Goal: Communication & Community: Answer question/provide support

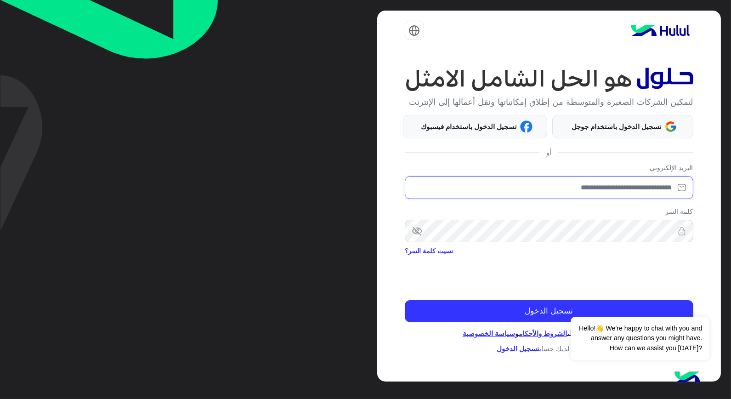
click at [652, 193] on input "email" at bounding box center [549, 187] width 288 height 23
type input "**********"
click at [693, 303] on button "Dismiss ✕" at bounding box center [681, 305] width 55 height 18
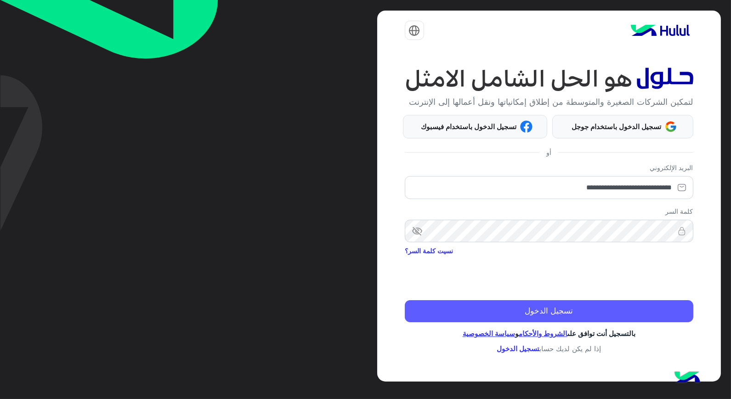
click at [636, 318] on button "تسجيل الدخول" at bounding box center [549, 311] width 288 height 22
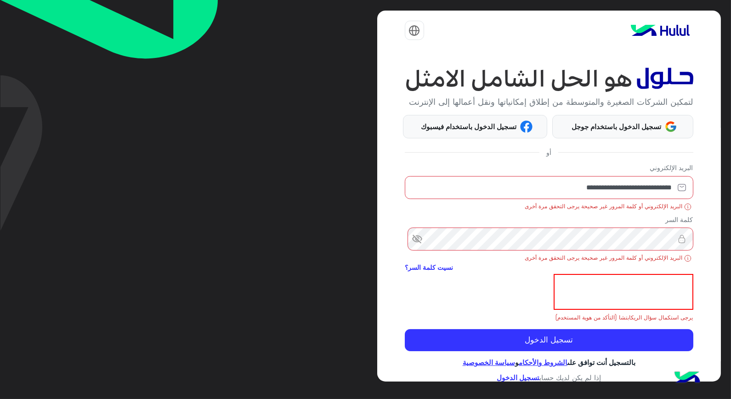
click at [421, 247] on span "visibility_off" at bounding box center [413, 239] width 17 height 17
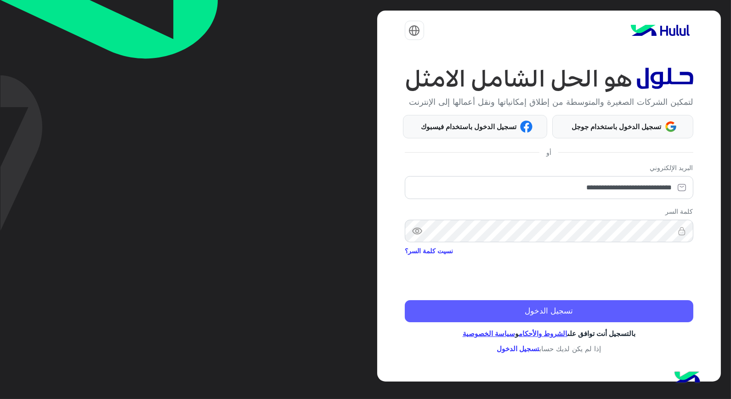
click at [615, 306] on button "تسجيل الدخول" at bounding box center [549, 311] width 288 height 22
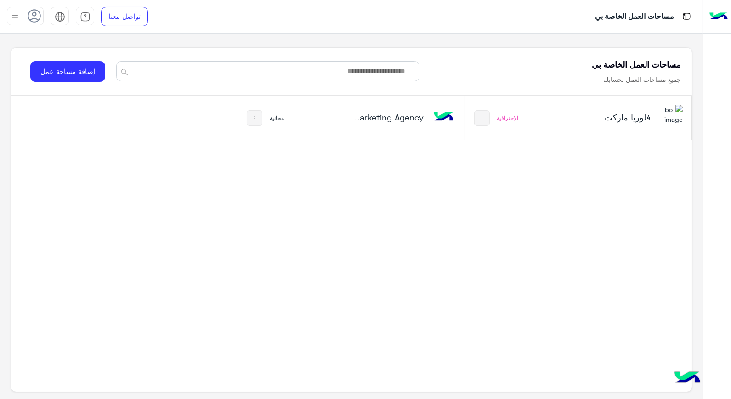
click at [637, 120] on h5 "فلوريا ماركت" at bounding box center [613, 117] width 75 height 11
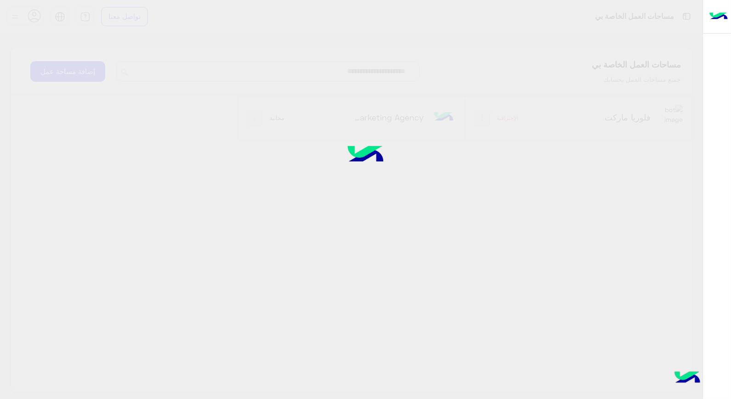
drag, startPoint x: 637, startPoint y: 120, endPoint x: 547, endPoint y: 188, distance: 113.2
click at [547, 188] on div at bounding box center [365, 199] width 731 height 399
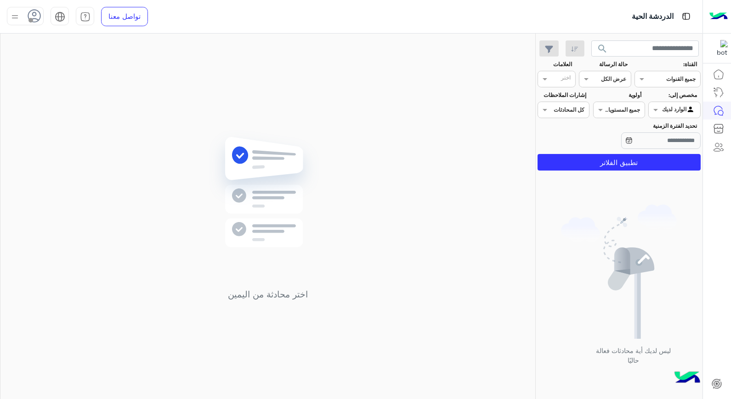
click at [37, 33] on div "تواصل معنا مركز المساعدة عربي English" at bounding box center [81, 16] width 162 height 33
click at [33, 21] on span at bounding box center [30, 20] width 5 height 5
click at [84, 75] on label "متصل" at bounding box center [64, 70] width 100 height 17
click at [331, 182] on img at bounding box center [268, 206] width 133 height 152
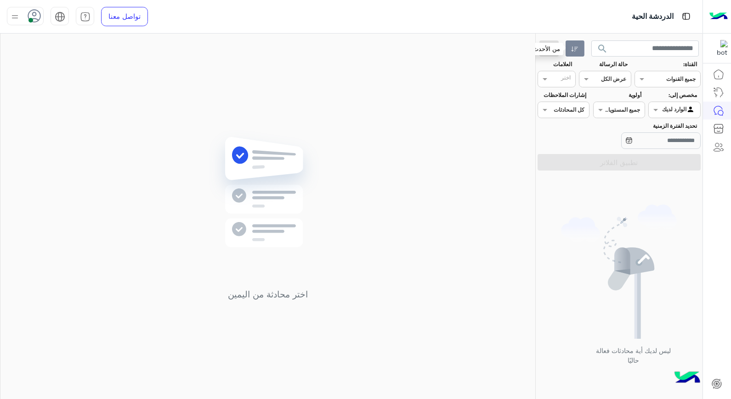
click at [577, 51] on icon "button" at bounding box center [574, 48] width 7 height 7
click at [547, 48] on icon "button" at bounding box center [549, 48] width 8 height 7
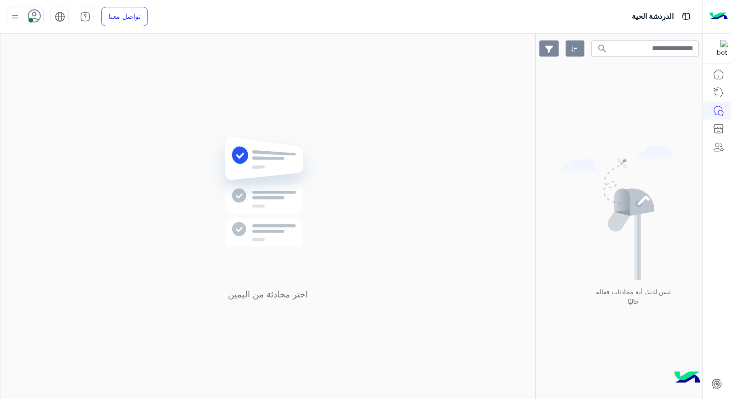
click at [547, 48] on icon "button" at bounding box center [549, 48] width 8 height 7
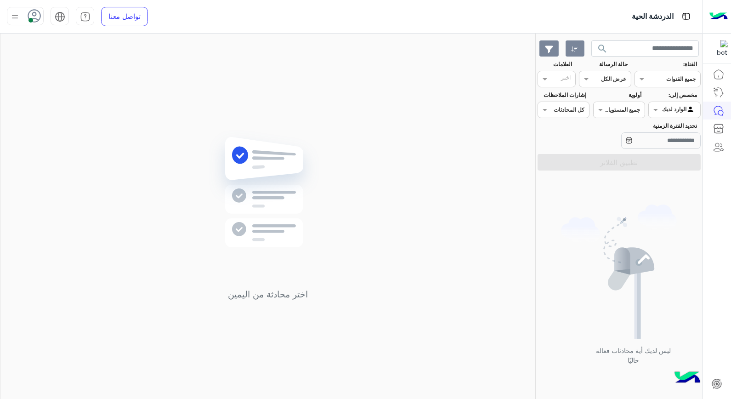
click at [547, 48] on icon "button" at bounding box center [549, 48] width 8 height 7
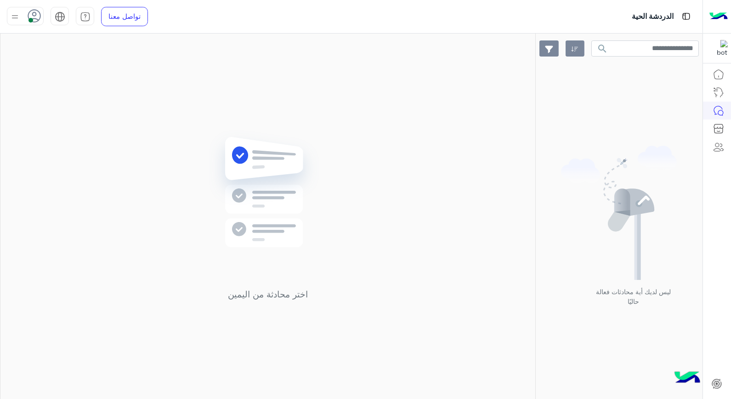
click at [548, 47] on icon "button" at bounding box center [549, 48] width 8 height 7
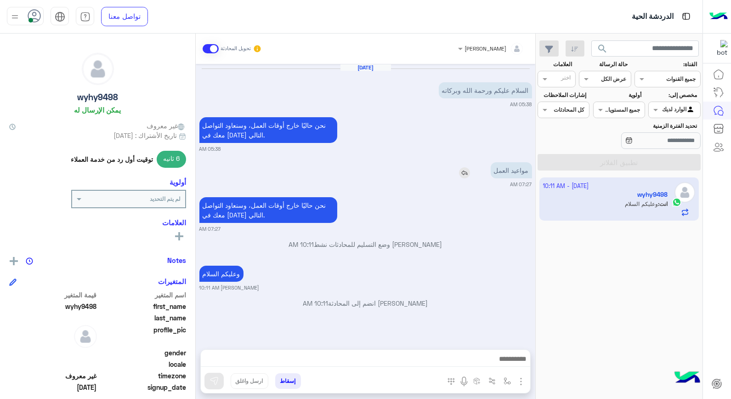
click at [459, 175] on img at bounding box center [464, 172] width 11 height 11
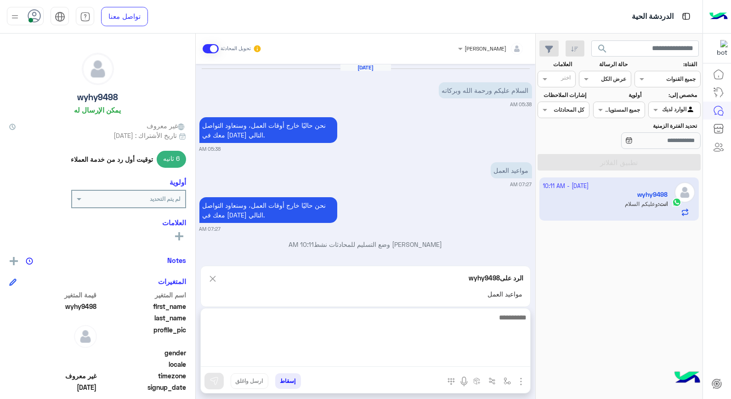
click at [497, 361] on textarea at bounding box center [365, 338] width 329 height 55
type textarea "*"
type textarea "**********"
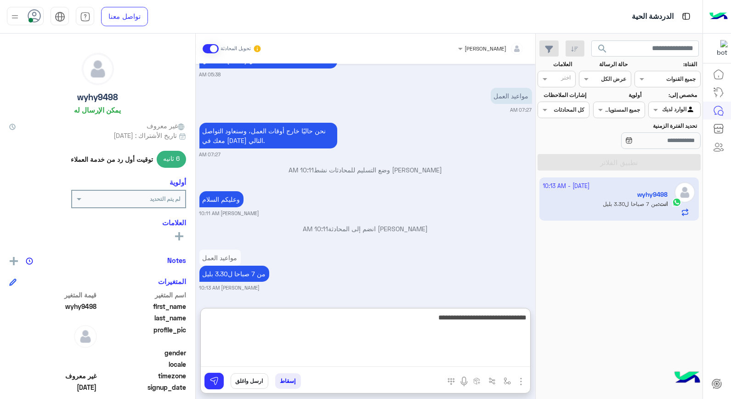
type textarea "**********"
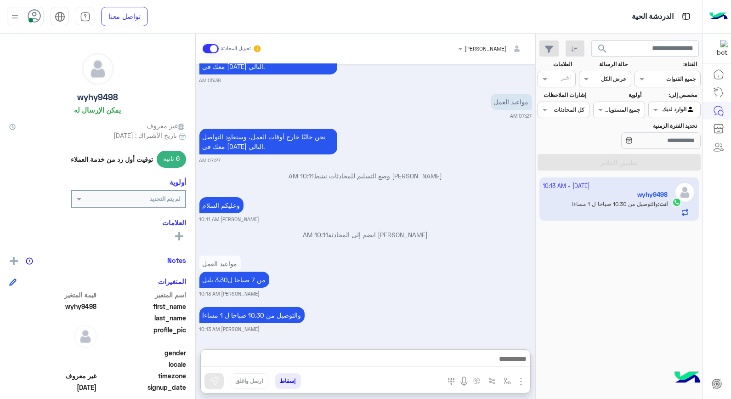
click at [294, 377] on button "إسقاط" at bounding box center [288, 381] width 26 height 16
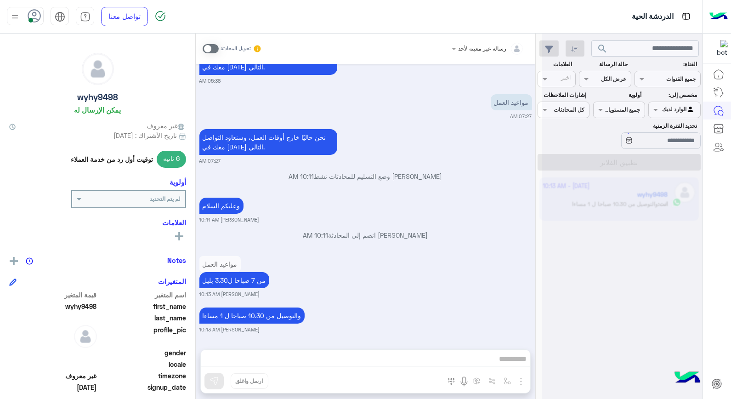
scroll to position [92, 0]
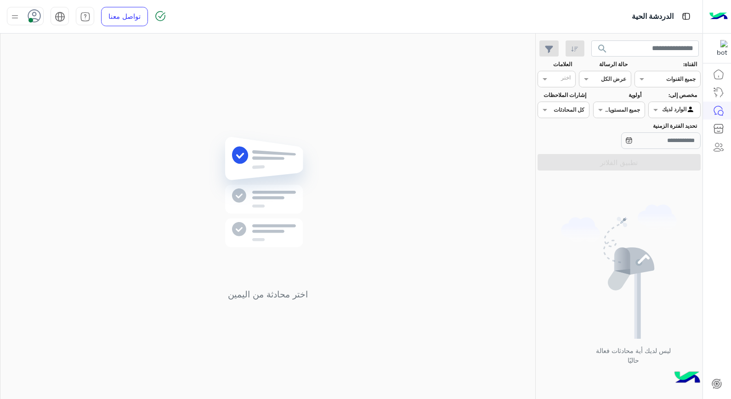
click at [674, 112] on input "text" at bounding box center [684, 109] width 21 height 8
click at [668, 148] on b "غير معينة" at bounding box center [674, 145] width 25 height 8
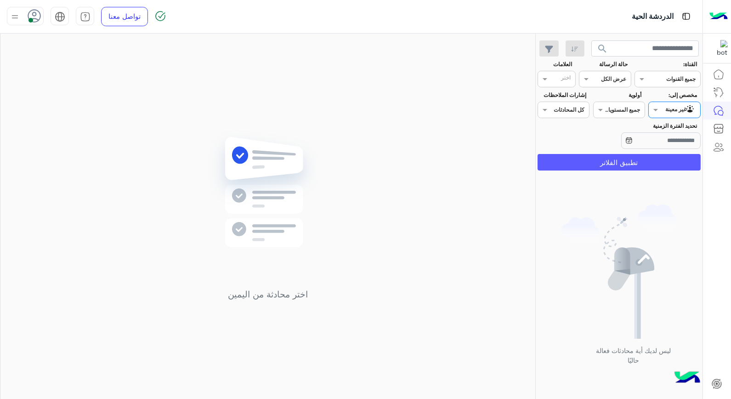
click at [661, 157] on button "تطبيق الفلاتر" at bounding box center [618, 162] width 163 height 17
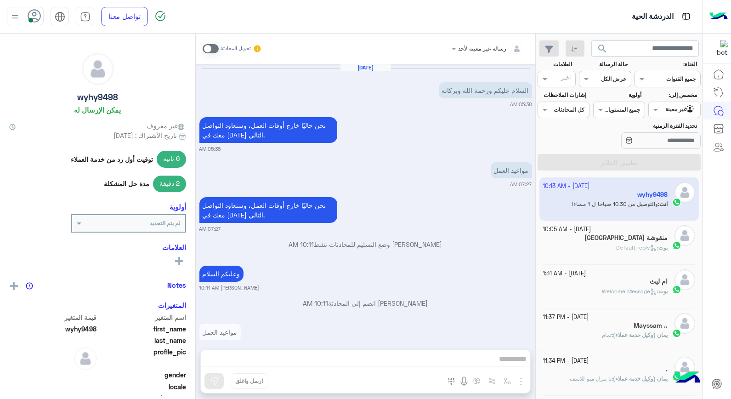
scroll to position [92, 0]
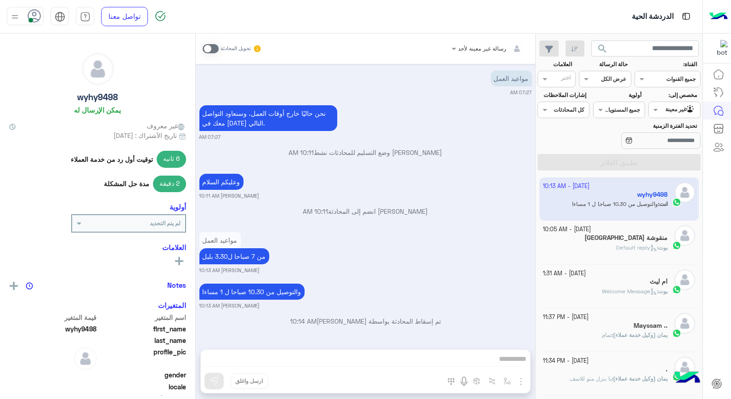
click at [620, 254] on div "بوت : Default reply" at bounding box center [605, 251] width 125 height 16
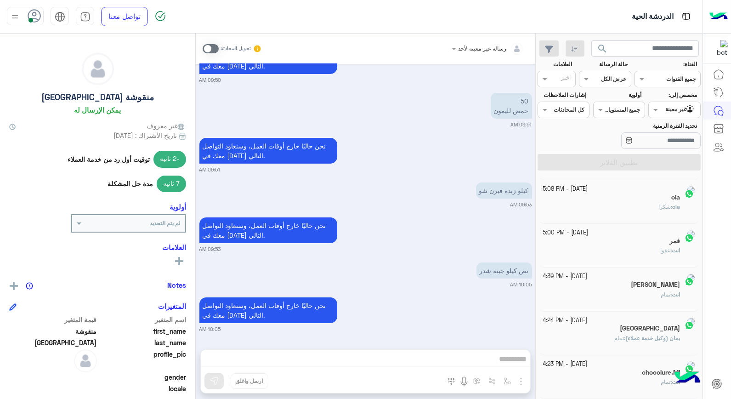
scroll to position [5, 0]
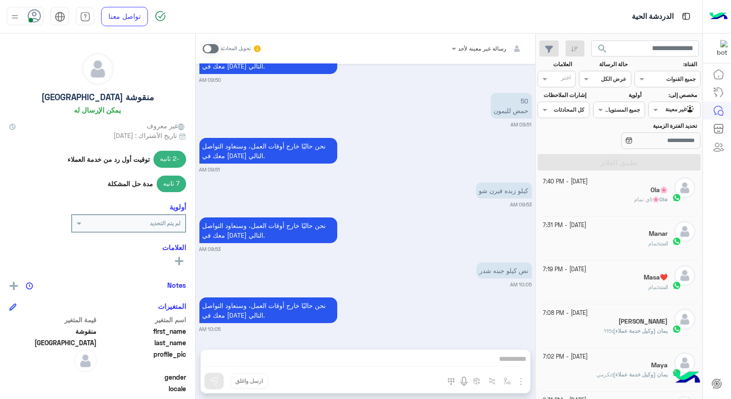
click at [474, 354] on div "رسالة غير معينة لأحد تحويل المحادثة Oct 12, 2025 تم تعيين المحادثة إلى يمان 10:…" at bounding box center [365, 218] width 339 height 369
click at [495, 364] on div "رسالة غير معينة لأحد تحويل المحادثة Oct 12, 2025 تم تعيين المحادثة إلى يمان 10:…" at bounding box center [365, 218] width 339 height 369
click at [207, 49] on span at bounding box center [211, 48] width 16 height 9
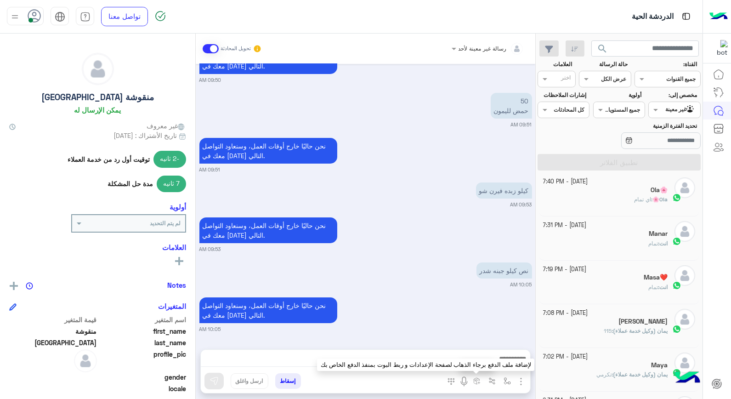
scroll to position [520, 0]
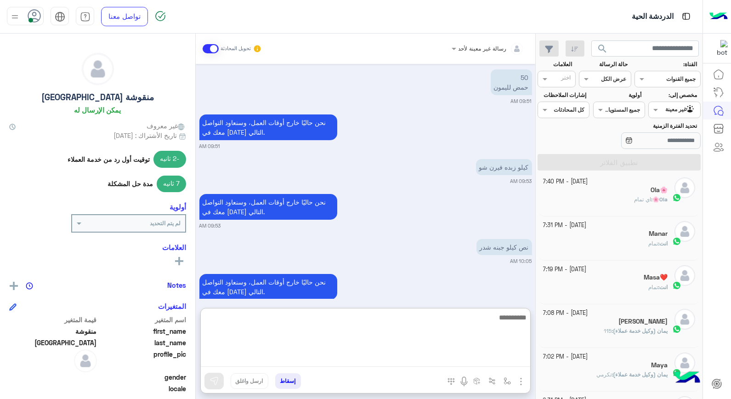
click at [477, 362] on textarea at bounding box center [365, 338] width 329 height 55
type textarea "**********"
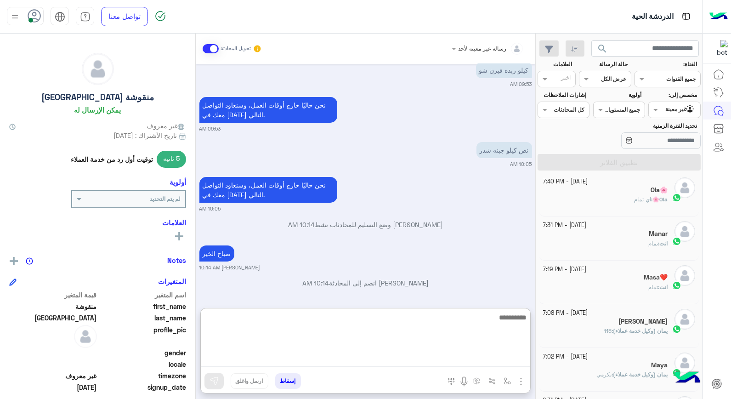
scroll to position [621, 0]
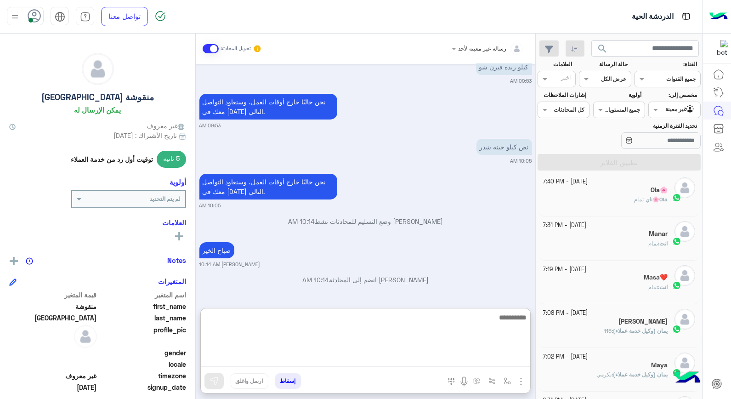
click at [483, 328] on textarea at bounding box center [365, 338] width 329 height 55
type textarea "**********"
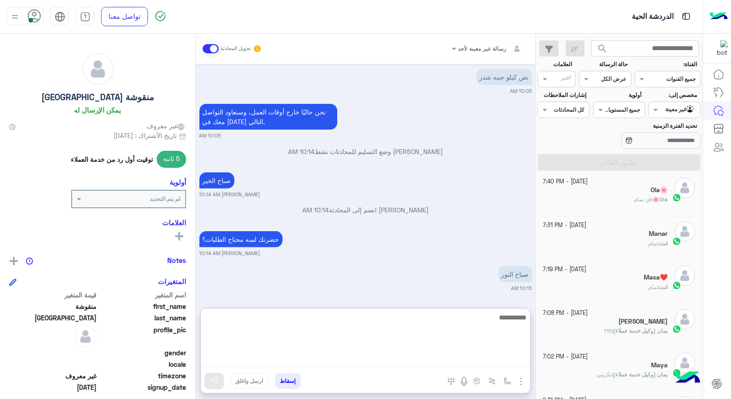
scroll to position [726, 0]
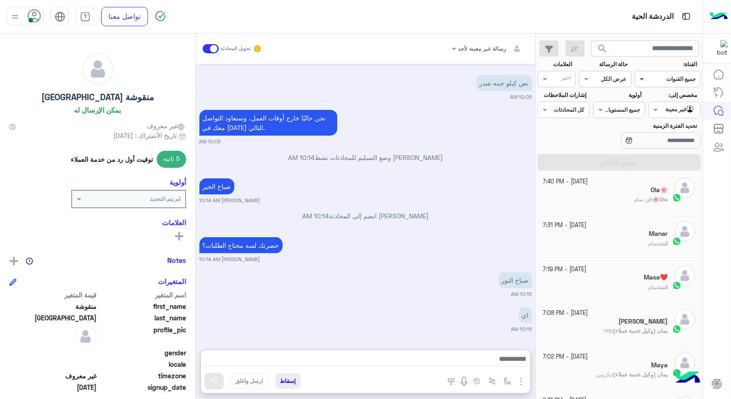
click at [644, 79] on span at bounding box center [640, 79] width 11 height 10
click at [485, 131] on div "نحن حاليًا خارج أوقات العمل، وسنعاود التواصل معك في يوم العمل التالي. 10:05 AM" at bounding box center [365, 126] width 333 height 38
click at [669, 113] on div "غير معينة" at bounding box center [680, 109] width 30 height 9
click at [660, 165] on b "الوارد لديك" at bounding box center [672, 163] width 29 height 8
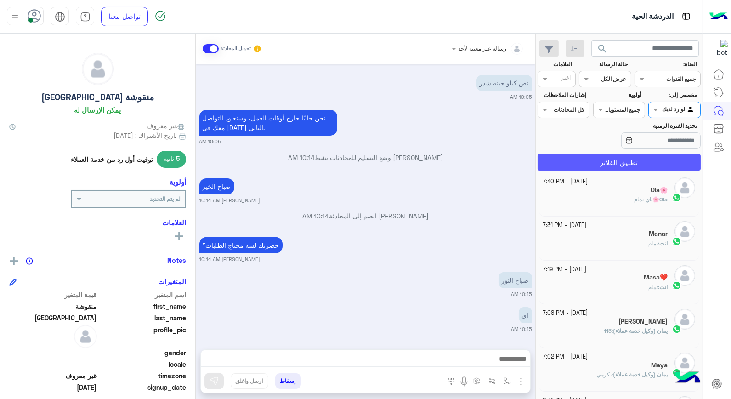
click at [614, 161] on button "تطبيق الفلاتر" at bounding box center [618, 162] width 163 height 17
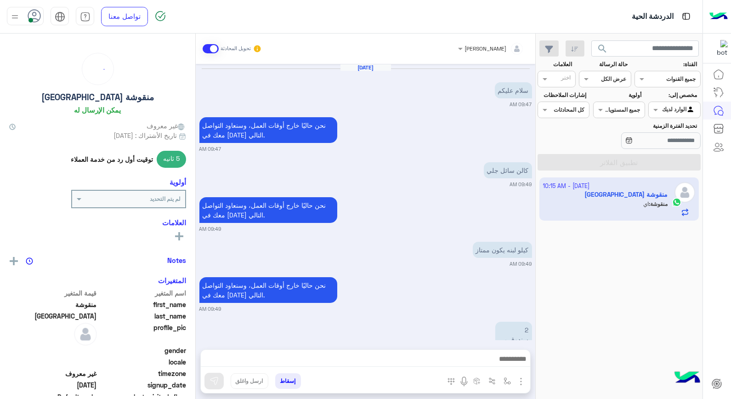
scroll to position [515, 0]
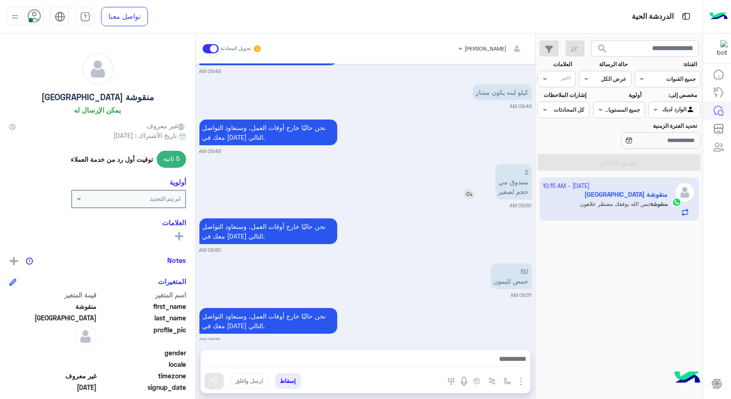
scroll to position [550, 0]
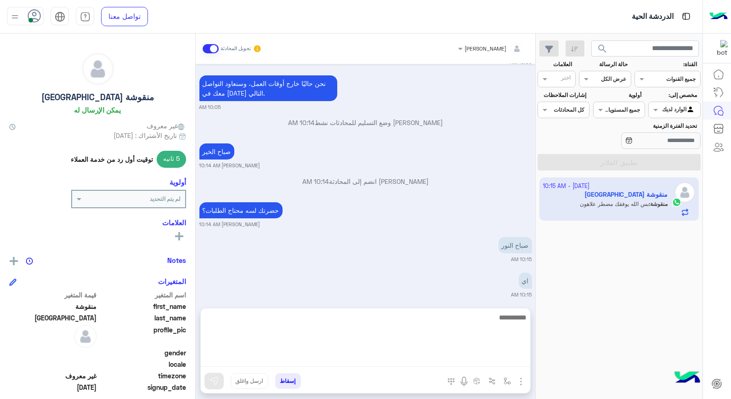
click at [507, 361] on textarea at bounding box center [365, 338] width 329 height 55
type textarea "*****"
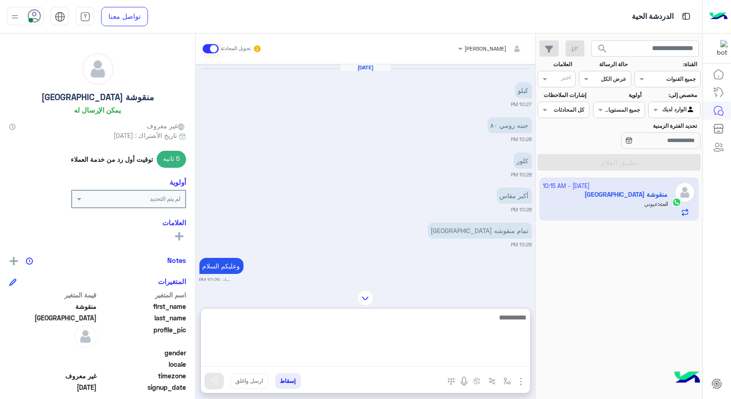
scroll to position [564, 0]
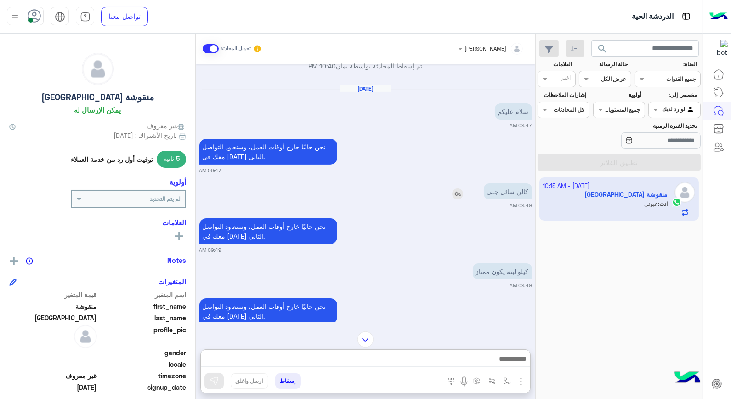
click at [460, 193] on img at bounding box center [457, 193] width 11 height 11
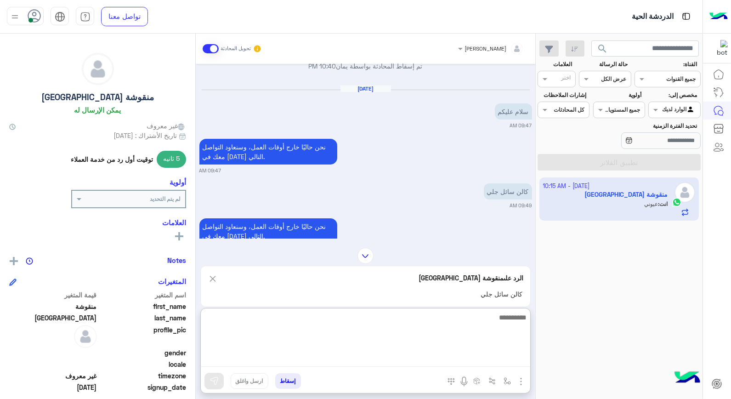
click at [498, 359] on textarea at bounding box center [365, 338] width 329 height 55
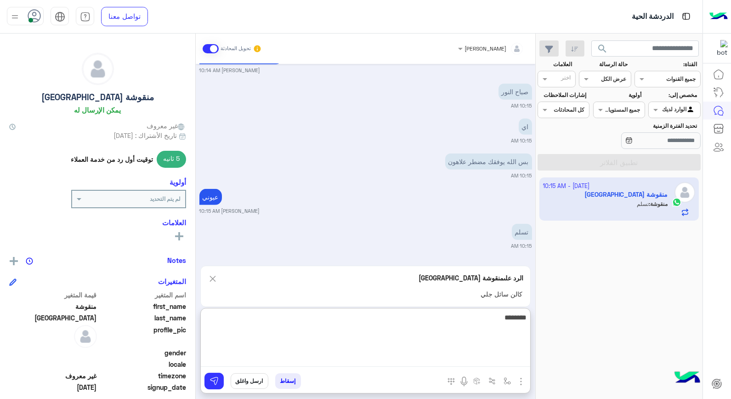
type textarea "*********"
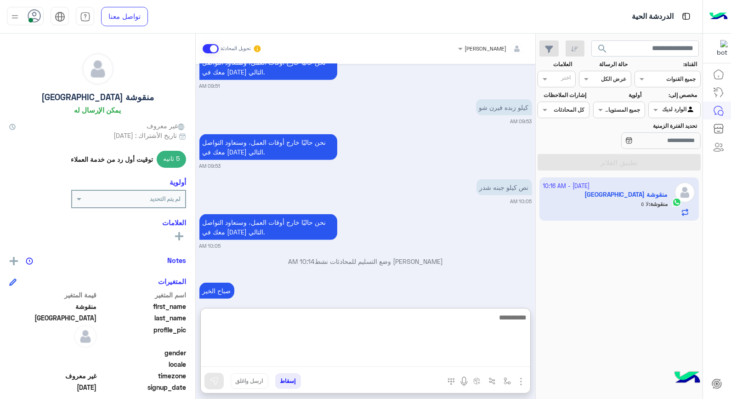
scroll to position [1367, 0]
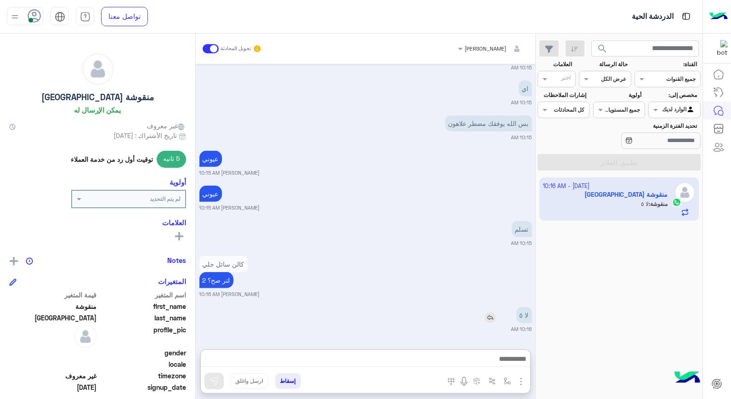
click at [490, 312] on img at bounding box center [490, 317] width 11 height 11
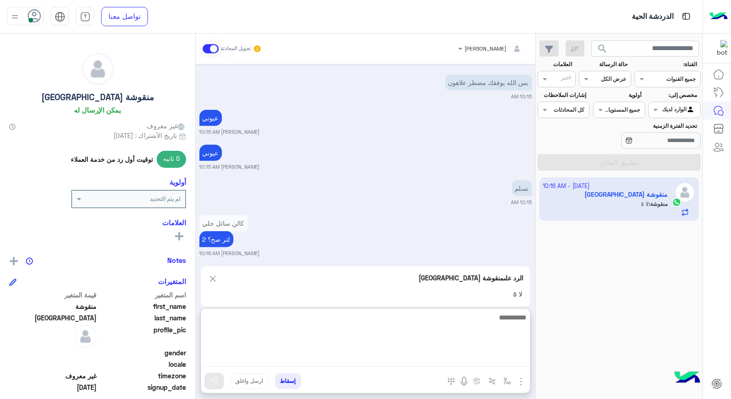
click at [477, 359] on textarea at bounding box center [365, 338] width 329 height 55
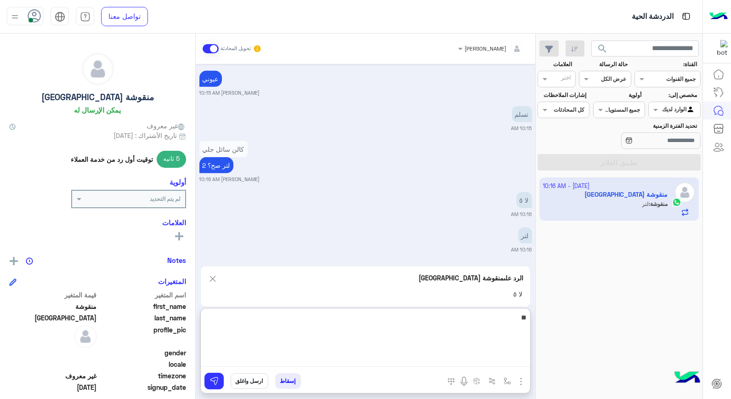
type textarea "*"
type textarea "****"
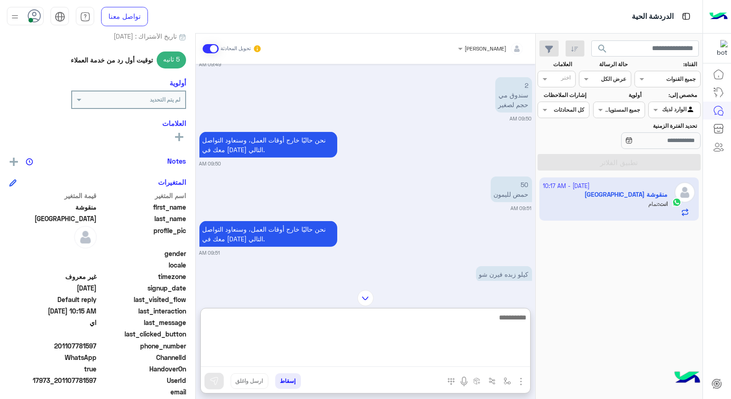
scroll to position [102, 0]
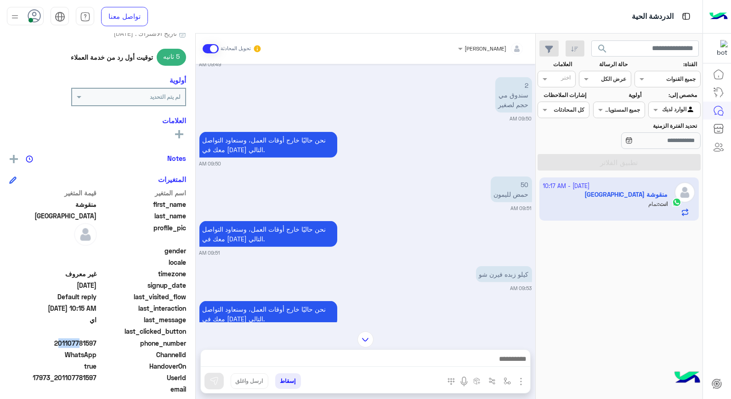
drag, startPoint x: 58, startPoint y: 341, endPoint x: 76, endPoint y: 342, distance: 17.5
click at [76, 342] on span "201107781597" at bounding box center [53, 343] width 88 height 10
click at [69, 323] on span "اي" at bounding box center [53, 320] width 88 height 10
drag, startPoint x: 62, startPoint y: 341, endPoint x: 97, endPoint y: 342, distance: 35.4
click at [97, 342] on span "201107781597" at bounding box center [53, 343] width 88 height 10
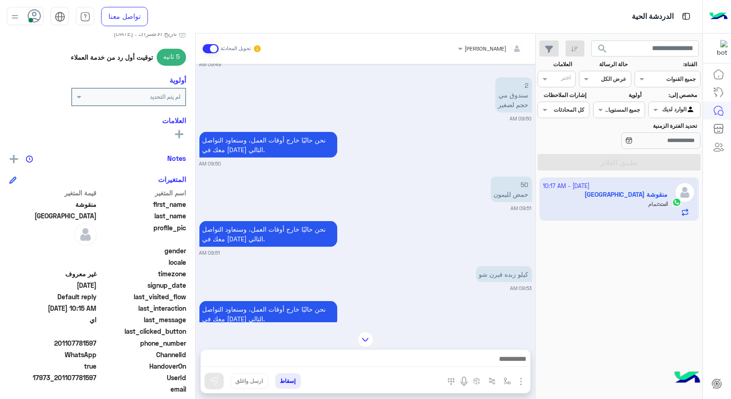
copy span "01107781597"
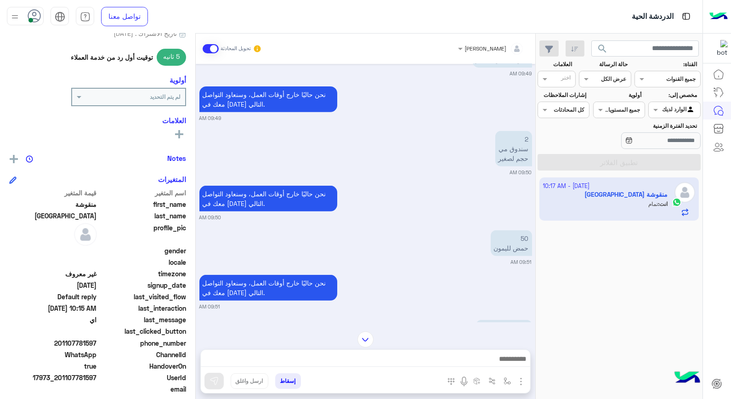
scroll to position [971, 0]
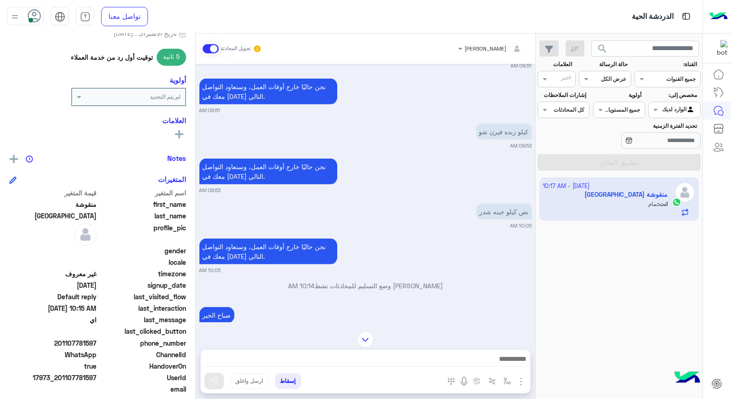
click at [288, 378] on button "إسقاط" at bounding box center [288, 381] width 26 height 16
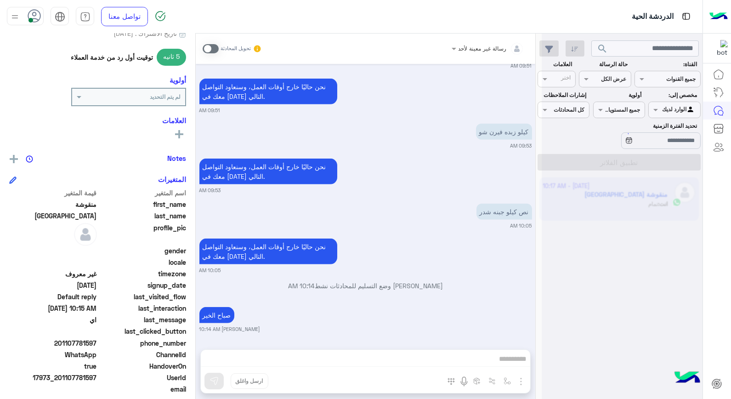
scroll to position [1487, 0]
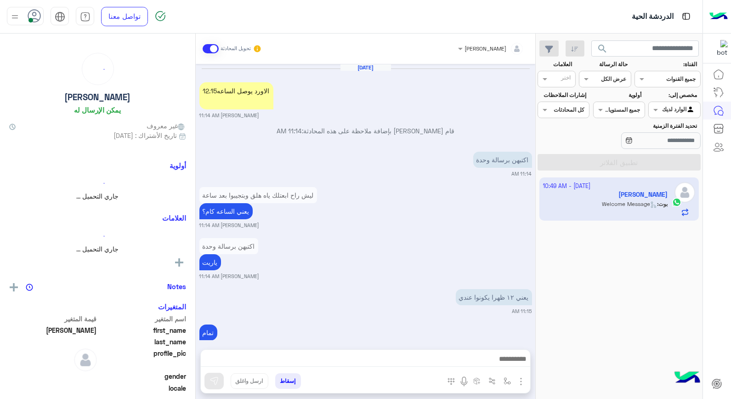
scroll to position [572, 0]
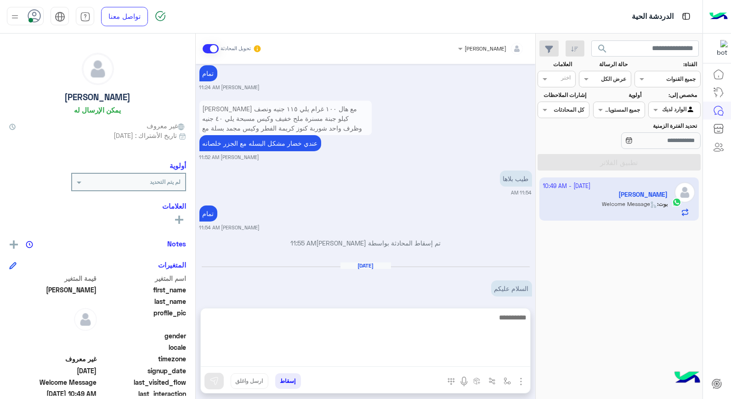
click at [481, 360] on textarea at bounding box center [365, 338] width 329 height 55
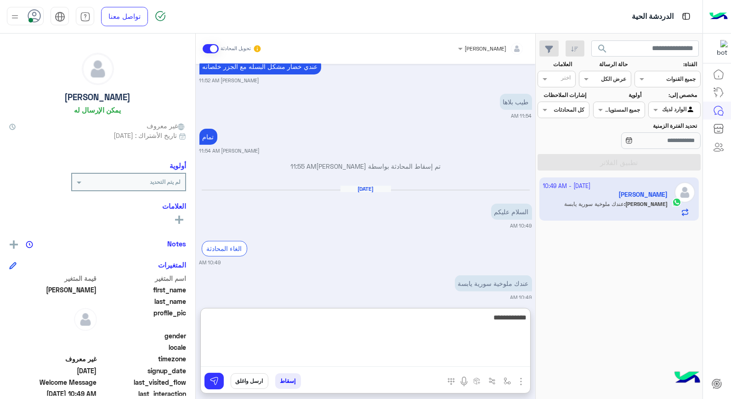
type textarea "**********"
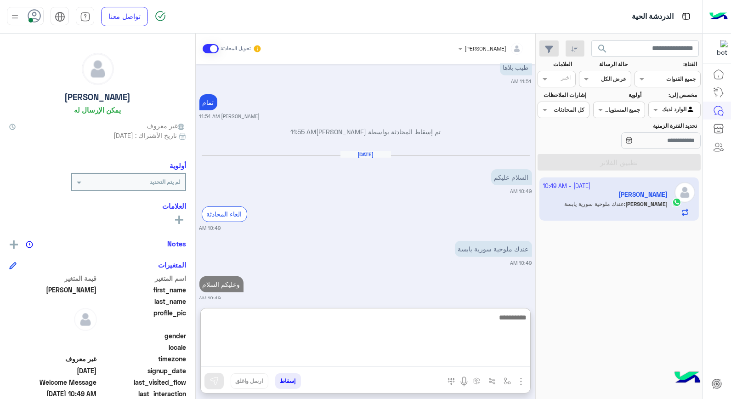
click at [507, 322] on textarea at bounding box center [365, 338] width 329 height 55
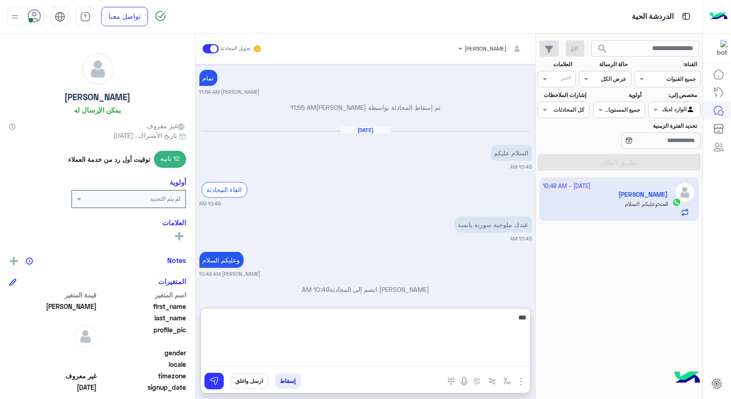
type textarea "****"
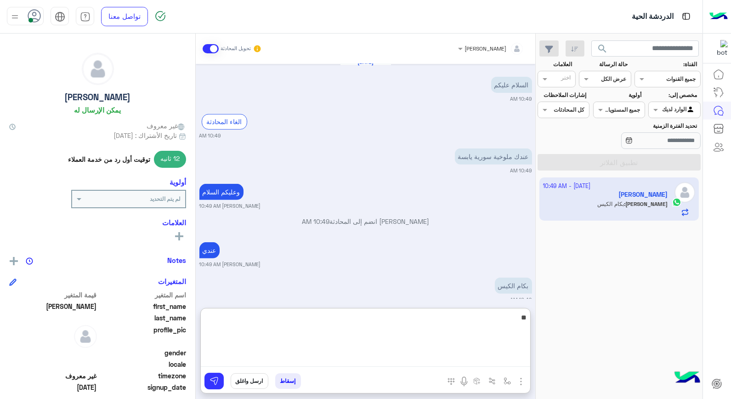
scroll to position [777, 0]
click at [472, 325] on textarea "**" at bounding box center [365, 338] width 329 height 55
type textarea "**"
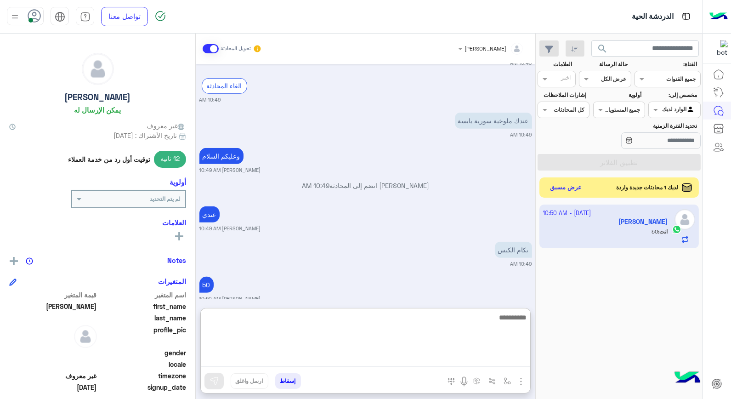
scroll to position [812, 0]
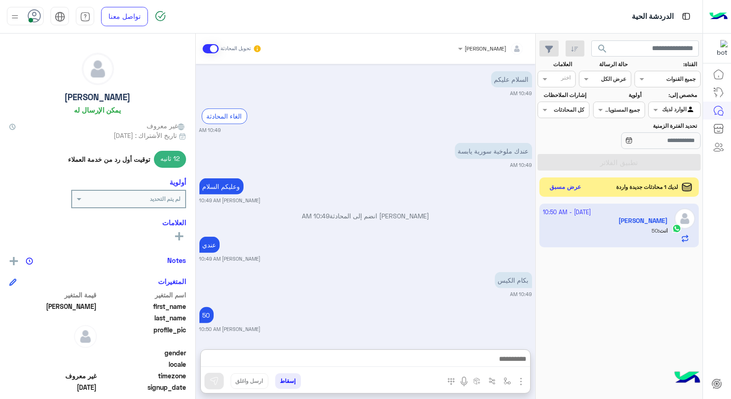
click at [568, 191] on button "عرض مسبق" at bounding box center [565, 187] width 39 height 12
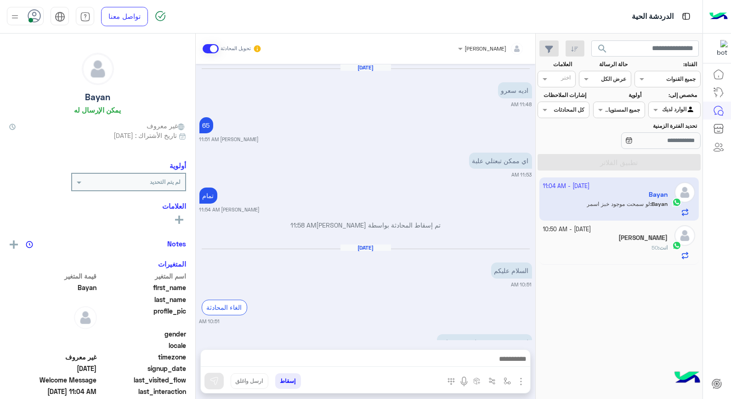
scroll to position [469, 0]
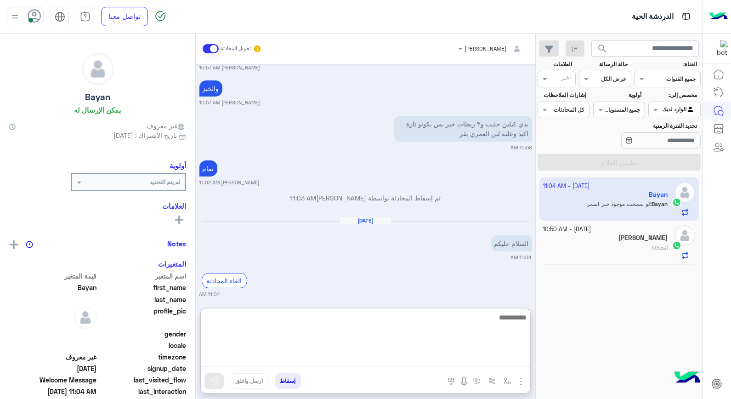
click at [498, 366] on textarea at bounding box center [365, 338] width 329 height 55
click at [455, 327] on textarea at bounding box center [365, 338] width 329 height 55
type textarea "**********"
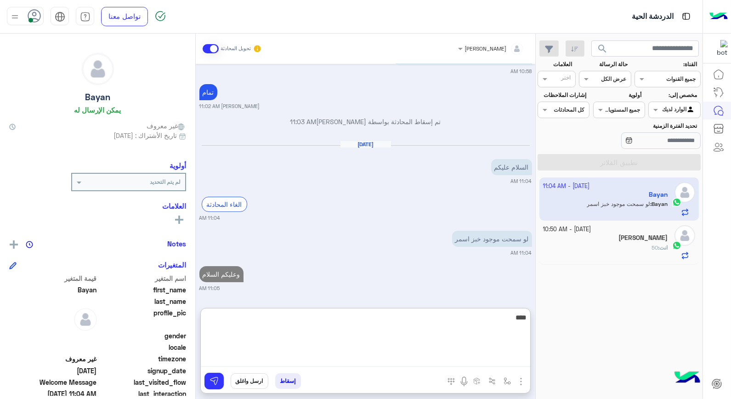
type textarea "*****"
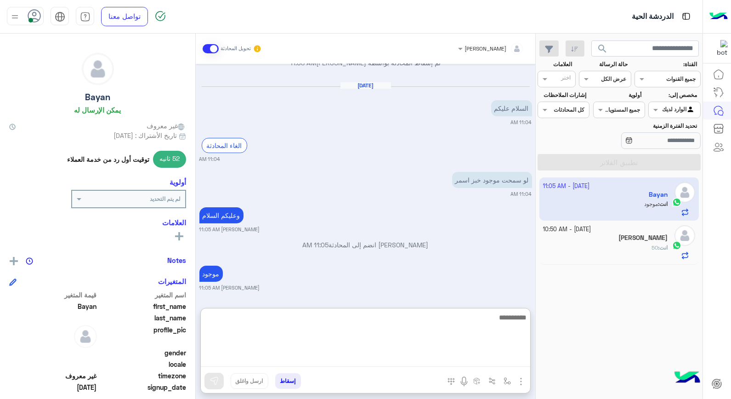
scroll to position [639, 0]
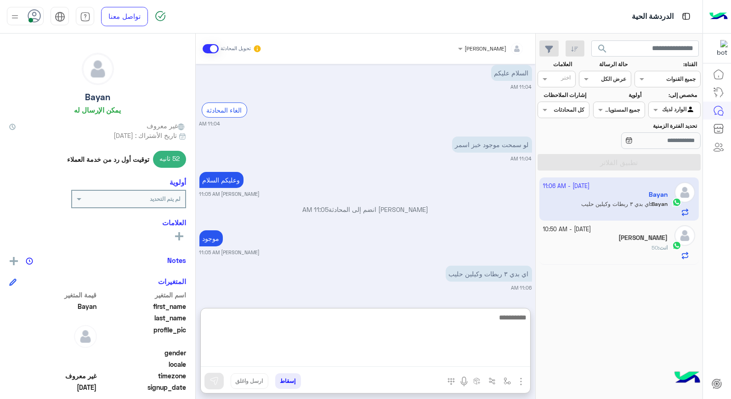
click at [490, 317] on textarea at bounding box center [365, 338] width 329 height 55
type textarea "**********"
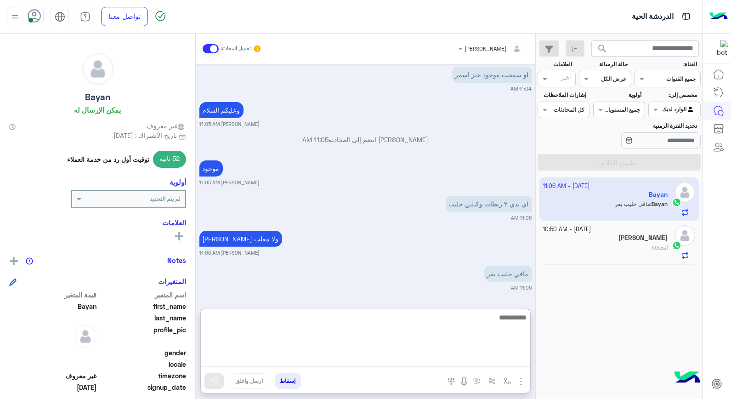
scroll to position [744, 0]
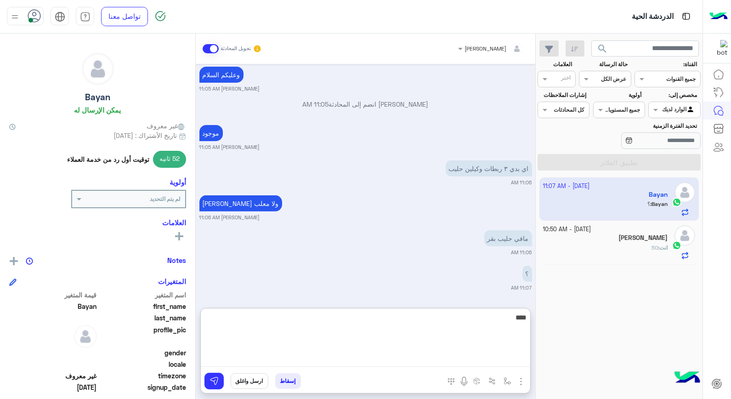
type textarea "*****"
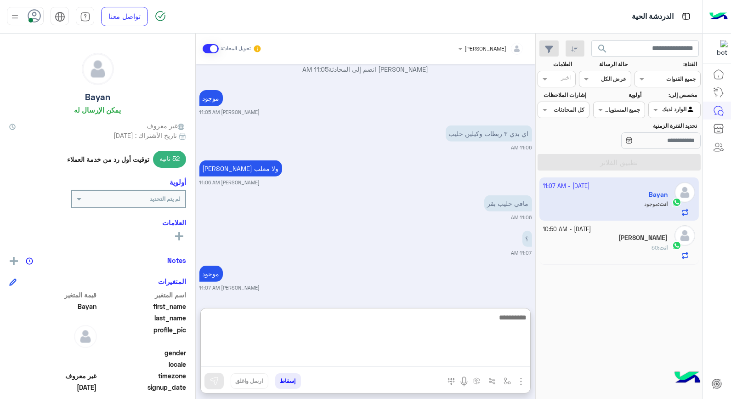
scroll to position [814, 0]
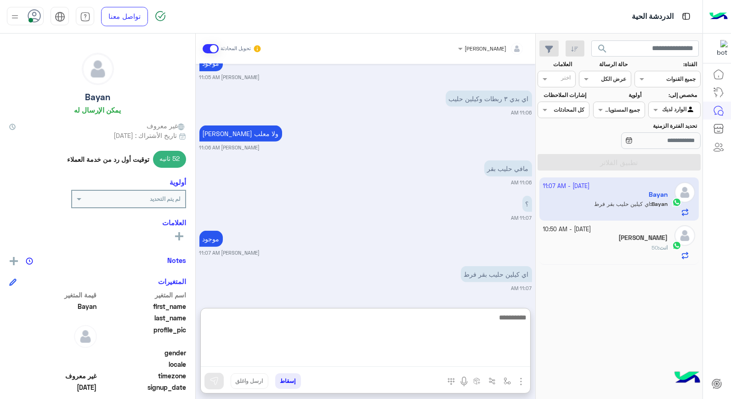
click at [512, 318] on textarea at bounding box center [365, 338] width 329 height 55
type textarea "****"
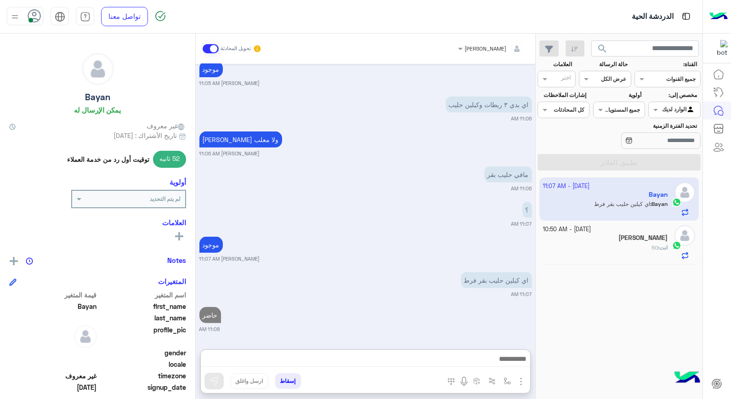
click at [511, 306] on div "خالد صقر تحويل المحادثة Oct 5, 2025 اديه سعرو 11:48 AM 65 خالد صقر 11:51 AM اي …" at bounding box center [365, 218] width 339 height 369
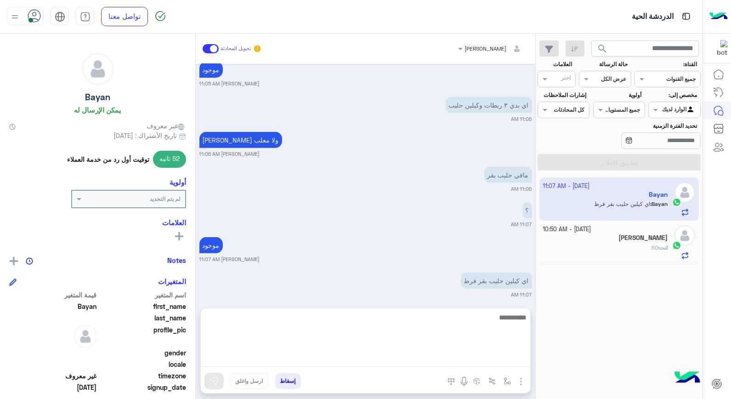
click at [499, 364] on textarea at bounding box center [365, 338] width 329 height 55
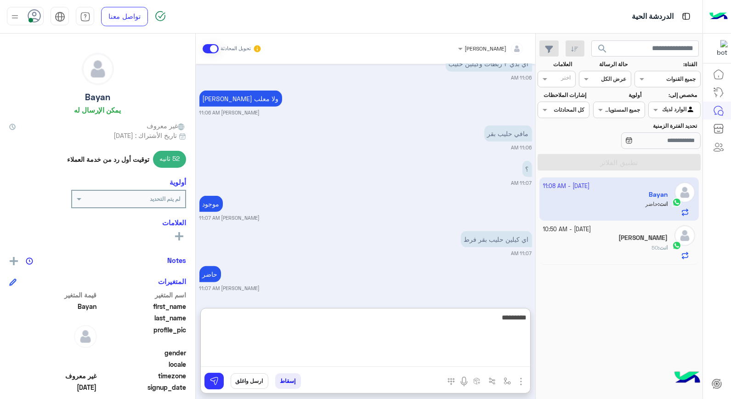
type textarea "**********"
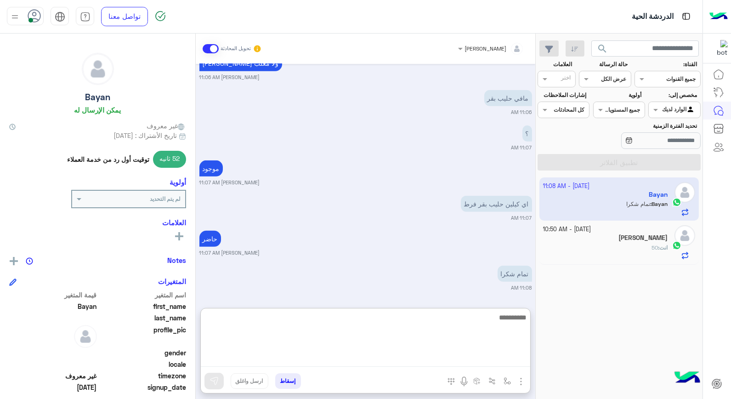
scroll to position [919, 0]
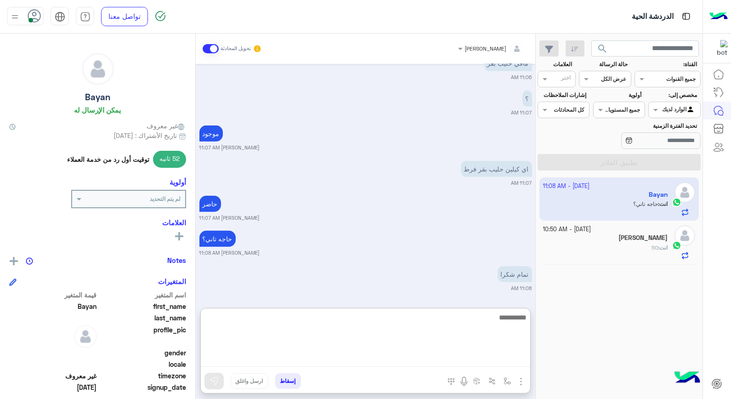
drag, startPoint x: 475, startPoint y: 324, endPoint x: 501, endPoint y: 291, distance: 42.5
click at [477, 324] on textarea at bounding box center [365, 338] width 329 height 55
type textarea "****"
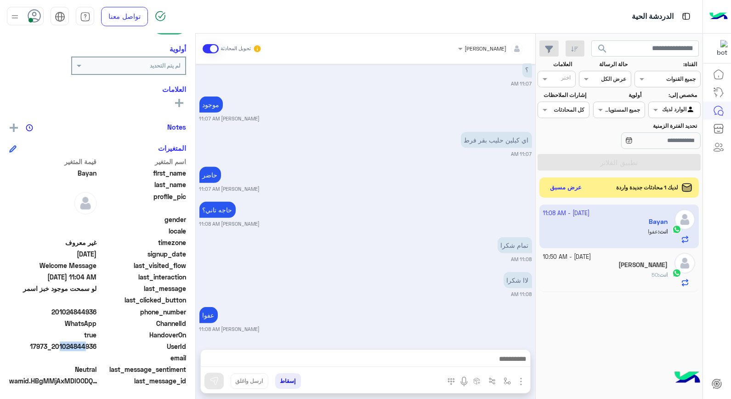
scroll to position [948, 0]
drag, startPoint x: 57, startPoint y: 345, endPoint x: 96, endPoint y: 351, distance: 39.0
click at [96, 351] on div "UserId 17973_201024844936" at bounding box center [97, 346] width 177 height 11
copy span "0102484493"
click at [282, 380] on button "إسقاط" at bounding box center [288, 381] width 26 height 16
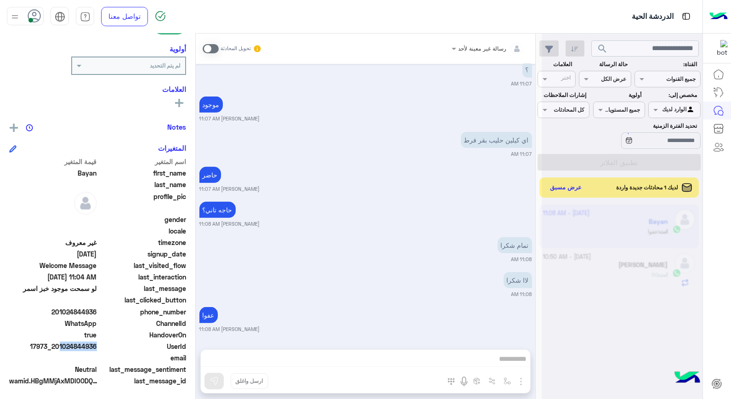
scroll to position [971, 0]
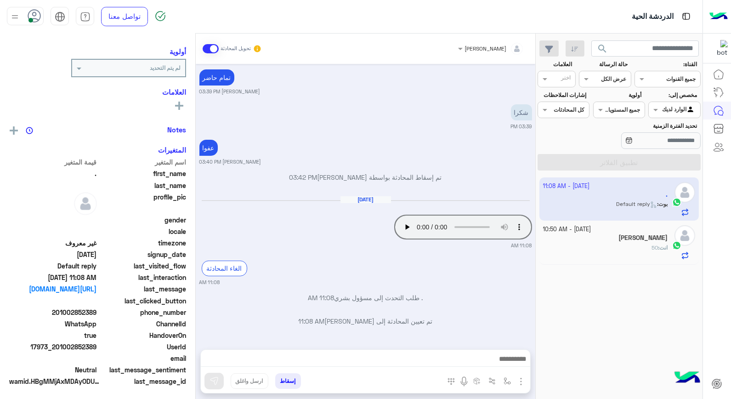
scroll to position [116, 0]
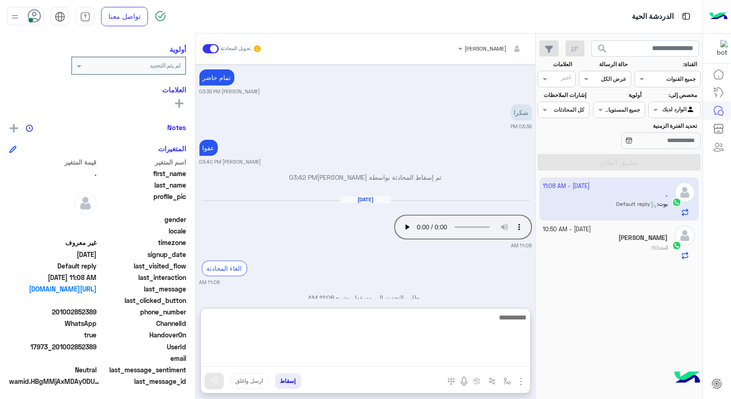
click at [420, 365] on textarea at bounding box center [365, 338] width 329 height 55
type textarea "**********"
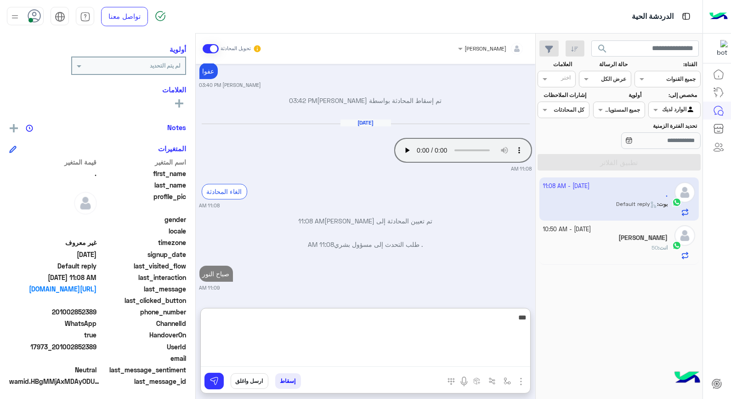
type textarea "****"
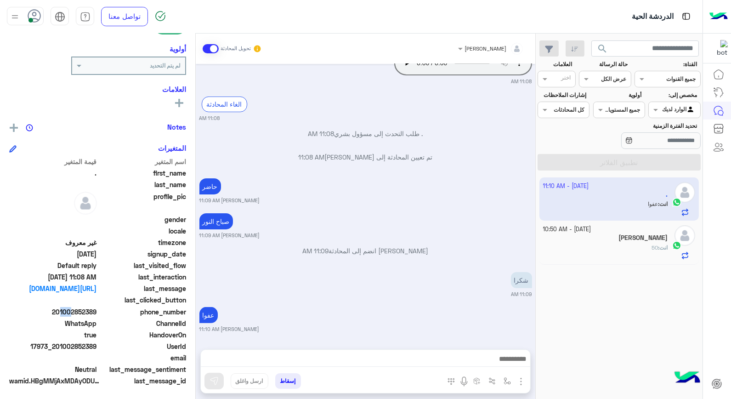
scroll to position [607, 0]
drag, startPoint x: 57, startPoint y: 311, endPoint x: 97, endPoint y: 313, distance: 40.5
click at [97, 313] on span "201002852389" at bounding box center [53, 312] width 88 height 10
copy span "01002852389"
click at [294, 375] on button "إسقاط" at bounding box center [288, 381] width 26 height 16
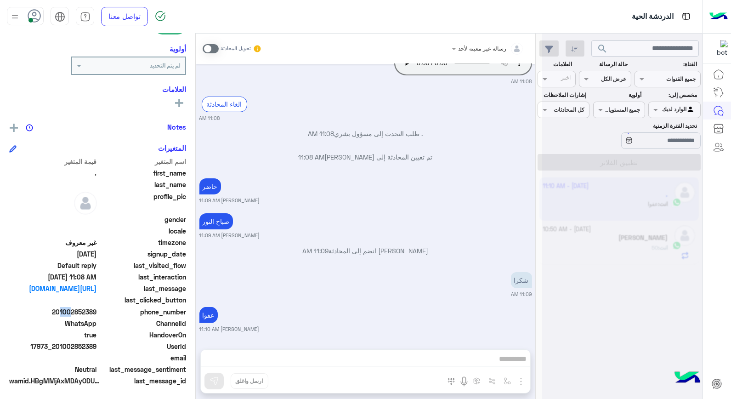
scroll to position [631, 0]
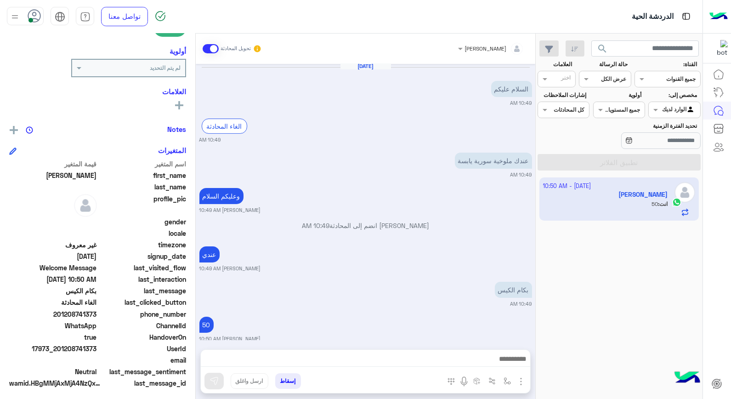
scroll to position [133, 0]
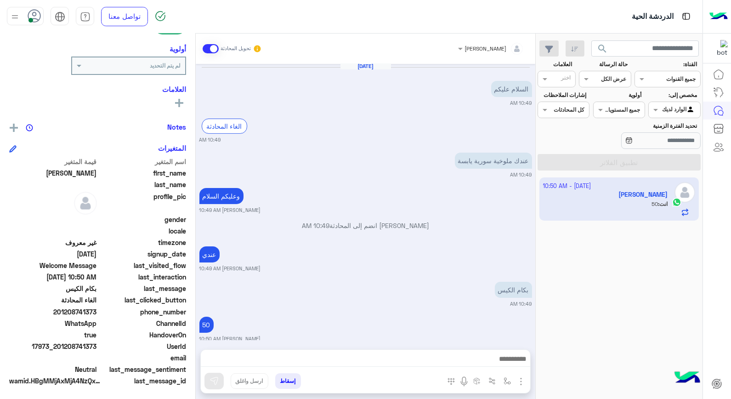
click at [279, 378] on button "إسقاط" at bounding box center [288, 381] width 26 height 16
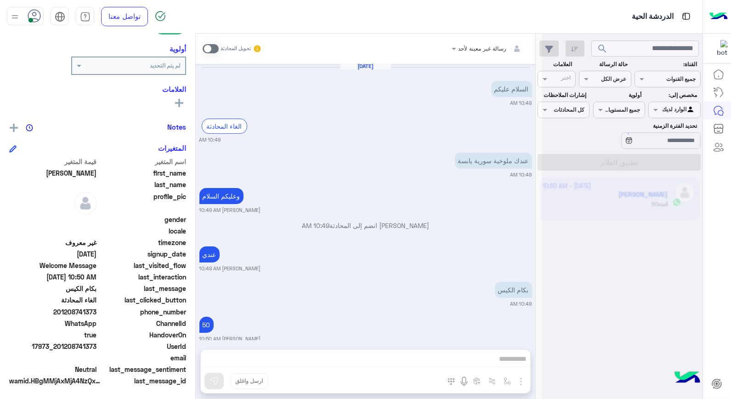
scroll to position [553, 0]
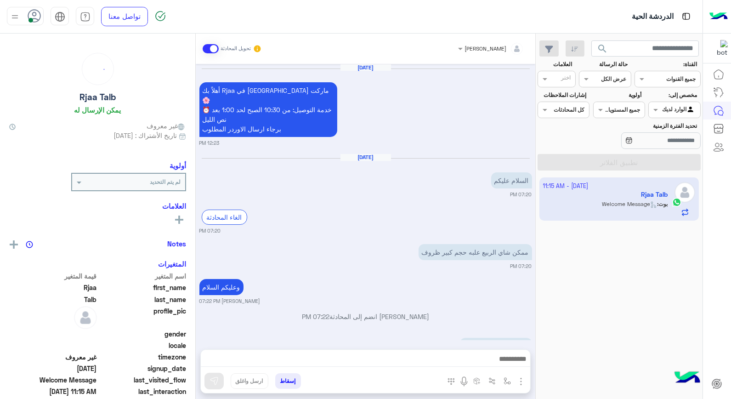
scroll to position [525, 0]
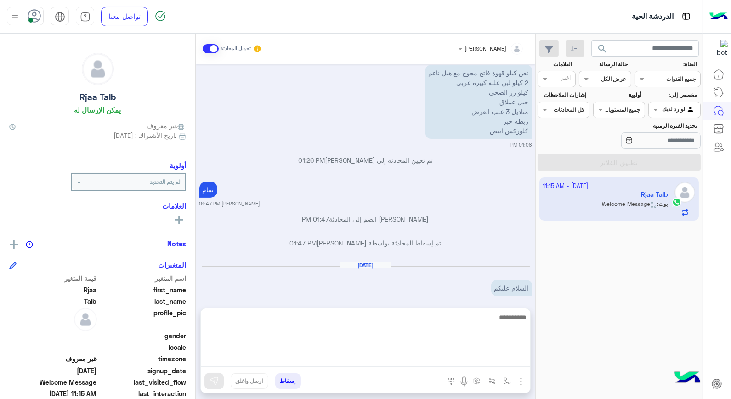
click at [461, 358] on textarea at bounding box center [365, 338] width 329 height 55
type textarea "**********"
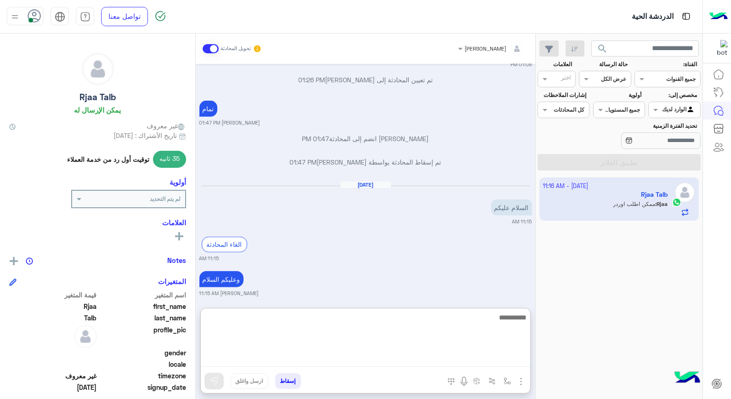
scroll to position [1407, 0]
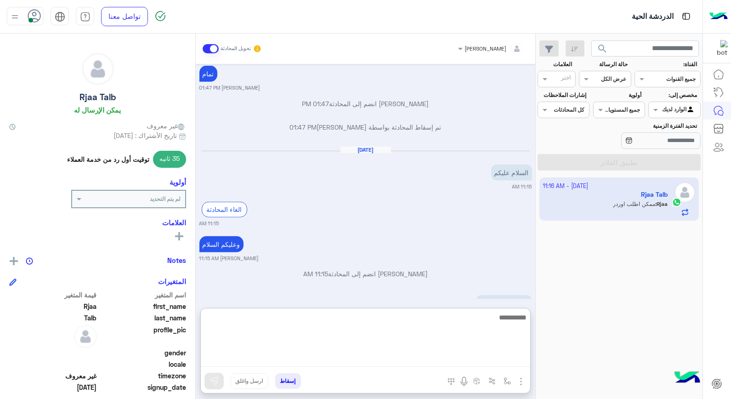
click at [363, 317] on textarea at bounding box center [365, 338] width 329 height 55
type textarea "*********"
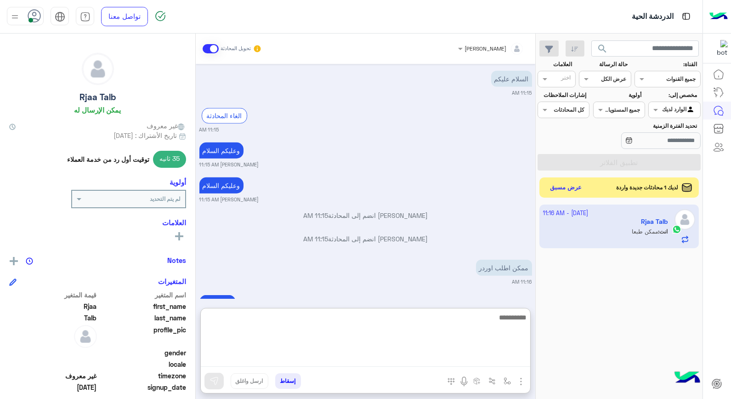
scroll to position [1565, 0]
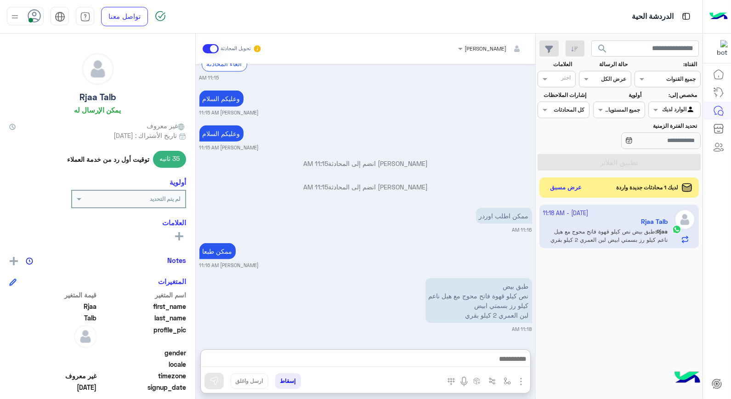
click at [510, 310] on div "خالد صقر تحويل المحادثة Oct 3, 2025 السلام عليكم 11:45 AM أهلاً بك Rjaa في فلور…" at bounding box center [365, 218] width 339 height 369
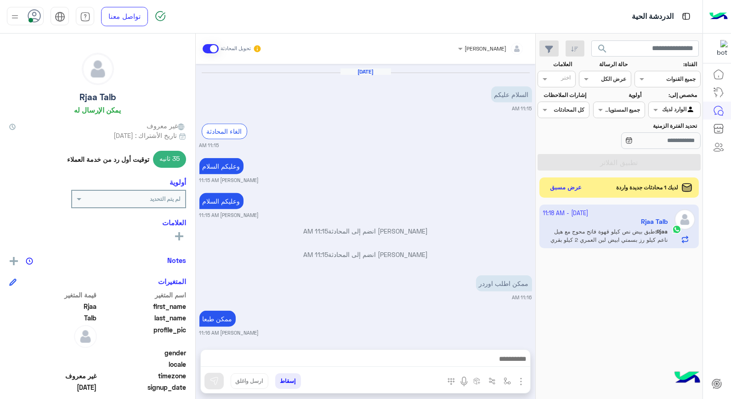
scroll to position [1473, 0]
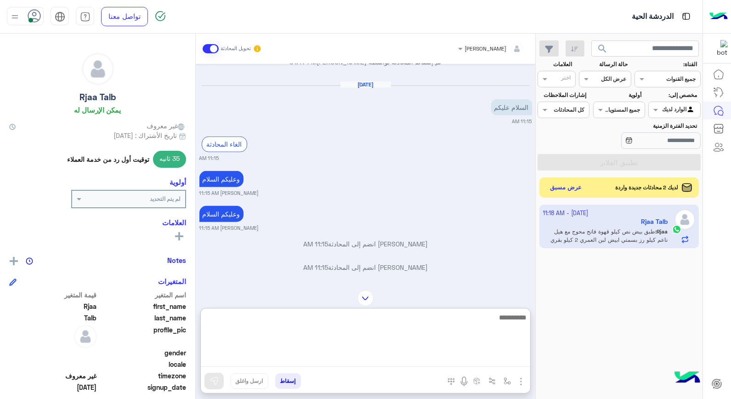
click at [486, 359] on textarea at bounding box center [365, 338] width 329 height 55
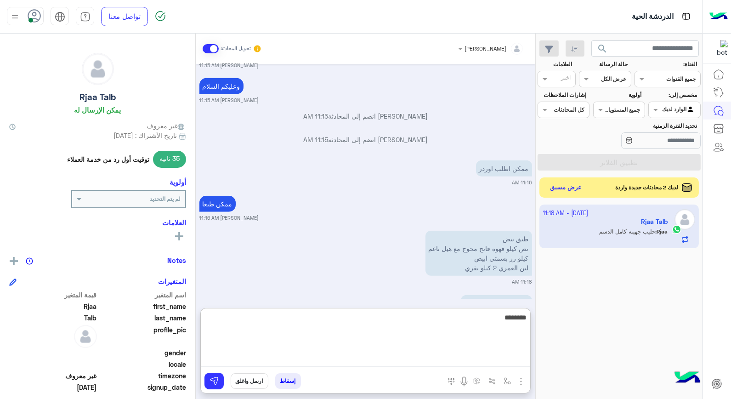
type textarea "*********"
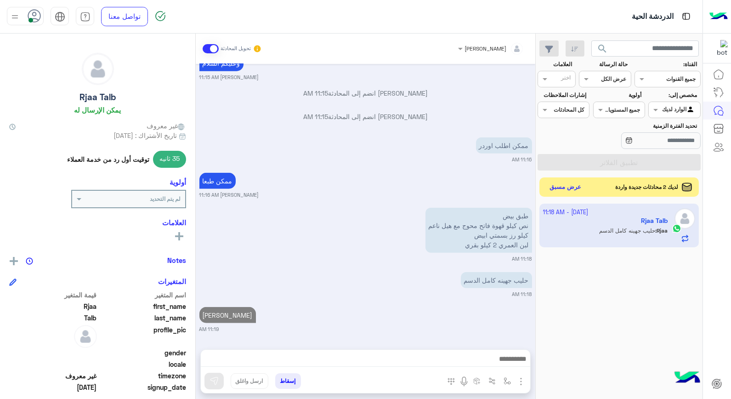
click at [565, 189] on button "عرض مسبق" at bounding box center [565, 187] width 39 height 12
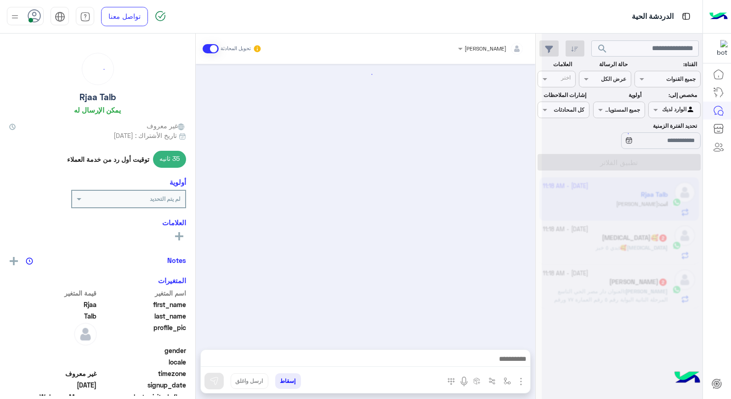
scroll to position [507, 0]
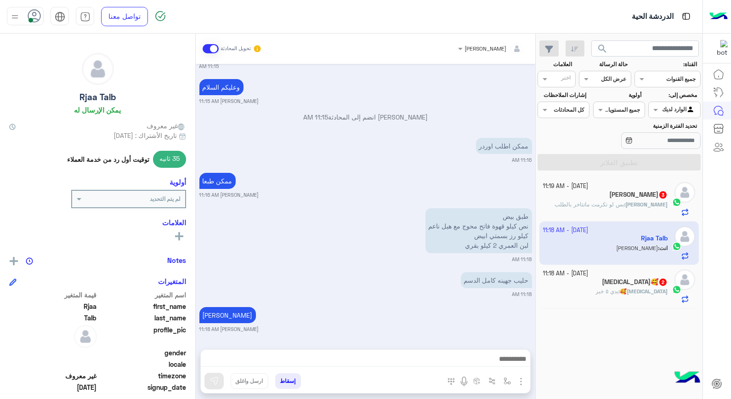
click at [590, 293] on div "Banan🥰 : بدي ٥ خبز" at bounding box center [605, 295] width 125 height 16
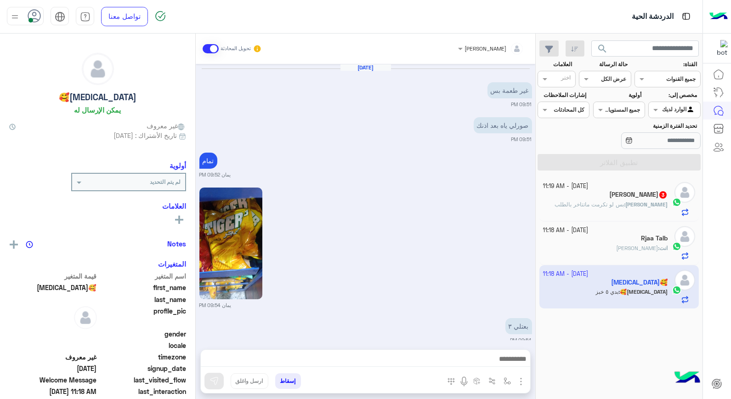
scroll to position [540, 0]
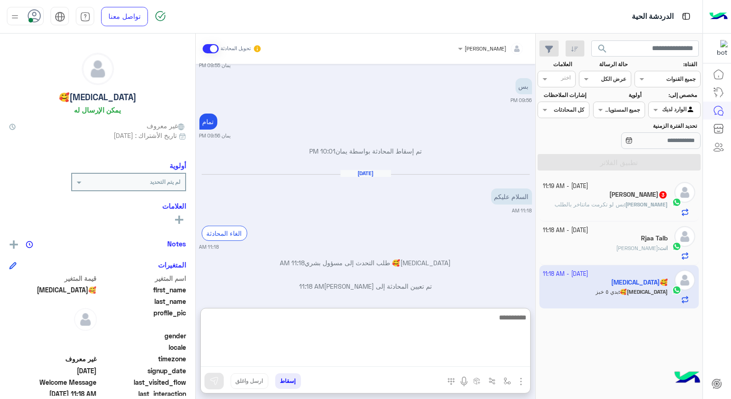
click at [501, 360] on textarea at bounding box center [365, 338] width 329 height 55
type textarea "**********"
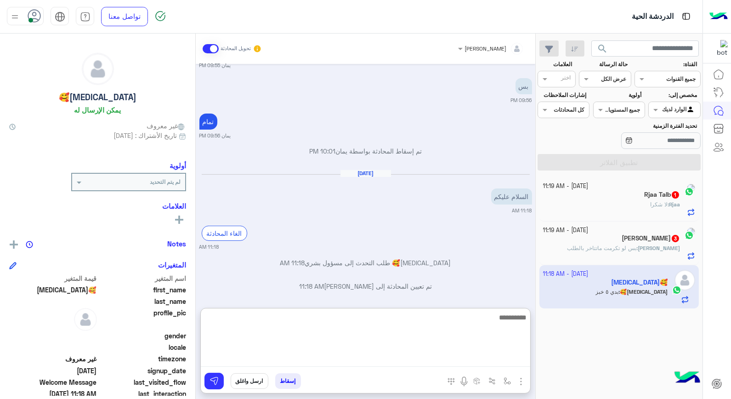
scroll to position [616, 0]
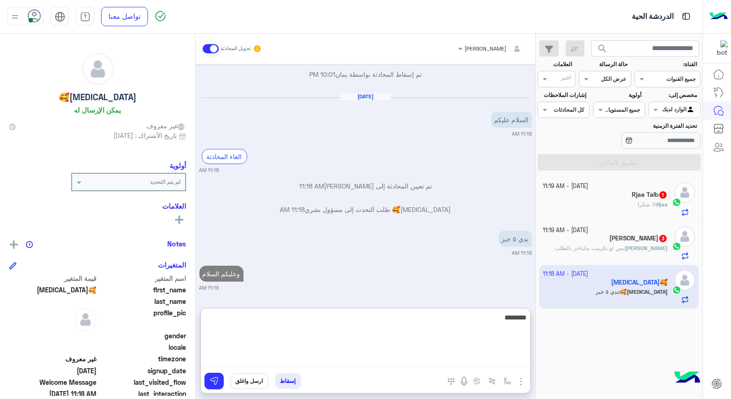
type textarea "*********"
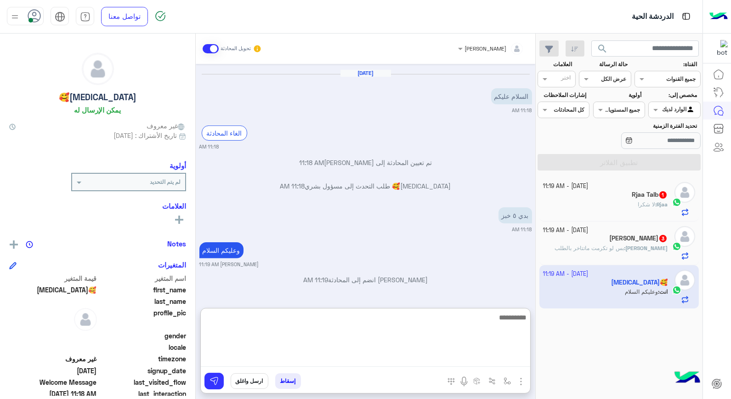
scroll to position [674, 0]
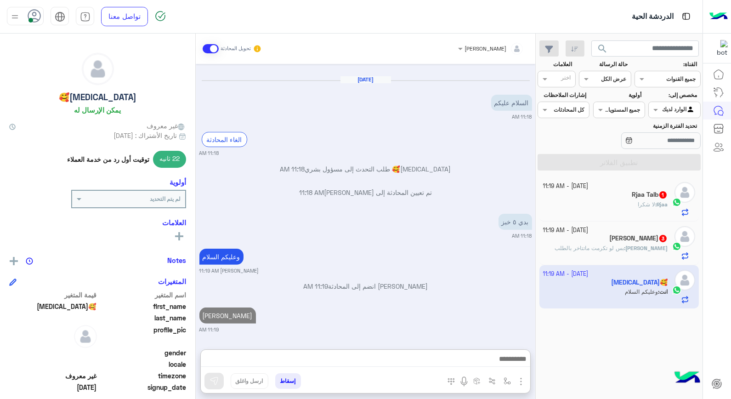
click at [642, 181] on div "13 October - 11:19 AM Rjaa Talb 1 Rjaa : لا شكرا" at bounding box center [619, 199] width 160 height 44
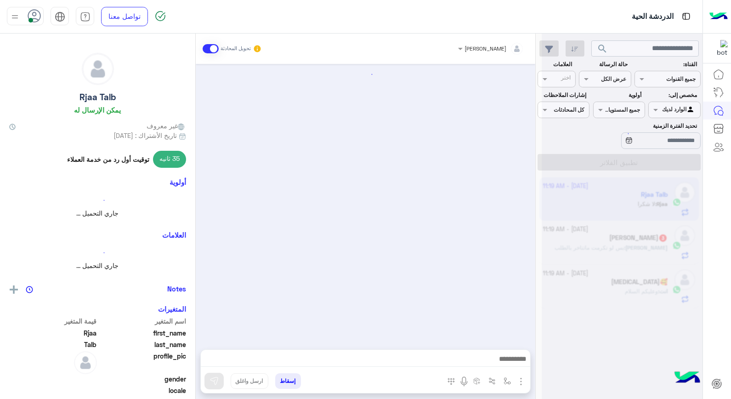
scroll to position [507, 0]
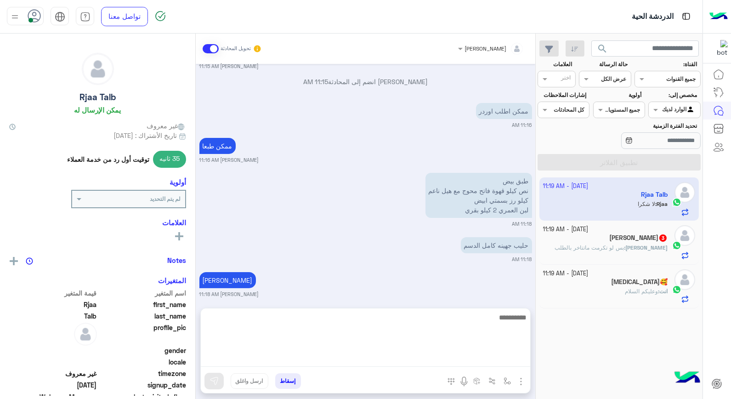
click at [457, 361] on textarea at bounding box center [365, 338] width 329 height 55
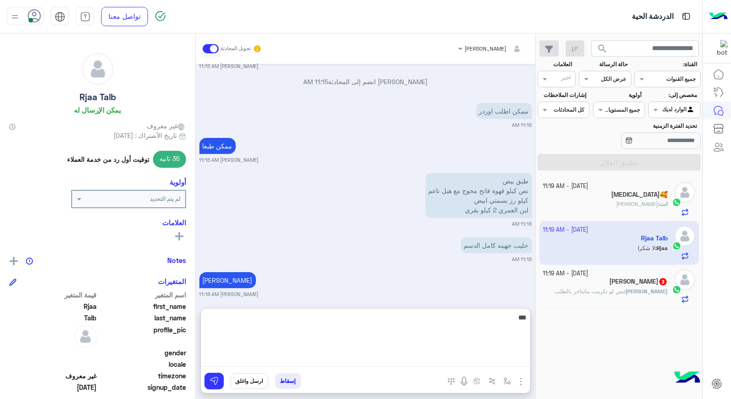
type textarea "****"
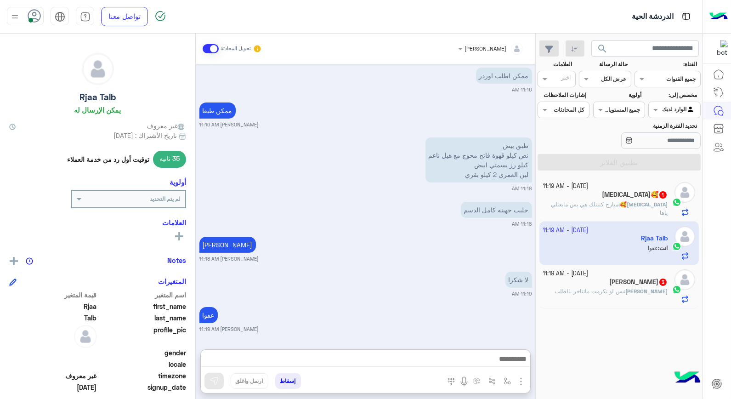
click at [627, 201] on span "مبارح كتبتلك هي بس مابعتلي ياها" at bounding box center [609, 208] width 117 height 15
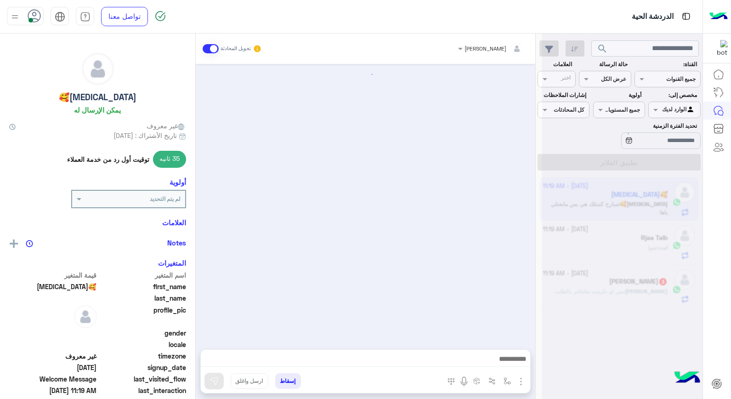
scroll to position [449, 0]
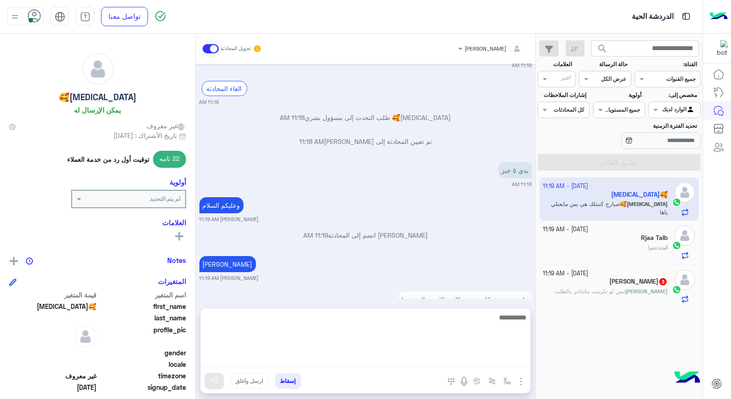
click at [483, 353] on textarea at bounding box center [365, 338] width 329 height 55
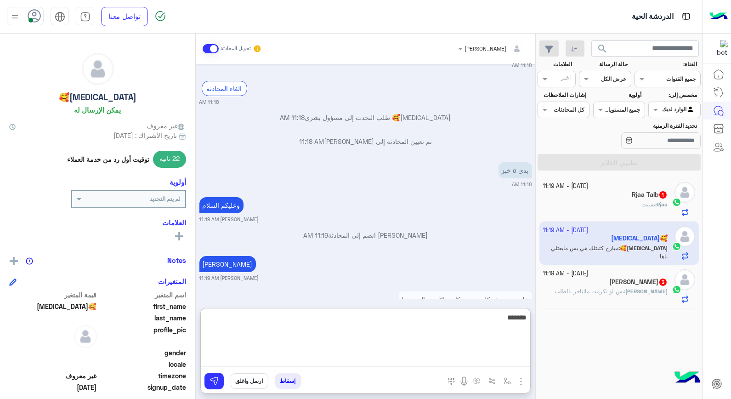
type textarea "********"
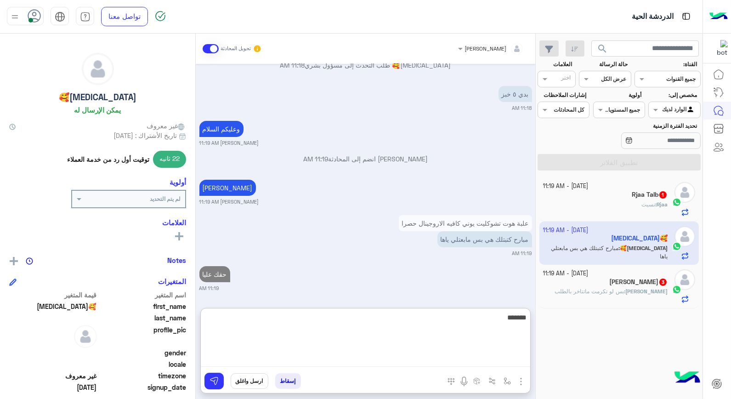
type textarea "********"
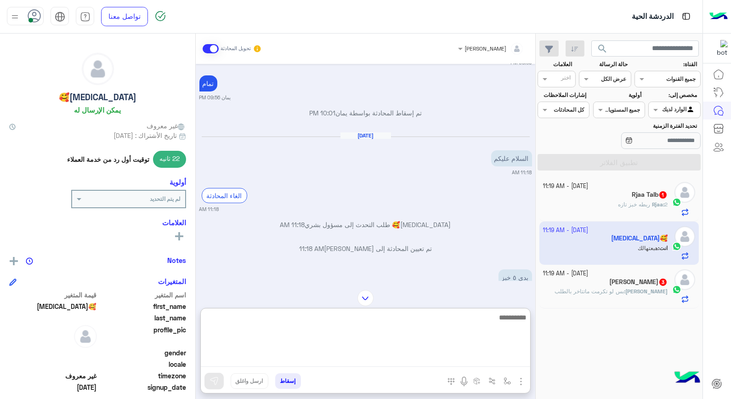
scroll to position [560, 0]
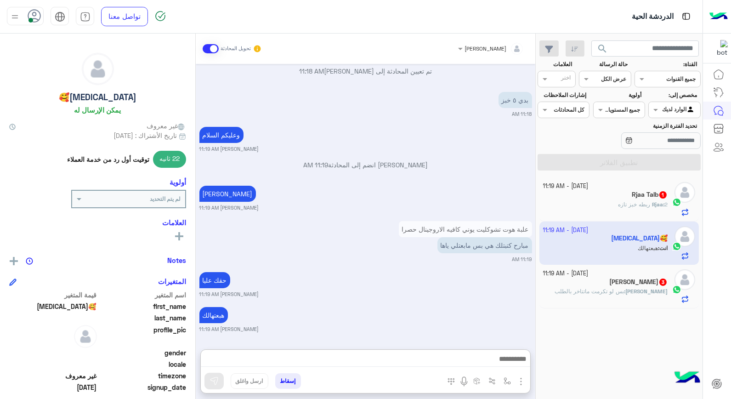
click at [654, 207] on span "Rjaa" at bounding box center [657, 204] width 11 height 7
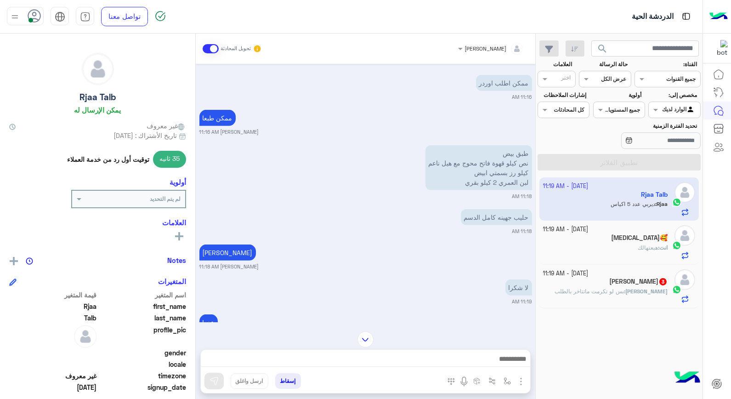
scroll to position [1136, 0]
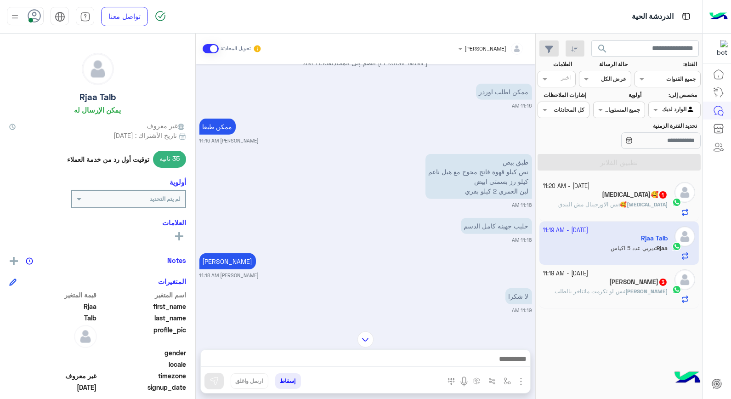
click at [596, 210] on div "Banan🥰 : بس الاورجينال مش البندق" at bounding box center [605, 208] width 125 height 16
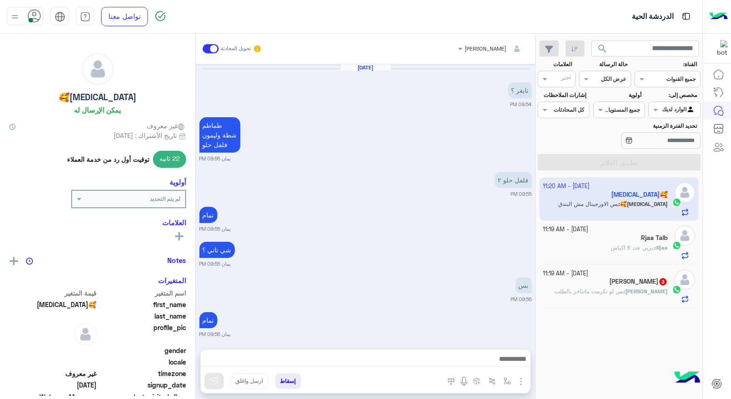
scroll to position [449, 0]
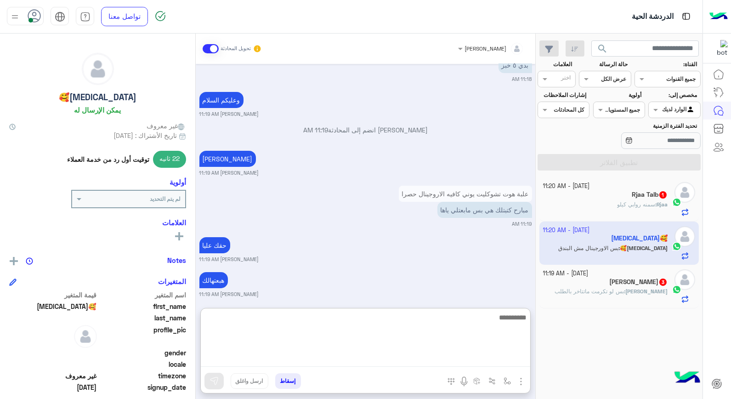
click at [483, 357] on textarea at bounding box center [365, 338] width 329 height 55
type textarea "****"
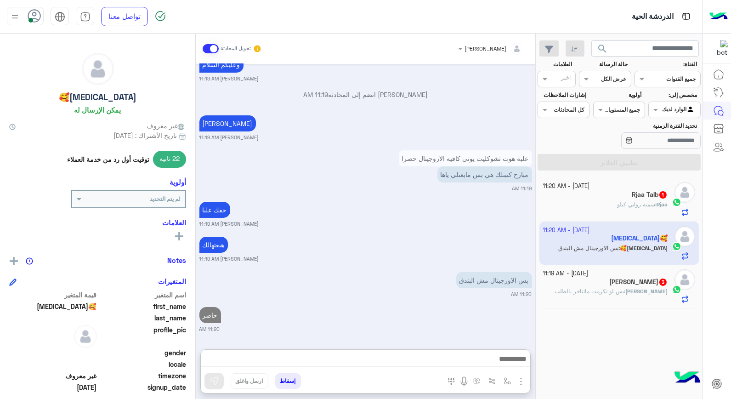
click at [645, 187] on div "13 October - 11:20 AM" at bounding box center [605, 186] width 125 height 9
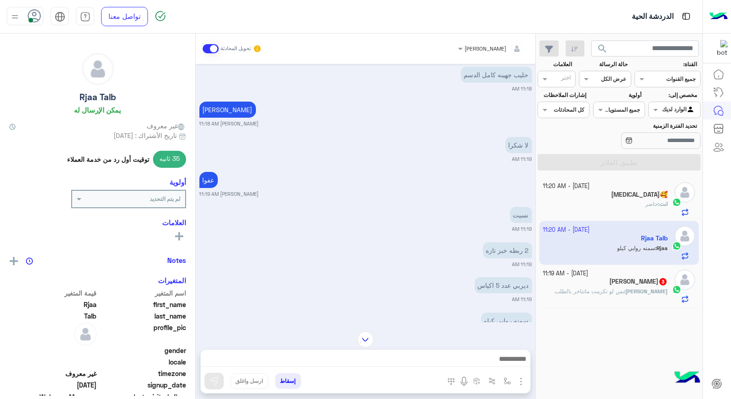
scroll to position [500, 0]
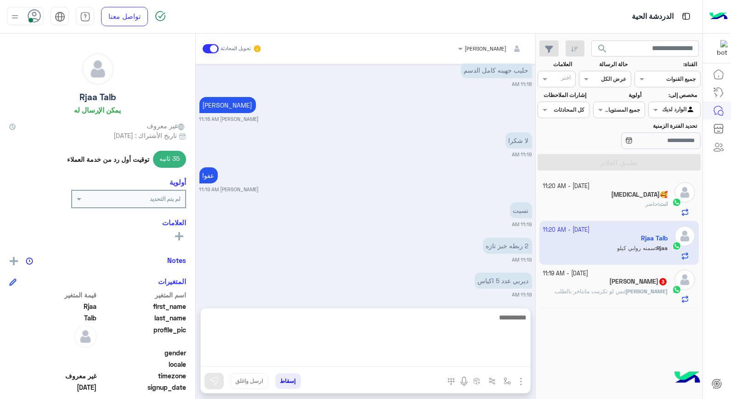
click at [447, 354] on textarea at bounding box center [365, 338] width 329 height 55
type textarea "*"
type textarea "****"
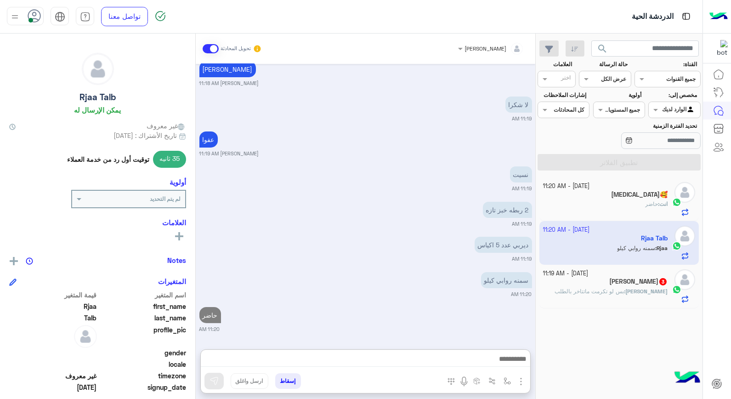
click at [624, 293] on span "بس لو تكرمت ماتتاخر بالطلب" at bounding box center [588, 291] width 69 height 7
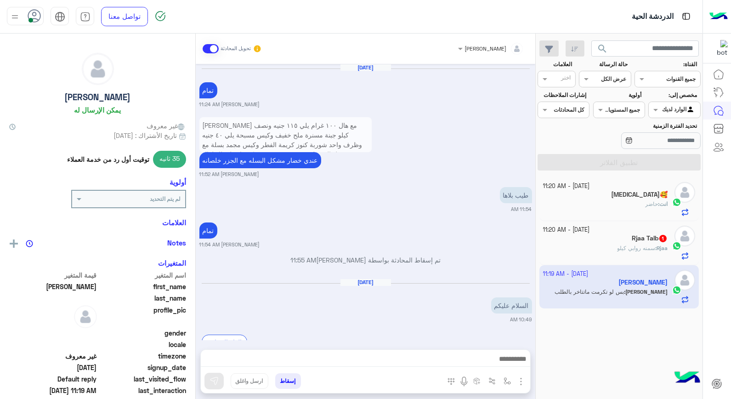
scroll to position [477, 0]
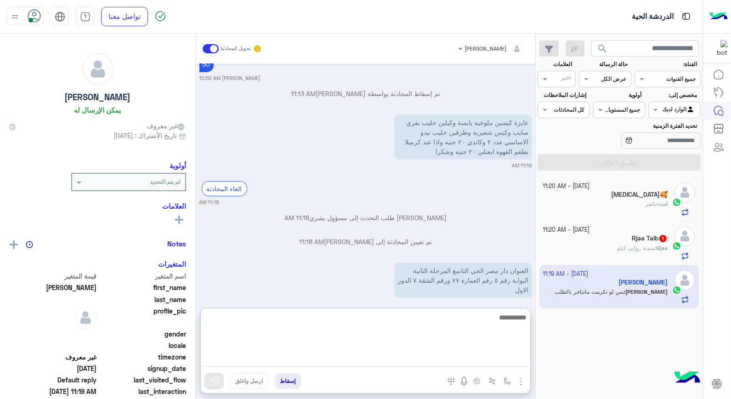
click at [488, 363] on textarea at bounding box center [365, 338] width 329 height 55
click at [410, 327] on textarea at bounding box center [365, 338] width 329 height 55
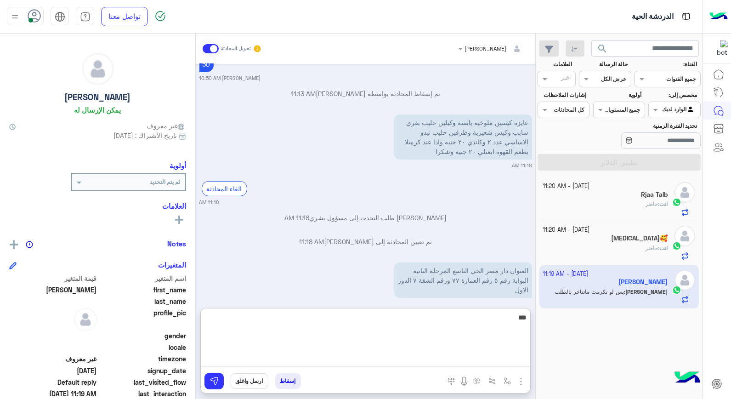
type textarea "****"
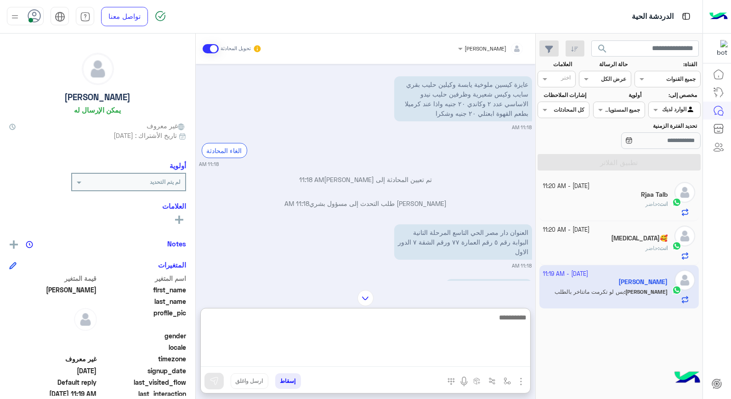
scroll to position [502, 0]
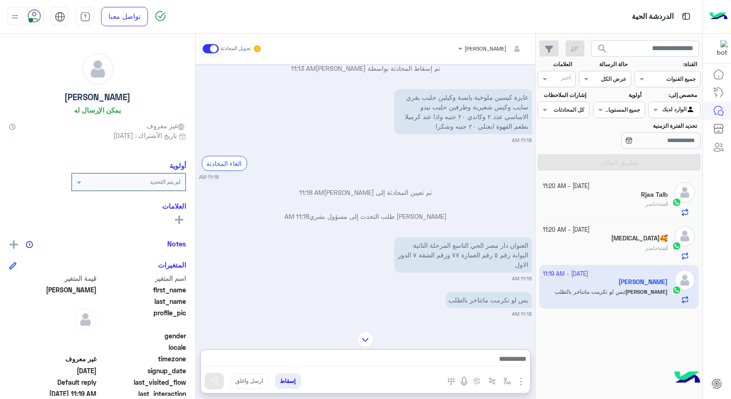
click at [654, 237] on h5 "Banan🥰" at bounding box center [639, 238] width 56 height 8
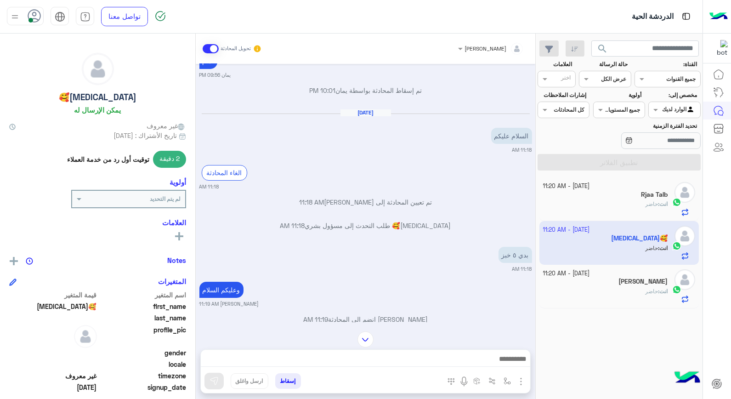
scroll to position [143, 0]
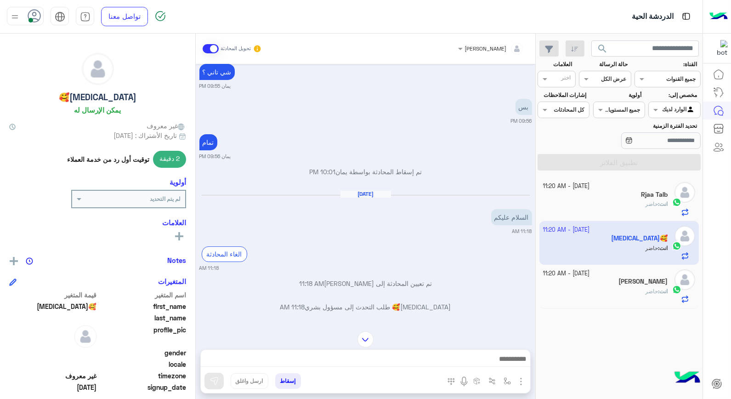
click at [620, 203] on div "انت : حاضر" at bounding box center [605, 208] width 125 height 16
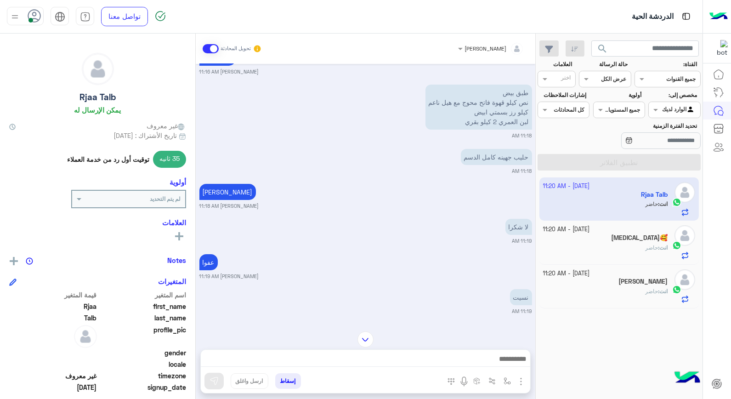
scroll to position [340, 0]
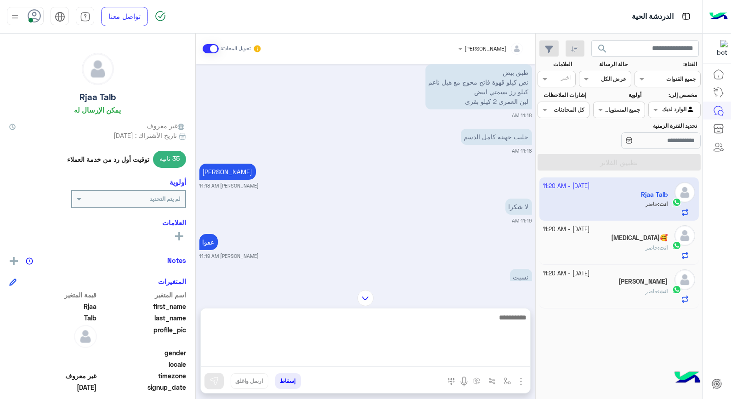
click at [485, 356] on textarea at bounding box center [365, 338] width 329 height 55
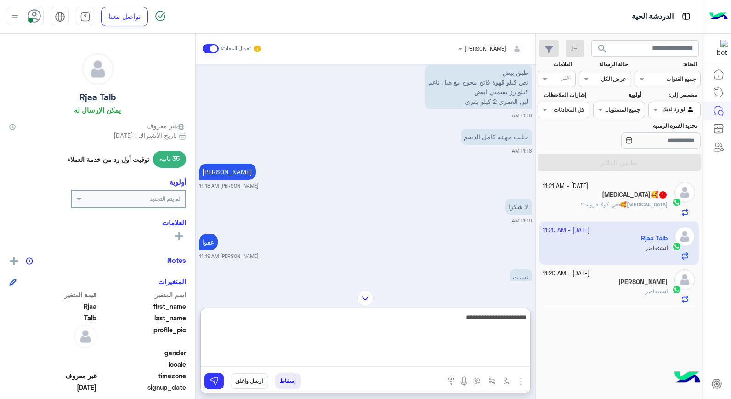
type textarea "**********"
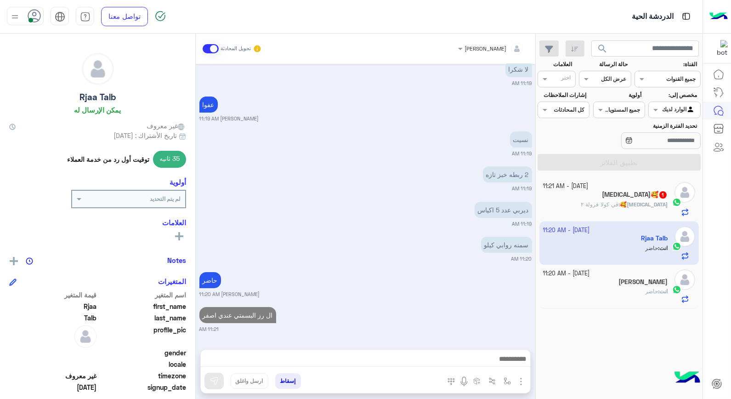
click at [599, 209] on div "Banan🥰 : ڤي كولا فرولة ٢" at bounding box center [605, 208] width 125 height 16
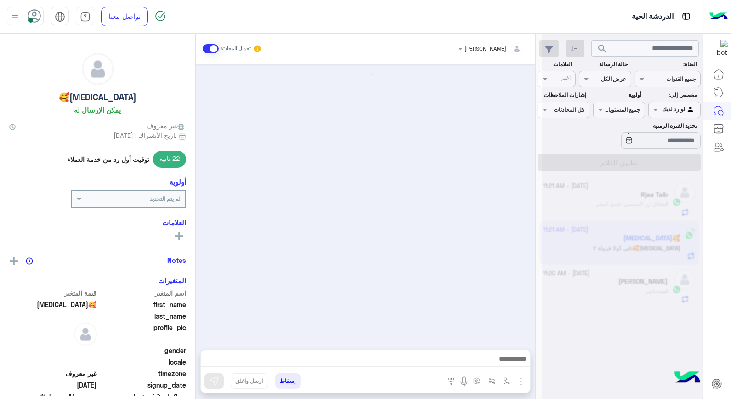
scroll to position [429, 0]
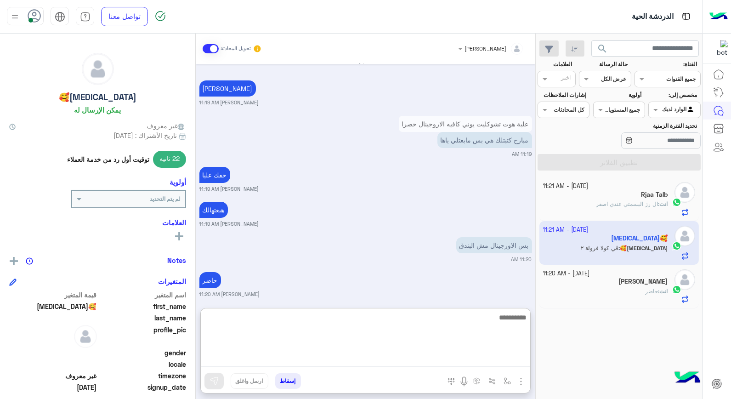
click at [511, 360] on textarea at bounding box center [365, 338] width 329 height 55
type textarea "*****"
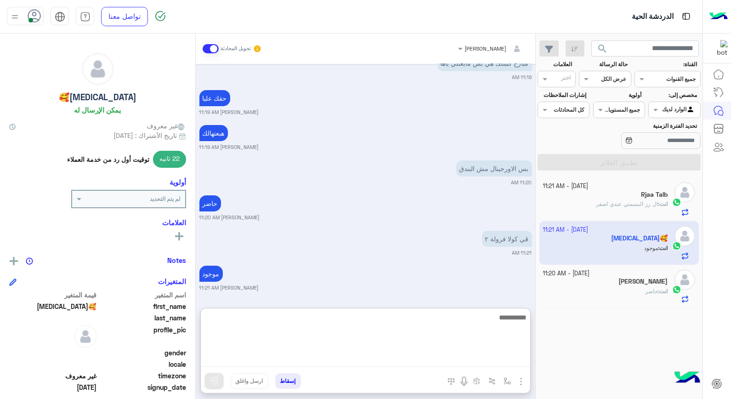
click at [508, 328] on textarea at bounding box center [365, 338] width 329 height 55
type textarea "********"
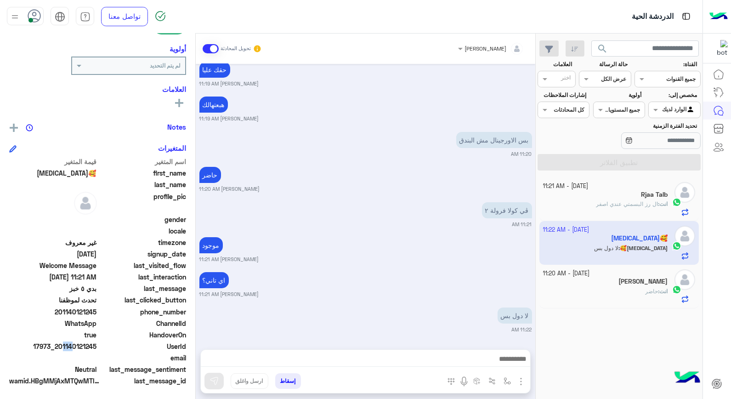
scroll to position [535, 0]
drag, startPoint x: 66, startPoint y: 345, endPoint x: 97, endPoint y: 347, distance: 30.8
click at [97, 347] on span "17973_201140121245" at bounding box center [53, 346] width 88 height 10
copy span "01140121245"
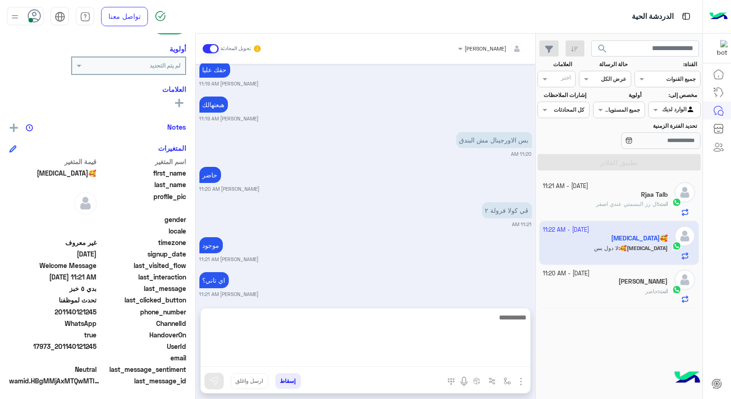
click at [340, 363] on textarea at bounding box center [365, 338] width 329 height 55
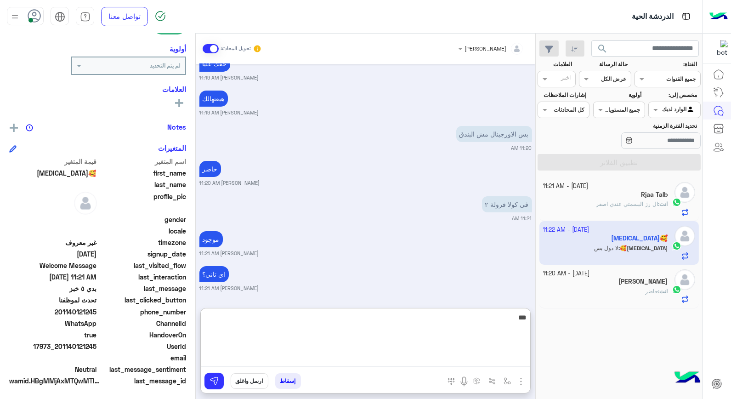
type textarea "****"
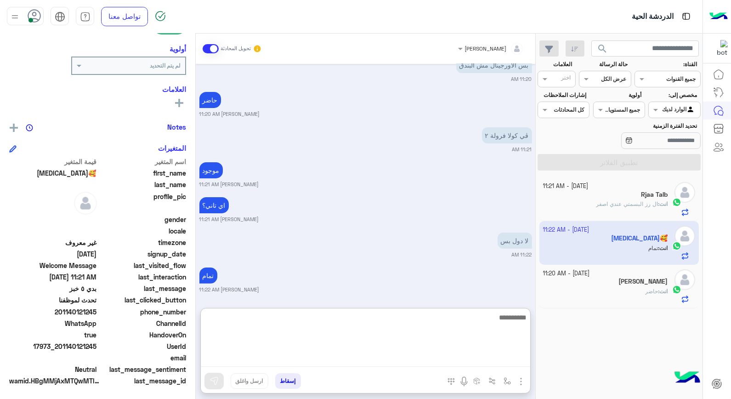
scroll to position [611, 0]
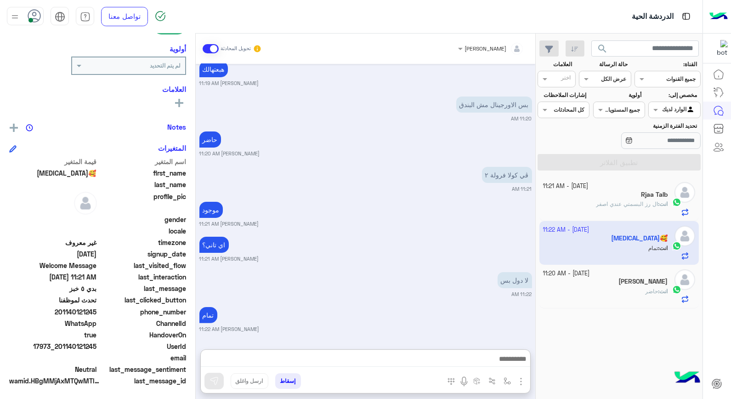
click at [298, 383] on button "إسقاط" at bounding box center [288, 381] width 26 height 16
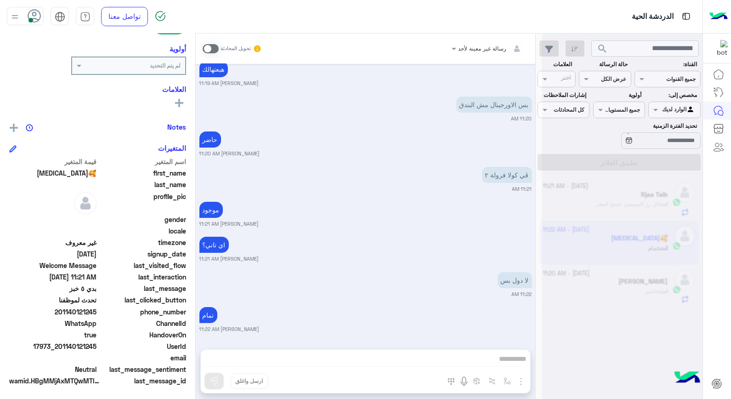
scroll to position [593, 0]
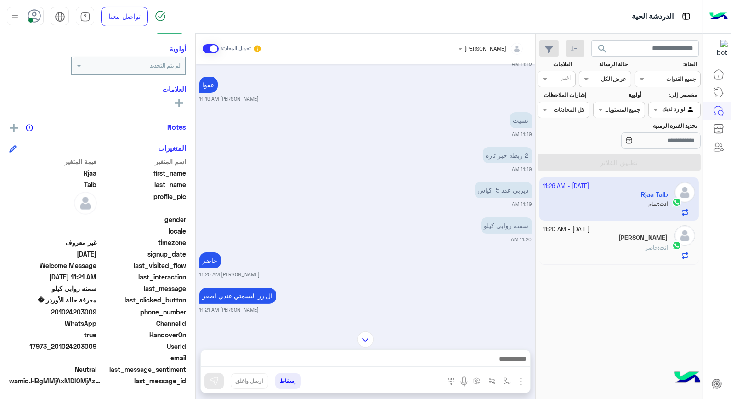
scroll to position [575, 0]
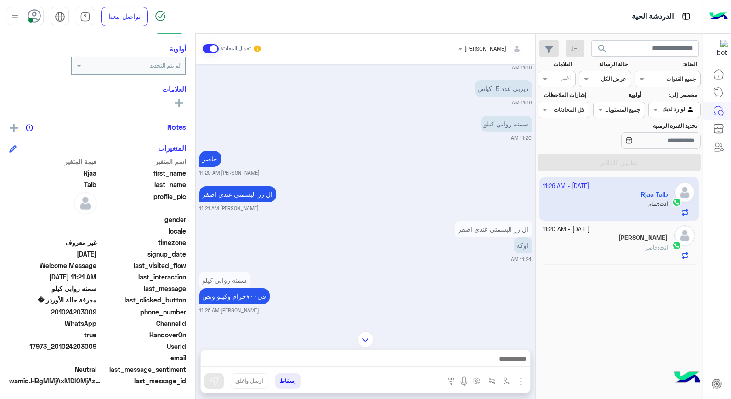
click at [58, 344] on span "17973_201024203009" at bounding box center [53, 346] width 88 height 10
drag, startPoint x: 58, startPoint y: 344, endPoint x: 74, endPoint y: 345, distance: 16.1
click at [74, 345] on span "17973_201024203009" at bounding box center [53, 346] width 88 height 10
click at [73, 344] on span "17973_201024203009" at bounding box center [53, 346] width 88 height 10
drag, startPoint x: 58, startPoint y: 346, endPoint x: 94, endPoint y: 346, distance: 36.3
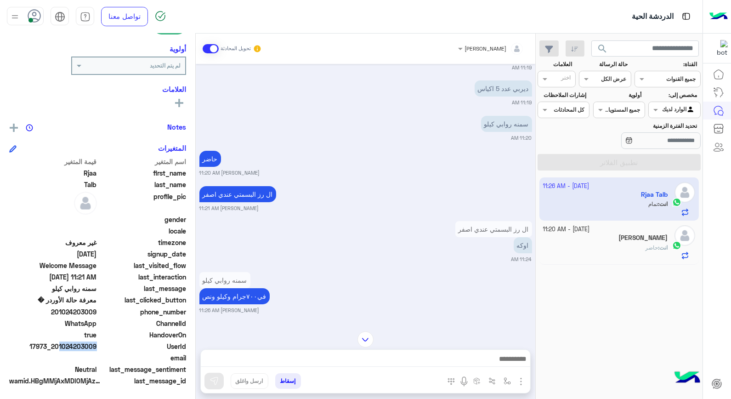
click at [94, 346] on span "17973_201024203009" at bounding box center [53, 346] width 88 height 10
copy span "0102420300"
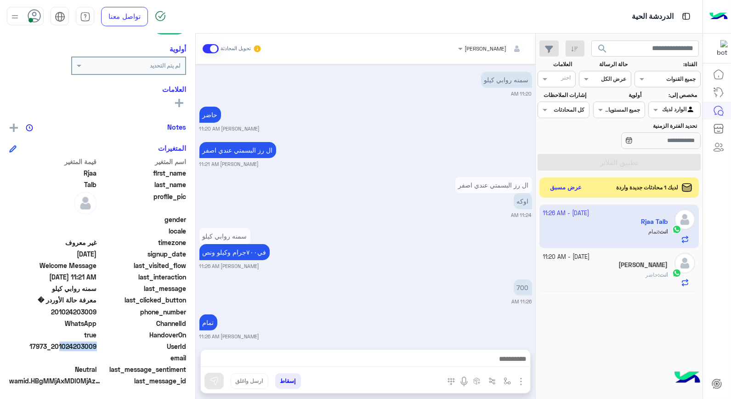
scroll to position [626, 0]
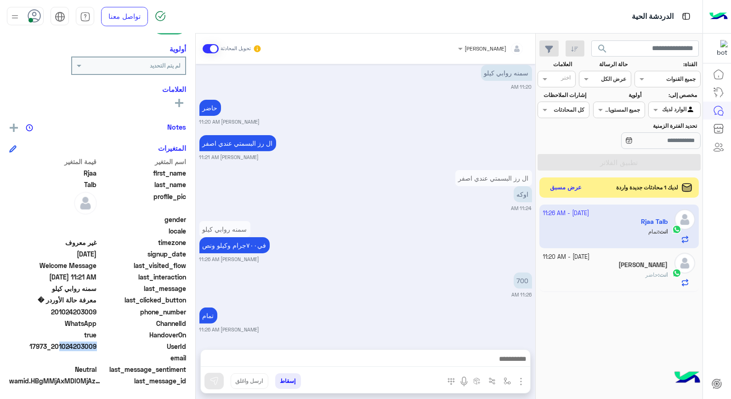
click at [292, 382] on button "إسقاط" at bounding box center [288, 381] width 26 height 16
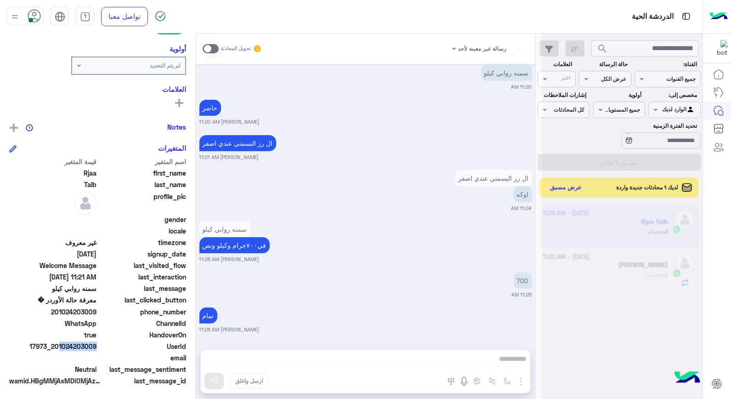
scroll to position [650, 0]
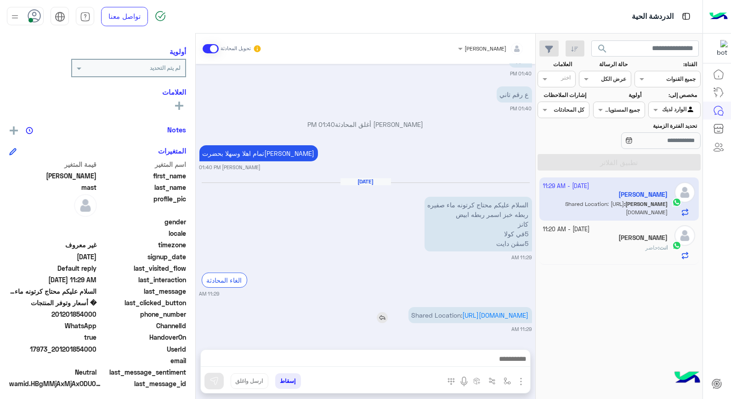
scroll to position [116, 0]
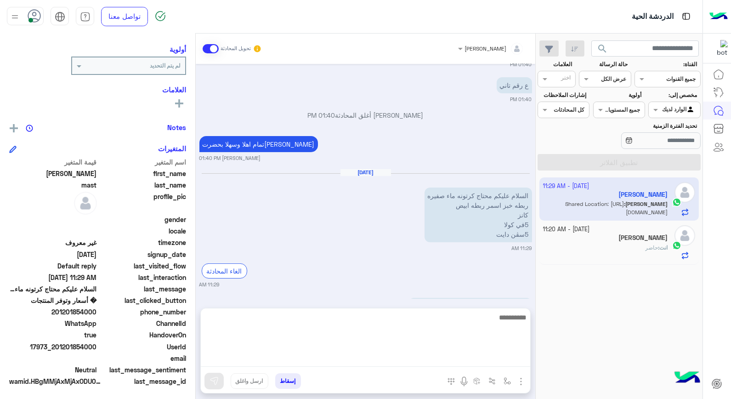
click at [502, 356] on textarea at bounding box center [365, 338] width 329 height 55
type textarea "**********"
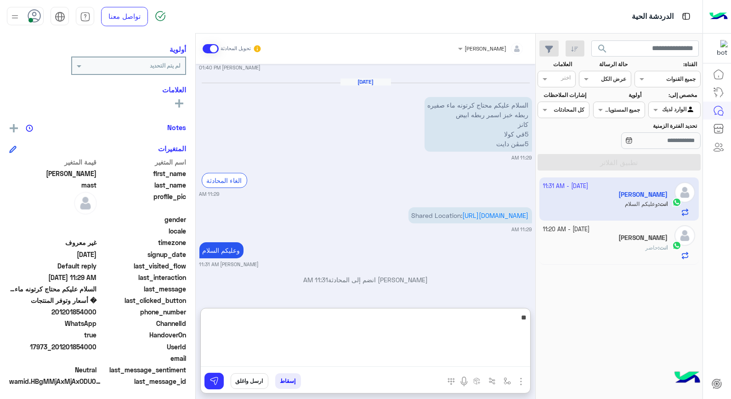
scroll to position [133, 0]
type textarea "**********"
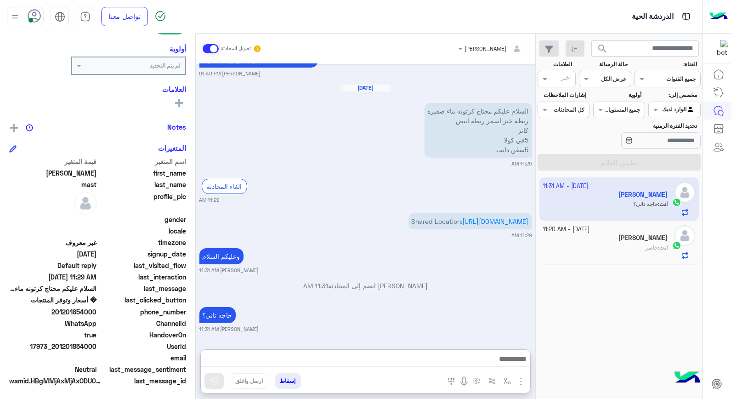
click at [589, 231] on small "13 October - 11:20 AM" at bounding box center [566, 229] width 47 height 9
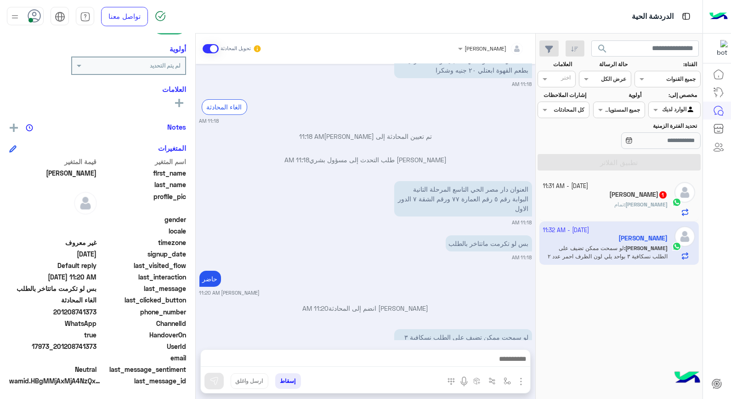
scroll to position [475, 0]
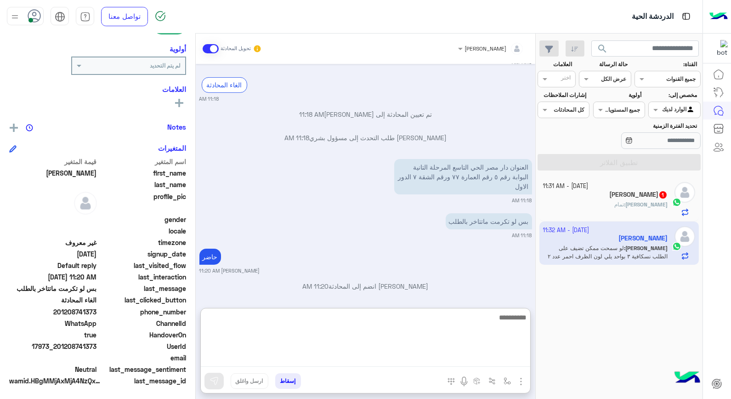
click at [501, 357] on textarea at bounding box center [365, 338] width 329 height 55
type textarea "*"
type textarea "****"
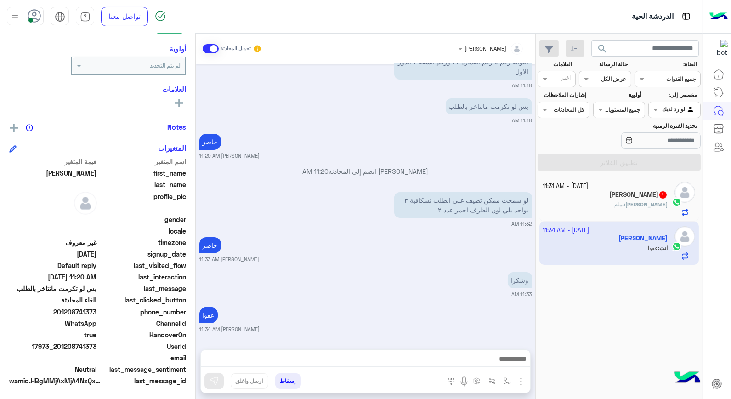
scroll to position [581, 0]
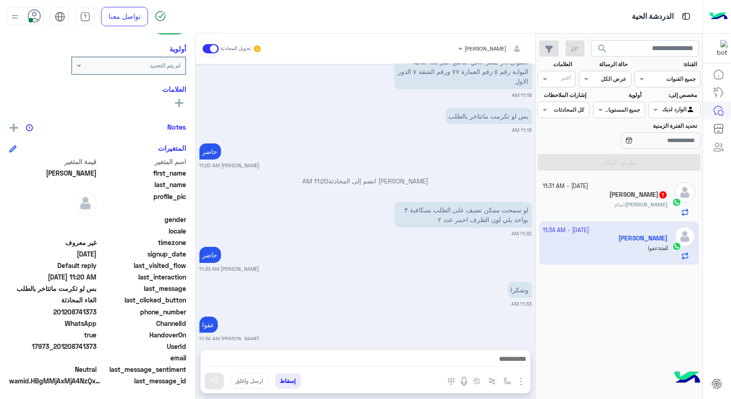
drag, startPoint x: 61, startPoint y: 345, endPoint x: 97, endPoint y: 345, distance: 36.3
click at [97, 345] on span "17973_201208741373" at bounding box center [53, 346] width 88 height 10
copy span "01208741373"
click at [294, 379] on button "إسقاط" at bounding box center [288, 381] width 26 height 16
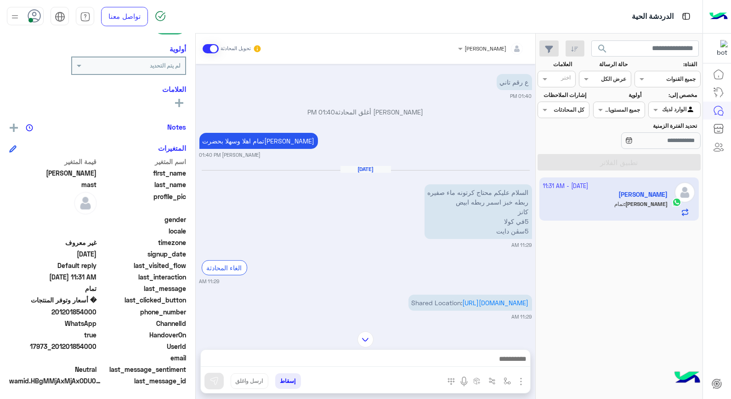
scroll to position [479, 0]
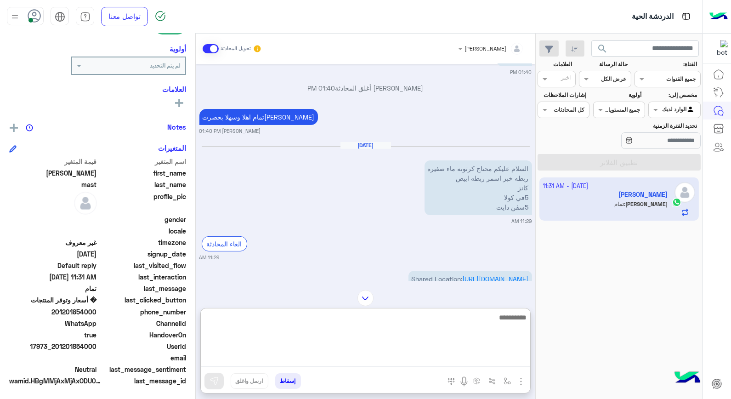
click at [471, 361] on textarea at bounding box center [365, 338] width 329 height 55
type textarea "**********"
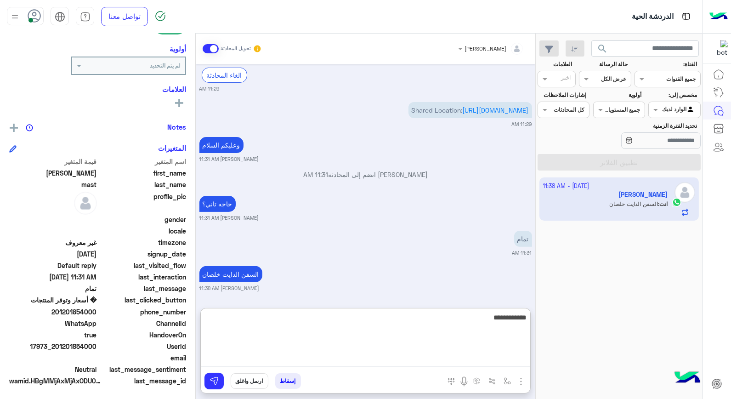
type textarea "**********"
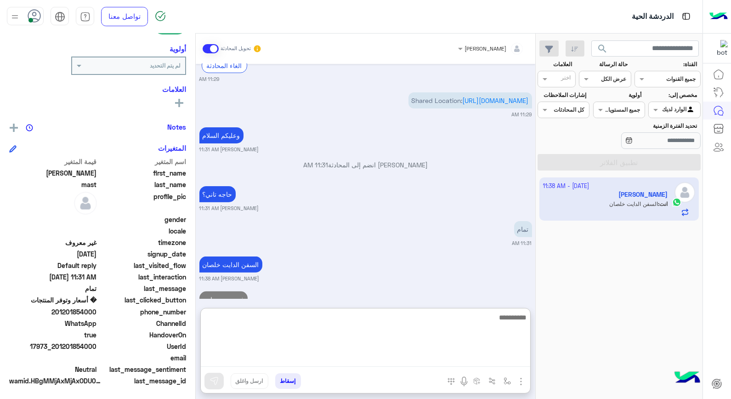
scroll to position [692, 0]
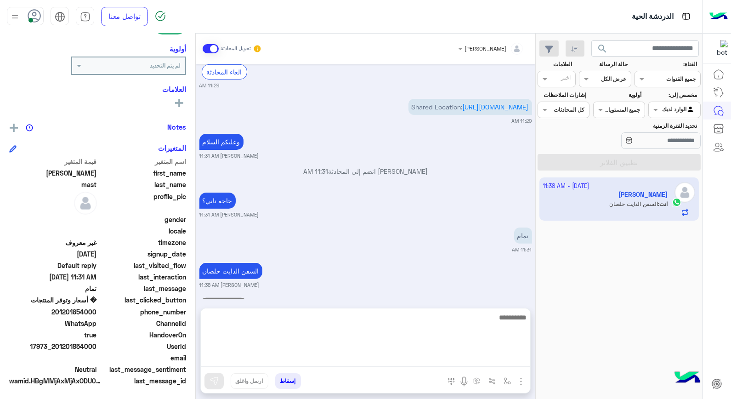
click at [458, 355] on textarea at bounding box center [365, 338] width 329 height 55
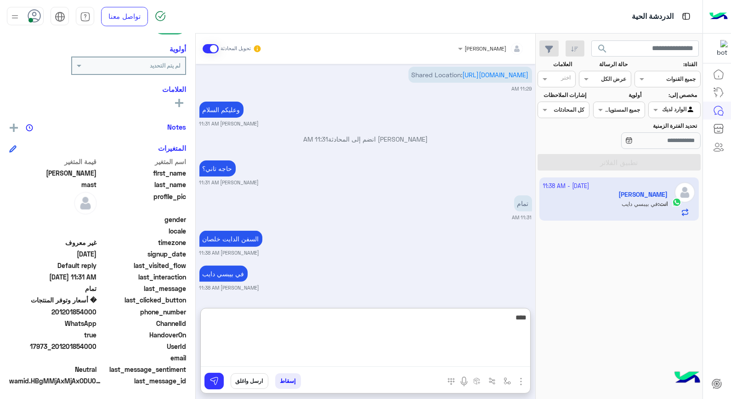
type textarea "*****"
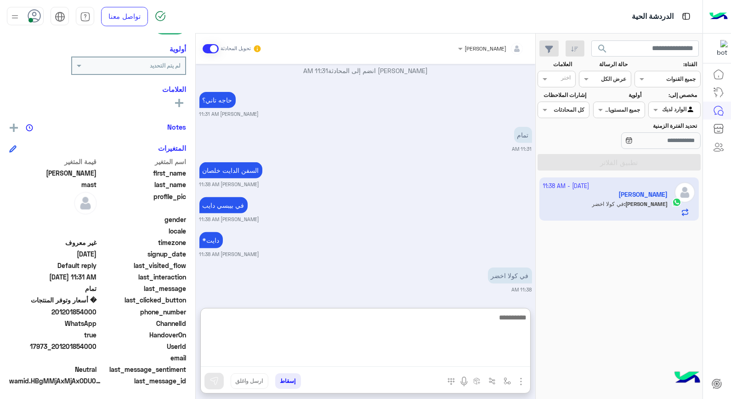
scroll to position [762, 0]
click at [483, 328] on textarea at bounding box center [365, 338] width 329 height 55
click at [491, 318] on textarea at bounding box center [365, 338] width 329 height 55
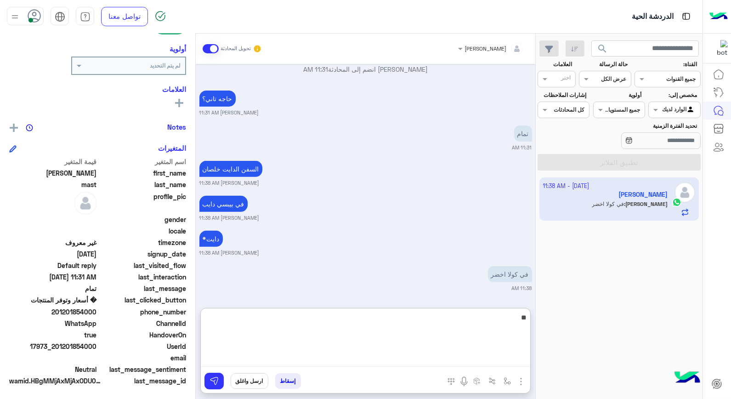
type textarea "*"
type textarea "*********"
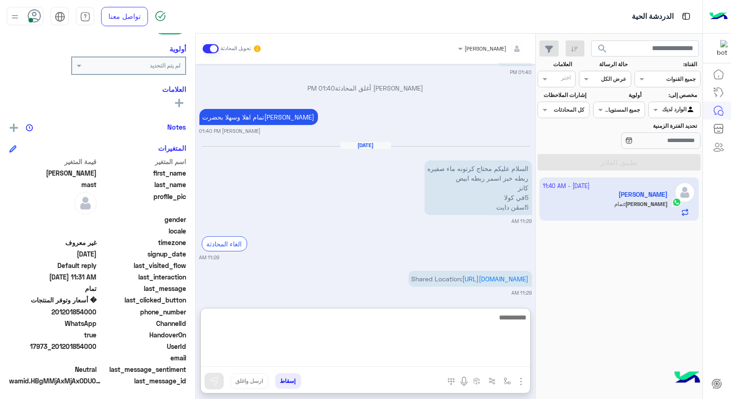
scroll to position [832, 0]
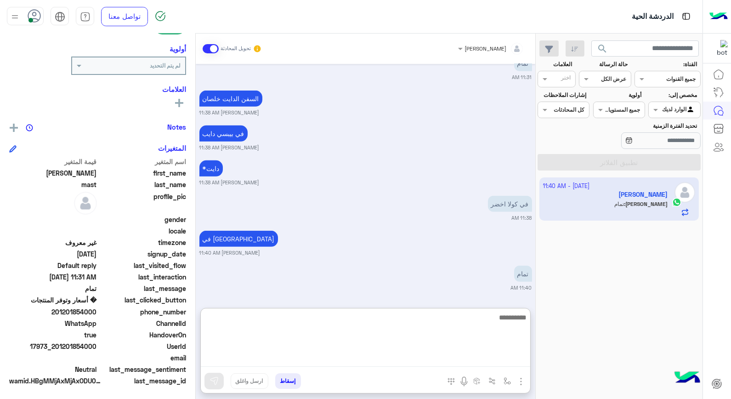
click at [494, 323] on textarea at bounding box center [365, 338] width 329 height 55
type textarea "********"
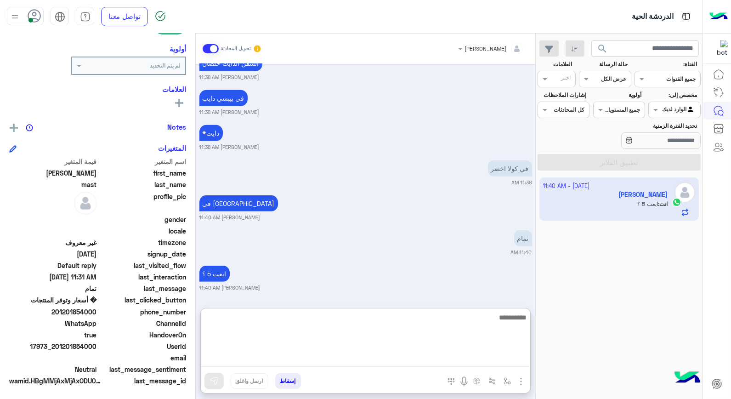
scroll to position [902, 0]
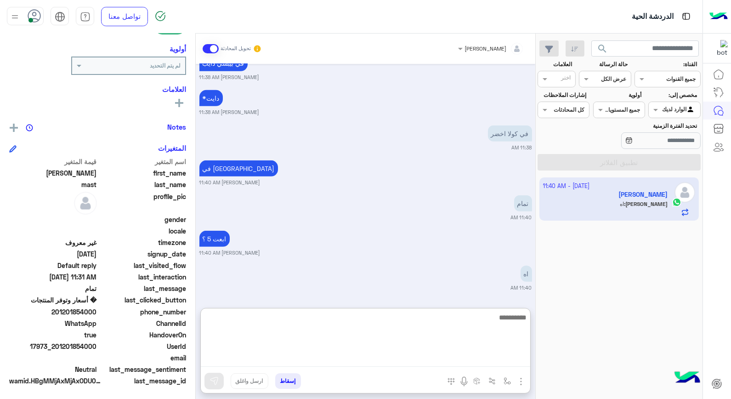
click at [429, 328] on textarea at bounding box center [365, 338] width 329 height 55
type textarea "****"
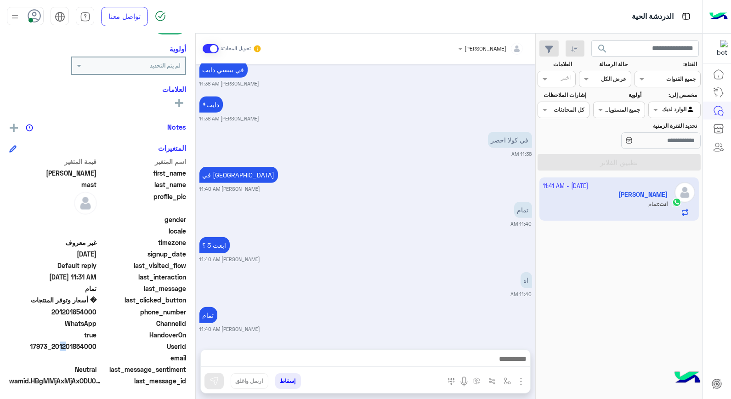
scroll to position [896, 0]
drag, startPoint x: 56, startPoint y: 346, endPoint x: 98, endPoint y: 347, distance: 41.4
click at [97, 347] on span "17973_201201854000" at bounding box center [53, 346] width 88 height 10
copy span "01201854000"
click at [290, 380] on button "إسقاط" at bounding box center [288, 381] width 26 height 16
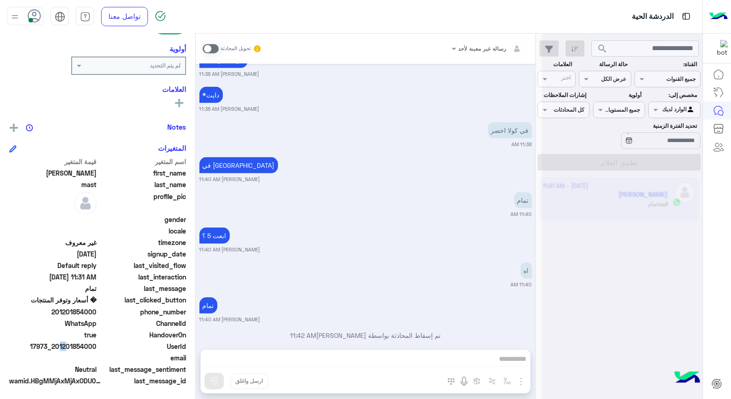
scroll to position [920, 0]
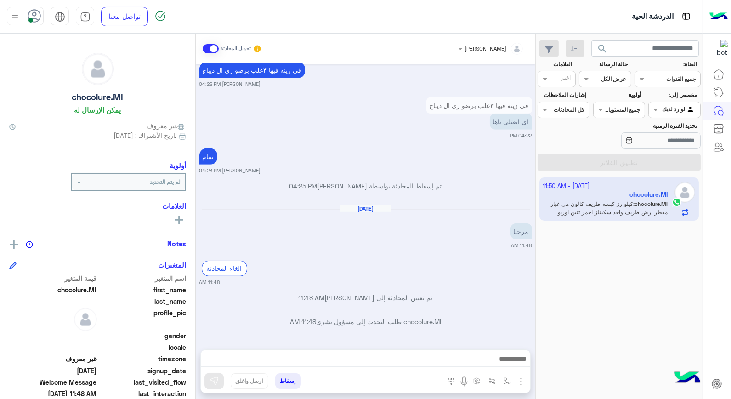
scroll to position [1145, 0]
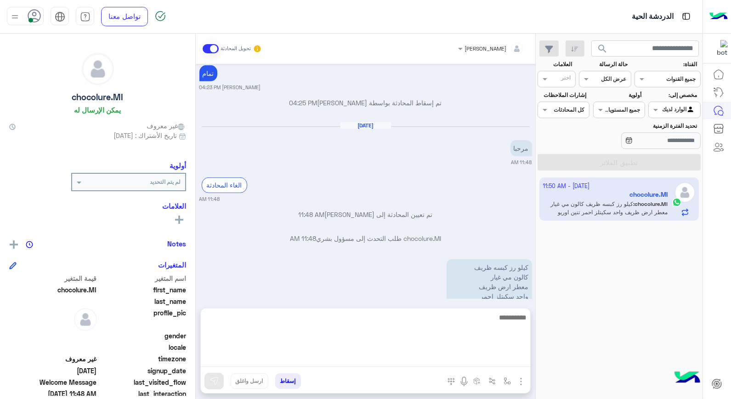
click at [507, 359] on textarea at bounding box center [365, 338] width 329 height 55
type textarea "**********"
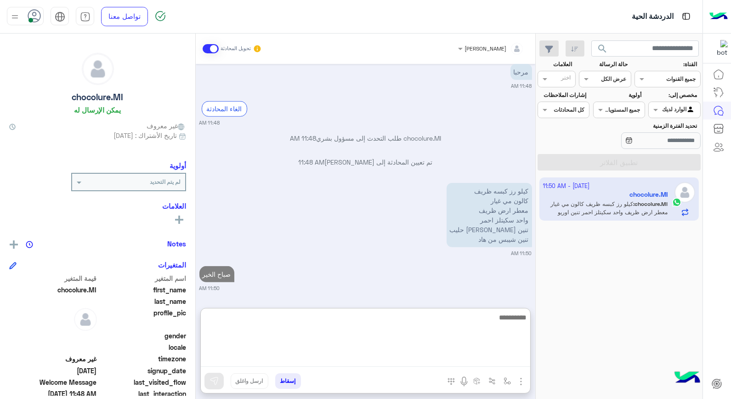
click at [508, 319] on textarea at bounding box center [365, 338] width 329 height 55
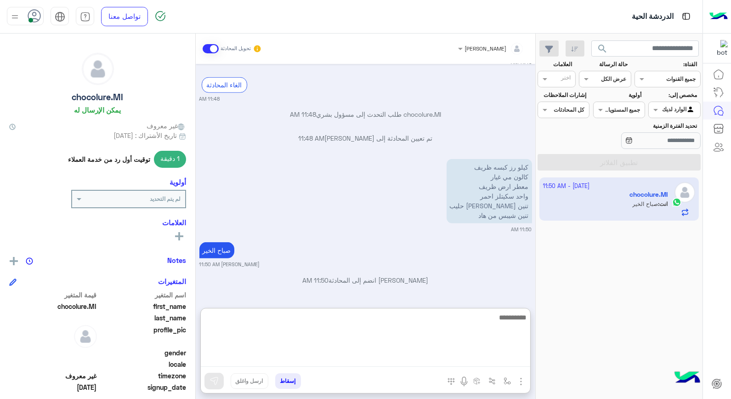
click at [507, 331] on textarea at bounding box center [365, 338] width 329 height 55
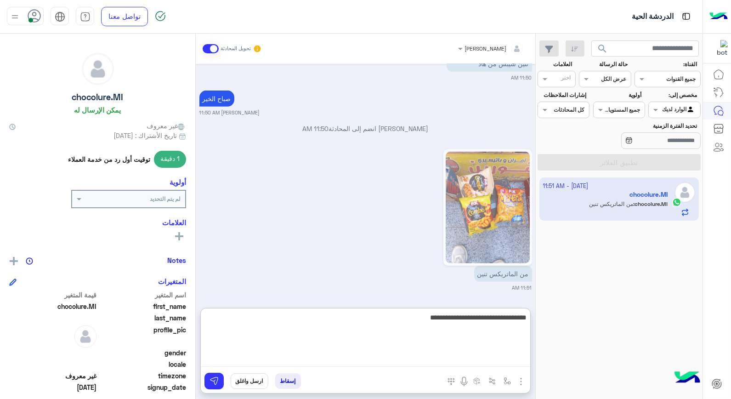
type textarea "**********"
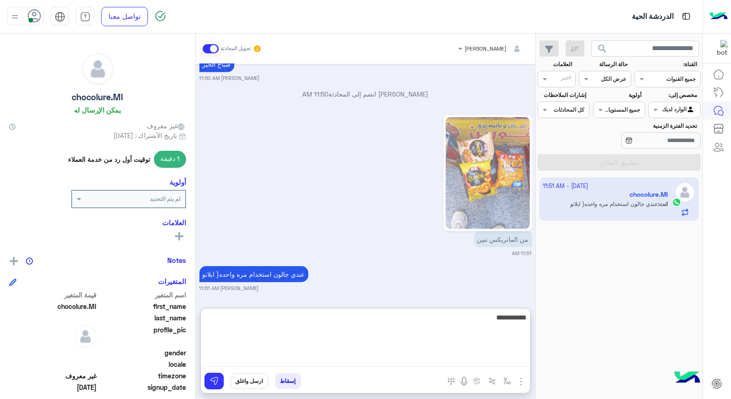
type textarea "**********"
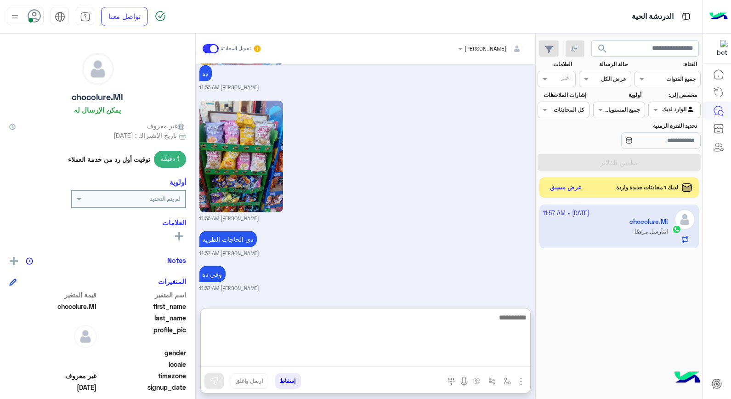
scroll to position [2529, 0]
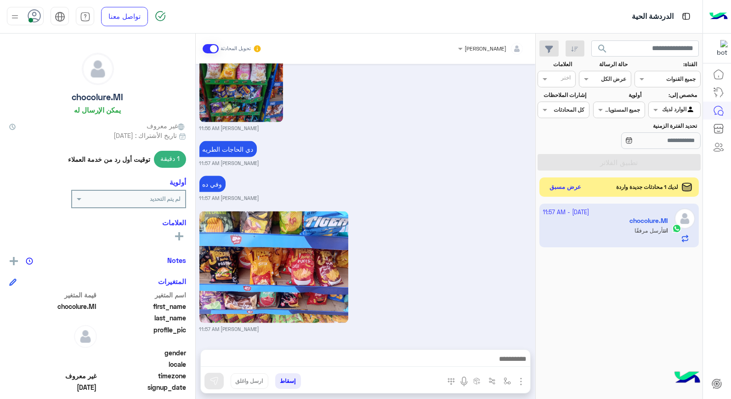
click at [556, 192] on button "عرض مسبق" at bounding box center [565, 187] width 39 height 12
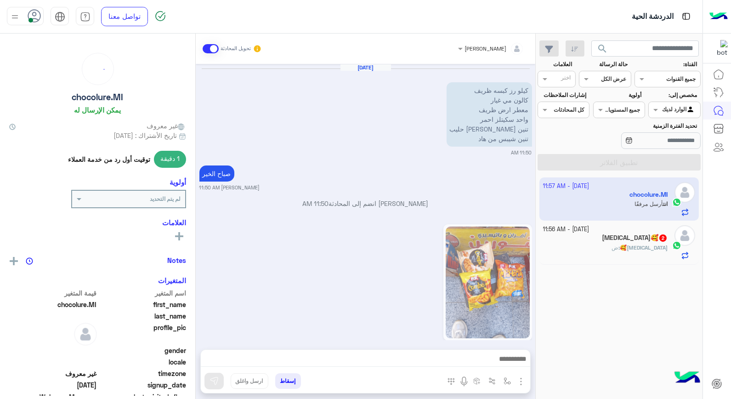
scroll to position [1167, 0]
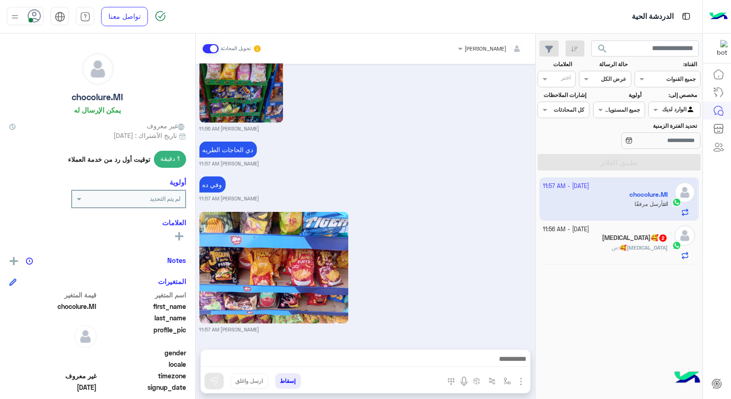
click at [654, 238] on h5 "Banan🥰 2" at bounding box center [635, 238] width 66 height 8
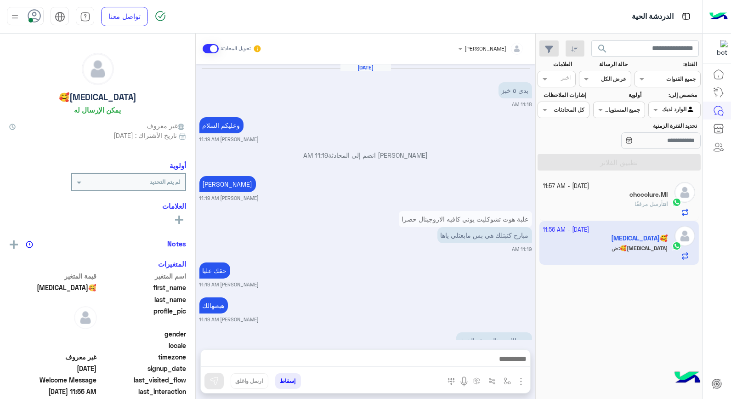
scroll to position [413, 0]
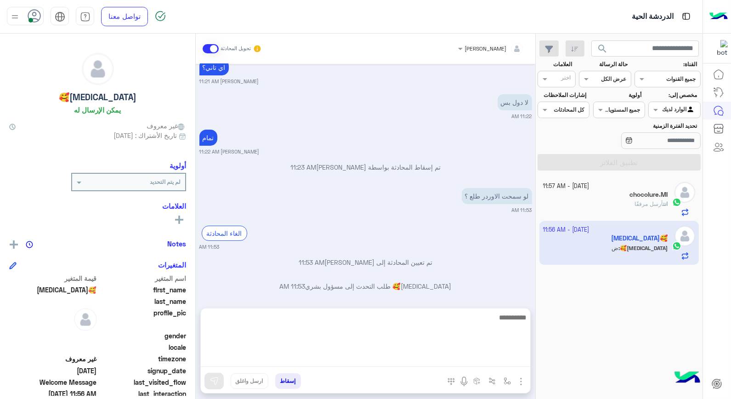
click at [435, 362] on textarea at bounding box center [365, 338] width 329 height 55
type textarea "******"
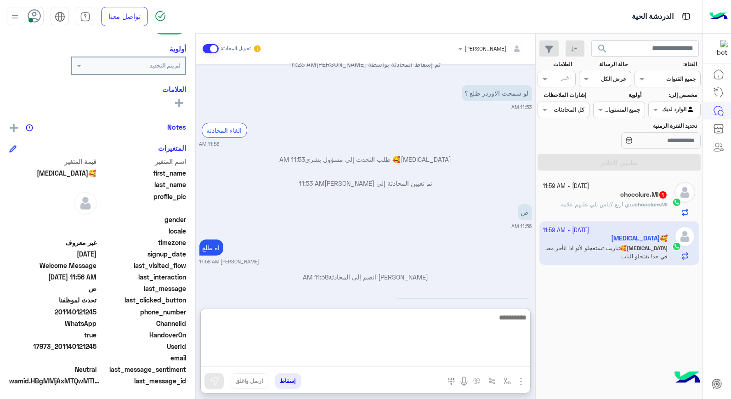
scroll to position [558, 0]
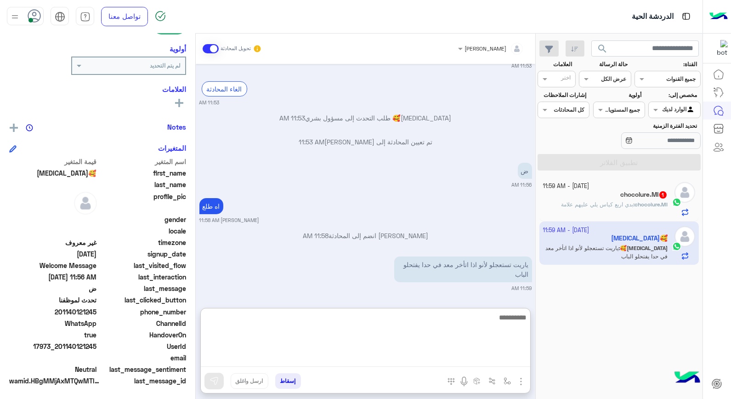
click at [514, 319] on textarea at bounding box center [365, 338] width 329 height 55
click at [503, 319] on textarea at bounding box center [365, 338] width 329 height 55
click at [492, 318] on textarea at bounding box center [365, 338] width 329 height 55
type textarea "**********"
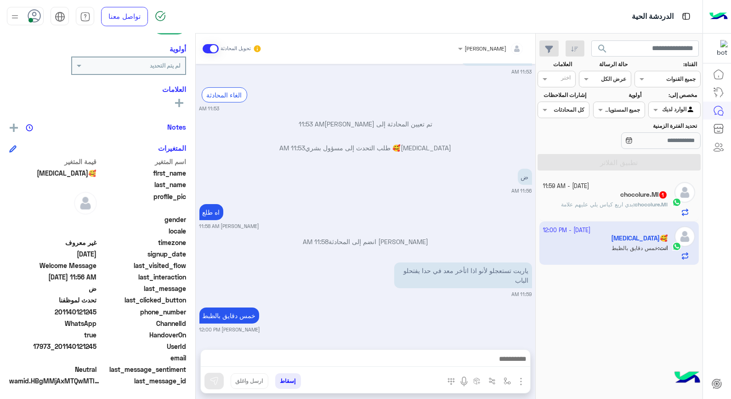
click at [608, 204] on span "بدي اربع كياس يلي عليهم علامة" at bounding box center [597, 204] width 72 height 7
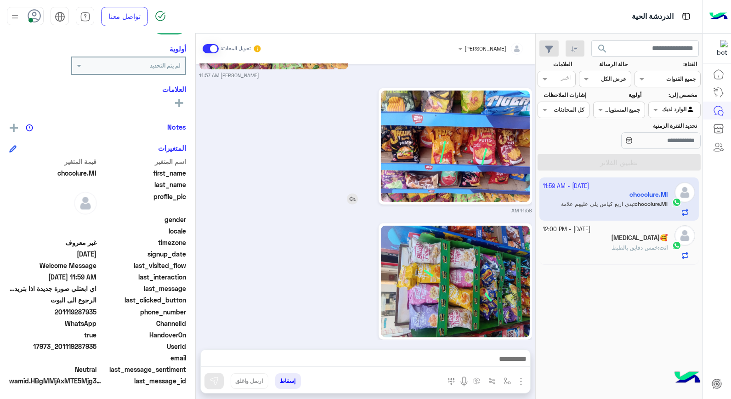
scroll to position [1330, 0]
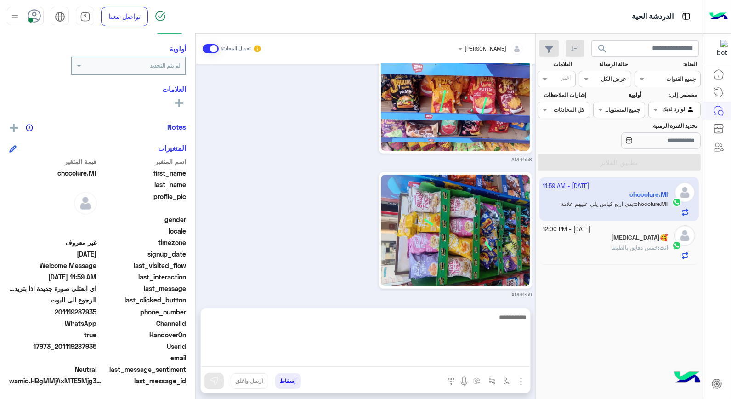
click at [503, 356] on textarea at bounding box center [365, 338] width 329 height 55
type textarea "**********"
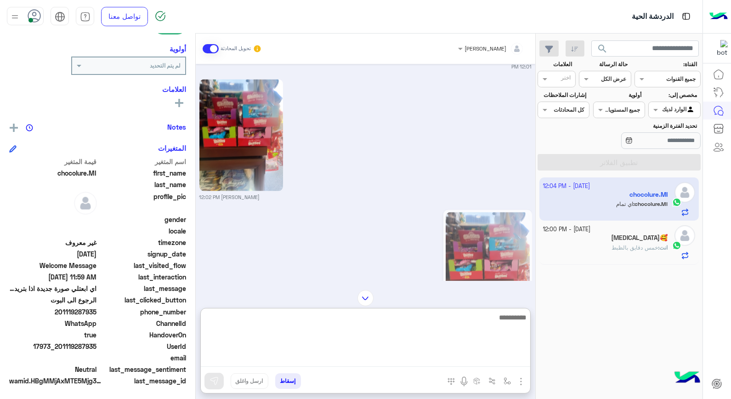
scroll to position [2817, 0]
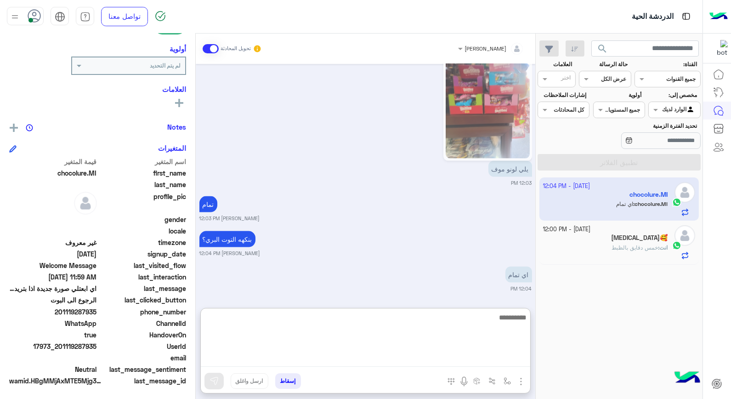
click at [458, 315] on textarea at bounding box center [365, 338] width 329 height 55
type textarea "**********"
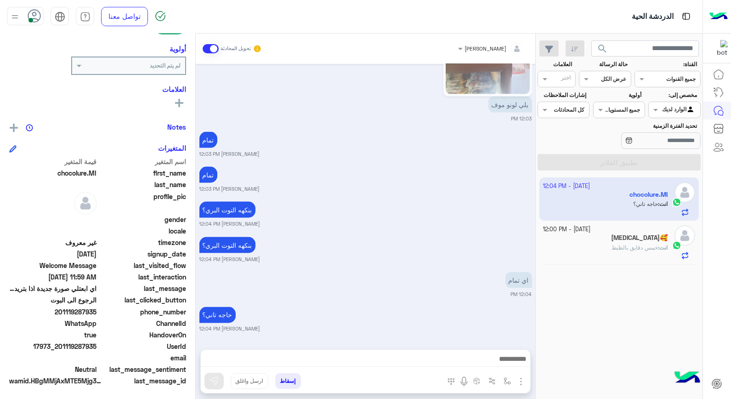
scroll to position [3046, 0]
drag, startPoint x: 60, startPoint y: 345, endPoint x: 96, endPoint y: 346, distance: 36.7
click at [96, 346] on span "17973_201119287935" at bounding box center [53, 346] width 88 height 10
copy span "01119287935"
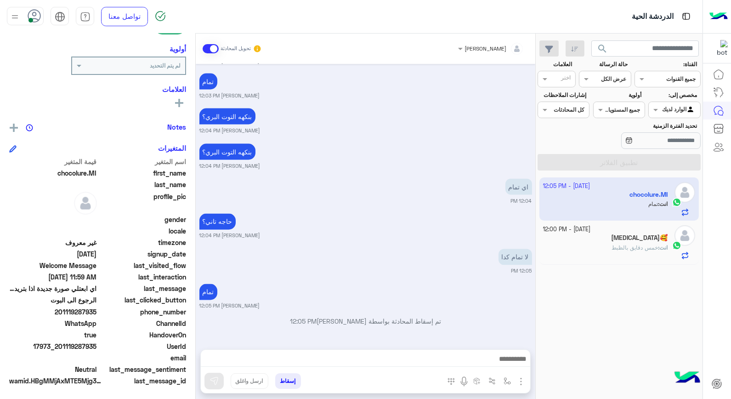
click at [290, 381] on button "إسقاط" at bounding box center [288, 381] width 26 height 16
click at [288, 378] on button "إسقاط" at bounding box center [288, 381] width 26 height 16
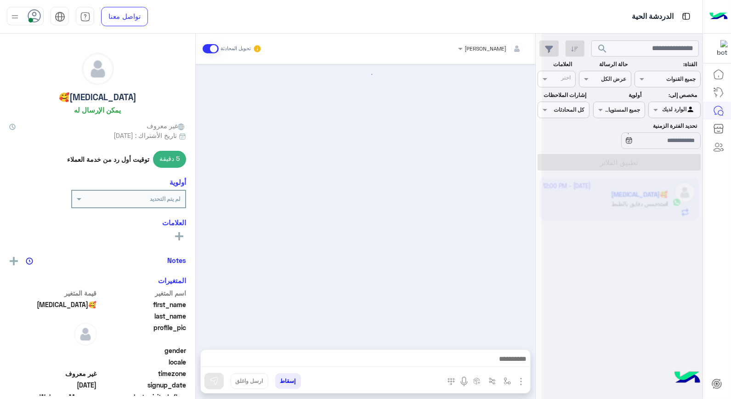
scroll to position [423, 0]
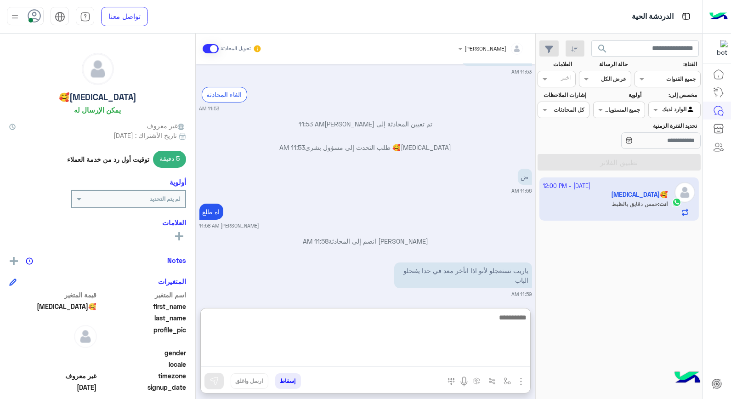
click at [325, 356] on textarea at bounding box center [365, 338] width 329 height 55
type textarea "**********"
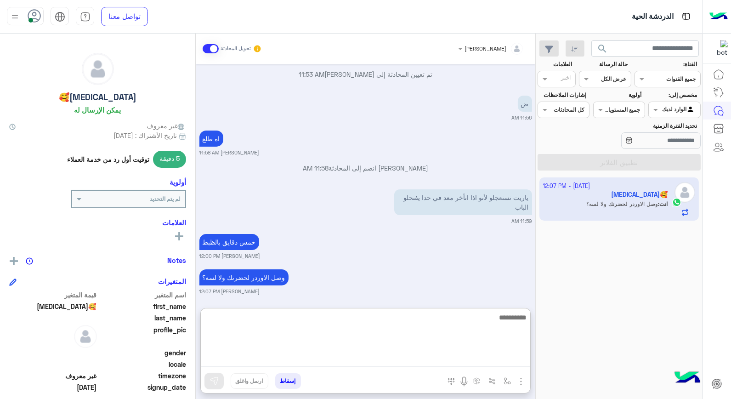
scroll to position [499, 0]
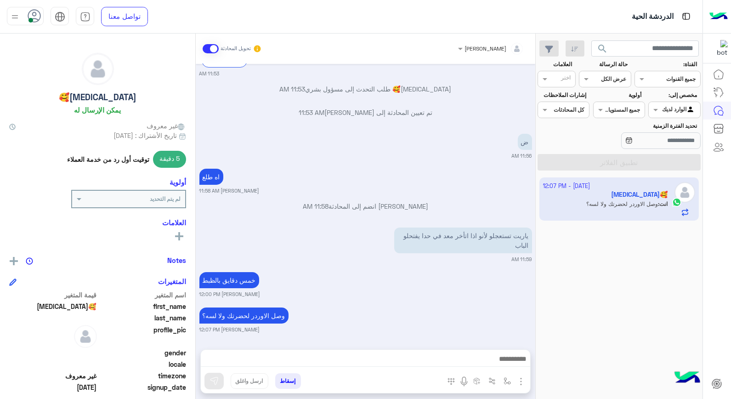
click at [284, 383] on button "إسقاط" at bounding box center [288, 381] width 26 height 16
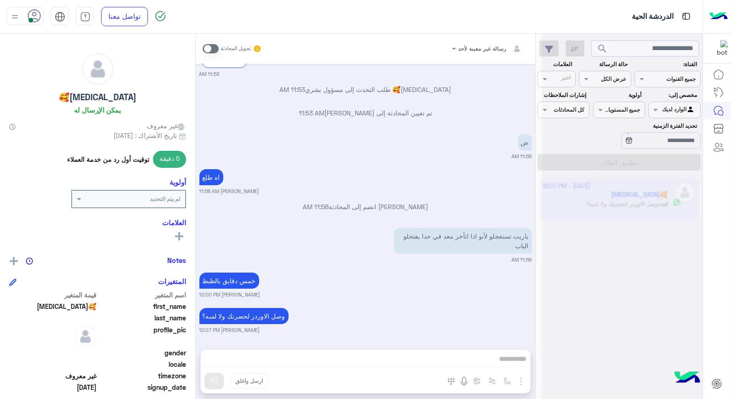
scroll to position [481, 0]
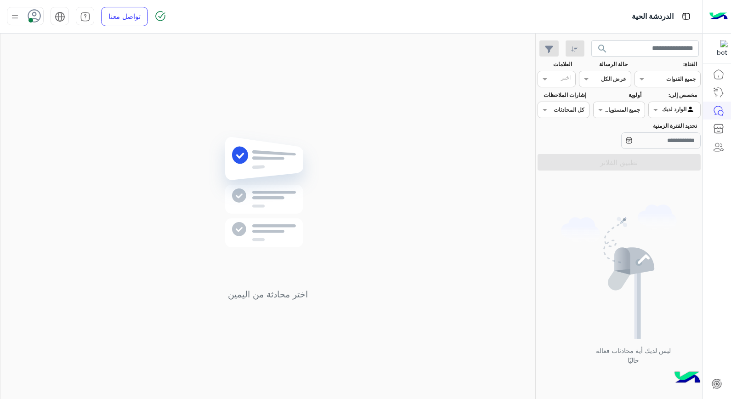
click at [33, 17] on icon at bounding box center [35, 16] width 14 height 14
click at [103, 84] on label "وقت الراحة" at bounding box center [64, 90] width 100 height 17
click at [32, 71] on label "متصل" at bounding box center [64, 70] width 100 height 17
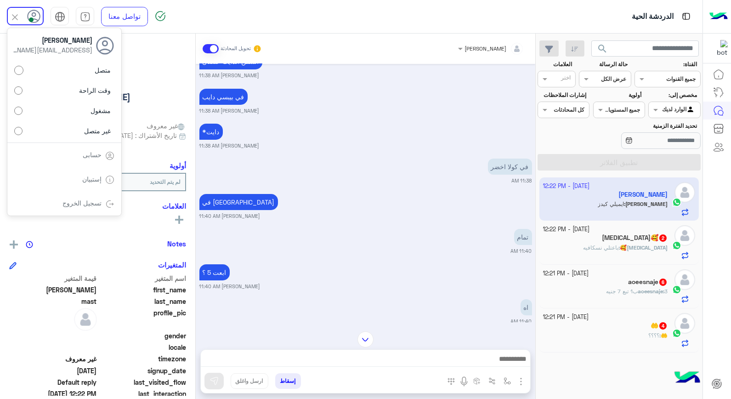
scroll to position [386, 0]
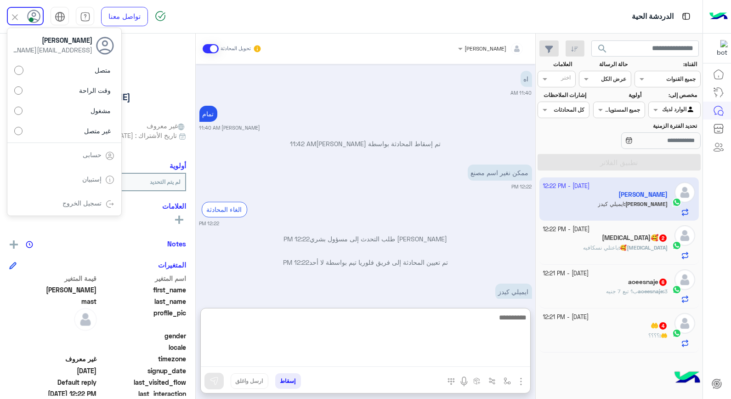
click at [484, 357] on textarea at bounding box center [365, 338] width 329 height 55
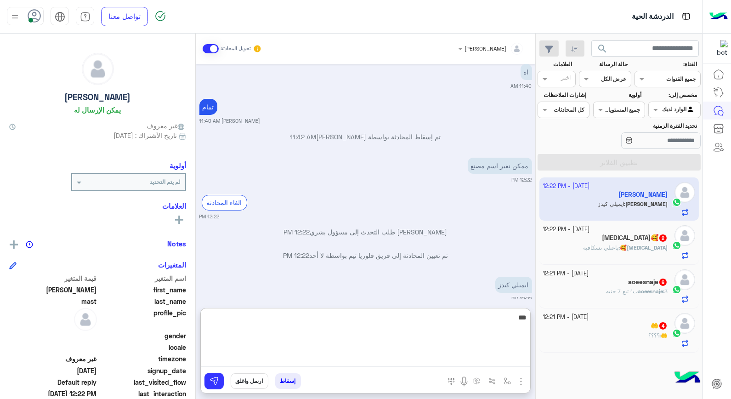
type textarea "****"
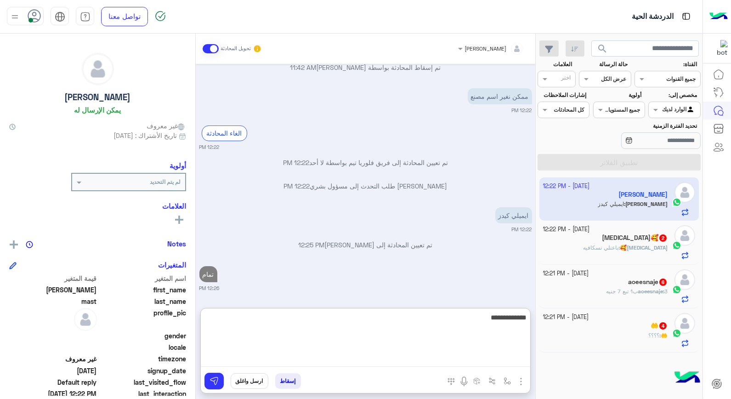
scroll to position [486, 0]
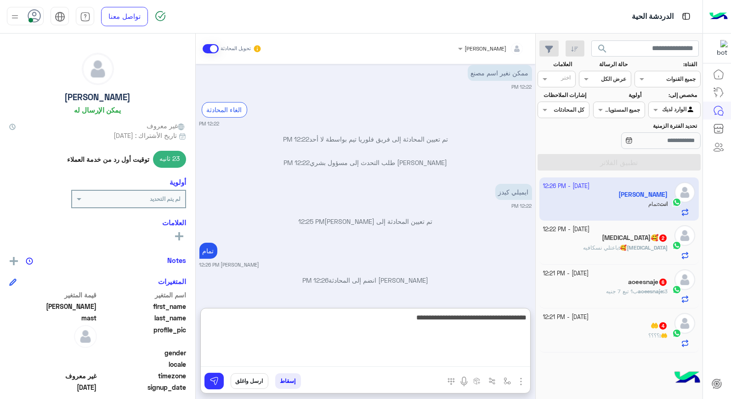
type textarea "**********"
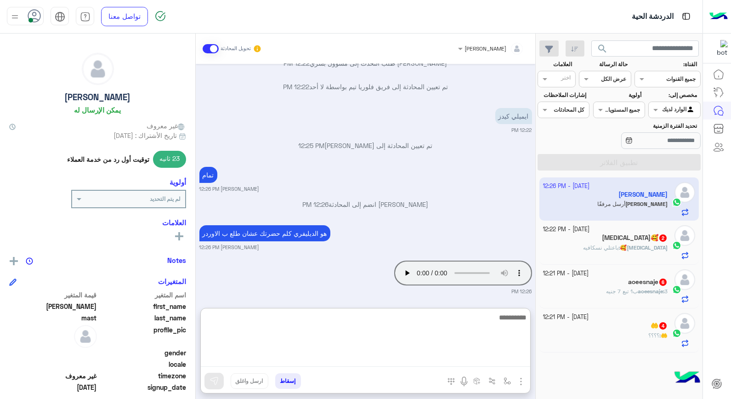
scroll to position [564, 0]
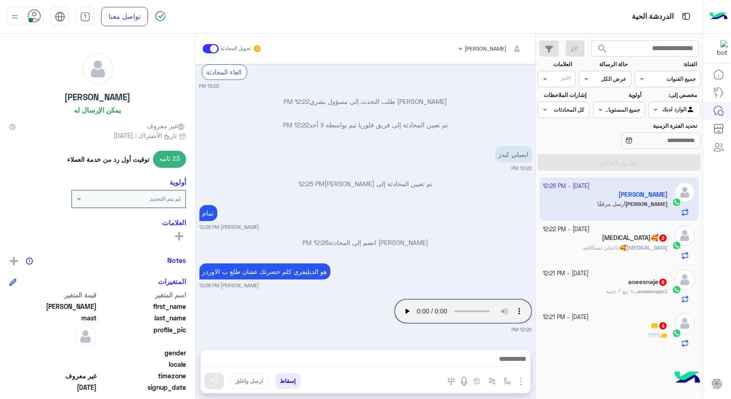
click at [618, 247] on span "باعتلي نسكافيه" at bounding box center [600, 247] width 35 height 7
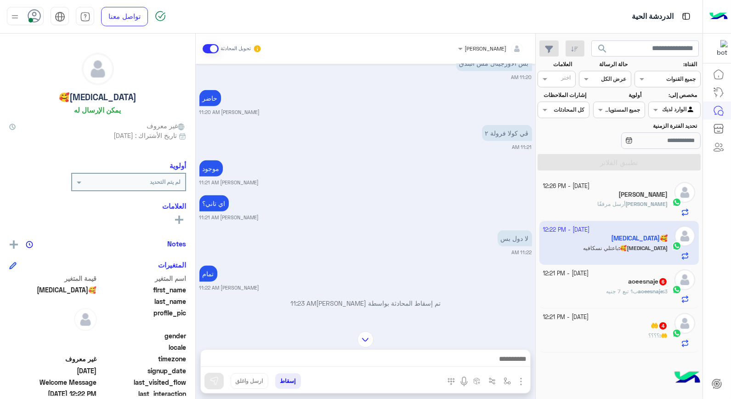
scroll to position [1195, 0]
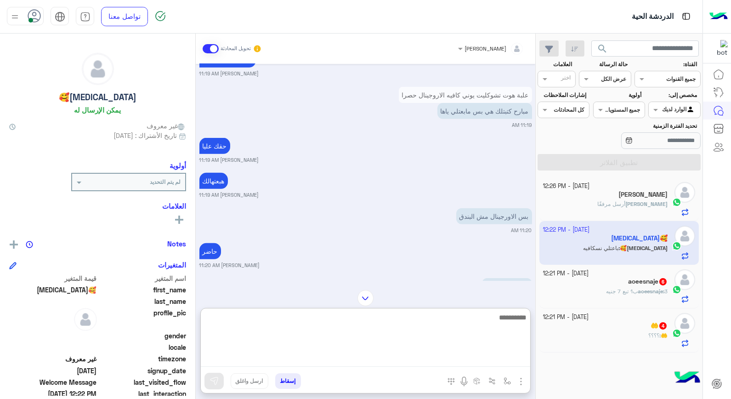
click at [503, 356] on textarea at bounding box center [365, 338] width 329 height 55
type textarea "**********"
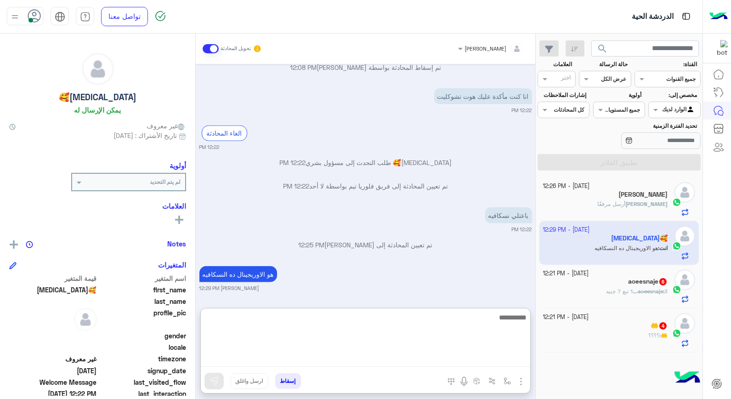
scroll to position [1958, 0]
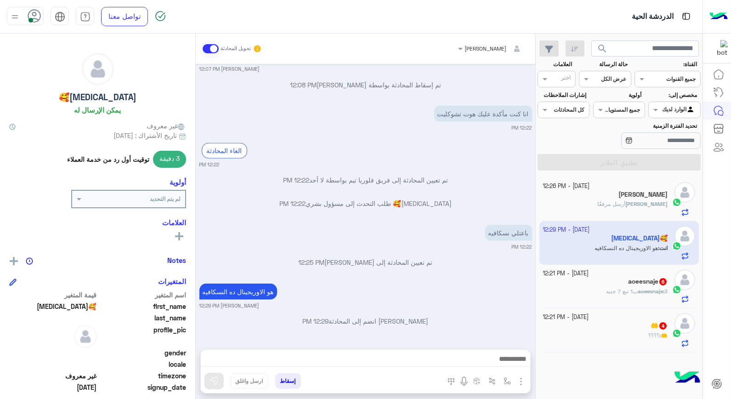
click at [588, 338] on div "🤲 : ؟؟؟؟" at bounding box center [605, 339] width 125 height 16
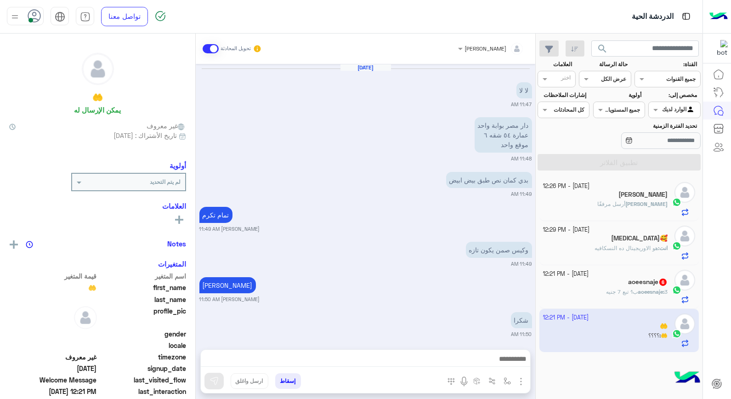
scroll to position [447, 0]
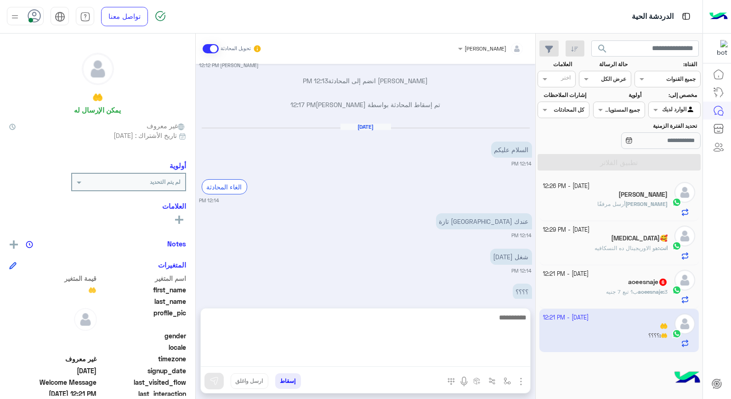
click at [475, 356] on textarea at bounding box center [365, 338] width 329 height 55
type textarea "**********"
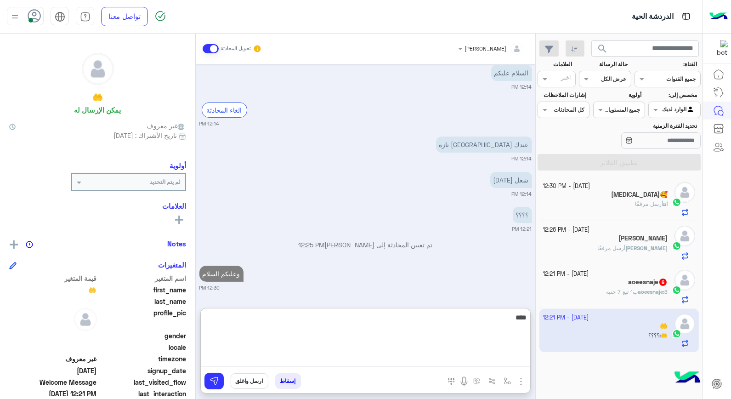
type textarea "*****"
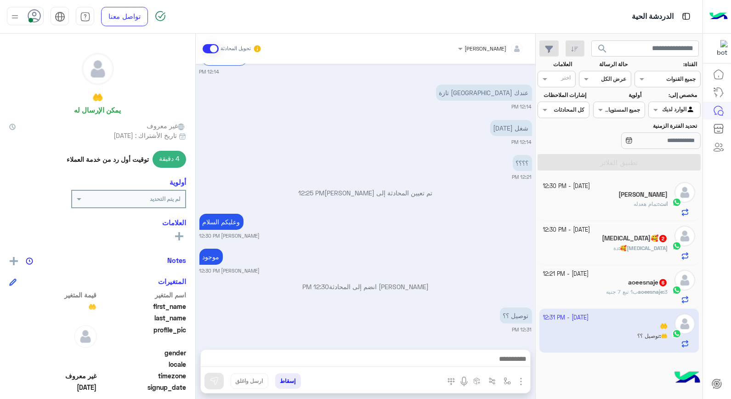
scroll to position [627, 0]
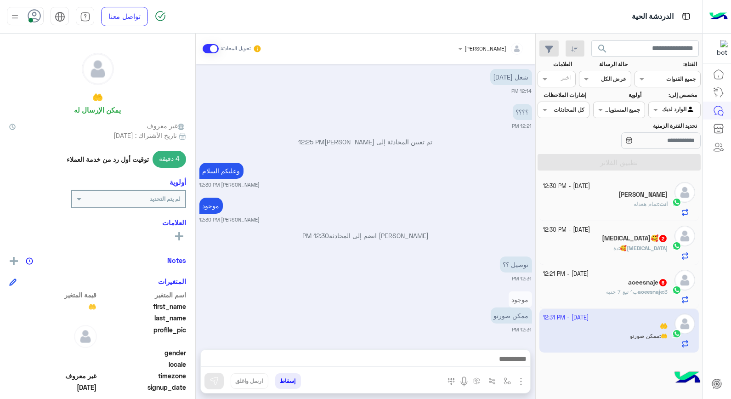
click at [632, 241] on h5 "Banan🥰 2" at bounding box center [635, 238] width 66 height 8
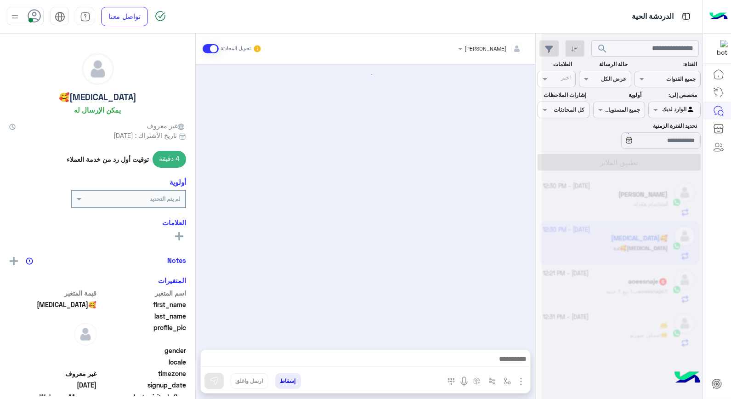
scroll to position [468, 0]
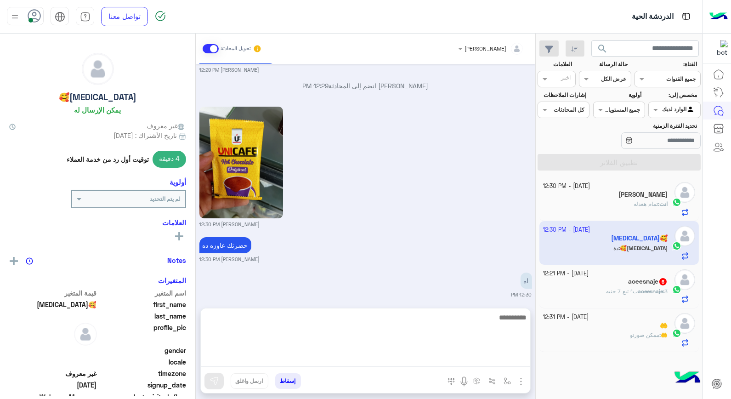
click at [456, 356] on textarea at bounding box center [365, 338] width 329 height 55
type textarea "**********"
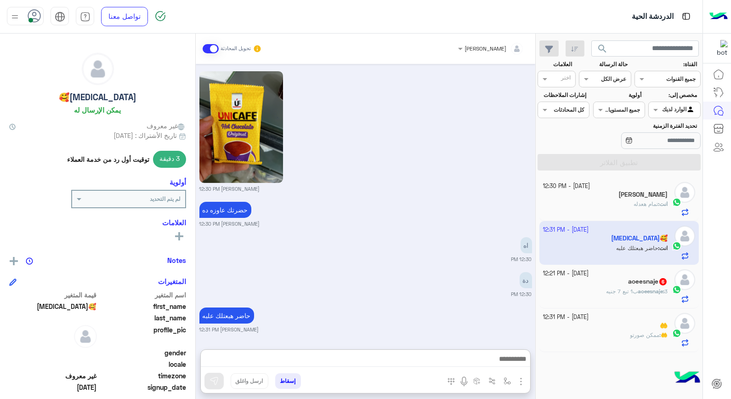
click at [629, 200] on div "‏ahmad mast" at bounding box center [605, 196] width 125 height 10
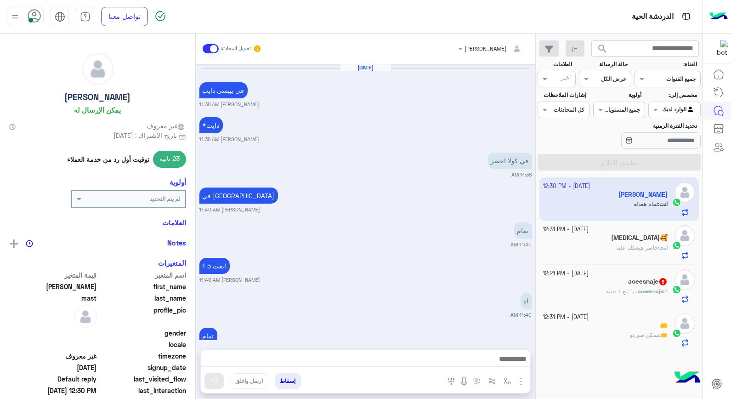
scroll to position [394, 0]
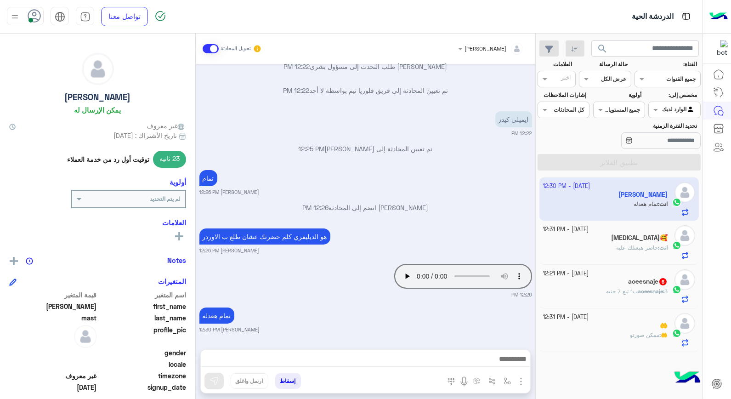
click at [630, 336] on span "ممكن صورتو" at bounding box center [644, 334] width 29 height 7
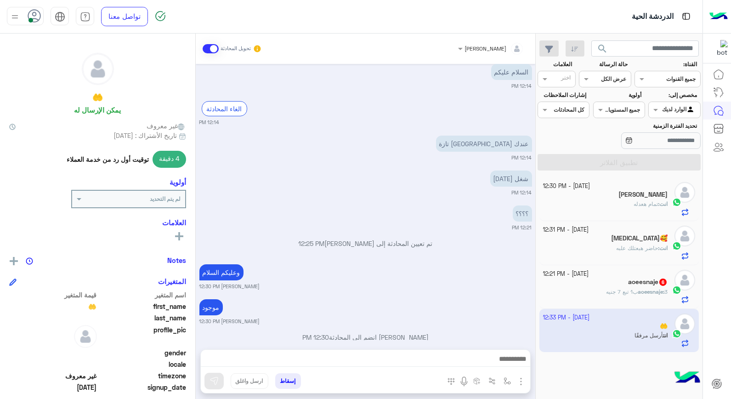
scroll to position [563, 0]
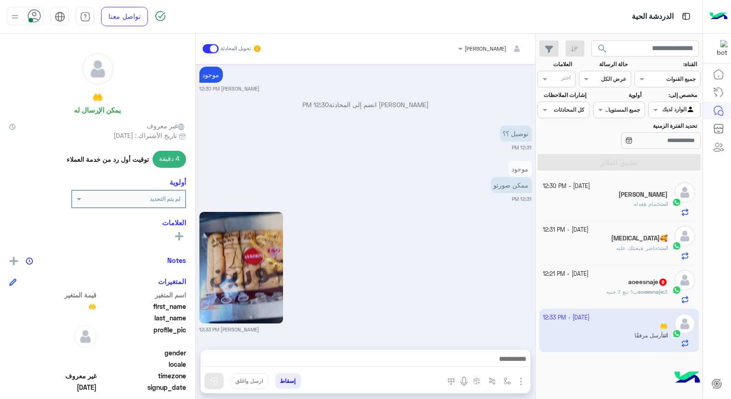
click at [623, 246] on span "حاضر هبعتلك علبه" at bounding box center [637, 247] width 42 height 7
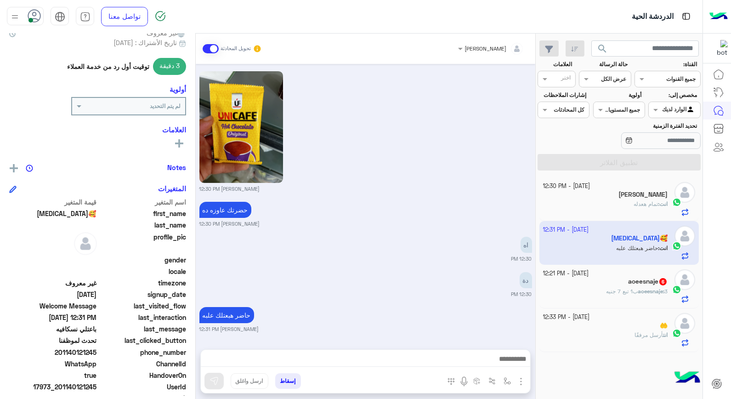
scroll to position [133, 0]
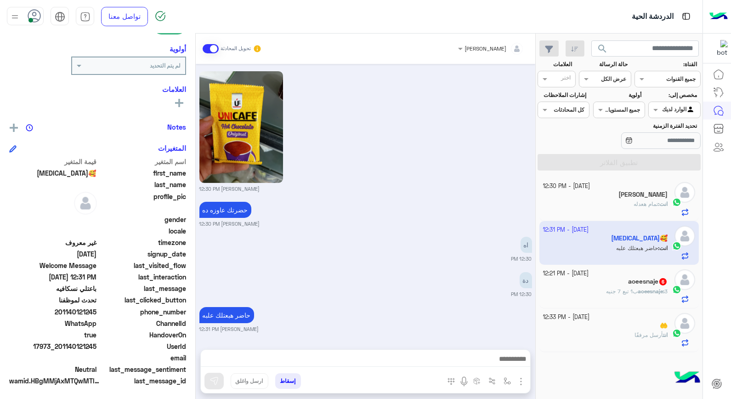
drag, startPoint x: 58, startPoint y: 344, endPoint x: 98, endPoint y: 343, distance: 40.0
click at [98, 343] on div "UserId 17973_201140121245" at bounding box center [97, 346] width 177 height 11
copy span "01140121245"
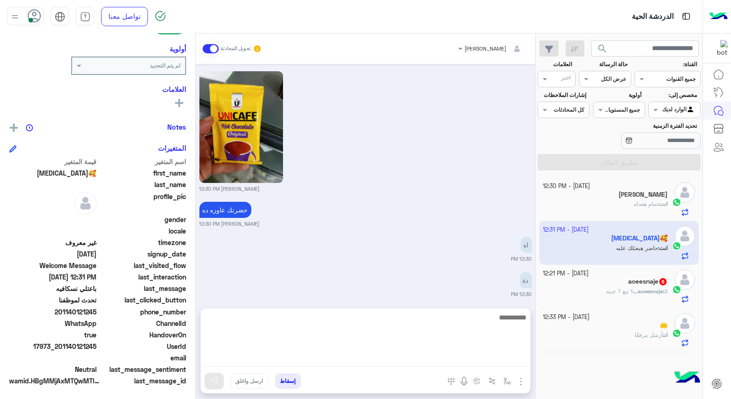
click at [477, 354] on textarea at bounding box center [365, 338] width 329 height 55
type textarea "**********"
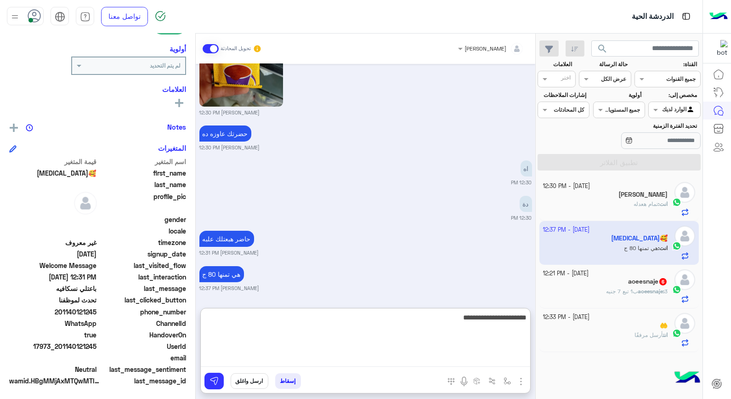
type textarea "**********"
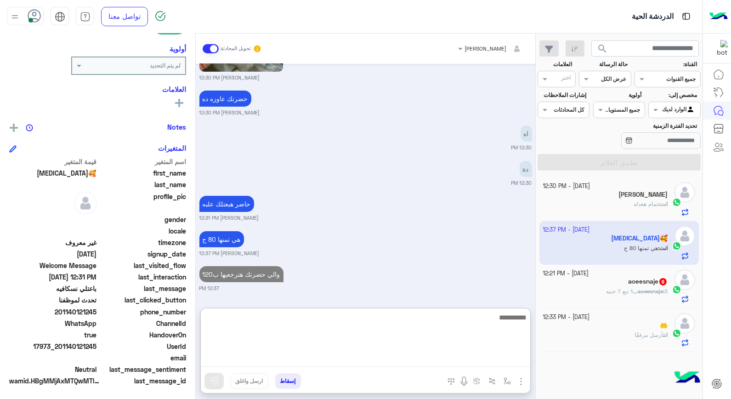
click at [499, 323] on textarea at bounding box center [365, 338] width 329 height 55
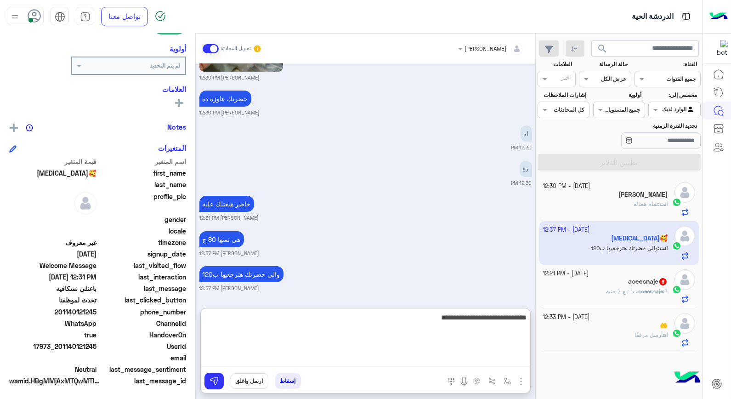
type textarea "**********"
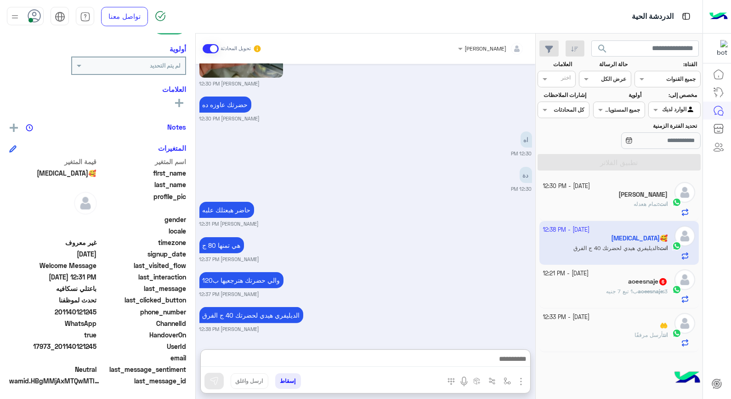
click at [634, 338] on span "أرسل مرفقًا" at bounding box center [648, 334] width 28 height 7
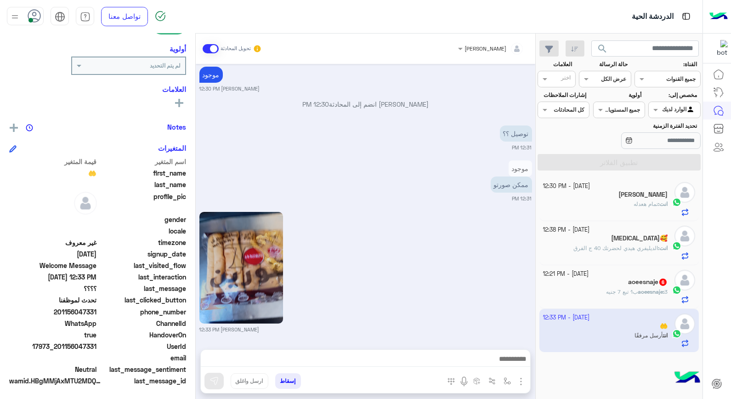
scroll to position [426, 0]
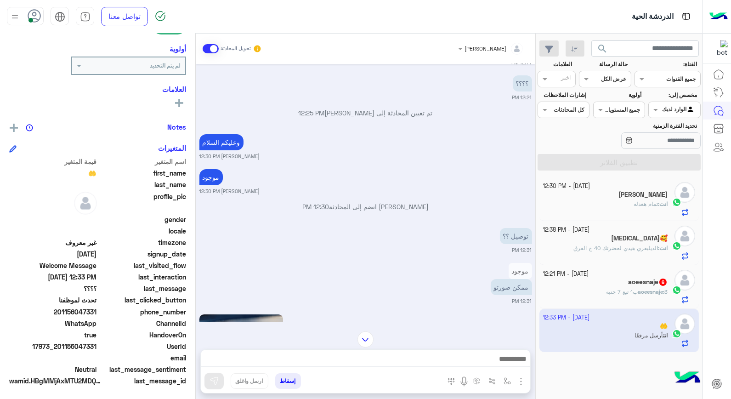
click at [631, 284] on h5 "aoeesnaje 6" at bounding box center [648, 282] width 40 height 8
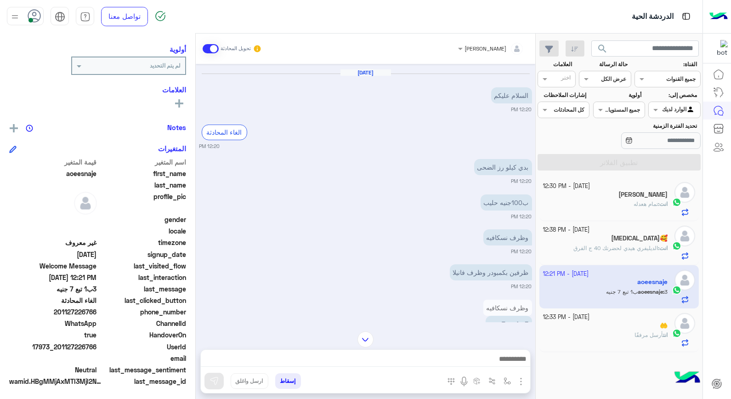
scroll to position [503, 0]
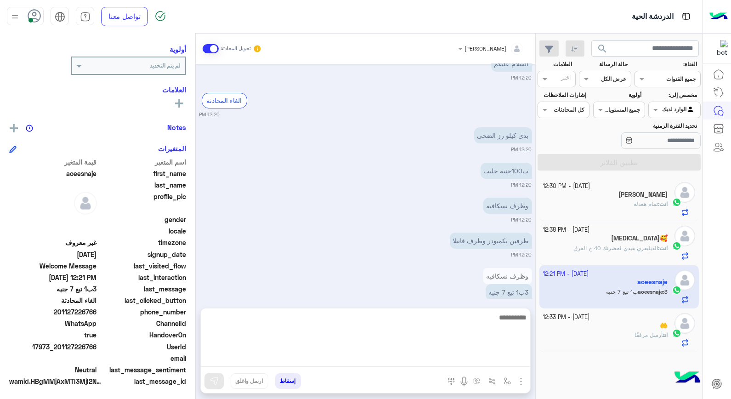
click at [487, 361] on textarea at bounding box center [365, 338] width 329 height 55
type textarea "**********"
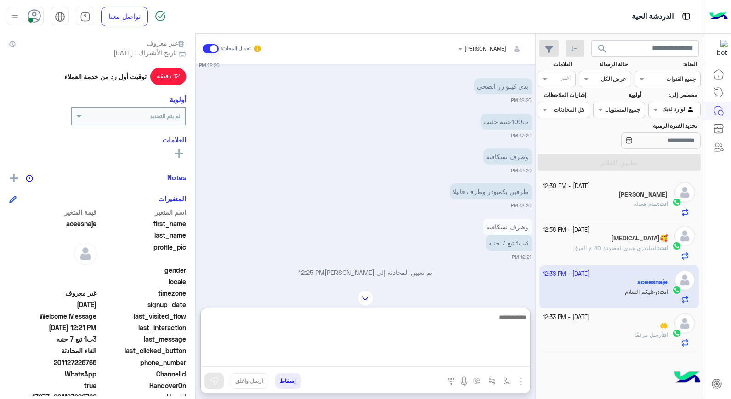
scroll to position [82, 0]
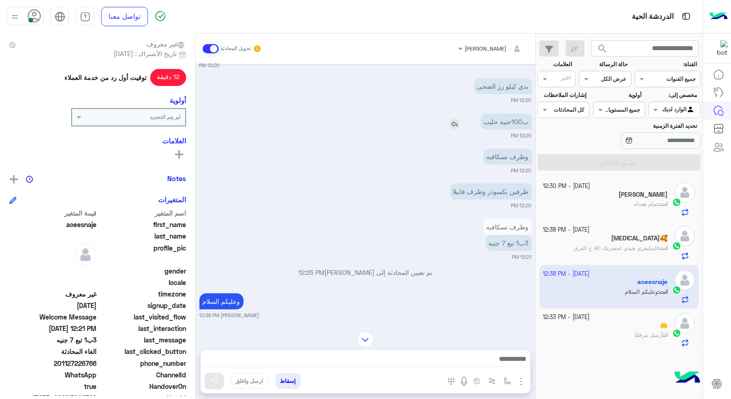
click at [457, 123] on img at bounding box center [454, 124] width 11 height 11
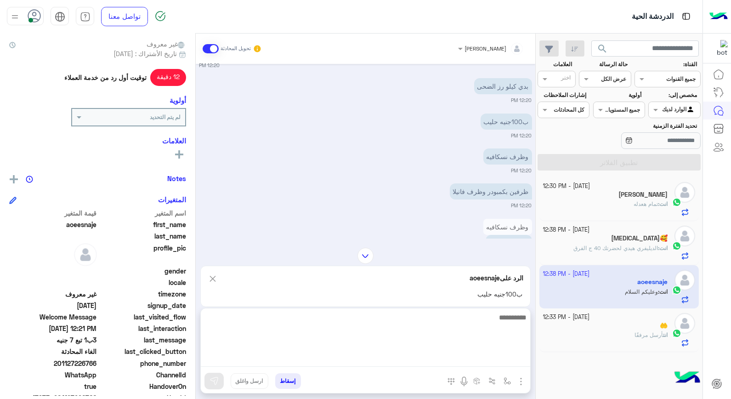
click at [462, 353] on textarea at bounding box center [365, 338] width 329 height 55
type textarea "*****"
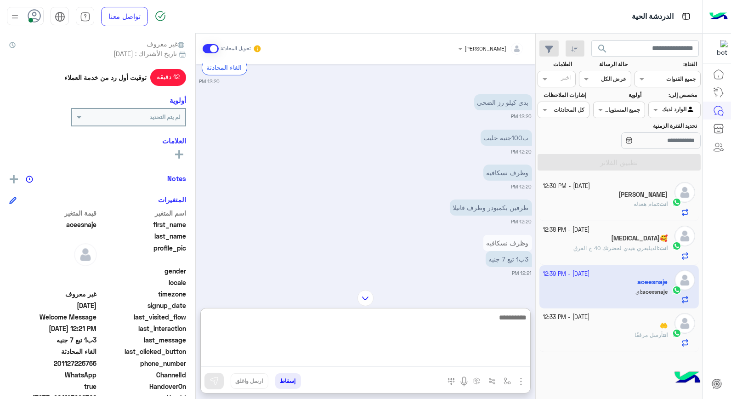
scroll to position [486, 0]
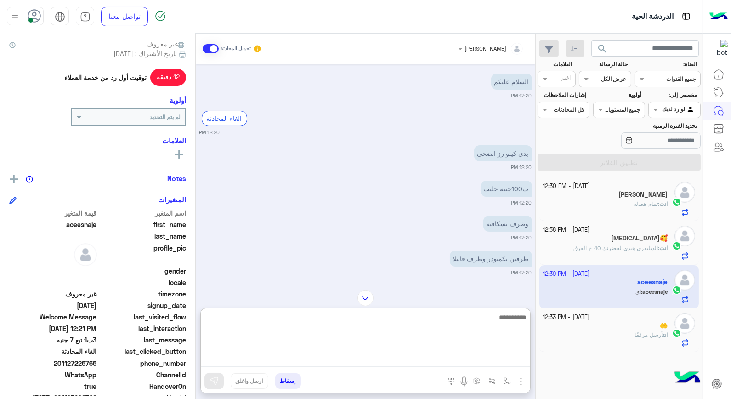
drag, startPoint x: 492, startPoint y: 322, endPoint x: 501, endPoint y: 320, distance: 9.5
click at [492, 322] on textarea at bounding box center [365, 338] width 329 height 55
type textarea "****"
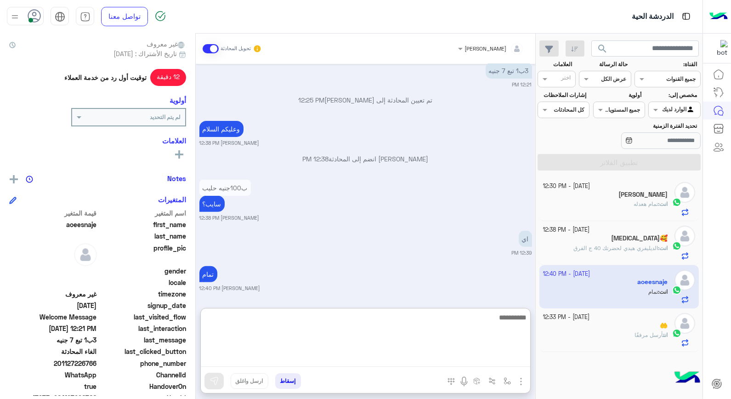
scroll to position [725, 0]
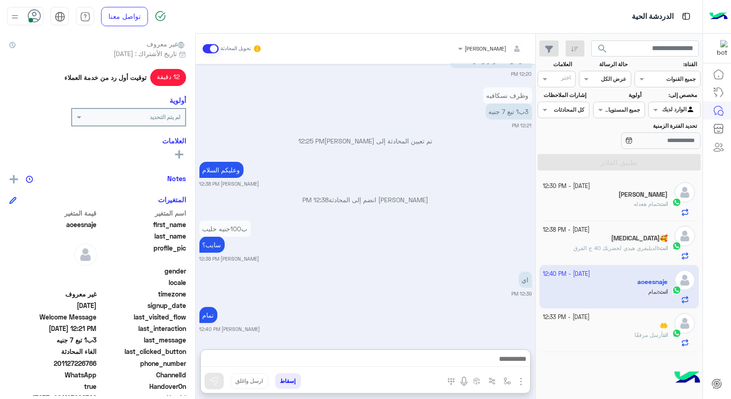
click at [649, 339] on p "انت أرسل مرفقًا" at bounding box center [650, 335] width 33 height 8
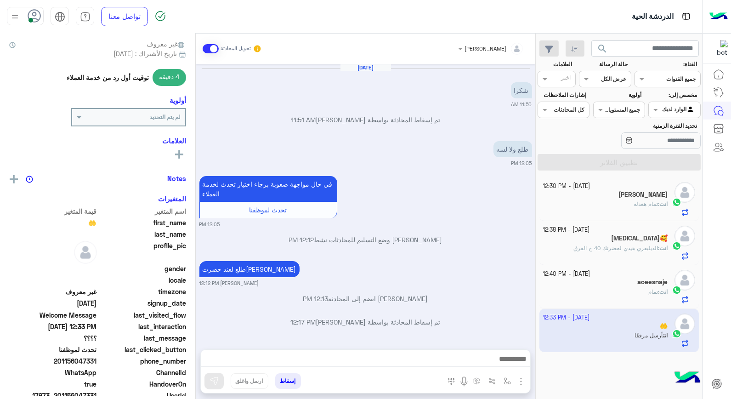
scroll to position [528, 0]
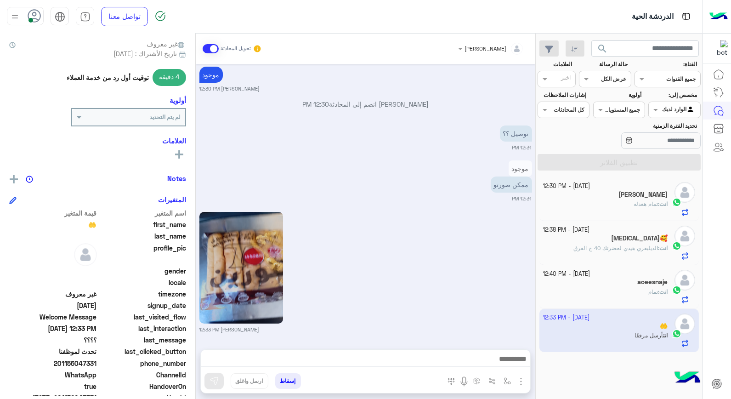
click at [293, 381] on button "إسقاط" at bounding box center [288, 381] width 26 height 16
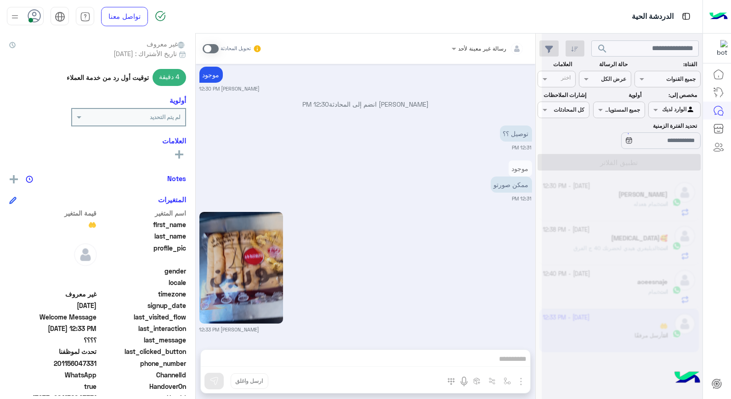
scroll to position [552, 0]
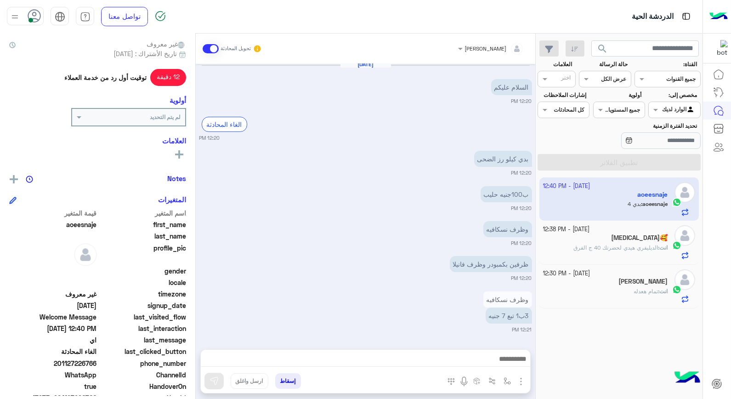
scroll to position [475, 0]
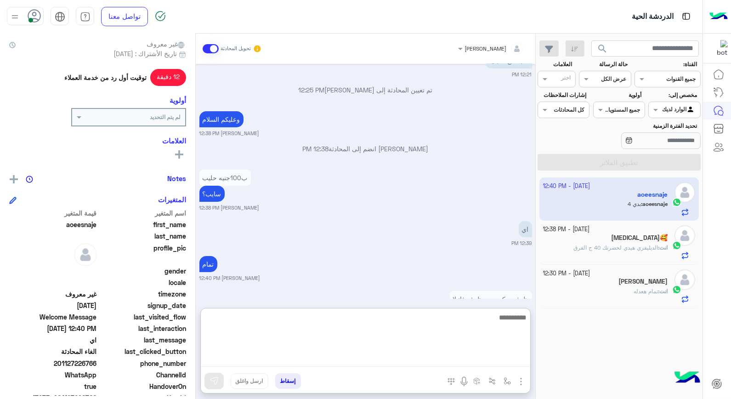
click at [503, 365] on textarea at bounding box center [365, 338] width 329 height 55
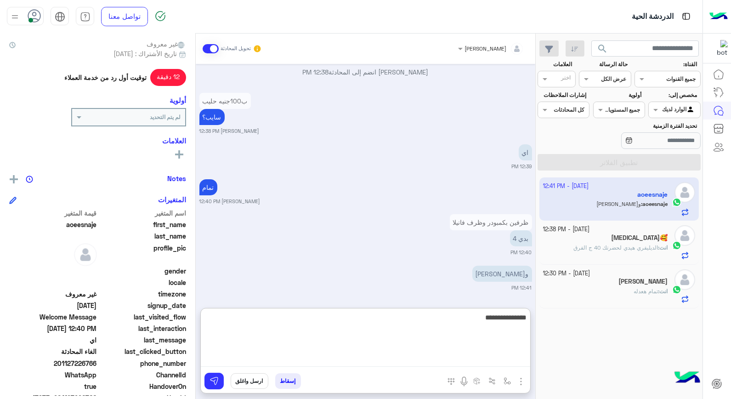
type textarea "**********"
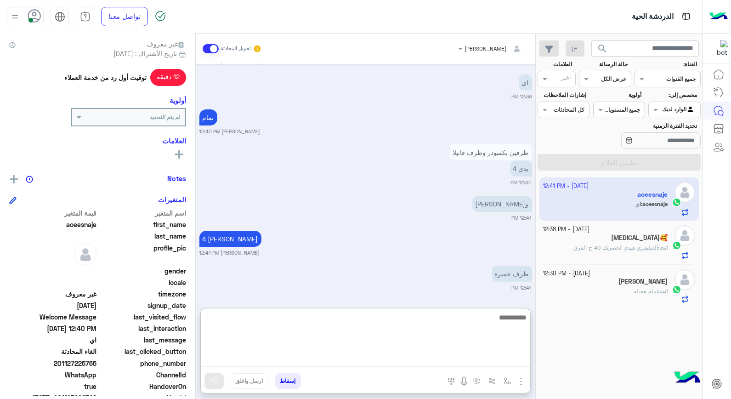
scroll to position [657, 0]
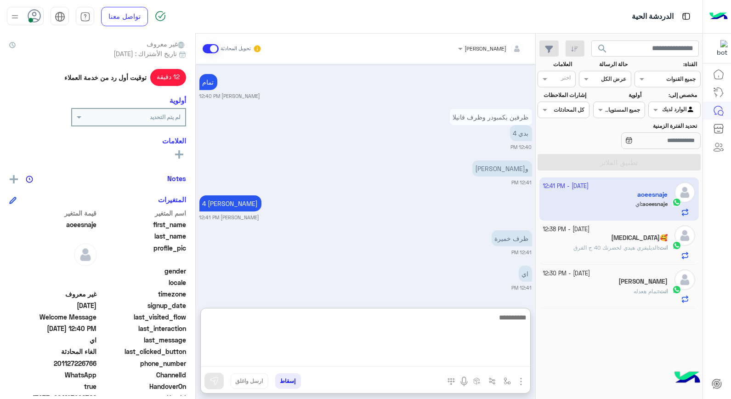
click at [497, 329] on textarea at bounding box center [365, 338] width 329 height 55
type textarea "**********"
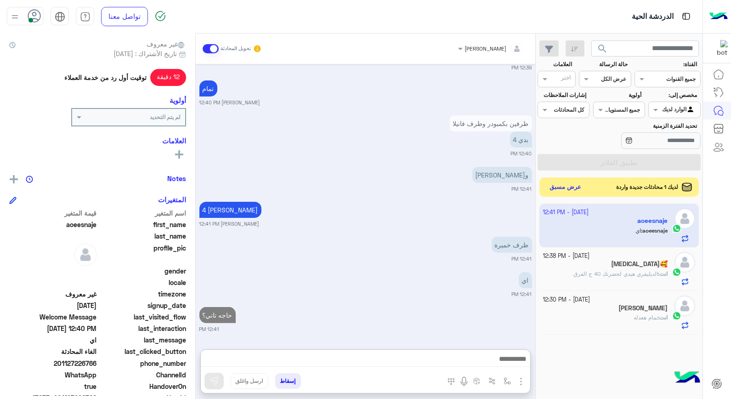
click at [570, 191] on button "عرض مسبق" at bounding box center [565, 187] width 39 height 12
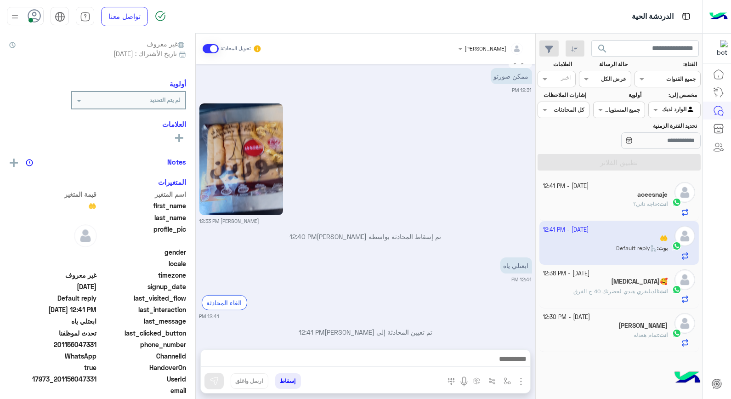
scroll to position [492, 0]
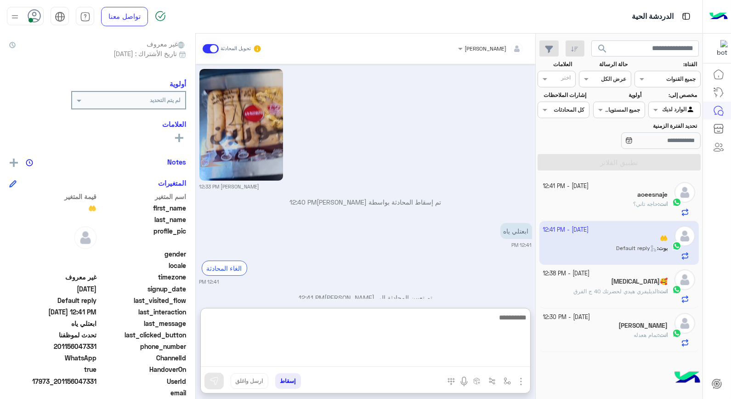
click at [497, 363] on textarea at bounding box center [365, 338] width 329 height 55
type textarea "**********"
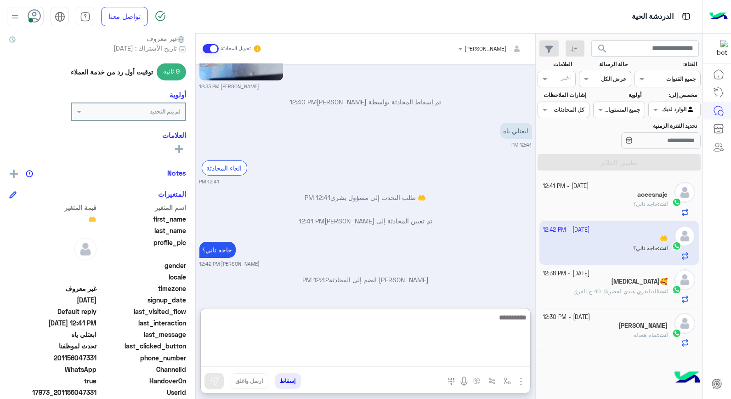
scroll to position [133, 0]
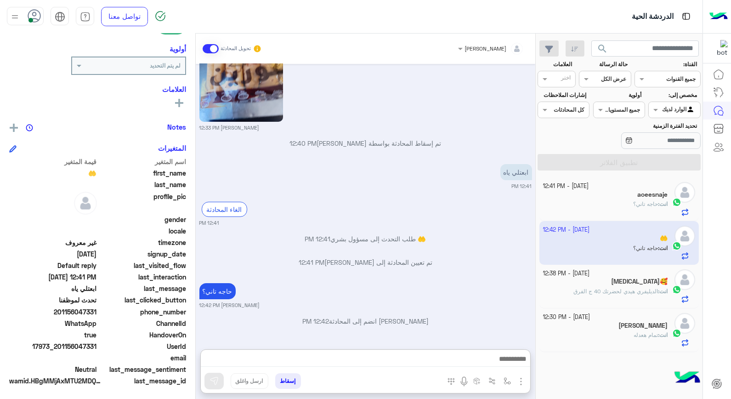
click at [621, 291] on span "الديليفري هيدي لحضرتك 40 ج الفرق" at bounding box center [615, 291] width 85 height 7
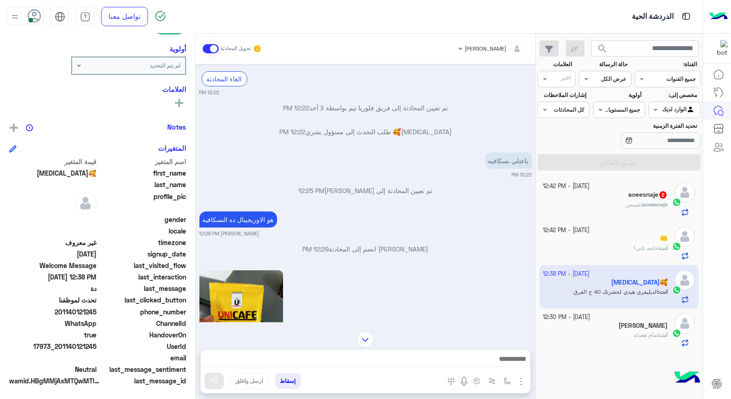
scroll to position [185, 0]
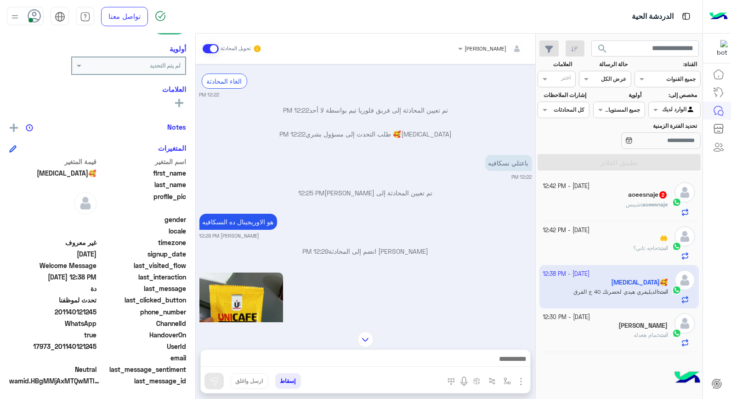
click at [640, 198] on h5 "aoeesnaje 2" at bounding box center [648, 195] width 40 height 8
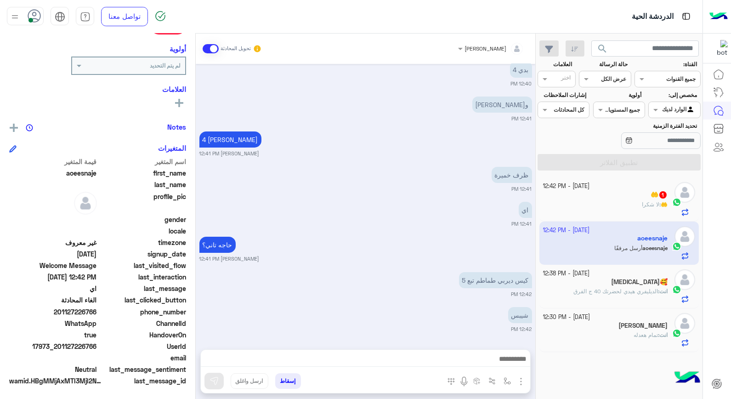
scroll to position [604, 0]
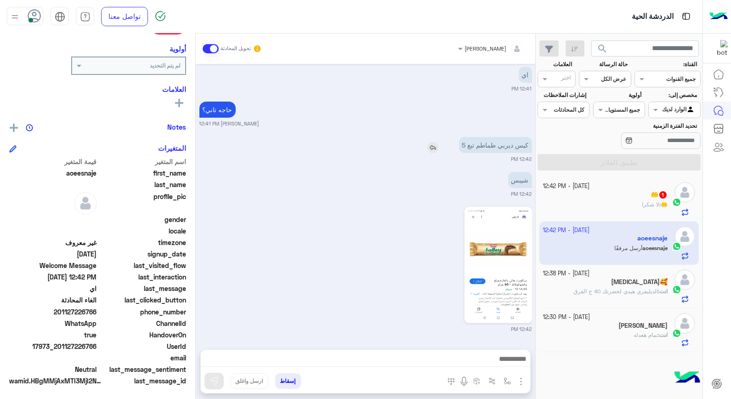
click at [429, 146] on img at bounding box center [432, 147] width 11 height 11
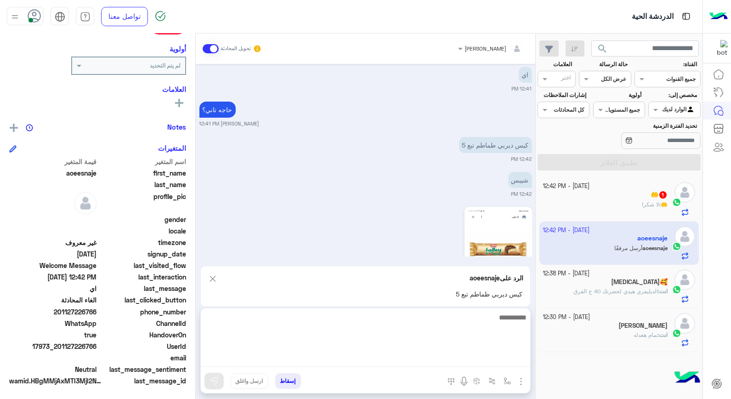
click at [430, 359] on textarea at bounding box center [365, 338] width 329 height 55
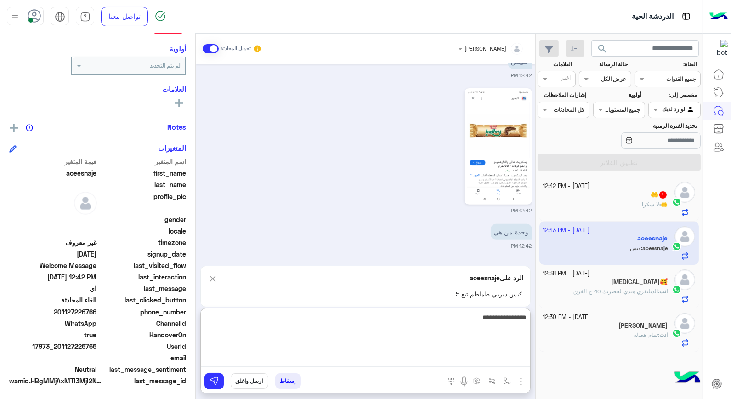
scroll to position [757, 0]
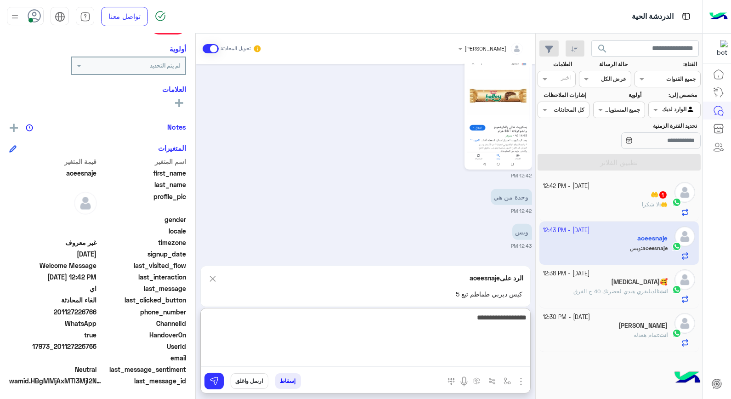
type textarea "**********"
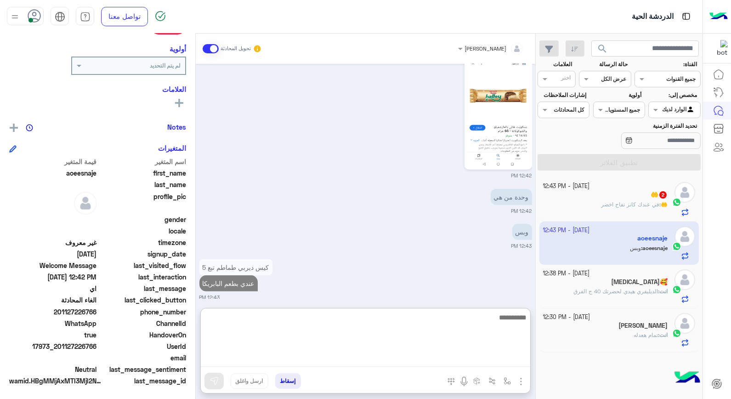
scroll to position [766, 0]
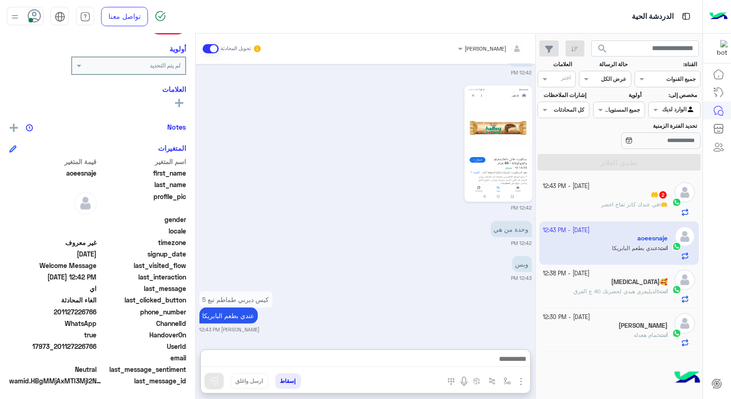
click at [619, 203] on span "في عندك كانز تفاح اخضر" at bounding box center [630, 204] width 58 height 7
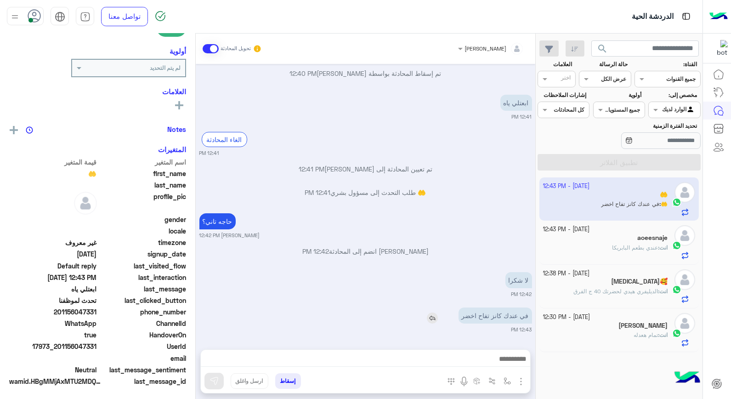
scroll to position [133, 0]
click at [435, 316] on img at bounding box center [432, 317] width 11 height 11
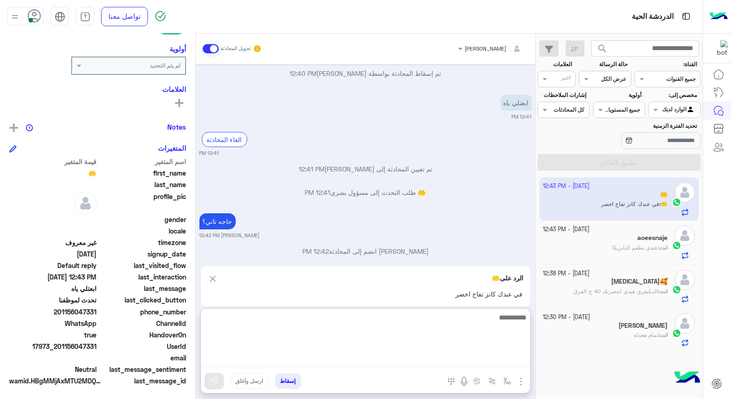
click at [465, 360] on textarea at bounding box center [365, 338] width 329 height 55
type textarea "**********"
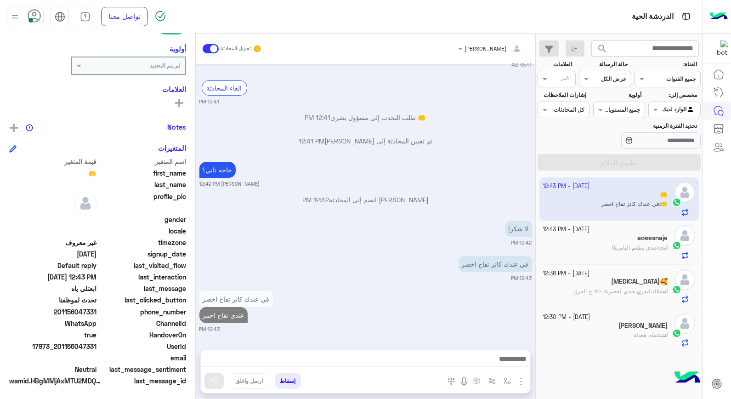
click at [656, 244] on p "انت : عندي بطعم البابريكا" at bounding box center [640, 247] width 56 height 8
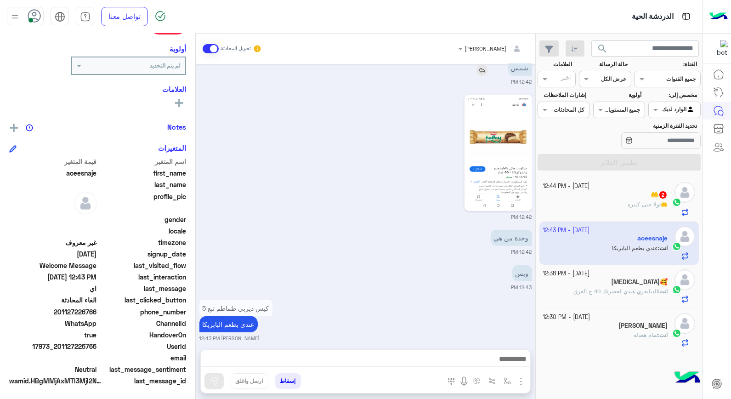
scroll to position [1291, 0]
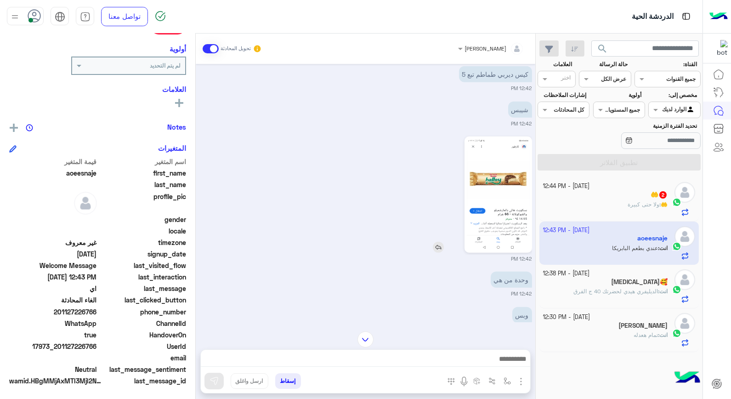
click at [508, 197] on img at bounding box center [498, 195] width 63 height 112
click at [436, 247] on img at bounding box center [438, 247] width 11 height 11
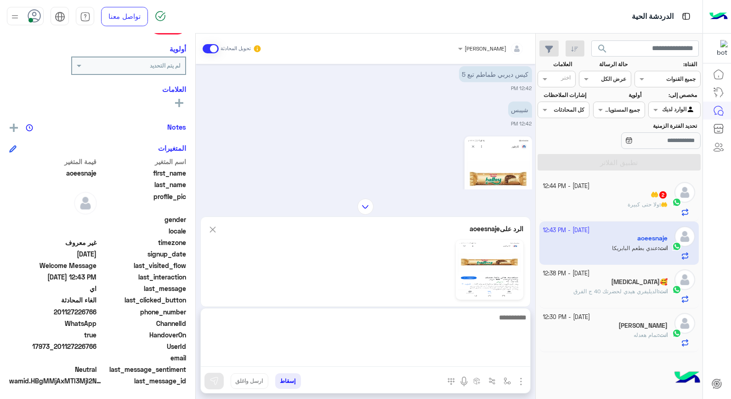
click at [461, 361] on textarea at bounding box center [365, 338] width 329 height 55
type textarea "**********"
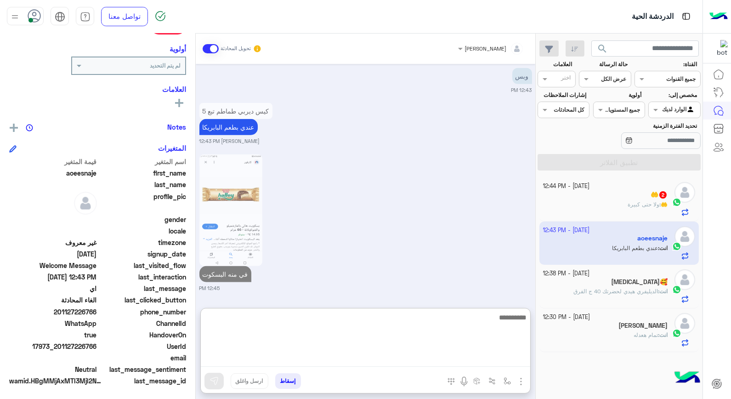
scroll to position [1530, 0]
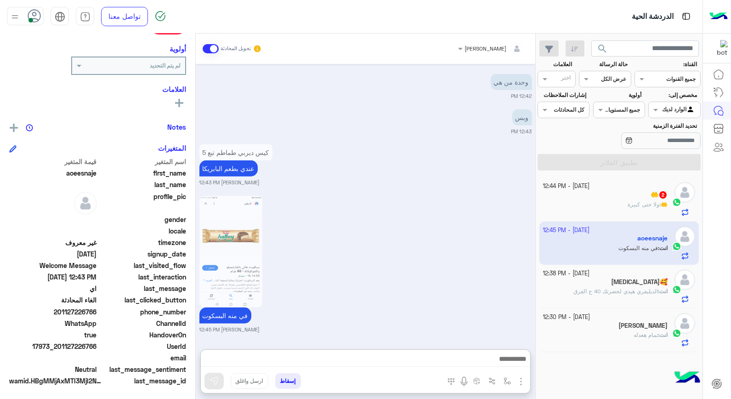
click at [649, 199] on div "🤲 2" at bounding box center [605, 196] width 125 height 10
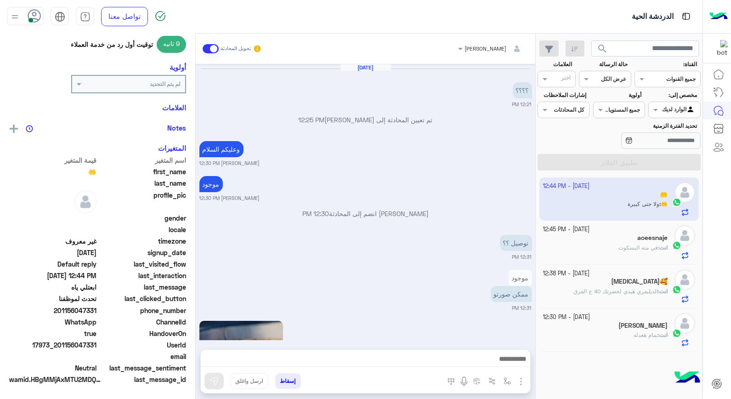
scroll to position [502, 0]
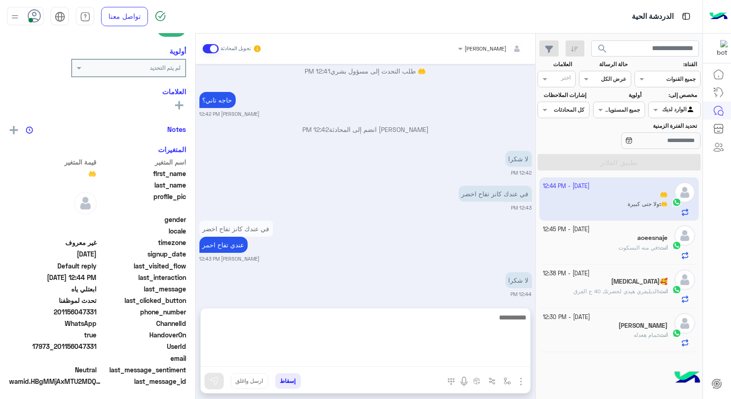
click at [476, 361] on textarea at bounding box center [365, 338] width 329 height 55
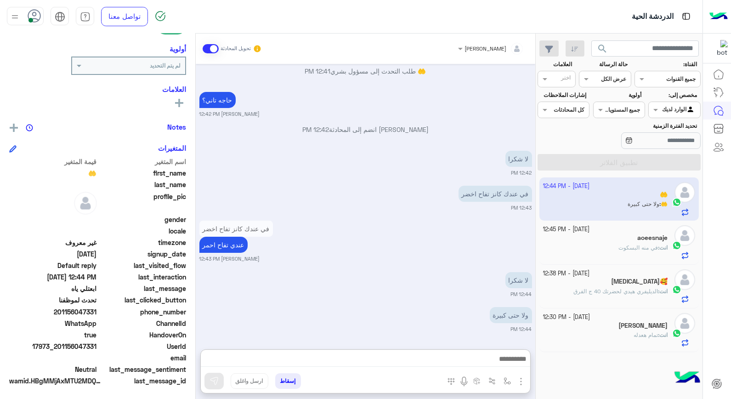
click at [608, 253] on div "انت : في منه البسكوت" at bounding box center [605, 251] width 125 height 16
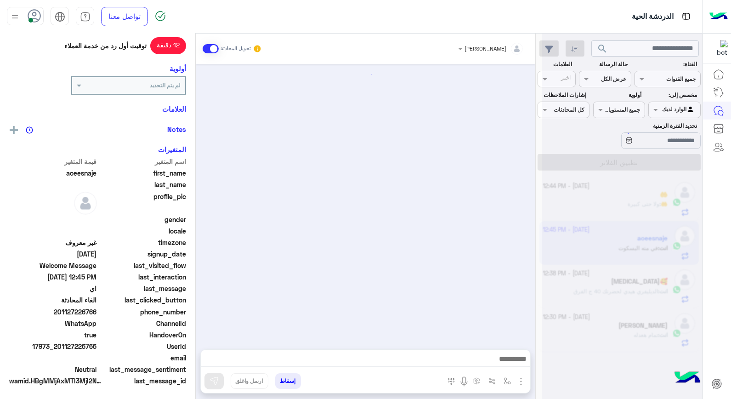
scroll to position [131, 0]
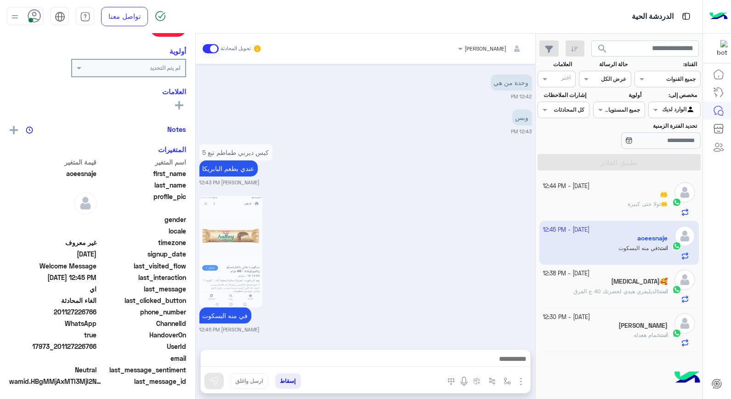
click at [236, 220] on img at bounding box center [230, 252] width 63 height 112
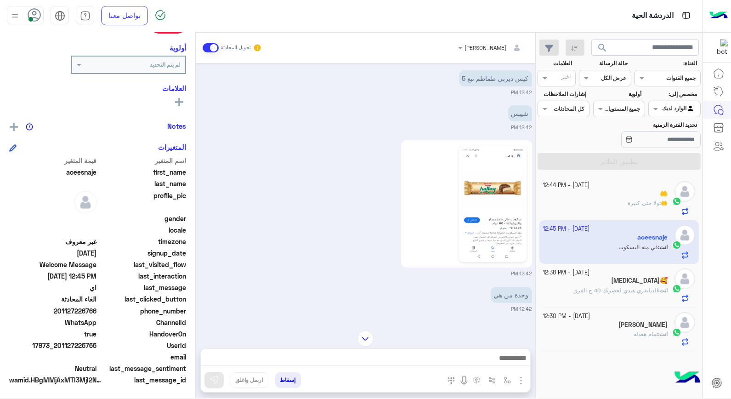
scroll to position [490, 0]
click at [504, 189] on img at bounding box center [492, 207] width 63 height 112
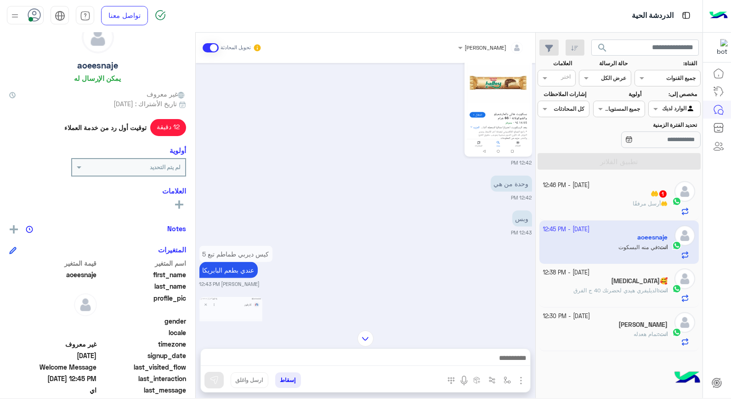
scroll to position [1300, 0]
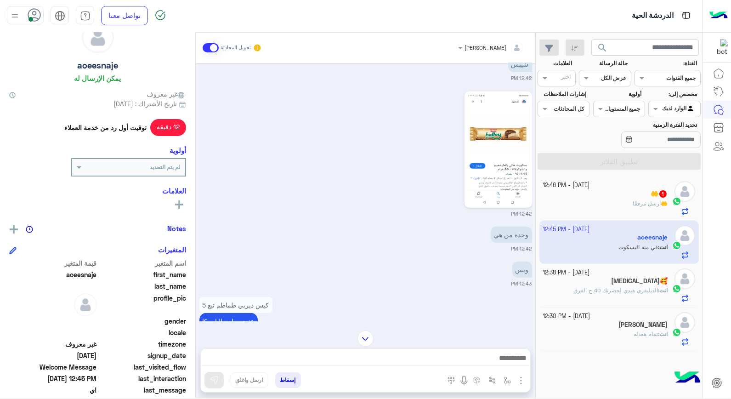
click at [642, 205] on span "أرسل مرفقًا" at bounding box center [646, 203] width 28 height 7
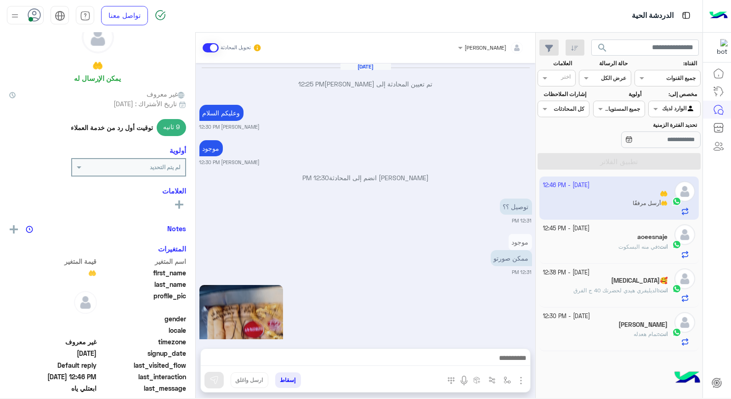
scroll to position [602, 0]
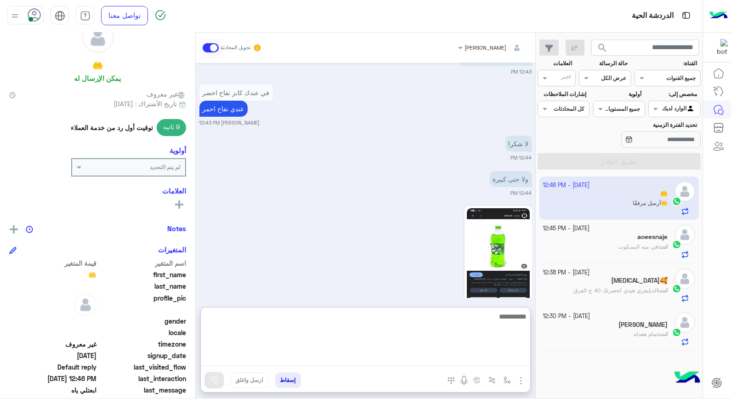
click at [515, 364] on textarea at bounding box center [365, 338] width 329 height 55
type textarea "**"
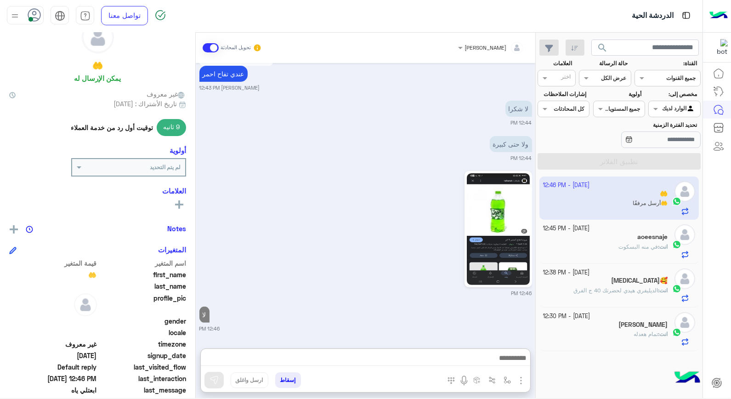
click at [639, 236] on h5 "aoeesnaje" at bounding box center [652, 237] width 30 height 8
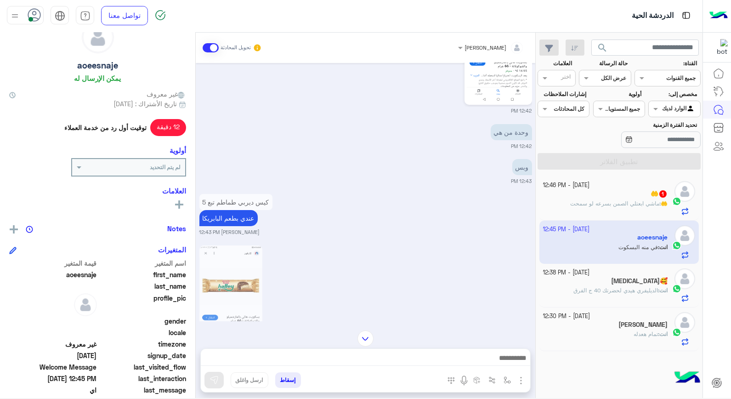
scroll to position [695, 0]
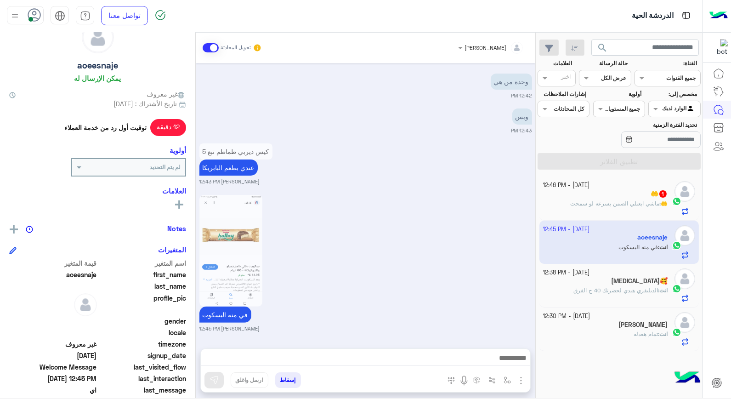
click at [631, 203] on span "ماشي ابعتلي الصمن بسرعه لو سمحت" at bounding box center [614, 203] width 89 height 7
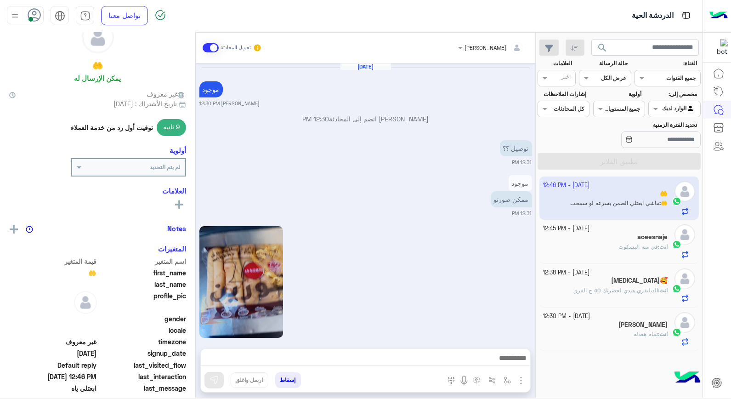
scroll to position [613, 0]
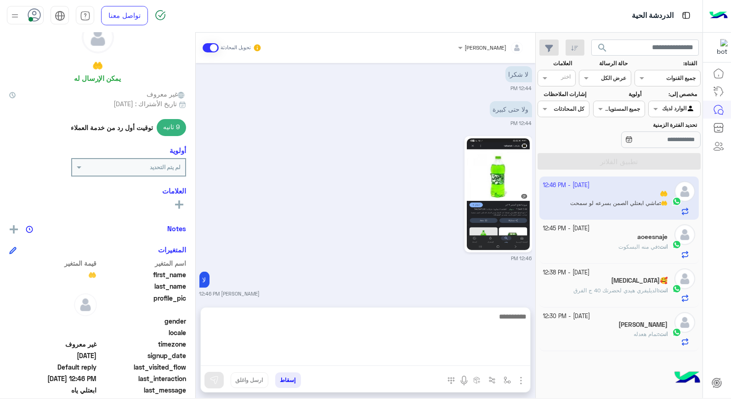
click at [442, 357] on textarea at bounding box center [365, 338] width 329 height 55
type textarea "****"
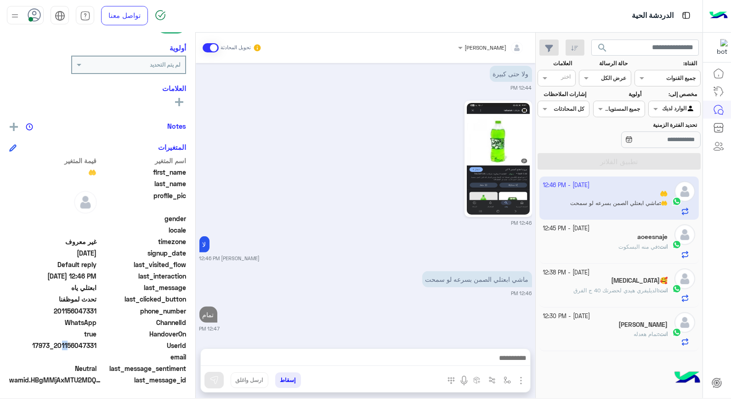
scroll to position [649, 0]
drag, startPoint x: 60, startPoint y: 343, endPoint x: 97, endPoint y: 342, distance: 37.2
click at [97, 342] on span "17973_201156047331" at bounding box center [53, 345] width 88 height 10
copy span "01156047331"
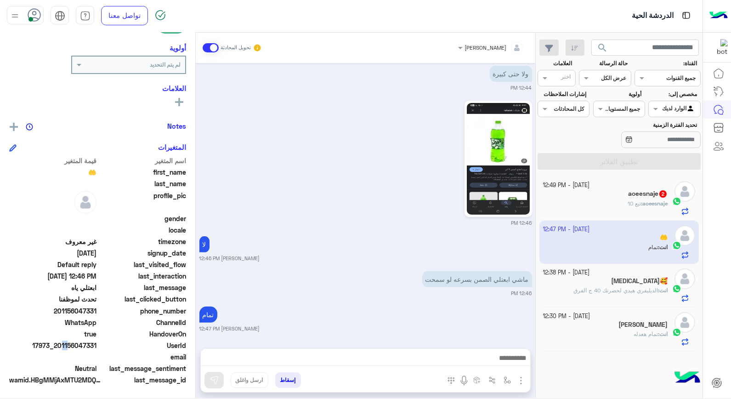
click at [287, 379] on button "إسقاط" at bounding box center [288, 380] width 26 height 16
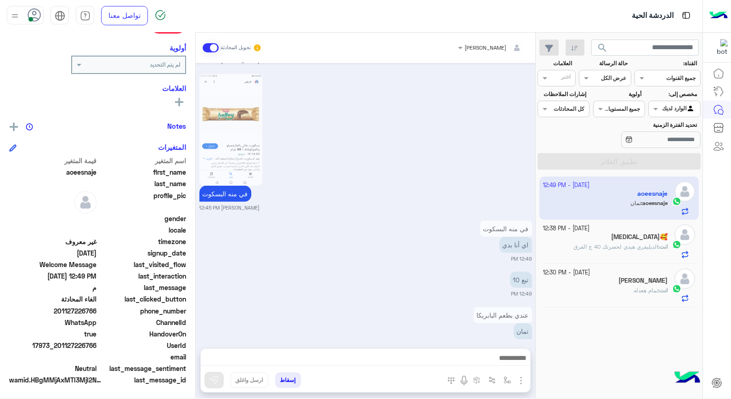
scroll to position [757, 0]
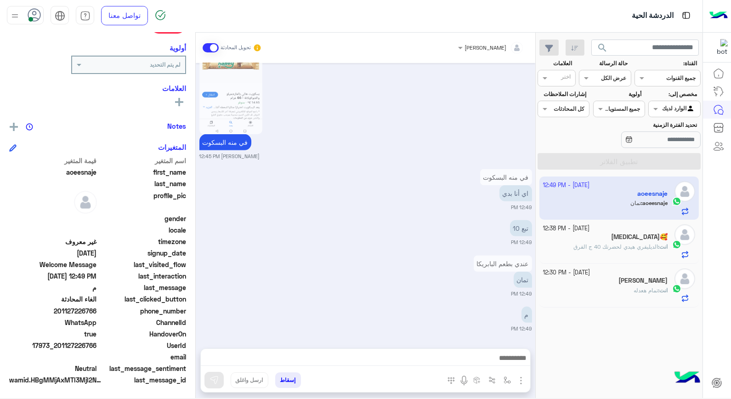
drag, startPoint x: 60, startPoint y: 343, endPoint x: 97, endPoint y: 341, distance: 37.3
click at [97, 341] on span "17973_201127226766" at bounding box center [53, 345] width 88 height 10
copy span "01127226766"
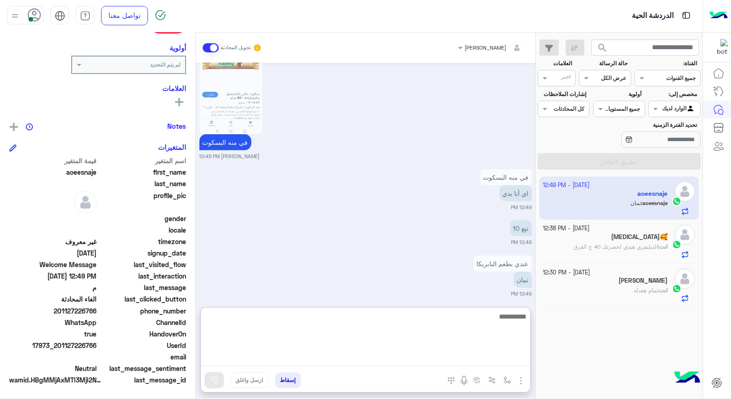
click at [460, 363] on textarea at bounding box center [365, 338] width 329 height 55
type textarea "****"
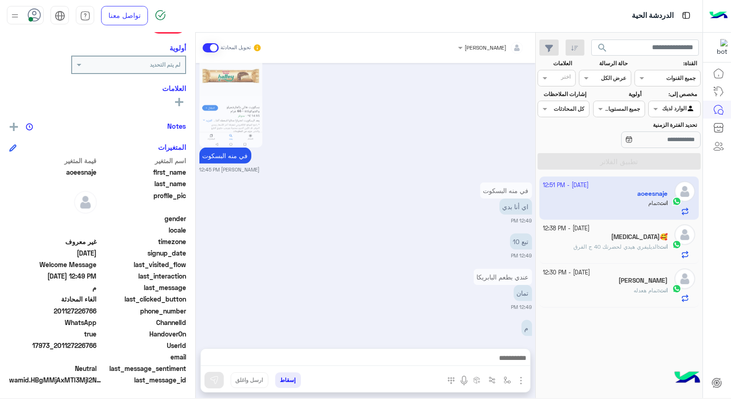
scroll to position [1425, 0]
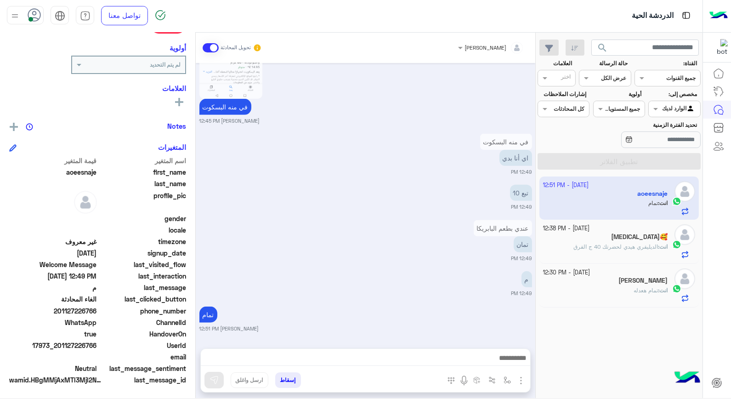
click at [292, 378] on button "إسقاط" at bounding box center [288, 380] width 26 height 16
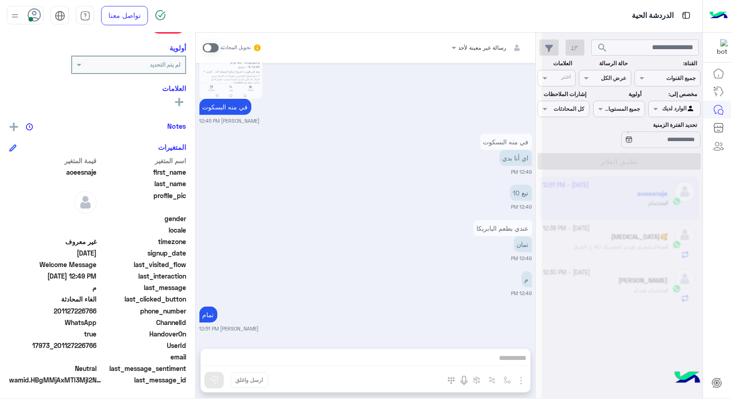
scroll to position [1449, 0]
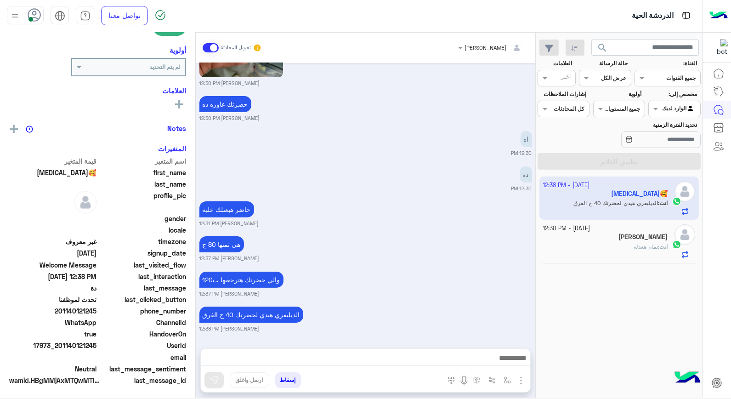
scroll to position [133, 0]
click at [292, 374] on button "إسقاط" at bounding box center [288, 380] width 26 height 16
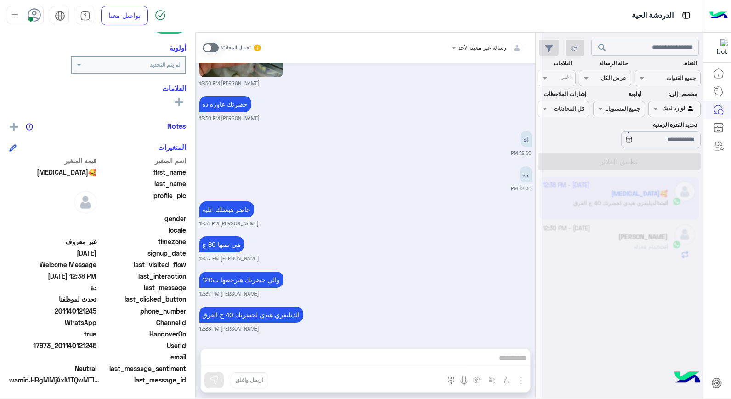
scroll to position [514, 0]
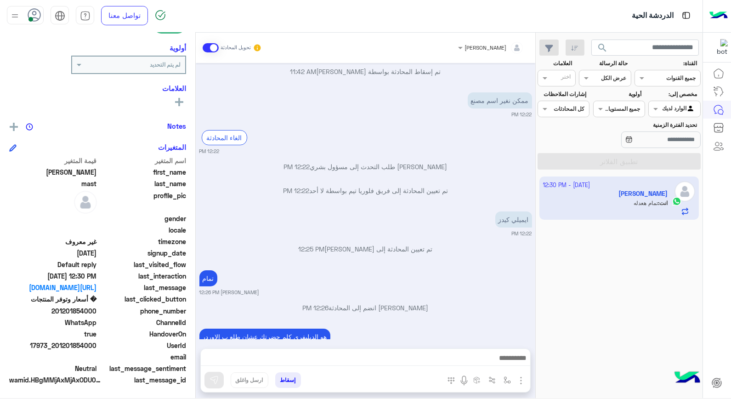
scroll to position [292, 0]
click at [61, 345] on span "17973_201201854000" at bounding box center [53, 345] width 88 height 10
click at [62, 345] on span "17973_201201854000" at bounding box center [53, 345] width 88 height 10
click at [57, 345] on span "17973_201201854000" at bounding box center [53, 345] width 88 height 10
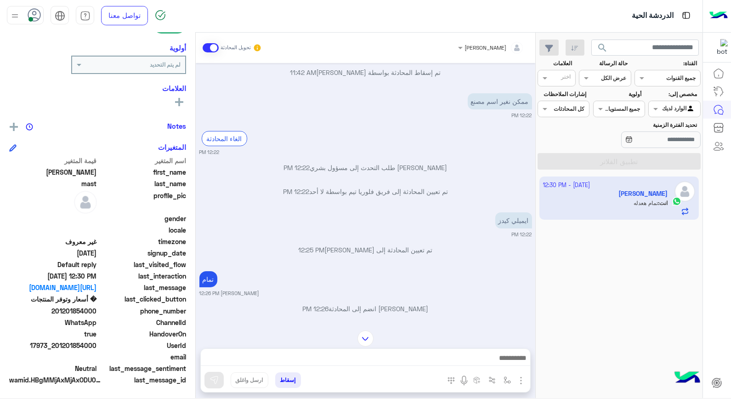
click at [59, 359] on span at bounding box center [53, 357] width 88 height 10
drag, startPoint x: 59, startPoint y: 345, endPoint x: 98, endPoint y: 343, distance: 39.5
click at [98, 343] on div "UserId 17973_201201854000" at bounding box center [97, 345] width 177 height 11
copy span "01201854000"
click at [296, 383] on button "إسقاط" at bounding box center [288, 380] width 26 height 16
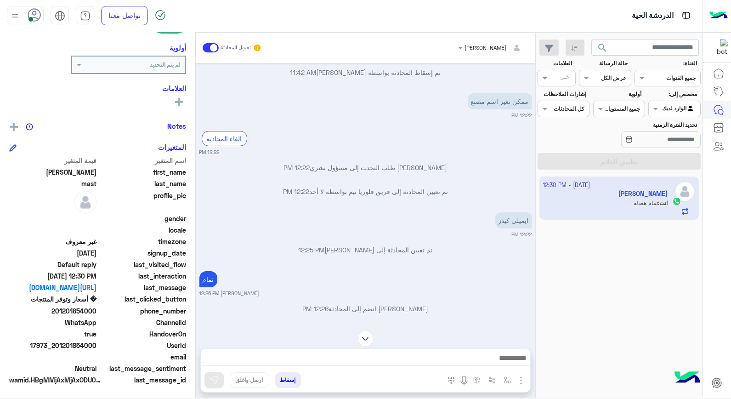
scroll to position [418, 0]
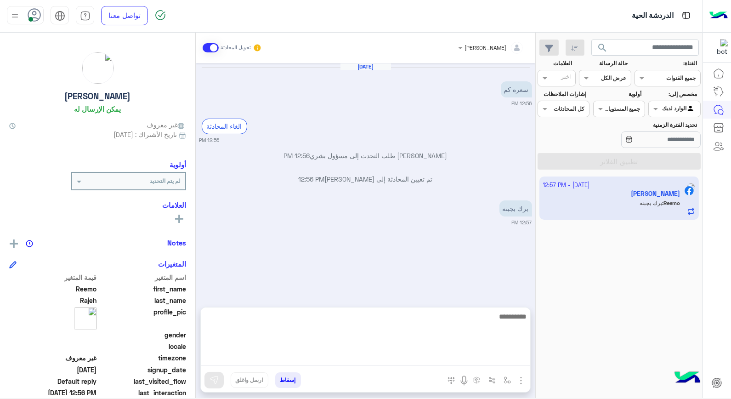
click at [519, 361] on textarea at bounding box center [365, 338] width 329 height 55
type textarea "****"
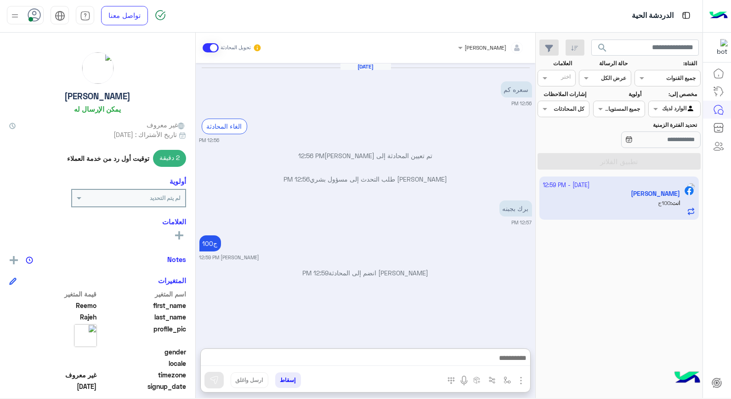
click at [291, 378] on button "إسقاط" at bounding box center [288, 380] width 26 height 16
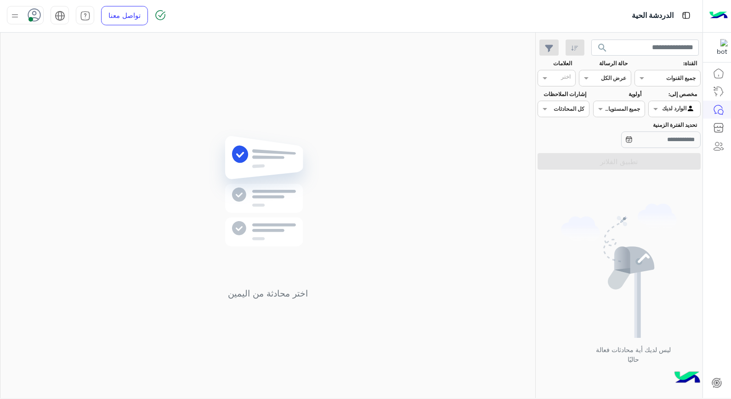
drag, startPoint x: 730, startPoint y: 277, endPoint x: 732, endPoint y: 246, distance: 31.3
click at [730, 246] on html "الدردشة الحية تواصل معنا مركز المساعدة عربي English search القناة: القناه جميع …" at bounding box center [365, 199] width 731 height 399
click at [671, 111] on div at bounding box center [674, 107] width 51 height 9
click at [663, 130] on b "غير معينة" at bounding box center [674, 128] width 25 height 8
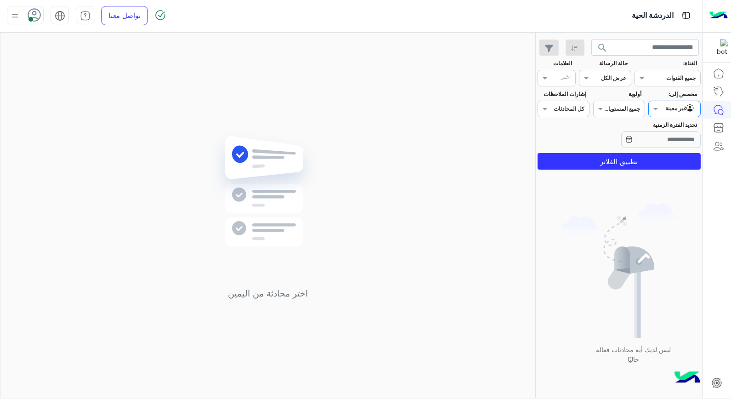
click at [0, 362] on html "الدردشة الحية تواصل معنا مركز المساعدة عربي English search القناة: القناه جميع …" at bounding box center [365, 199] width 731 height 399
click at [676, 162] on button "تطبيق الفلاتر" at bounding box center [618, 161] width 163 height 17
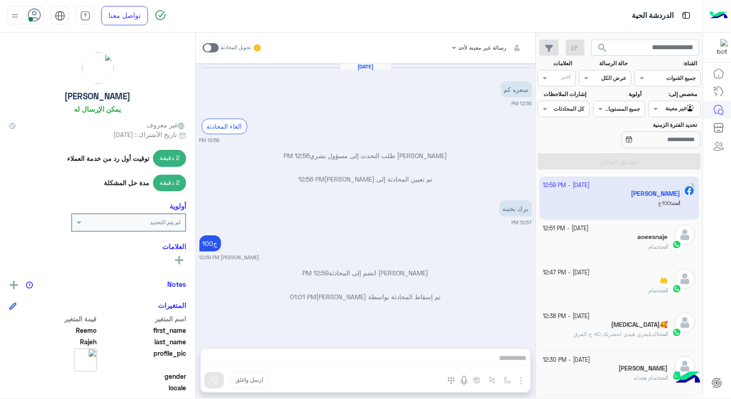
click at [507, 300] on p "تم إسقاط المحادثة بواسطة خالد صقر 01:01 PM" at bounding box center [365, 297] width 333 height 10
click at [616, 288] on div "انت : تمام" at bounding box center [605, 294] width 125 height 16
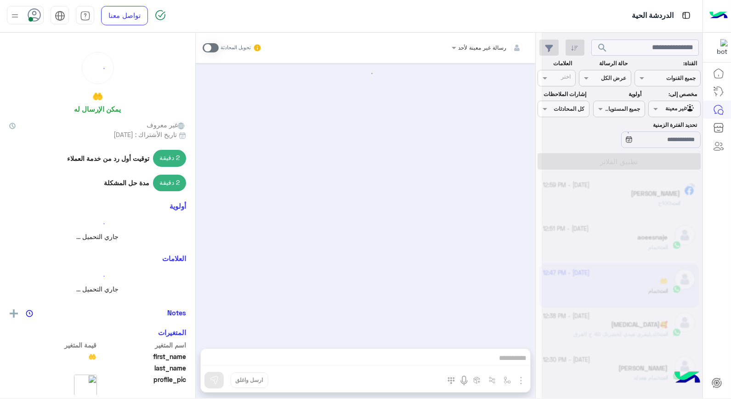
click at [616, 288] on div at bounding box center [622, 202] width 161 height 399
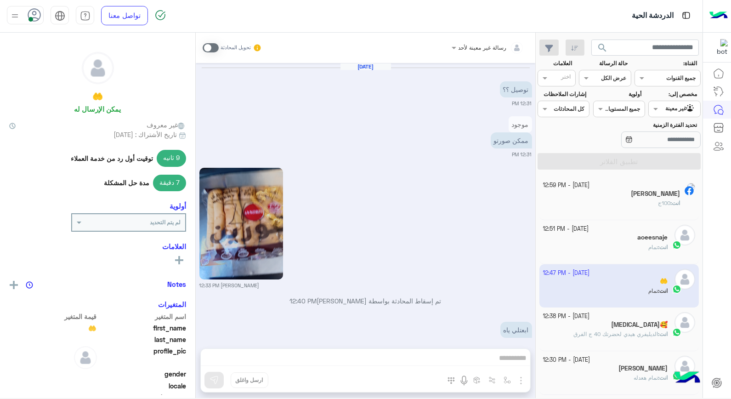
scroll to position [613, 0]
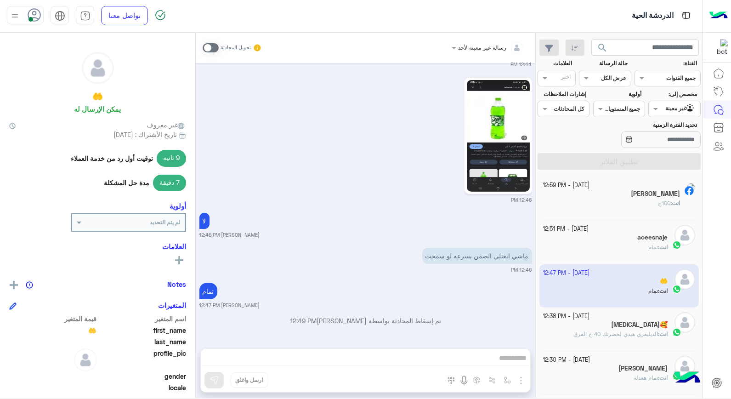
click at [608, 334] on span "الديليفري هيدي لحضرتك 40 ج الفرق" at bounding box center [615, 333] width 85 height 7
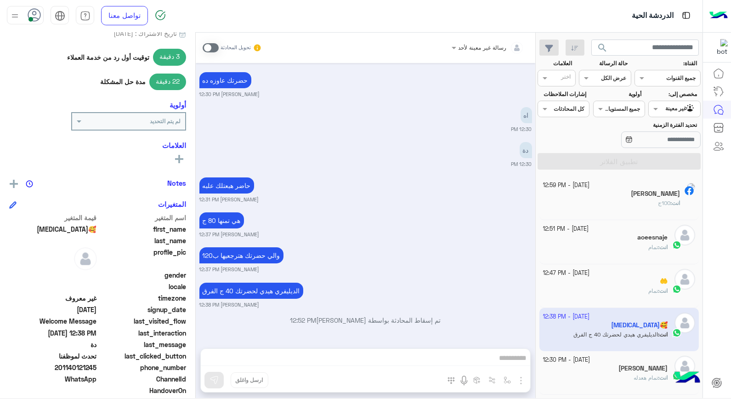
scroll to position [158, 0]
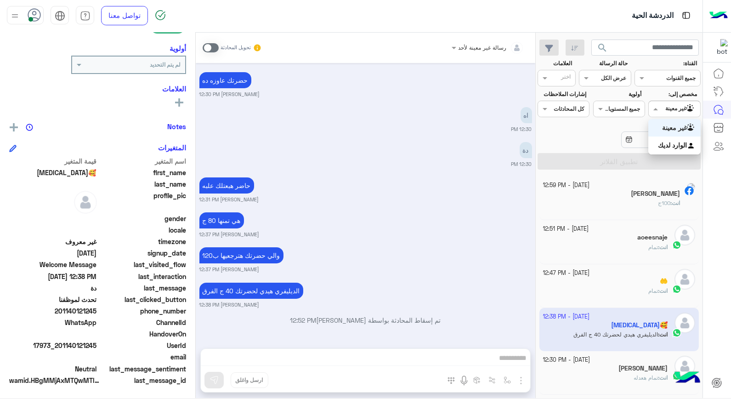
click at [660, 108] on div at bounding box center [674, 107] width 51 height 9
click at [662, 143] on b "الوارد لديك" at bounding box center [672, 145] width 29 height 8
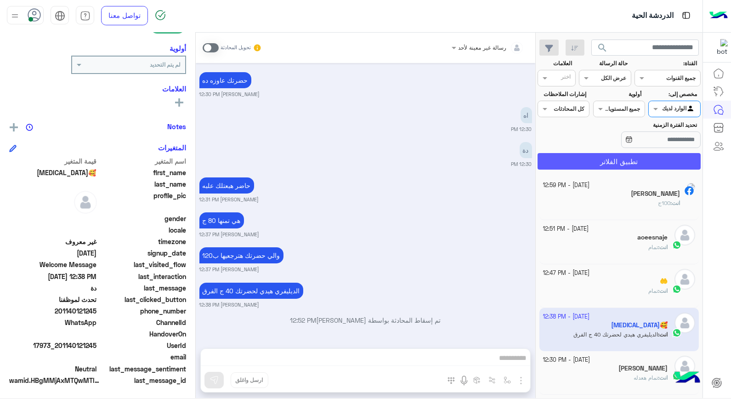
click at [637, 164] on button "تطبيق الفلاتر" at bounding box center [618, 161] width 163 height 17
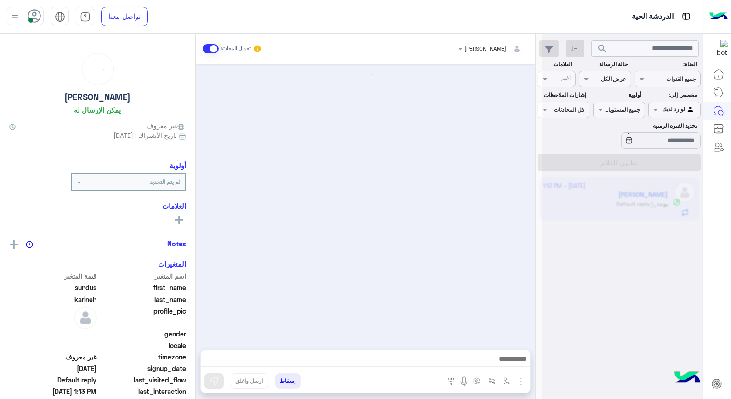
scroll to position [443, 0]
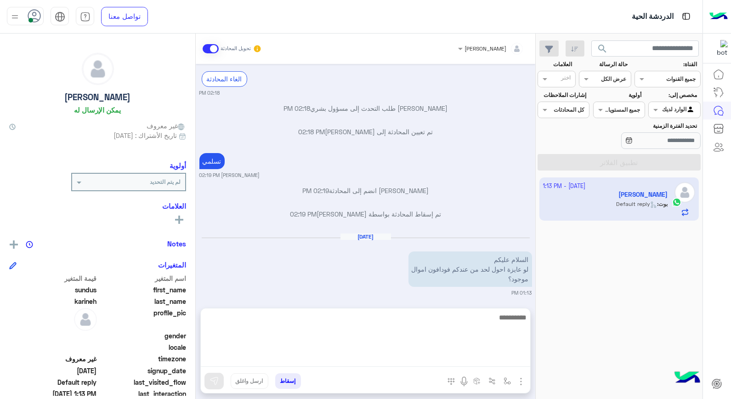
click at [480, 358] on textarea at bounding box center [365, 338] width 329 height 55
click at [513, 328] on textarea at bounding box center [365, 338] width 329 height 55
type textarea "**********"
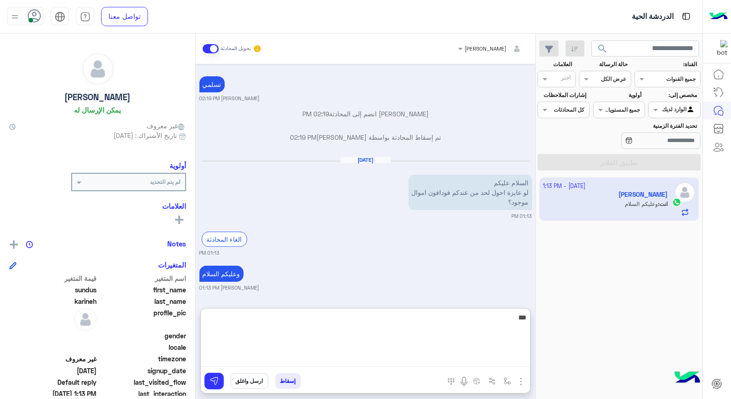
scroll to position [543, 0]
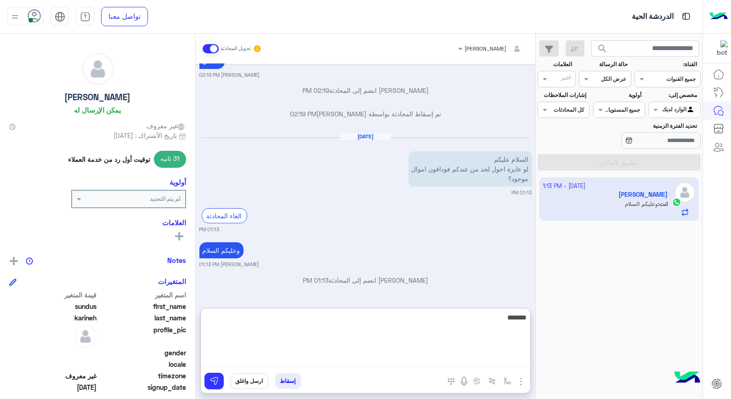
type textarea "********"
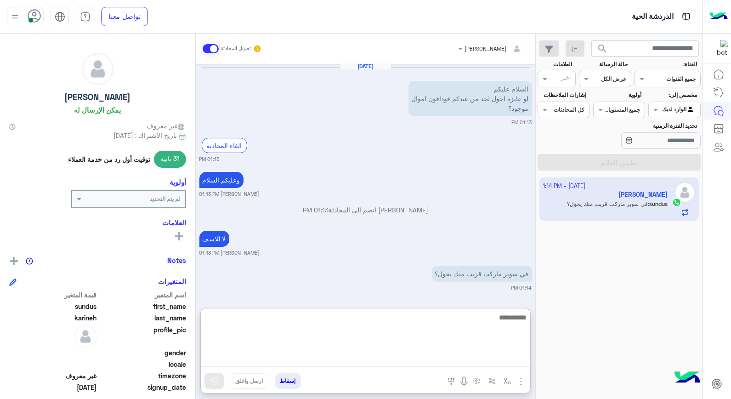
scroll to position [649, 0]
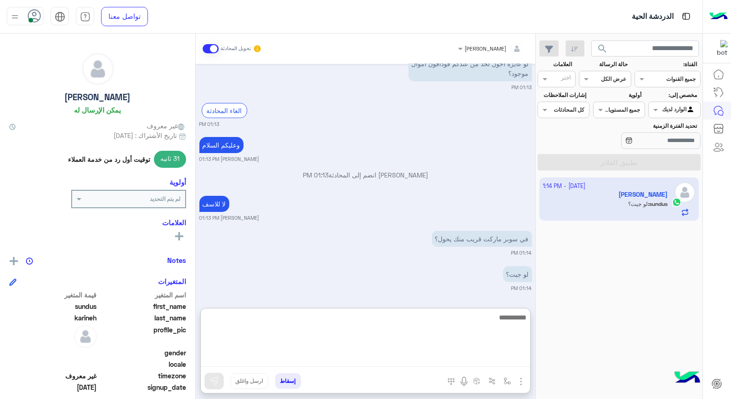
click at [507, 322] on textarea at bounding box center [365, 338] width 329 height 55
type textarea "****"
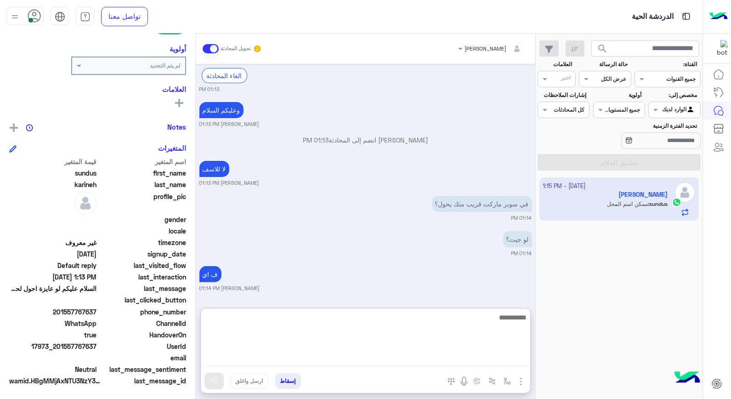
scroll to position [719, 0]
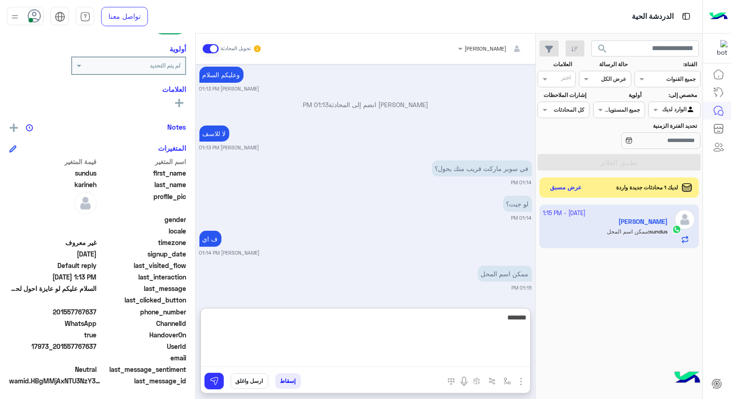
type textarea "********"
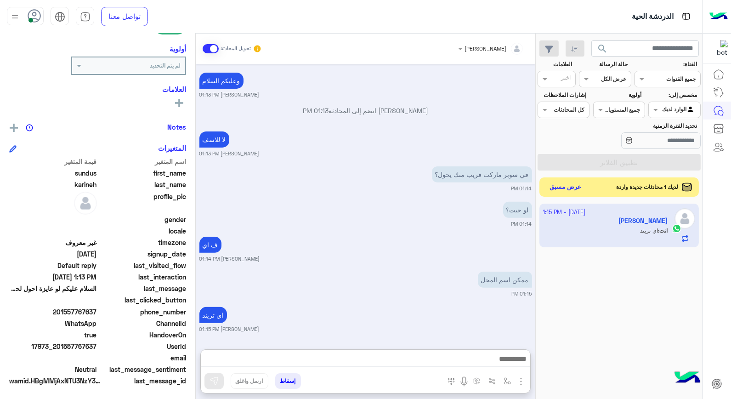
click at [568, 192] on button "عرض مسبق" at bounding box center [565, 187] width 39 height 12
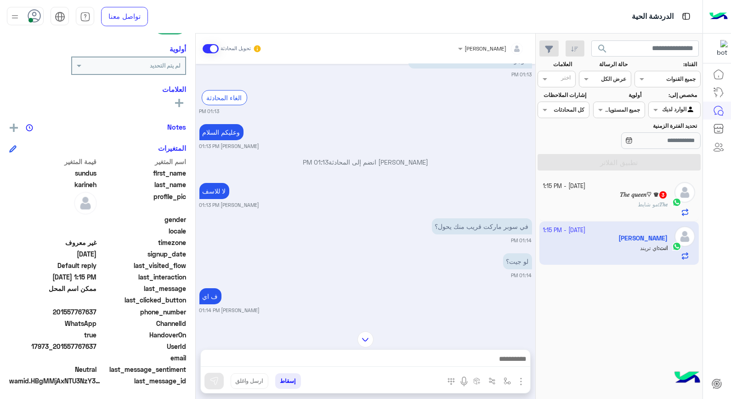
scroll to position [411, 0]
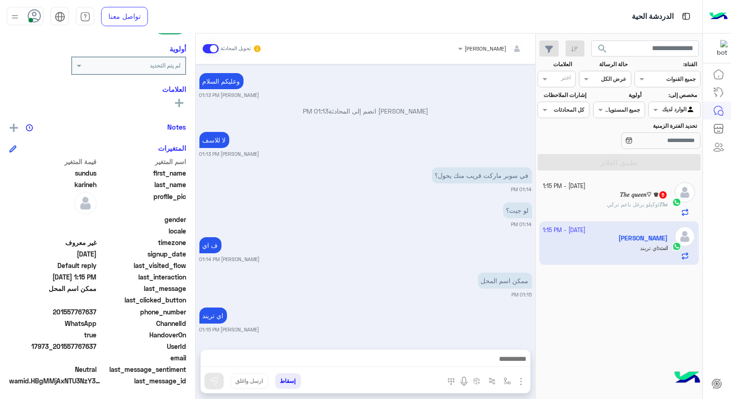
click at [292, 380] on button "إسقاط" at bounding box center [288, 381] width 26 height 16
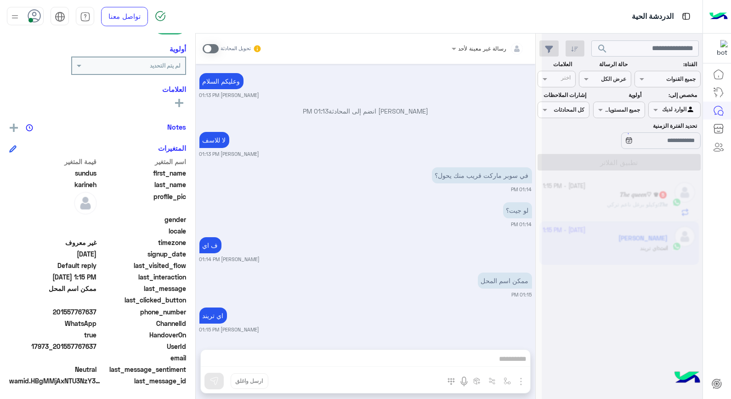
scroll to position [435, 0]
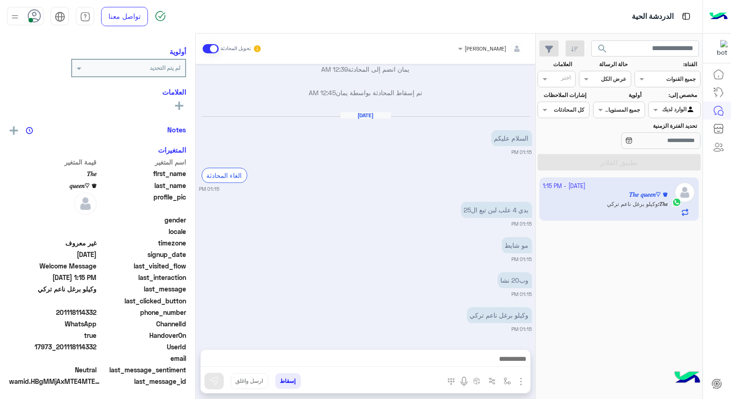
scroll to position [116, 0]
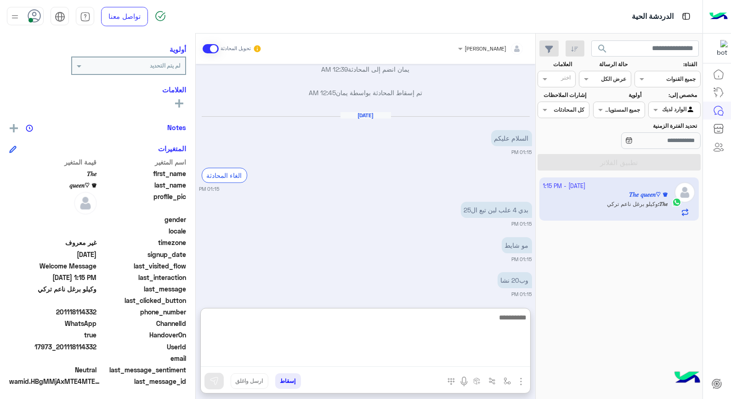
click at [460, 365] on textarea at bounding box center [365, 338] width 329 height 55
type textarea "**********"
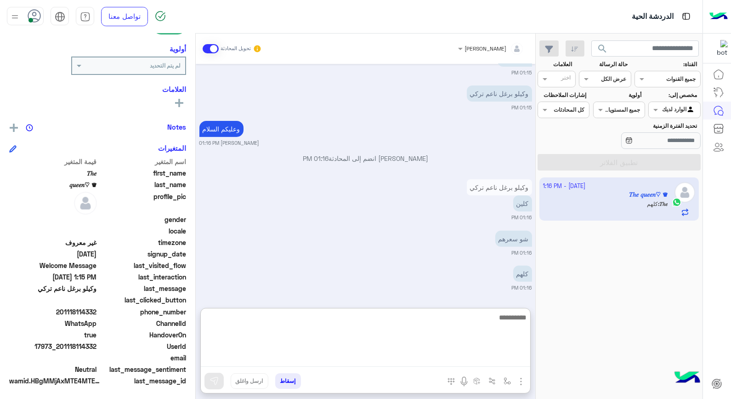
scroll to position [708, 0]
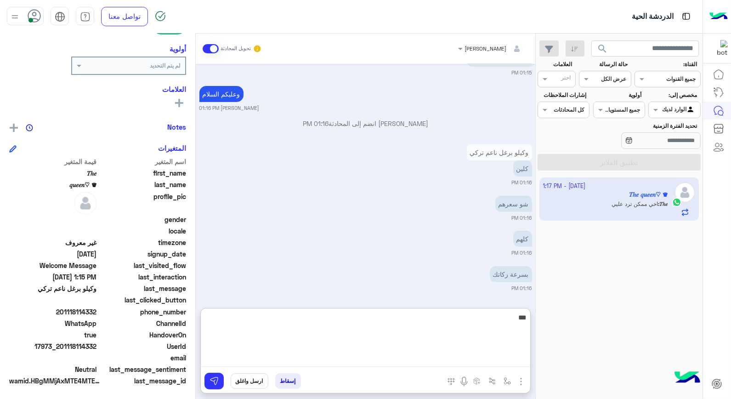
type textarea "****"
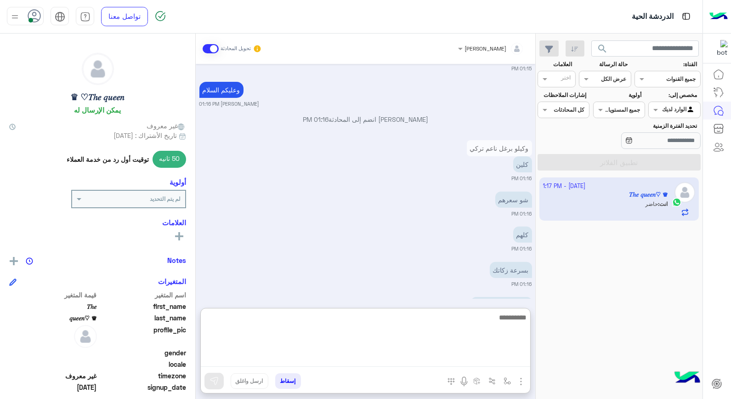
scroll to position [766, 0]
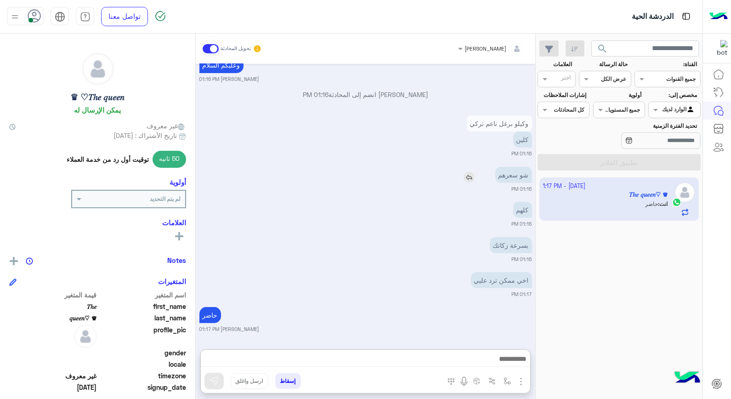
click at [467, 172] on img at bounding box center [468, 177] width 11 height 11
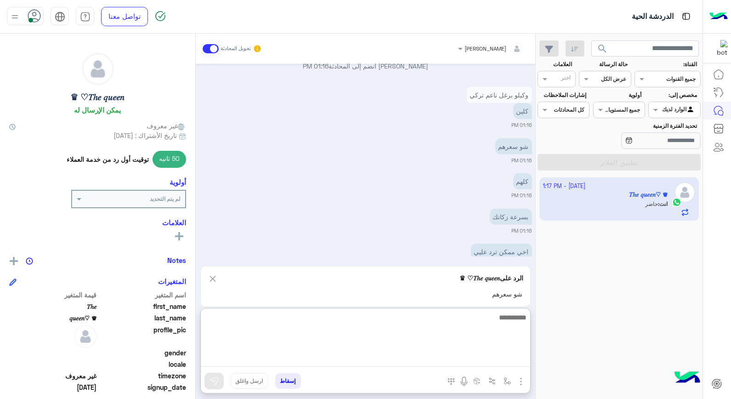
click at [517, 360] on textarea at bounding box center [365, 338] width 329 height 55
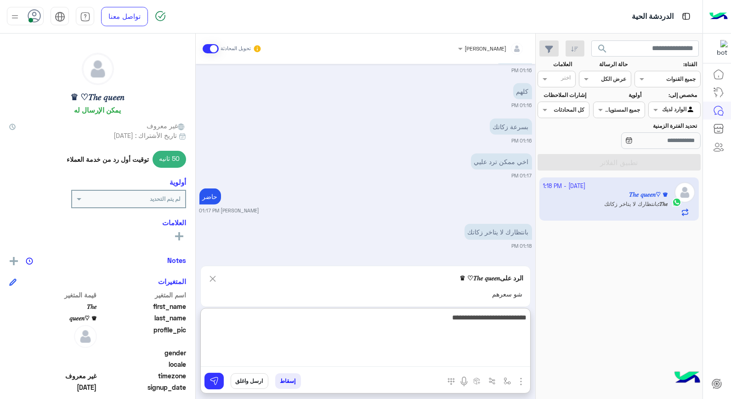
type textarea "**********"
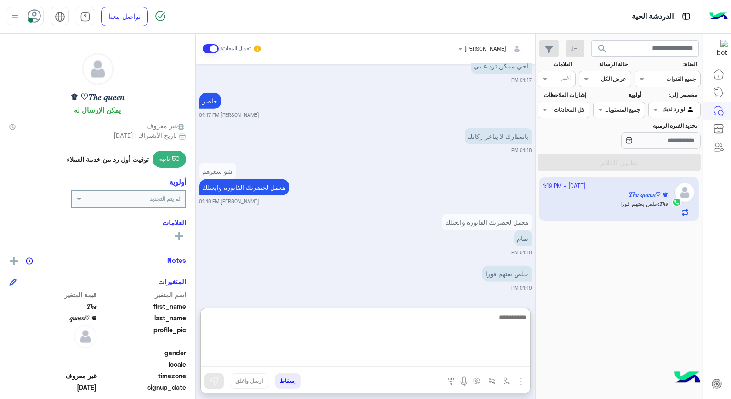
scroll to position [951, 0]
click at [499, 317] on textarea at bounding box center [365, 338] width 329 height 55
type textarea "****"
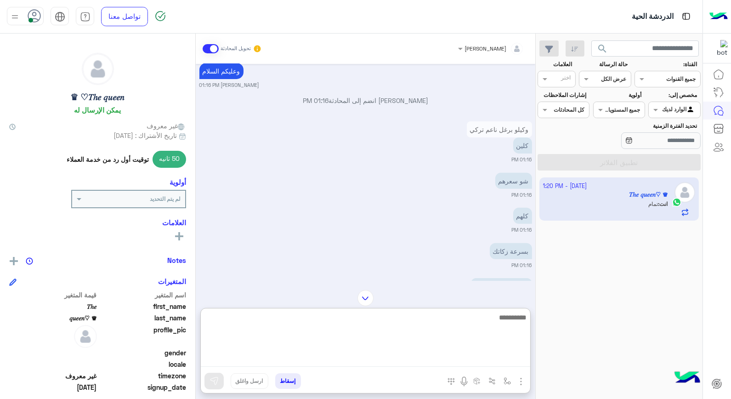
scroll to position [731, 0]
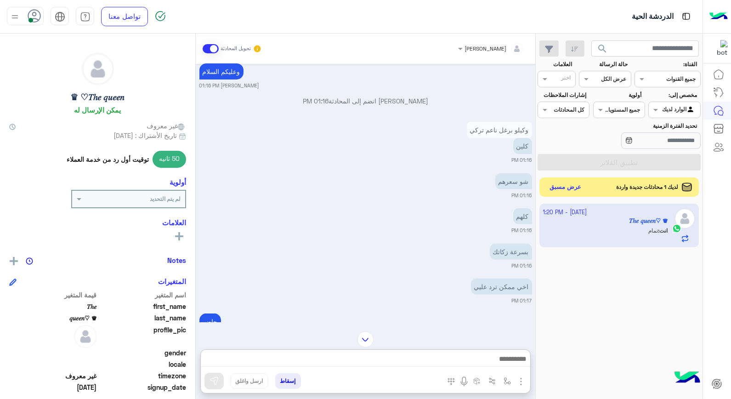
click at [566, 187] on button "عرض مسبق" at bounding box center [565, 187] width 39 height 12
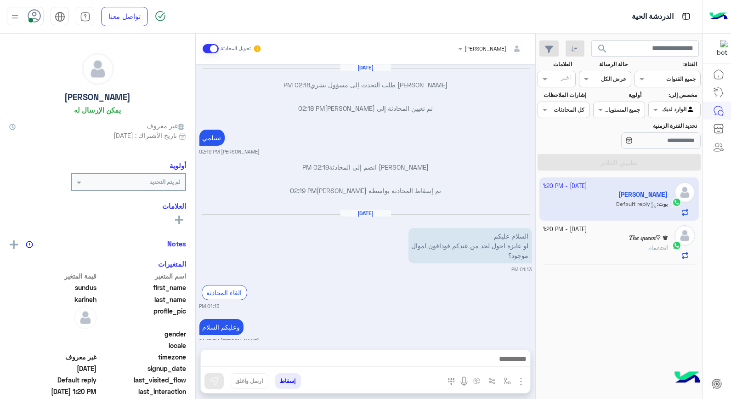
scroll to position [389, 0]
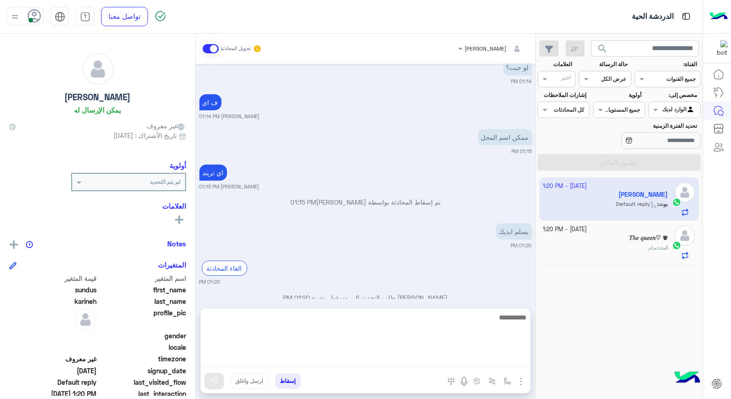
click at [484, 361] on textarea at bounding box center [365, 338] width 329 height 55
type textarea "*****"
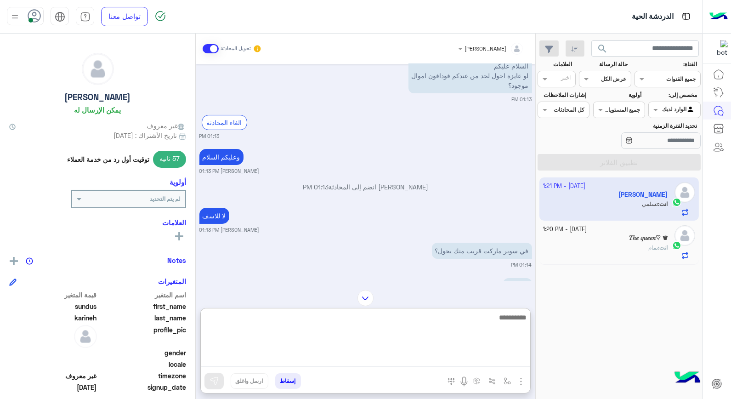
scroll to position [191, 0]
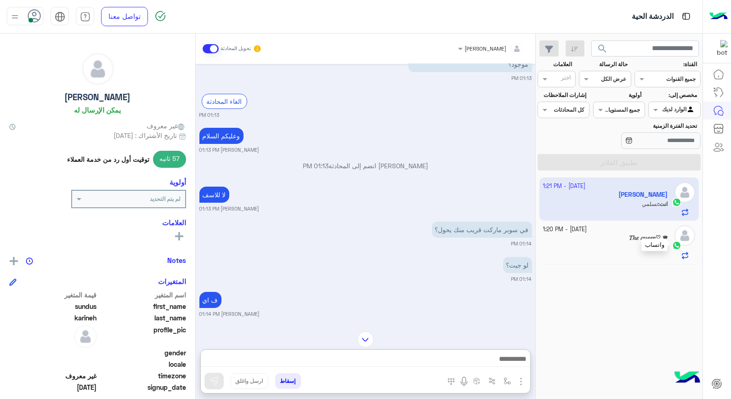
click at [680, 242] on img at bounding box center [676, 245] width 9 height 9
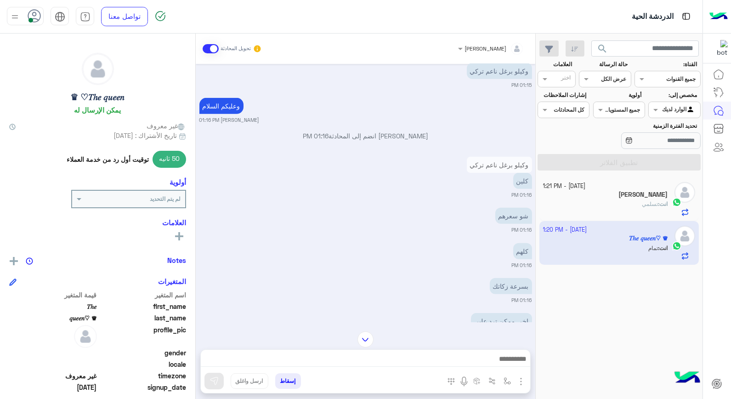
scroll to position [814, 0]
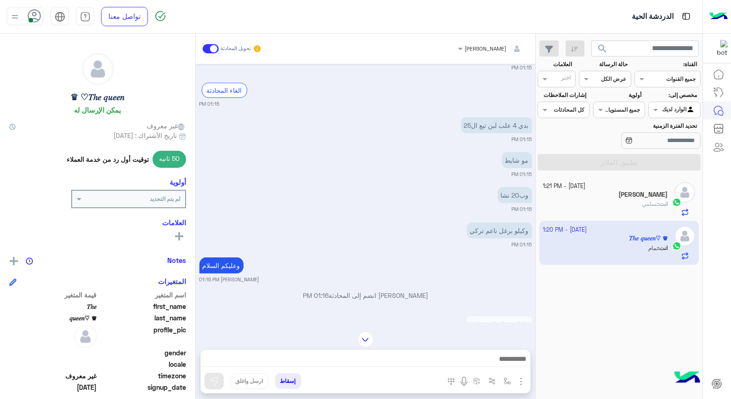
click at [435, 133] on div "بدي 4 علب لبن تبع ال25" at bounding box center [470, 125] width 124 height 21
click at [435, 127] on img at bounding box center [434, 127] width 11 height 11
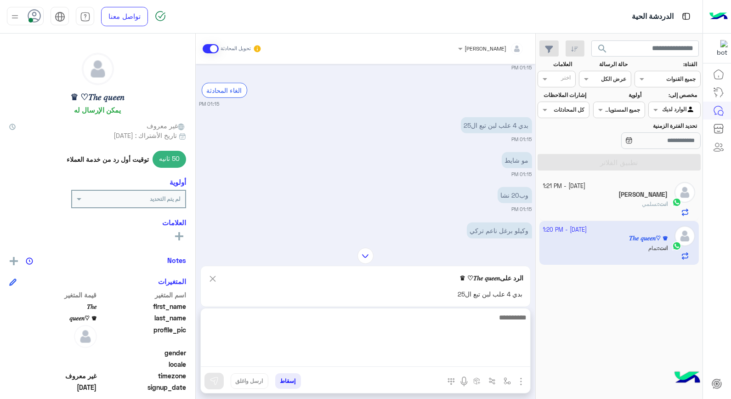
click at [451, 356] on textarea at bounding box center [365, 338] width 329 height 55
type textarea "**********"
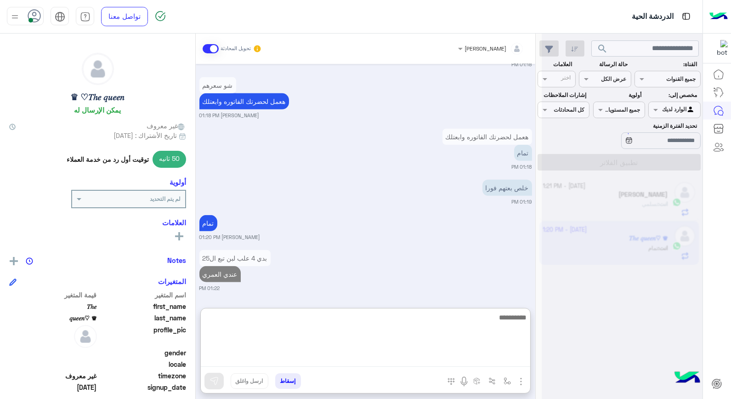
scroll to position [1315, 0]
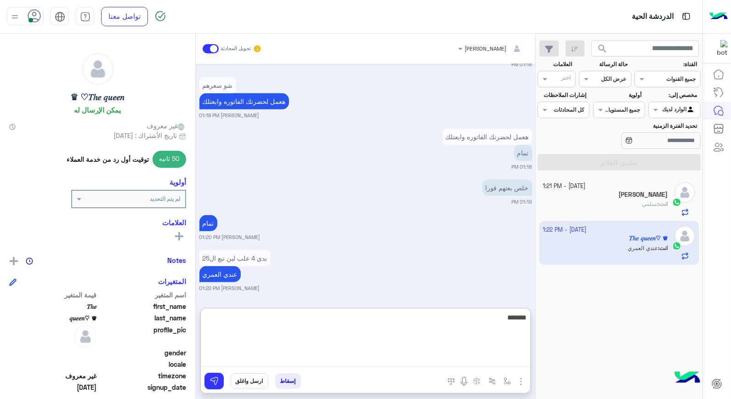
type textarea "********"
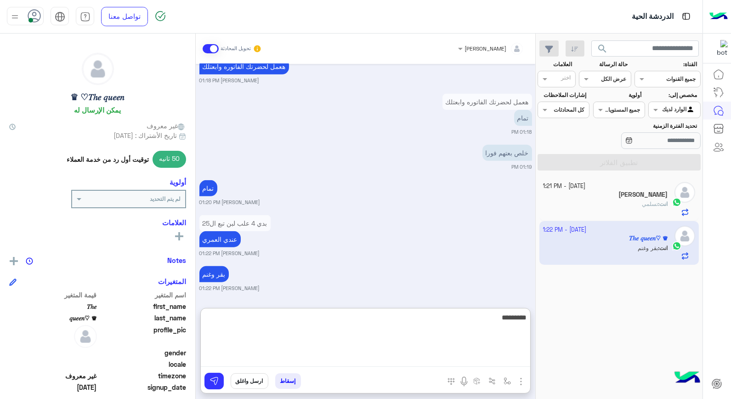
type textarea "**********"
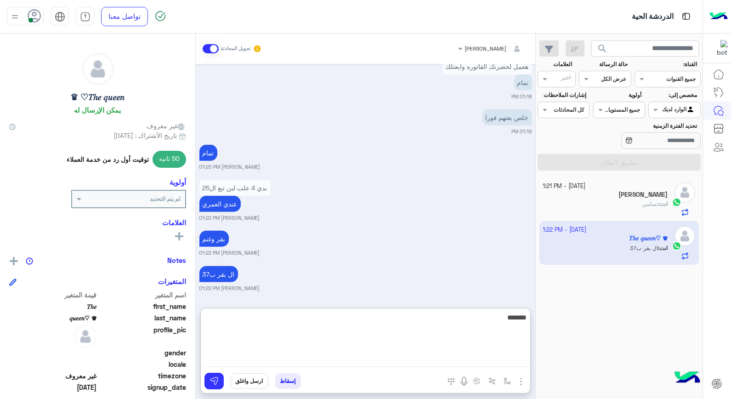
type textarea "********"
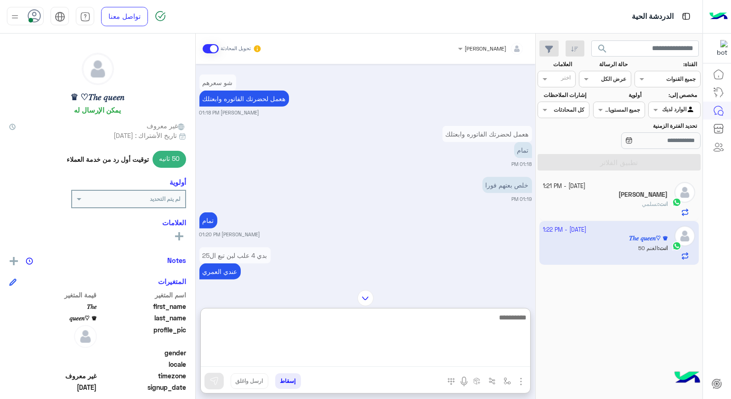
scroll to position [1420, 0]
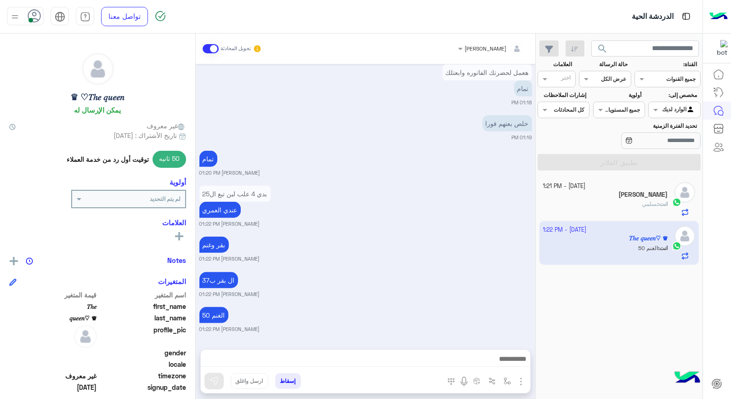
click at [640, 192] on h5 "sundus karineh" at bounding box center [642, 195] width 49 height 8
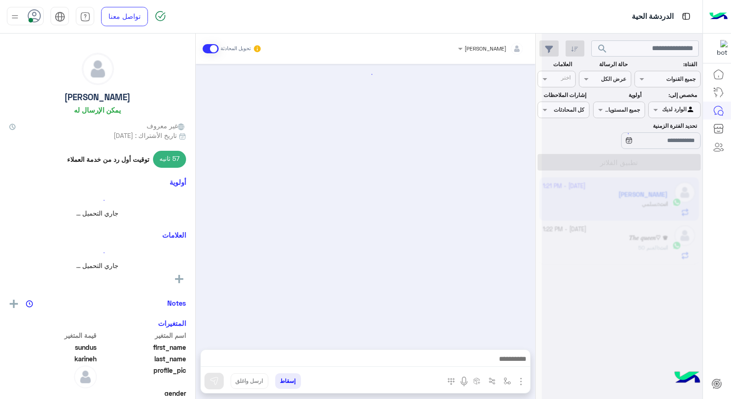
scroll to position [400, 0]
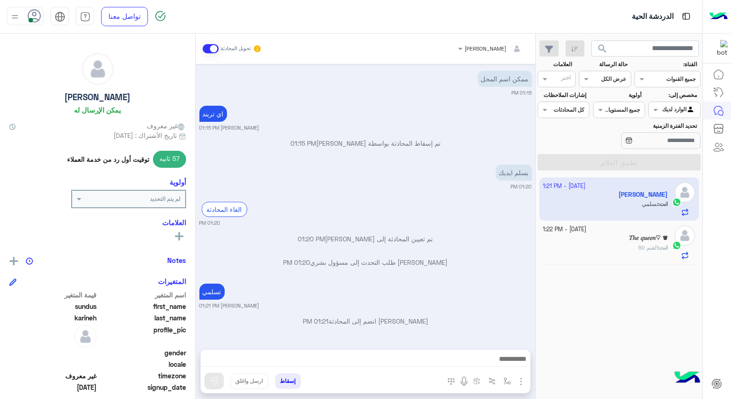
click at [671, 258] on div "13 October - 1:22 PM 𝑇ℎ𝑒 𝑞𝑢𝑒𝑒𝑛♡ ♛ انت : الغنم 50" at bounding box center [619, 242] width 152 height 34
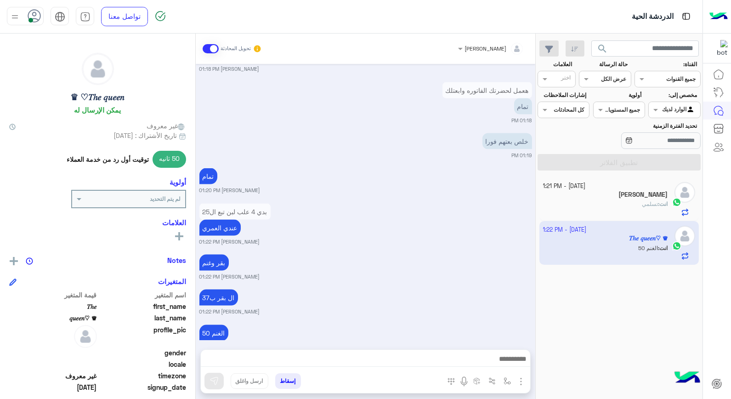
scroll to position [2554, 0]
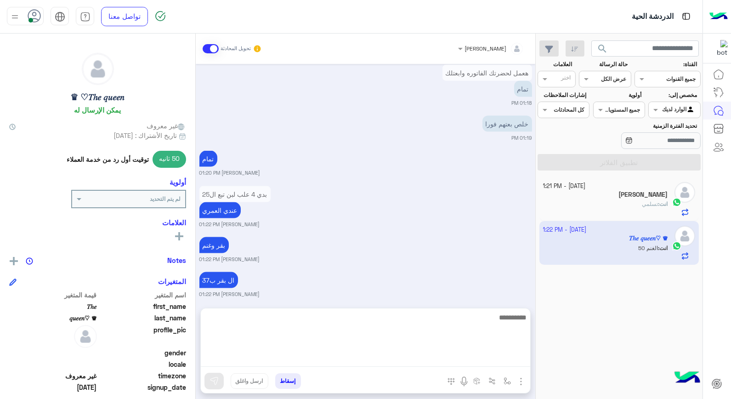
click at [462, 356] on textarea at bounding box center [365, 338] width 329 height 55
type textarea "*"
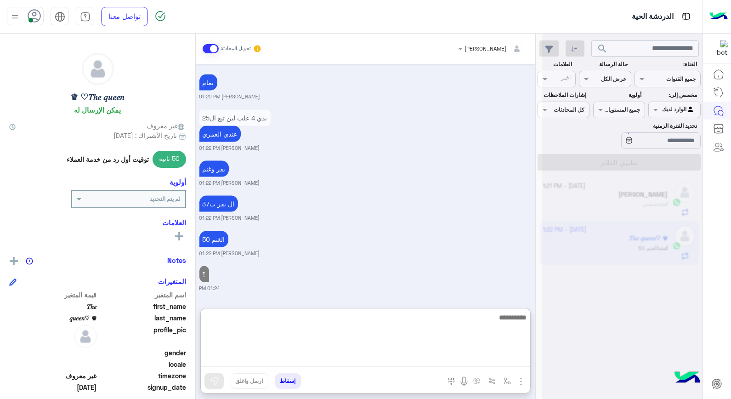
scroll to position [2631, 0]
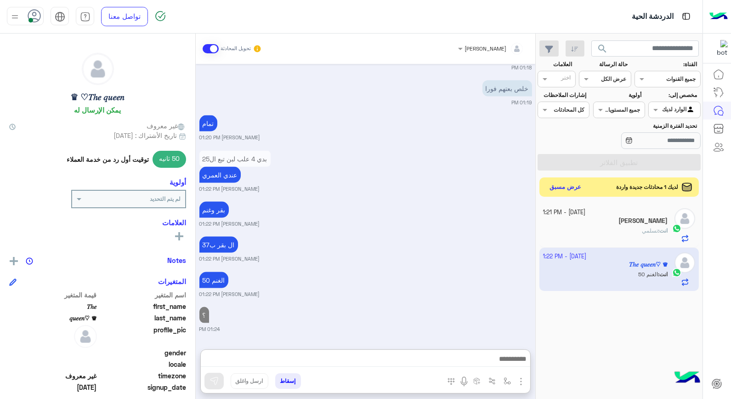
click at [567, 187] on button "عرض مسبق" at bounding box center [565, 187] width 39 height 12
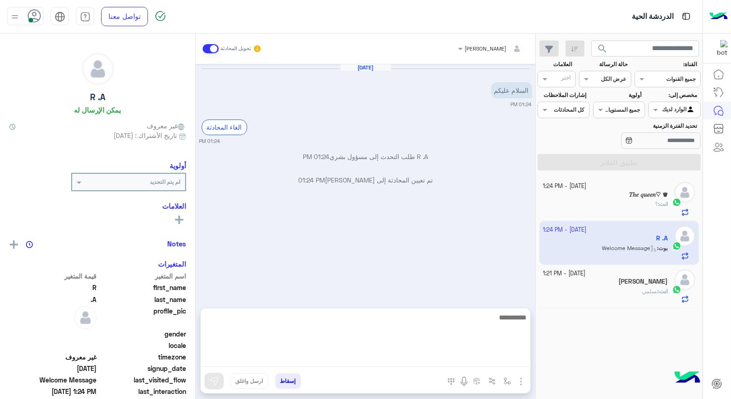
click at [438, 363] on textarea at bounding box center [365, 338] width 329 height 55
type textarea "**********"
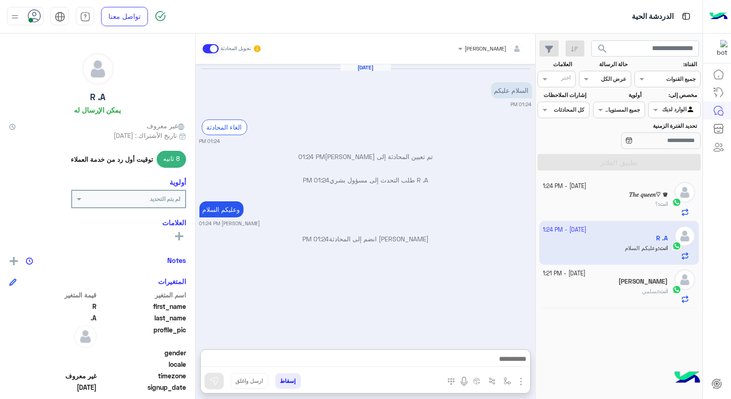
click at [606, 285] on div "sundus karineh" at bounding box center [605, 282] width 125 height 10
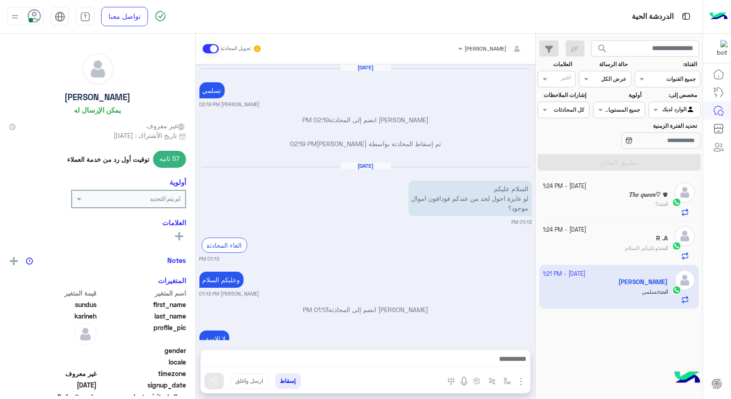
scroll to position [400, 0]
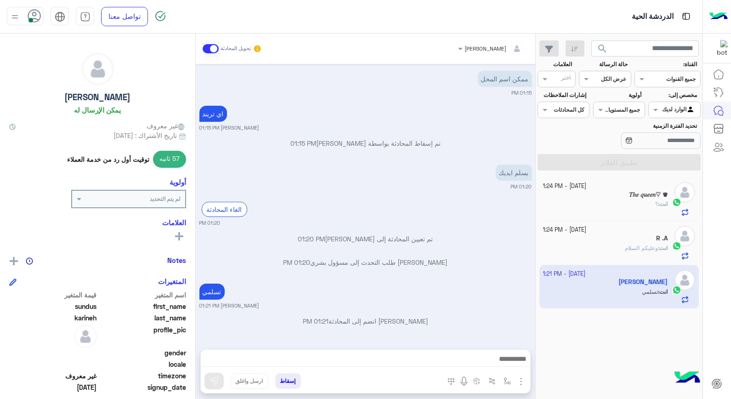
click at [289, 383] on button "إسقاط" at bounding box center [288, 381] width 26 height 16
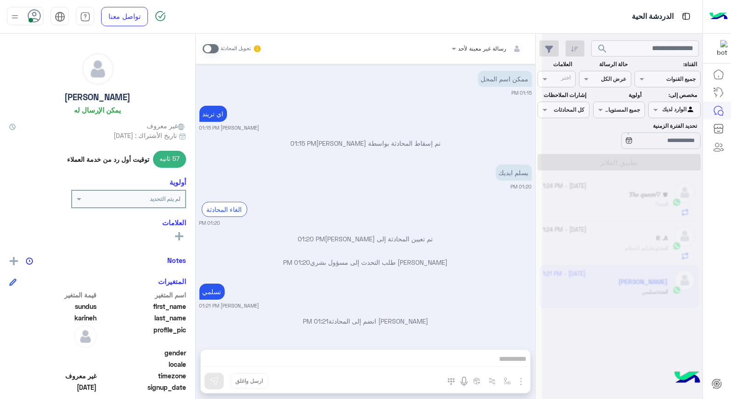
scroll to position [424, 0]
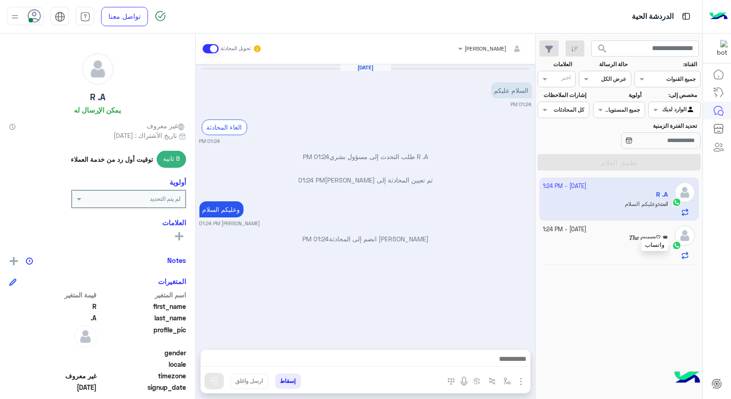
click at [675, 245] on img at bounding box center [676, 245] width 9 height 9
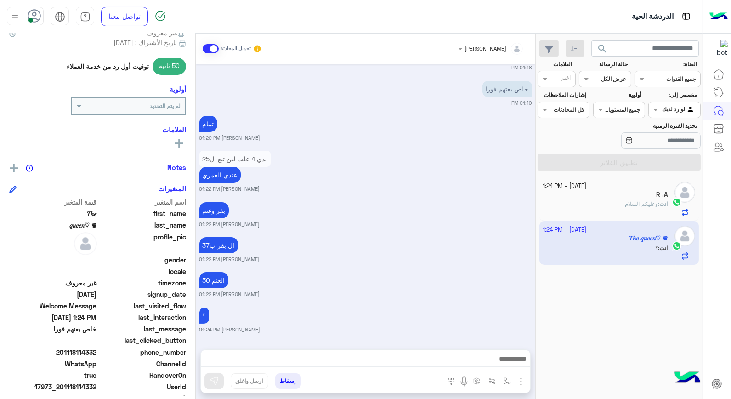
scroll to position [133, 0]
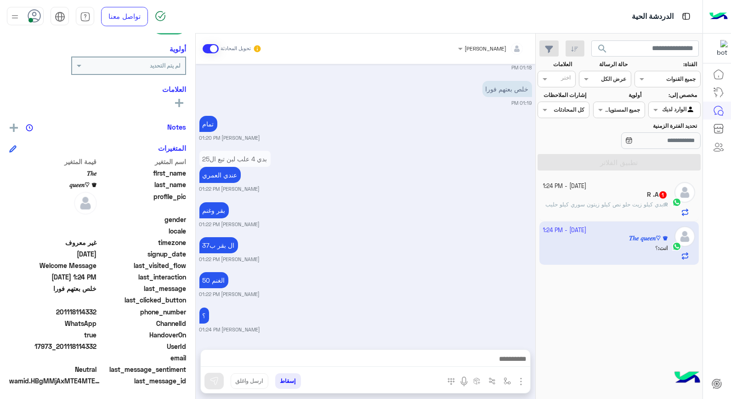
click at [619, 206] on span "بدي كيلو زيت حلو نص كيلو زيتون سوري كيلو حليب" at bounding box center [604, 204] width 118 height 7
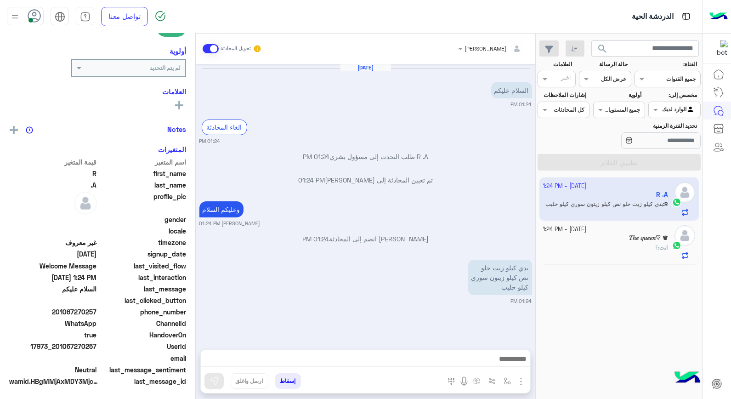
scroll to position [133, 0]
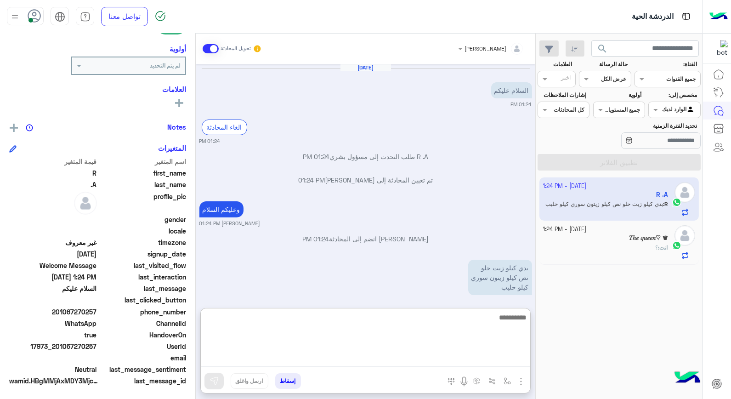
click at [488, 356] on textarea at bounding box center [365, 338] width 329 height 55
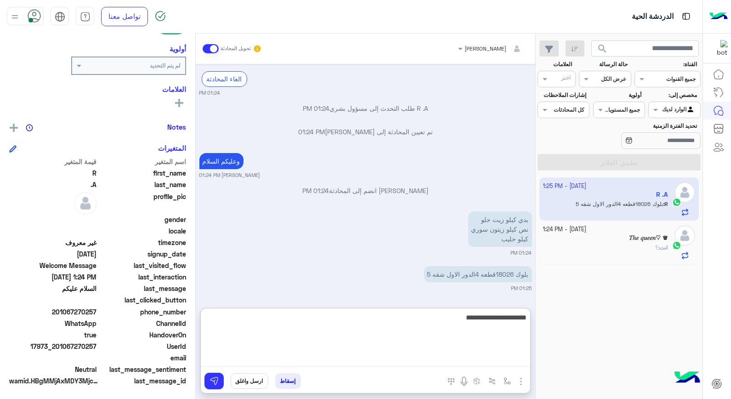
type textarea "**********"
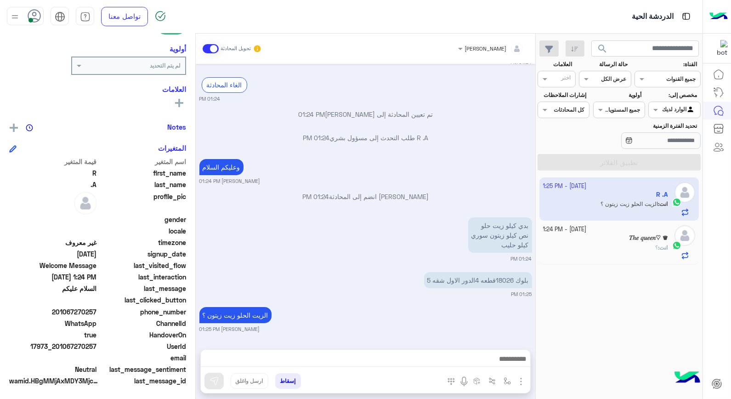
click at [623, 245] on div "انت : ؟" at bounding box center [605, 251] width 125 height 16
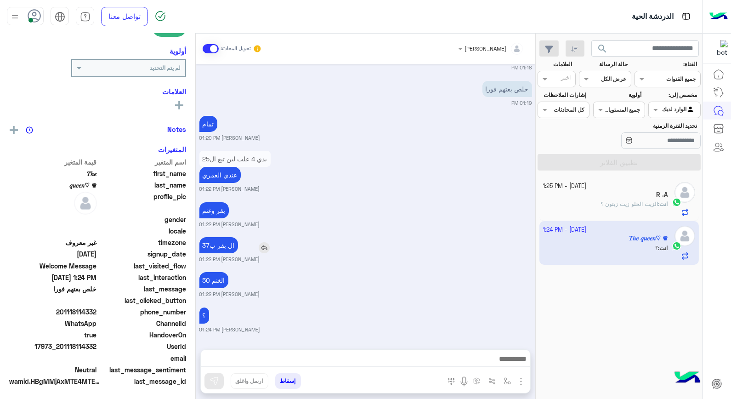
scroll to position [133, 0]
click at [607, 198] on div "R .A 1" at bounding box center [605, 196] width 125 height 10
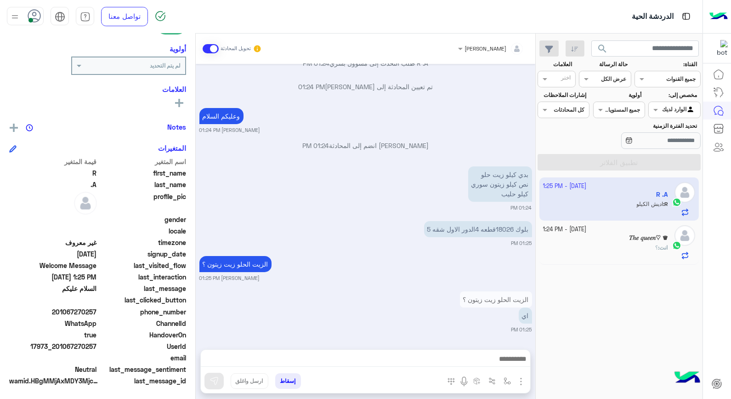
scroll to position [129, 0]
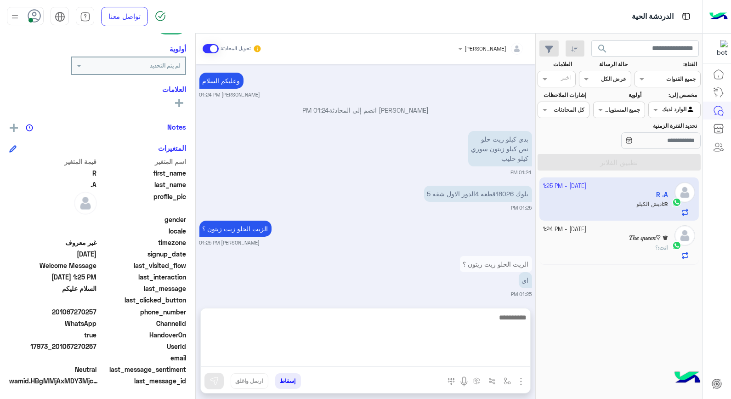
click at [483, 363] on textarea at bounding box center [365, 338] width 329 height 55
type textarea "***"
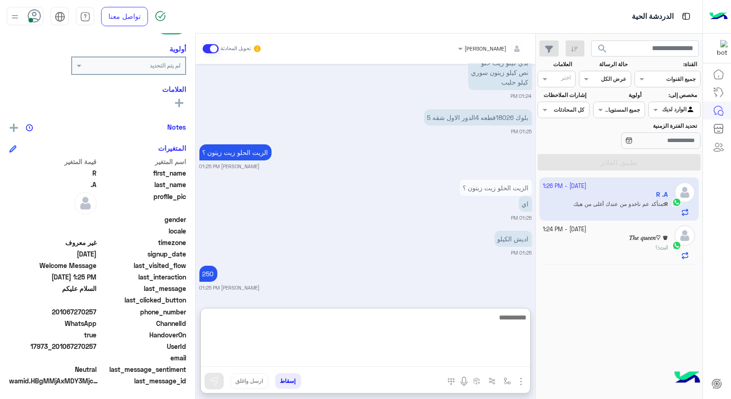
scroll to position [256, 0]
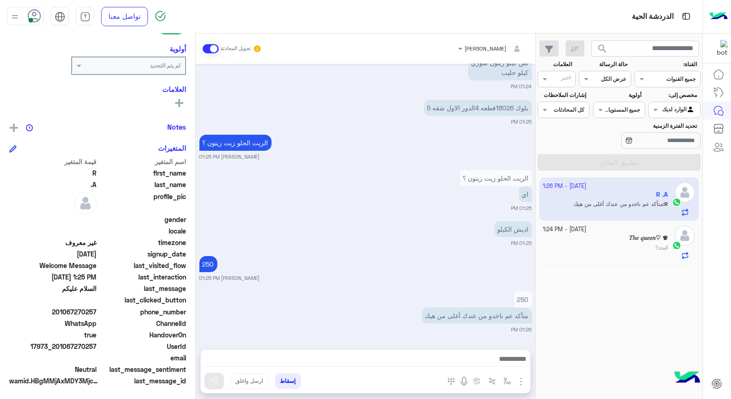
click at [608, 242] on div "𝑇ℎ𝑒 𝑞𝑢𝑒𝑒𝑛♡ ♛" at bounding box center [605, 239] width 125 height 10
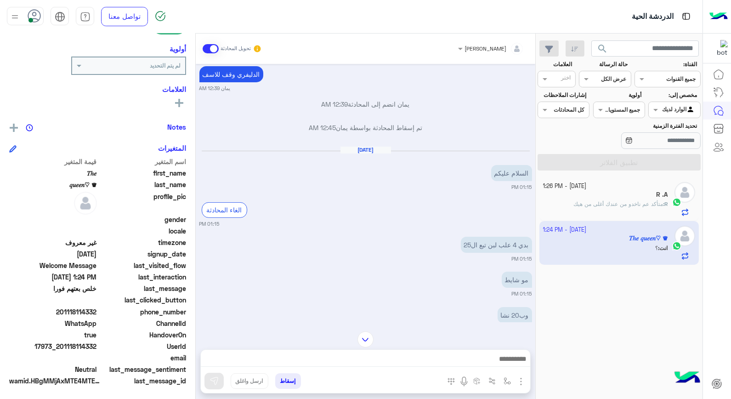
scroll to position [334, 0]
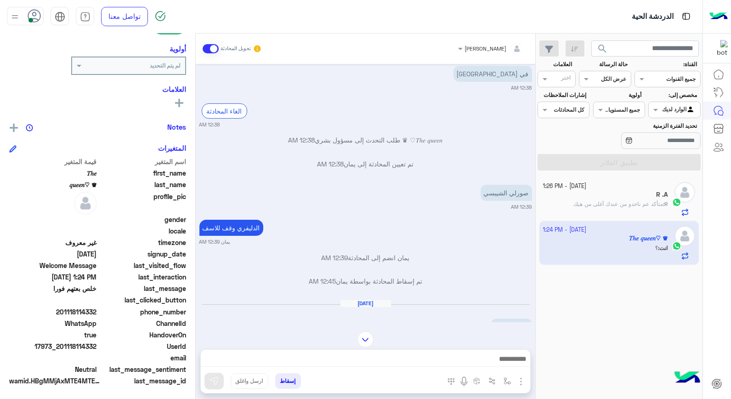
click at [594, 203] on span "متأكد عم ناخدو من عندك أغلى من هيك" at bounding box center [618, 203] width 90 height 7
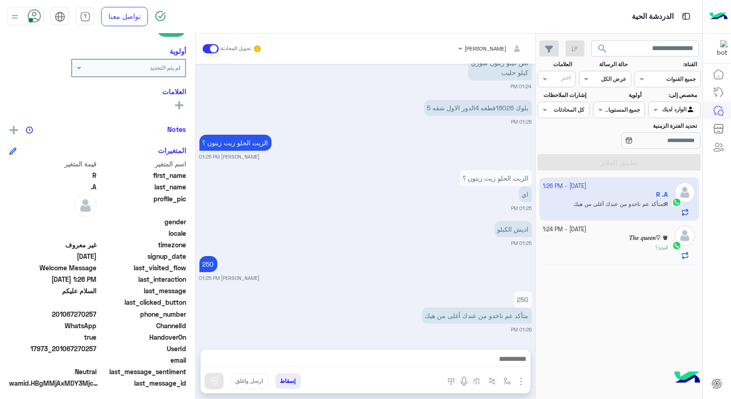
scroll to position [133, 0]
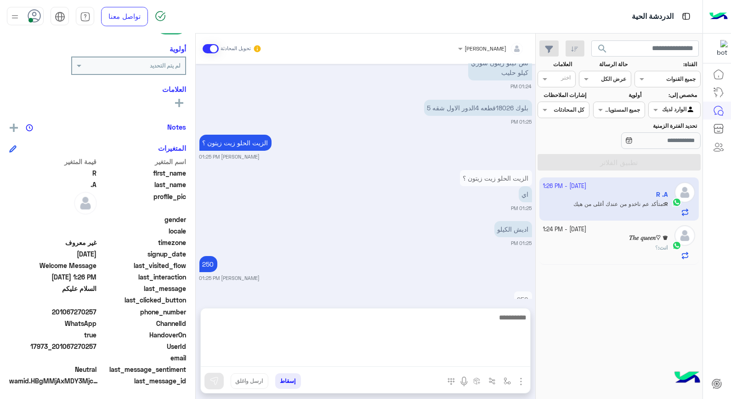
click at [484, 359] on textarea at bounding box center [365, 338] width 329 height 55
type textarea "**********"
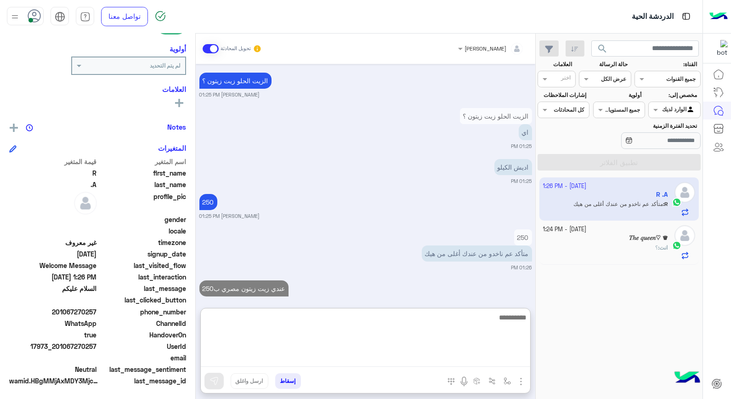
scroll to position [291, 0]
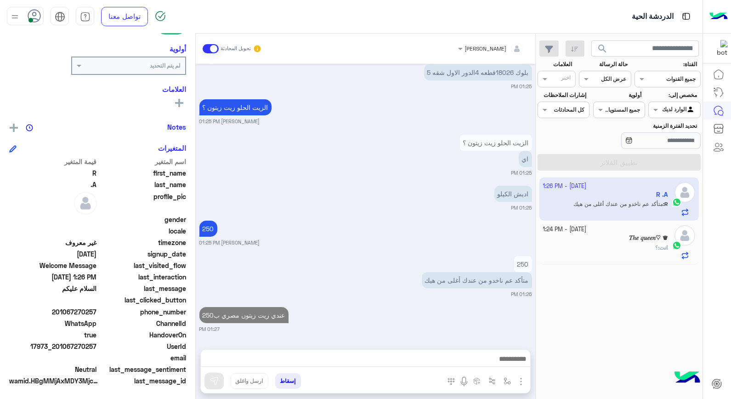
click at [622, 245] on div "انت : ؟" at bounding box center [605, 251] width 125 height 16
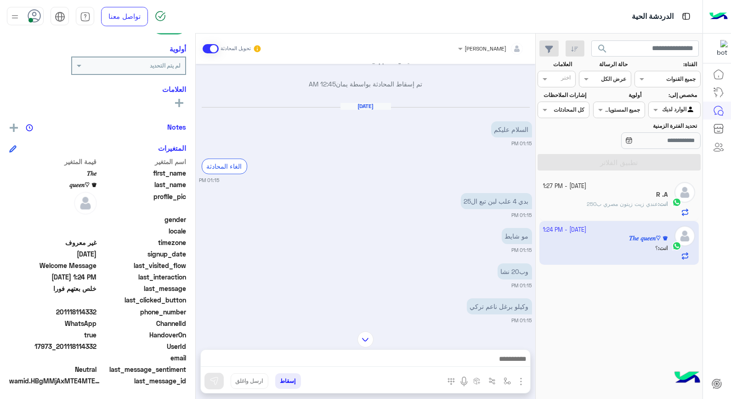
scroll to position [589, 0]
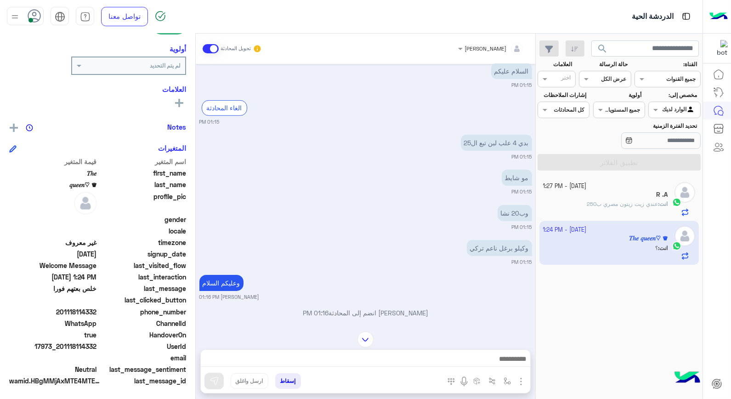
click at [629, 206] on span "عندي زيت زيتون مصري ب250" at bounding box center [622, 203] width 71 height 7
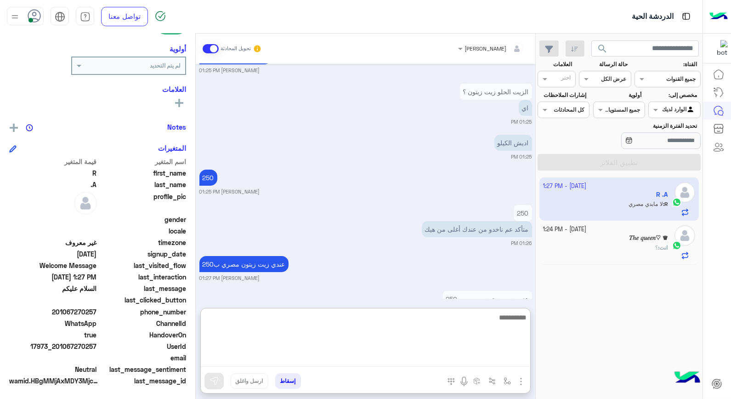
click at [476, 355] on textarea at bounding box center [365, 338] width 329 height 55
click at [433, 322] on textarea at bounding box center [365, 338] width 329 height 55
type textarea "**********"
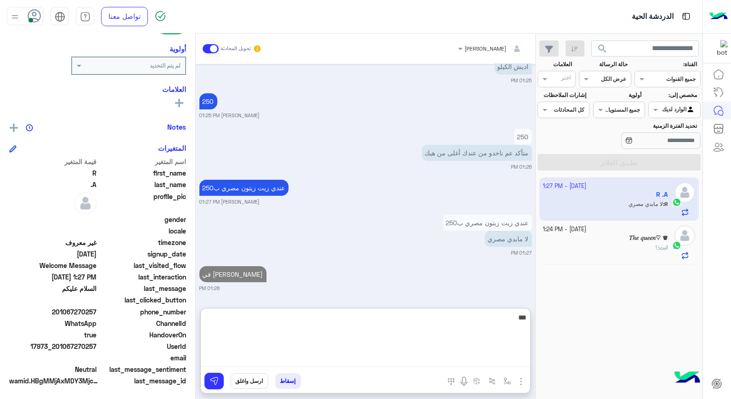
type textarea "****"
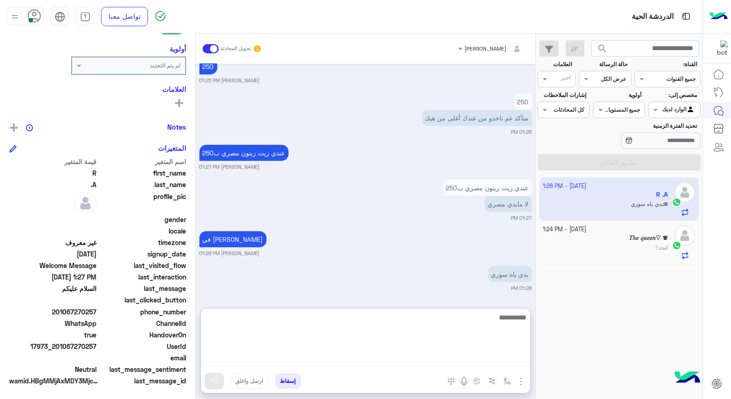
scroll to position [447, 0]
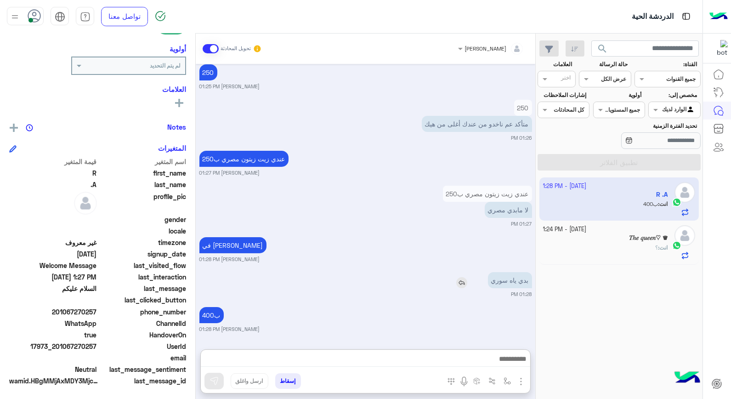
click at [461, 277] on img at bounding box center [461, 282] width 11 height 11
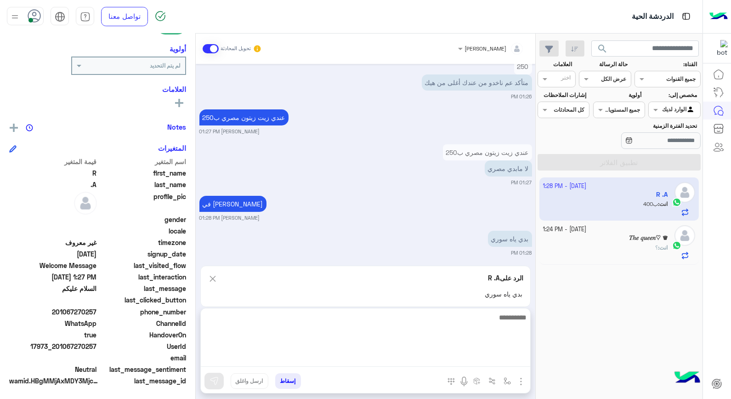
click at [491, 353] on textarea at bounding box center [365, 338] width 329 height 55
type textarea "*********"
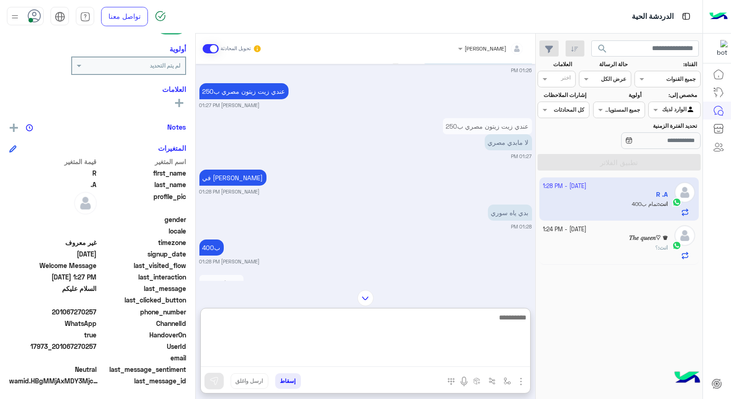
scroll to position [498, 0]
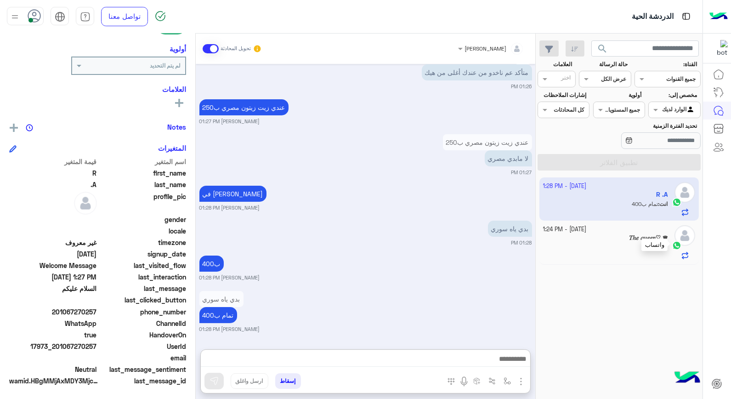
click at [670, 248] on div at bounding box center [677, 245] width 14 height 11
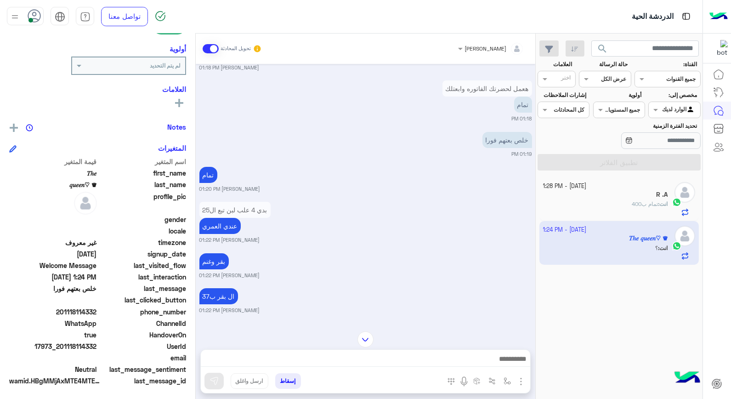
scroll to position [494, 0]
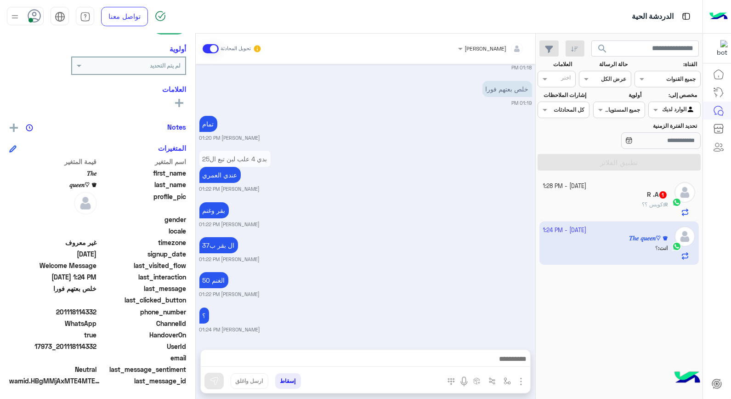
drag, startPoint x: 61, startPoint y: 345, endPoint x: 98, endPoint y: 345, distance: 37.2
click at [97, 345] on span "17973_201118114332" at bounding box center [53, 346] width 88 height 10
copy span "01118114332"
click at [628, 196] on div "R .A 1" at bounding box center [605, 196] width 125 height 10
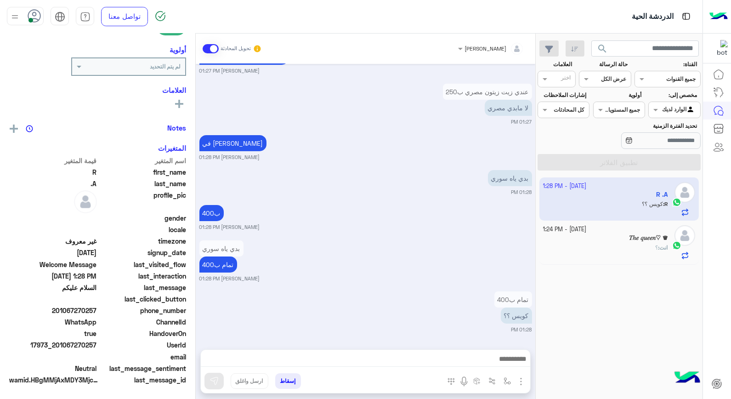
scroll to position [131, 0]
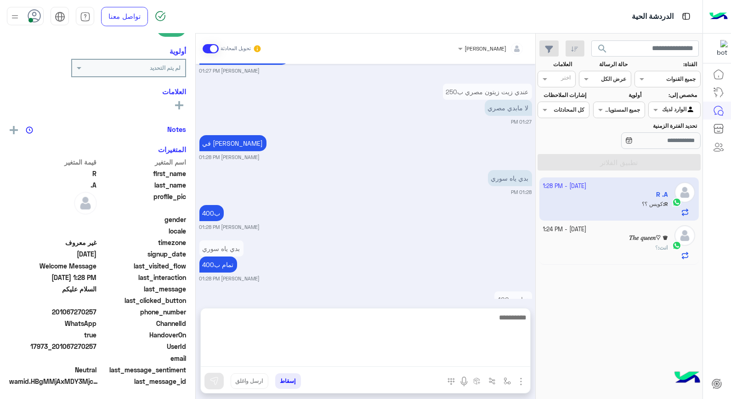
drag, startPoint x: 468, startPoint y: 356, endPoint x: 459, endPoint y: 367, distance: 14.2
click at [469, 356] on textarea at bounding box center [365, 338] width 329 height 55
type textarea "**********"
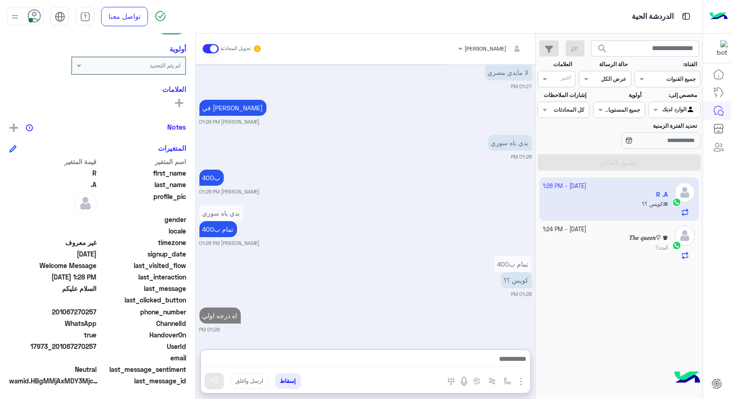
click at [591, 240] on div "𝑇ℎ𝑒 𝑞𝑢𝑒𝑒𝑛♡ ♛" at bounding box center [605, 239] width 125 height 10
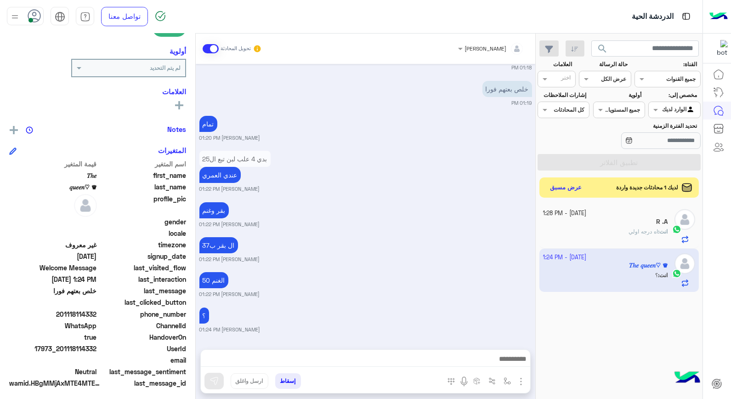
scroll to position [133, 0]
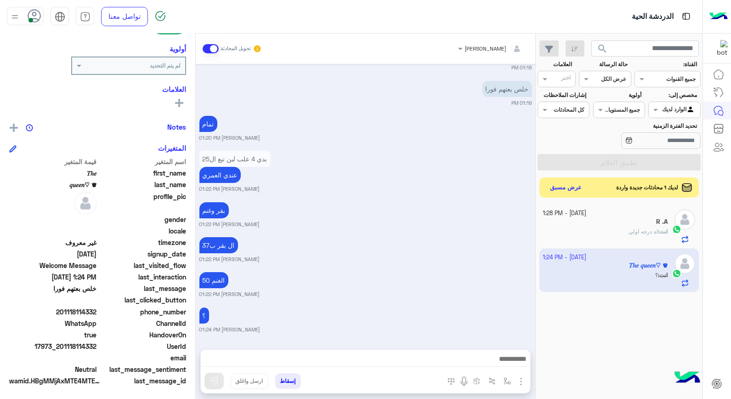
click at [288, 380] on button "إسقاط" at bounding box center [288, 381] width 26 height 16
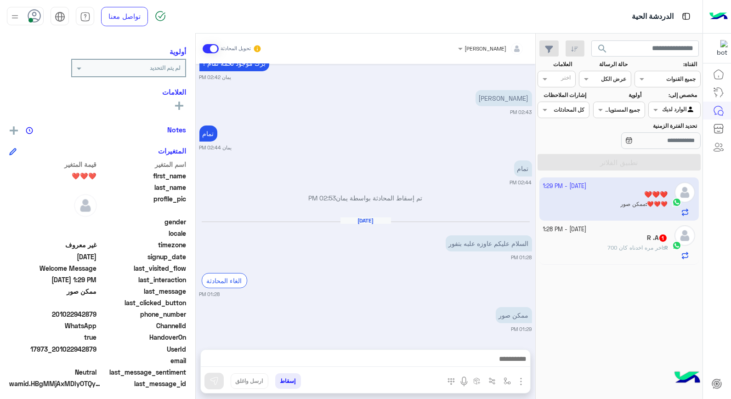
scroll to position [116, 0]
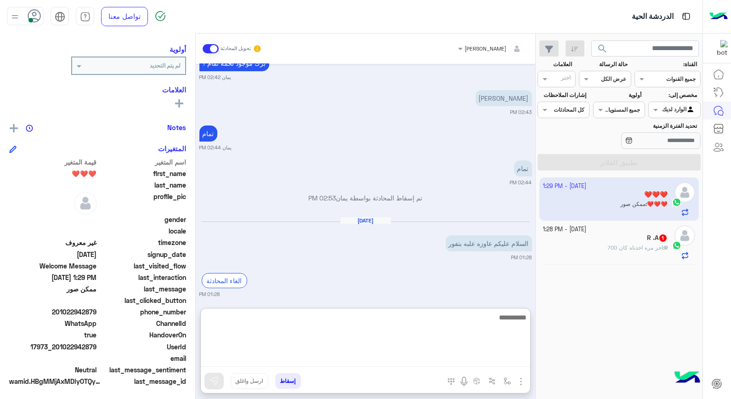
click at [494, 357] on textarea at bounding box center [365, 338] width 329 height 55
type textarea "**********"
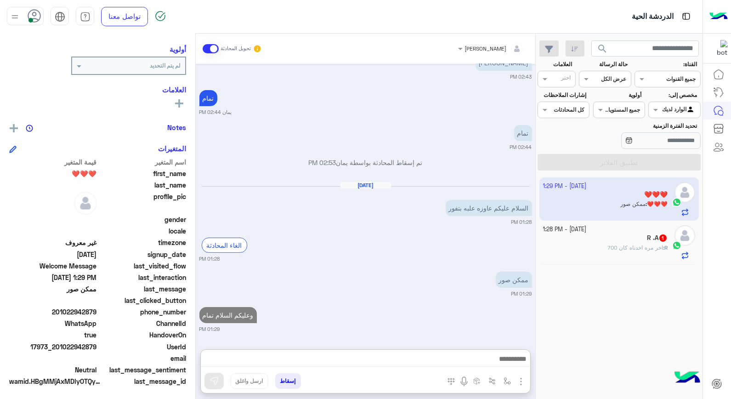
click at [628, 243] on div "R .A 1" at bounding box center [605, 239] width 125 height 10
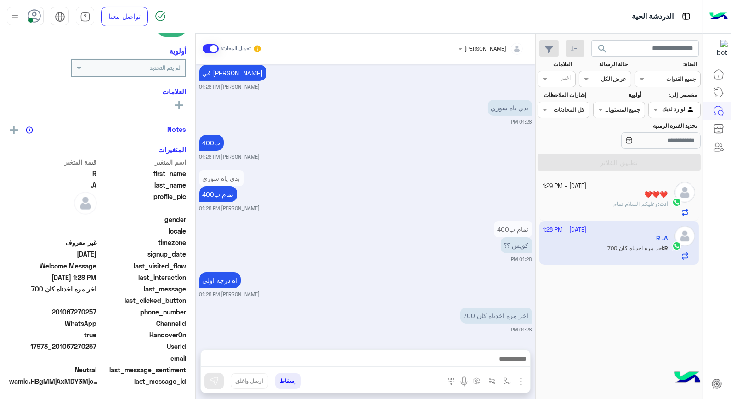
scroll to position [133, 0]
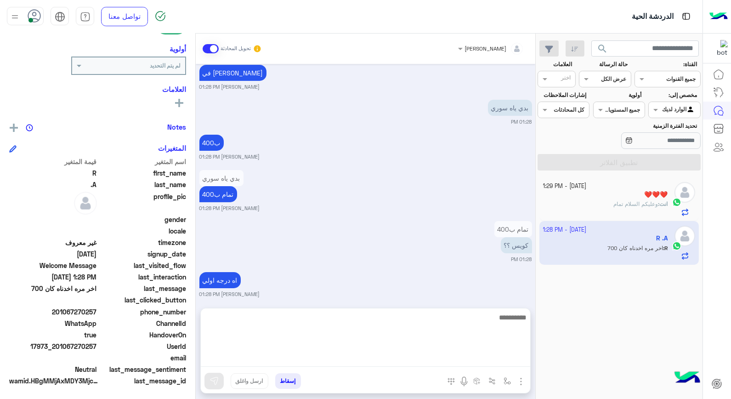
click at [494, 358] on textarea at bounding box center [365, 338] width 329 height 55
type textarea "*"
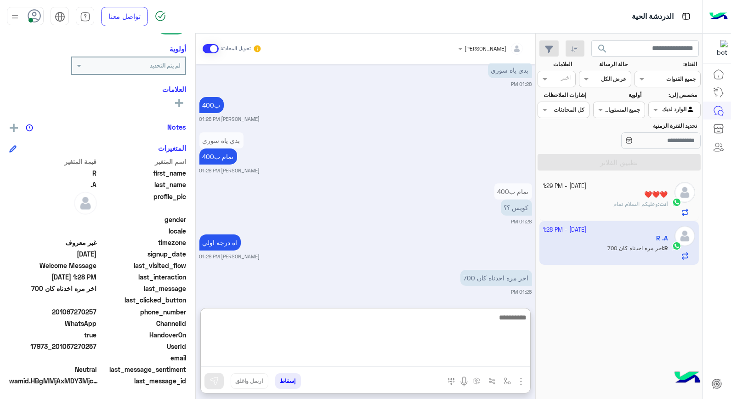
scroll to position [548, 0]
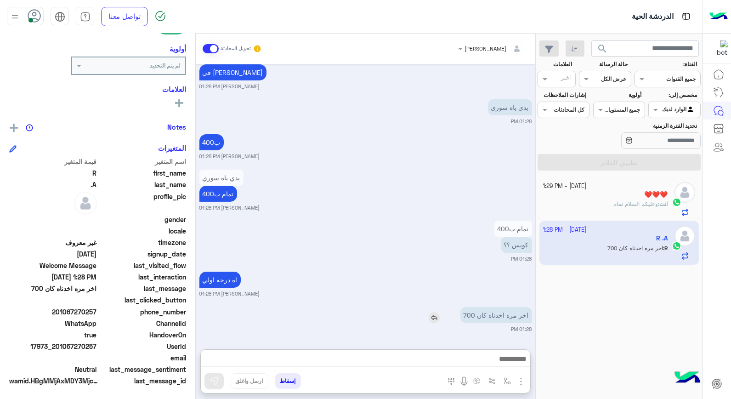
click at [439, 312] on img at bounding box center [434, 317] width 11 height 11
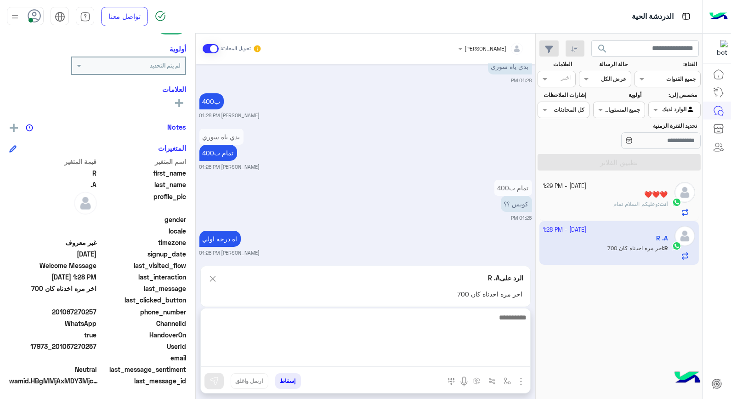
click at [446, 361] on textarea at bounding box center [365, 338] width 329 height 55
type textarea "*****"
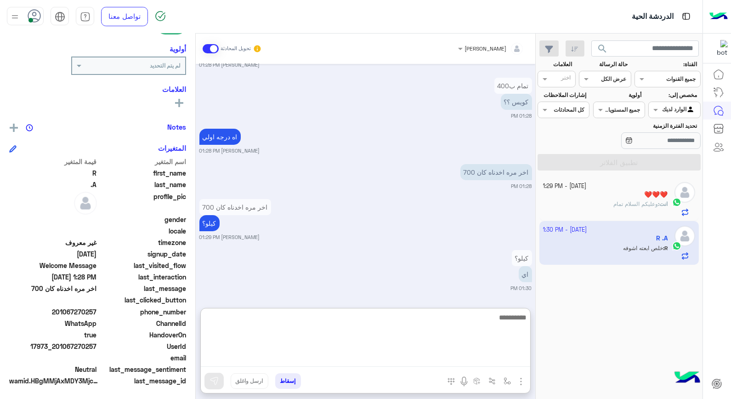
scroll to position [701, 0]
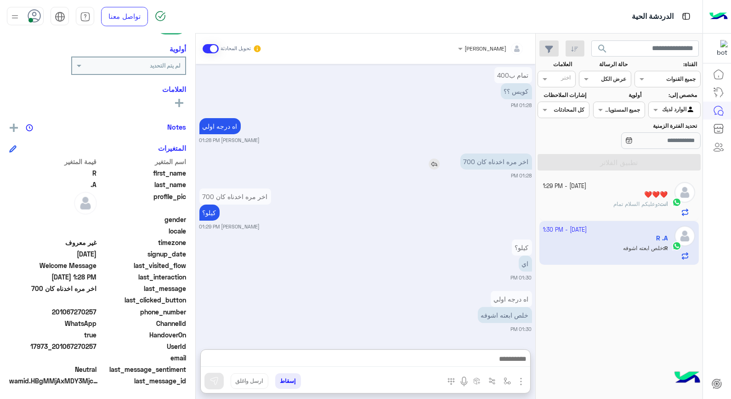
click at [435, 158] on img at bounding box center [434, 163] width 11 height 11
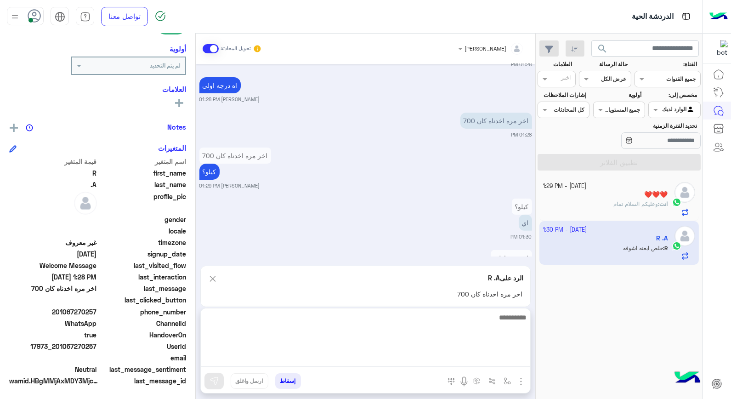
click at [446, 355] on textarea at bounding box center [365, 338] width 329 height 55
type textarea "**********"
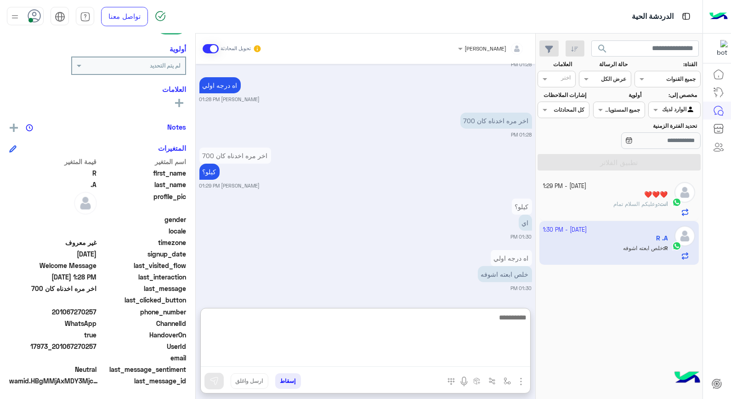
scroll to position [752, 0]
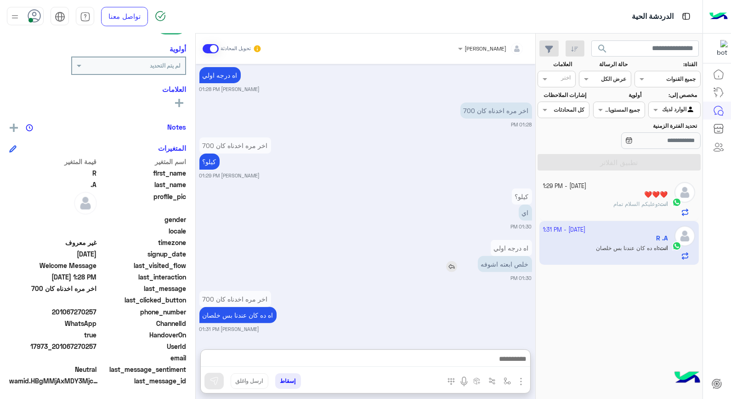
click at [448, 261] on img at bounding box center [451, 266] width 11 height 11
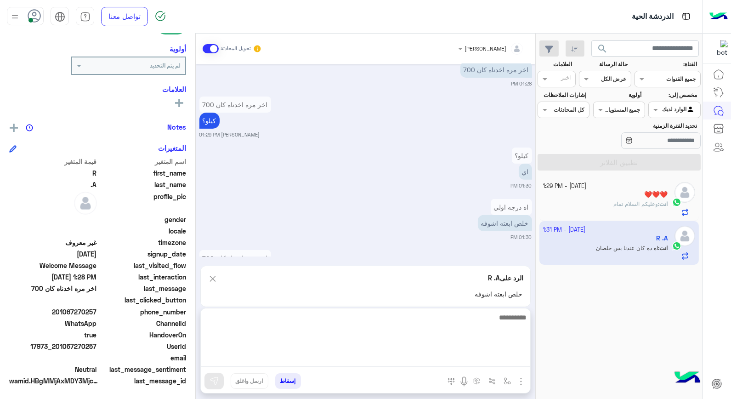
click at [511, 364] on textarea at bounding box center [365, 338] width 329 height 55
type textarea "****"
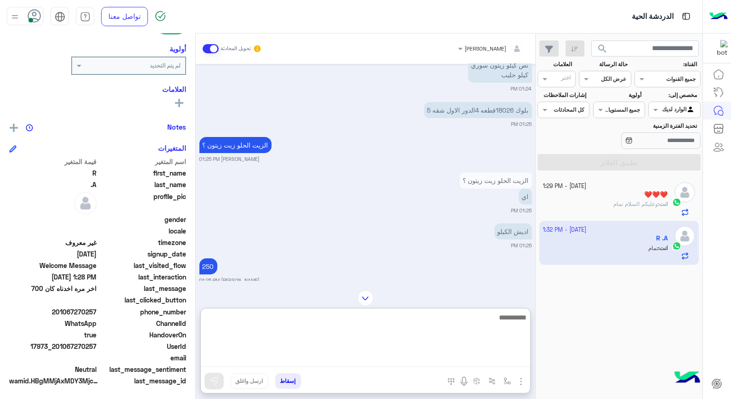
scroll to position [161, 0]
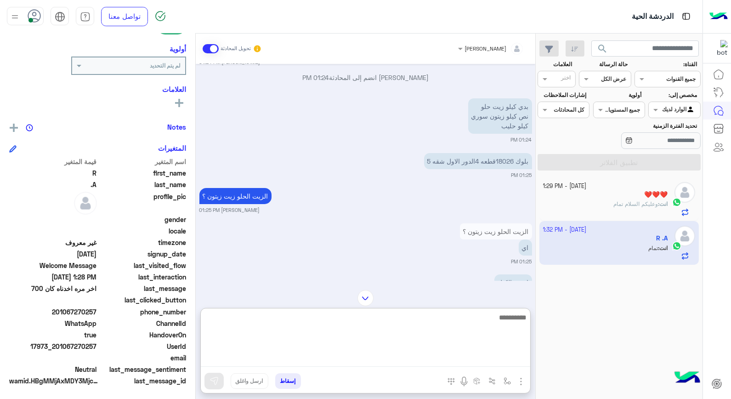
click at [476, 332] on textarea at bounding box center [365, 338] width 329 height 55
type textarea "**********"
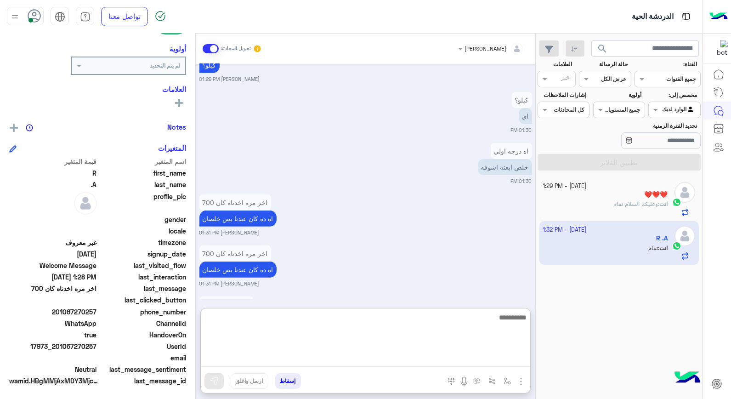
scroll to position [1064, 0]
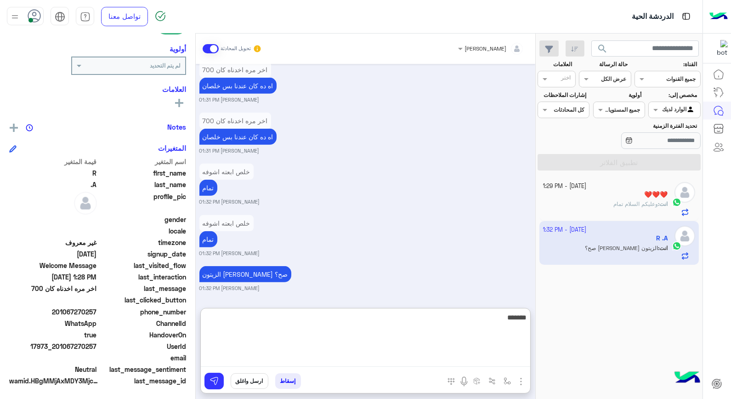
type textarea "********"
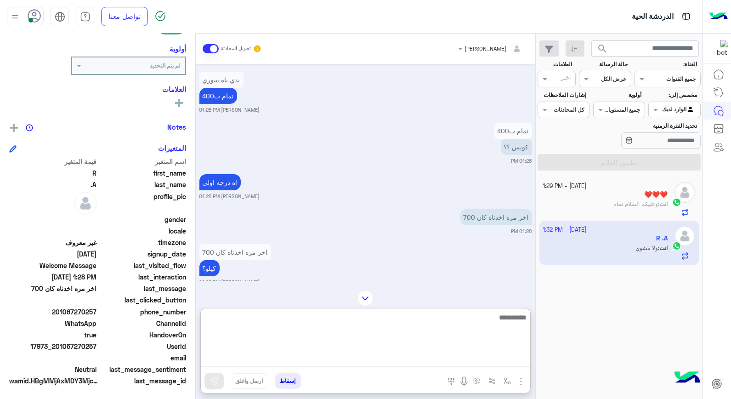
scroll to position [742, 0]
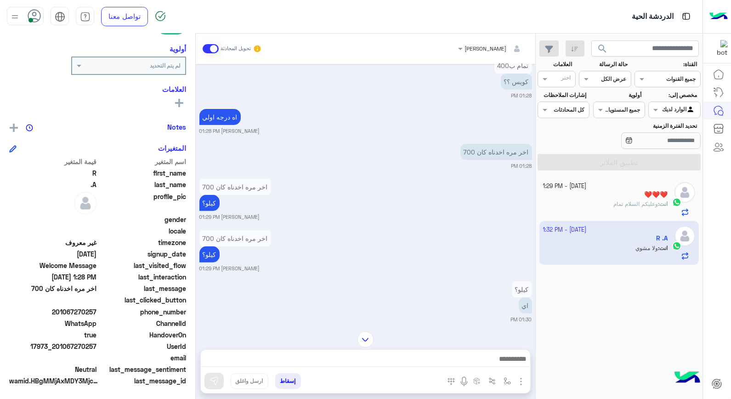
drag, startPoint x: 58, startPoint y: 346, endPoint x: 97, endPoint y: 346, distance: 39.5
click at [97, 346] on span "17973_201067270257" at bounding box center [53, 346] width 88 height 10
copy span "01067270257"
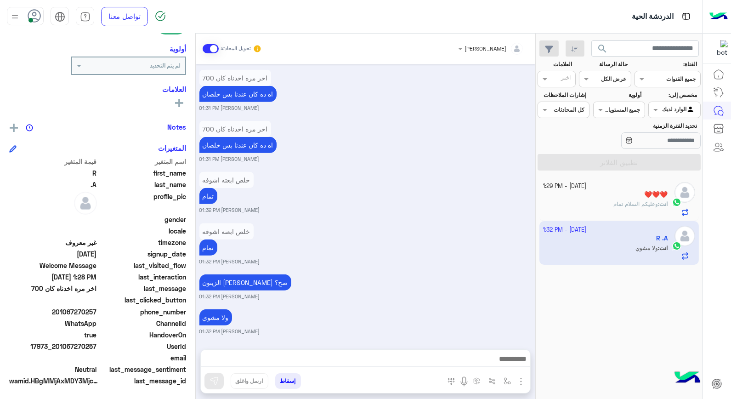
scroll to position [1058, 0]
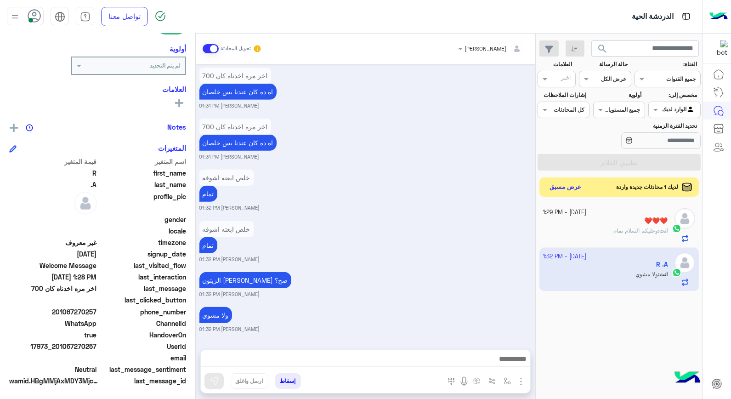
click at [552, 187] on button "عرض مسبق" at bounding box center [565, 187] width 39 height 12
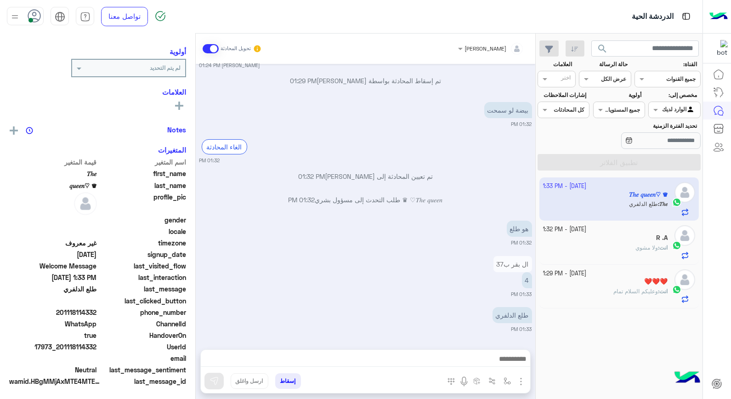
scroll to position [116, 0]
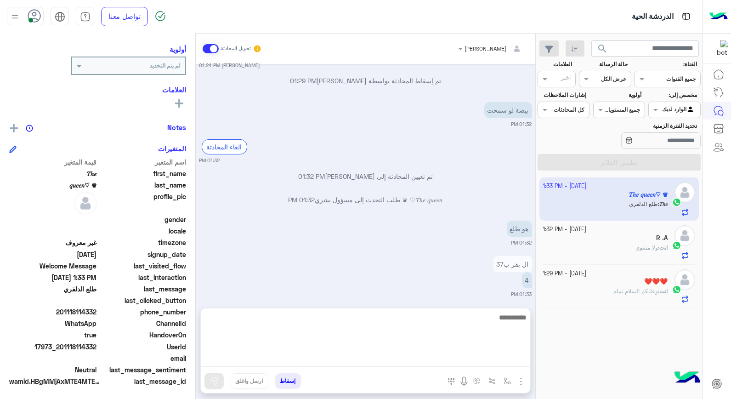
click at [501, 364] on textarea at bounding box center [365, 338] width 329 height 55
type textarea "**********"
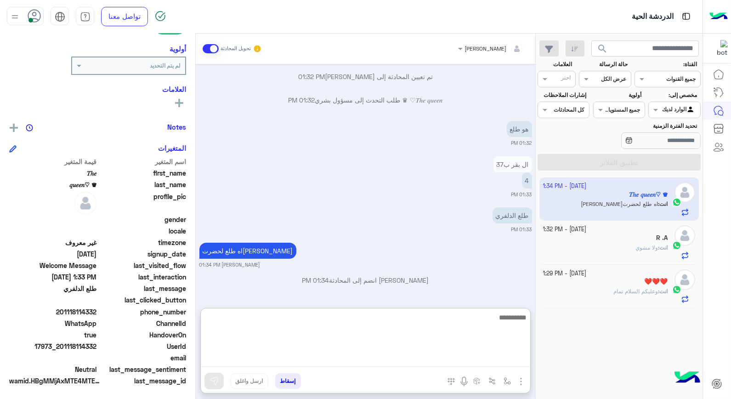
scroll to position [573, 0]
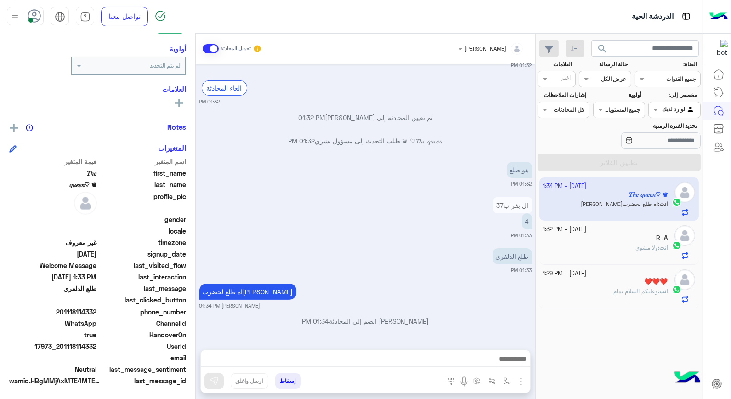
click at [294, 376] on button "إسقاط" at bounding box center [288, 381] width 26 height 16
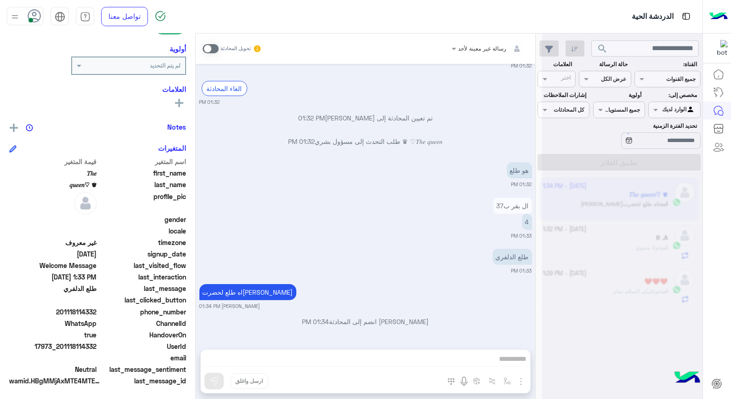
scroll to position [555, 0]
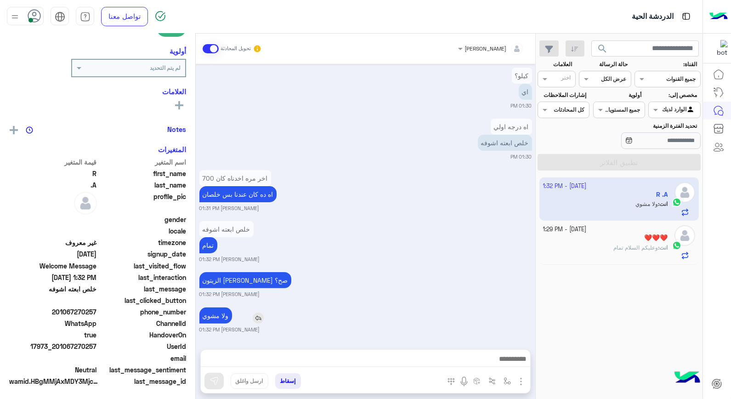
scroll to position [133, 0]
click at [594, 241] on div "❤️❤️❤️" at bounding box center [605, 239] width 125 height 10
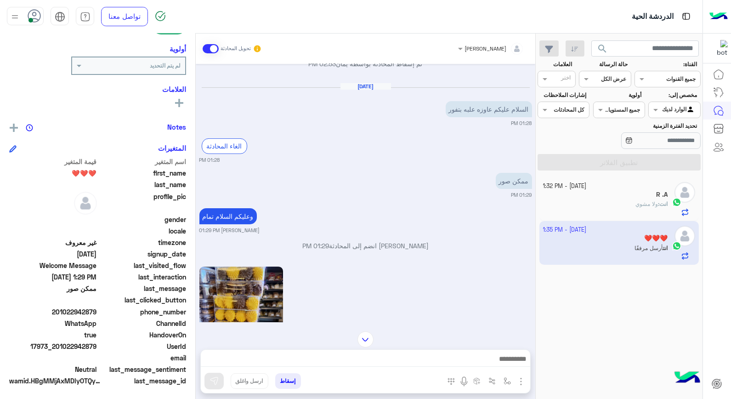
scroll to position [539, 0]
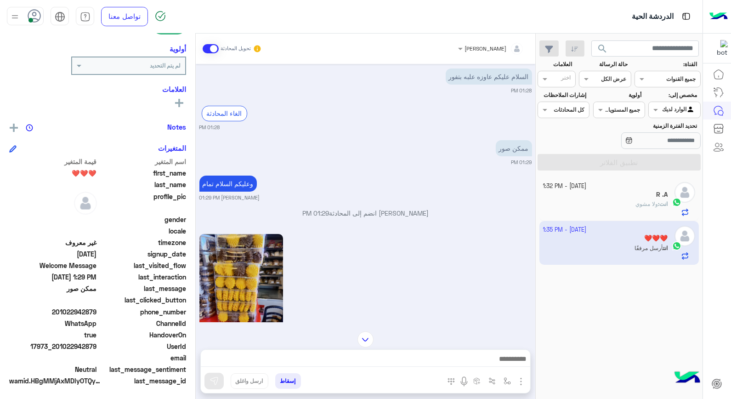
click at [612, 208] on div "انت : ولا مشوي" at bounding box center [605, 208] width 125 height 16
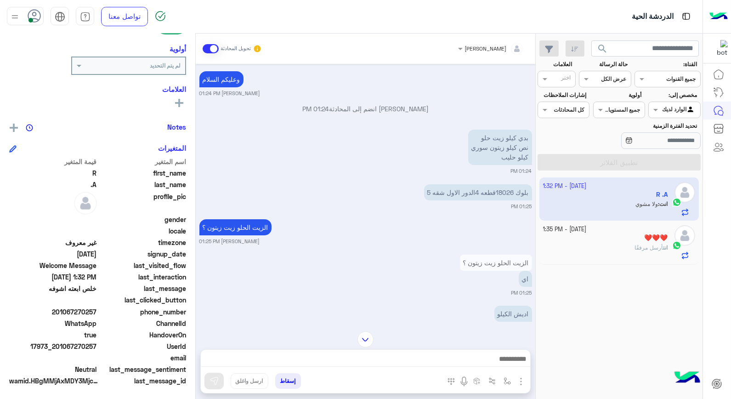
scroll to position [129, 0]
drag, startPoint x: 59, startPoint y: 345, endPoint x: 97, endPoint y: 344, distance: 38.6
click at [97, 344] on span "17973_201067270257" at bounding box center [53, 346] width 88 height 10
copy span "01067270257"
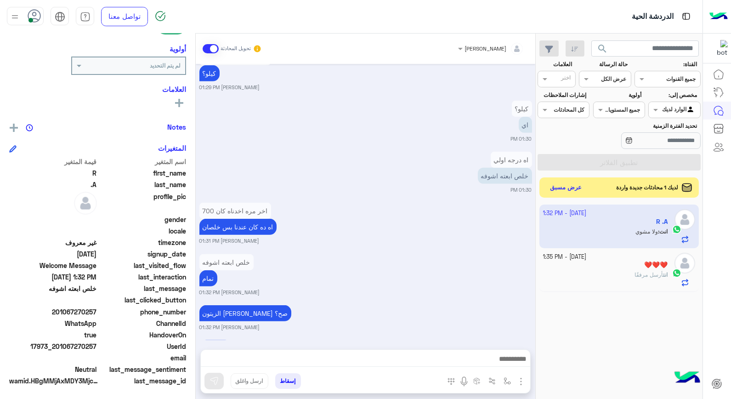
scroll to position [853, 0]
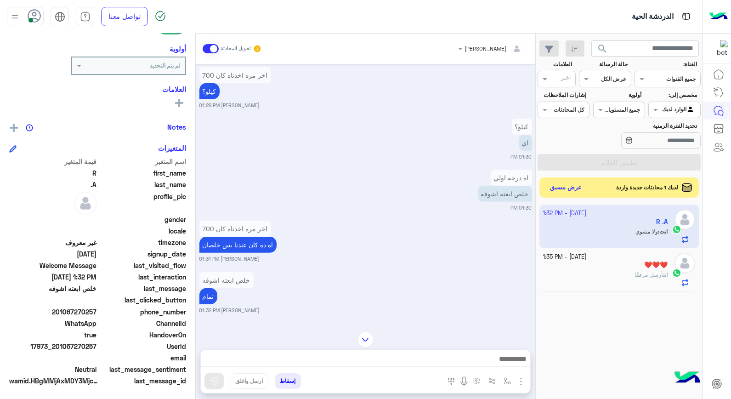
click at [294, 379] on button "إسقاط" at bounding box center [288, 381] width 26 height 16
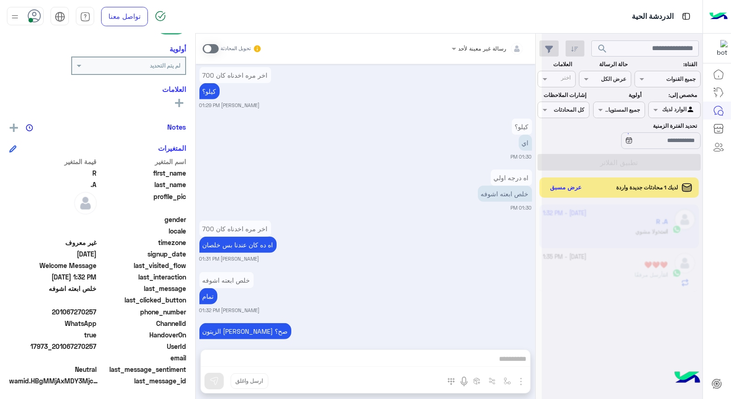
scroll to position [928, 0]
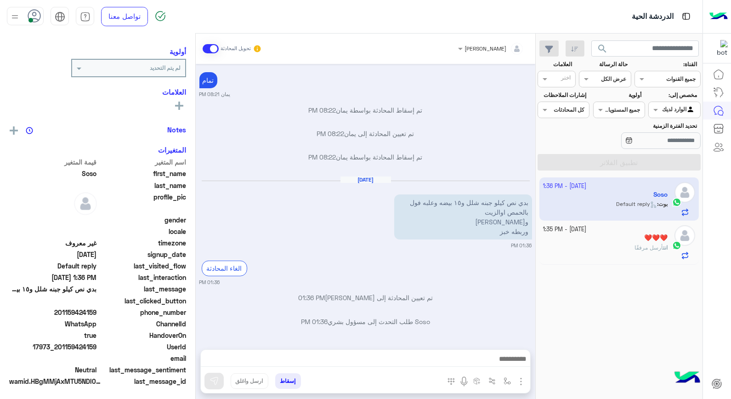
scroll to position [116, 0]
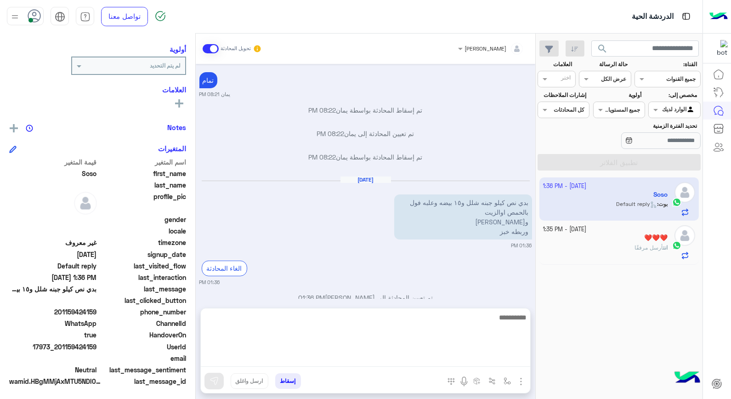
click at [484, 361] on textarea at bounding box center [365, 338] width 329 height 55
type textarea "*********"
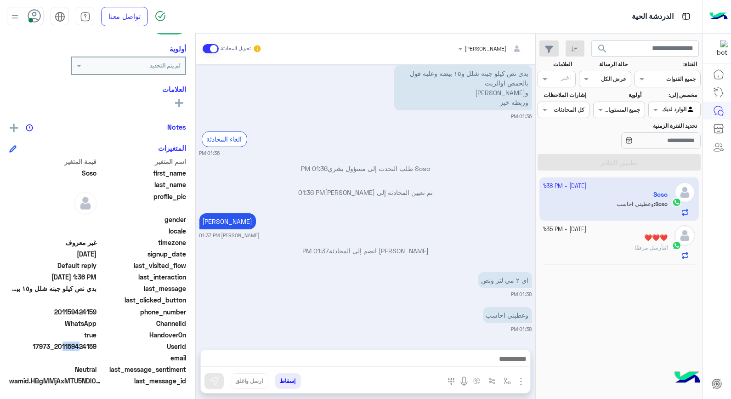
scroll to position [659, 0]
drag, startPoint x: 61, startPoint y: 344, endPoint x: 98, endPoint y: 348, distance: 37.8
click at [98, 348] on div "UserId 17973_201159424159" at bounding box center [97, 346] width 177 height 11
copy span "01159424159"
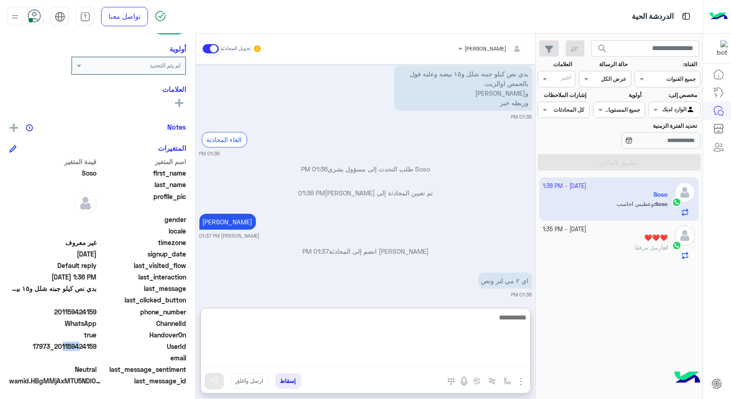
click at [478, 359] on textarea at bounding box center [365, 338] width 329 height 55
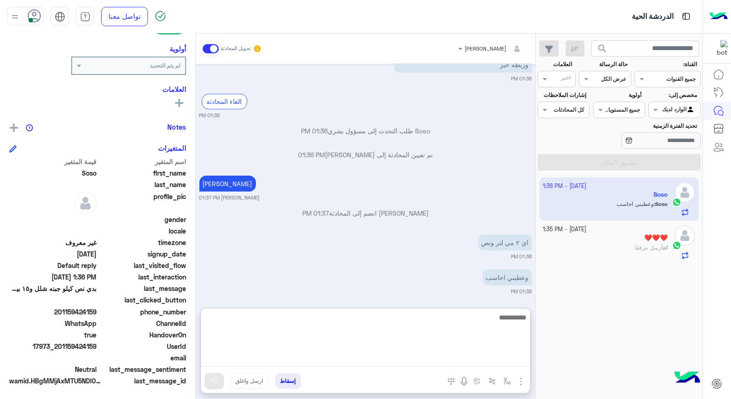
scroll to position [700, 0]
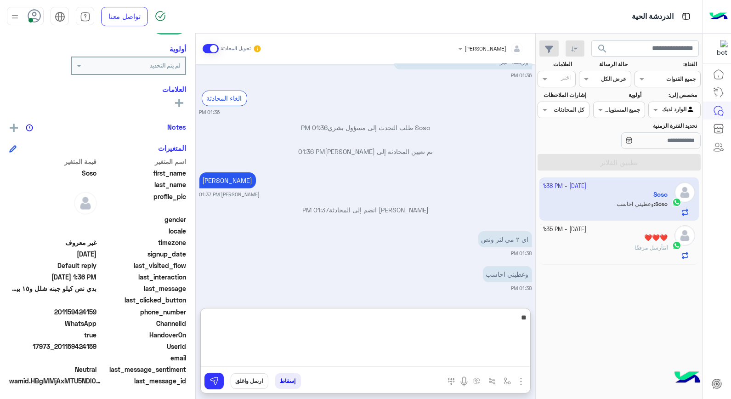
type textarea "***"
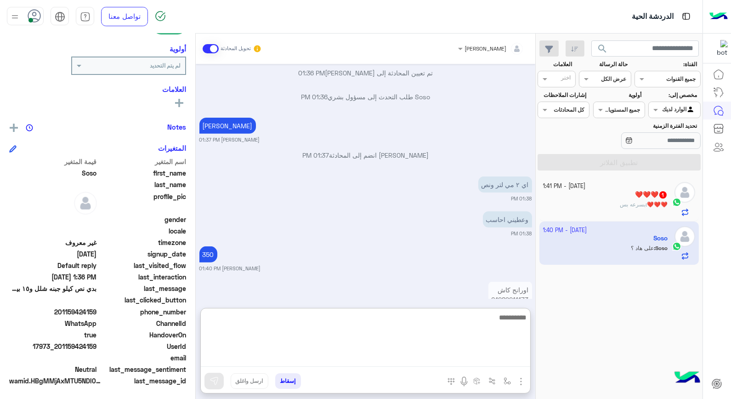
scroll to position [796, 0]
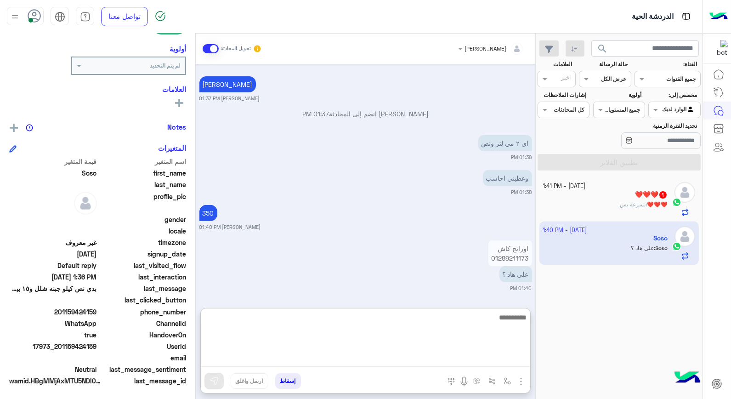
click at [514, 322] on textarea at bounding box center [365, 338] width 329 height 55
type textarea "**"
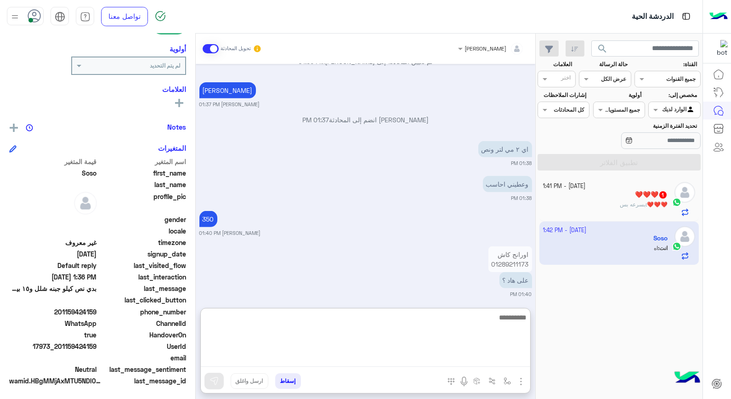
scroll to position [819, 0]
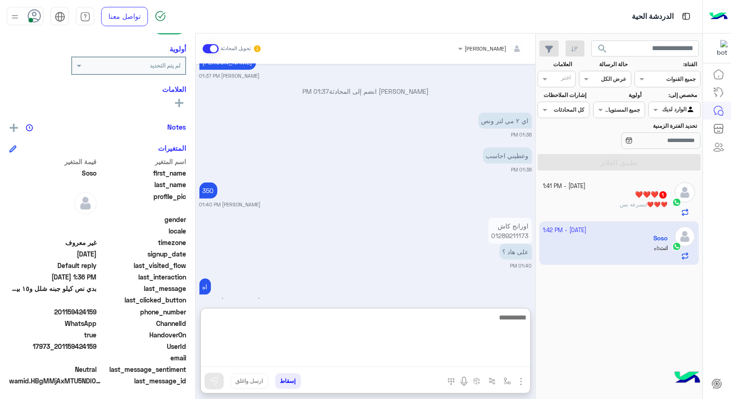
click at [515, 318] on textarea at bounding box center [365, 338] width 329 height 55
drag, startPoint x: 468, startPoint y: 315, endPoint x: 483, endPoint y: 319, distance: 15.8
click at [483, 319] on textarea at bounding box center [365, 338] width 329 height 55
type textarea "**********"
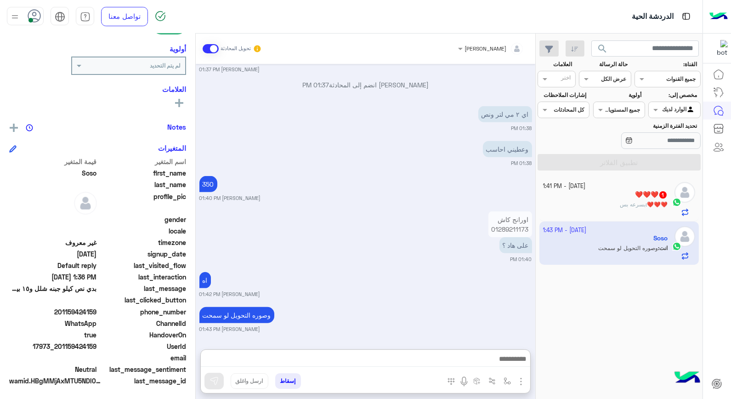
click at [657, 203] on span "❤️❤️❤️" at bounding box center [657, 204] width 21 height 7
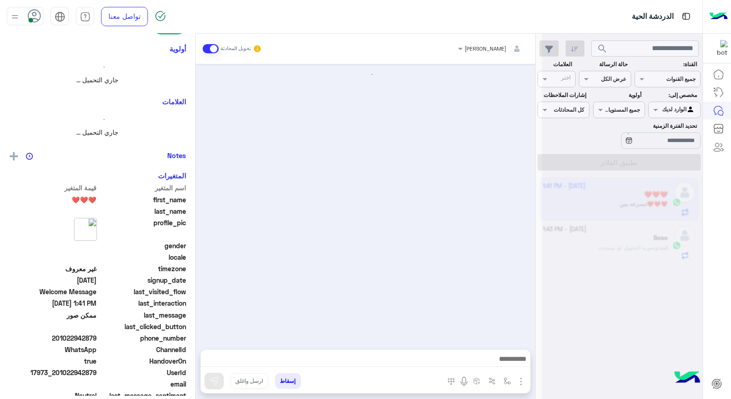
click at [657, 203] on div at bounding box center [622, 203] width 161 height 399
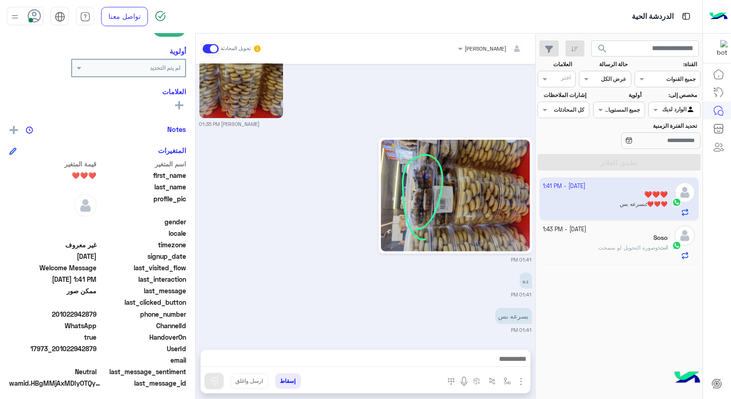
scroll to position [133, 0]
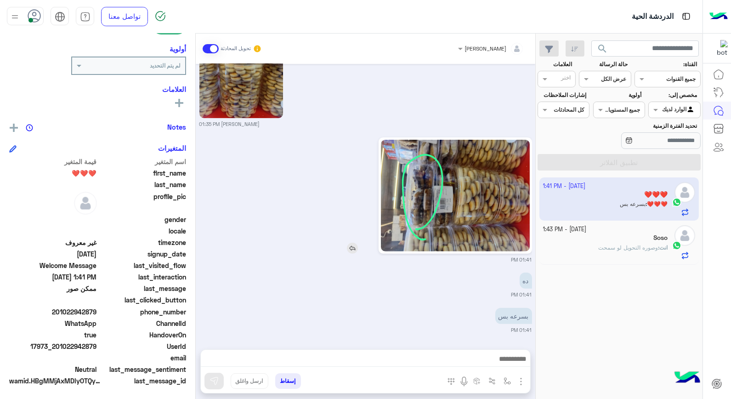
click at [436, 198] on img at bounding box center [455, 196] width 149 height 112
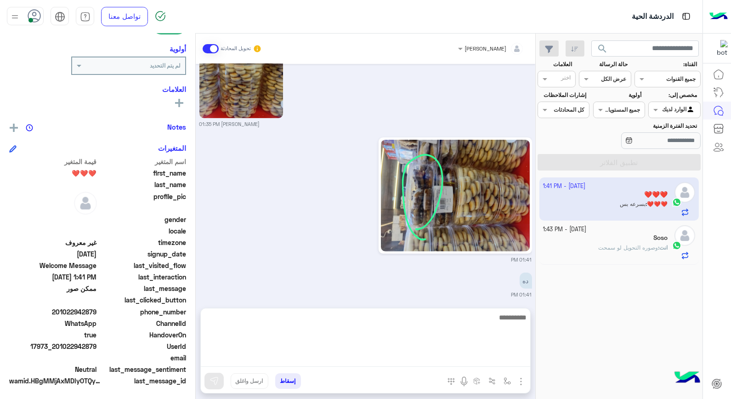
click at [485, 357] on textarea at bounding box center [365, 338] width 329 height 55
type textarea "****"
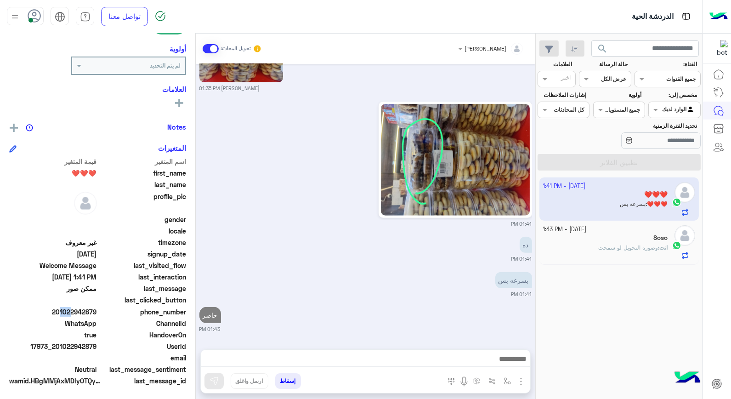
scroll to position [756, 0]
drag, startPoint x: 62, startPoint y: 311, endPoint x: 97, endPoint y: 310, distance: 34.5
click at [97, 310] on span "201022942879" at bounding box center [53, 312] width 88 height 10
copy span "01022942879"
click at [290, 378] on button "إسقاط" at bounding box center [288, 381] width 26 height 16
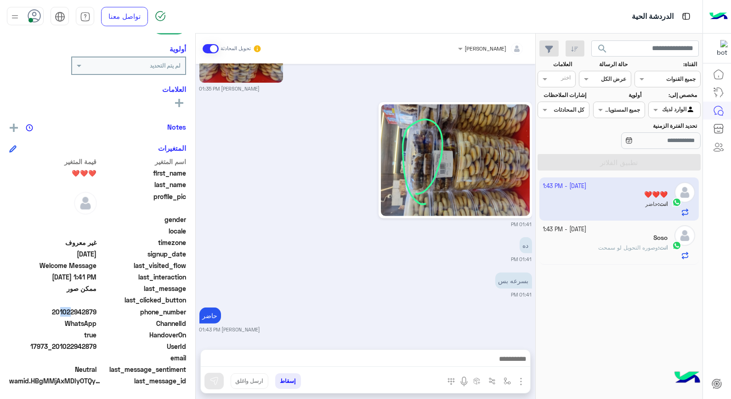
scroll to position [779, 0]
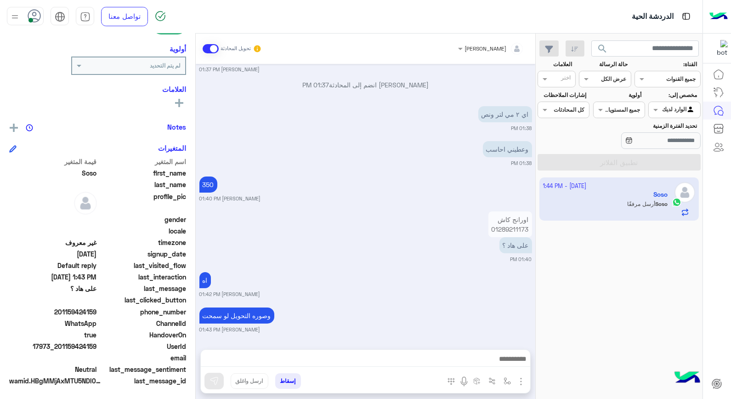
scroll to position [606, 0]
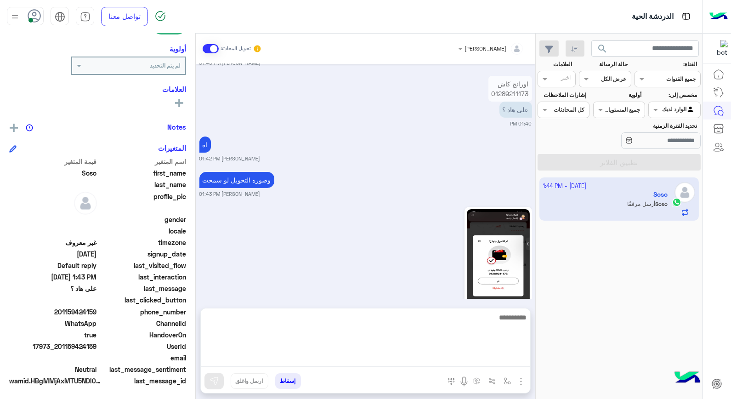
click at [483, 359] on textarea at bounding box center [365, 338] width 329 height 55
type textarea "*****"
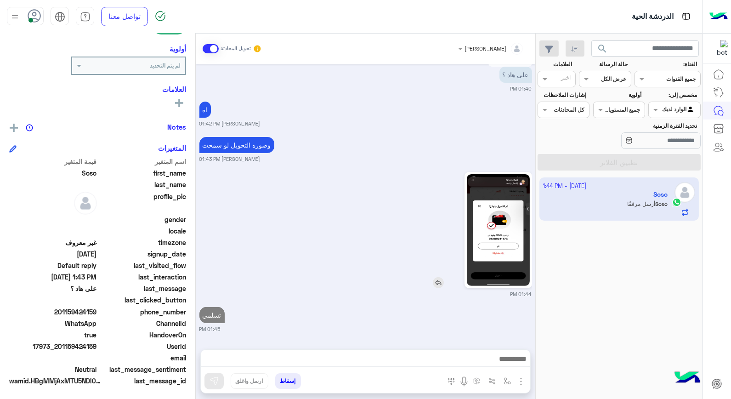
scroll to position [641, 0]
drag, startPoint x: 490, startPoint y: 197, endPoint x: 498, endPoint y: 223, distance: 28.0
click at [498, 223] on img at bounding box center [498, 231] width 63 height 112
click at [288, 376] on button "إسقاط" at bounding box center [288, 381] width 26 height 16
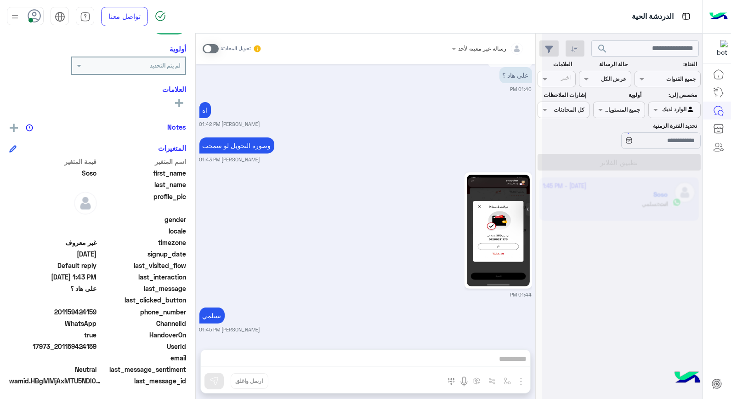
scroll to position [665, 0]
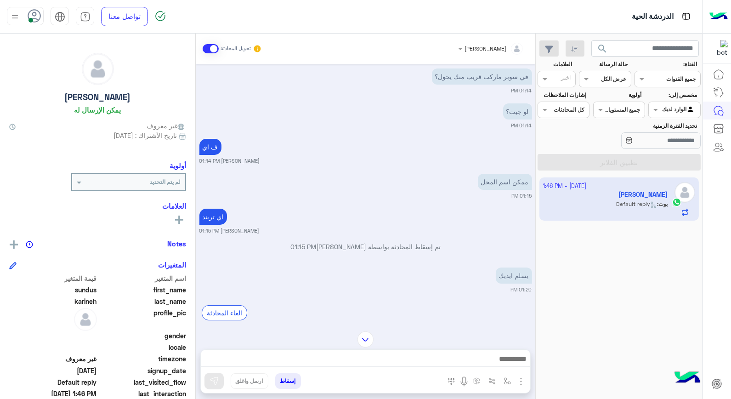
scroll to position [107, 0]
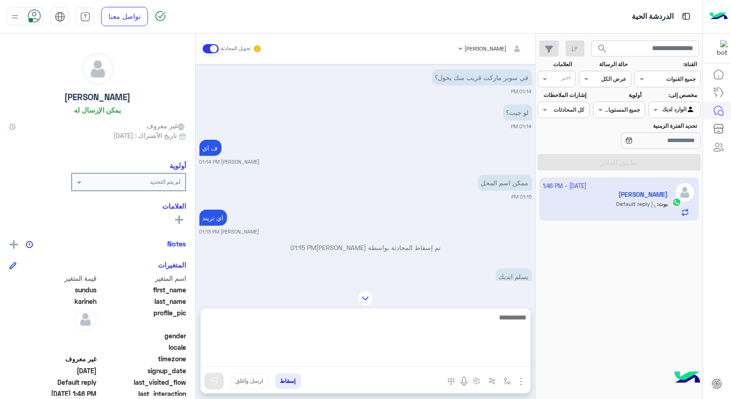
click at [476, 354] on textarea at bounding box center [365, 338] width 329 height 55
type textarea "*"
type textarea "****"
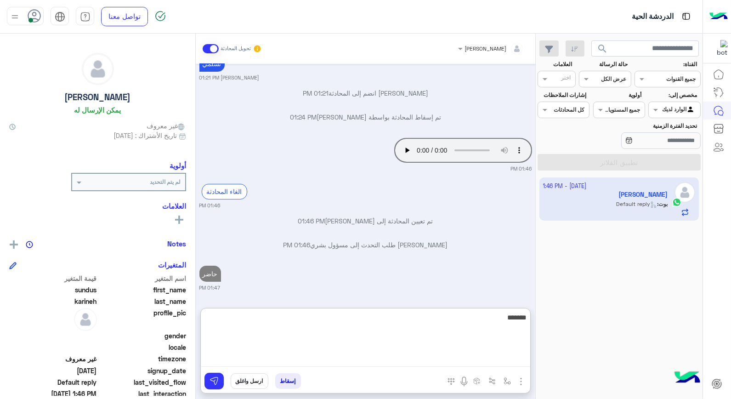
type textarea "********"
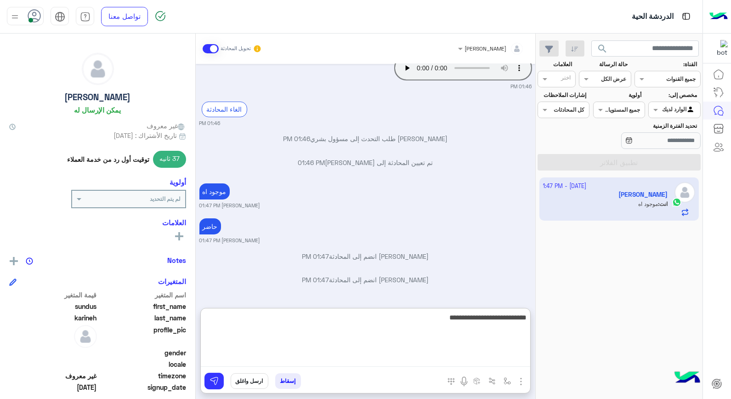
scroll to position [555, 0]
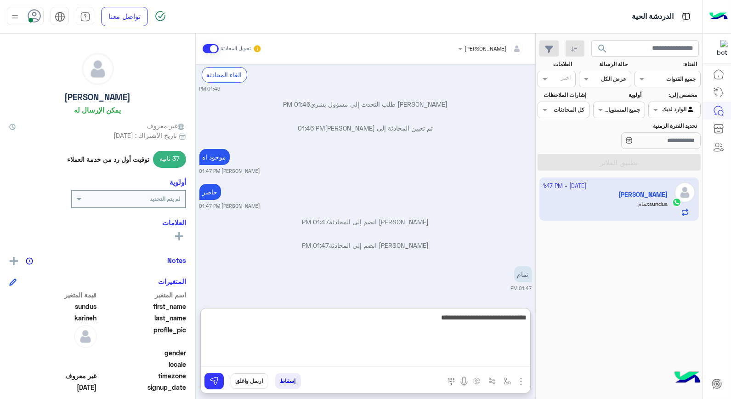
type textarea "**********"
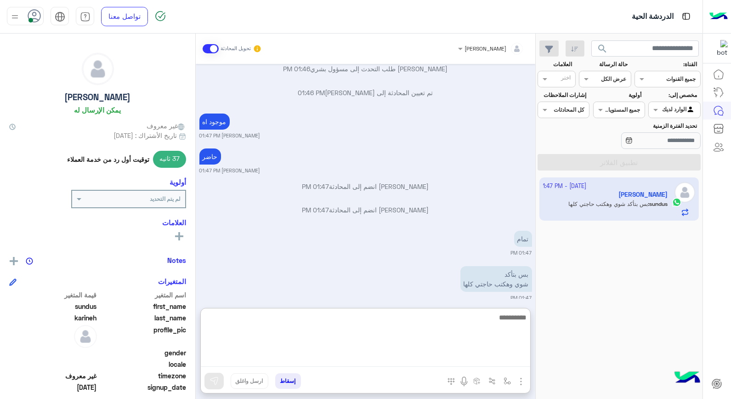
scroll to position [635, 0]
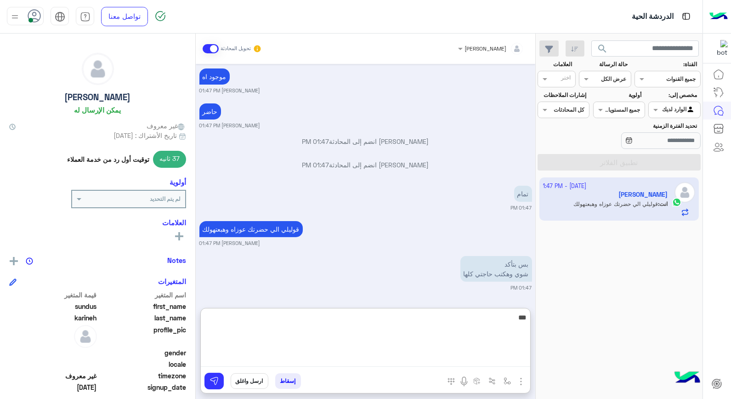
type textarea "****"
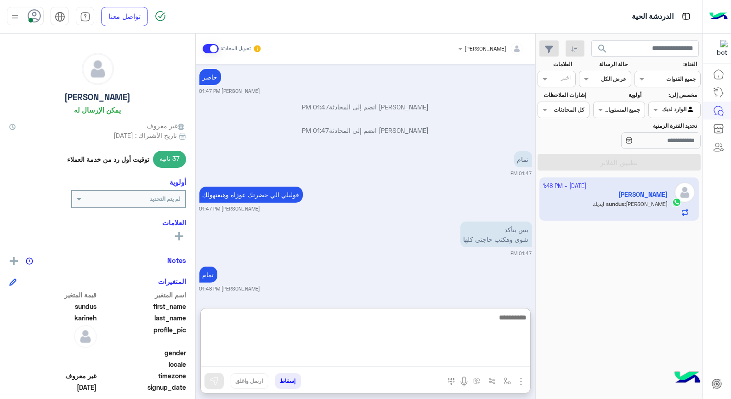
scroll to position [715, 0]
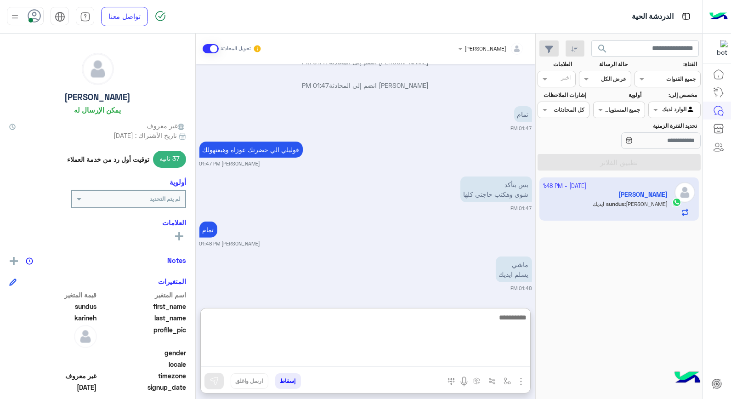
click at [468, 311] on textarea at bounding box center [365, 338] width 329 height 55
type textarea "*****"
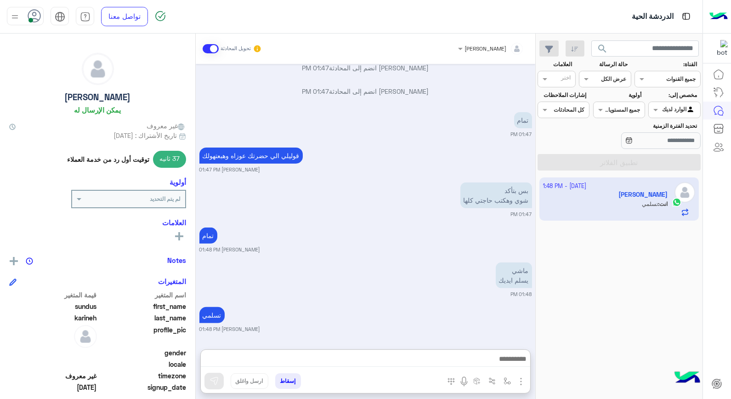
click at [292, 382] on button "إسقاط" at bounding box center [288, 381] width 26 height 16
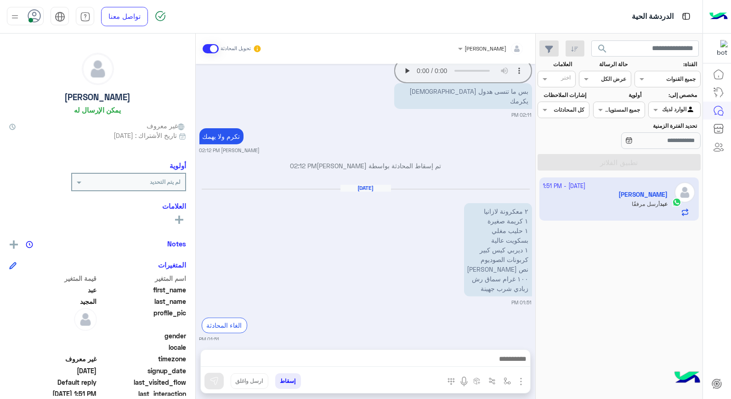
scroll to position [742, 0]
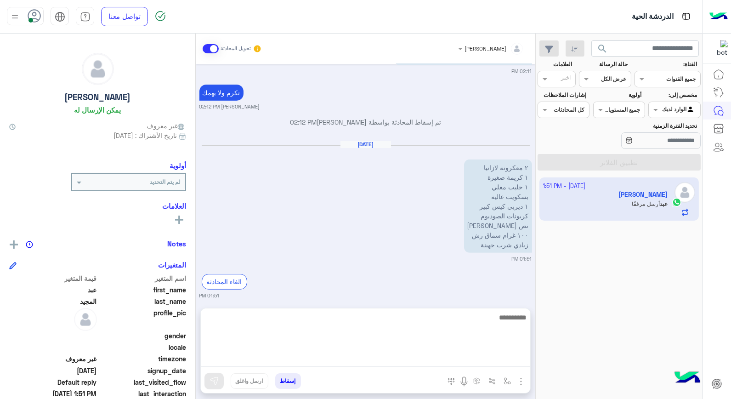
click at [476, 361] on textarea at bounding box center [365, 338] width 329 height 55
type textarea "**********"
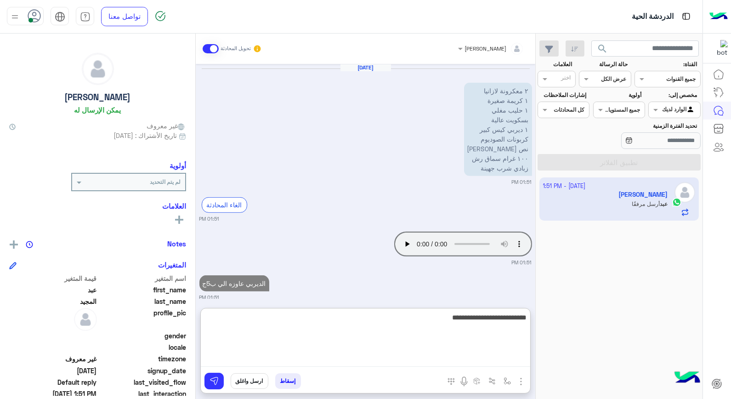
type textarea "**********"
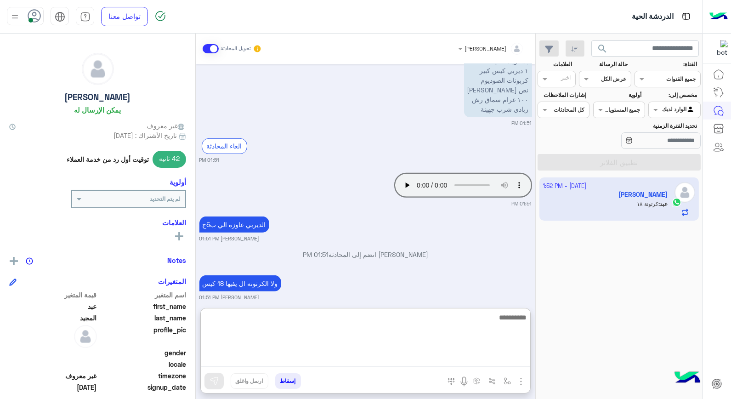
scroll to position [912, 0]
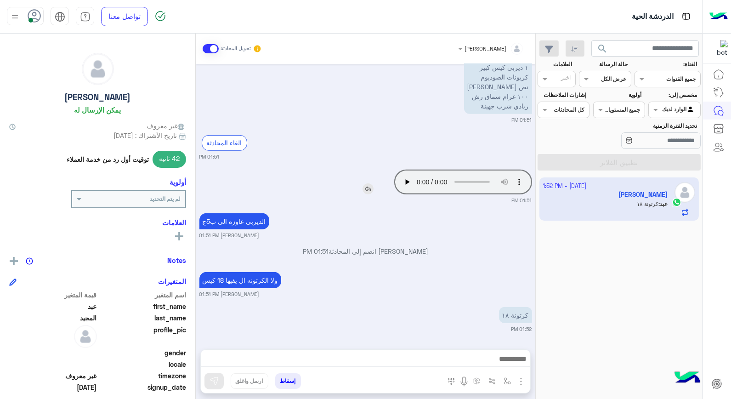
click at [368, 183] on img at bounding box center [367, 188] width 11 height 11
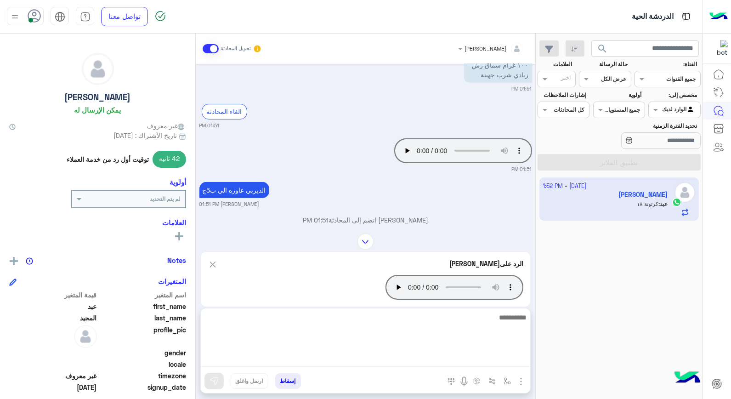
click at [503, 361] on textarea at bounding box center [365, 338] width 329 height 55
type textarea "****"
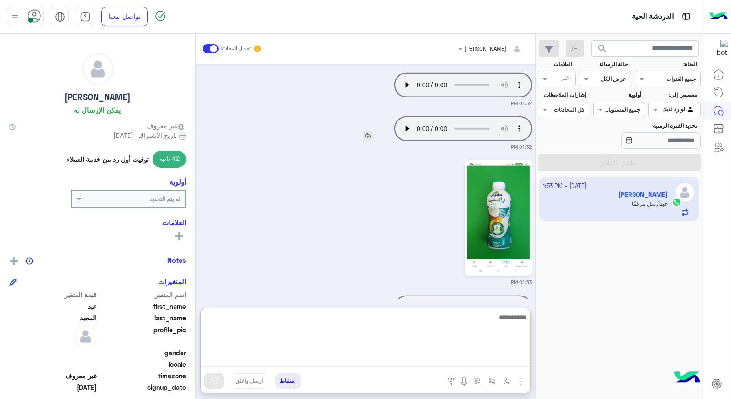
scroll to position [1293, 0]
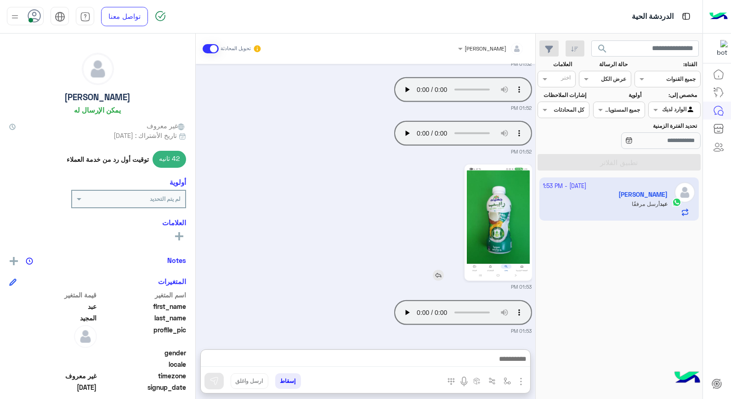
click at [493, 227] on img at bounding box center [498, 223] width 63 height 112
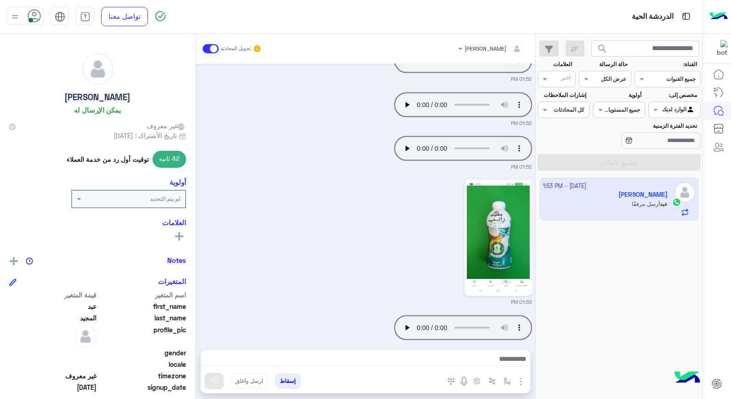
scroll to position [1285, 0]
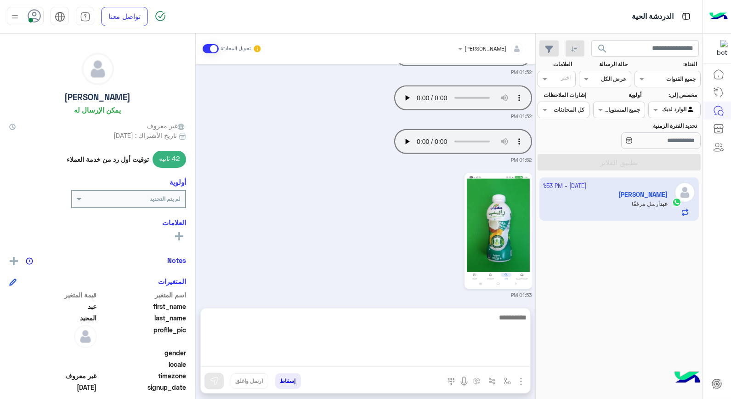
click at [457, 361] on textarea at bounding box center [365, 338] width 329 height 55
type textarea "**********"
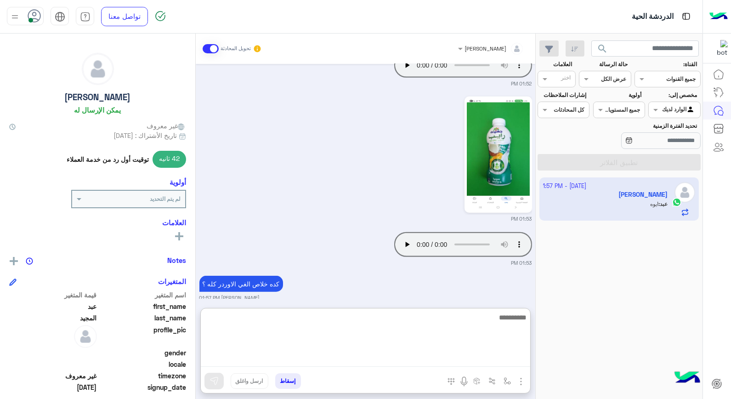
scroll to position [1396, 0]
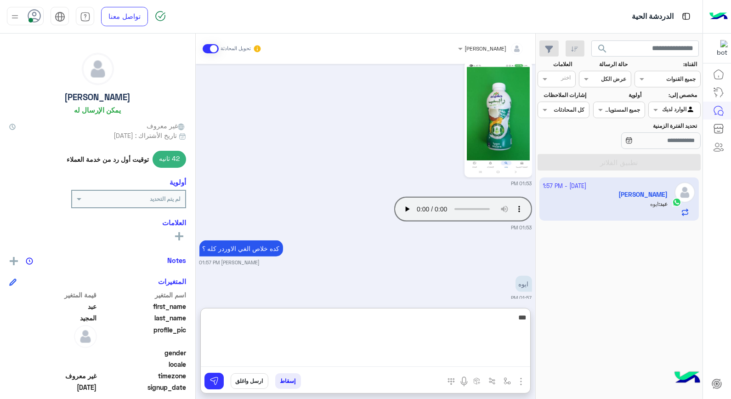
type textarea "****"
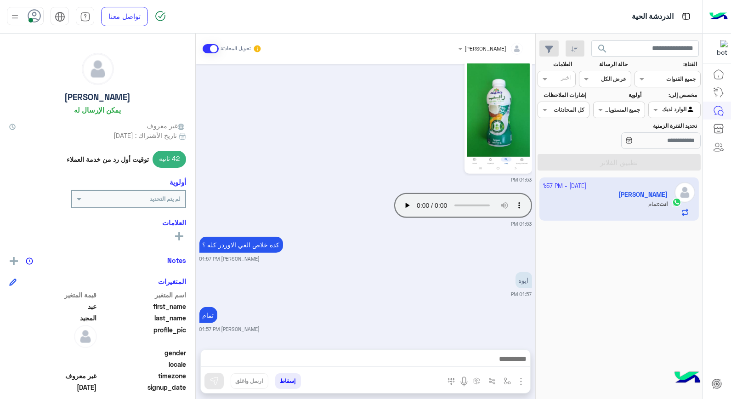
click at [280, 383] on button "إسقاط" at bounding box center [288, 381] width 26 height 16
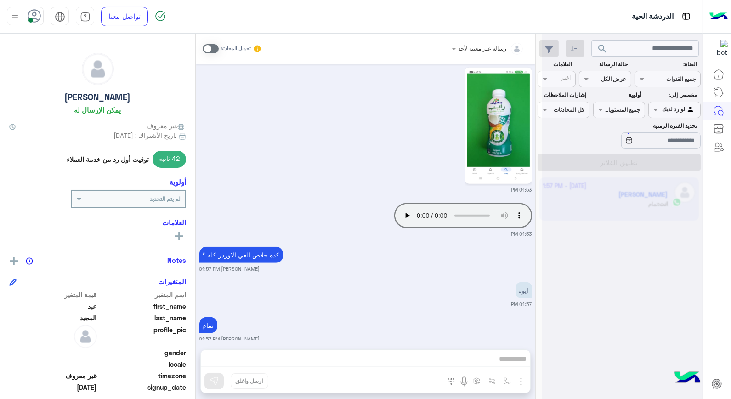
scroll to position [1413, 0]
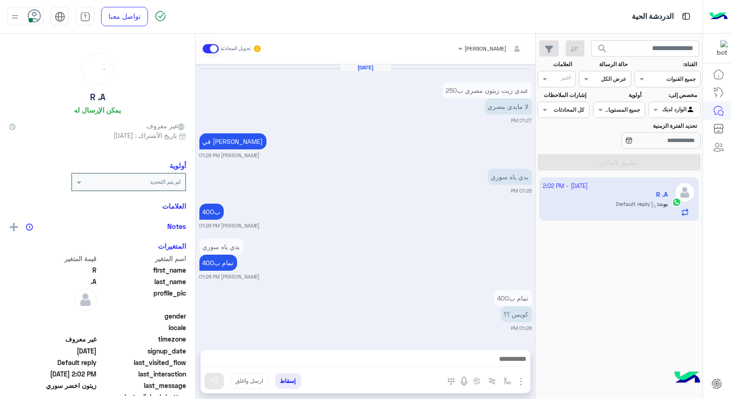
scroll to position [553, 0]
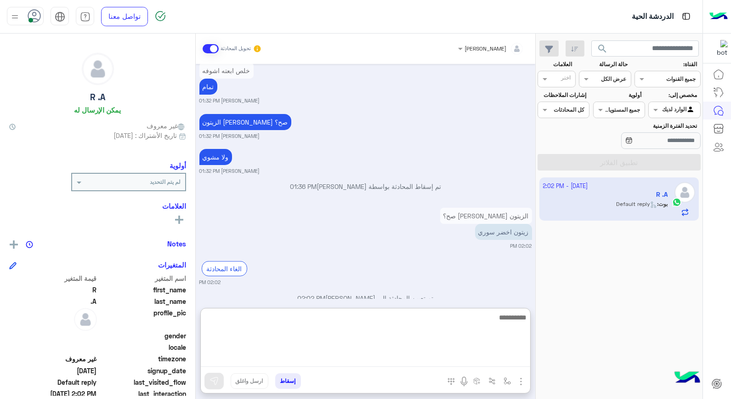
click at [502, 357] on textarea at bounding box center [365, 338] width 329 height 55
type textarea "**********"
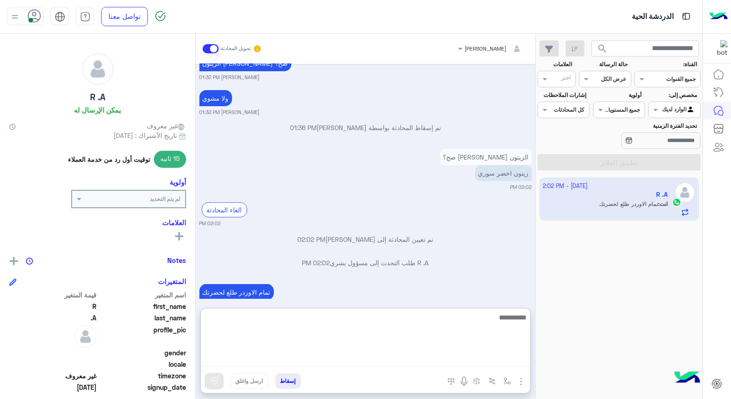
scroll to position [630, 0]
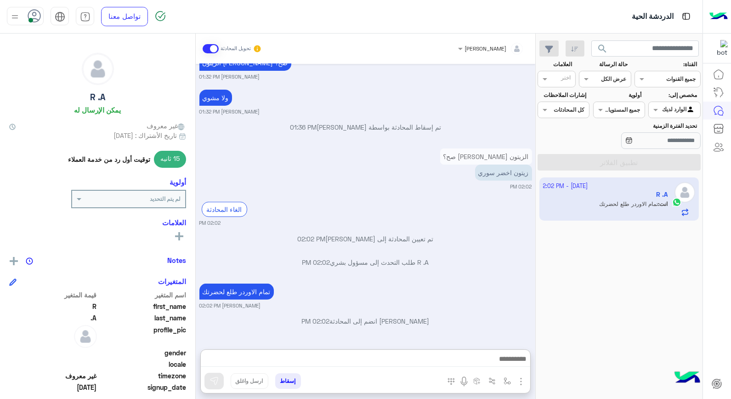
click at [288, 378] on button "إسقاط" at bounding box center [288, 381] width 26 height 16
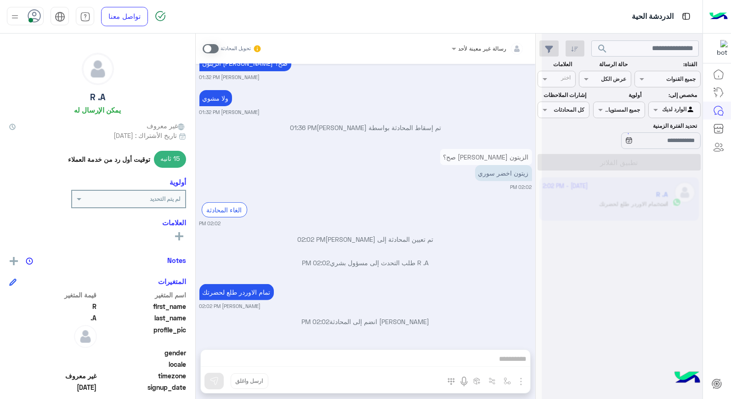
scroll to position [636, 0]
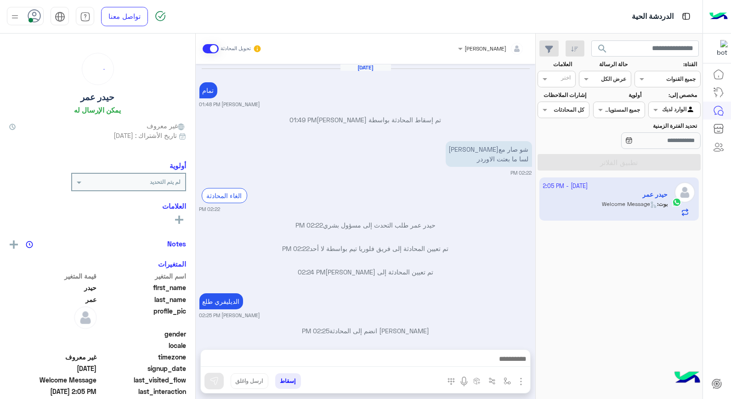
scroll to position [384, 0]
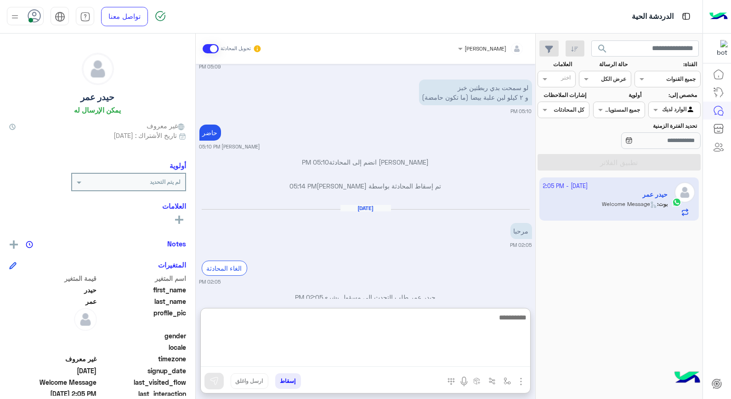
click at [484, 358] on textarea at bounding box center [365, 338] width 329 height 55
type textarea "*****"
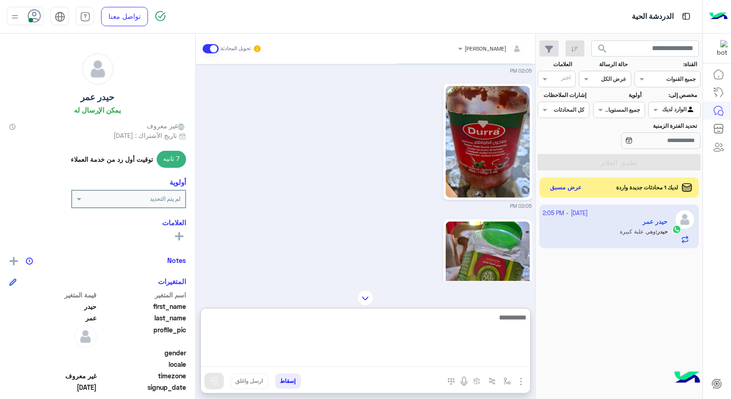
scroll to position [795, 0]
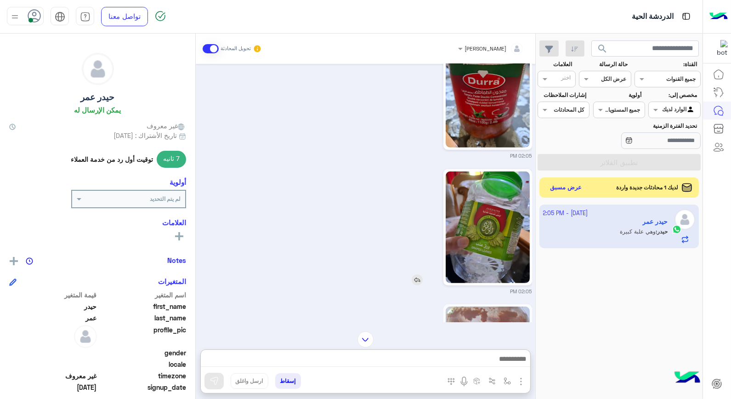
click at [498, 212] on img at bounding box center [488, 227] width 84 height 112
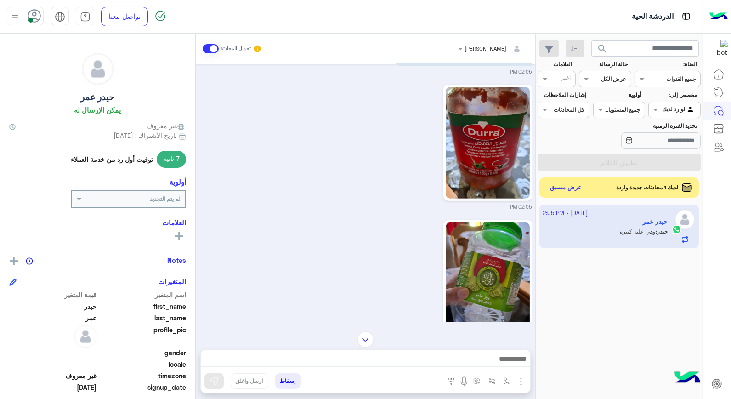
scroll to position [642, 0]
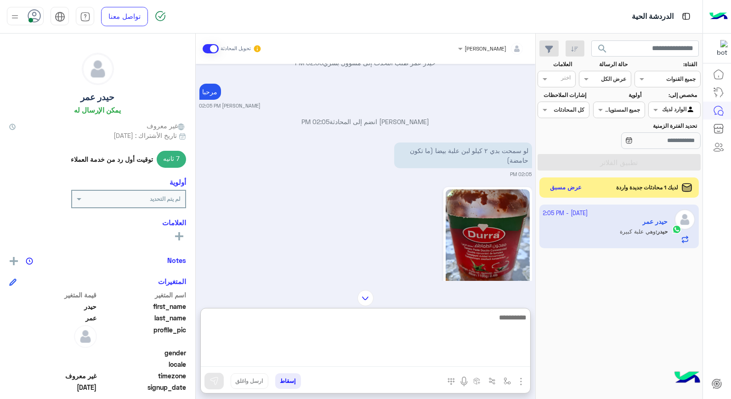
click at [505, 355] on textarea at bounding box center [365, 338] width 329 height 55
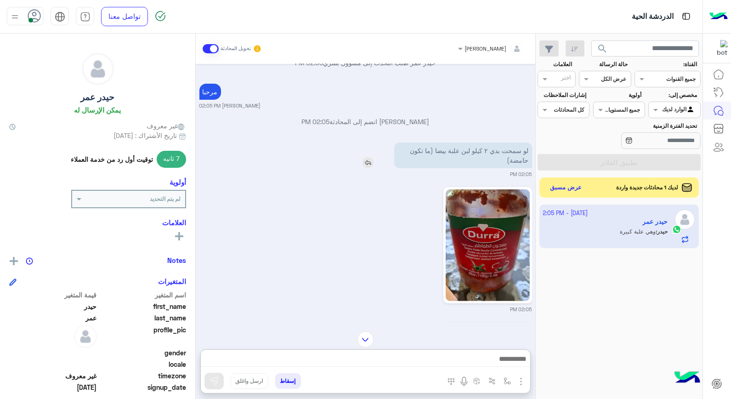
click at [366, 159] on img at bounding box center [367, 162] width 11 height 11
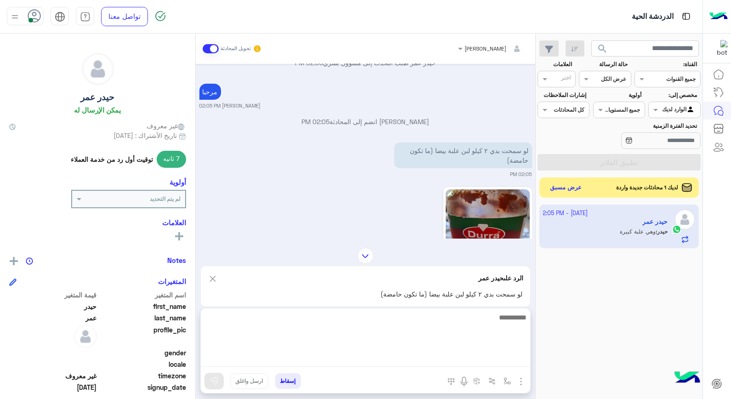
click at [448, 355] on textarea at bounding box center [365, 338] width 329 height 55
type textarea "**********"
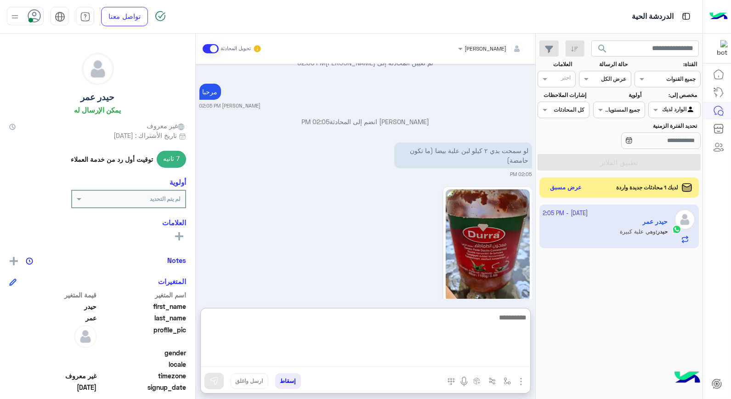
scroll to position [1152, 0]
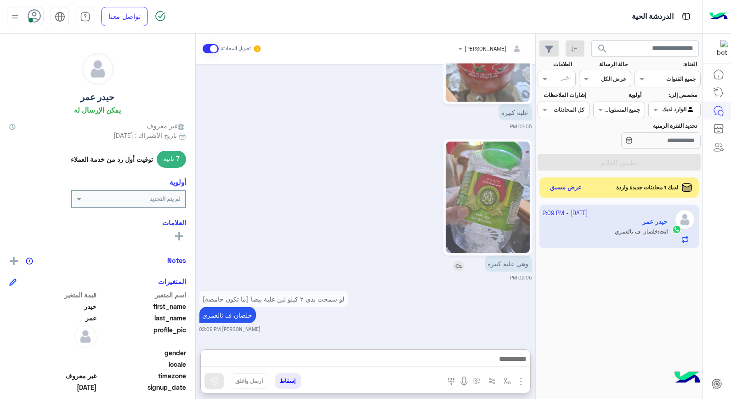
click at [456, 255] on div "وهي علبة كبيرة" at bounding box center [482, 263] width 100 height 16
click at [454, 267] on img at bounding box center [458, 266] width 11 height 11
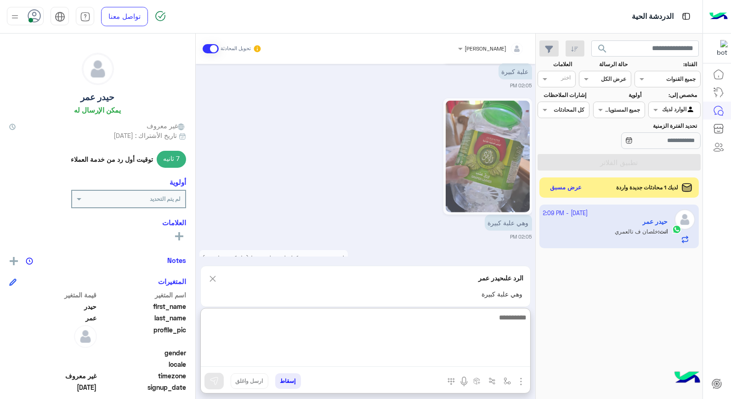
click at [491, 360] on textarea at bounding box center [365, 338] width 329 height 55
type textarea "**********"
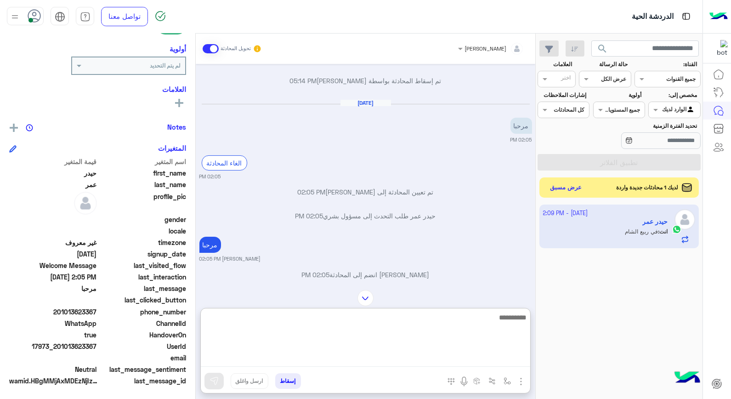
scroll to position [591, 0]
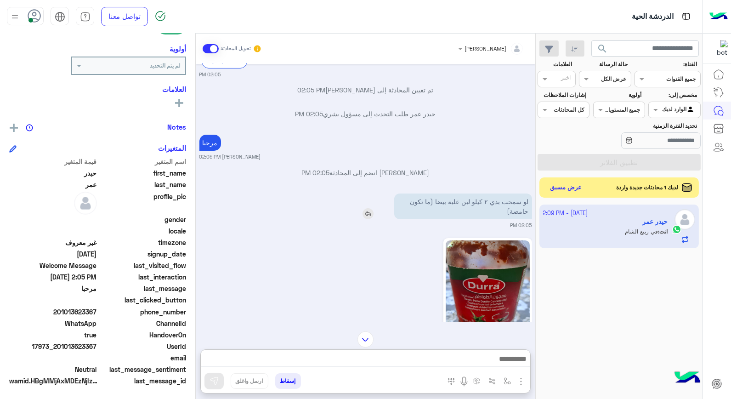
click at [363, 217] on img at bounding box center [367, 213] width 11 height 11
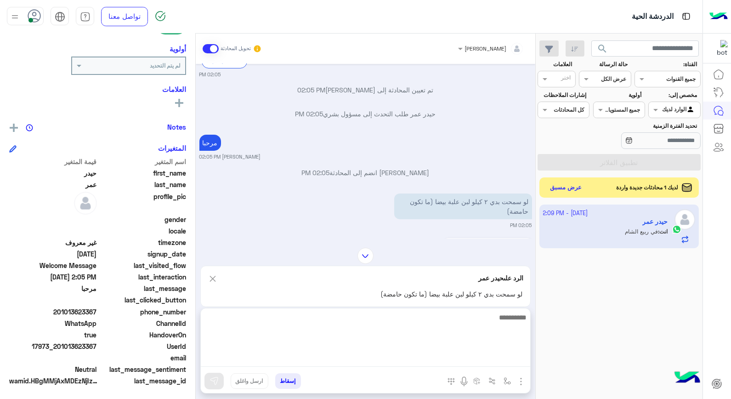
click at [462, 361] on textarea at bounding box center [365, 338] width 329 height 55
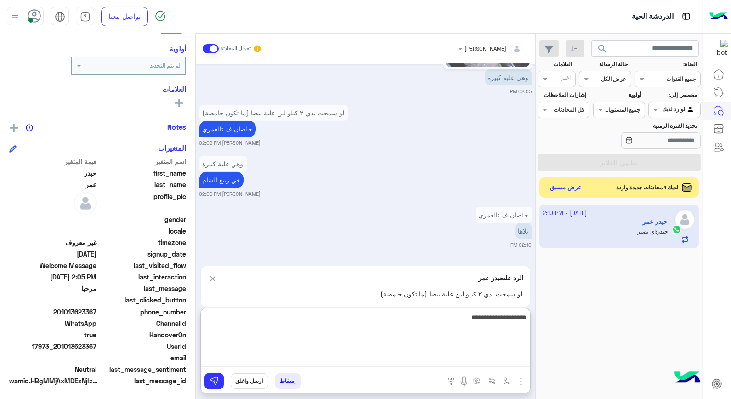
scroll to position [1348, 0]
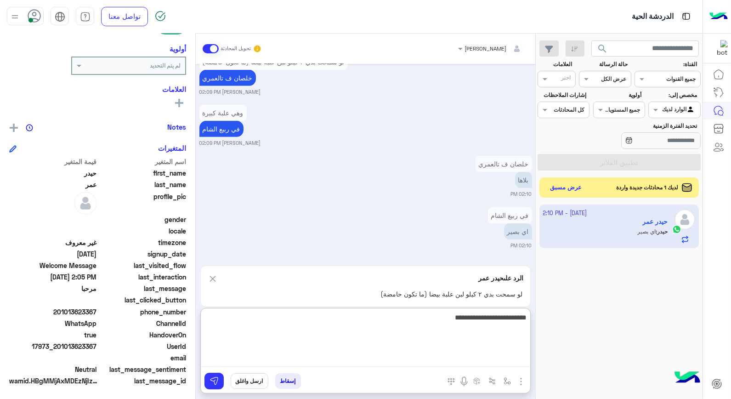
type textarea "**********"
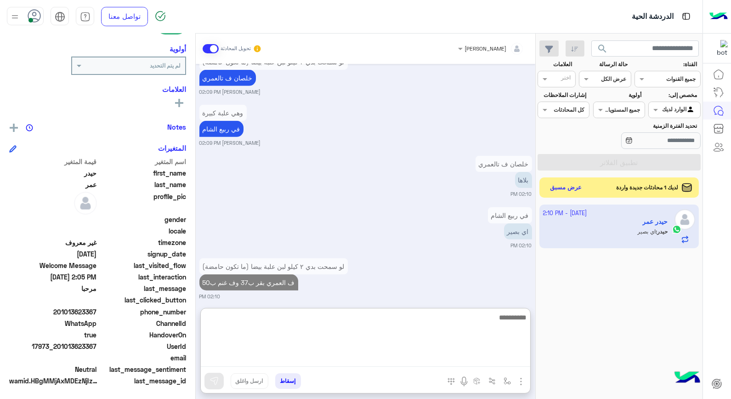
scroll to position [1357, 0]
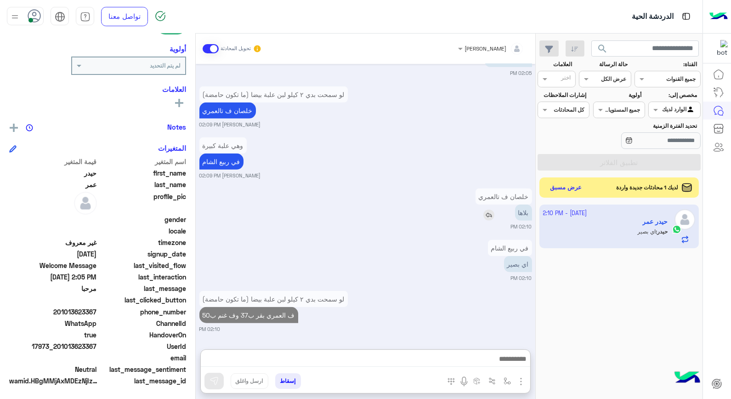
click at [488, 209] on img at bounding box center [488, 214] width 11 height 11
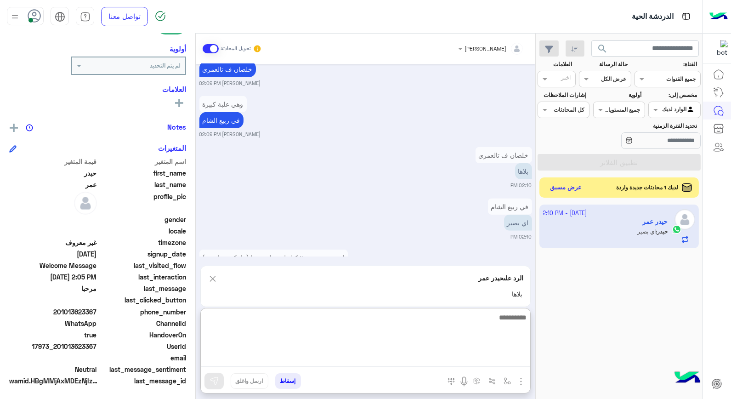
click at [520, 359] on textarea at bounding box center [365, 338] width 329 height 55
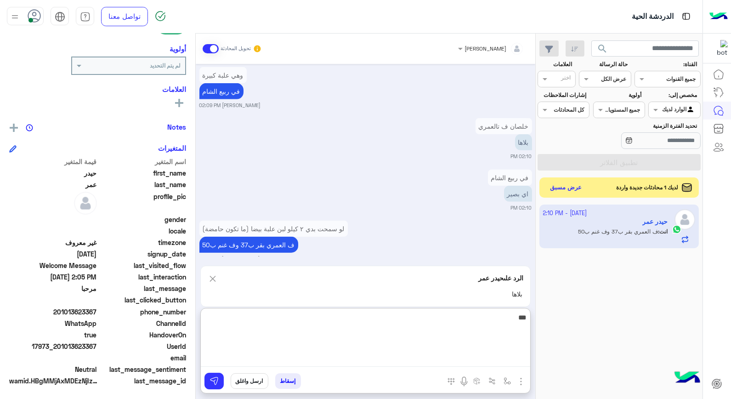
type textarea "****"
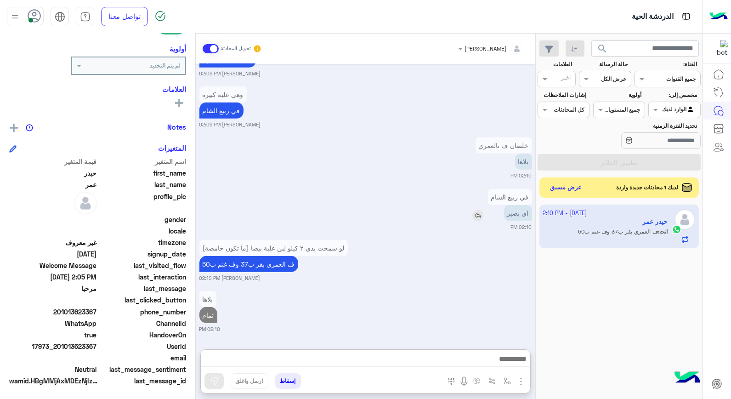
click at [480, 210] on img at bounding box center [477, 215] width 11 height 11
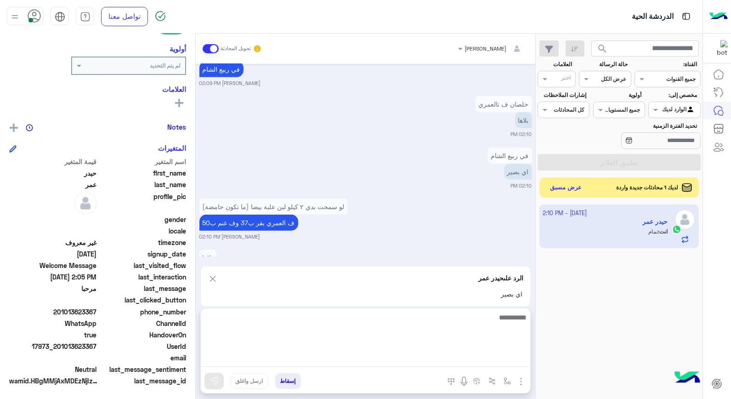
scroll to position [1409, 0]
click at [465, 363] on textarea at bounding box center [365, 338] width 329 height 55
type textarea "**********"
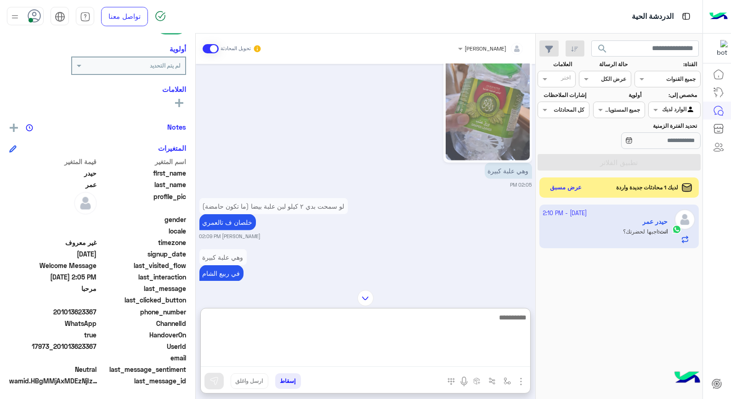
scroll to position [1510, 0]
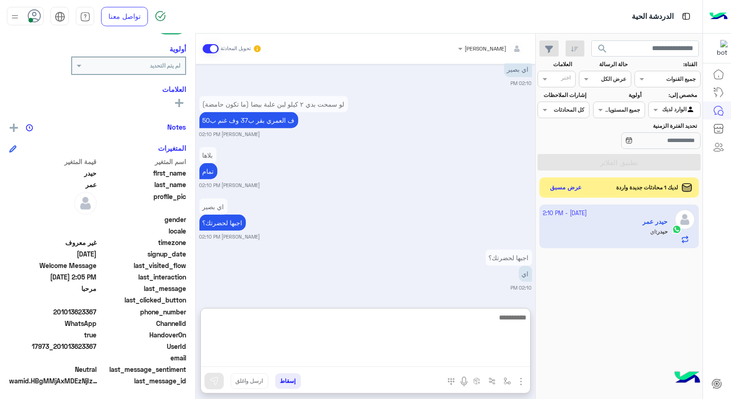
drag, startPoint x: 490, startPoint y: 322, endPoint x: 491, endPoint y: 317, distance: 4.8
click at [490, 322] on textarea at bounding box center [365, 338] width 329 height 55
type textarea "**********"
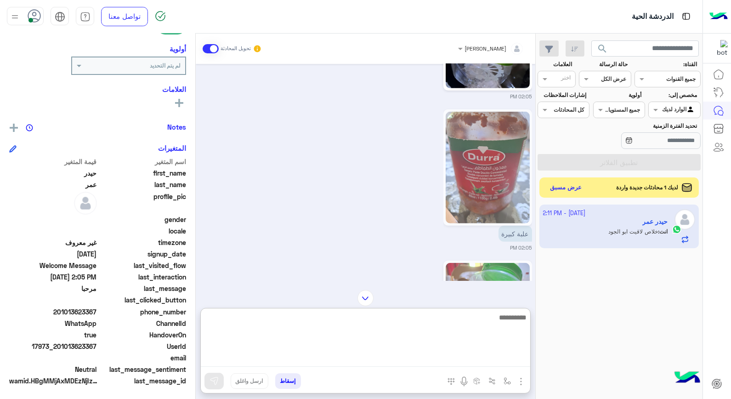
scroll to position [984, 0]
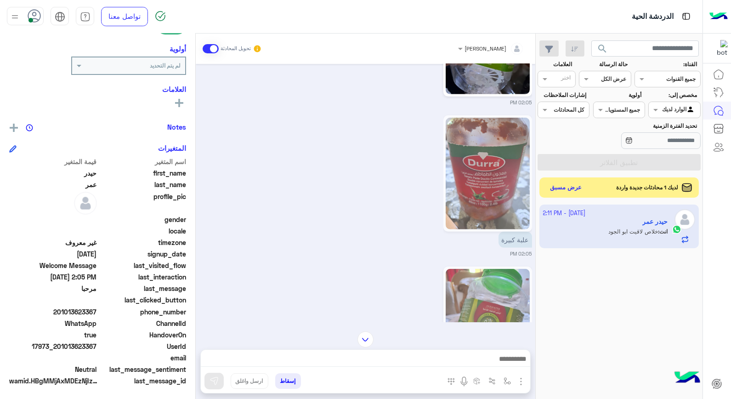
click at [498, 167] on img at bounding box center [488, 174] width 84 height 112
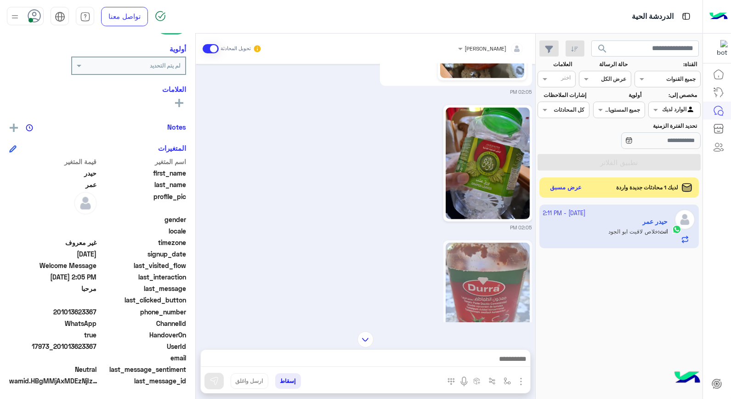
click at [478, 196] on div "Oct 9, 2025 تمام خالد صقر 01:48 PM تم إسقاط المحادثة بواسطة خالد صقر 01:49 PM ش…" at bounding box center [365, 193] width 339 height 258
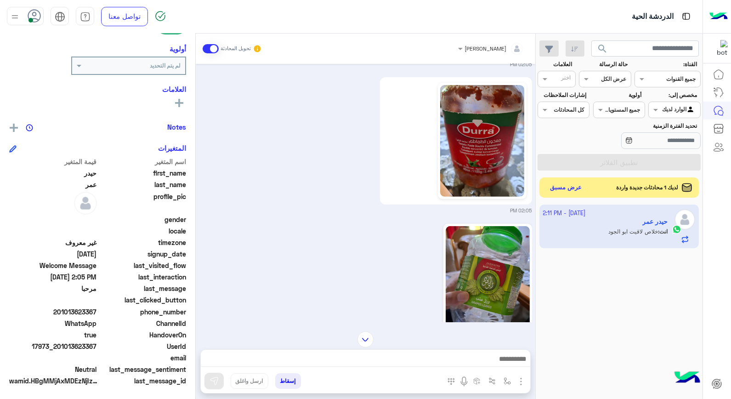
scroll to position [695, 0]
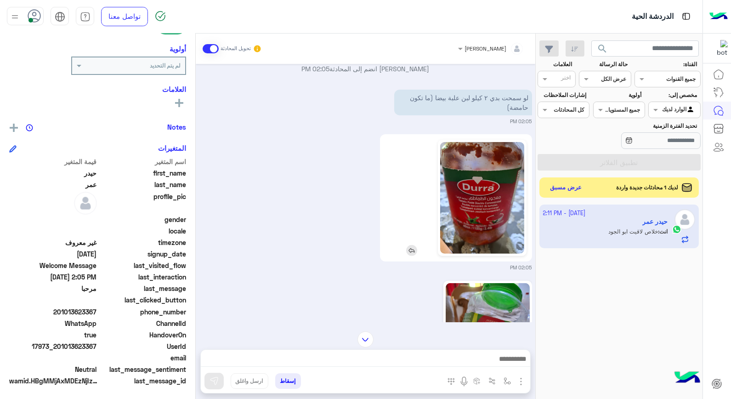
click at [488, 209] on img at bounding box center [482, 198] width 84 height 112
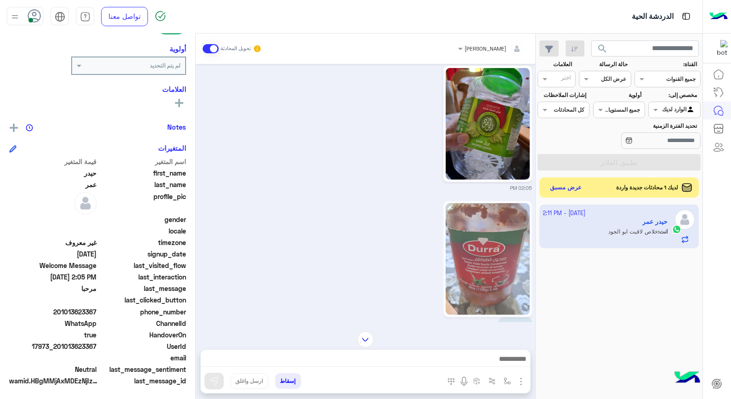
scroll to position [1504, 0]
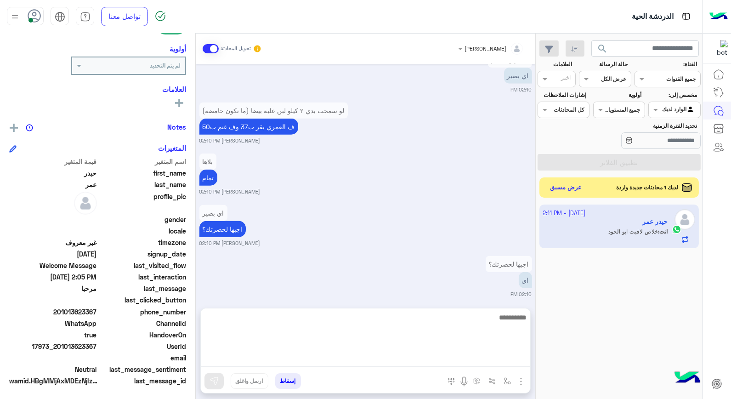
click at [264, 358] on textarea at bounding box center [365, 338] width 329 height 55
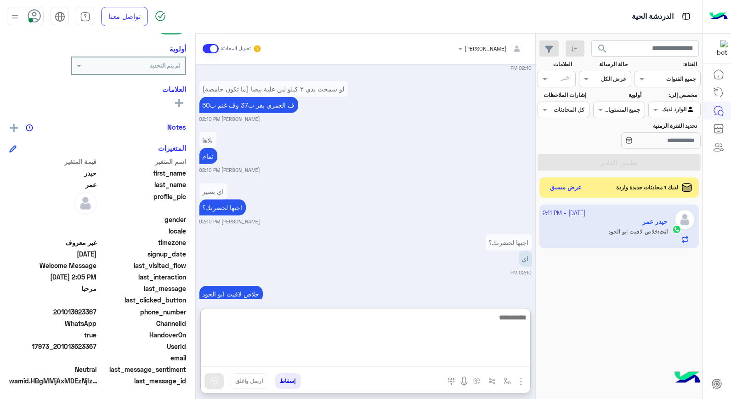
scroll to position [1545, 0]
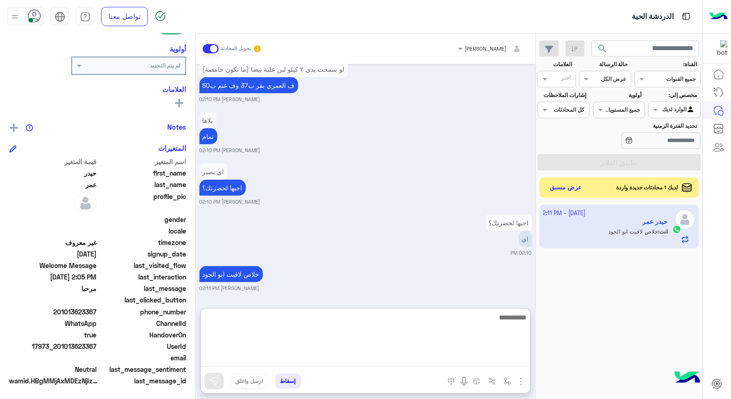
click at [488, 327] on textarea at bounding box center [365, 338] width 329 height 55
type textarea "**********"
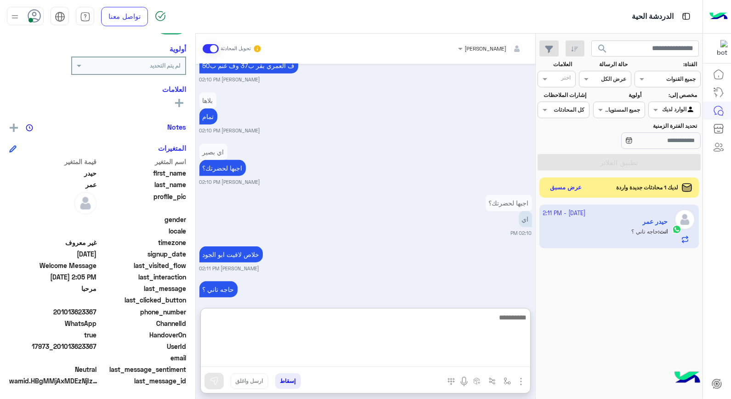
scroll to position [1581, 0]
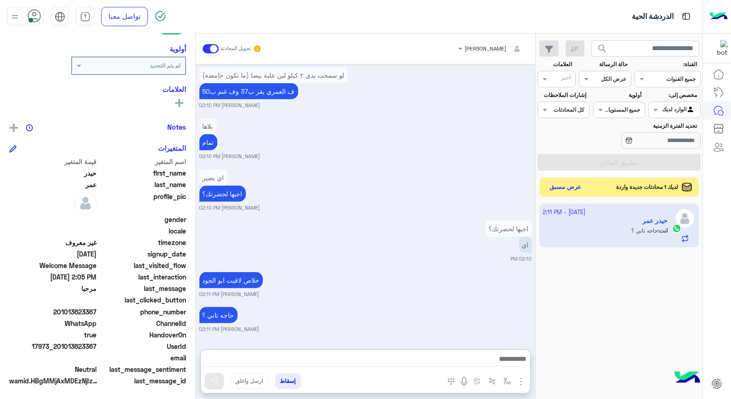
click at [568, 184] on button "عرض مسبق" at bounding box center [565, 187] width 39 height 12
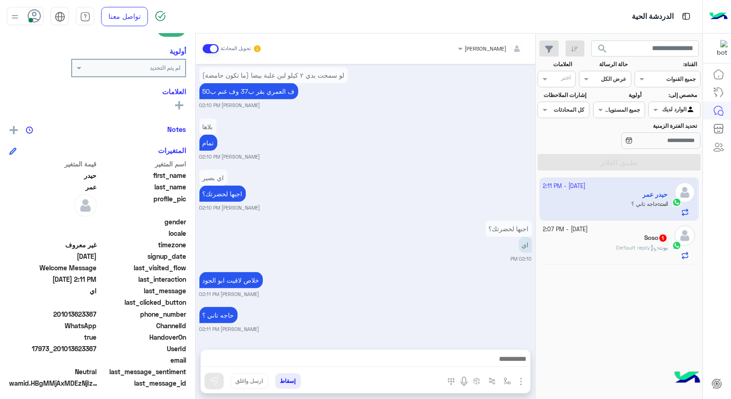
scroll to position [133, 0]
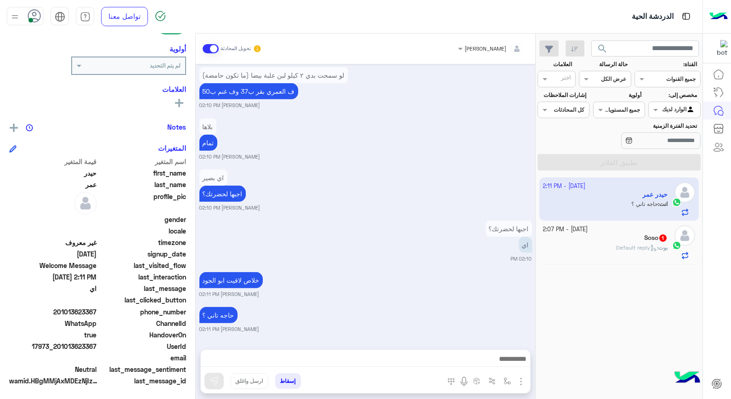
click at [656, 240] on h5 "Soso 1" at bounding box center [655, 238] width 23 height 8
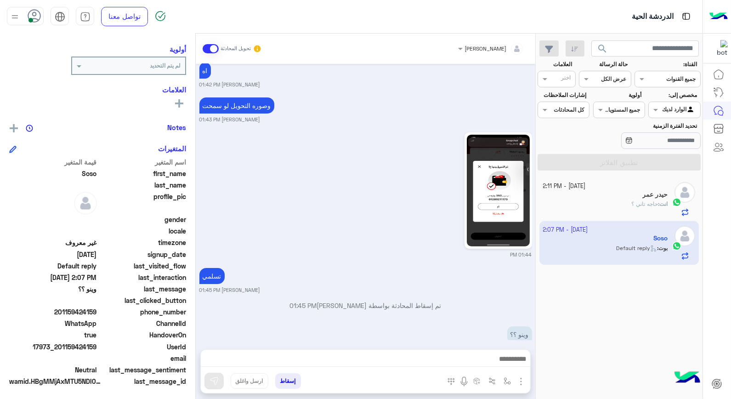
scroll to position [535, 0]
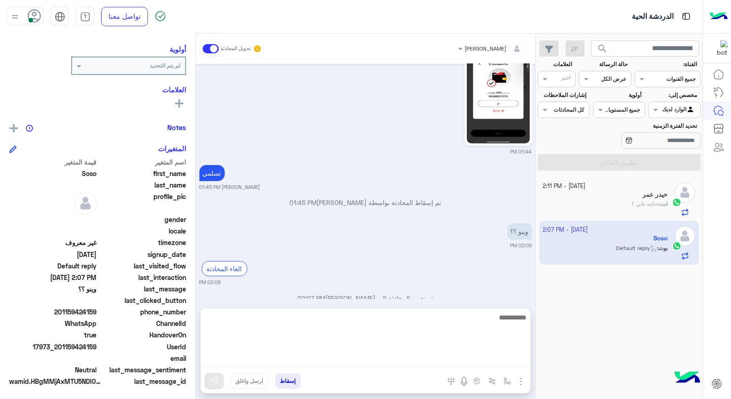
click at [473, 359] on textarea at bounding box center [365, 338] width 329 height 55
type textarea "**********"
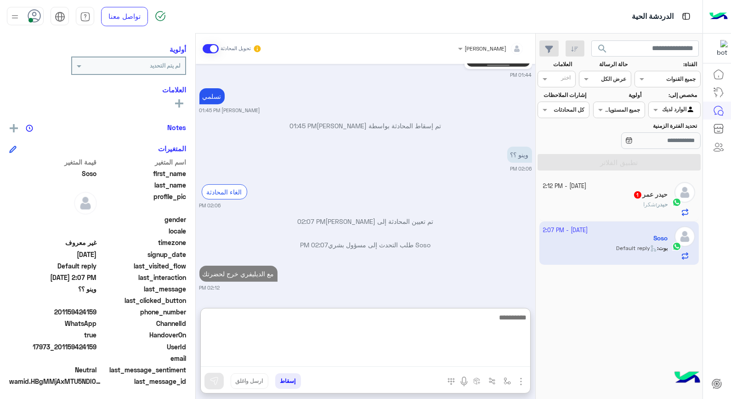
scroll to position [635, 0]
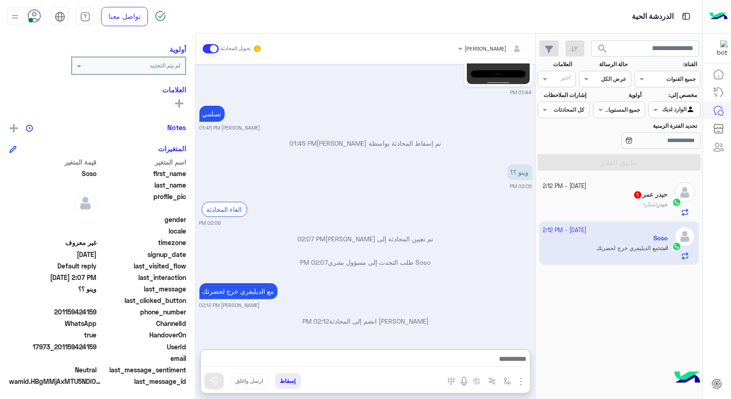
click at [628, 186] on div "13 October - 2:12 PM" at bounding box center [605, 186] width 125 height 9
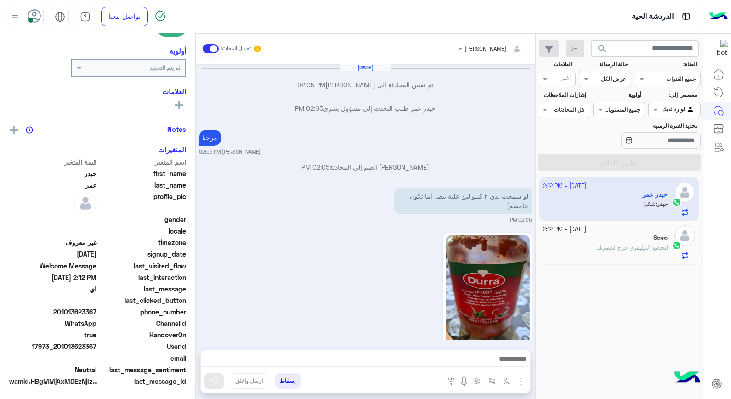
scroll to position [977, 0]
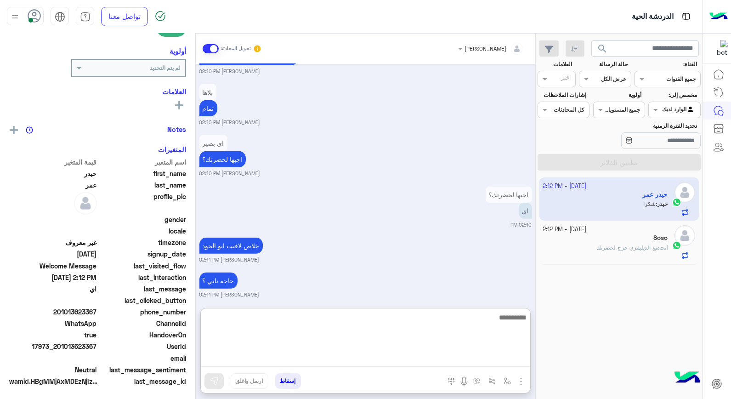
click at [475, 361] on textarea at bounding box center [365, 338] width 329 height 55
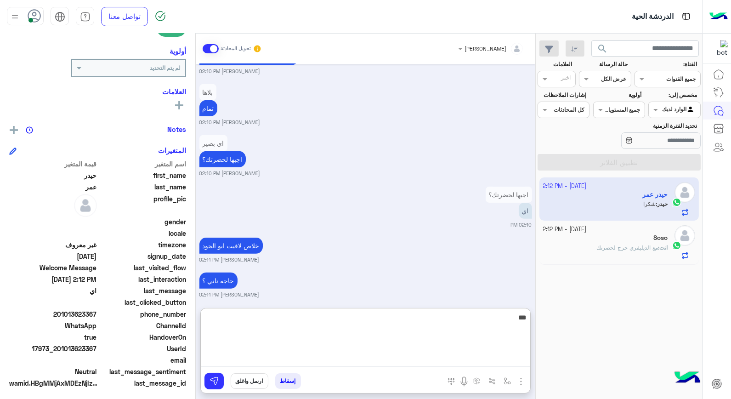
type textarea "****"
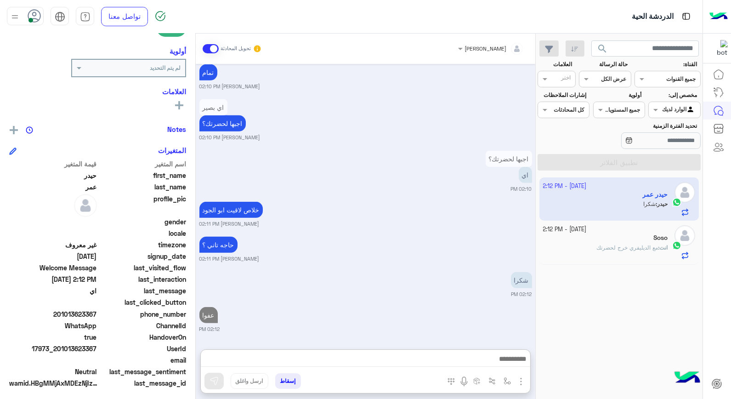
click at [632, 254] on div "انت : مع الديليفري خرج لحضرتك" at bounding box center [605, 251] width 125 height 16
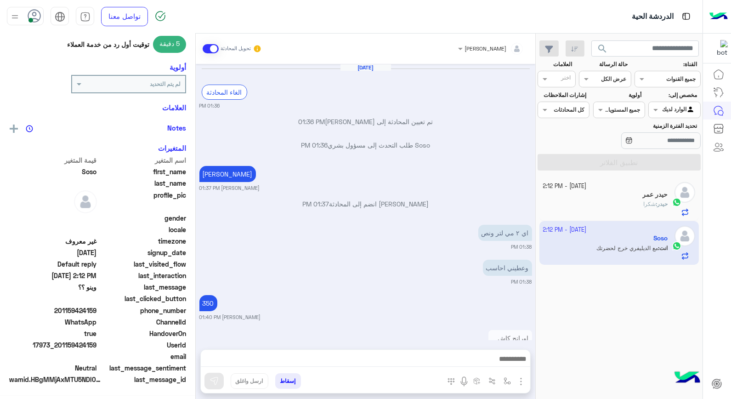
scroll to position [490, 0]
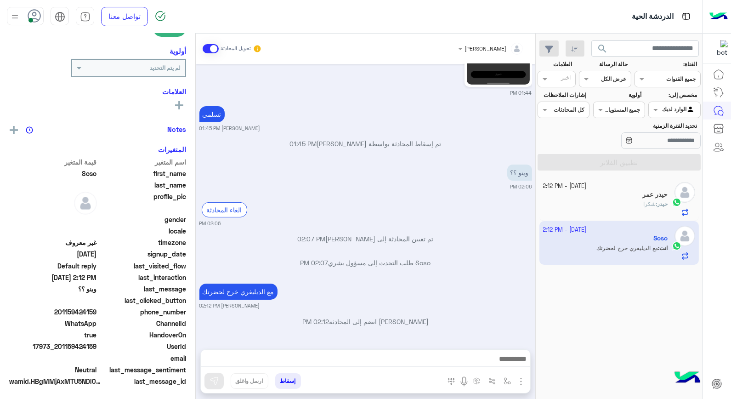
click at [288, 381] on button "إسقاط" at bounding box center [288, 381] width 26 height 16
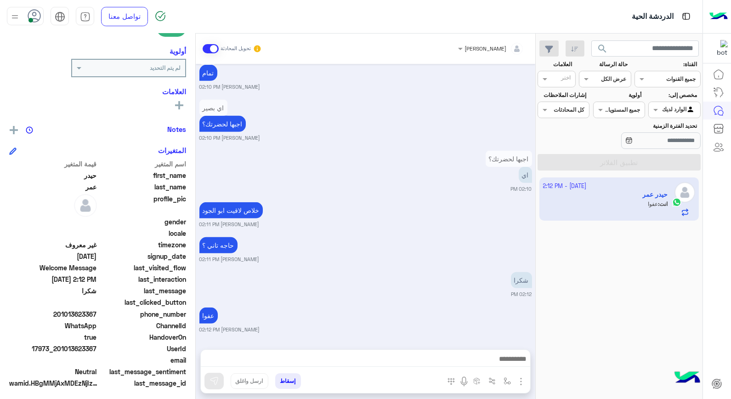
scroll to position [133, 0]
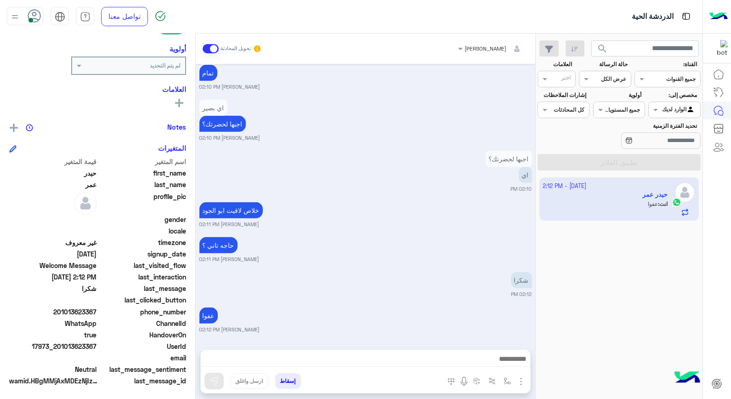
drag, startPoint x: 59, startPoint y: 344, endPoint x: 96, endPoint y: 345, distance: 37.7
click at [97, 345] on span "17973_201013623367" at bounding box center [53, 346] width 88 height 10
copy span "01013623367"
click at [291, 380] on button "إسقاط" at bounding box center [288, 381] width 26 height 16
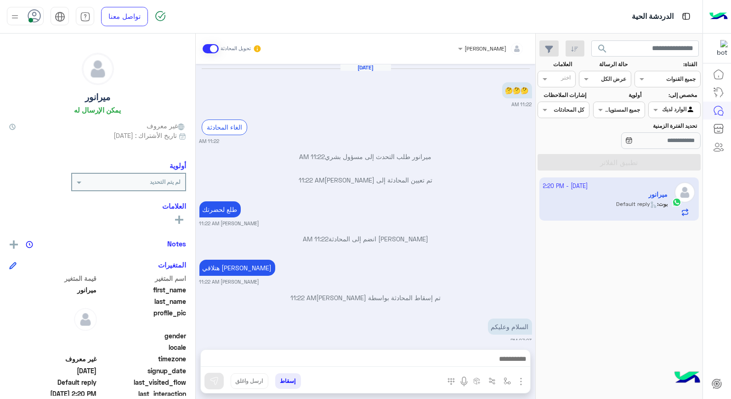
scroll to position [380, 0]
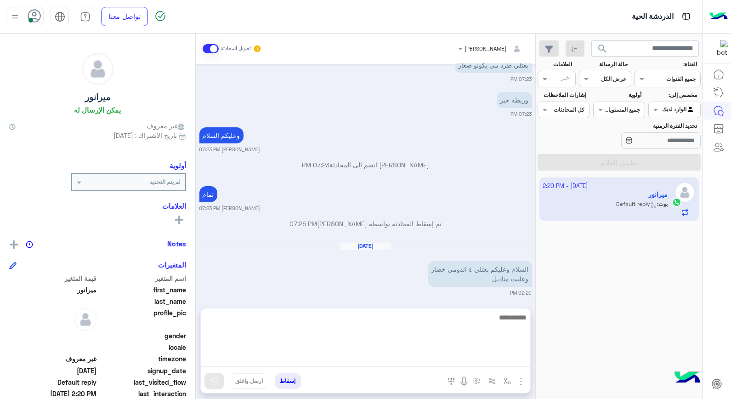
click at [487, 360] on textarea at bounding box center [365, 338] width 329 height 55
type textarea "*********"
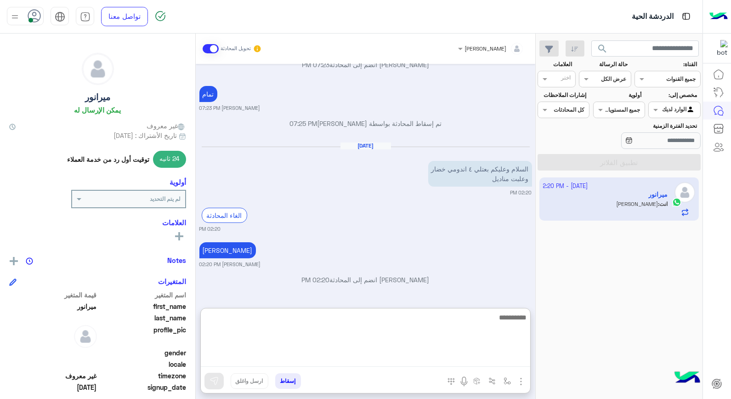
scroll to position [516, 0]
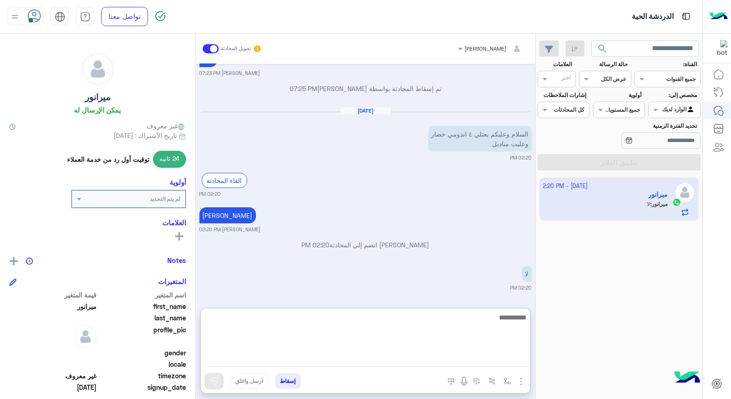
click at [423, 315] on textarea at bounding box center [365, 338] width 329 height 55
type textarea "****"
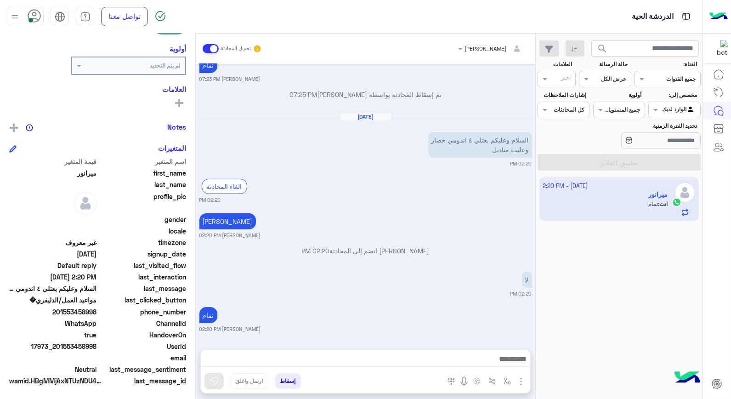
scroll to position [509, 0]
drag, startPoint x: 62, startPoint y: 309, endPoint x: 96, endPoint y: 315, distance: 35.4
click at [96, 315] on span "201553458998" at bounding box center [53, 312] width 88 height 10
copy span "1553458998"
click at [296, 380] on button "إسقاط" at bounding box center [288, 381] width 26 height 16
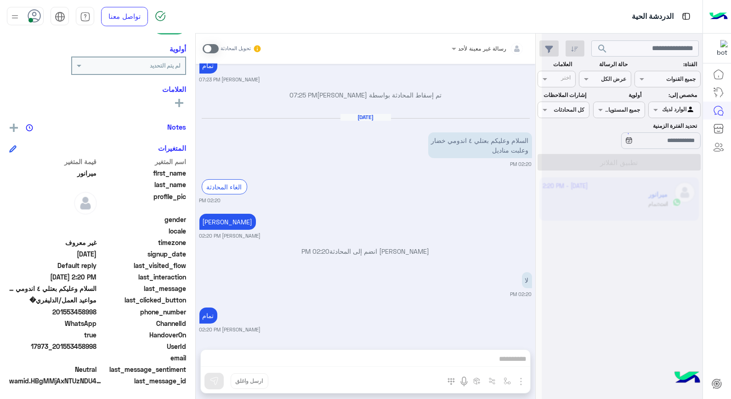
scroll to position [533, 0]
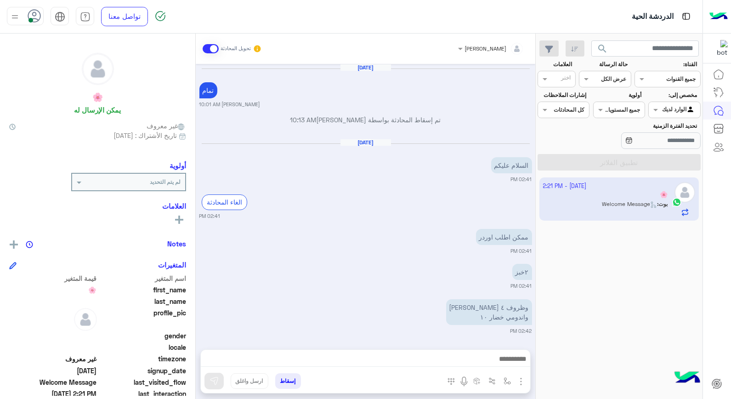
scroll to position [429, 0]
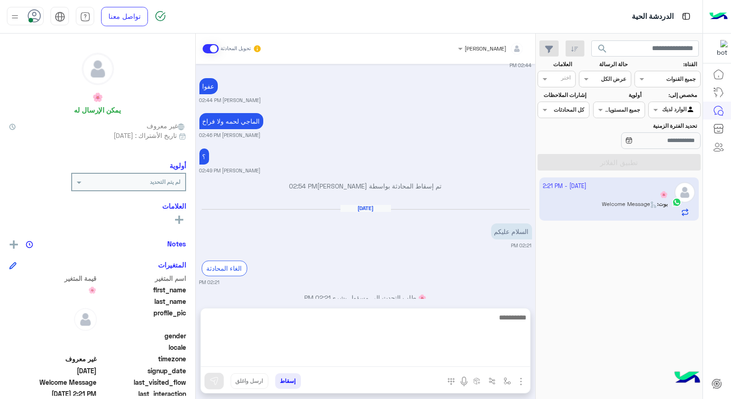
click at [455, 363] on textarea at bounding box center [365, 338] width 329 height 55
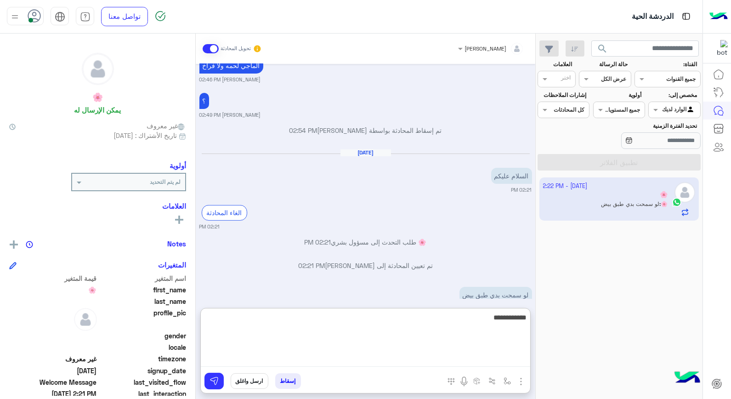
type textarea "**********"
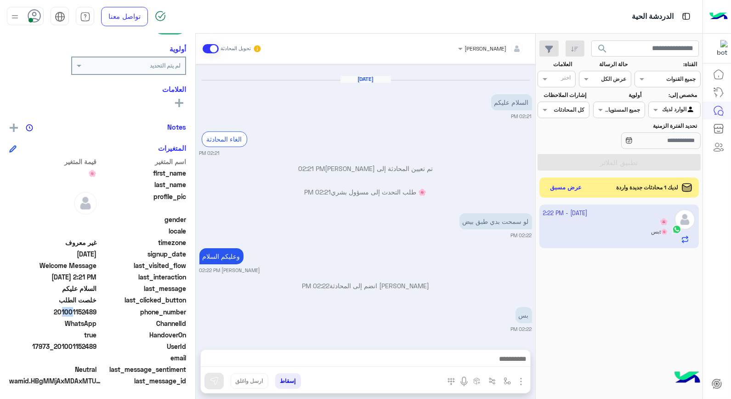
scroll to position [558, 0]
drag, startPoint x: 58, startPoint y: 311, endPoint x: 97, endPoint y: 313, distance: 39.1
click at [97, 313] on span "201001152489" at bounding box center [53, 312] width 88 height 10
copy span "01001152489"
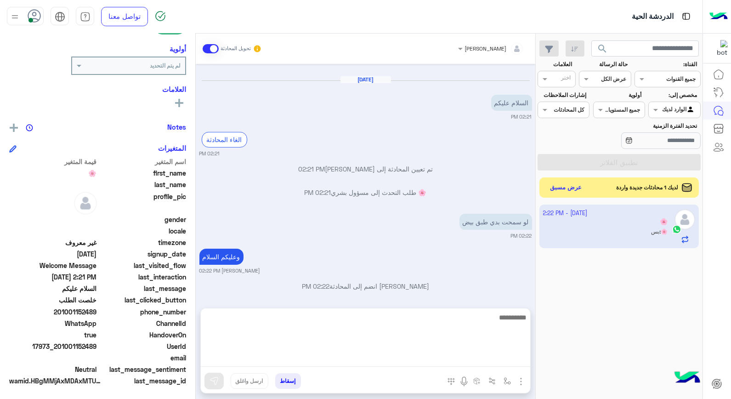
click at [450, 355] on textarea at bounding box center [365, 338] width 329 height 55
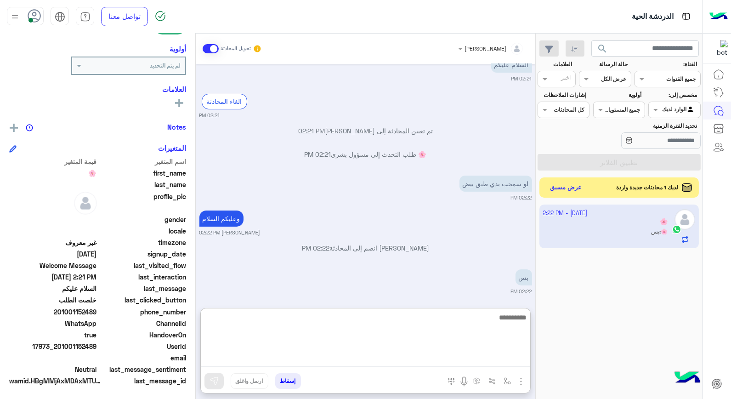
scroll to position [599, 0]
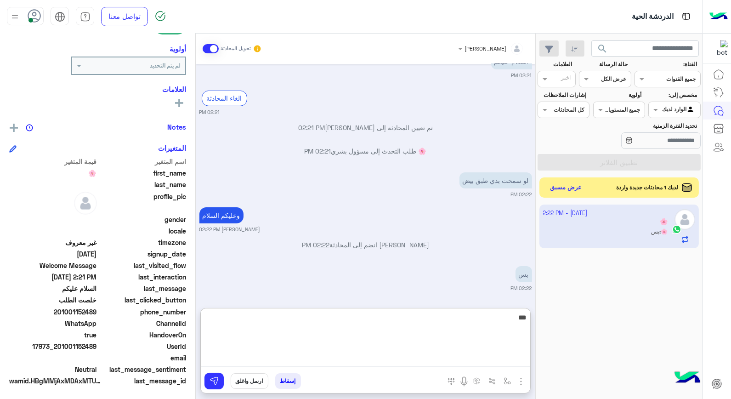
type textarea "****"
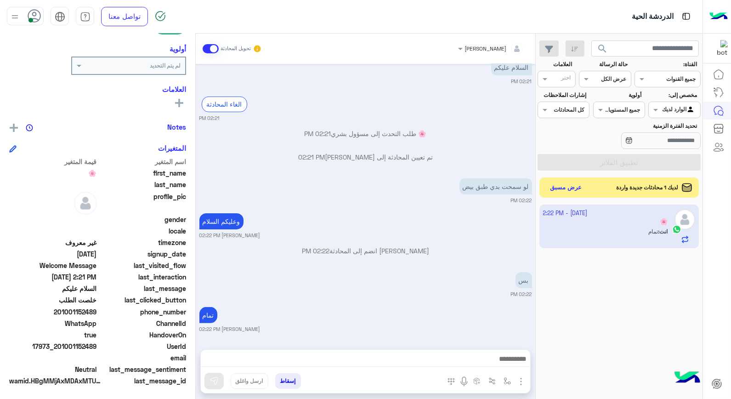
click at [296, 380] on button "إسقاط" at bounding box center [288, 381] width 26 height 16
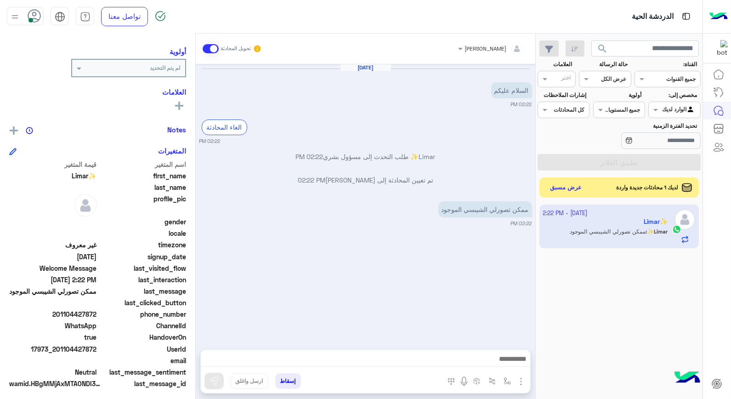
scroll to position [116, 0]
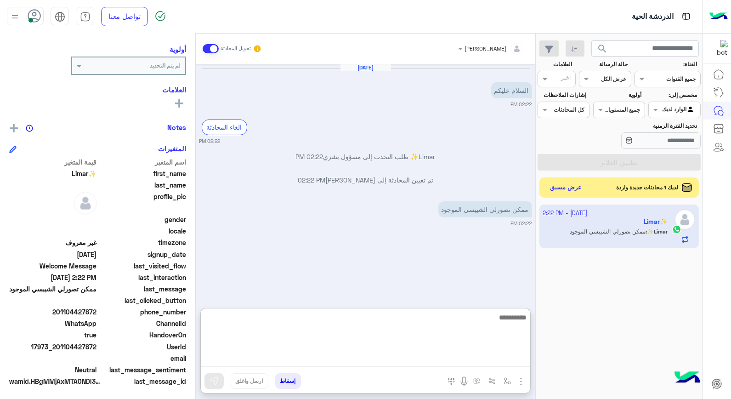
click at [429, 360] on textarea at bounding box center [365, 338] width 329 height 55
click at [480, 328] on textarea at bounding box center [365, 338] width 329 height 55
type textarea "**********"
type textarea "****"
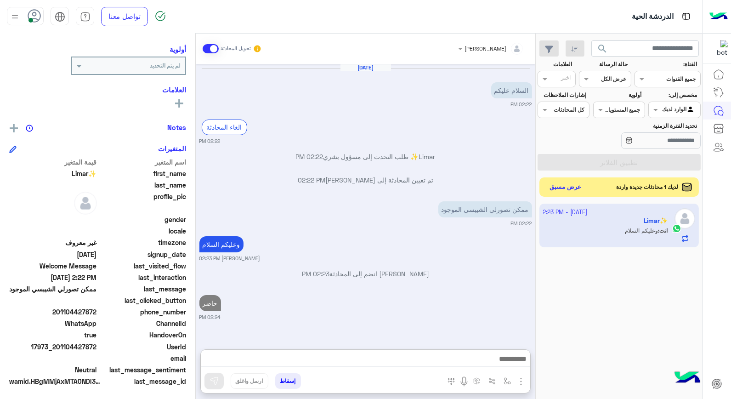
click at [568, 186] on button "عرض مسبق" at bounding box center [565, 187] width 39 height 12
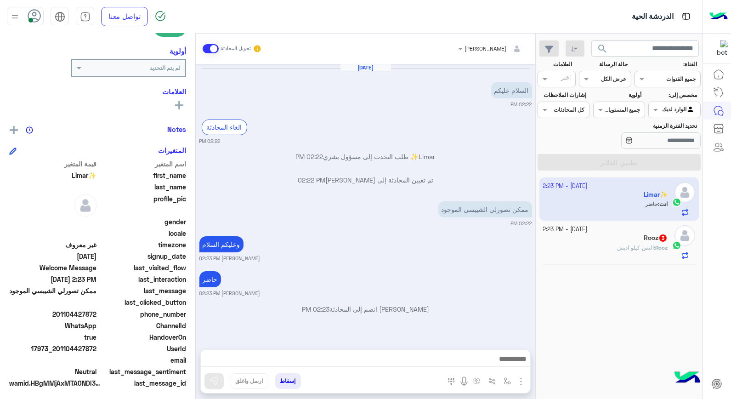
scroll to position [133, 0]
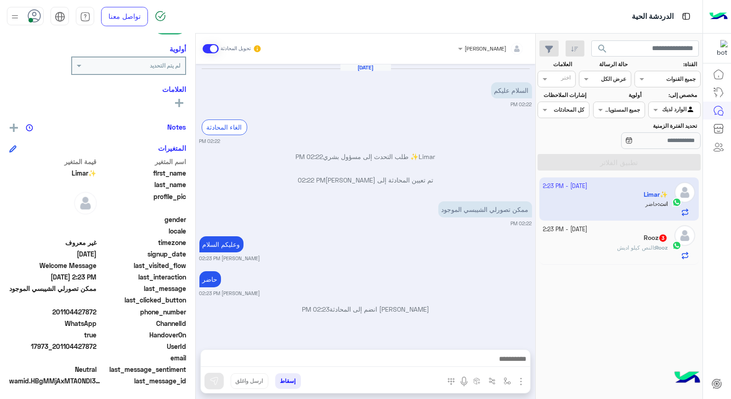
click at [634, 248] on span "النص كيلو اديش" at bounding box center [635, 247] width 37 height 7
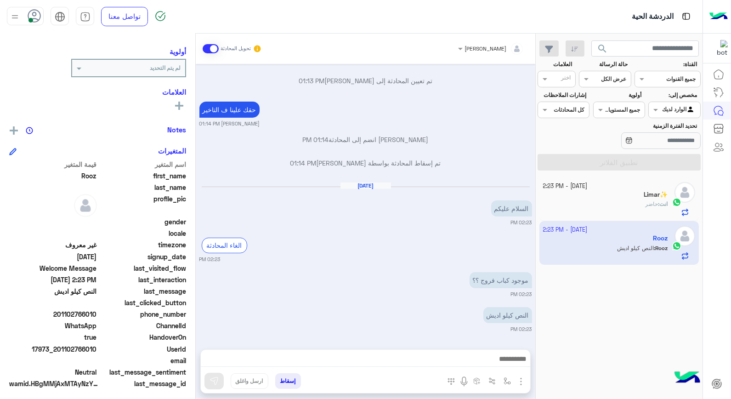
scroll to position [116, 0]
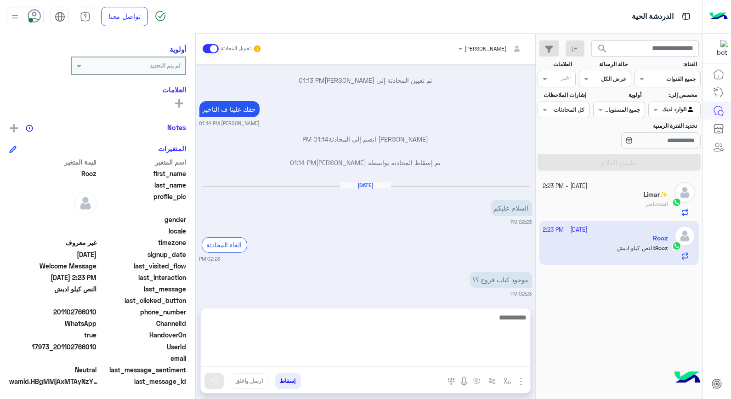
click at [511, 365] on textarea at bounding box center [365, 338] width 329 height 55
type textarea "***"
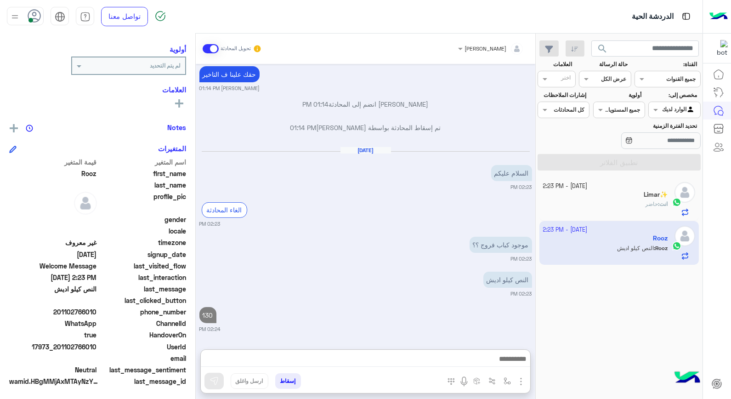
click at [665, 199] on div "Limar✨" at bounding box center [605, 196] width 125 height 10
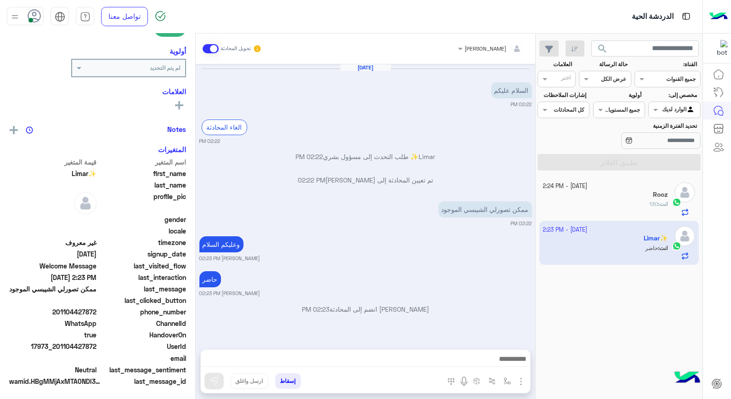
scroll to position [133, 0]
click at [620, 206] on div "انت : 130" at bounding box center [605, 208] width 125 height 16
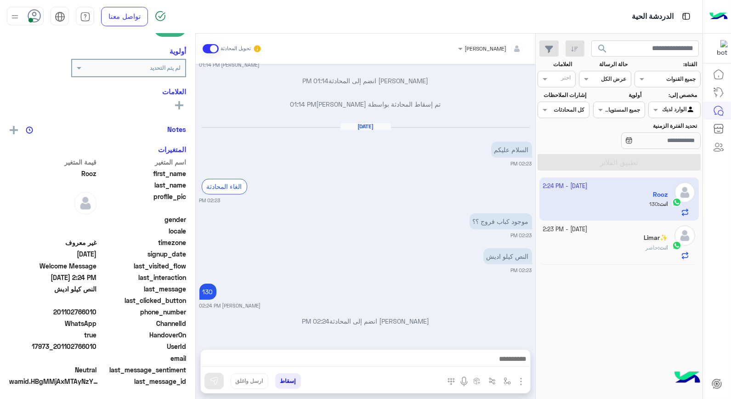
scroll to position [133, 0]
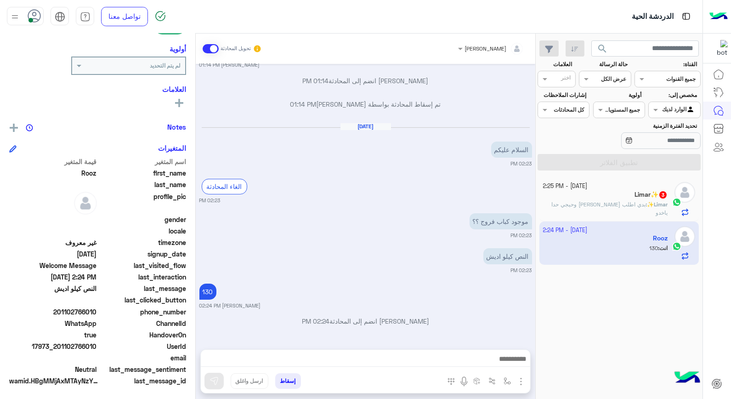
click at [647, 203] on span "Limar✨" at bounding box center [657, 204] width 21 height 7
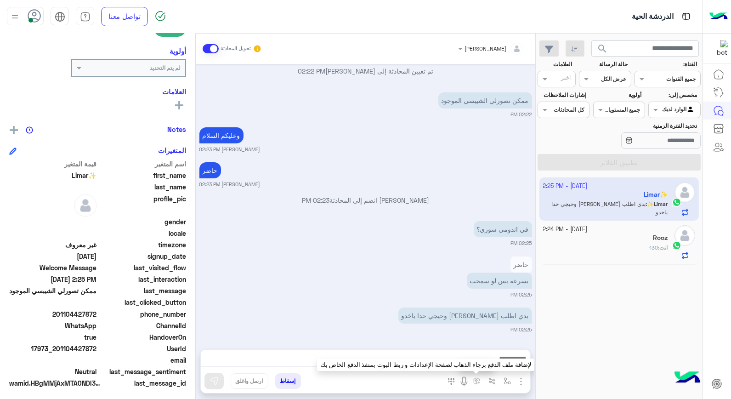
scroll to position [133, 0]
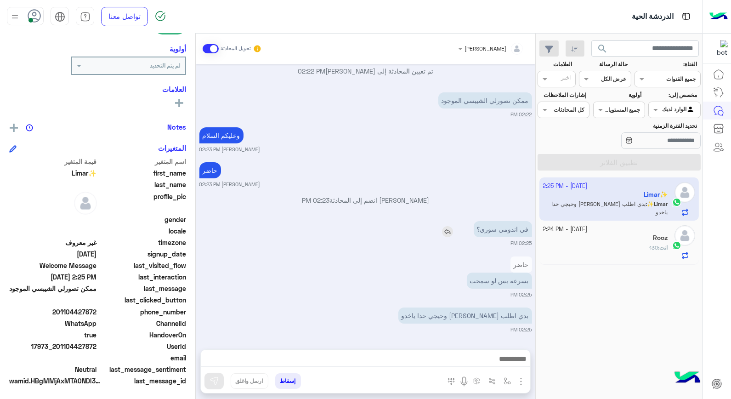
click at [443, 233] on img at bounding box center [447, 231] width 11 height 11
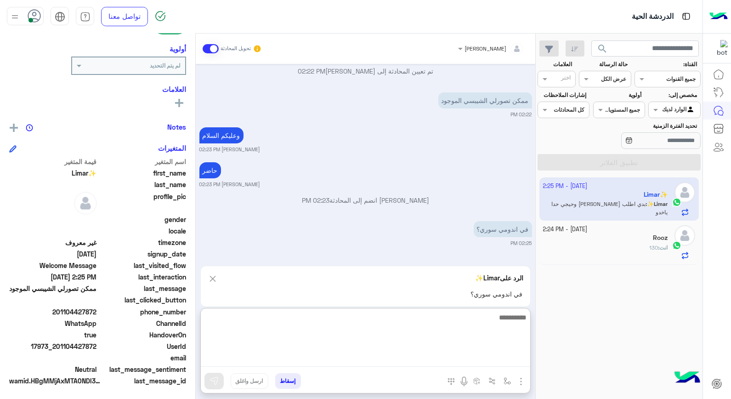
click at [465, 364] on textarea at bounding box center [365, 338] width 329 height 55
type textarea "**"
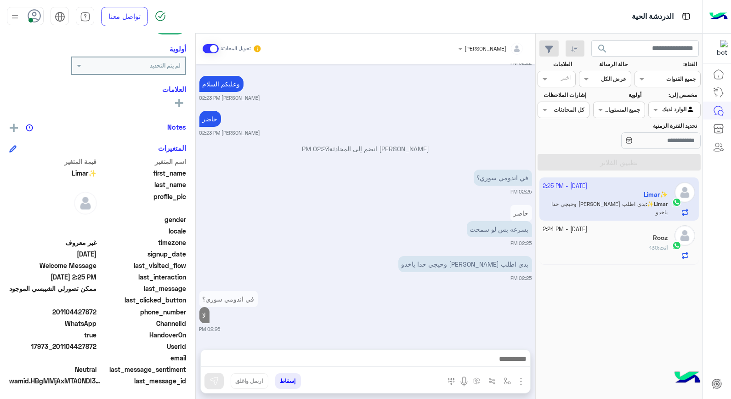
drag, startPoint x: 469, startPoint y: 362, endPoint x: 499, endPoint y: 250, distance: 116.1
click at [499, 250] on div "Oct 13, 2025 السلام عليكم 02:22 PM الغاء المحادثة 02:22 PM تم تعيين المحادثة إل…" at bounding box center [365, 202] width 339 height 276
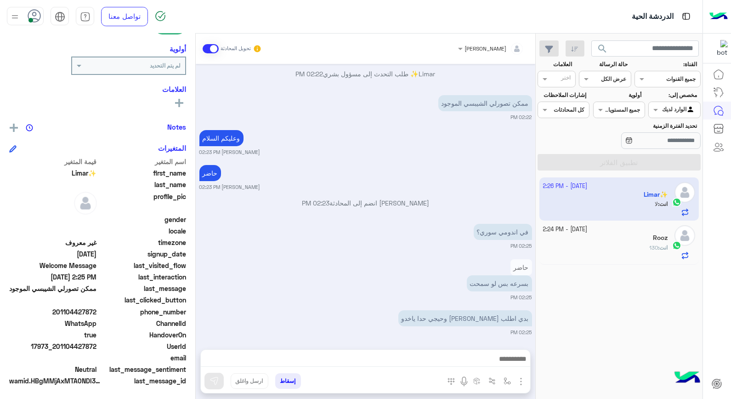
scroll to position [160, 0]
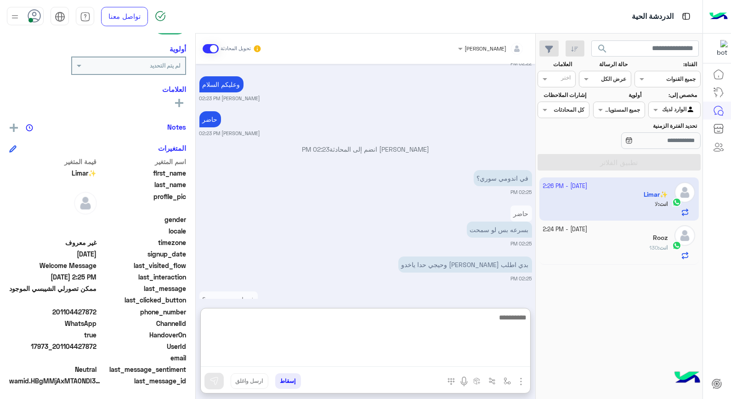
click at [400, 361] on textarea at bounding box center [365, 338] width 329 height 55
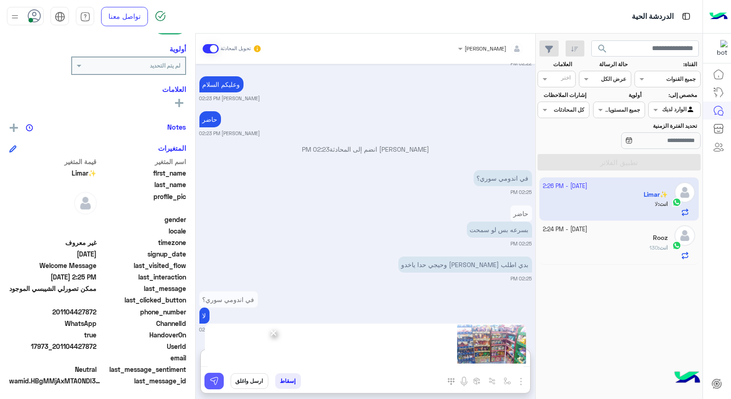
click at [209, 379] on img at bounding box center [213, 380] width 9 height 9
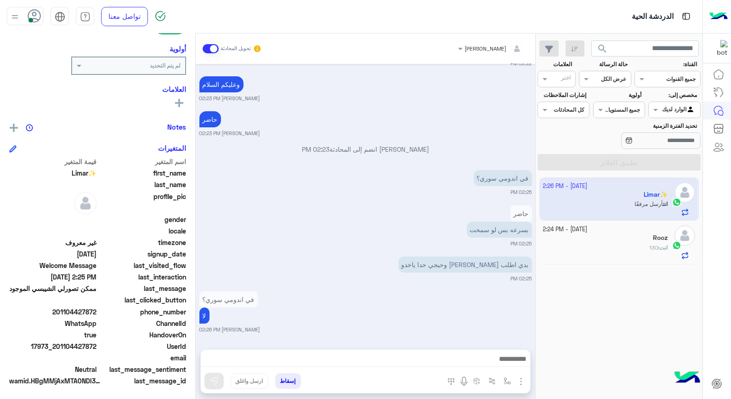
scroll to position [291, 0]
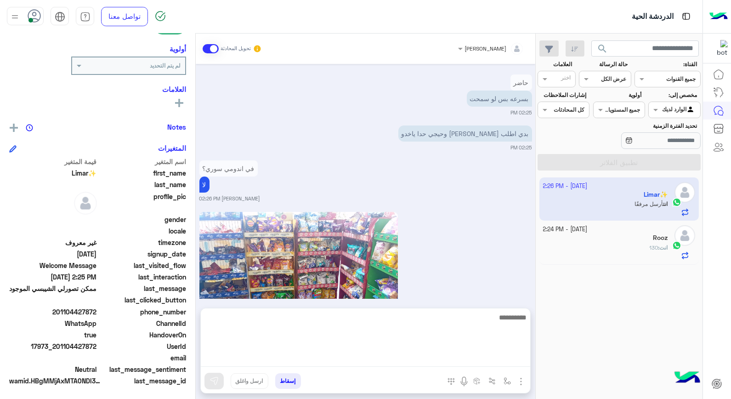
click at [446, 359] on textarea at bounding box center [365, 338] width 329 height 55
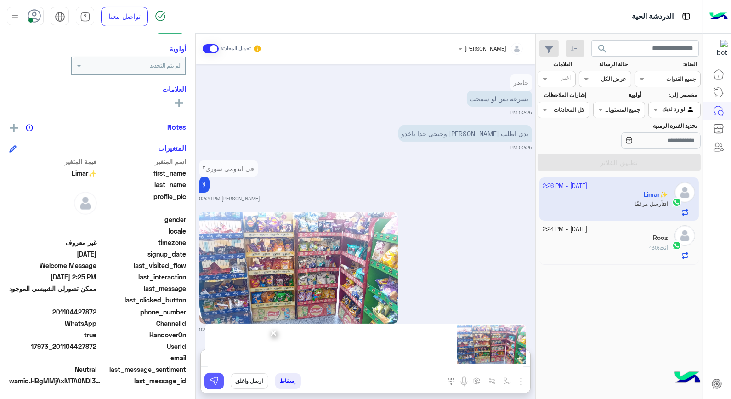
click at [212, 379] on img at bounding box center [213, 380] width 9 height 9
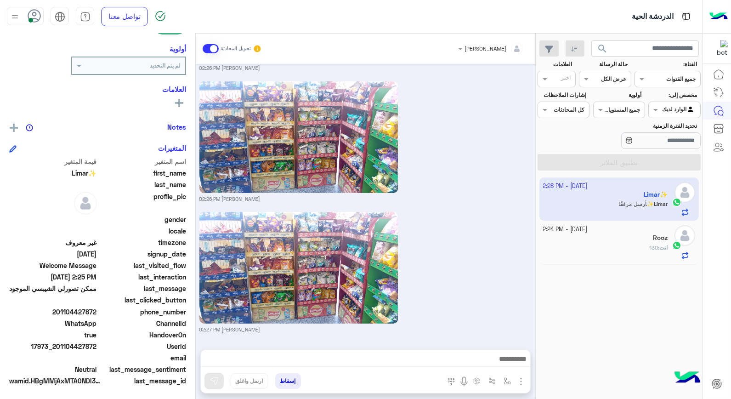
scroll to position [557, 0]
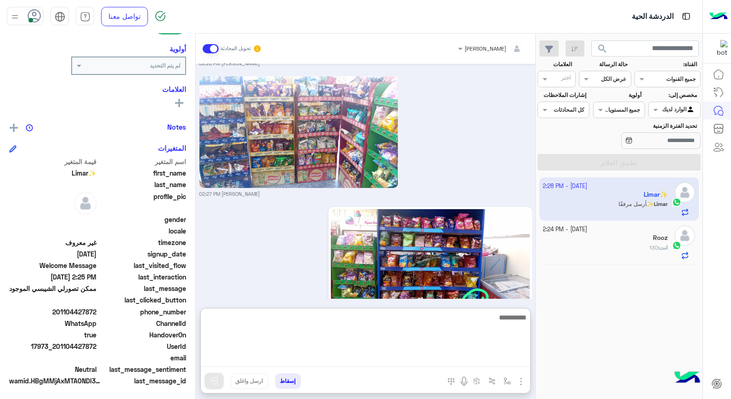
click at [403, 357] on textarea at bounding box center [365, 338] width 329 height 55
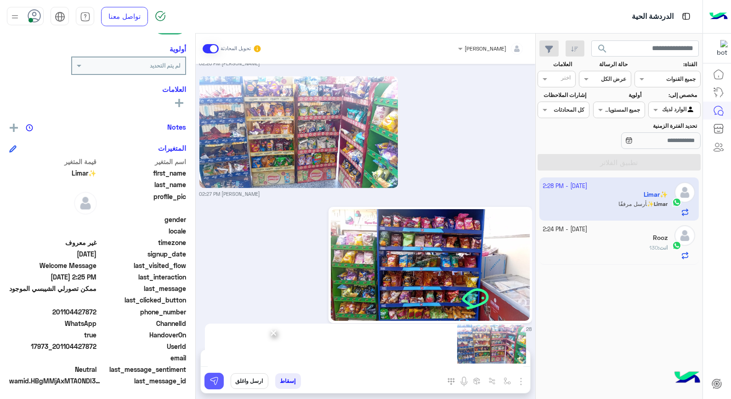
click at [215, 377] on img at bounding box center [213, 380] width 9 height 9
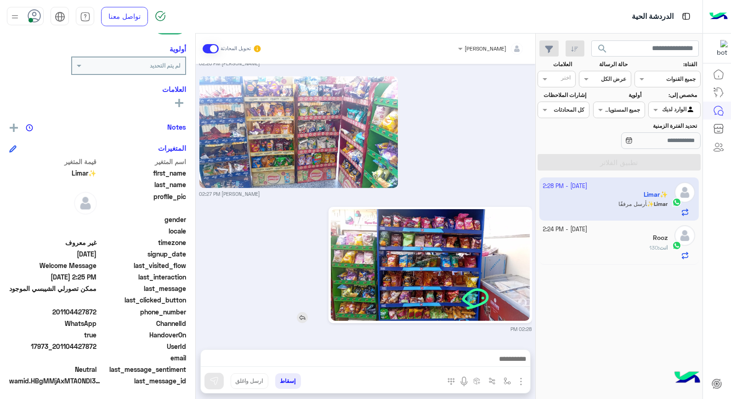
click at [475, 294] on img at bounding box center [430, 265] width 199 height 112
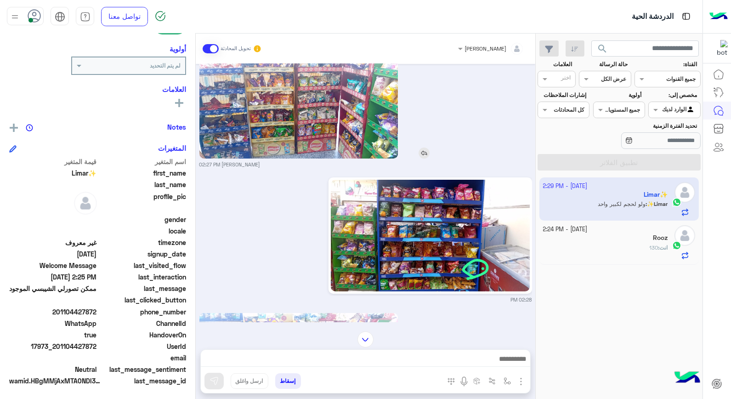
scroll to position [588, 0]
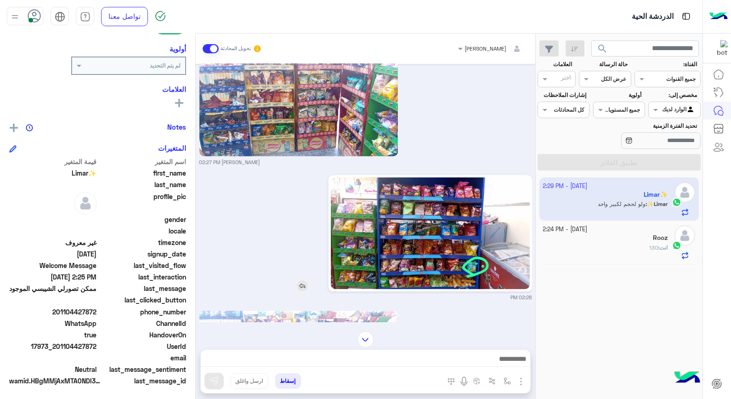
click at [475, 272] on img at bounding box center [430, 233] width 199 height 112
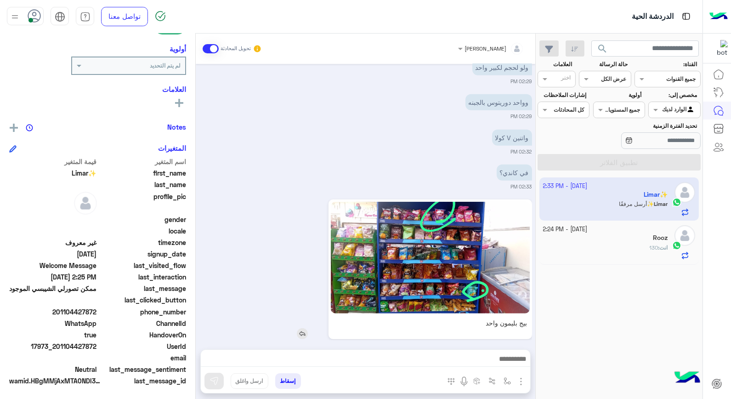
scroll to position [1056, 0]
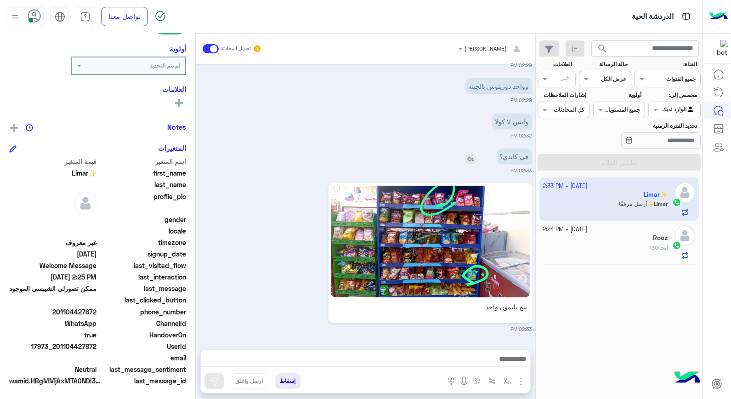
click at [469, 158] on img at bounding box center [470, 158] width 11 height 11
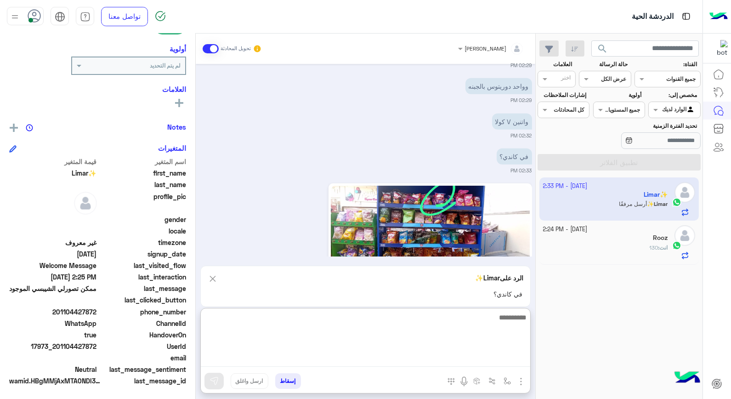
click at [464, 352] on textarea at bounding box center [365, 338] width 329 height 55
type textarea "*****"
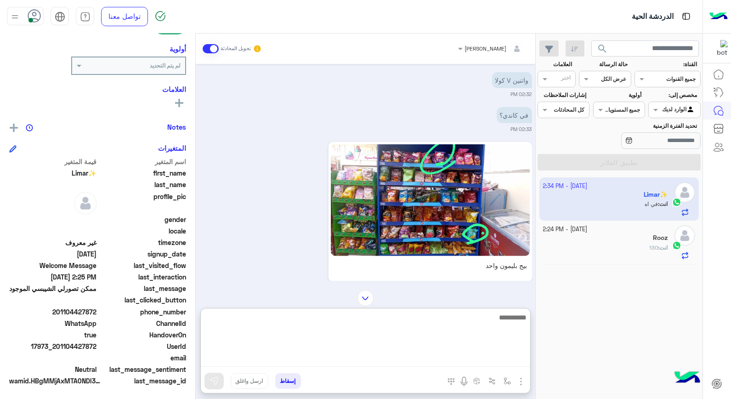
scroll to position [1149, 0]
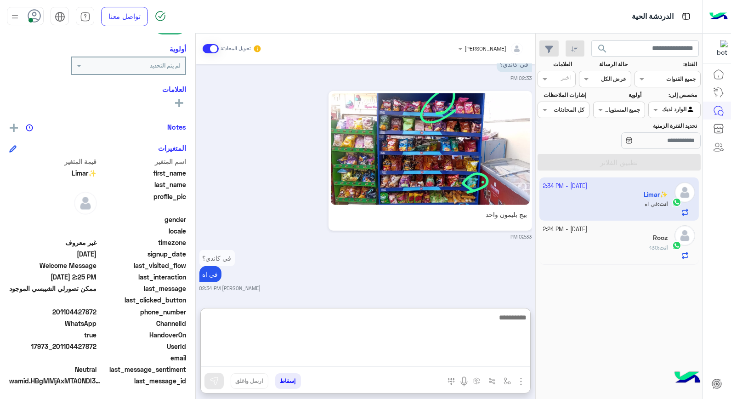
click at [498, 323] on textarea at bounding box center [365, 338] width 329 height 55
type textarea "**********"
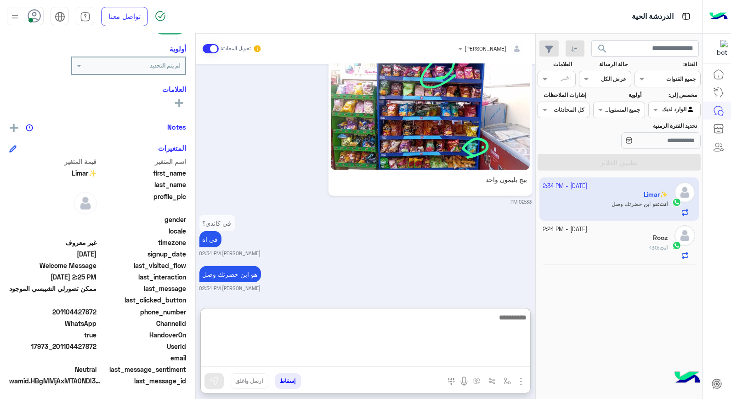
click at [401, 326] on textarea at bounding box center [365, 338] width 329 height 55
type textarea "*"
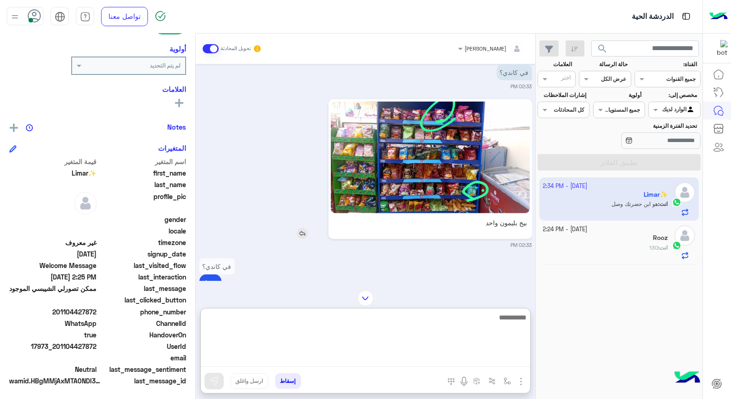
scroll to position [1082, 0]
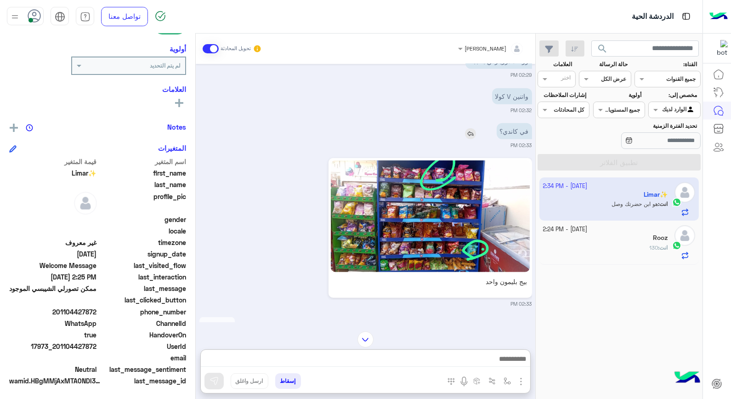
click at [469, 132] on img at bounding box center [470, 133] width 11 height 11
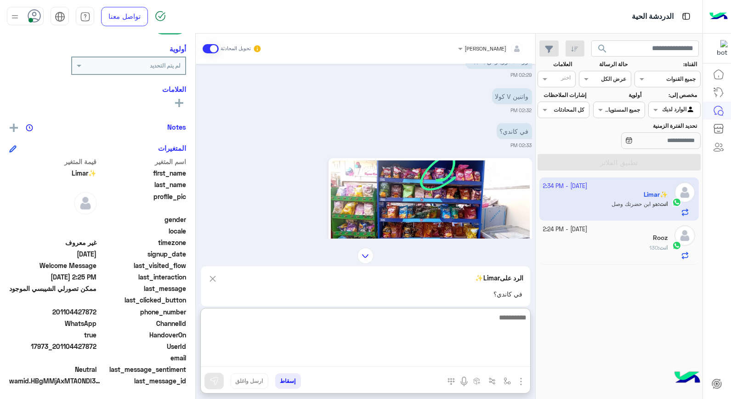
click at [517, 353] on textarea at bounding box center [365, 338] width 329 height 55
type textarea "**********"
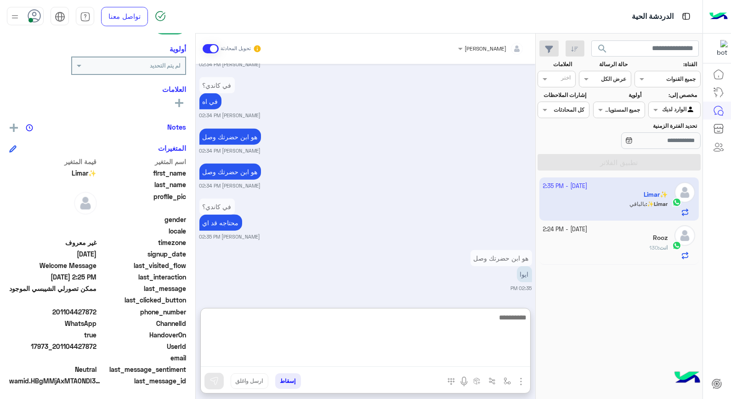
scroll to position [1850, 0]
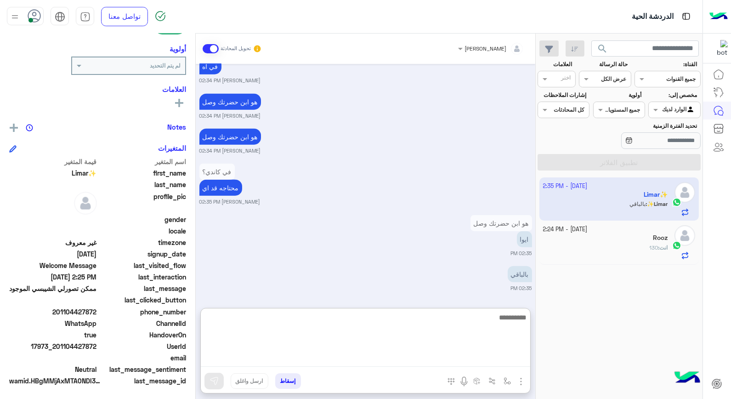
click at [508, 316] on textarea at bounding box center [365, 338] width 329 height 55
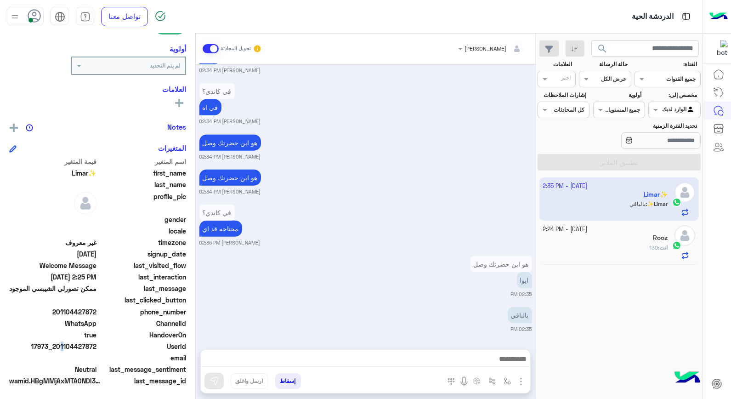
scroll to position [1809, 0]
drag, startPoint x: 58, startPoint y: 346, endPoint x: 97, endPoint y: 346, distance: 38.6
click at [97, 346] on span "17973_201104427872" at bounding box center [53, 346] width 88 height 10
copy span "01104427872"
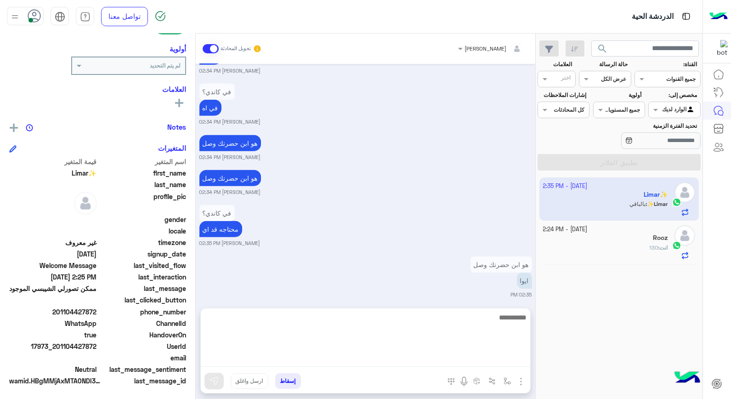
click at [345, 360] on textarea at bounding box center [365, 338] width 329 height 55
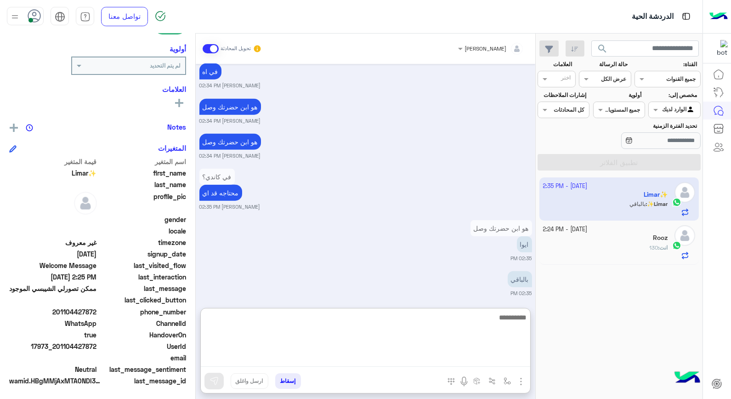
scroll to position [1850, 0]
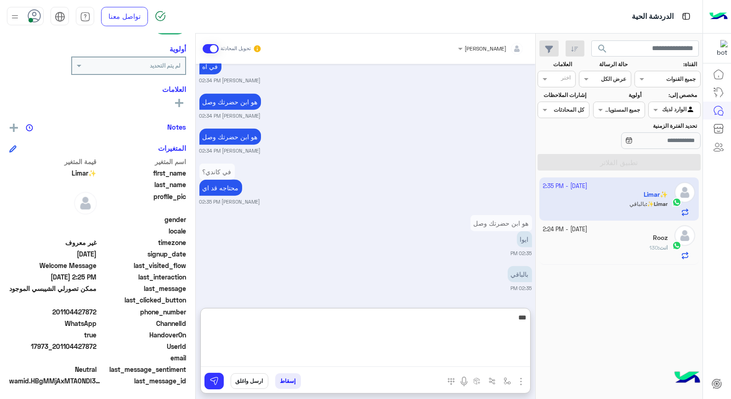
type textarea "****"
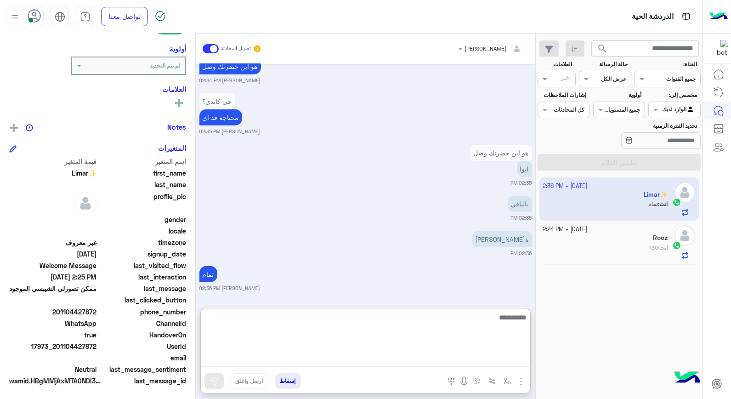
scroll to position [1920, 0]
click at [499, 319] on textarea at bounding box center [365, 338] width 329 height 55
click at [449, 325] on textarea at bounding box center [365, 338] width 329 height 55
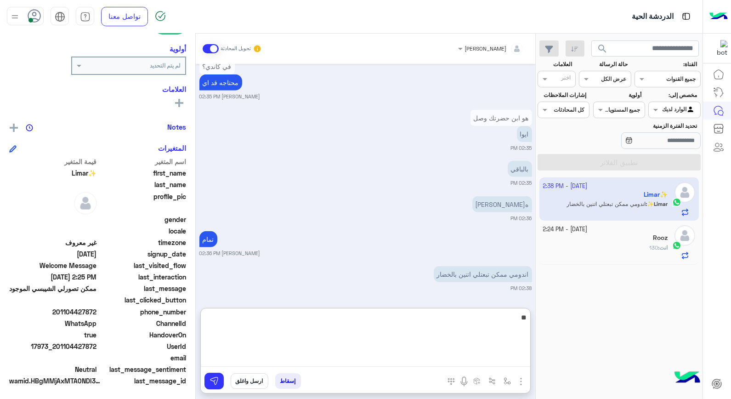
type textarea "*"
type textarea "****"
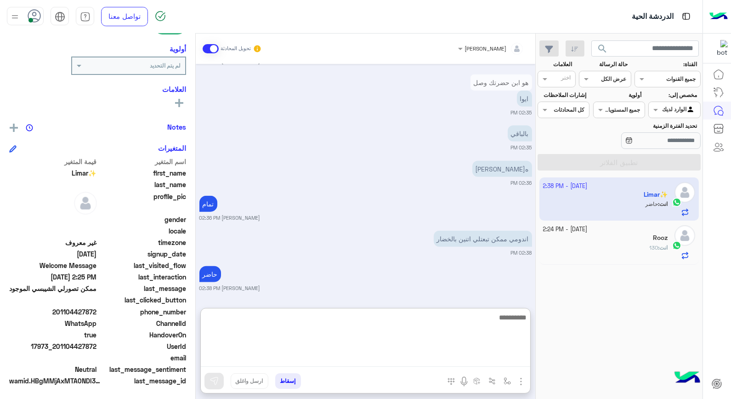
scroll to position [1991, 0]
drag, startPoint x: 492, startPoint y: 319, endPoint x: 486, endPoint y: 315, distance: 7.6
click at [492, 319] on textarea at bounding box center [365, 338] width 329 height 55
type textarea "**********"
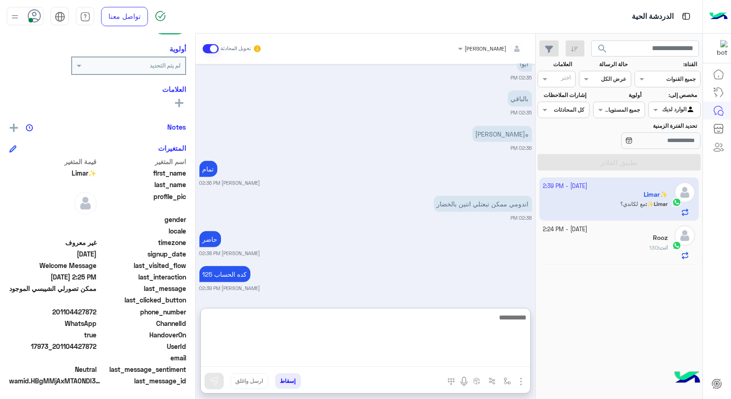
scroll to position [2061, 0]
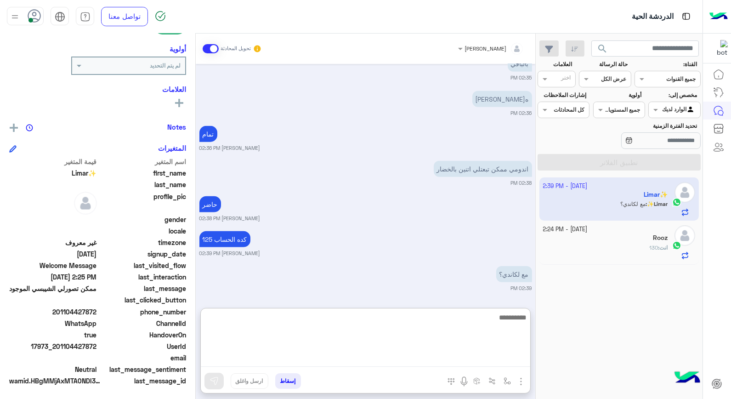
click at [486, 315] on textarea at bounding box center [365, 338] width 329 height 55
type textarea "**"
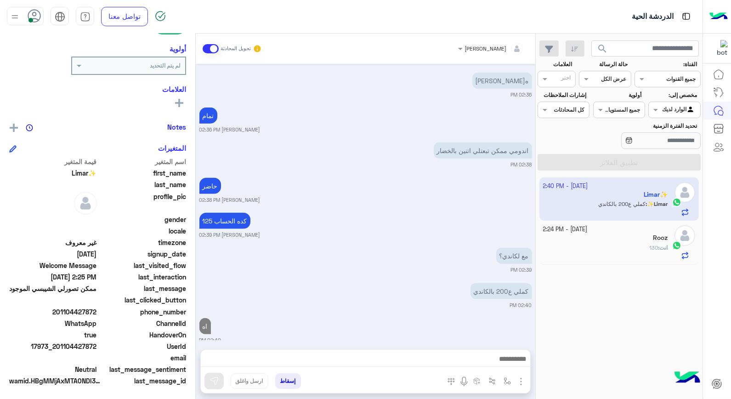
scroll to position [2089, 0]
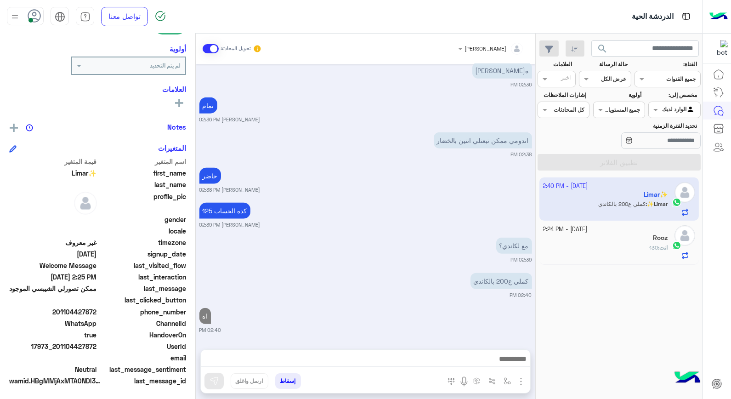
click at [396, 160] on div "Oct 13, 2025 السلام عليكم 02:22 PM الغاء المحادثة 02:22 PM Limar✨ طلب التحدث إل…" at bounding box center [365, 202] width 339 height 276
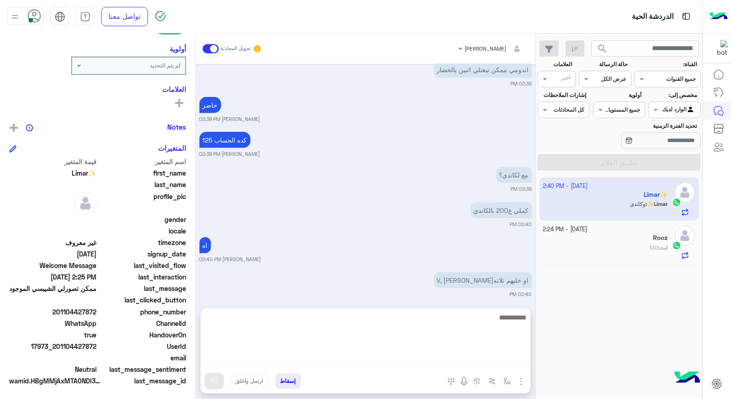
click at [480, 357] on textarea at bounding box center [365, 338] width 329 height 55
type textarea "**********"
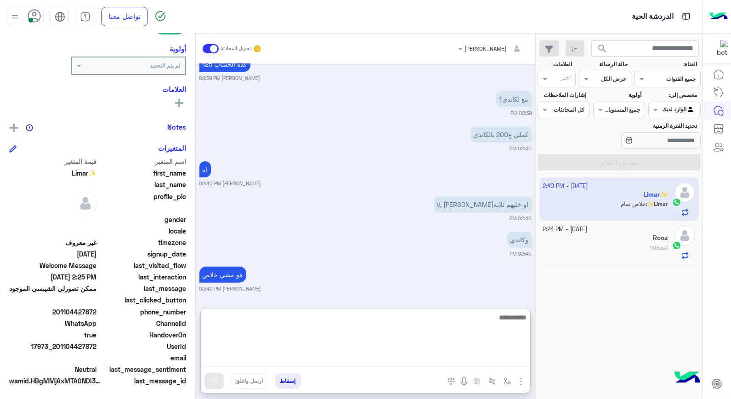
scroll to position [2271, 0]
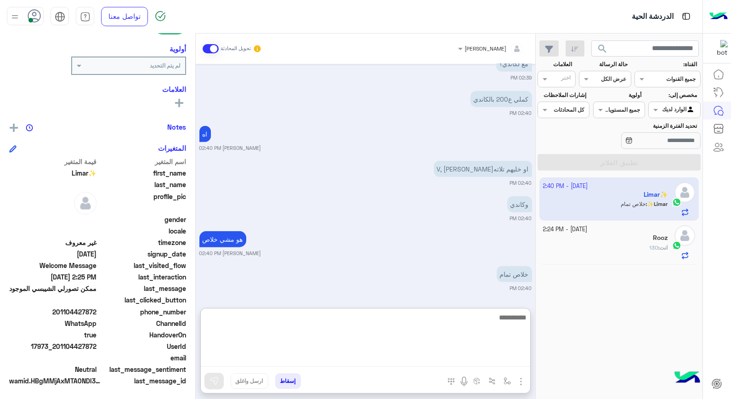
click at [507, 315] on textarea at bounding box center [365, 338] width 329 height 55
type textarea "****"
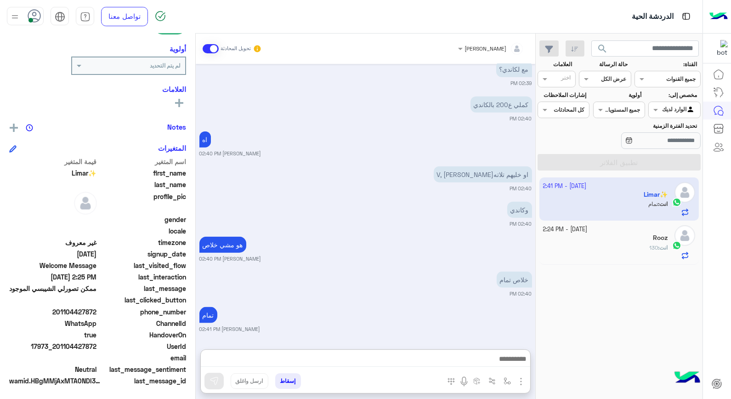
click at [287, 379] on button "إسقاط" at bounding box center [288, 381] width 26 height 16
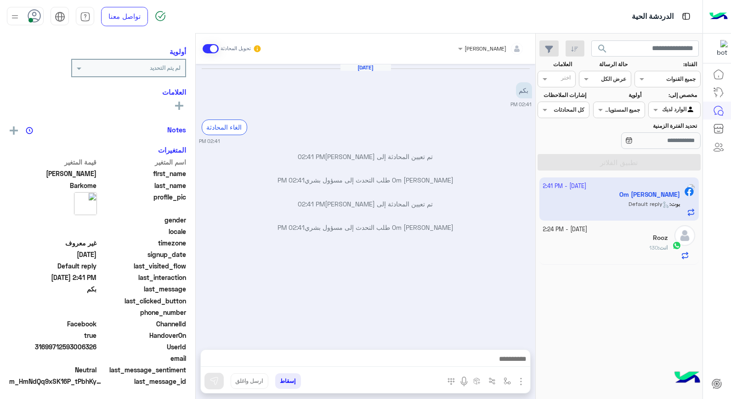
scroll to position [116, 0]
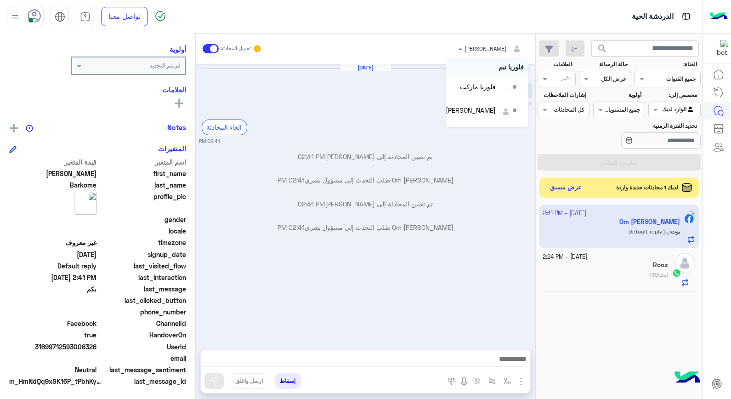
click at [488, 49] on div at bounding box center [490, 47] width 75 height 9
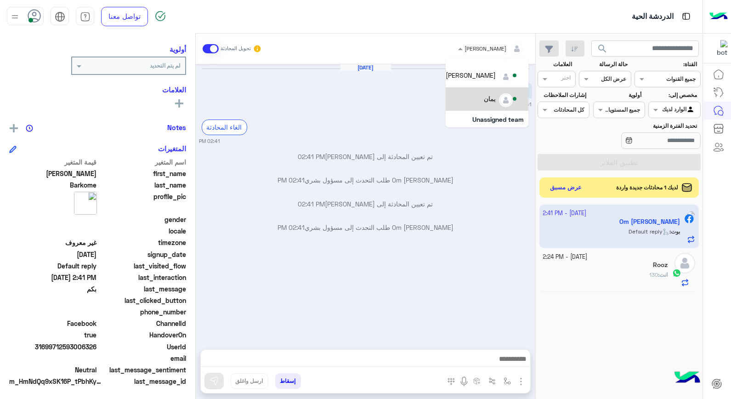
click at [468, 92] on div "يمان" at bounding box center [482, 99] width 73 height 16
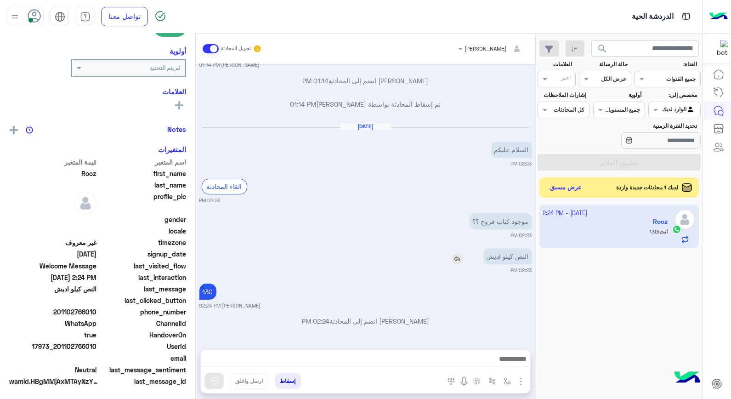
scroll to position [133, 0]
click at [571, 189] on button "عرض مسبق" at bounding box center [565, 187] width 39 height 12
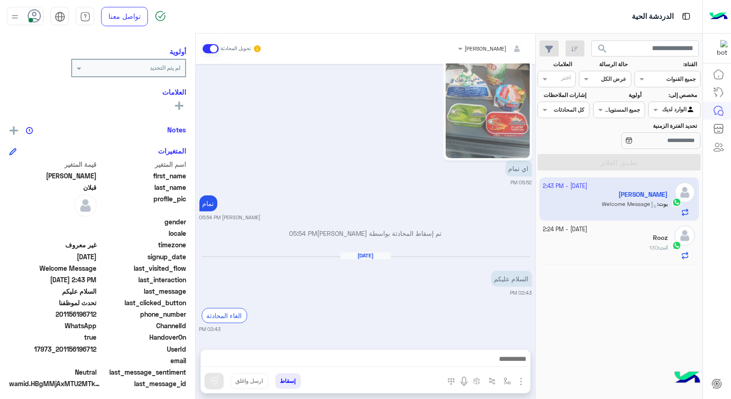
scroll to position [116, 0]
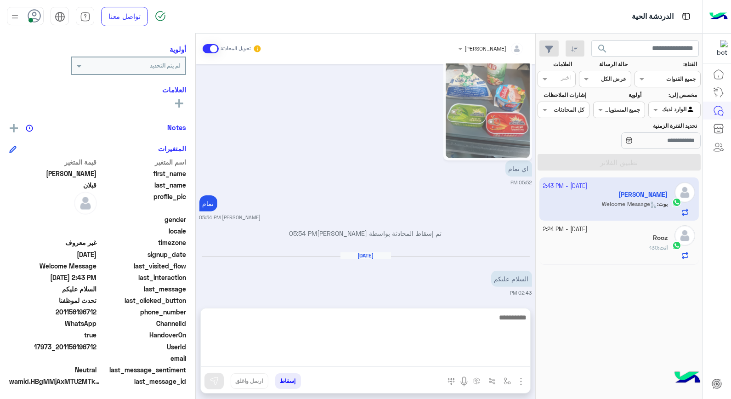
click at [485, 361] on textarea at bounding box center [365, 338] width 329 height 55
type textarea "**********"
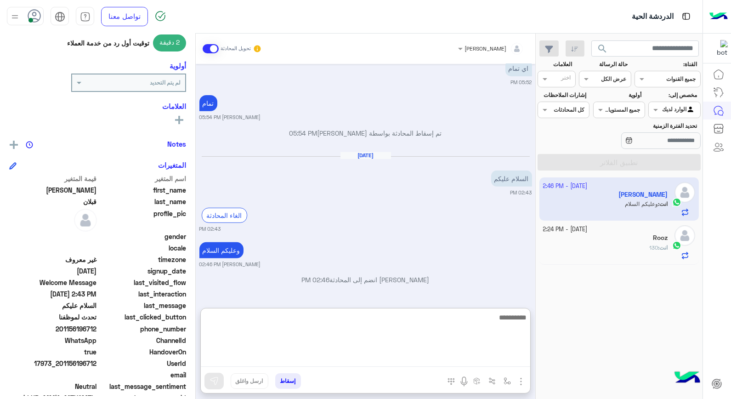
scroll to position [133, 0]
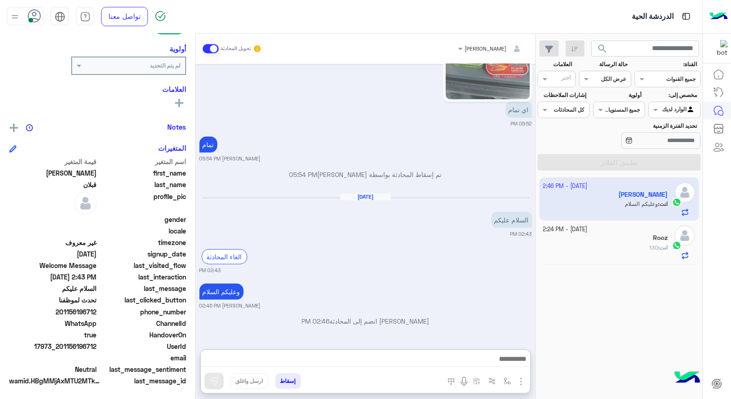
click at [605, 224] on div "13 October - 2:24 PM Rooz انت : 130" at bounding box center [619, 242] width 160 height 44
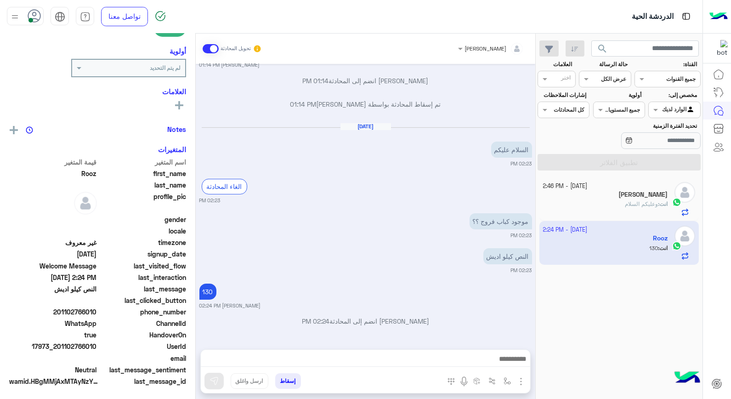
scroll to position [133, 0]
click at [288, 388] on button "إسقاط" at bounding box center [288, 381] width 26 height 16
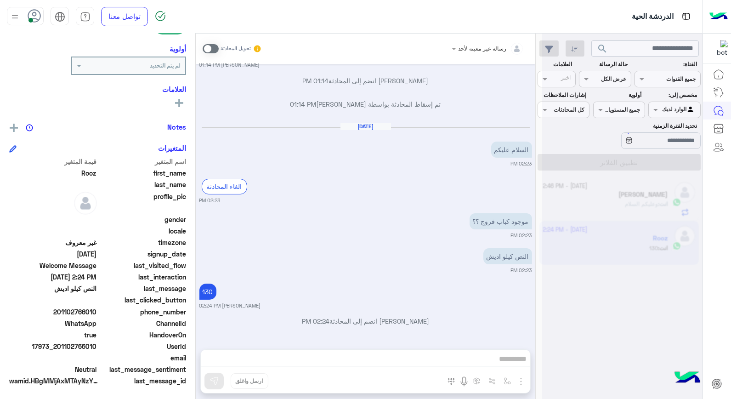
scroll to position [370, 0]
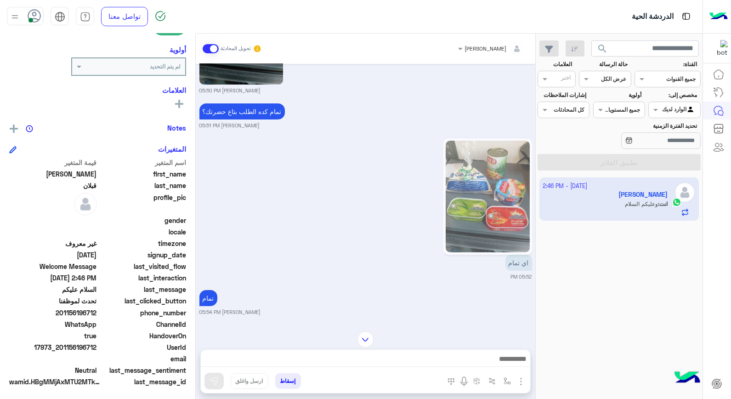
scroll to position [133, 0]
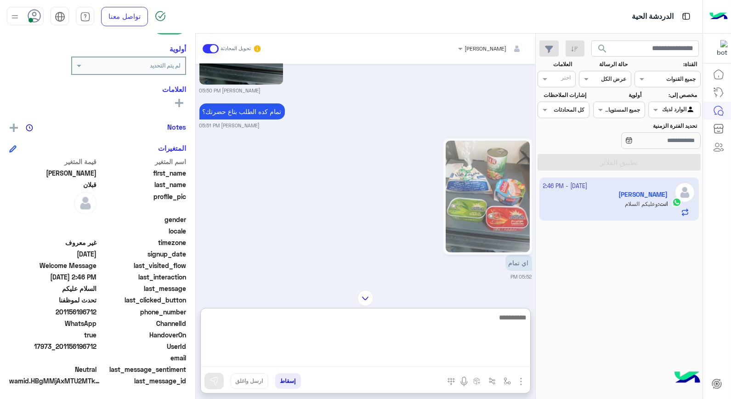
click at [449, 357] on textarea at bounding box center [365, 338] width 329 height 55
type textarea "*****"
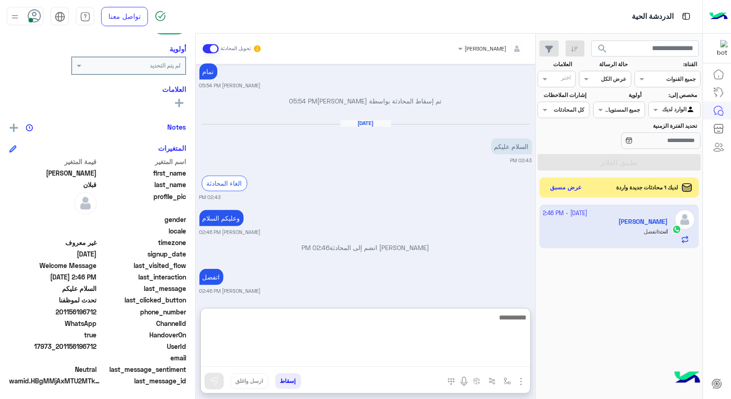
scroll to position [749, 0]
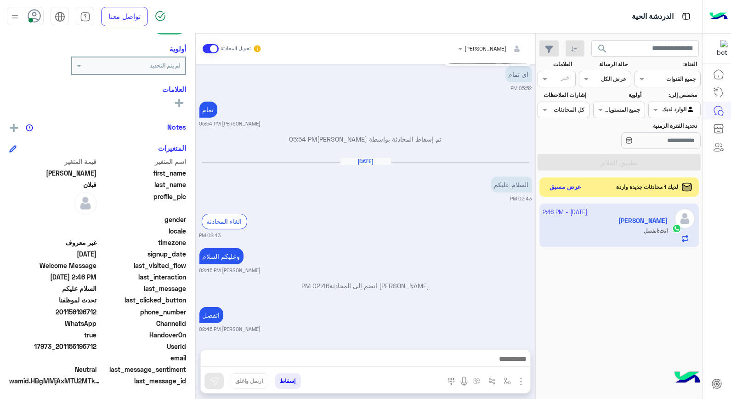
click at [578, 191] on button "عرض مسبق" at bounding box center [565, 187] width 39 height 12
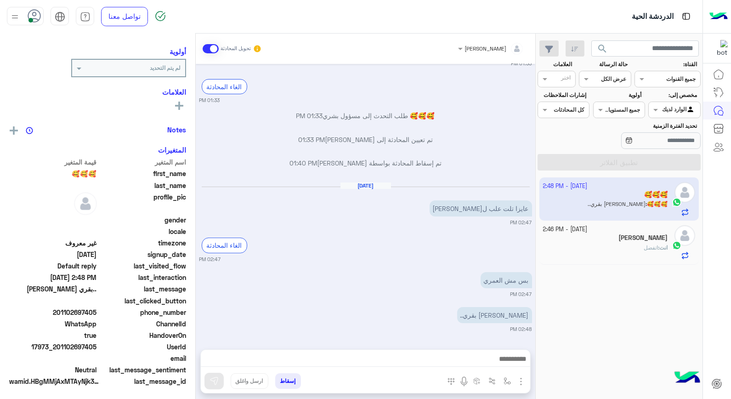
scroll to position [116, 0]
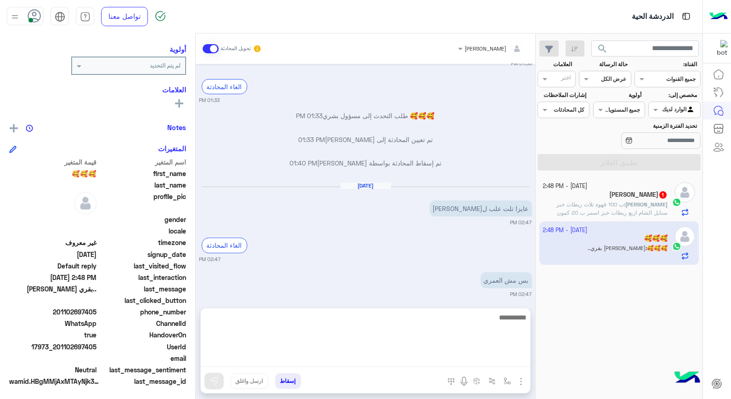
click at [482, 354] on textarea at bounding box center [365, 338] width 329 height 55
type textarea "*****"
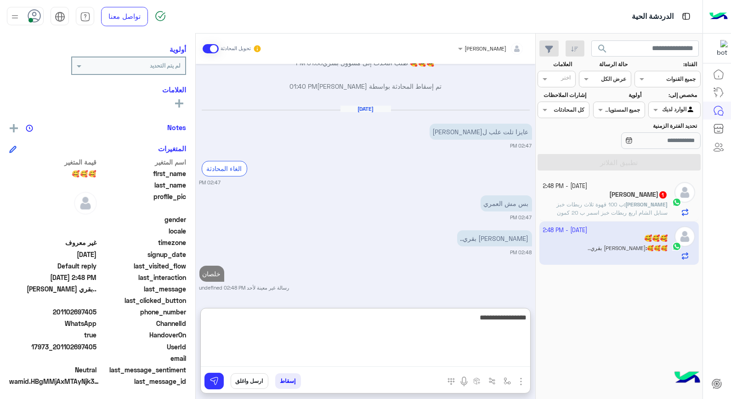
type textarea "**********"
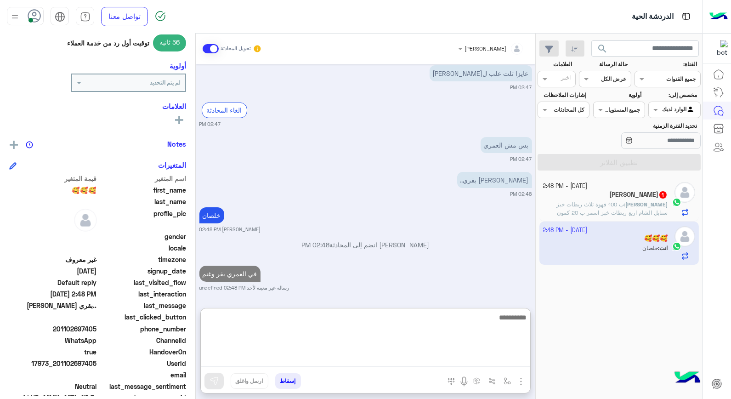
scroll to position [133, 0]
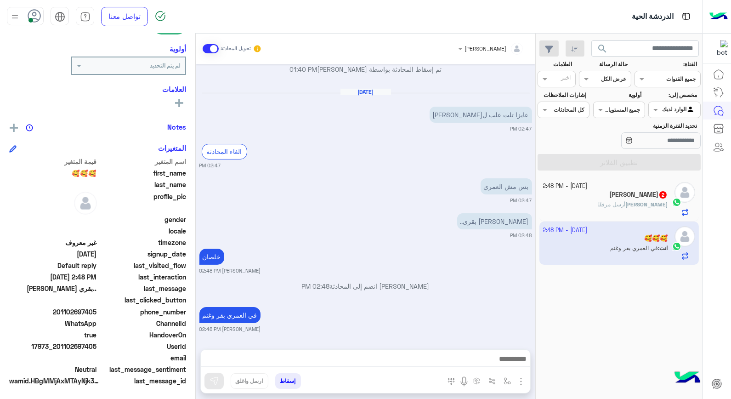
click at [659, 197] on span "2" at bounding box center [662, 194] width 7 height 7
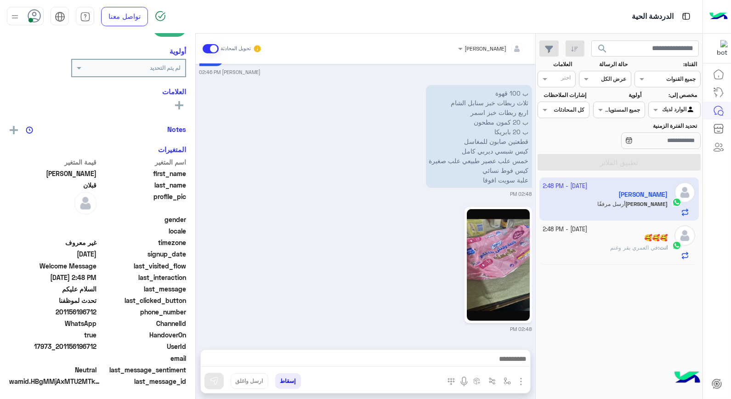
scroll to position [133, 0]
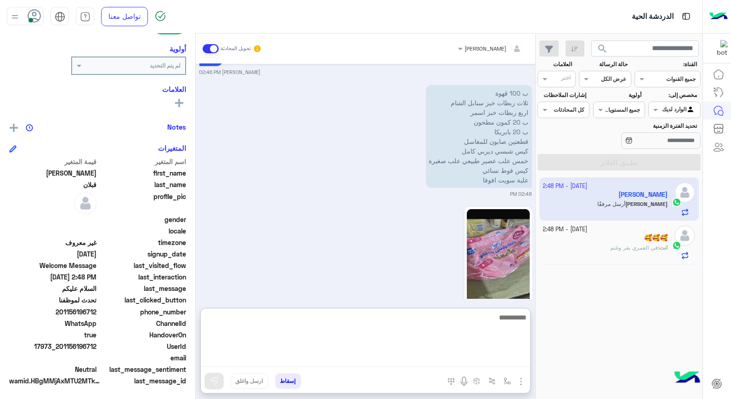
click at [503, 355] on textarea at bounding box center [365, 338] width 329 height 55
click at [495, 328] on textarea at bounding box center [365, 338] width 329 height 55
type textarea "**********"
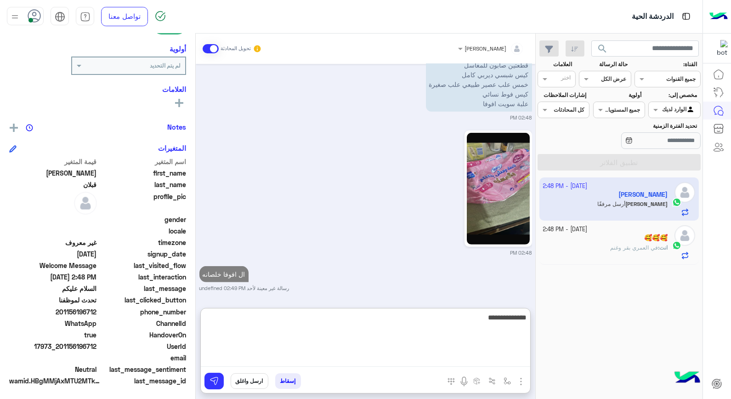
type textarea "**********"
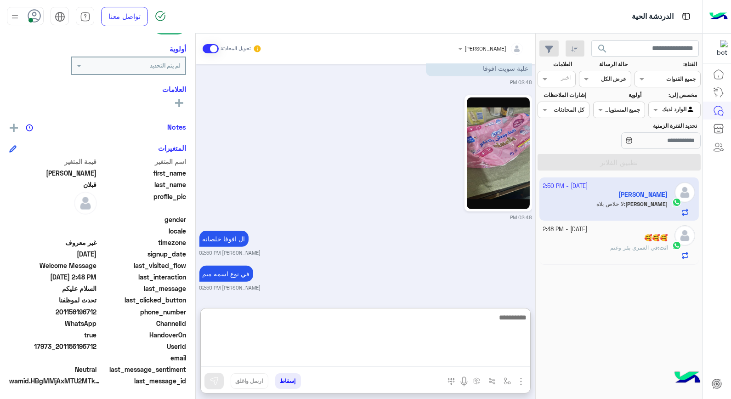
scroll to position [1005, 0]
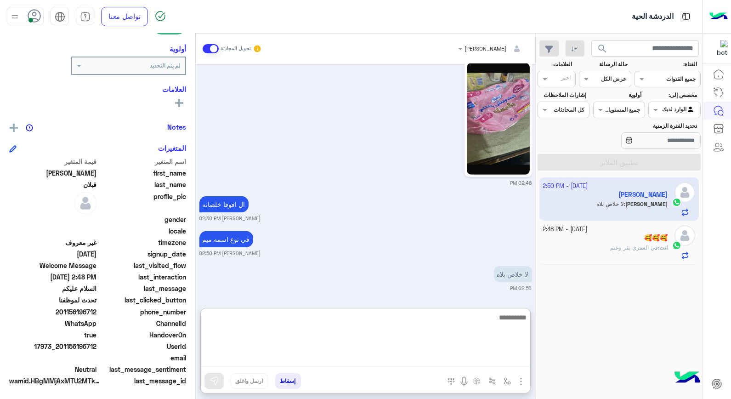
click at [506, 320] on textarea at bounding box center [365, 338] width 329 height 55
type textarea "****"
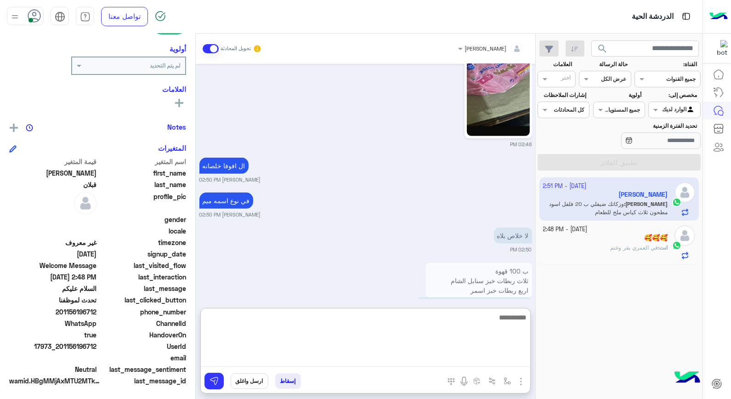
scroll to position [1120, 0]
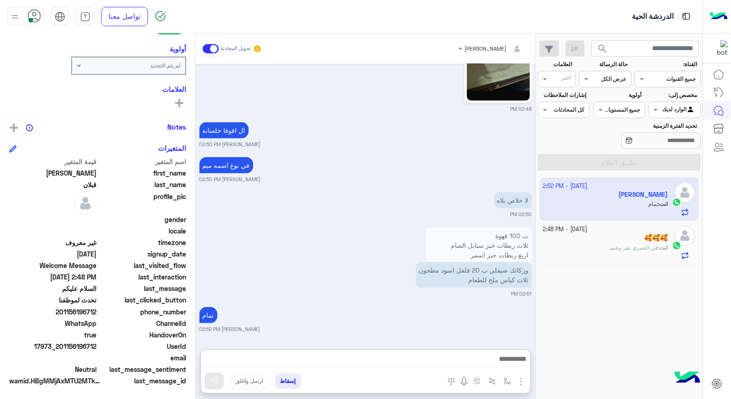
click at [591, 249] on div "انت : في العمري بقر وغنم" at bounding box center [605, 251] width 125 height 16
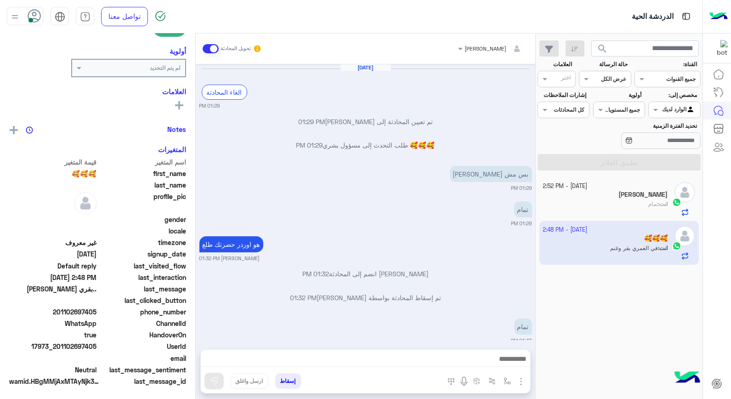
scroll to position [371, 0]
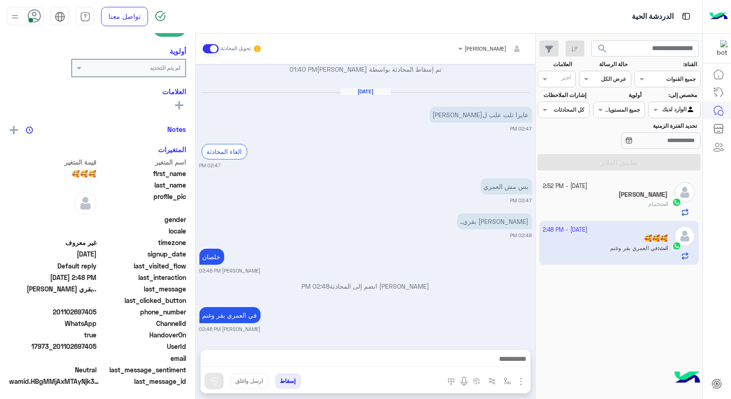
click at [283, 378] on button "إسقاط" at bounding box center [288, 381] width 26 height 16
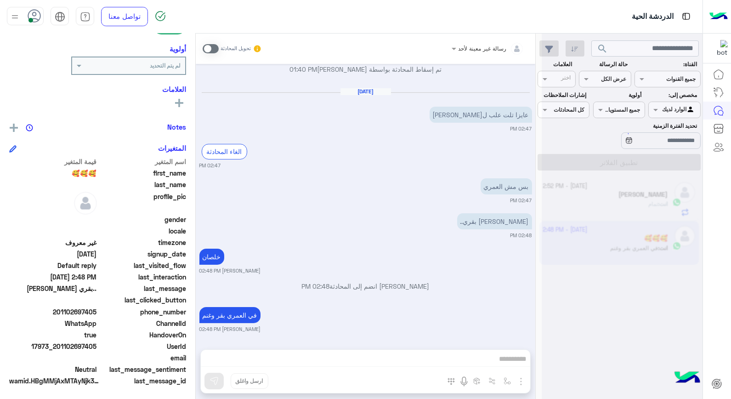
scroll to position [394, 0]
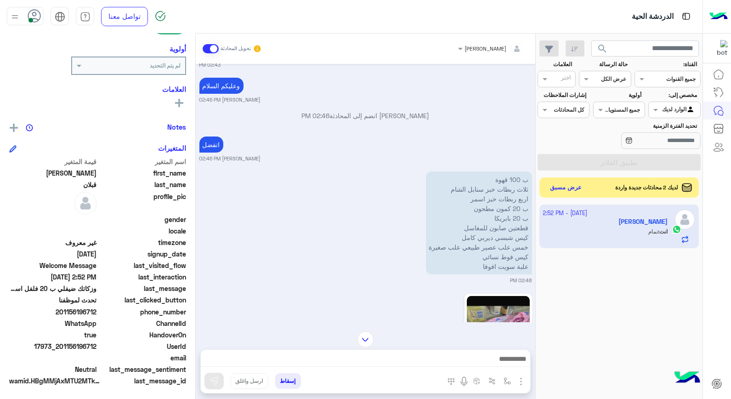
scroll to position [857, 0]
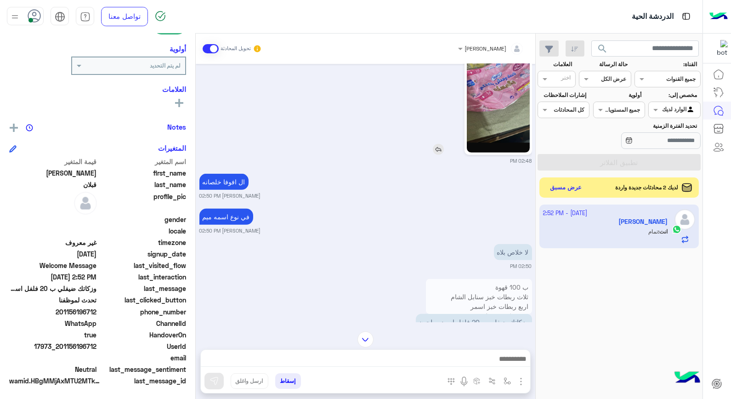
click at [479, 102] on img at bounding box center [498, 97] width 63 height 112
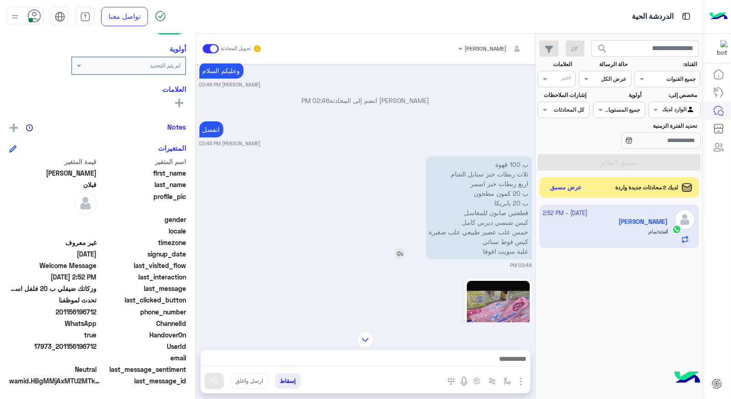
scroll to position [602, 0]
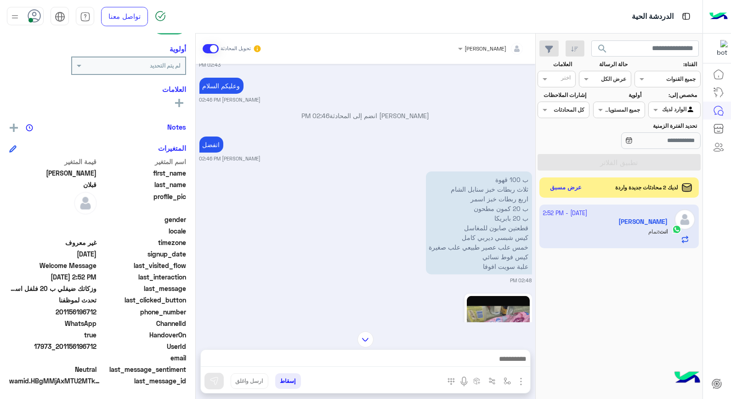
click at [31, 14] on icon at bounding box center [35, 16] width 14 height 14
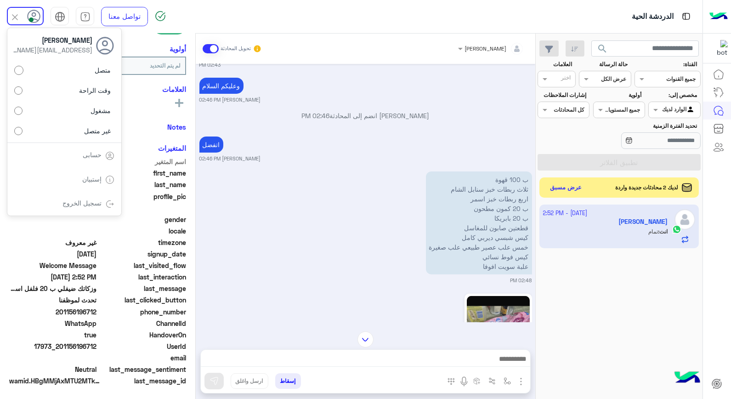
click at [102, 94] on span "وقت الراحة" at bounding box center [95, 90] width 32 height 10
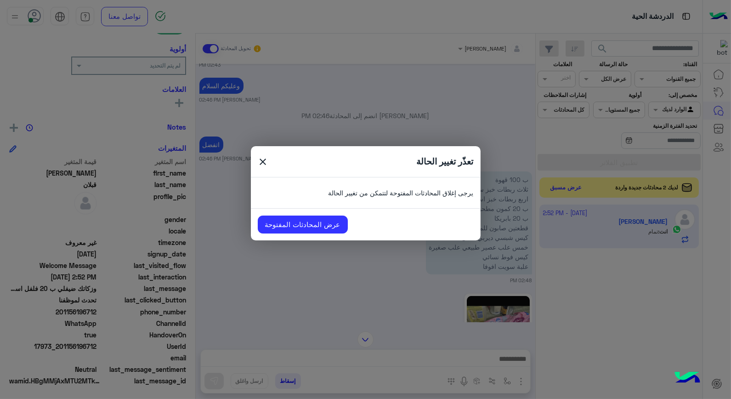
click at [262, 159] on span "close" at bounding box center [263, 163] width 11 height 14
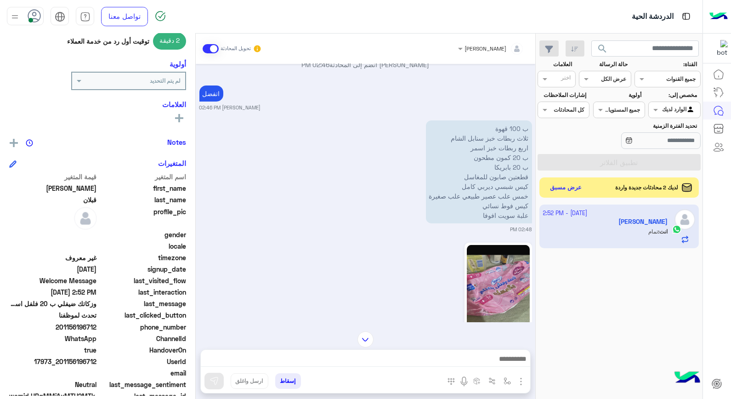
scroll to position [133, 0]
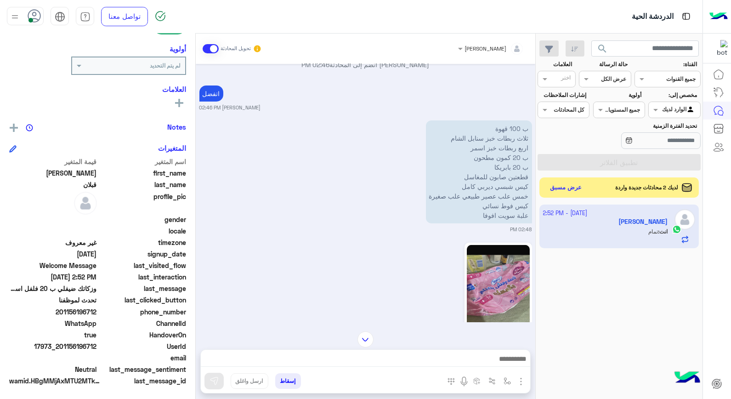
drag, startPoint x: 60, startPoint y: 346, endPoint x: 97, endPoint y: 346, distance: 37.7
click at [97, 346] on span "17973_201156196712" at bounding box center [53, 346] width 88 height 10
copy span "01156196712"
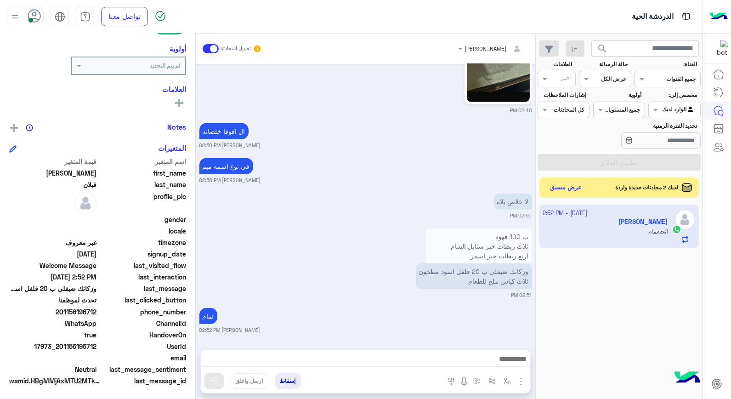
scroll to position [908, 0]
click at [296, 378] on button "إسقاط" at bounding box center [288, 381] width 26 height 16
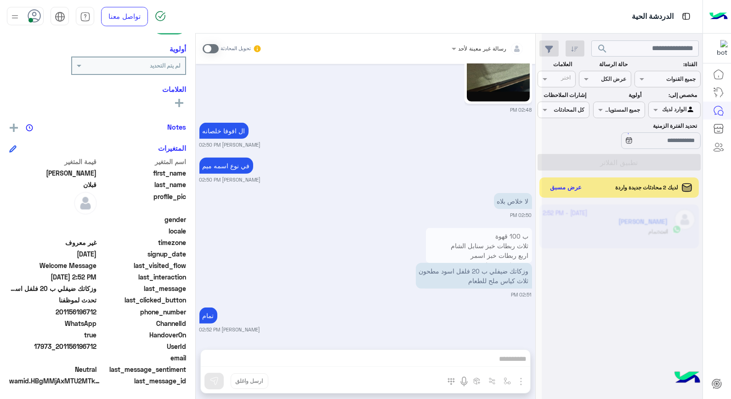
scroll to position [932, 0]
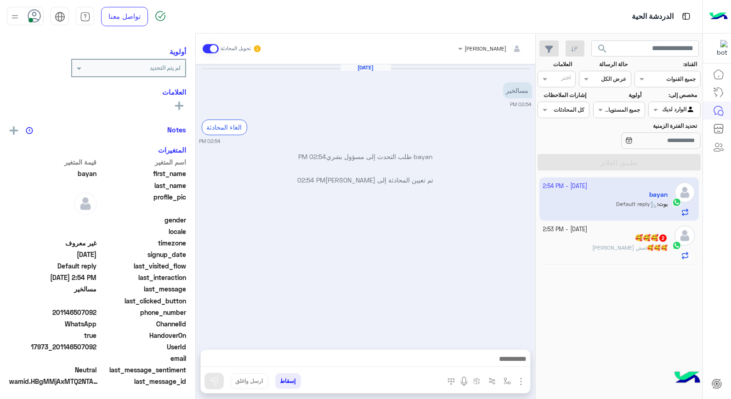
scroll to position [116, 0]
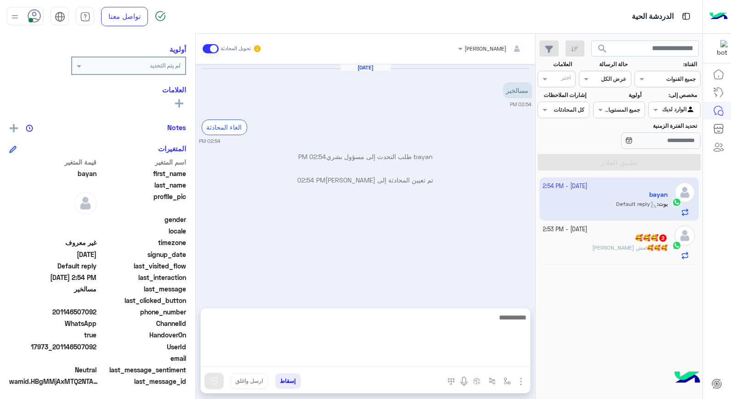
click at [492, 363] on textarea at bounding box center [365, 338] width 329 height 55
type textarea "*********"
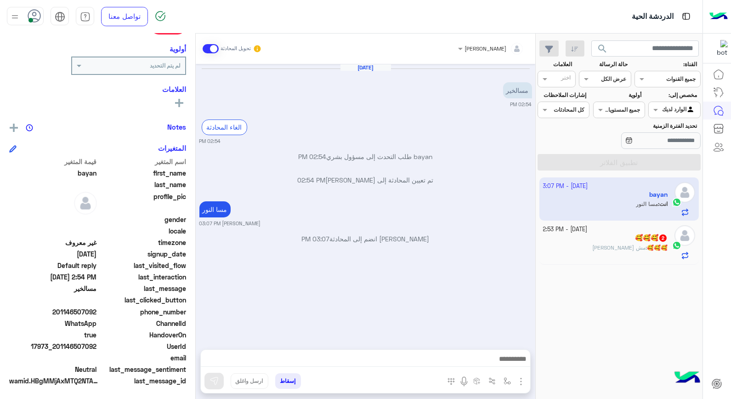
click at [659, 232] on div "13 October - 2:53 PM" at bounding box center [605, 229] width 125 height 9
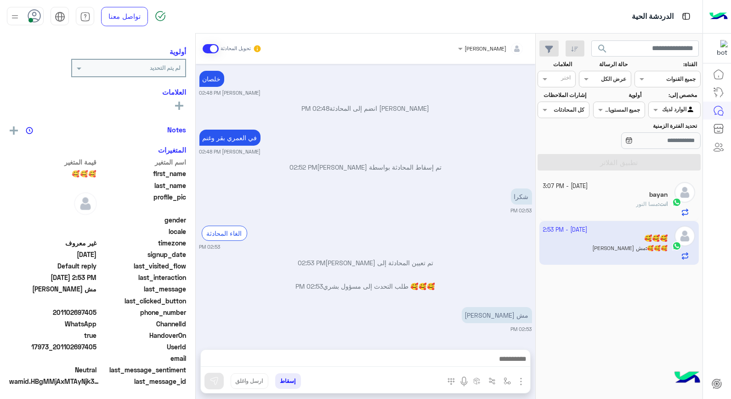
scroll to position [116, 0]
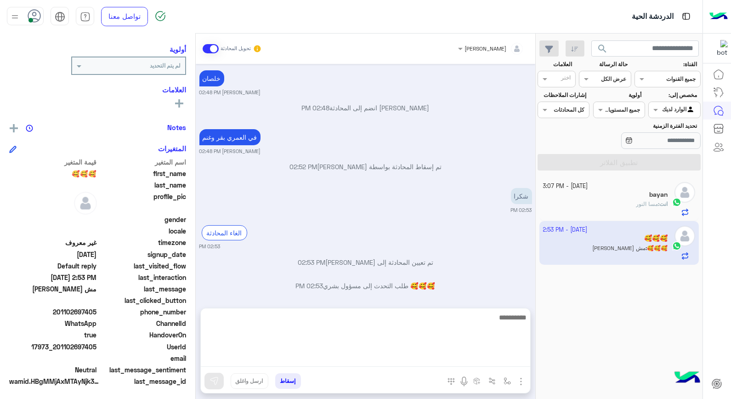
click at [453, 360] on textarea at bounding box center [365, 338] width 329 height 55
type textarea "**********"
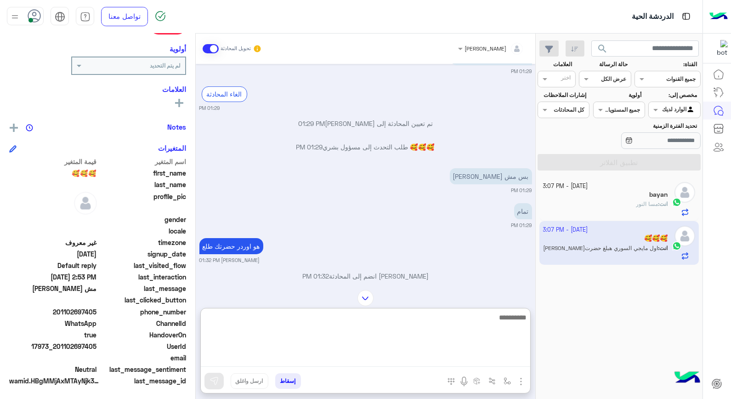
scroll to position [644, 0]
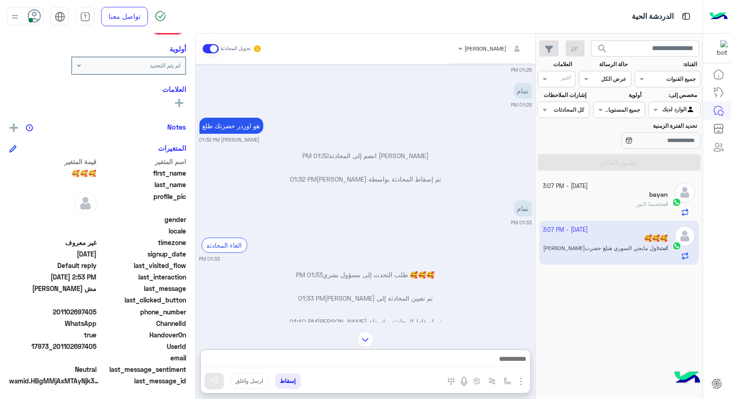
click at [279, 382] on button "إسقاط" at bounding box center [288, 381] width 26 height 16
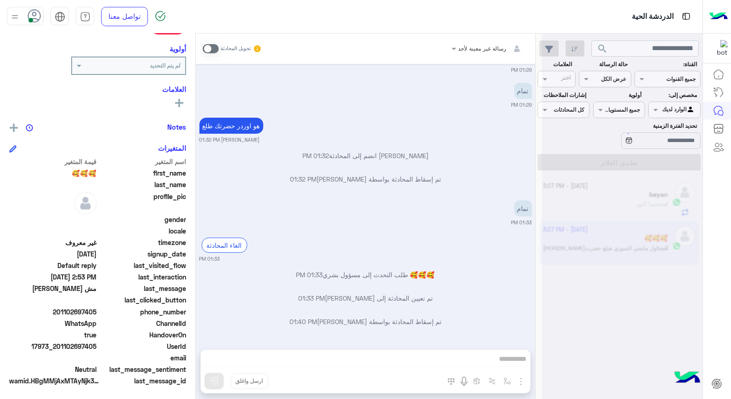
scroll to position [1156, 0]
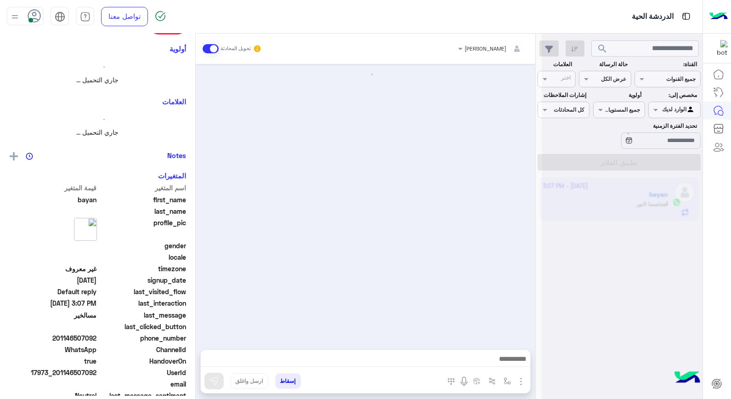
click at [670, 111] on div at bounding box center [622, 203] width 161 height 399
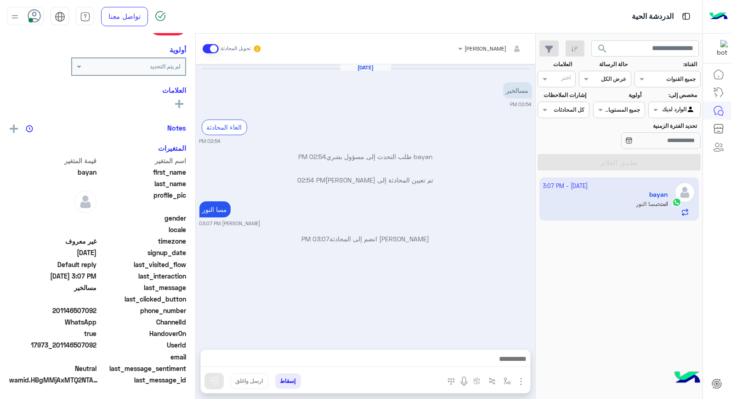
scroll to position [131, 0]
click at [670, 111] on div at bounding box center [674, 108] width 51 height 9
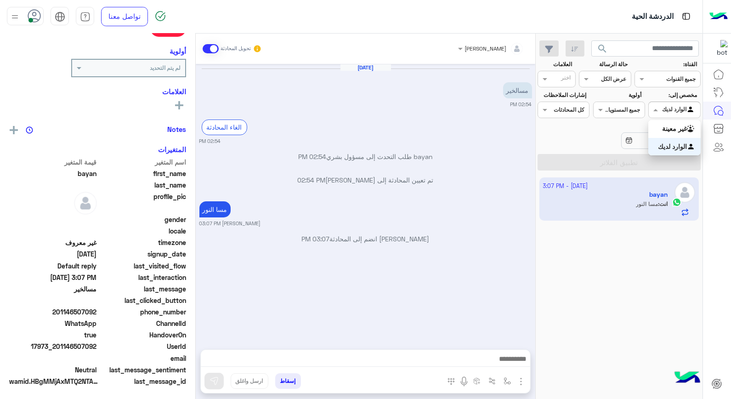
click at [662, 146] on b "الوارد لديك" at bounding box center [672, 146] width 29 height 8
click at [664, 120] on section "القناة: القناه جميع القنوات حالة الرسالة القناه عرض الكل العلامات اختر مخصص إلى…" at bounding box center [618, 115] width 153 height 110
click at [672, 106] on div at bounding box center [674, 108] width 51 height 9
click at [667, 121] on div "غير معينة" at bounding box center [674, 129] width 52 height 18
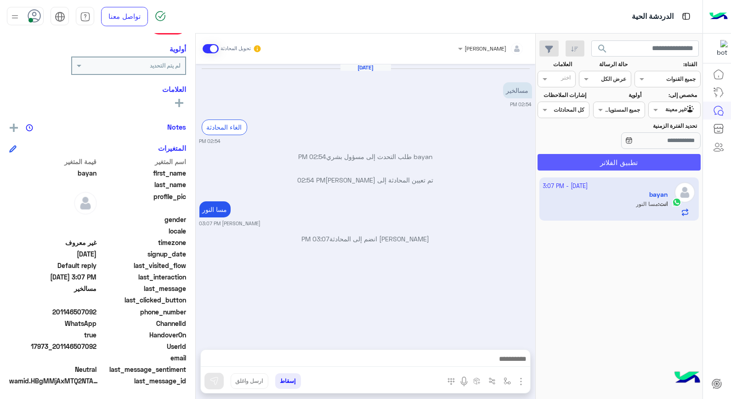
click at [653, 158] on button "تطبيق الفلاتر" at bounding box center [618, 162] width 163 height 17
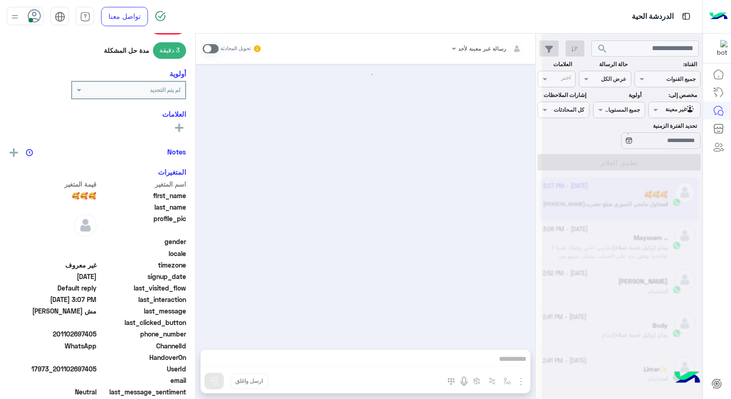
scroll to position [360, 0]
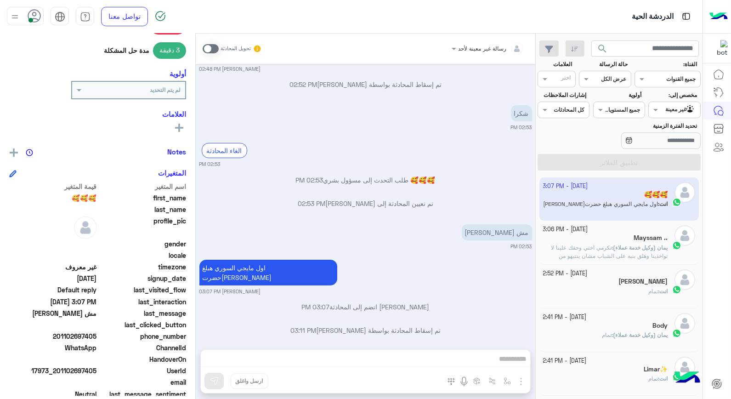
click at [638, 295] on div "انت : تمام" at bounding box center [605, 295] width 125 height 16
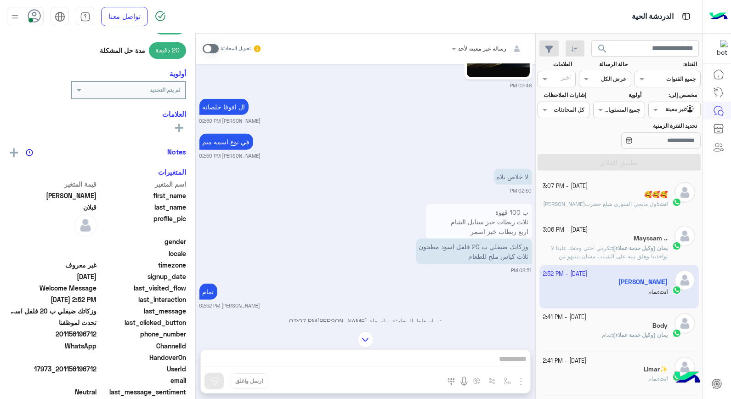
scroll to position [613, 0]
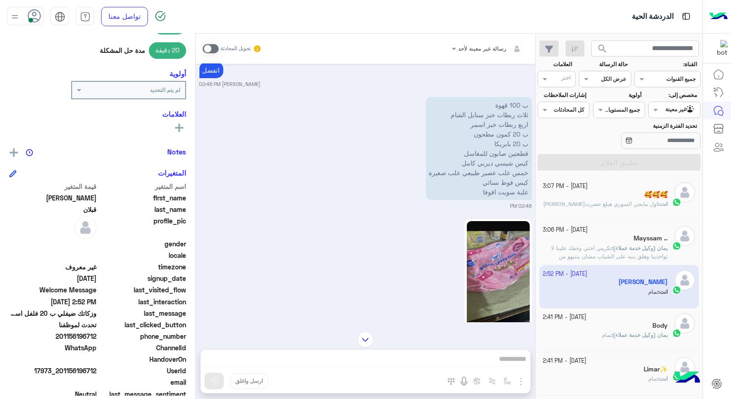
click at [497, 286] on img at bounding box center [498, 277] width 63 height 112
click at [674, 111] on input "text" at bounding box center [684, 109] width 21 height 8
click at [666, 149] on b "الوارد لديك" at bounding box center [672, 146] width 29 height 8
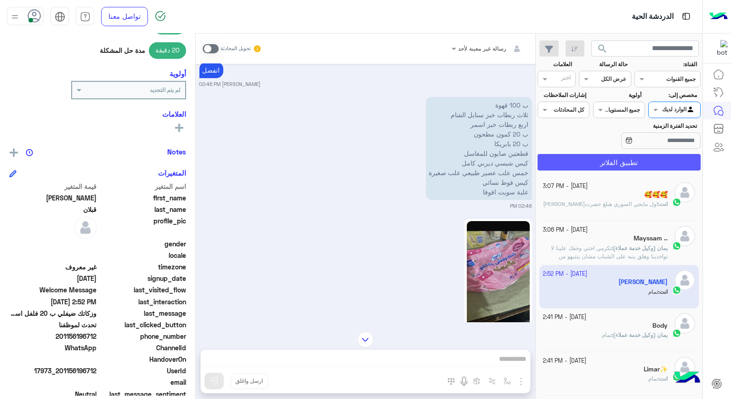
click at [650, 162] on button "تطبيق الفلاتر" at bounding box center [618, 162] width 163 height 17
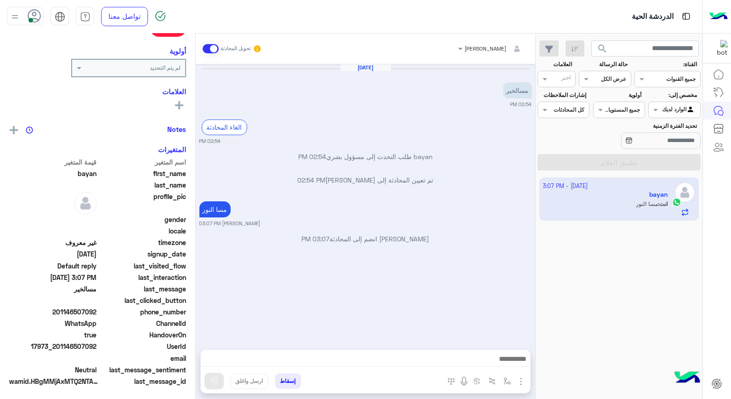
scroll to position [133, 0]
click at [687, 112] on input "text" at bounding box center [684, 109] width 21 height 8
click at [674, 130] on b "غير معينة" at bounding box center [674, 128] width 25 height 8
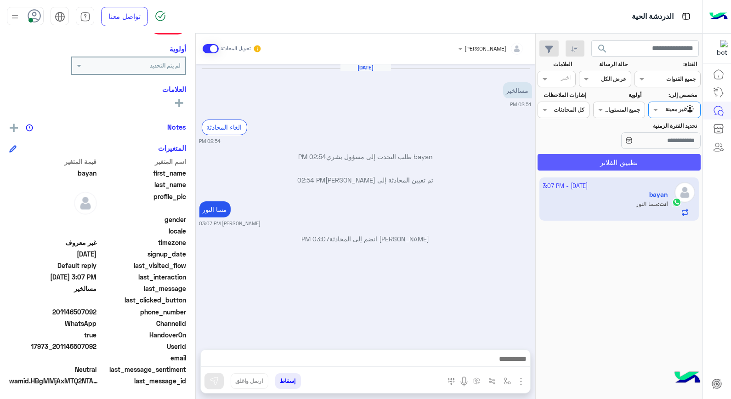
click at [655, 167] on button "تطبيق الفلاتر" at bounding box center [618, 162] width 163 height 17
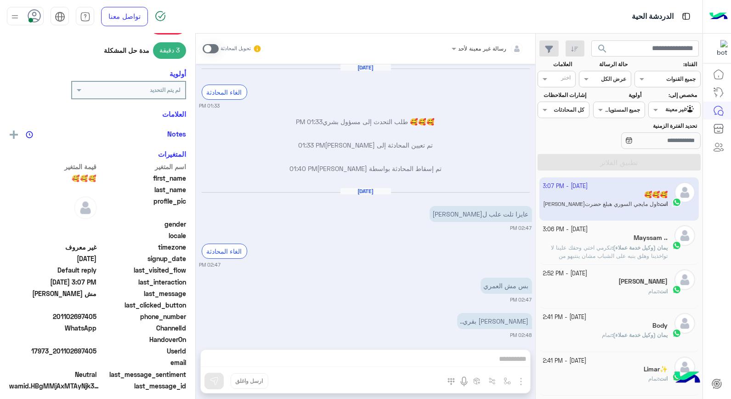
scroll to position [360, 0]
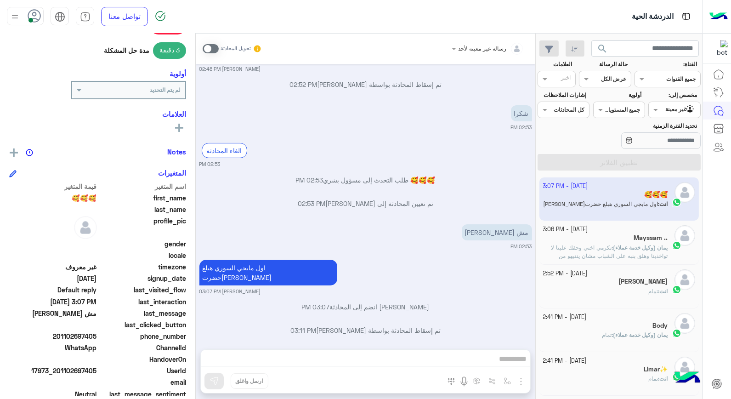
click at [625, 285] on div "احمد قبلان" at bounding box center [605, 282] width 125 height 10
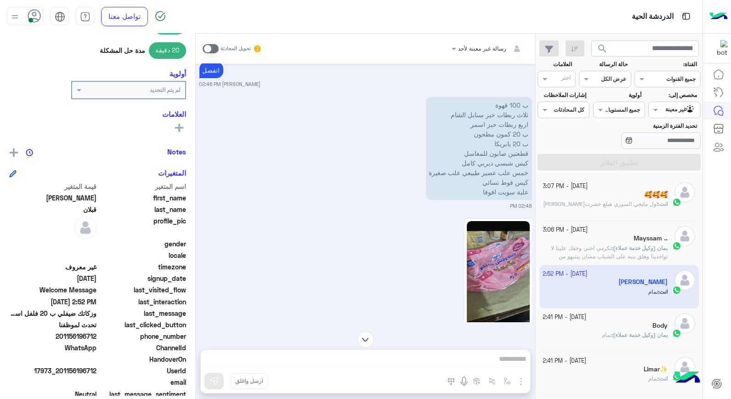
scroll to position [868, 0]
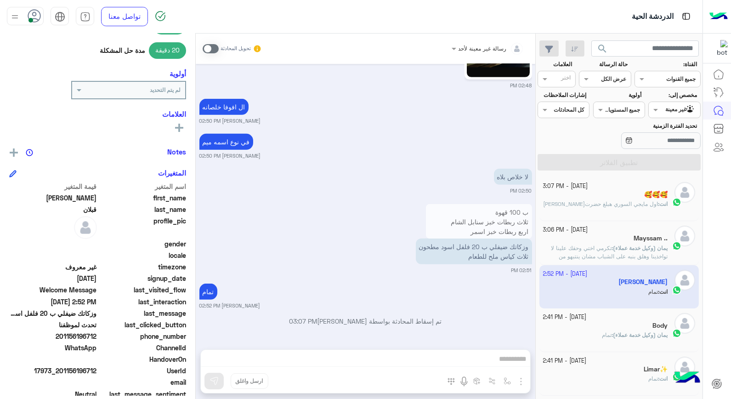
click at [668, 109] on div at bounding box center [674, 108] width 51 height 9
click at [660, 142] on b "الوارد لديك" at bounding box center [672, 146] width 29 height 8
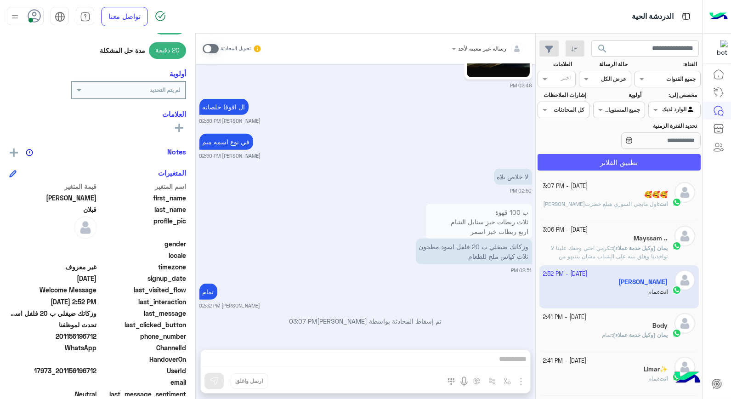
click at [660, 166] on button "تطبيق الفلاتر" at bounding box center [618, 162] width 163 height 17
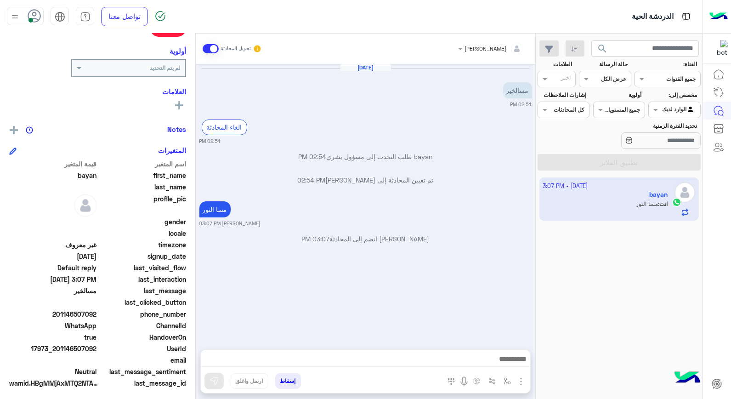
scroll to position [133, 0]
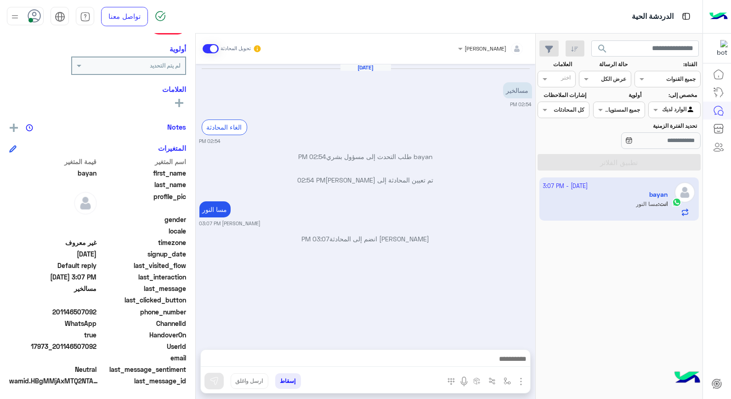
click at [281, 380] on button "إسقاط" at bounding box center [288, 381] width 26 height 16
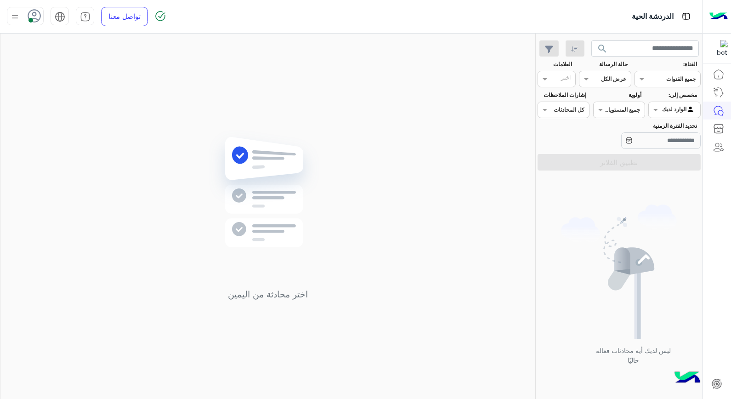
click at [37, 17] on icon at bounding box center [35, 16] width 14 height 14
click at [80, 129] on label "غير متصل" at bounding box center [64, 130] width 100 height 17
click at [503, 130] on div "اختر محادثة من اليمين" at bounding box center [267, 218] width 535 height 369
click at [28, 15] on use at bounding box center [34, 15] width 13 height 13
click at [98, 72] on span "متصل" at bounding box center [103, 70] width 16 height 10
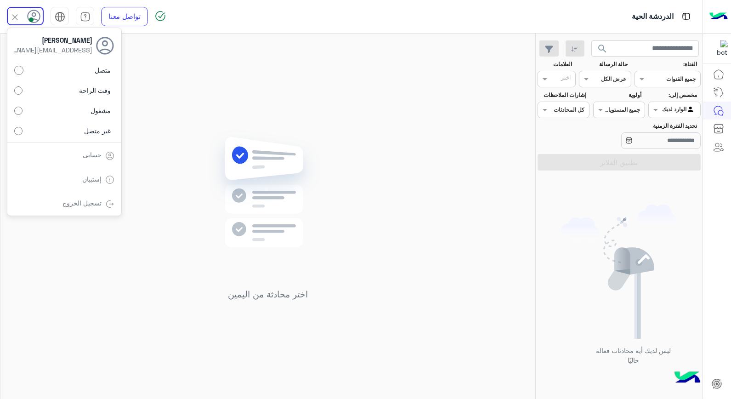
drag, startPoint x: 481, startPoint y: 132, endPoint x: 497, endPoint y: 132, distance: 16.1
click at [482, 132] on div "اختر محادثة من اليمين" at bounding box center [267, 218] width 535 height 369
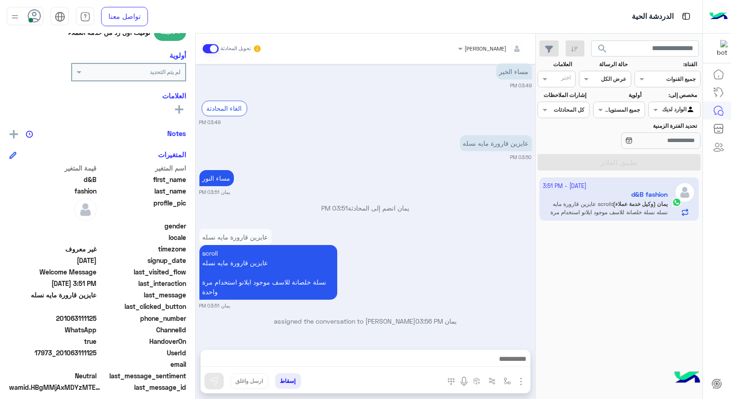
scroll to position [133, 0]
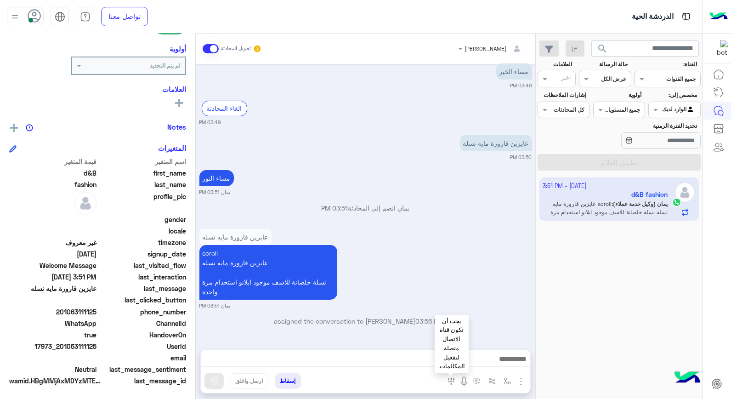
click at [452, 378] on img at bounding box center [450, 381] width 7 height 7
click at [453, 385] on div at bounding box center [450, 380] width 7 height 11
click at [460, 379] on img at bounding box center [463, 381] width 11 height 11
click at [465, 385] on img at bounding box center [463, 381] width 11 height 11
click at [464, 381] on img at bounding box center [463, 381] width 11 height 11
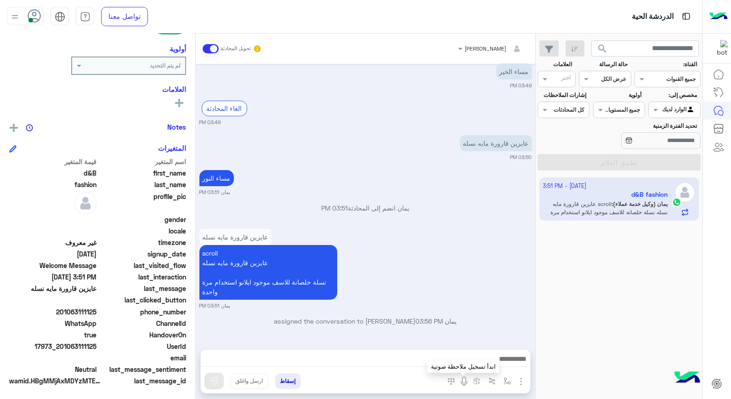
click at [464, 381] on img at bounding box center [463, 381] width 11 height 11
drag, startPoint x: 464, startPoint y: 380, endPoint x: 462, endPoint y: 236, distance: 144.7
click at [462, 236] on div "عايزين قارورة مايه نسله scroll عايزين قارورة مايه نسله نسلة خلصانة للاسف موجود …" at bounding box center [365, 267] width 333 height 83
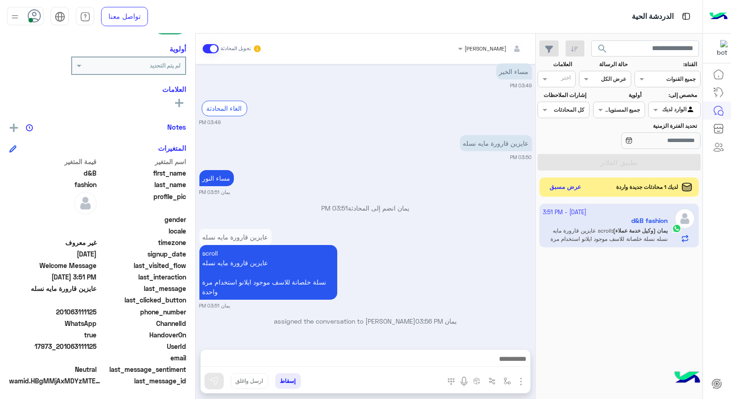
click at [549, 193] on button "عرض مسبق" at bounding box center [565, 187] width 39 height 12
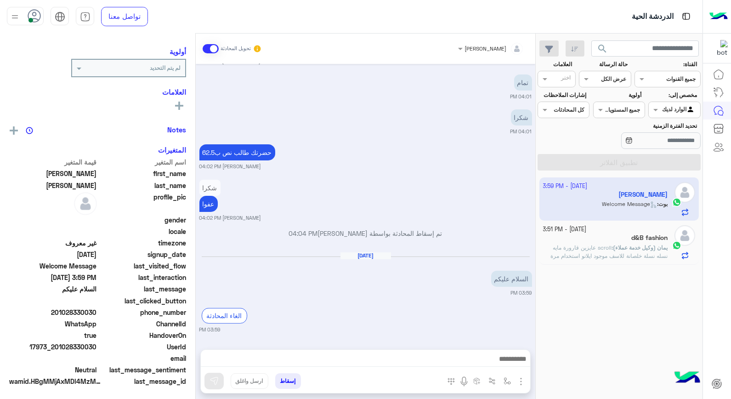
scroll to position [116, 0]
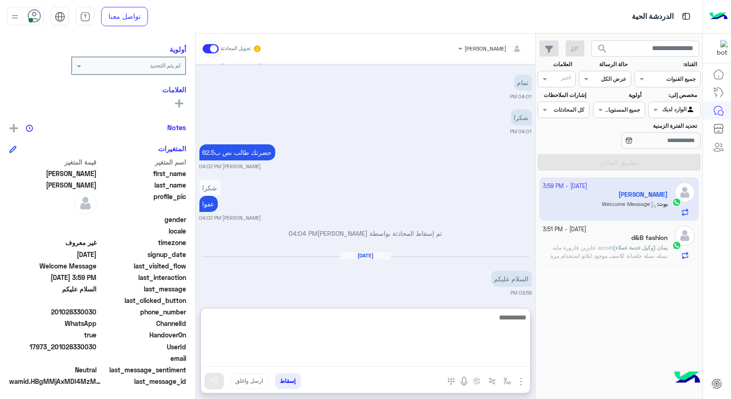
click at [464, 354] on textarea at bounding box center [365, 338] width 329 height 55
type textarea "**********"
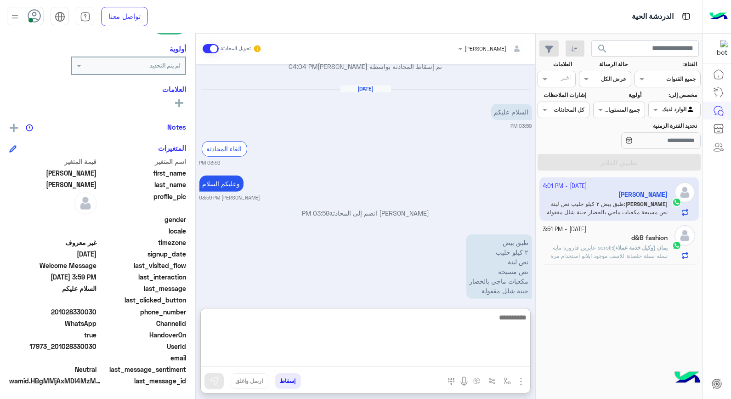
scroll to position [745, 0]
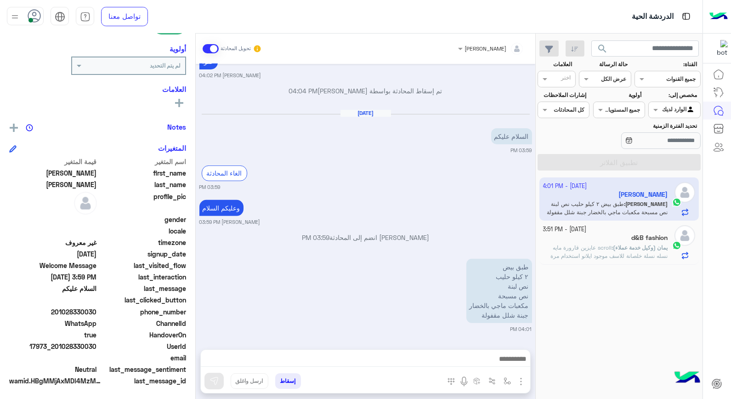
click at [594, 238] on div "d&B fashion" at bounding box center [605, 239] width 125 height 10
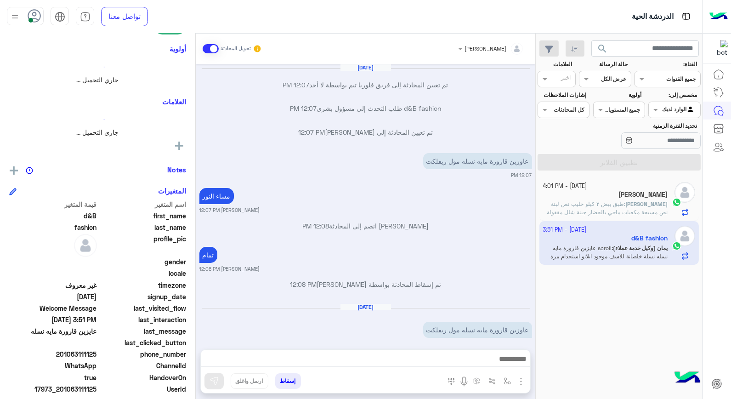
scroll to position [429, 0]
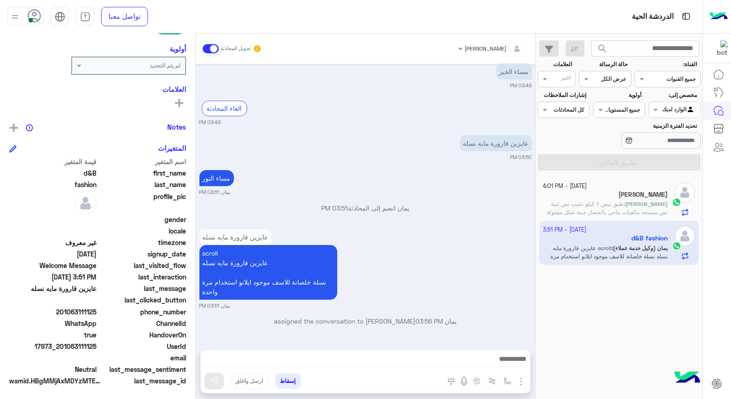
click at [285, 376] on button "إسقاط" at bounding box center [288, 381] width 26 height 16
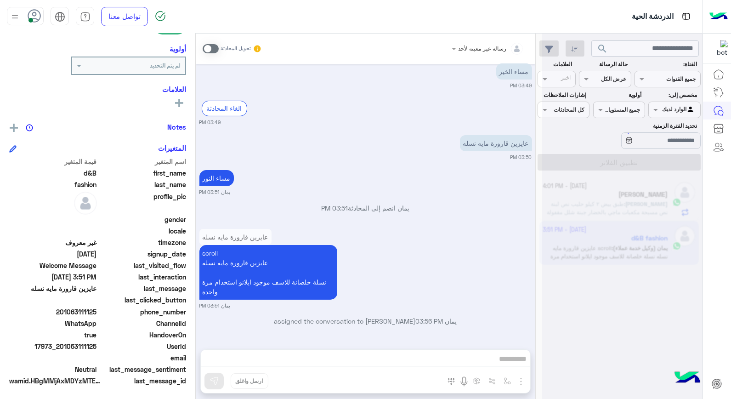
scroll to position [452, 0]
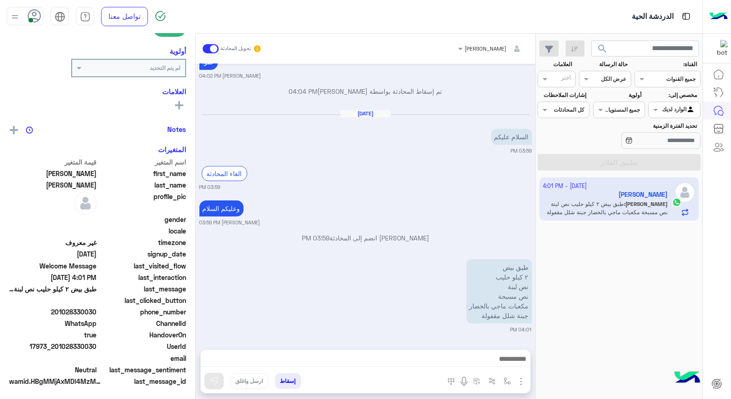
scroll to position [133, 0]
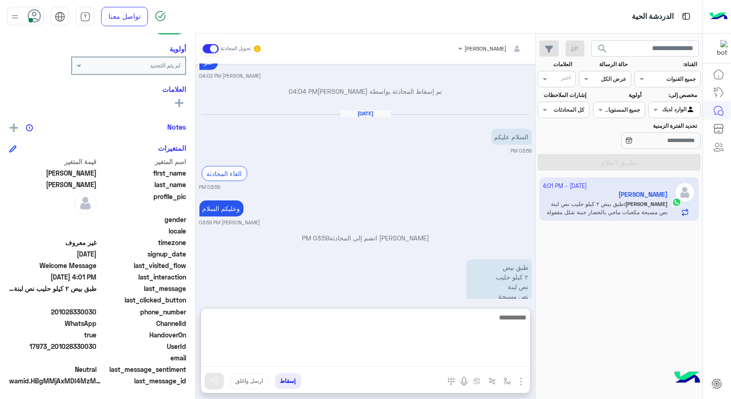
click at [439, 356] on textarea at bounding box center [365, 338] width 329 height 55
type textarea "*********"
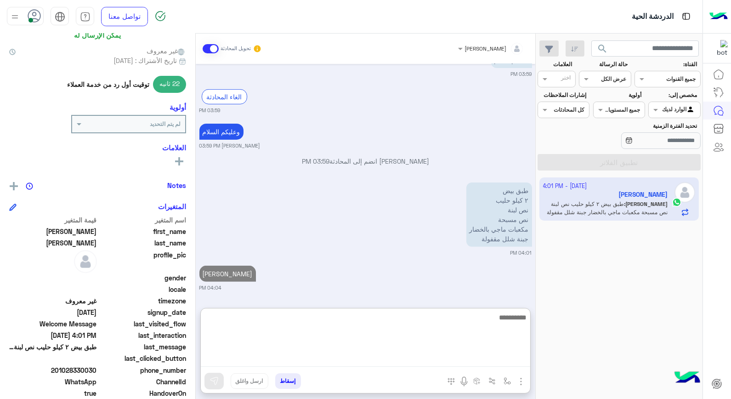
scroll to position [0, 0]
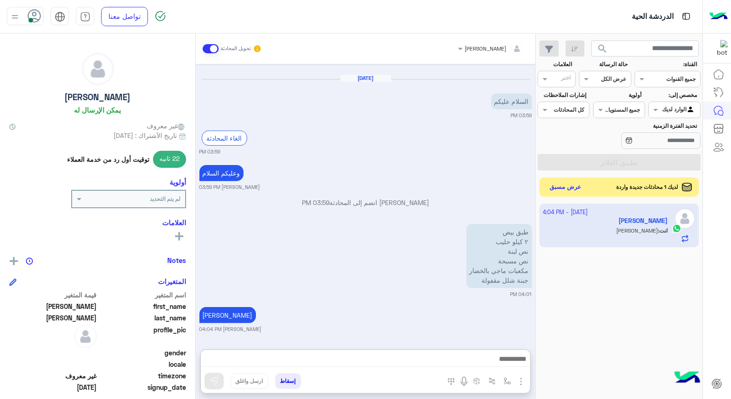
click at [582, 187] on button "عرض مسبق" at bounding box center [565, 187] width 39 height 12
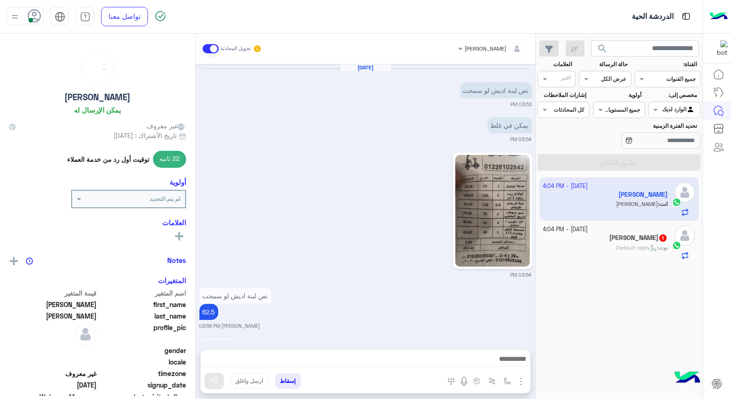
scroll to position [621, 0]
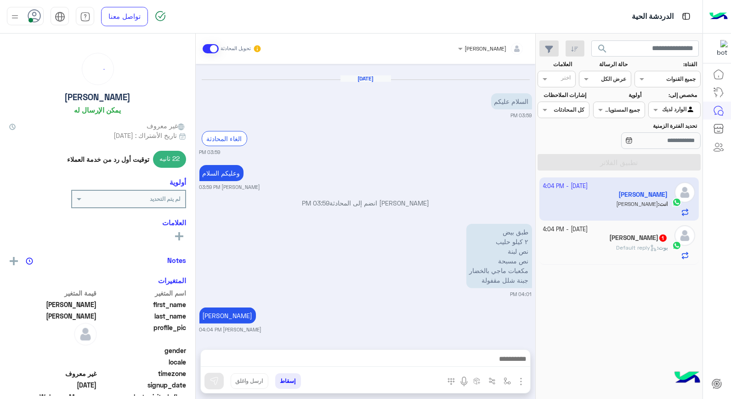
click at [581, 230] on small "[DATE] - 4:04 PM" at bounding box center [565, 229] width 45 height 9
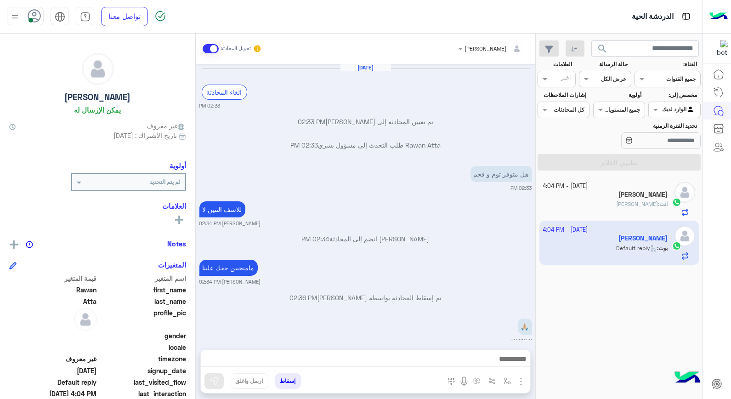
scroll to position [503, 0]
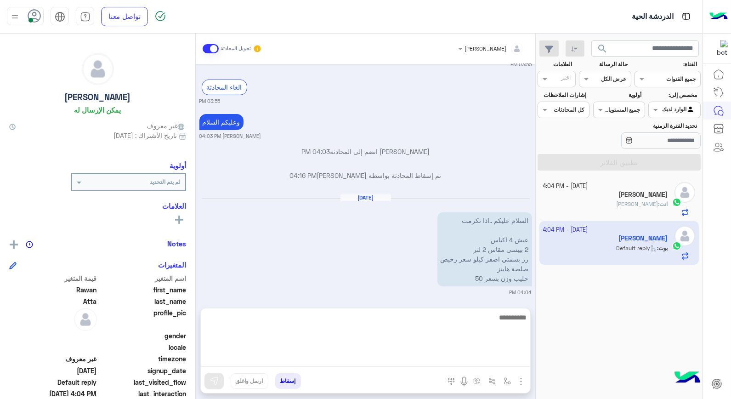
click at [480, 358] on textarea at bounding box center [365, 338] width 329 height 55
type textarea "**********"
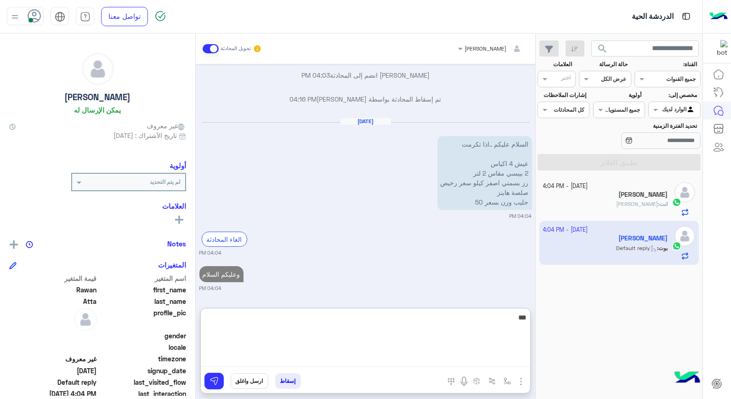
type textarea "****"
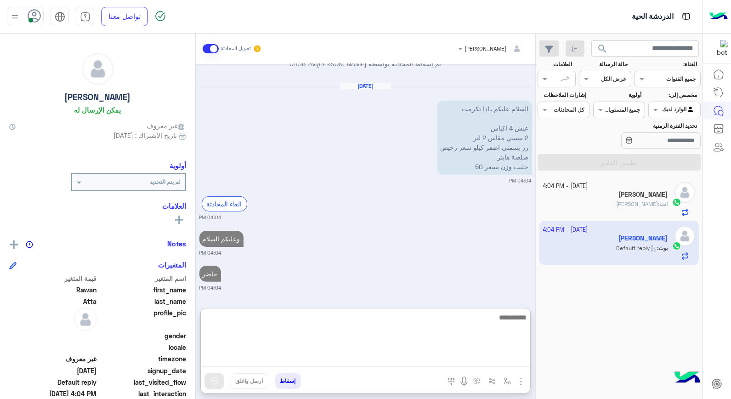
scroll to position [638, 0]
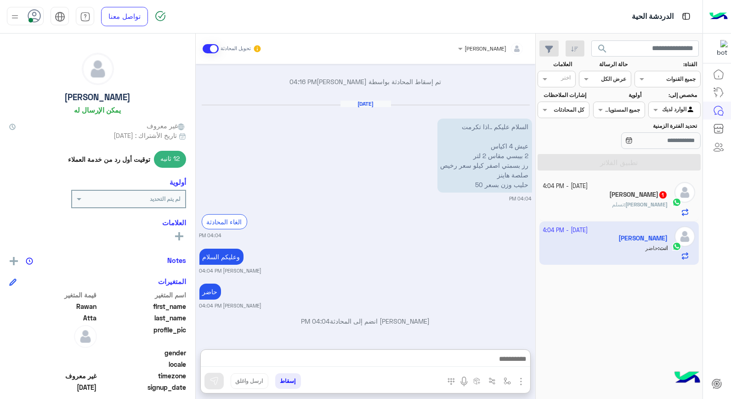
click at [596, 209] on div "[PERSON_NAME] : تسلم" at bounding box center [605, 208] width 125 height 16
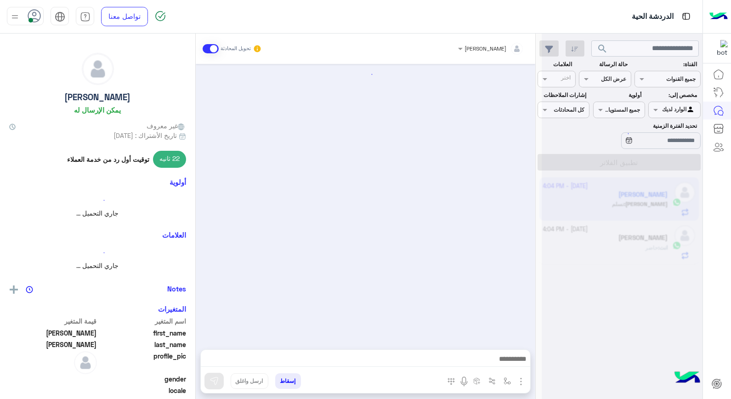
scroll to position [621, 0]
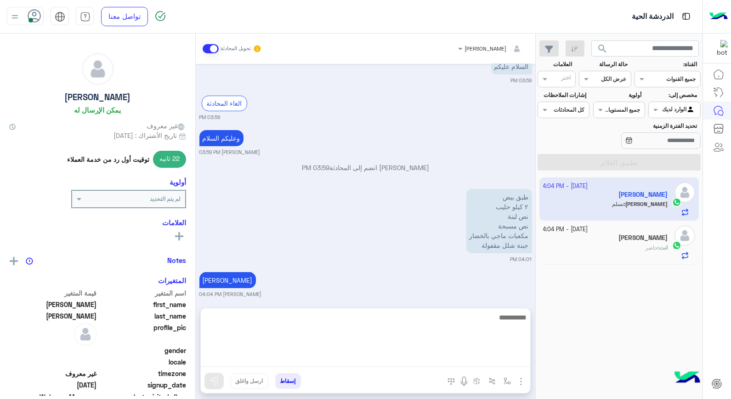
click at [438, 361] on textarea at bounding box center [365, 338] width 329 height 55
type textarea "******"
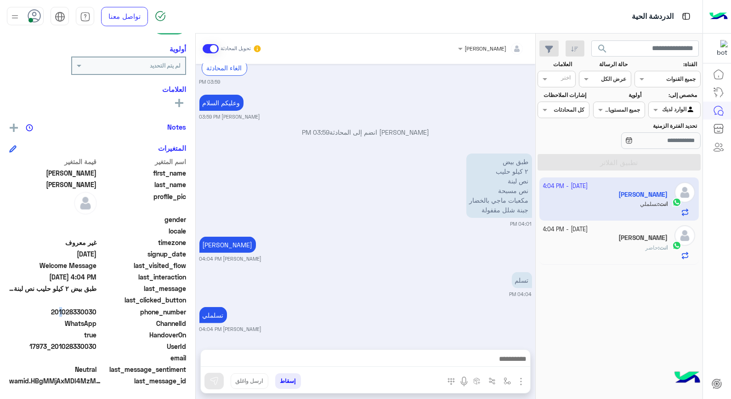
scroll to position [657, 0]
drag, startPoint x: 57, startPoint y: 311, endPoint x: 97, endPoint y: 313, distance: 40.0
click at [97, 313] on span "201028330030" at bounding box center [53, 312] width 88 height 10
copy span "01028330030"
click at [293, 384] on button "إسقاط" at bounding box center [288, 381] width 26 height 16
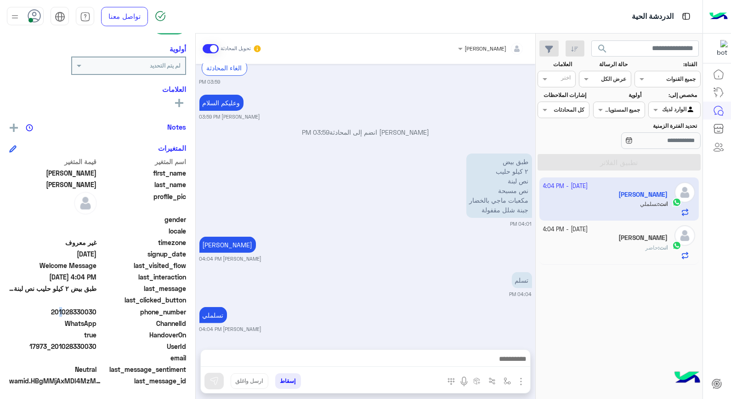
scroll to position [680, 0]
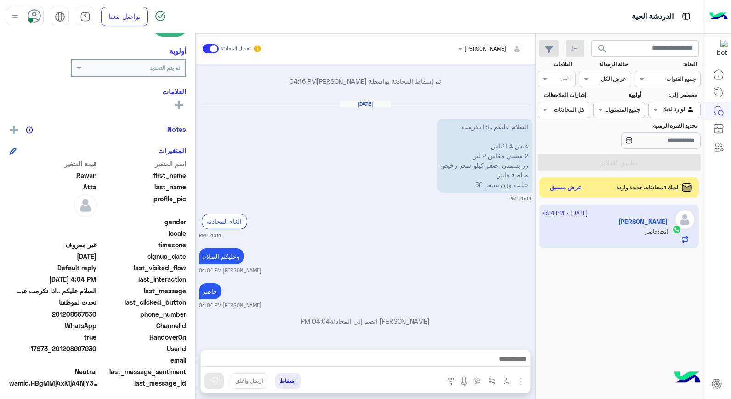
scroll to position [133, 0]
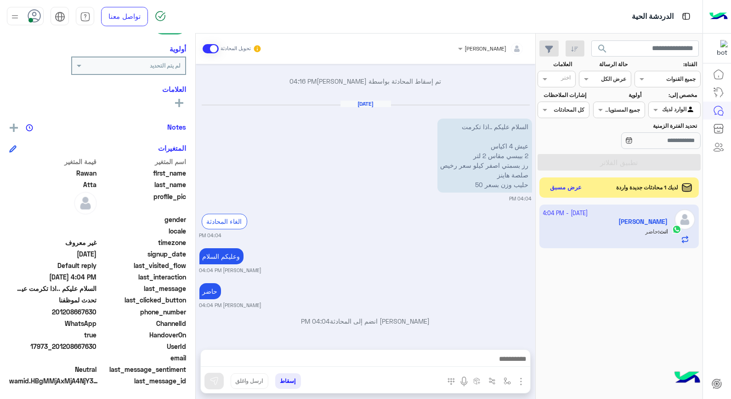
drag, startPoint x: 58, startPoint y: 345, endPoint x: 98, endPoint y: 345, distance: 40.4
click at [98, 345] on div "UserId 17973_201208667630" at bounding box center [97, 346] width 177 height 11
copy span "01208667630"
click at [293, 381] on button "إسقاط" at bounding box center [288, 381] width 26 height 16
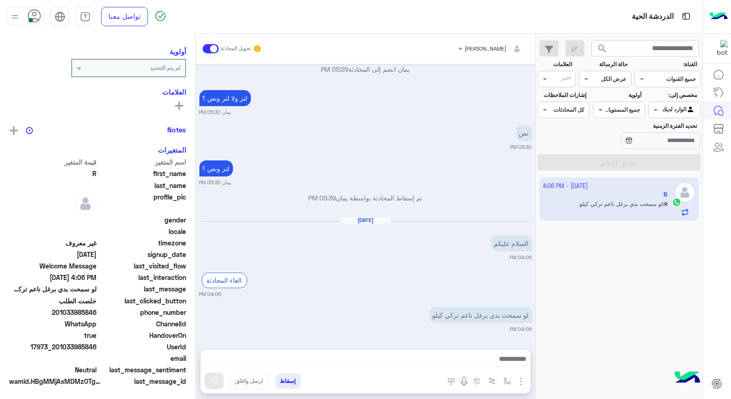
scroll to position [116, 0]
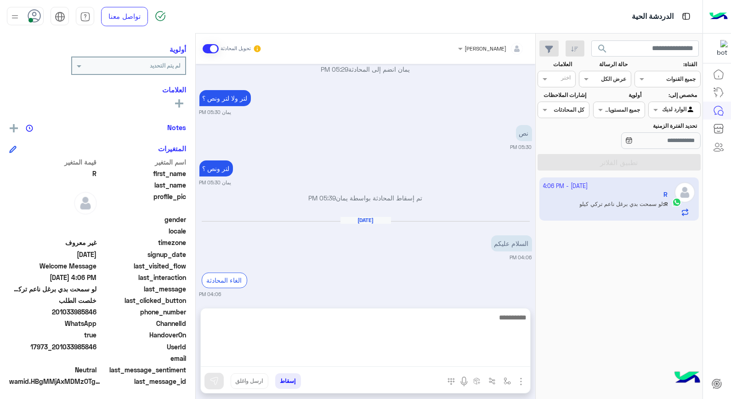
click at [494, 360] on textarea at bounding box center [365, 338] width 329 height 55
type textarea "**********"
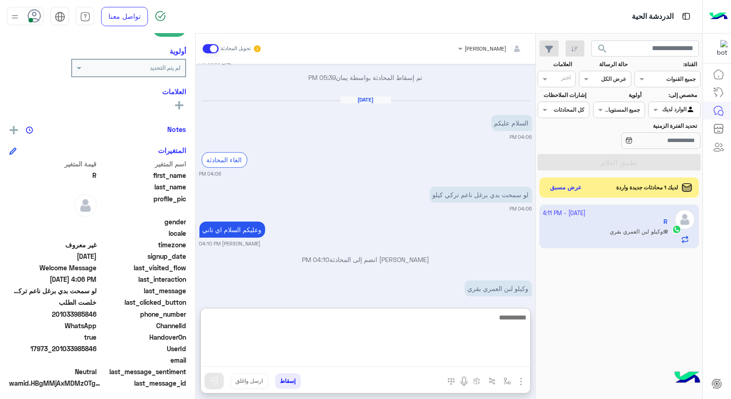
scroll to position [655, 0]
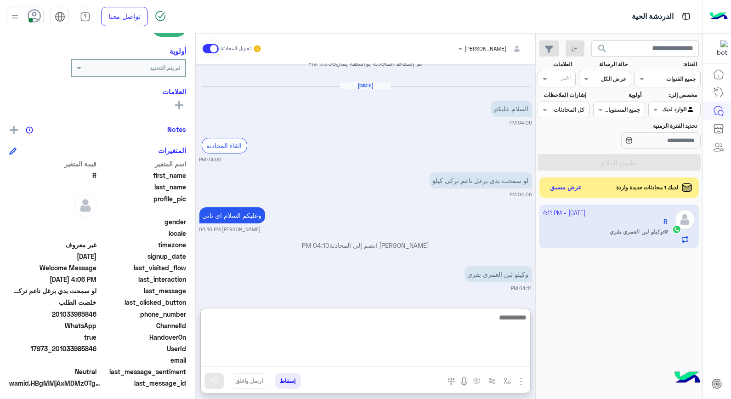
click at [508, 313] on textarea at bounding box center [365, 338] width 329 height 55
type textarea "****"
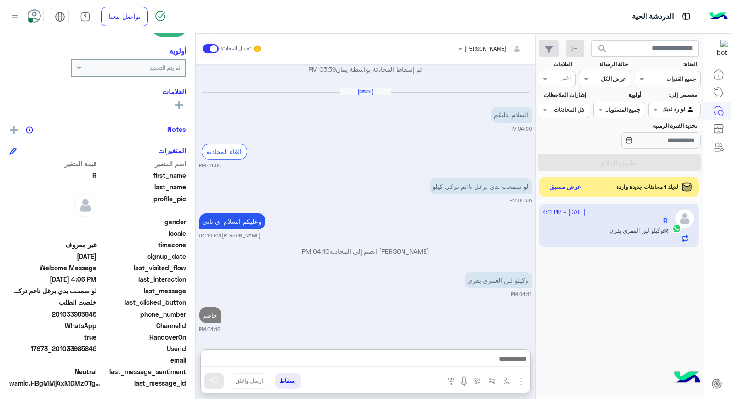
click at [559, 189] on button "عرض مسبق" at bounding box center [565, 187] width 39 height 12
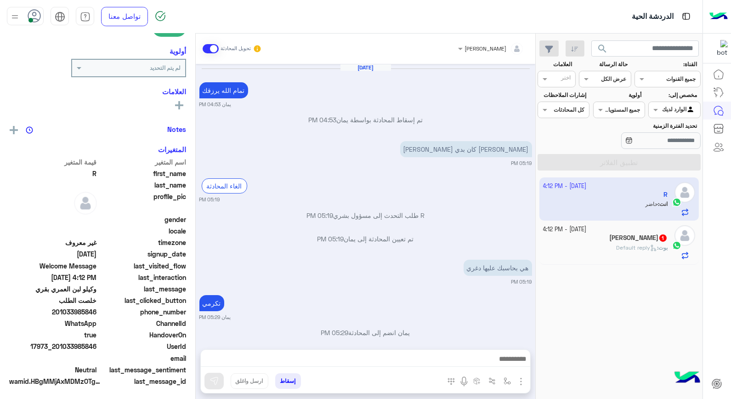
scroll to position [392, 0]
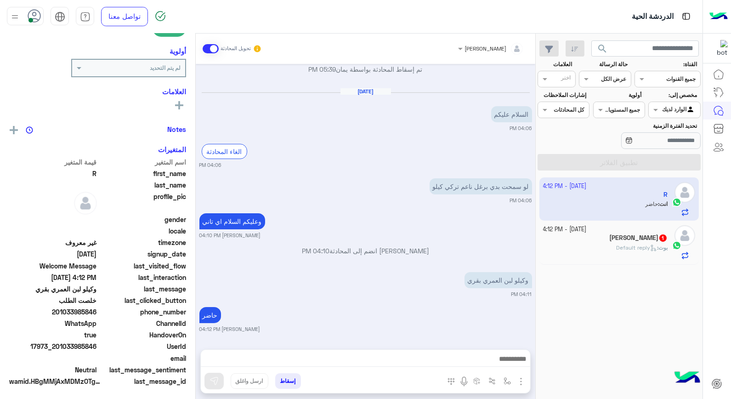
click at [612, 241] on div "Rawan Atta 1" at bounding box center [605, 239] width 125 height 10
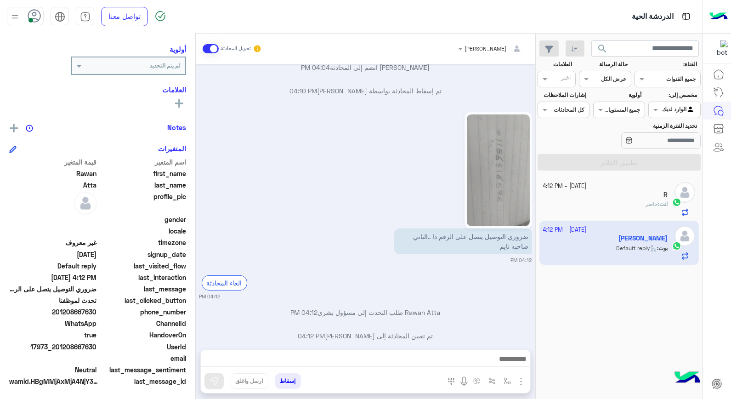
scroll to position [628, 0]
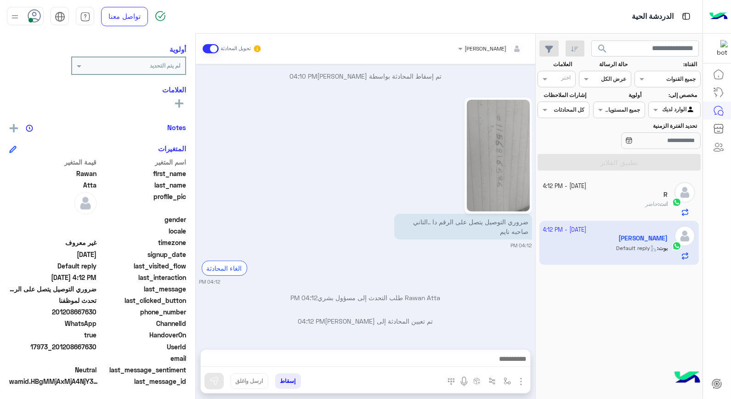
click at [491, 141] on img at bounding box center [498, 156] width 63 height 112
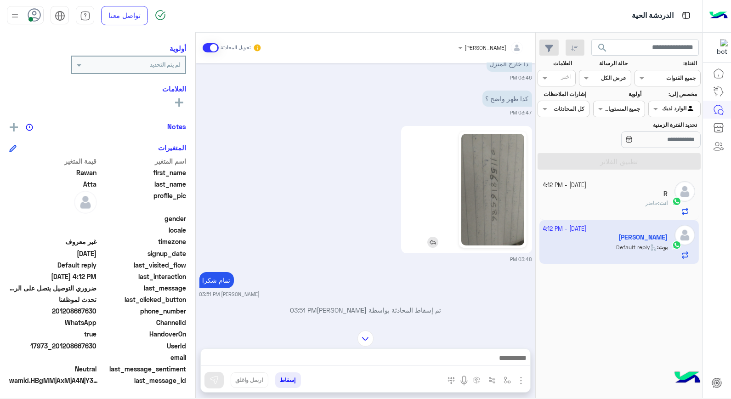
scroll to position [224, 0]
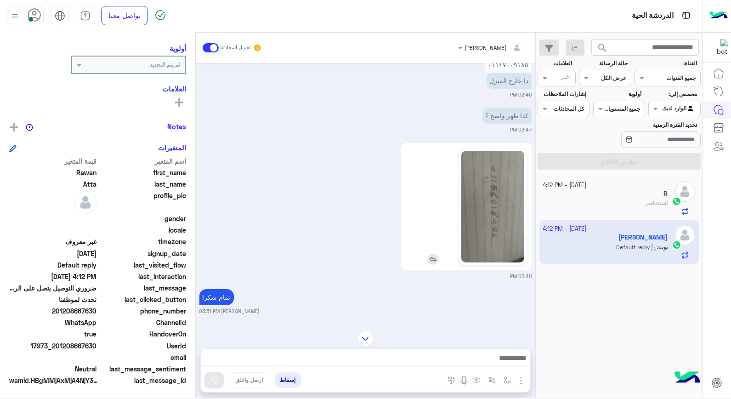
click at [503, 193] on img at bounding box center [492, 207] width 63 height 112
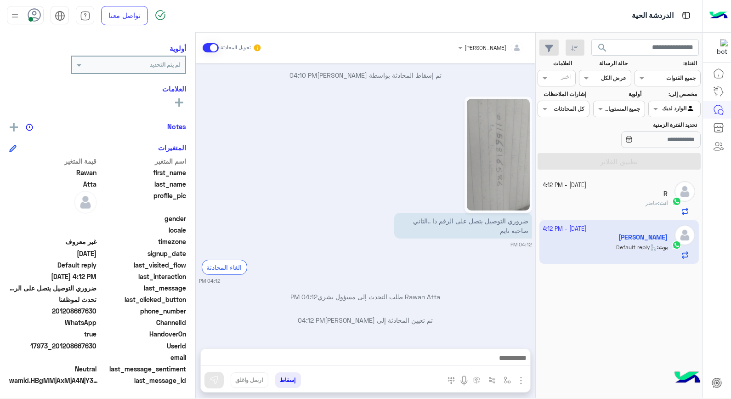
scroll to position [628, 0]
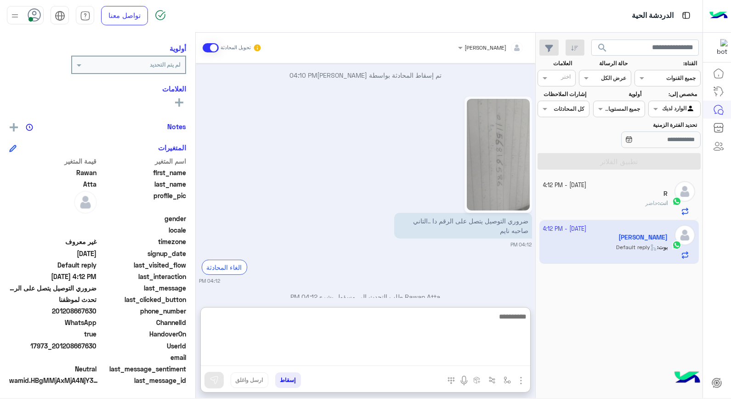
click at [507, 355] on textarea at bounding box center [365, 338] width 329 height 55
type textarea "****"
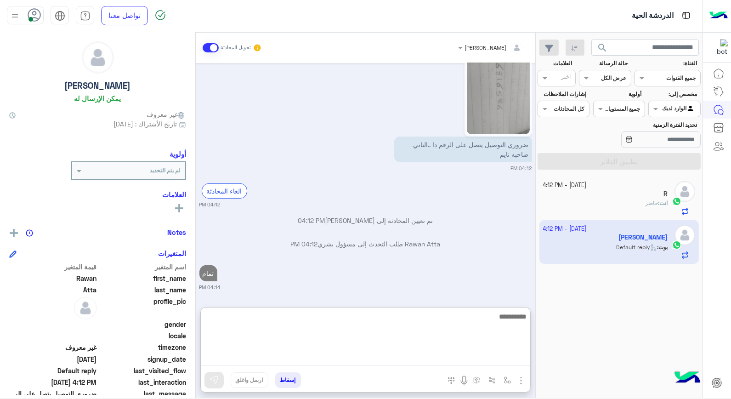
scroll to position [728, 0]
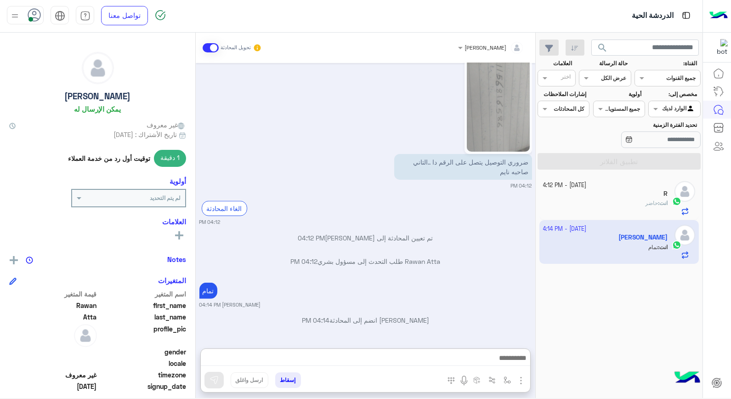
click at [293, 384] on button "إسقاط" at bounding box center [288, 380] width 26 height 16
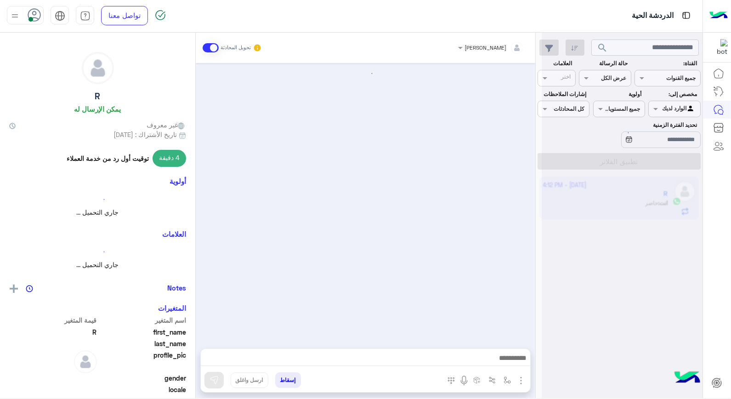
scroll to position [392, 0]
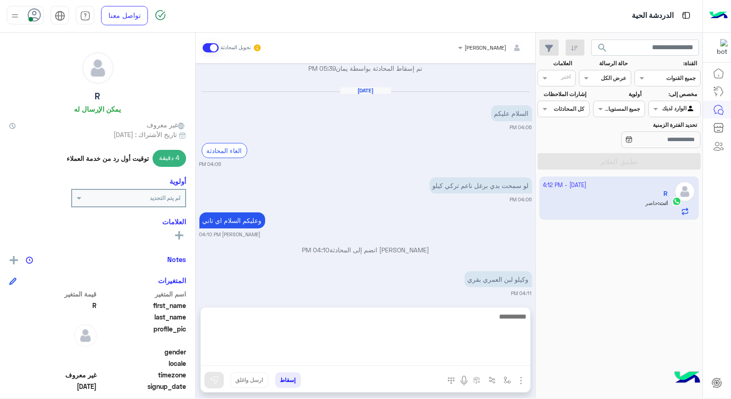
click at [440, 359] on textarea at bounding box center [365, 338] width 329 height 55
type textarea "*********"
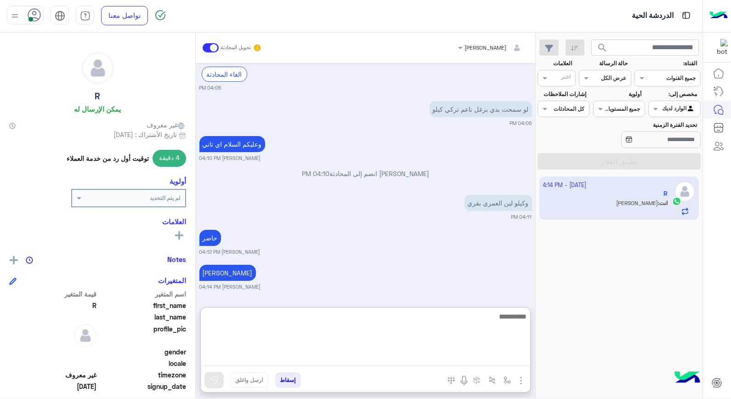
scroll to position [503, 0]
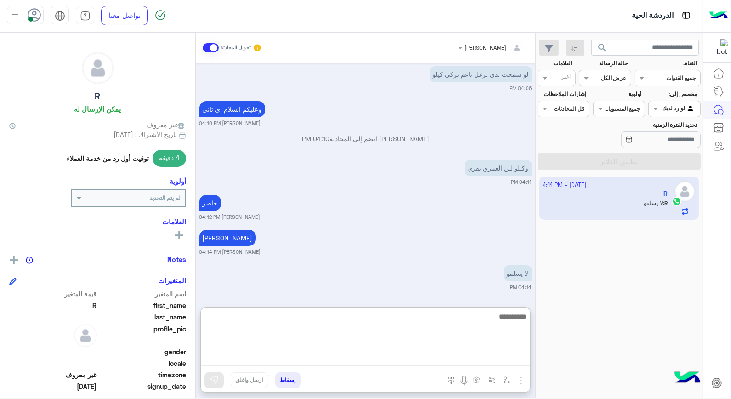
click at [504, 331] on textarea at bounding box center [365, 338] width 329 height 55
type textarea "*****"
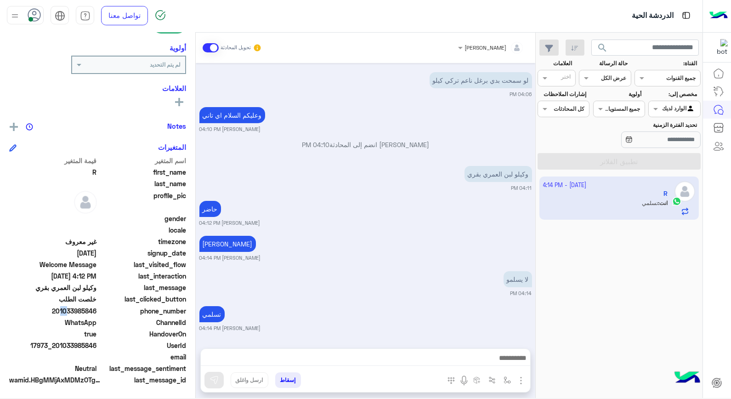
scroll to position [497, 0]
drag, startPoint x: 58, startPoint y: 308, endPoint x: 96, endPoint y: 310, distance: 37.7
click at [97, 310] on span "201033985846" at bounding box center [53, 311] width 88 height 10
copy span "01033985846"
drag, startPoint x: 282, startPoint y: 377, endPoint x: 288, endPoint y: 377, distance: 6.4
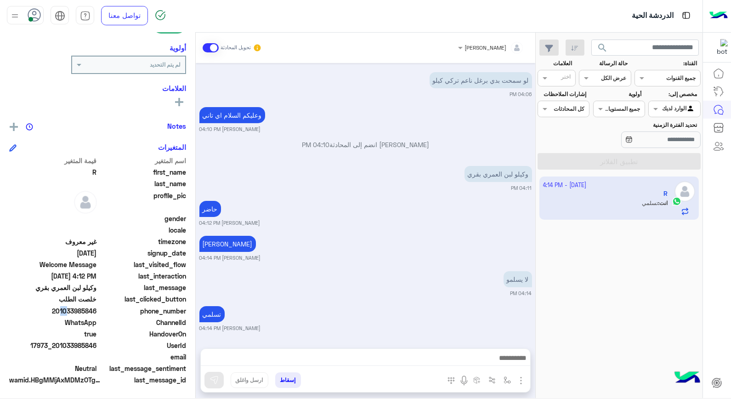
click at [283, 377] on button "إسقاط" at bounding box center [288, 380] width 26 height 16
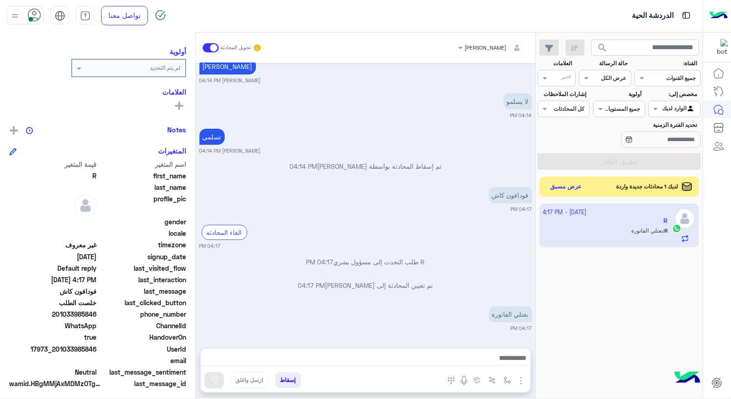
scroll to position [116, 0]
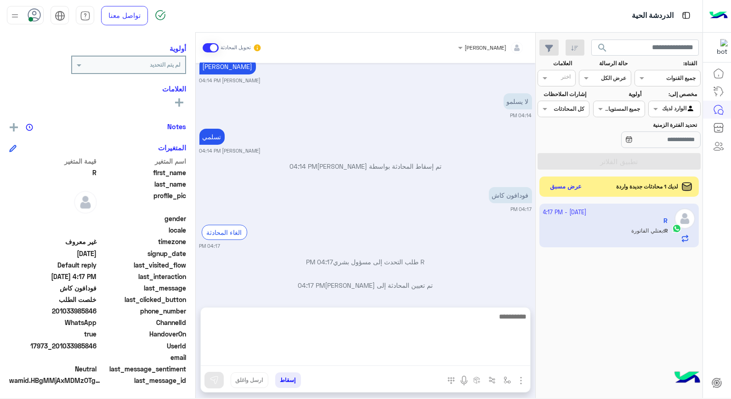
click at [353, 359] on textarea at bounding box center [365, 338] width 329 height 55
type textarea "***"
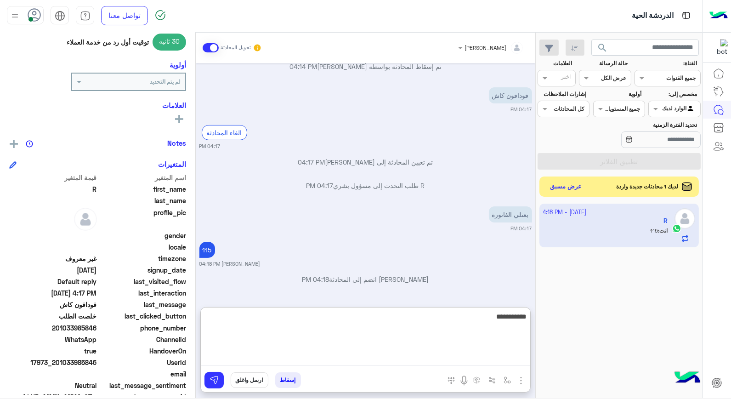
scroll to position [133, 0]
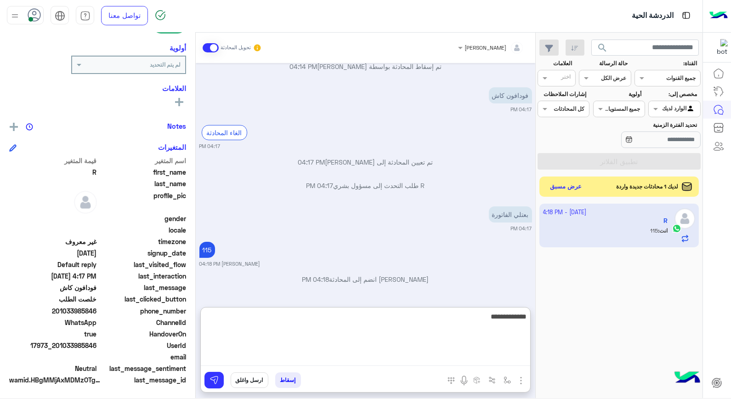
type textarea "**********"
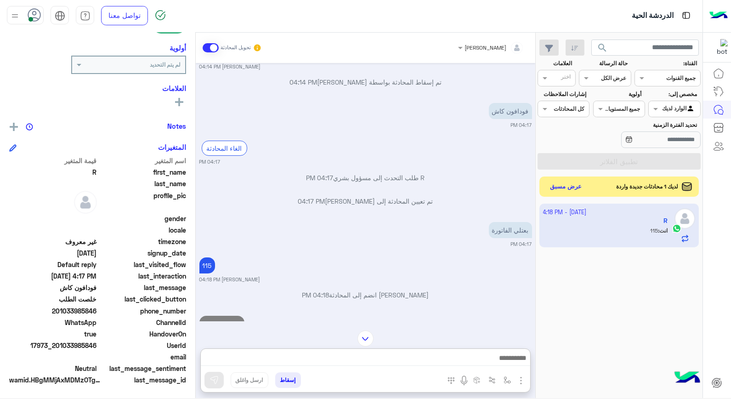
click at [521, 381] on img "button" at bounding box center [520, 380] width 11 height 11
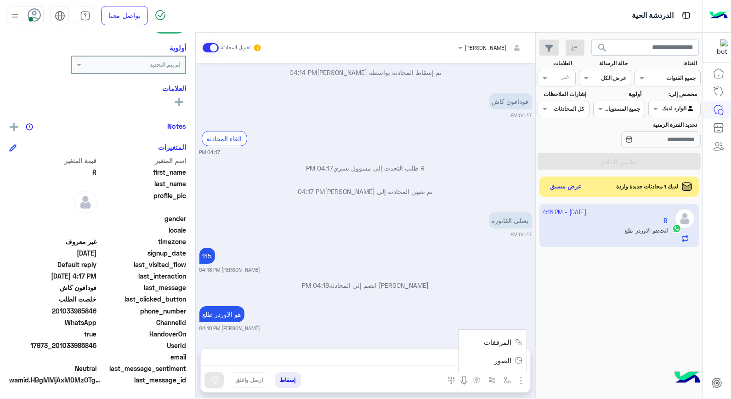
scroll to position [521, 0]
click at [506, 379] on img "button" at bounding box center [506, 379] width 7 height 7
click at [491, 359] on input "text" at bounding box center [486, 358] width 46 height 8
type input "**"
click at [498, 344] on span "فودافون كاش" at bounding box center [490, 343] width 40 height 8
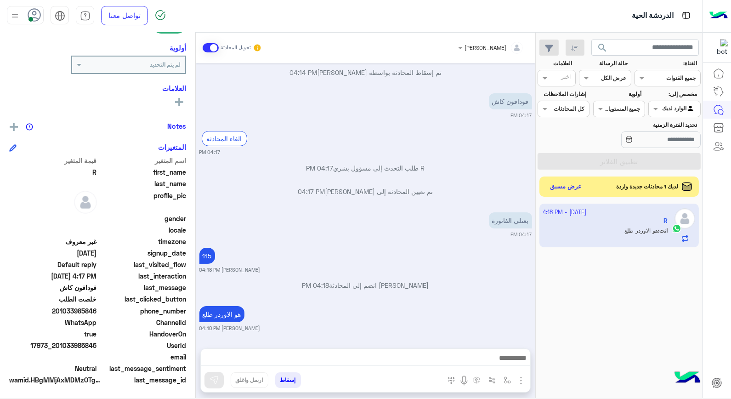
type textarea "**********"
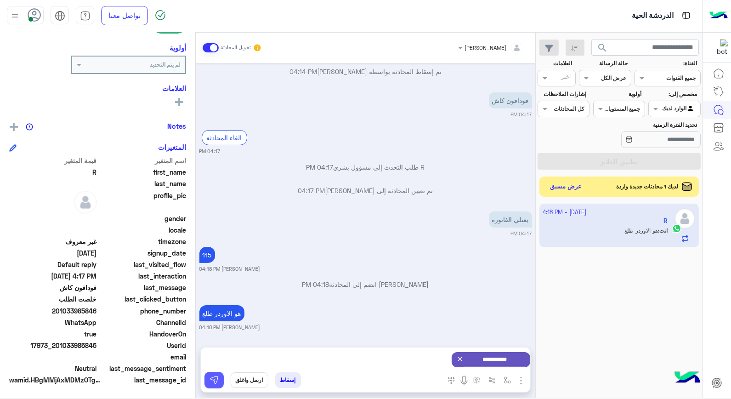
click at [213, 379] on img at bounding box center [213, 379] width 9 height 9
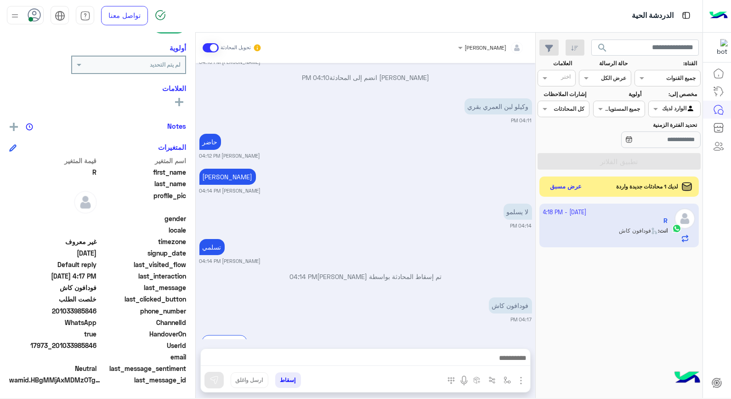
scroll to position [566, 0]
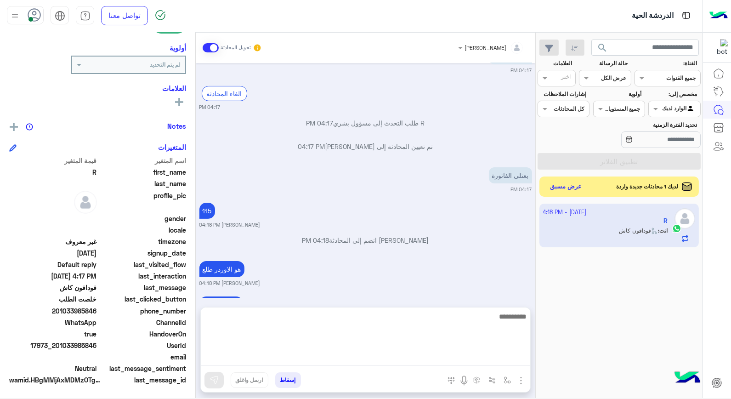
click at [459, 358] on textarea at bounding box center [365, 338] width 329 height 55
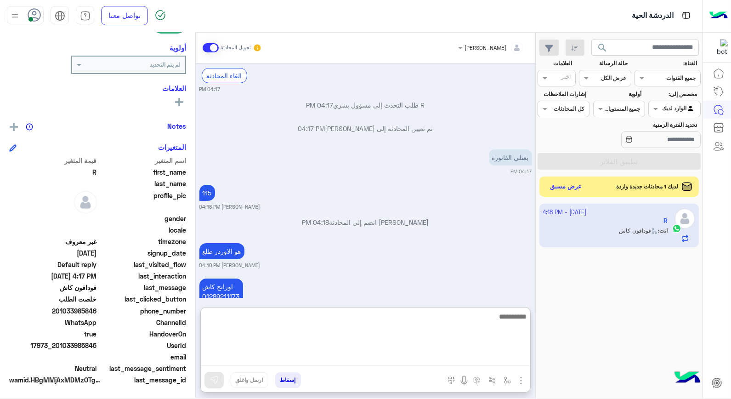
type textarea "*"
type textarea "**********"
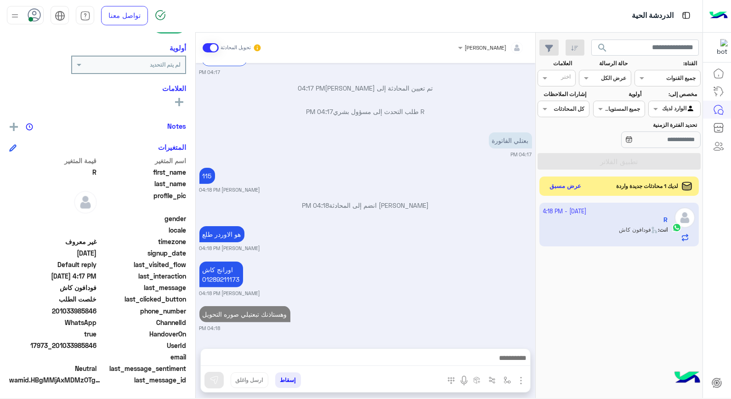
click at [568, 190] on button "عرض مسبق" at bounding box center [565, 186] width 39 height 12
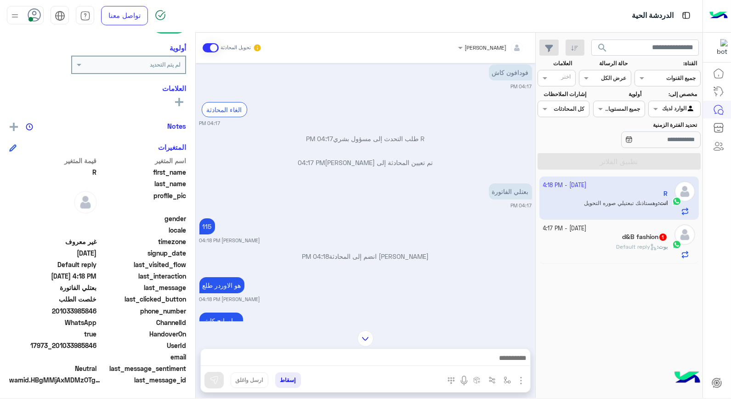
scroll to position [432, 0]
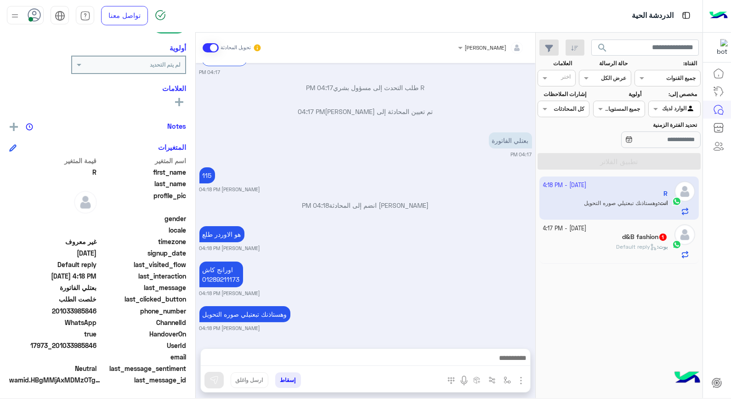
click at [638, 245] on span "Default reply" at bounding box center [636, 246] width 41 height 7
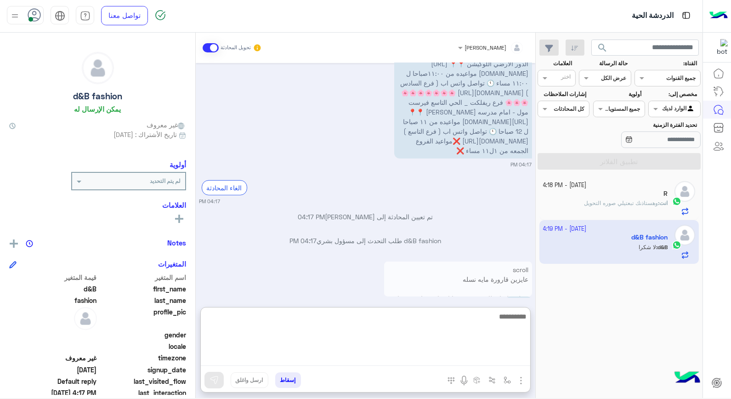
click at [494, 356] on textarea at bounding box center [365, 338] width 329 height 55
type textarea "****"
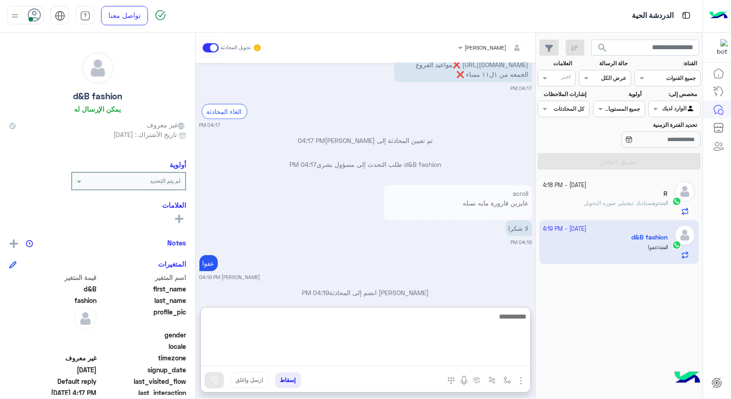
scroll to position [974, 0]
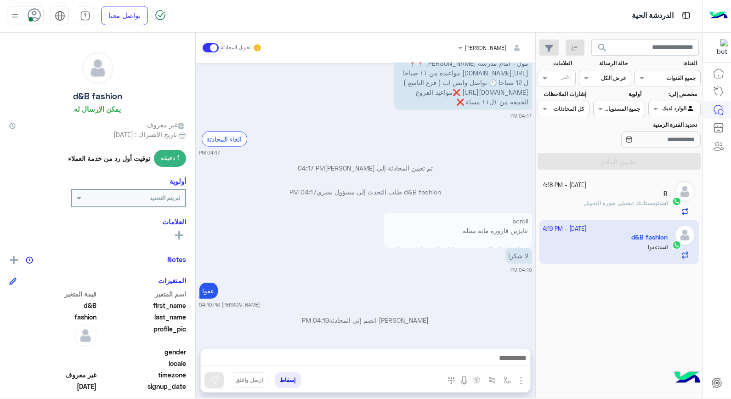
click at [295, 379] on button "إسقاط" at bounding box center [288, 380] width 26 height 16
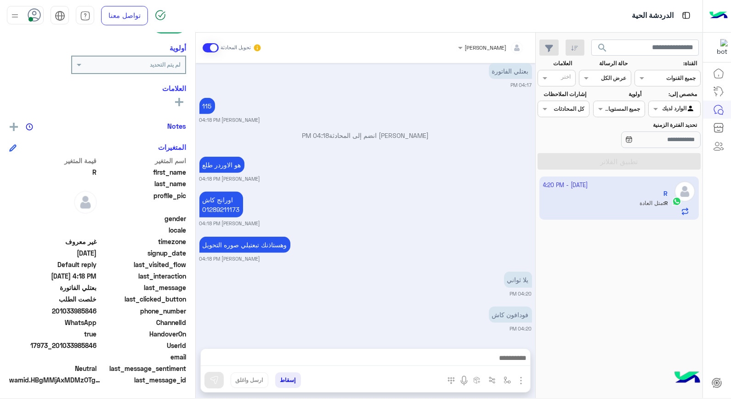
scroll to position [1306, 0]
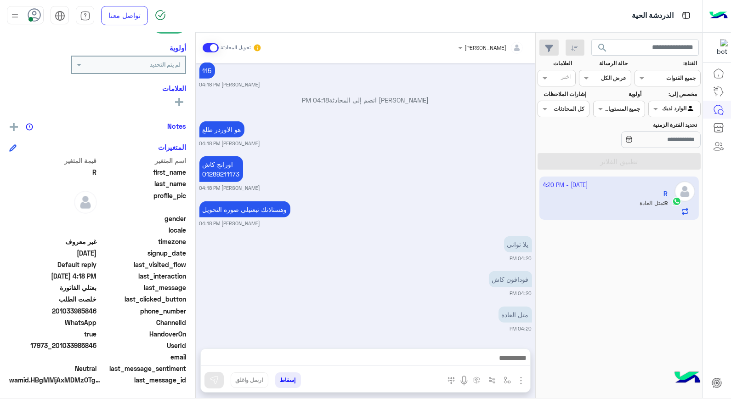
drag, startPoint x: 11, startPoint y: 331, endPoint x: 423, endPoint y: 312, distance: 412.4
click at [423, 312] on div "متل العادة 04:20 PM" at bounding box center [365, 318] width 333 height 28
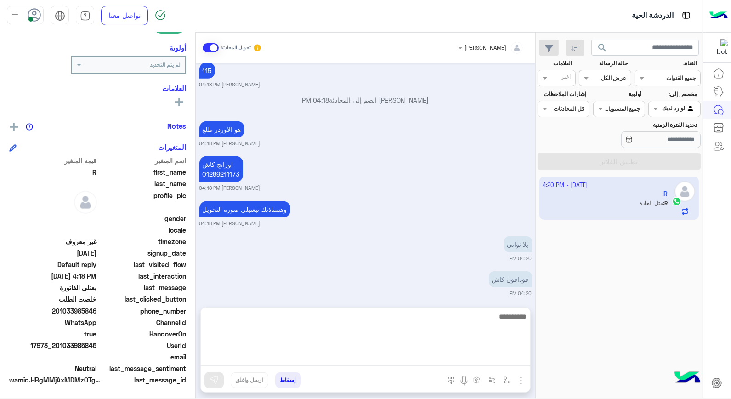
click at [440, 362] on textarea at bounding box center [365, 338] width 329 height 55
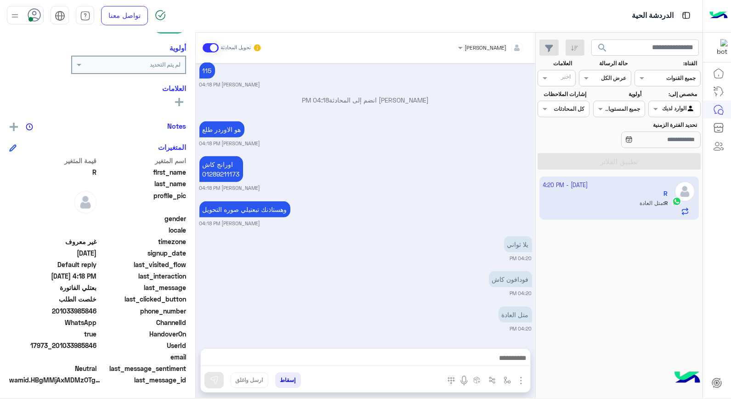
drag, startPoint x: 343, startPoint y: 163, endPoint x: 373, endPoint y: 147, distance: 34.7
click at [373, 147] on div "[DATE] عرفت ليش عم اسألك 04:50 PM حضرتك طلبتي ببسي لتر وواحد صاورخ لازق صح ؟ اي…" at bounding box center [365, 201] width 339 height 276
click at [474, 250] on img at bounding box center [477, 246] width 11 height 11
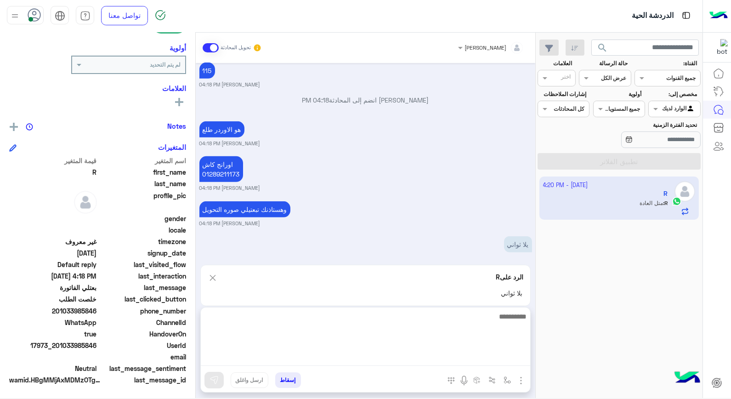
click at [490, 360] on textarea at bounding box center [365, 338] width 329 height 55
type textarea "*"
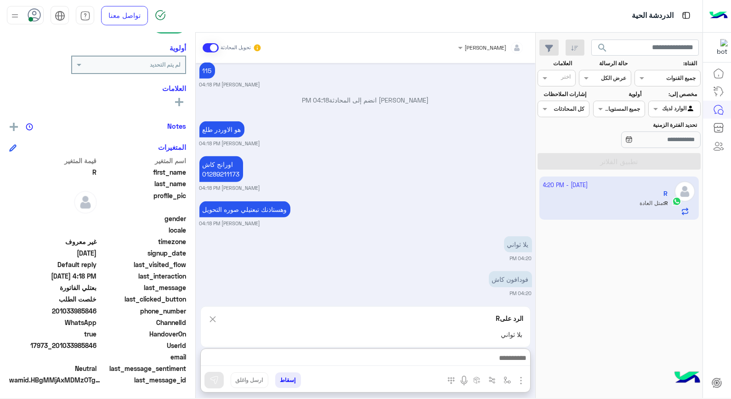
click at [216, 306] on div "الرد على R يلا ثواني" at bounding box center [365, 326] width 330 height 41
click at [210, 317] on img at bounding box center [213, 318] width 10 height 11
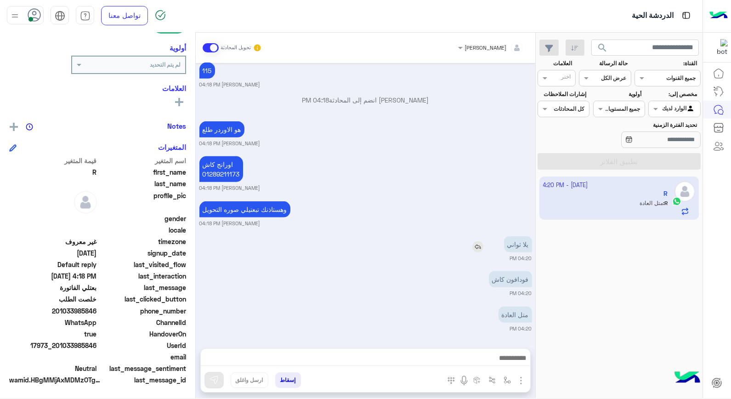
click at [478, 249] on img at bounding box center [477, 246] width 11 height 11
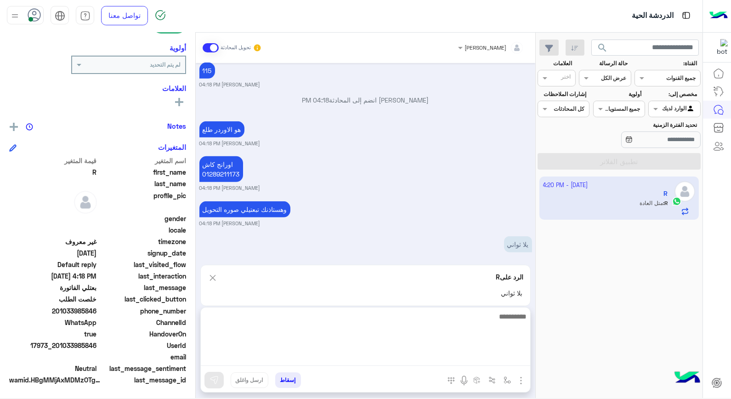
click at [433, 355] on textarea at bounding box center [365, 338] width 329 height 55
type textarea "**********"
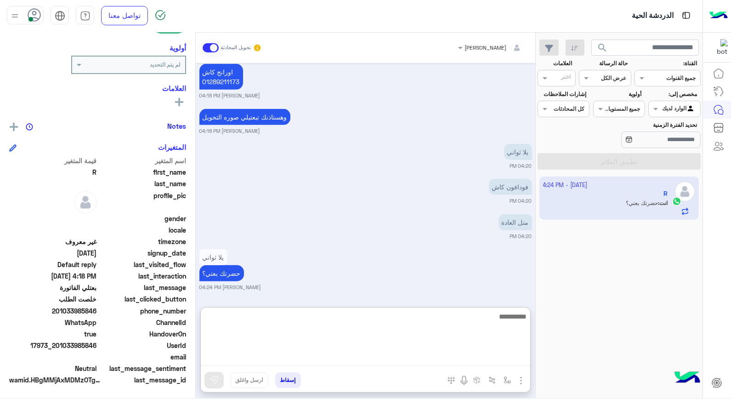
scroll to position [1434, 0]
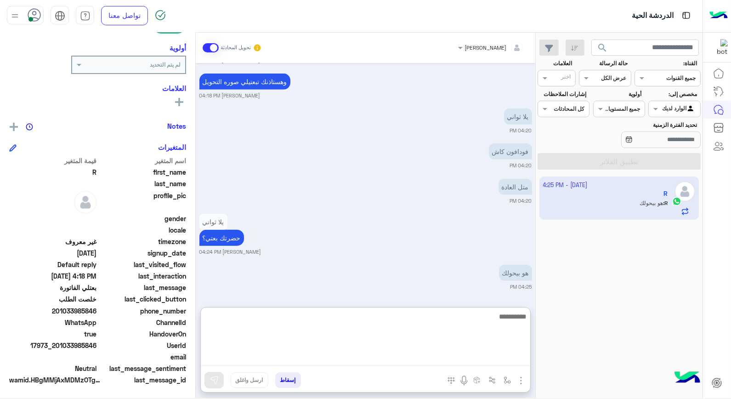
click at [514, 329] on textarea at bounding box center [365, 338] width 329 height 55
click at [496, 324] on textarea at bounding box center [365, 338] width 329 height 55
type textarea "**********"
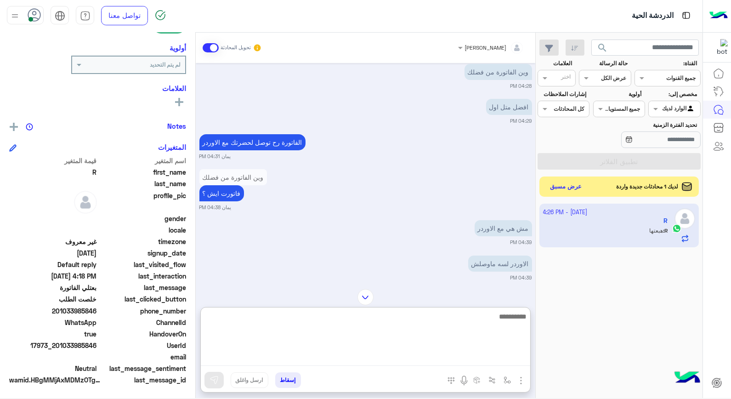
scroll to position [559, 0]
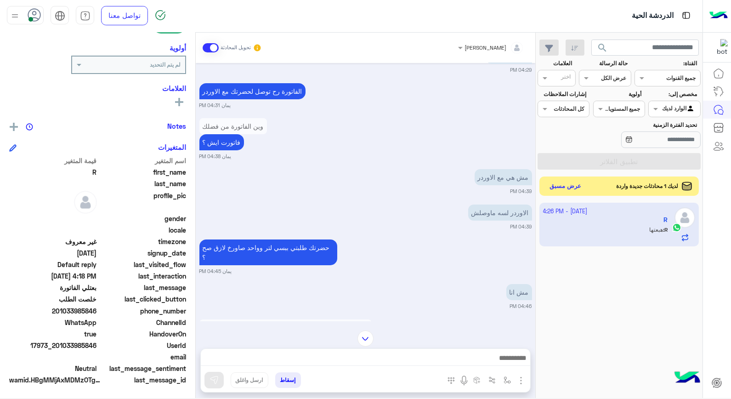
click at [574, 182] on button "عرض مسبق" at bounding box center [565, 186] width 39 height 12
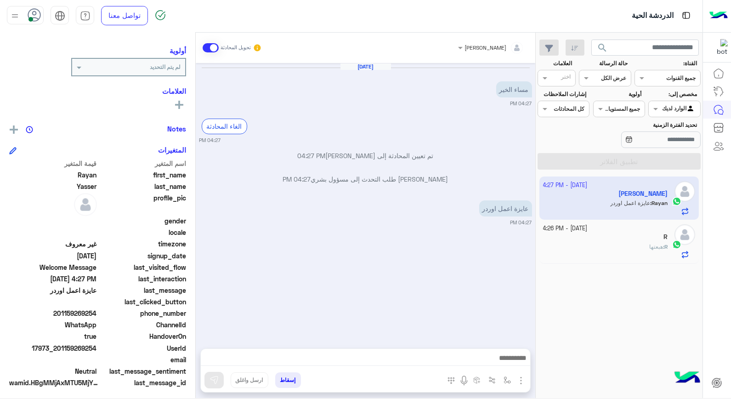
scroll to position [116, 0]
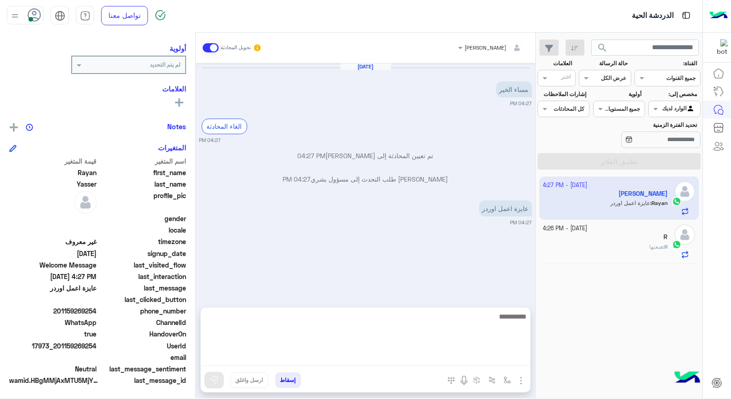
click at [452, 361] on textarea at bounding box center [365, 338] width 329 height 55
type textarea "**********"
type textarea "******"
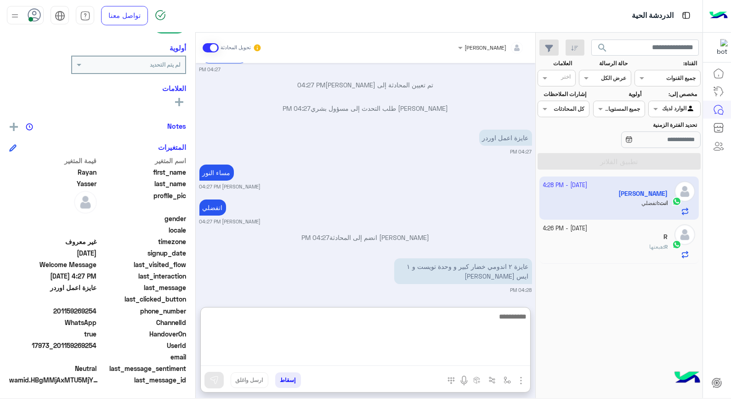
scroll to position [74, 0]
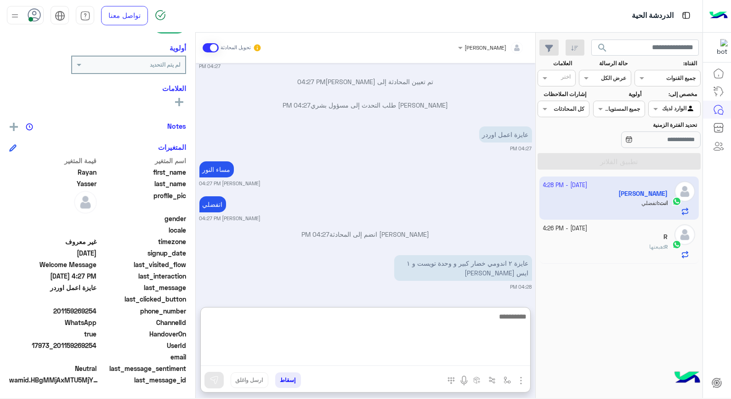
click at [478, 313] on textarea at bounding box center [365, 338] width 329 height 55
type textarea "**********"
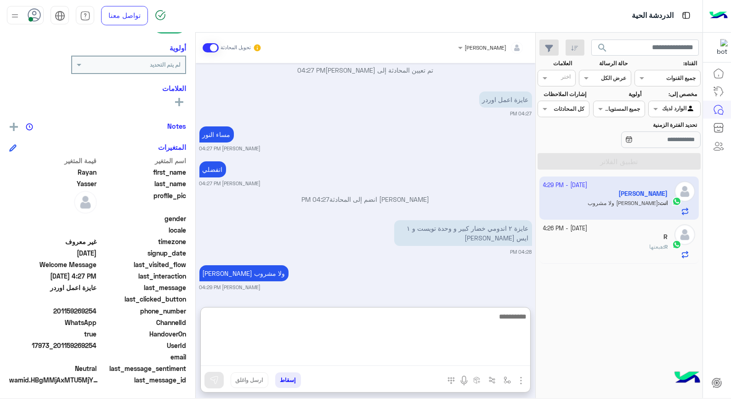
click at [476, 325] on textarea at bounding box center [365, 338] width 329 height 55
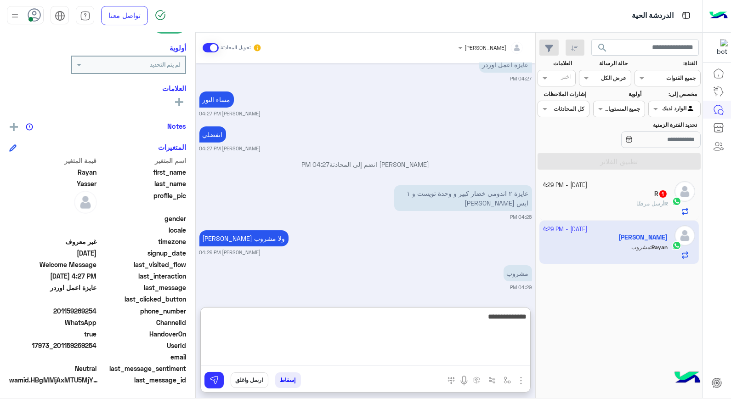
type textarea "**********"
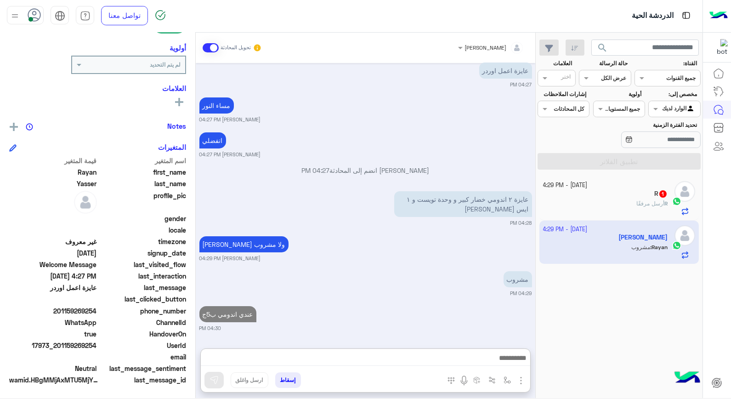
click at [620, 193] on div "R 1" at bounding box center [605, 195] width 125 height 10
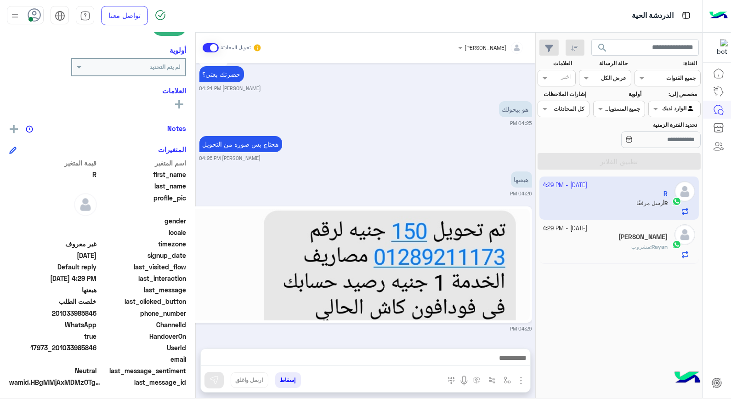
scroll to position [133, 0]
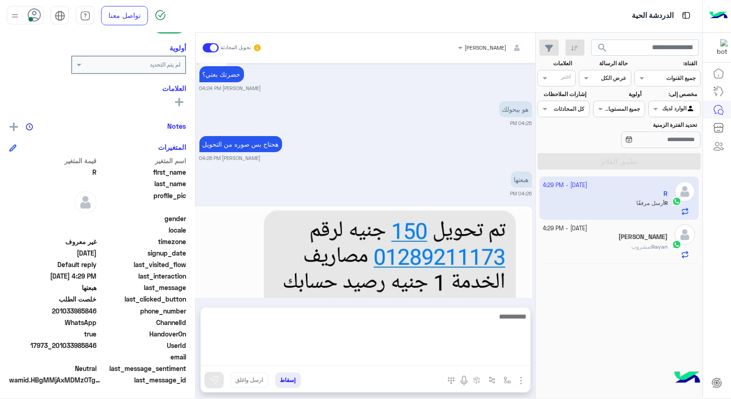
click at [352, 359] on textarea at bounding box center [365, 338] width 329 height 55
type textarea "****"
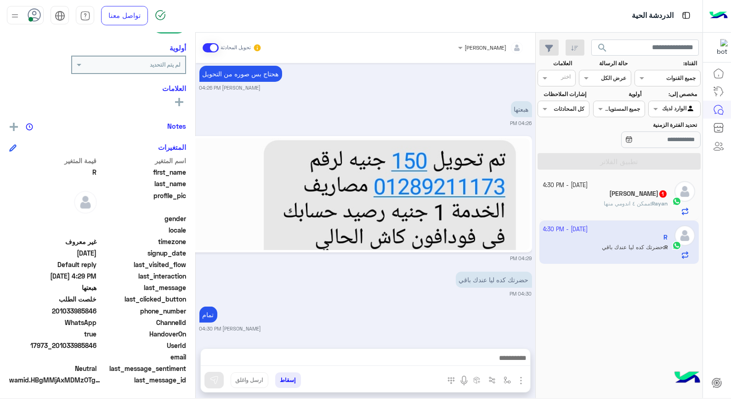
scroll to position [628, 0]
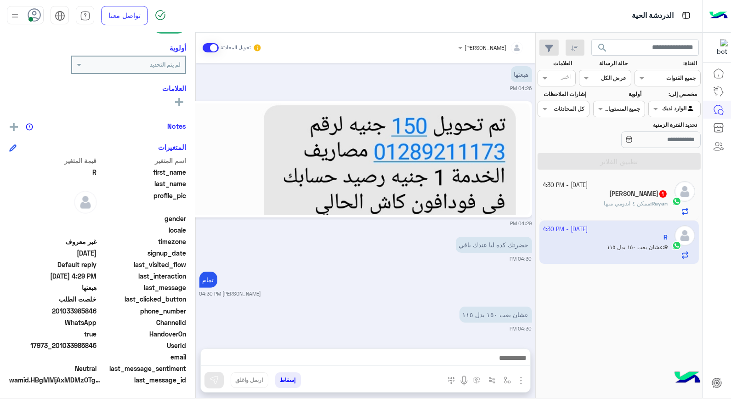
click at [573, 194] on div "[PERSON_NAME] 1" at bounding box center [605, 195] width 125 height 10
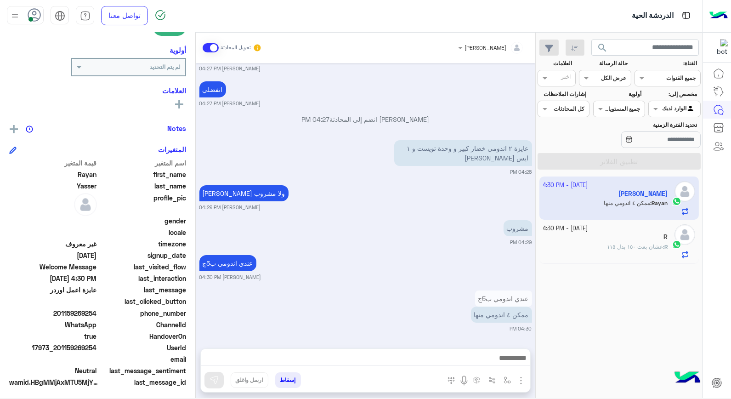
scroll to position [133, 0]
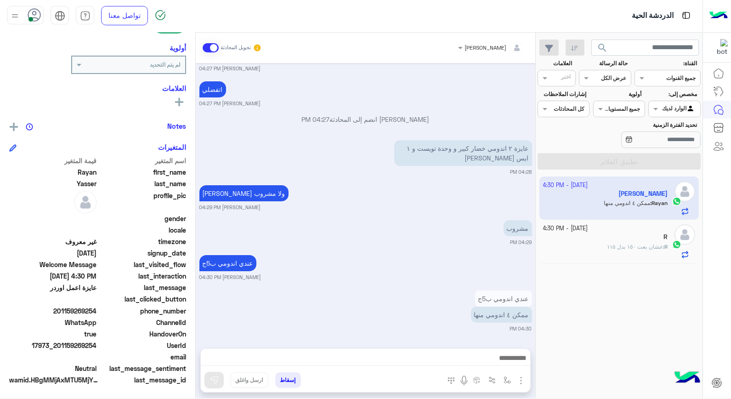
click at [663, 248] on b "R :" at bounding box center [665, 246] width 5 height 7
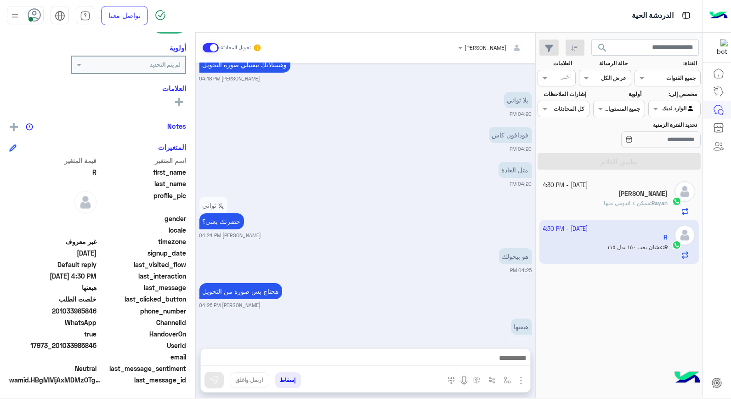
scroll to position [521, 0]
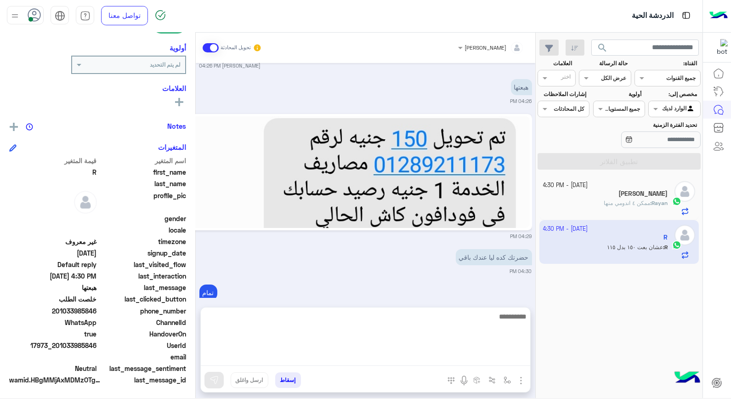
click at [436, 355] on textarea at bounding box center [365, 338] width 329 height 55
type textarea "**********"
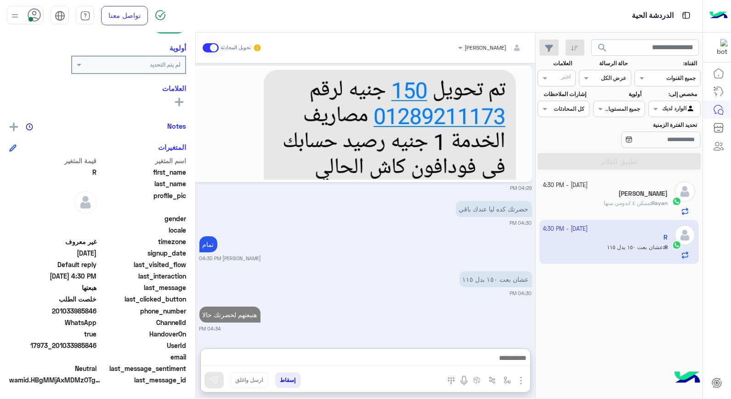
click at [581, 197] on div "[PERSON_NAME]" at bounding box center [605, 195] width 125 height 10
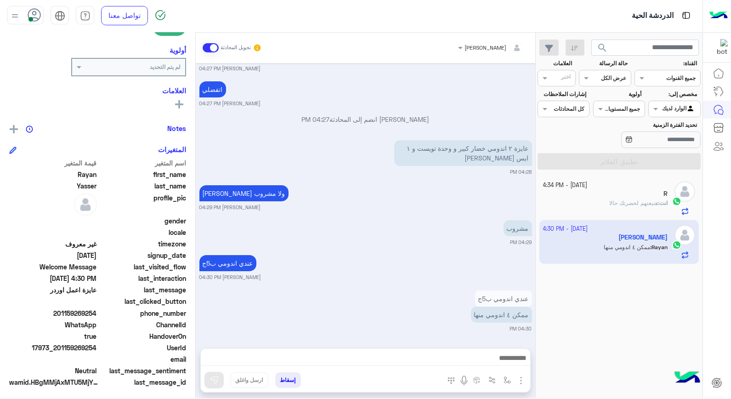
scroll to position [133, 0]
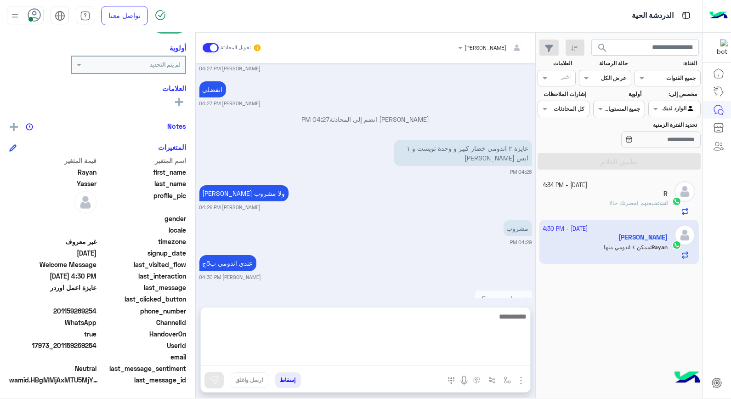
click at [388, 356] on textarea at bounding box center [365, 338] width 329 height 55
type textarea "****"
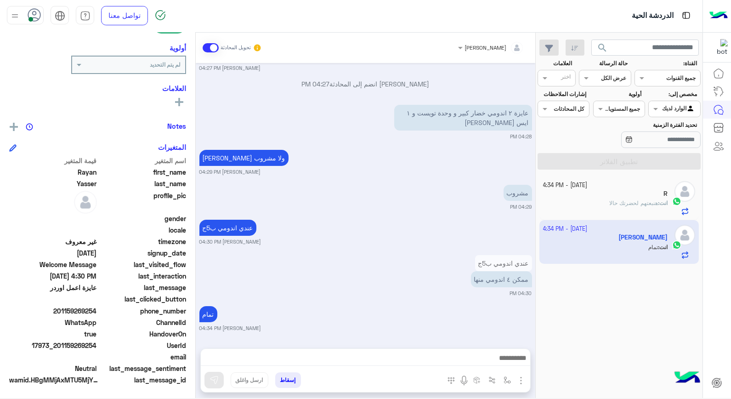
scroll to position [224, 0]
drag, startPoint x: 394, startPoint y: 379, endPoint x: 417, endPoint y: 189, distance: 191.5
click at [417, 189] on div "مشروب 04:29 PM" at bounding box center [365, 197] width 333 height 28
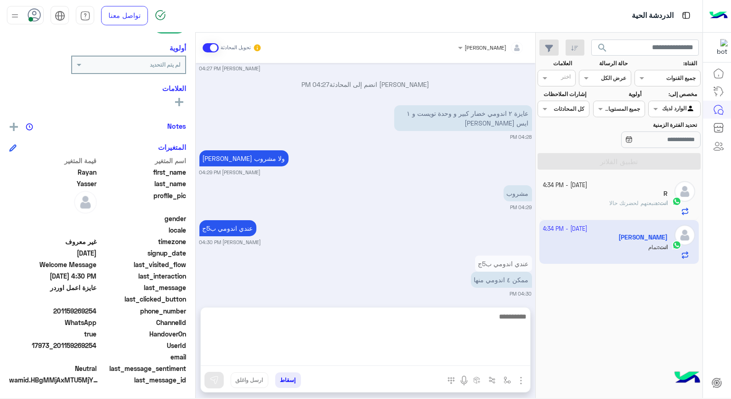
click at [407, 361] on textarea at bounding box center [365, 338] width 329 height 55
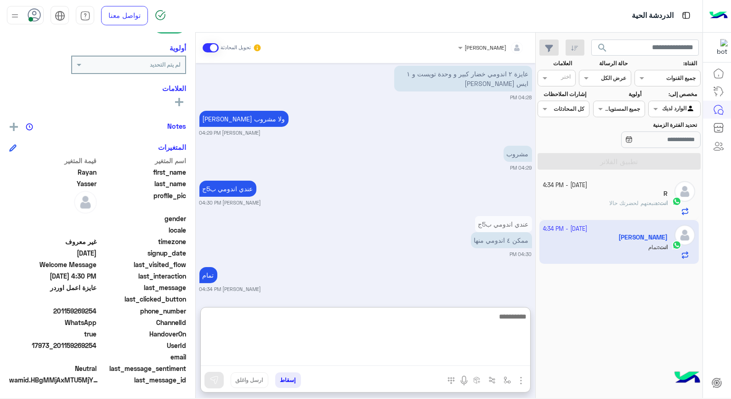
scroll to position [265, 0]
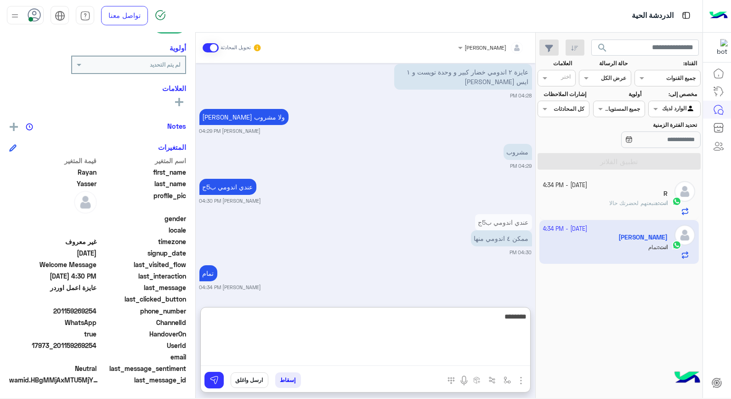
type textarea "*********"
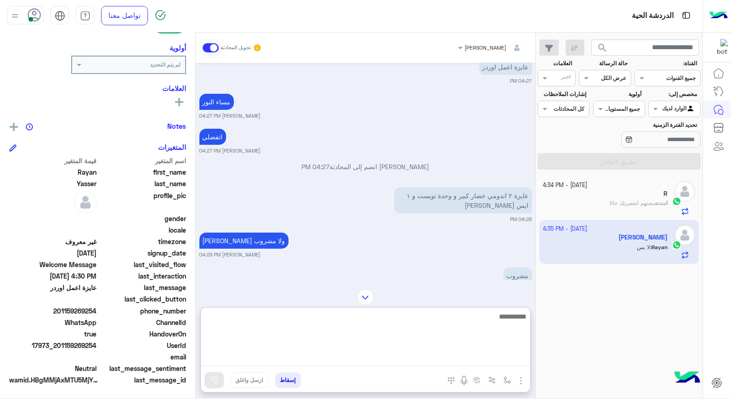
scroll to position [182, 0]
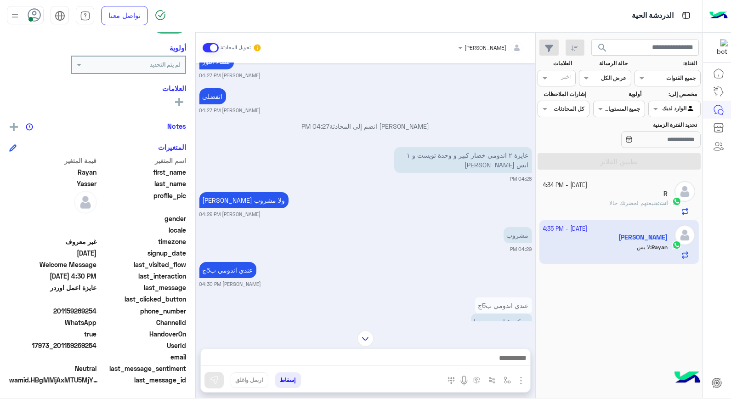
drag, startPoint x: 61, startPoint y: 345, endPoint x: 98, endPoint y: 345, distance: 37.7
click at [98, 345] on div "UserId 17973_201159269254" at bounding box center [97, 345] width 177 height 11
copy span "01159269254"
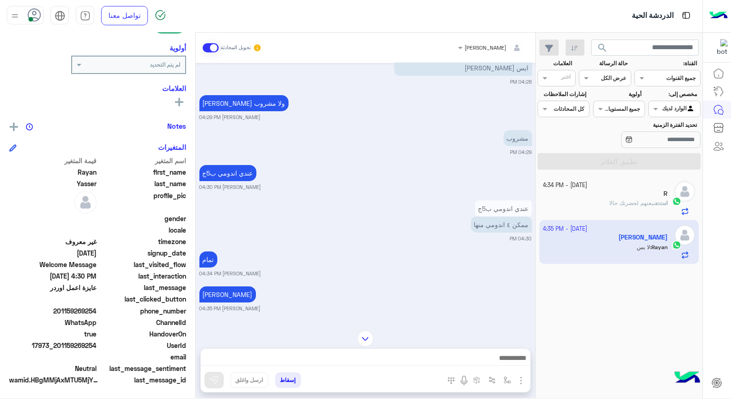
scroll to position [294, 0]
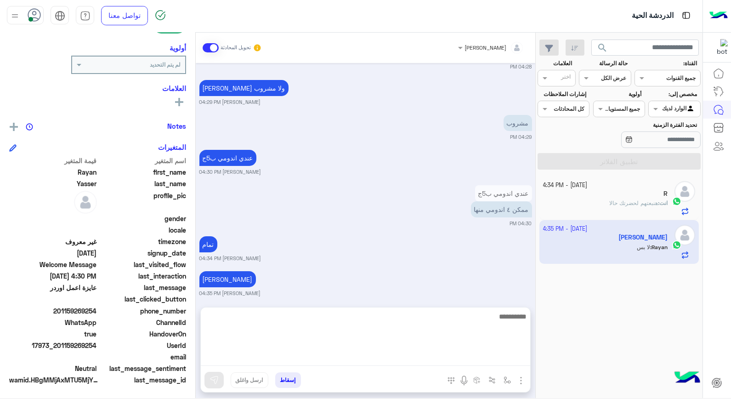
click at [446, 361] on textarea at bounding box center [365, 338] width 329 height 55
type textarea "****"
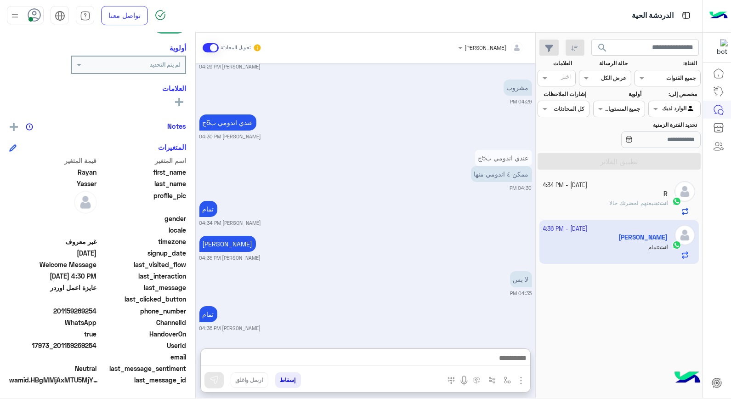
click at [293, 382] on button "إسقاط" at bounding box center [288, 380] width 26 height 16
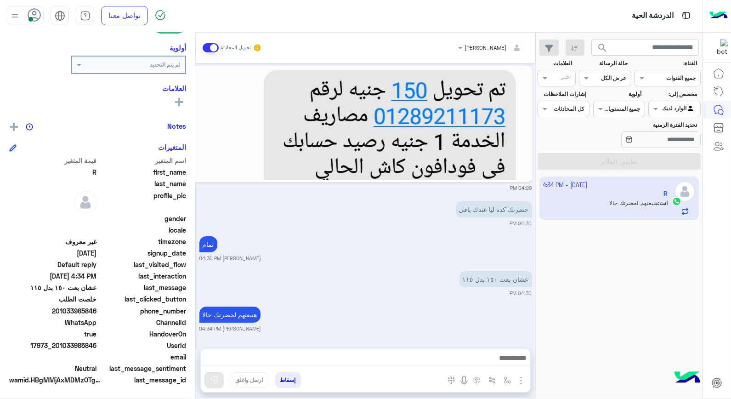
scroll to position [133, 0]
click at [293, 379] on button "إسقاط" at bounding box center [288, 380] width 26 height 16
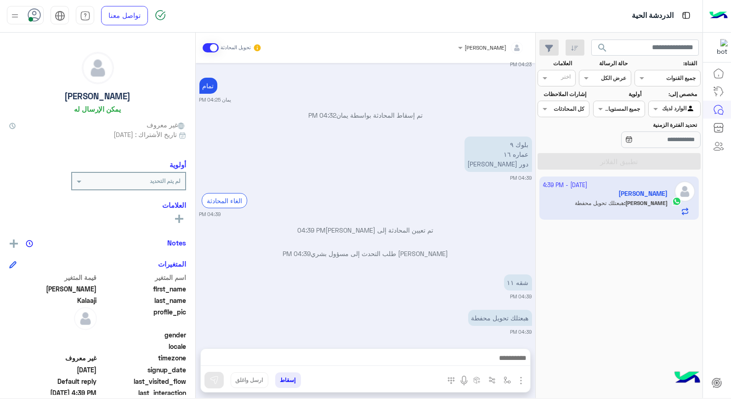
scroll to position [337, 0]
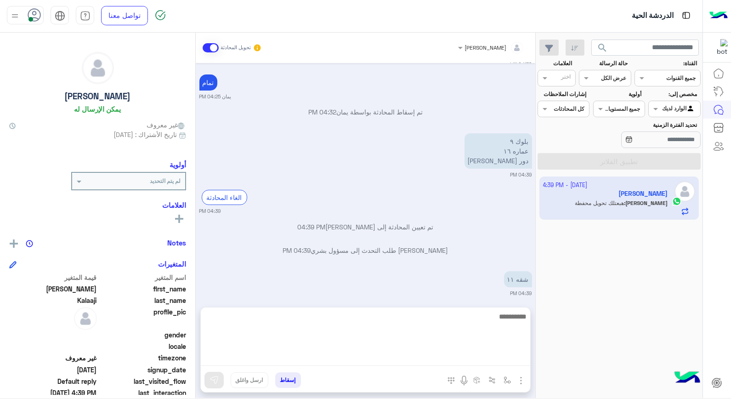
click at [365, 357] on textarea at bounding box center [365, 338] width 329 height 55
type textarea "****"
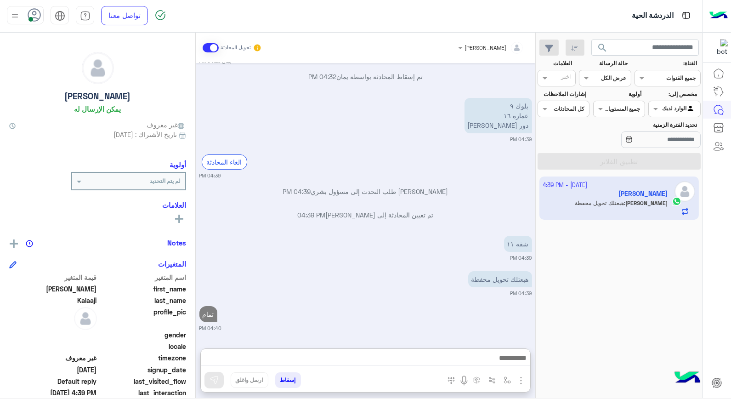
click at [498, 46] on div at bounding box center [490, 46] width 75 height 9
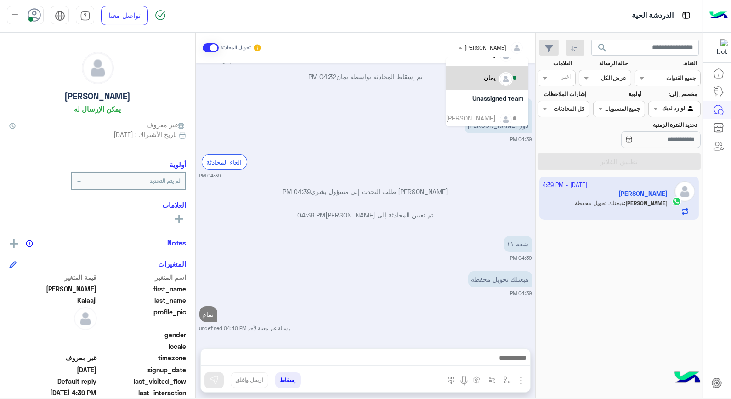
scroll to position [106, 0]
click at [482, 75] on div "يمان" at bounding box center [482, 74] width 73 height 16
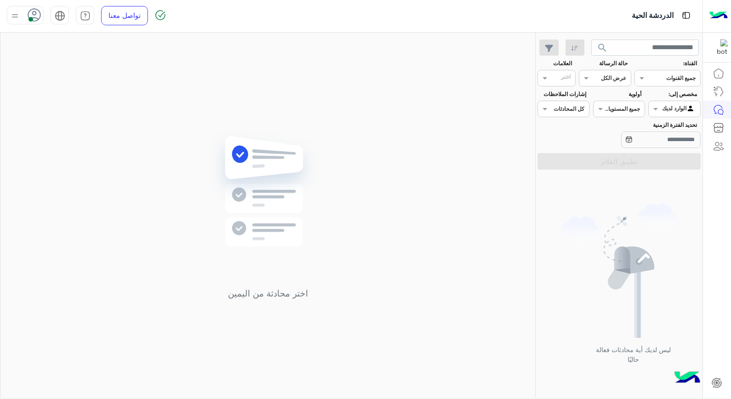
click at [678, 104] on input "text" at bounding box center [684, 108] width 21 height 8
click at [677, 129] on b "غير معينة" at bounding box center [674, 128] width 25 height 8
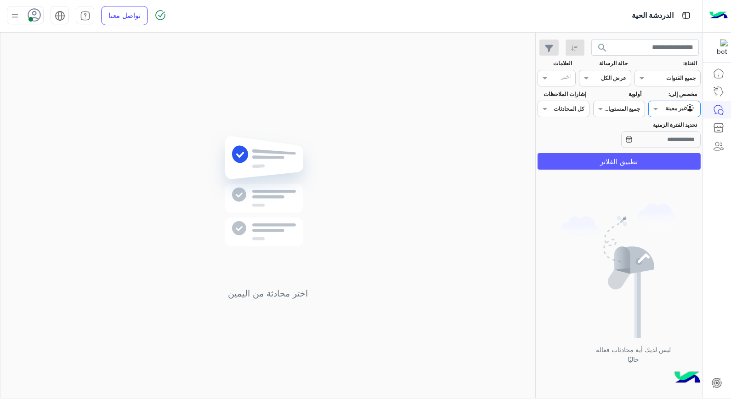
click at [664, 159] on button "تطبيق الفلاتر" at bounding box center [618, 161] width 163 height 17
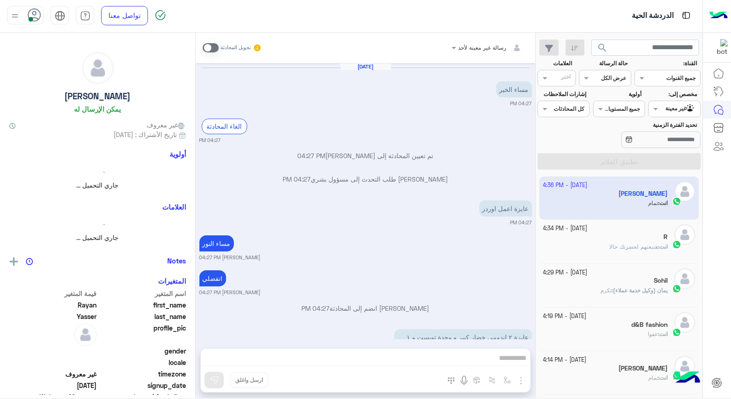
scroll to position [352, 0]
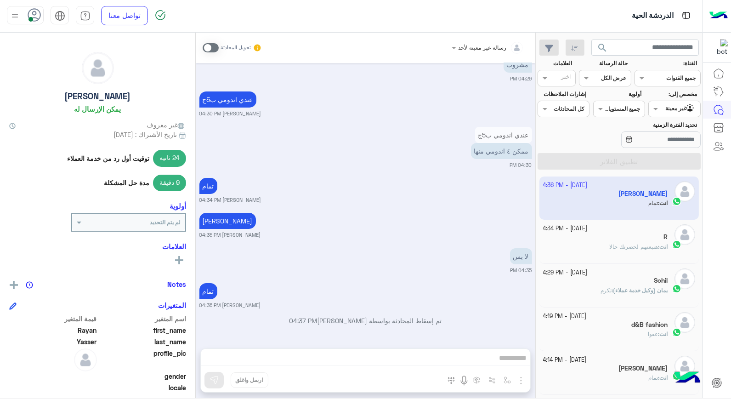
click at [613, 243] on span "هنبعتهم لحضرتك حالا" at bounding box center [633, 246] width 49 height 7
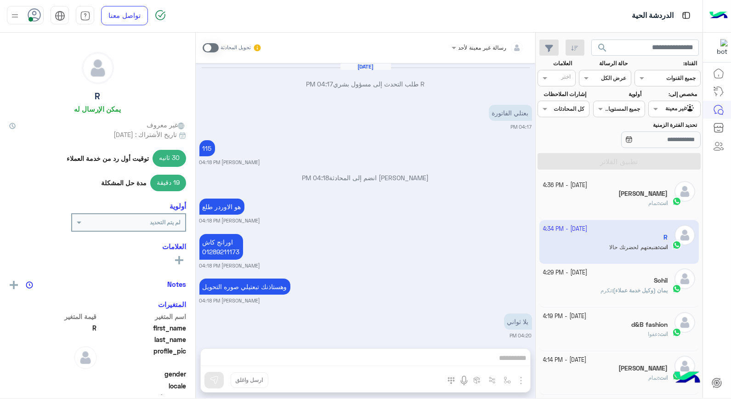
scroll to position [533, 0]
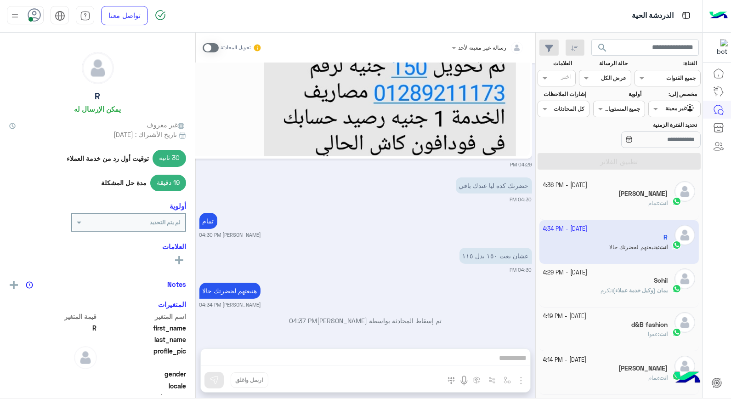
click at [639, 195] on h5 "[PERSON_NAME]" at bounding box center [642, 194] width 49 height 8
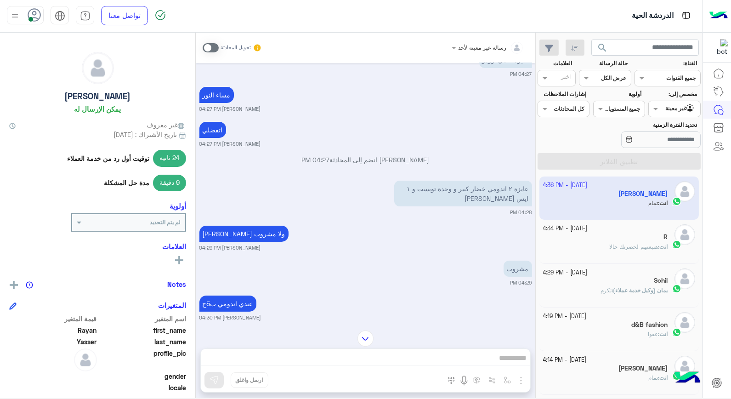
scroll to position [352, 0]
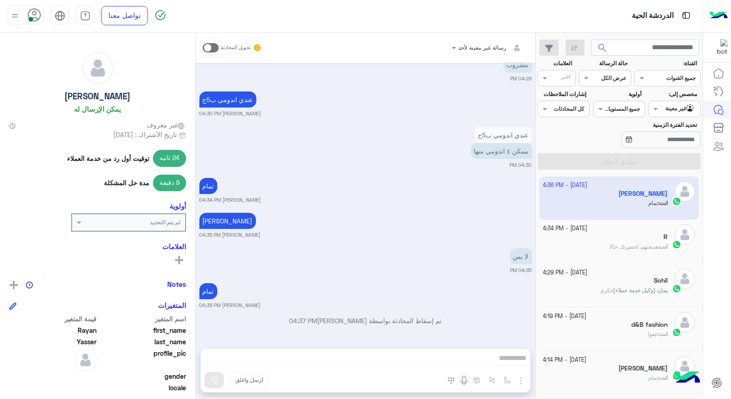
click at [659, 292] on span "يمان (وكيل خدمة عملاء)" at bounding box center [640, 290] width 55 height 7
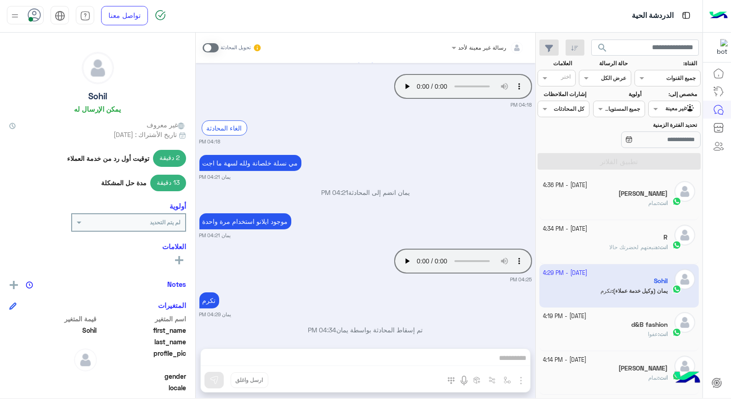
click at [628, 198] on h5 "[PERSON_NAME]" at bounding box center [642, 194] width 49 height 8
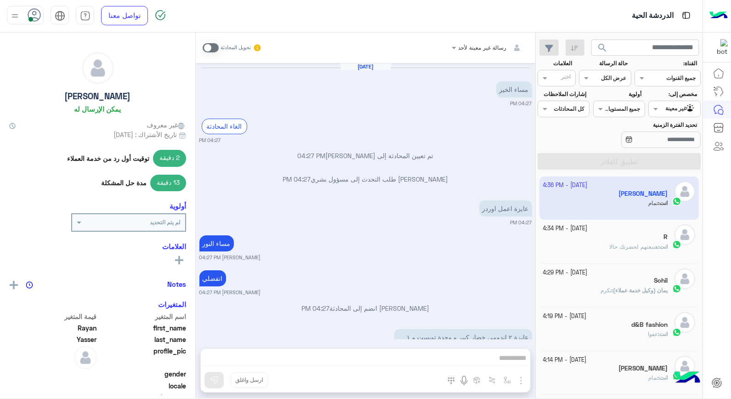
scroll to position [352, 0]
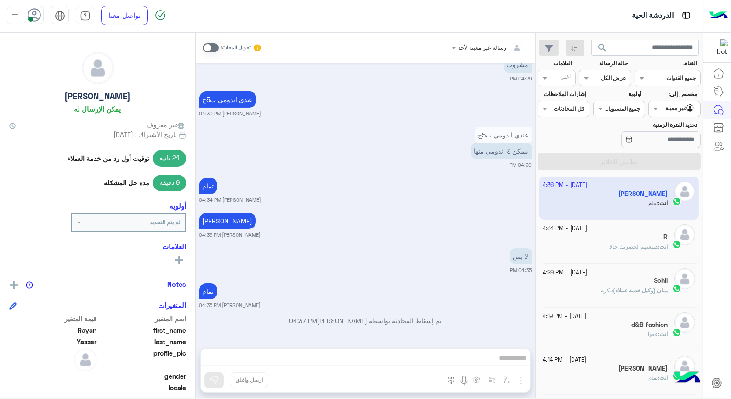
click at [582, 248] on div "انت : هنبعتهم لحضرتك حالا" at bounding box center [605, 251] width 125 height 16
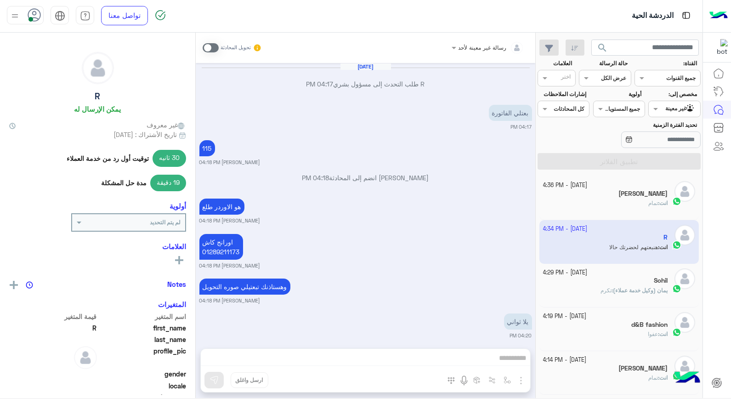
scroll to position [533, 0]
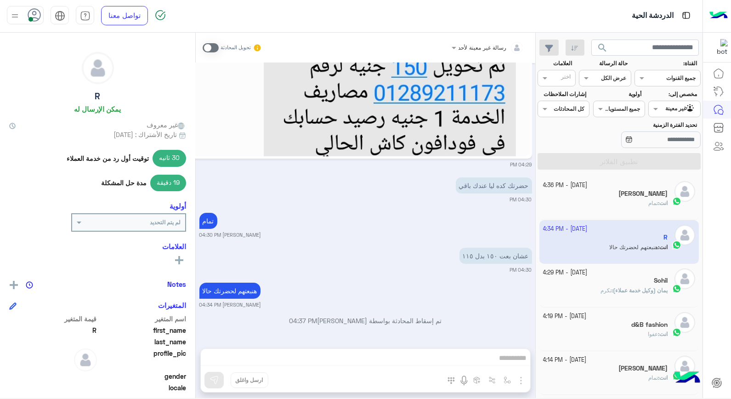
click at [481, 347] on div "رسالة غير معينة لأحد تحويل المحادثة Oct 13, 2025 R طلب التحدث إلى مسؤول بشري 04…" at bounding box center [365, 217] width 339 height 369
click at [479, 359] on div "رسالة غير معينة لأحد تحويل المحادثة Oct 13, 2025 R طلب التحدث إلى مسؤول بشري 04…" at bounding box center [365, 217] width 339 height 369
click at [476, 357] on div "رسالة غير معينة لأحد تحويل المحادثة Oct 13, 2025 R طلب التحدث إلى مسؤول بشري 04…" at bounding box center [365, 217] width 339 height 369
click at [496, 346] on div "رسالة غير معينة لأحد تحويل المحادثة Oct 13, 2025 R طلب التحدث إلى مسؤول بشري 04…" at bounding box center [365, 217] width 339 height 369
click at [669, 109] on div at bounding box center [674, 107] width 51 height 9
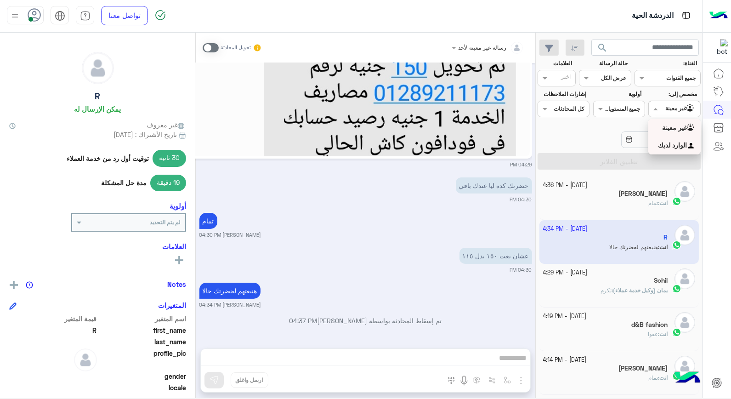
click at [676, 148] on b "الوارد لديك" at bounding box center [672, 145] width 29 height 8
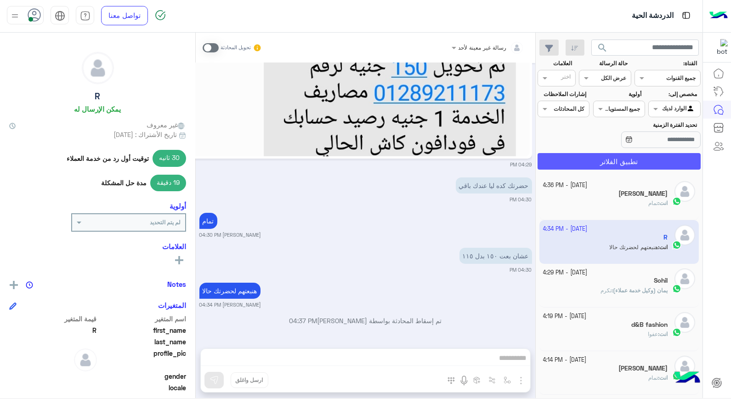
click at [663, 165] on button "تطبيق الفلاتر" at bounding box center [618, 161] width 163 height 17
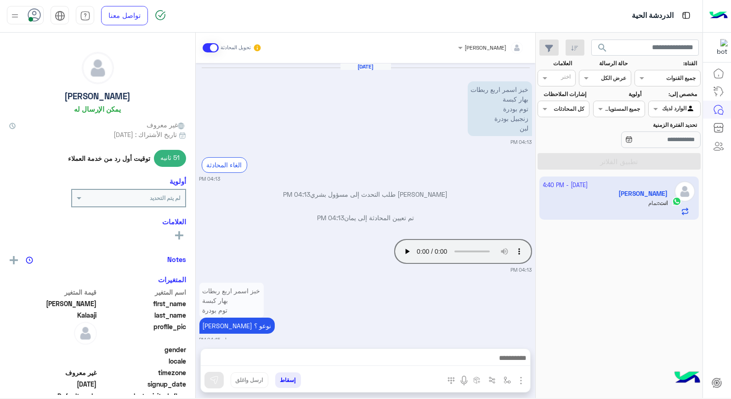
scroll to position [419, 0]
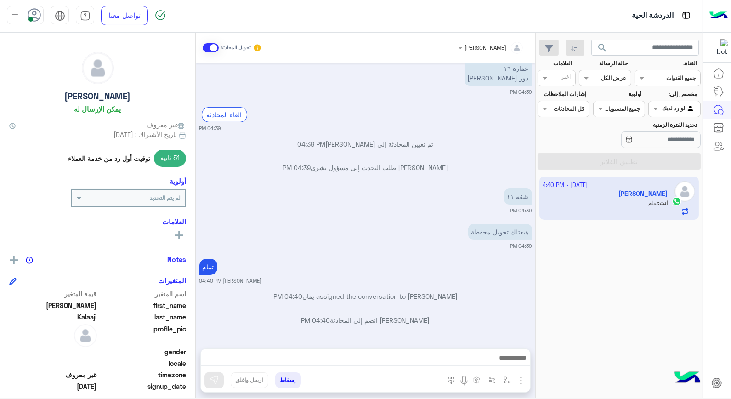
click at [508, 43] on input "text" at bounding box center [502, 46] width 43 height 8
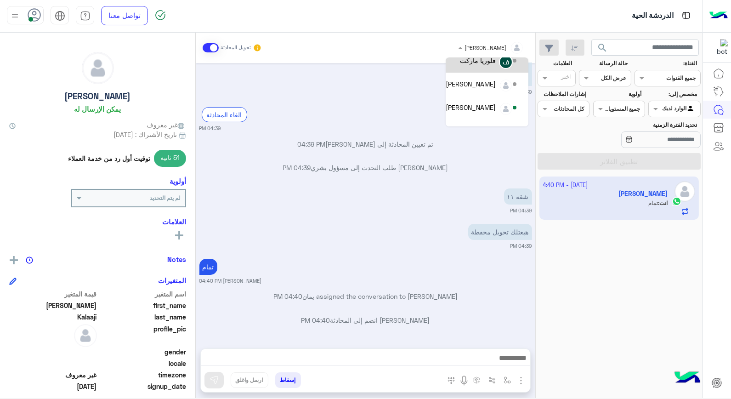
scroll to position [106, 0]
click at [489, 79] on div "يمان" at bounding box center [490, 74] width 12 height 10
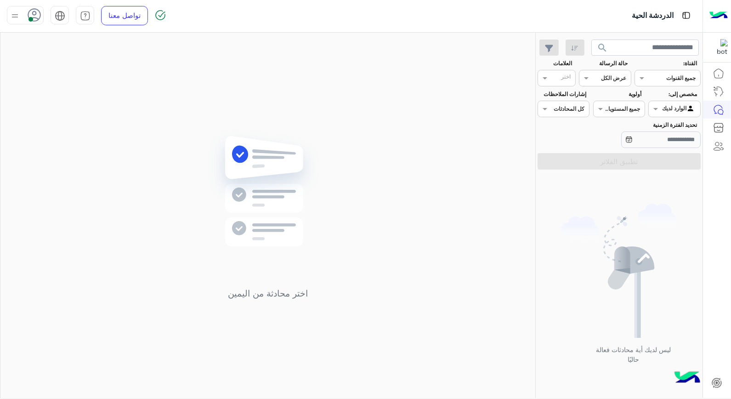
click at [671, 106] on div at bounding box center [674, 107] width 51 height 9
click at [672, 129] on b "غير معينة" at bounding box center [674, 128] width 25 height 8
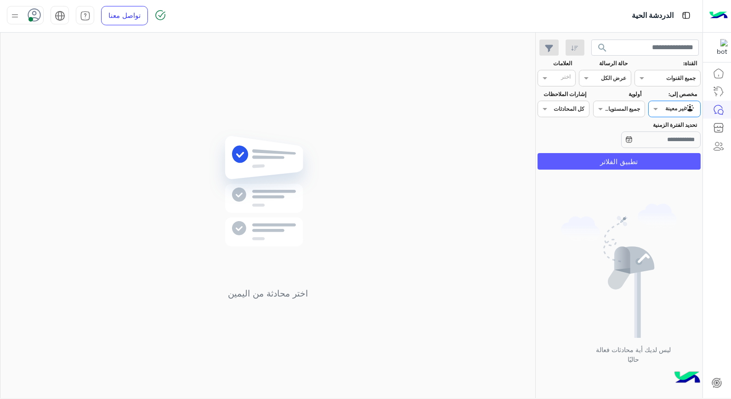
click at [665, 158] on button "تطبيق الفلاتر" at bounding box center [618, 161] width 163 height 17
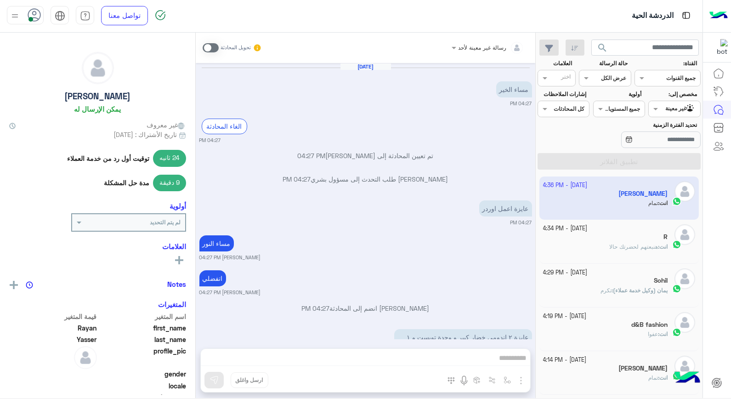
scroll to position [352, 0]
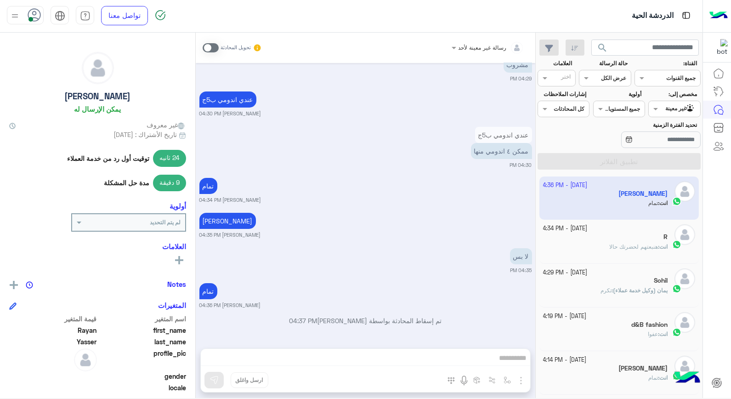
click at [656, 240] on div "R" at bounding box center [605, 238] width 125 height 10
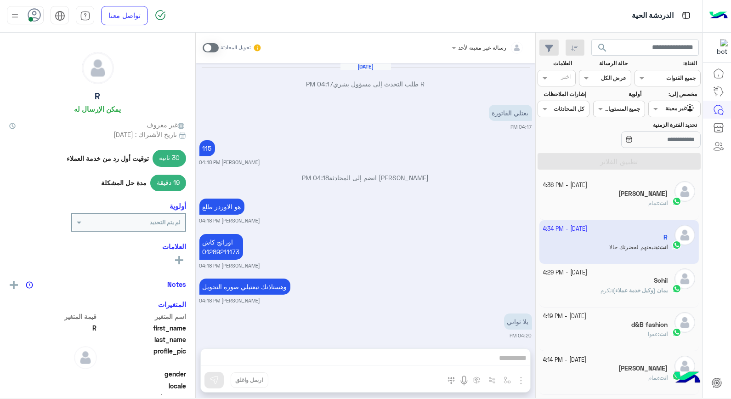
scroll to position [533, 0]
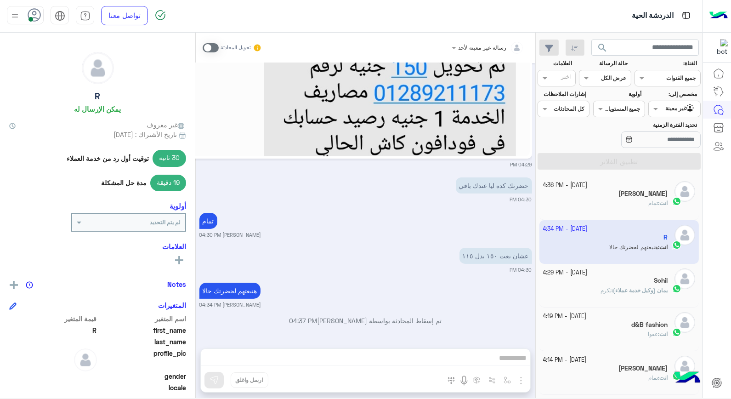
click at [510, 356] on div "رسالة غير معينة لأحد تحويل المحادثة Oct 13, 2025 R طلب التحدث إلى مسؤول بشري 04…" at bounding box center [365, 217] width 339 height 369
click at [495, 358] on div "رسالة غير معينة لأحد تحويل المحادثة Oct 13, 2025 R طلب التحدث إلى مسؤول بشري 04…" at bounding box center [365, 217] width 339 height 369
click at [426, 352] on div "رسالة غير معينة لأحد تحويل المحادثة Oct 13, 2025 R طلب التحدث إلى مسؤول بشري 04…" at bounding box center [365, 217] width 339 height 369
click at [208, 50] on span at bounding box center [211, 47] width 16 height 9
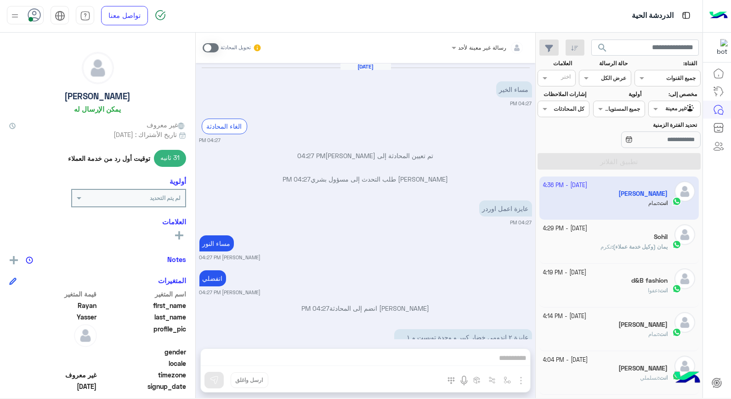
scroll to position [352, 0]
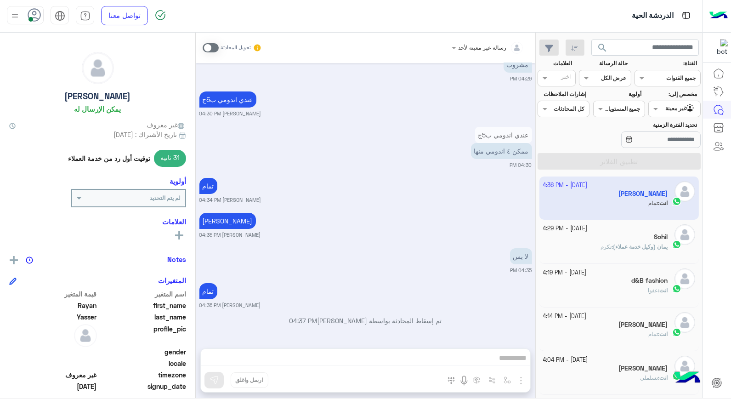
click at [676, 116] on div "Agent Filter غير معينة" at bounding box center [674, 109] width 52 height 17
click at [669, 151] on div "الوارد لديك" at bounding box center [674, 145] width 52 height 18
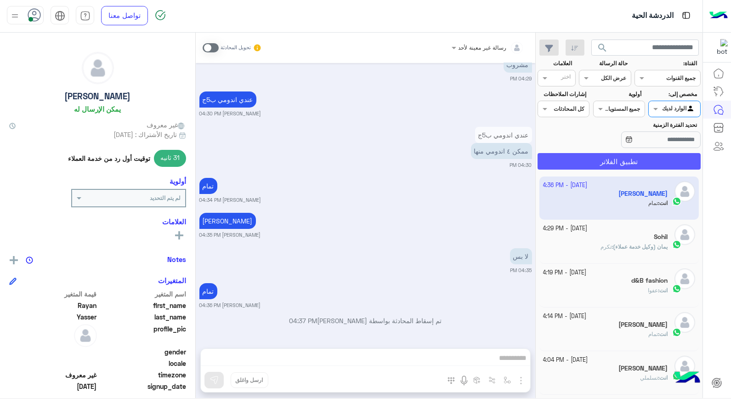
click at [667, 164] on button "تطبيق الفلاتر" at bounding box center [618, 161] width 163 height 17
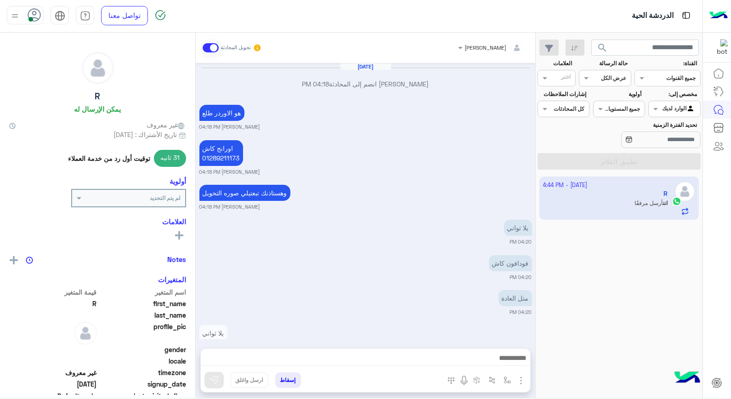
scroll to position [617, 0]
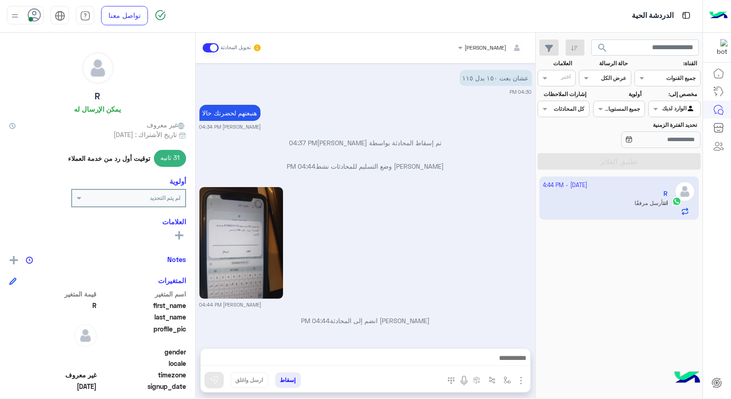
click at [286, 379] on button "إسقاط" at bounding box center [288, 380] width 26 height 16
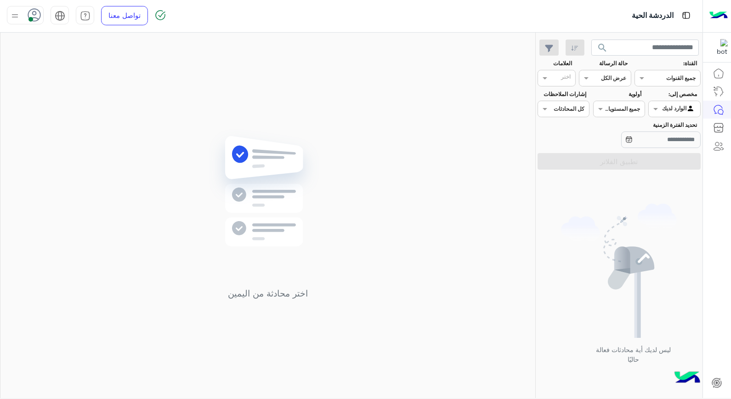
click at [35, 18] on icon at bounding box center [35, 15] width 14 height 14
click at [70, 93] on label "وقت الراحة" at bounding box center [64, 89] width 100 height 17
click at [47, 61] on label "متصل" at bounding box center [64, 69] width 100 height 17
click at [411, 148] on div "اختر محادثة من اليمين" at bounding box center [267, 217] width 535 height 369
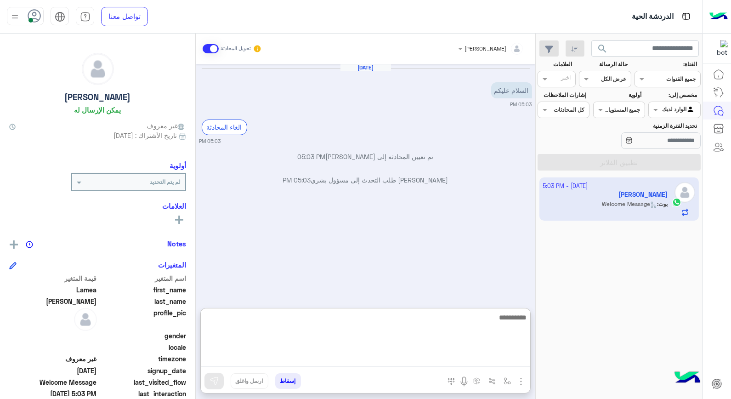
click at [474, 356] on textarea at bounding box center [365, 338] width 329 height 55
type textarea "**********"
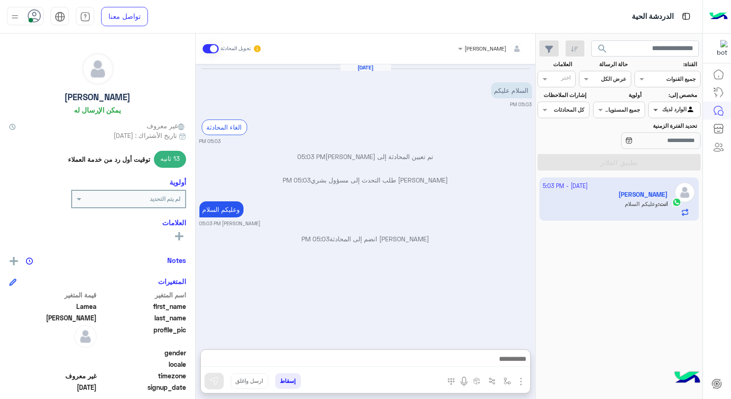
click at [653, 112] on span at bounding box center [654, 110] width 11 height 10
click at [660, 132] on div "غير معينة" at bounding box center [674, 129] width 52 height 18
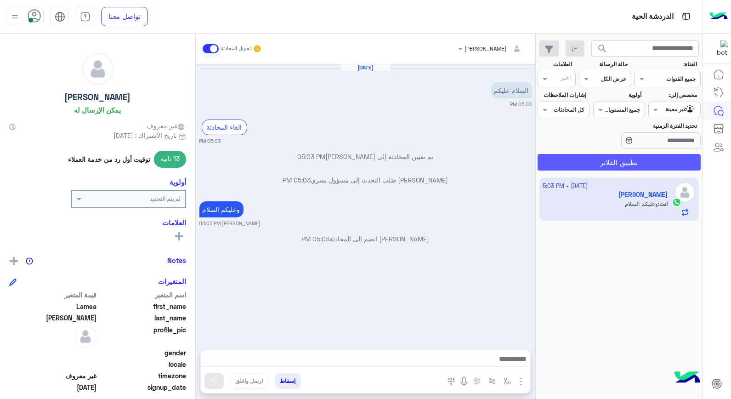
click at [646, 163] on button "تطبيق الفلاتر" at bounding box center [618, 162] width 163 height 17
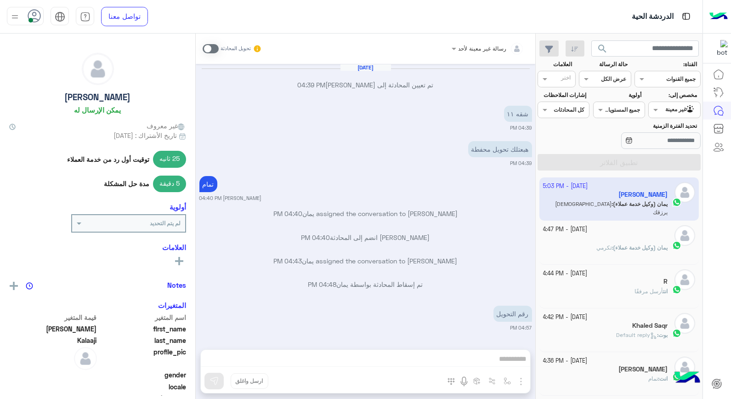
scroll to position [449, 0]
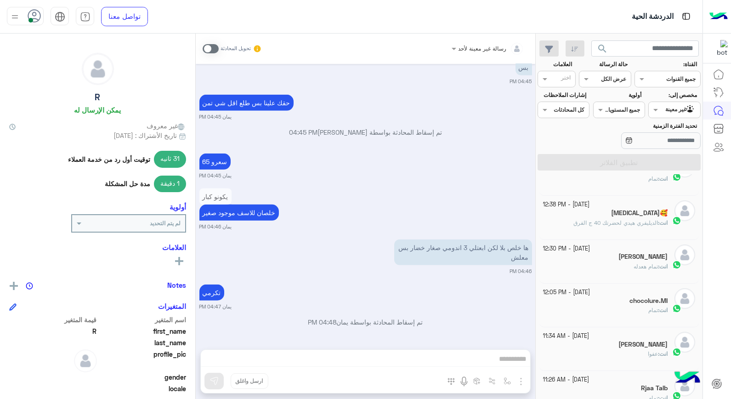
scroll to position [617, 0]
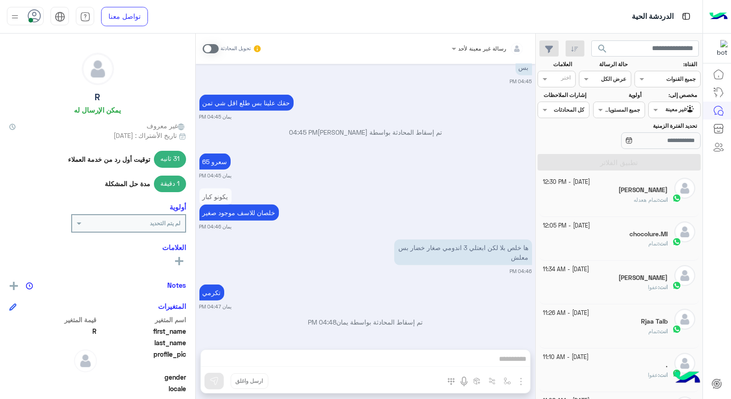
click at [655, 252] on div "انت : تمام" at bounding box center [605, 247] width 125 height 16
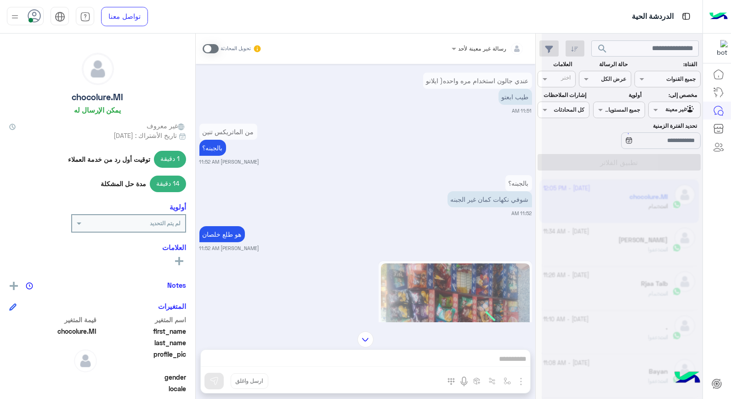
scroll to position [5, 0]
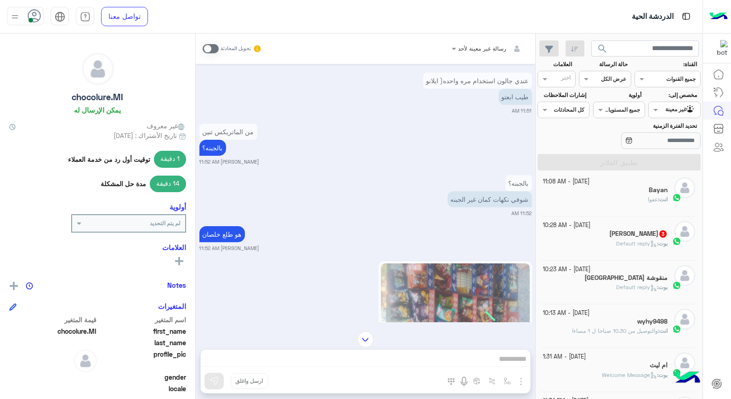
click at [618, 238] on div "[PERSON_NAME] 3" at bounding box center [605, 235] width 125 height 10
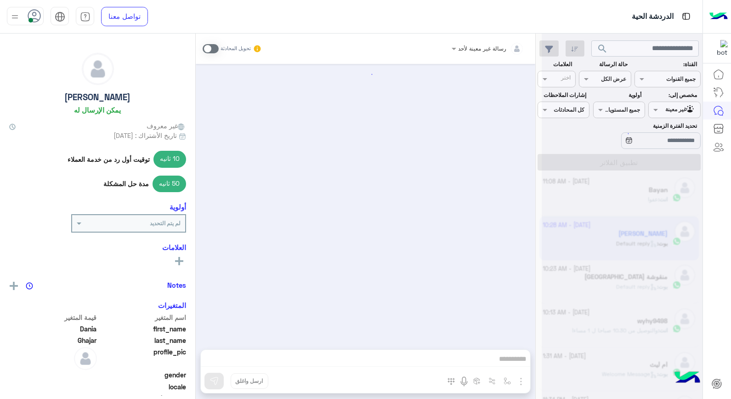
scroll to position [449, 0]
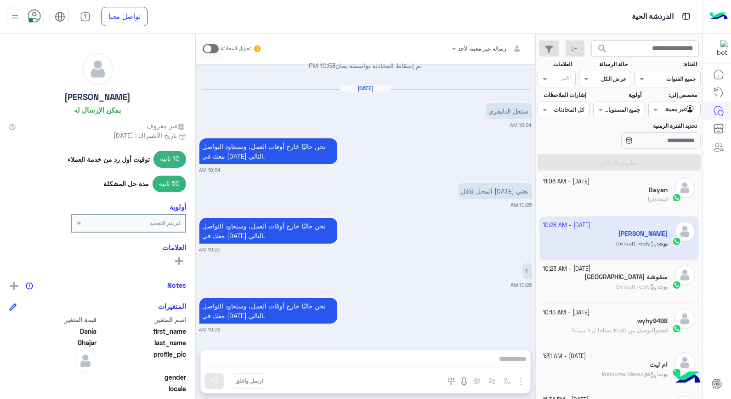
click at [209, 49] on span at bounding box center [211, 48] width 16 height 9
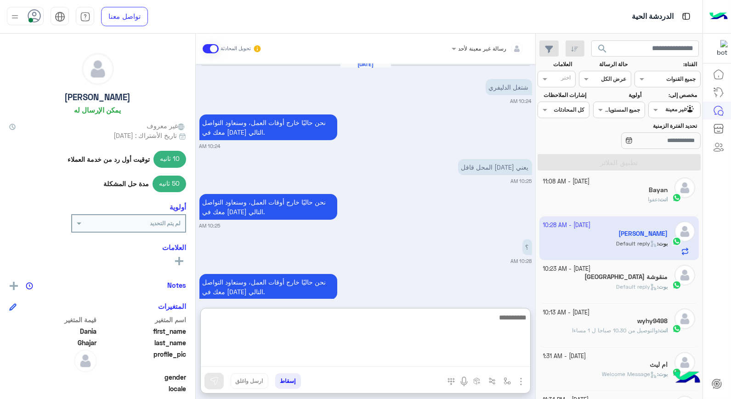
click at [470, 359] on textarea at bounding box center [365, 338] width 329 height 55
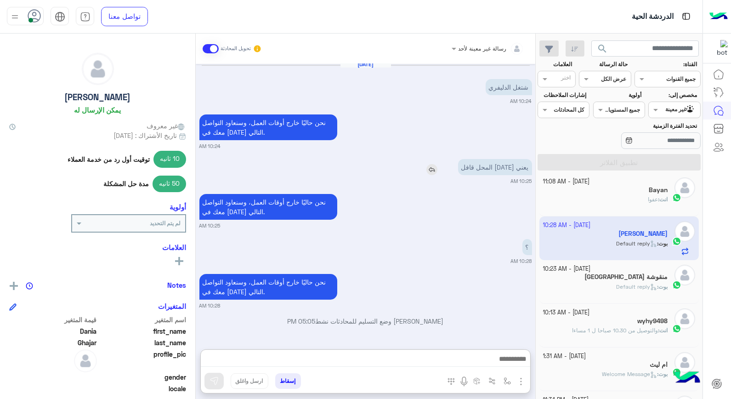
click at [437, 170] on img at bounding box center [431, 169] width 11 height 11
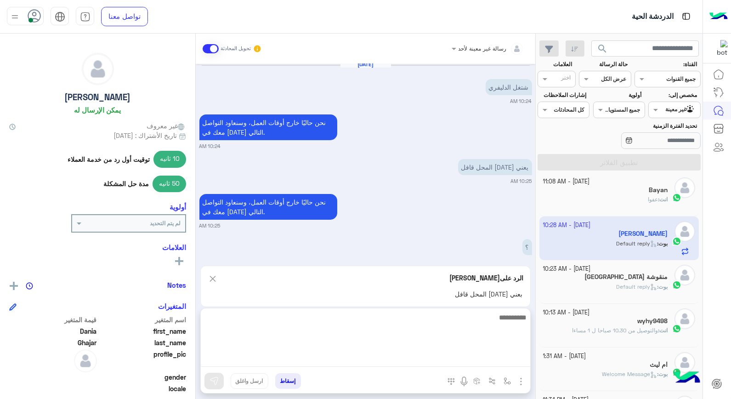
click at [500, 360] on textarea at bounding box center [365, 338] width 329 height 55
type textarea "*******"
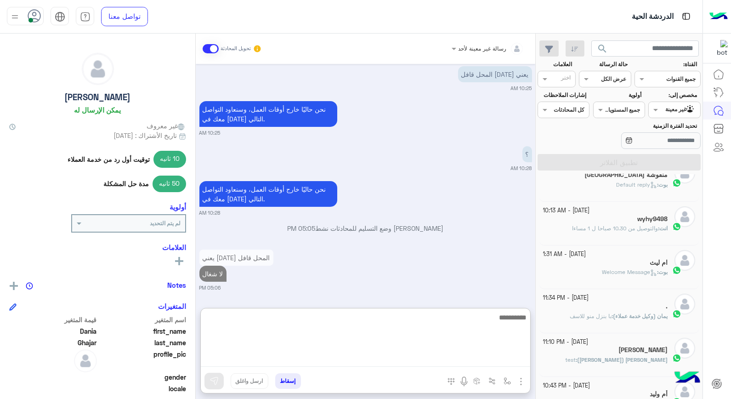
scroll to position [56, 0]
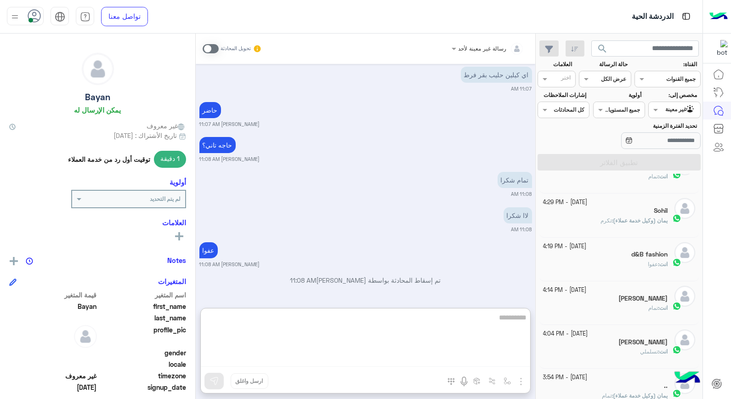
scroll to position [204, 0]
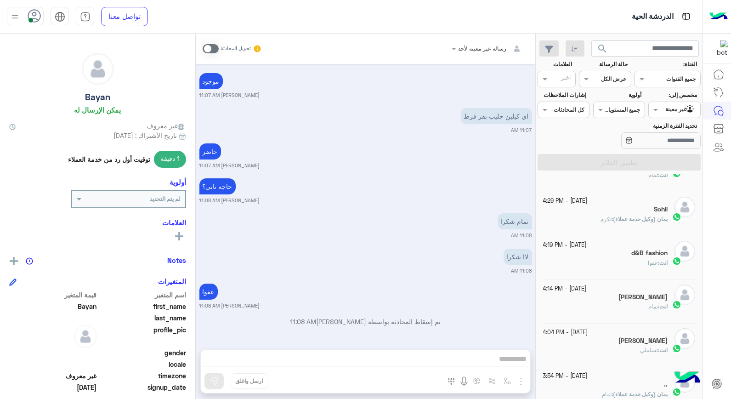
click at [642, 267] on div "انت : عفوا" at bounding box center [605, 267] width 125 height 16
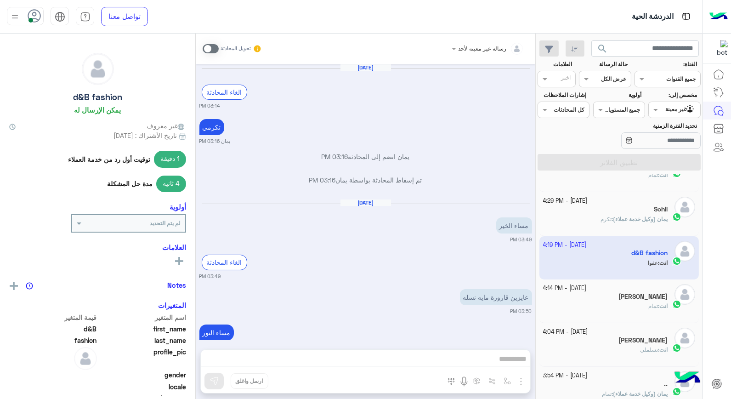
scroll to position [564, 0]
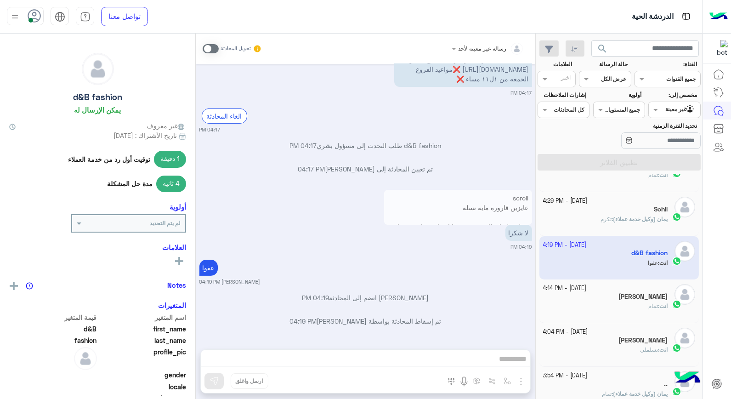
click at [460, 356] on div "رسالة غير معينة لأحد تحويل المحادثة Oct 9, 2025 الغاء المحادثة 03:14 PM تكرمي ي…" at bounding box center [365, 218] width 339 height 369
click at [212, 48] on span at bounding box center [211, 48] width 16 height 9
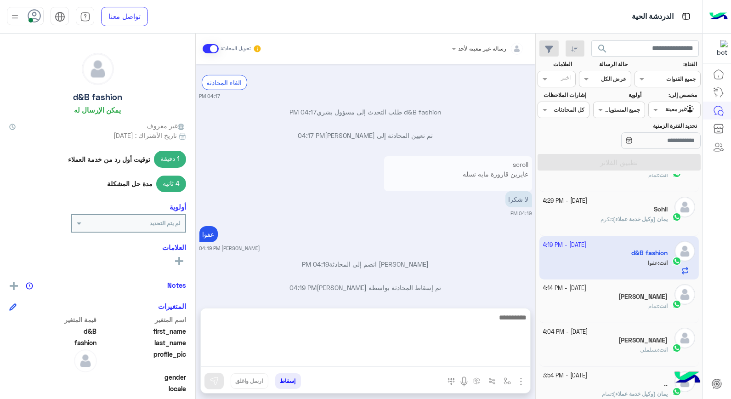
click at [469, 359] on textarea at bounding box center [365, 338] width 329 height 55
type textarea "*********"
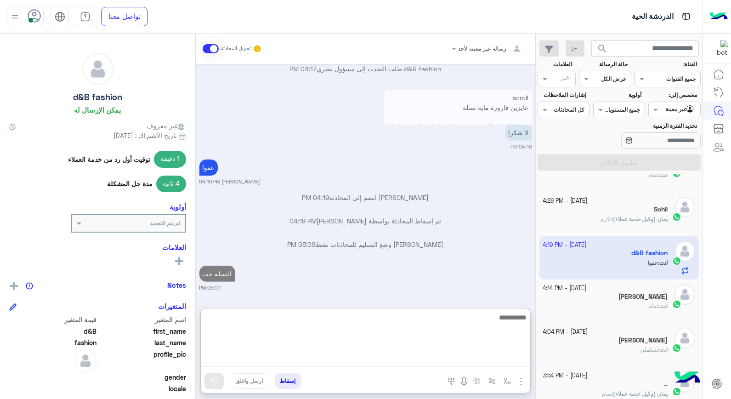
type textarea "*"
type textarea "**"
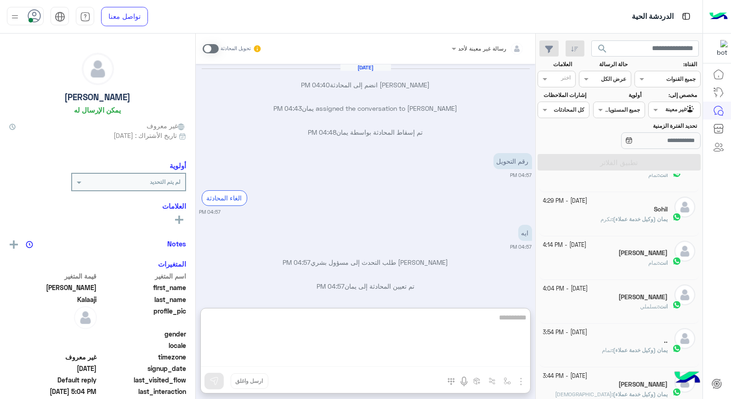
scroll to position [481, 0]
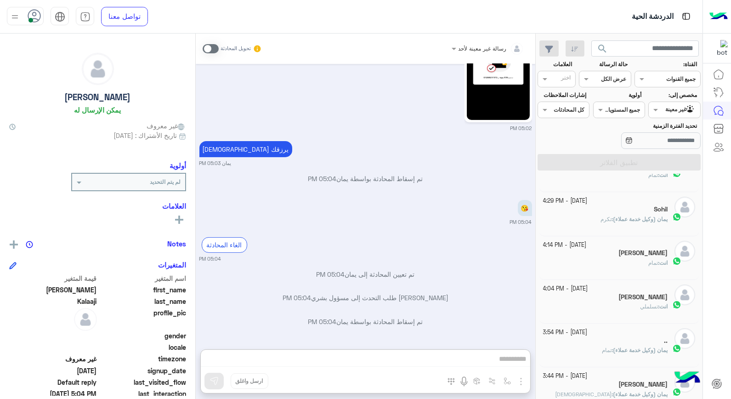
click at [667, 111] on div at bounding box center [674, 108] width 51 height 9
click at [668, 143] on b "الوارد لديك" at bounding box center [672, 146] width 29 height 8
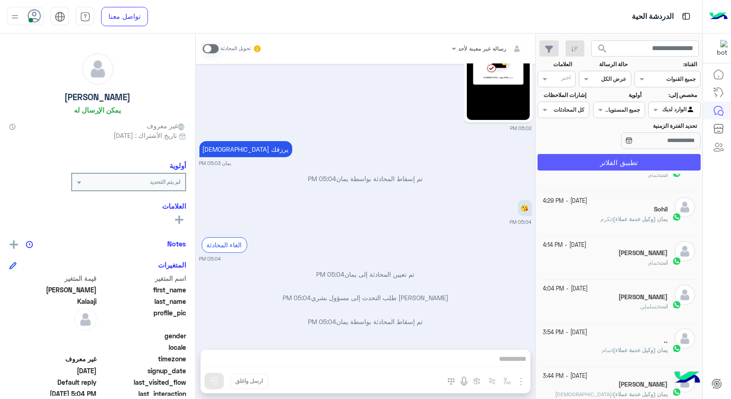
click at [657, 162] on button "تطبيق الفلاتر" at bounding box center [618, 162] width 163 height 17
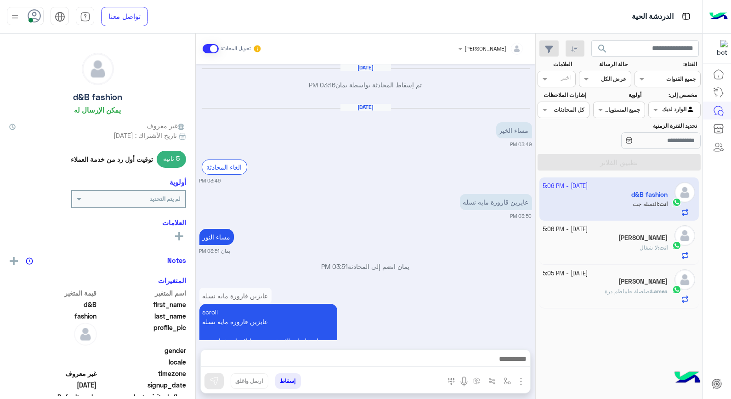
scroll to position [552, 0]
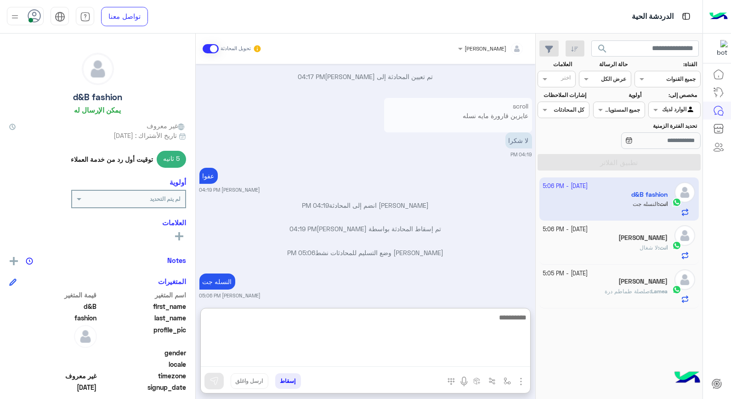
click at [518, 356] on textarea at bounding box center [365, 338] width 329 height 55
type textarea "**********"
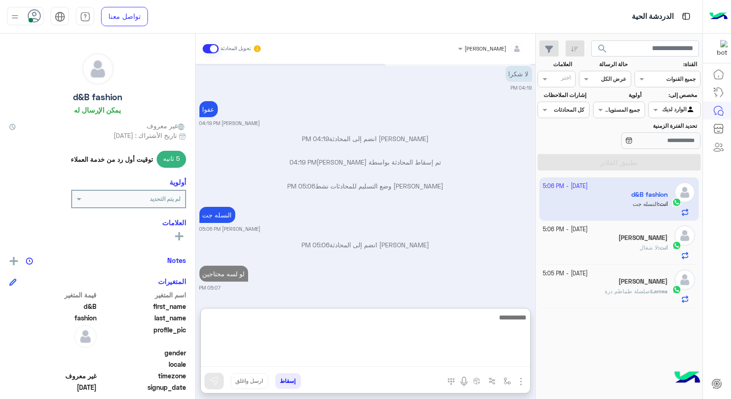
scroll to position [663, 0]
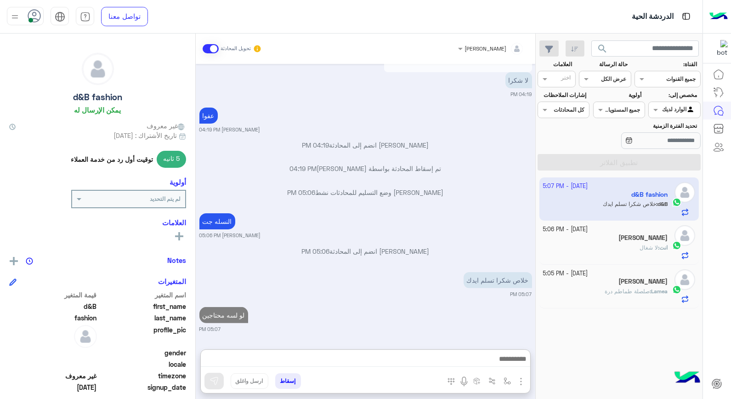
click at [633, 284] on h5 "[PERSON_NAME]" at bounding box center [642, 281] width 49 height 8
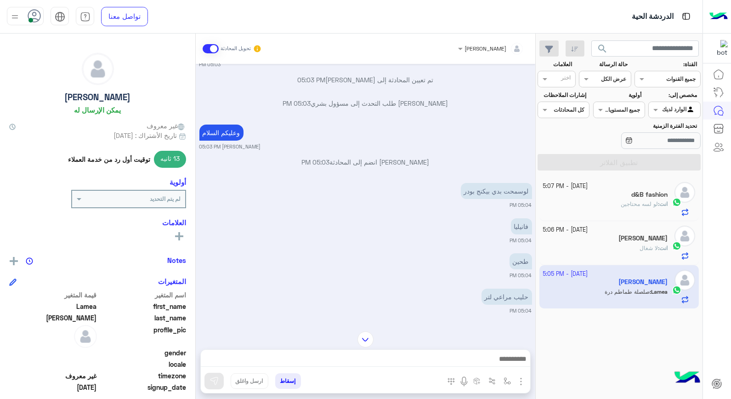
scroll to position [128, 0]
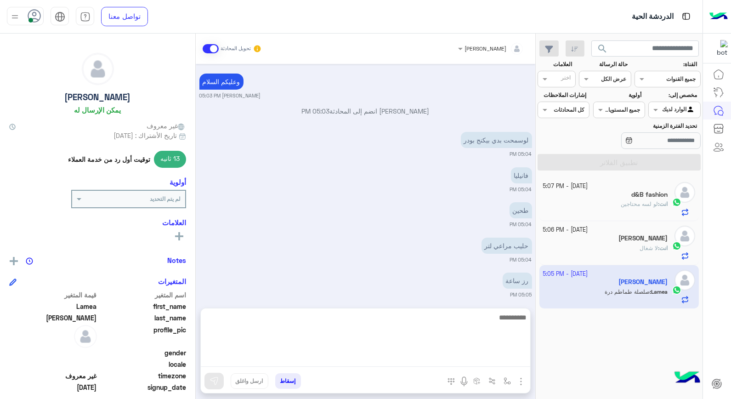
click at [481, 360] on textarea at bounding box center [365, 338] width 329 height 55
type textarea "*********"
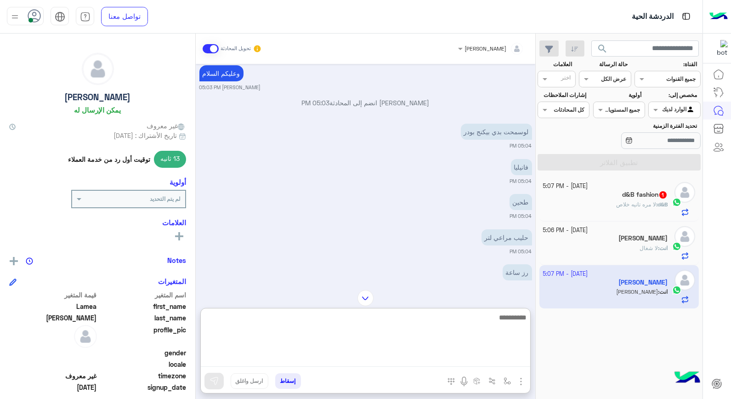
scroll to position [153, 0]
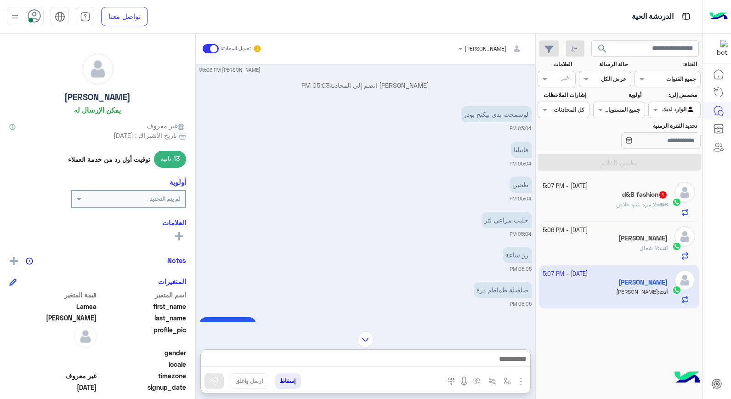
click at [630, 207] on span "لا مره تانيه خلاص" at bounding box center [636, 204] width 40 height 7
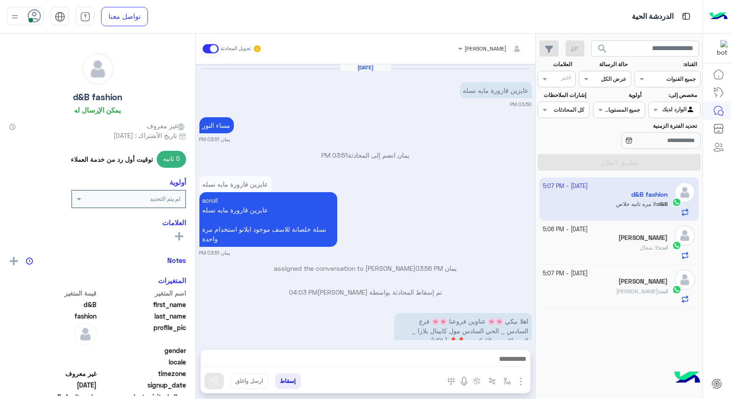
scroll to position [545, 0]
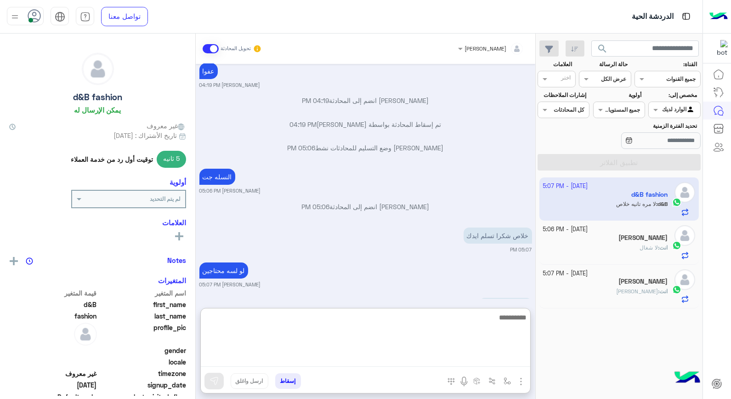
click at [505, 363] on textarea at bounding box center [365, 338] width 329 height 55
type textarea "****"
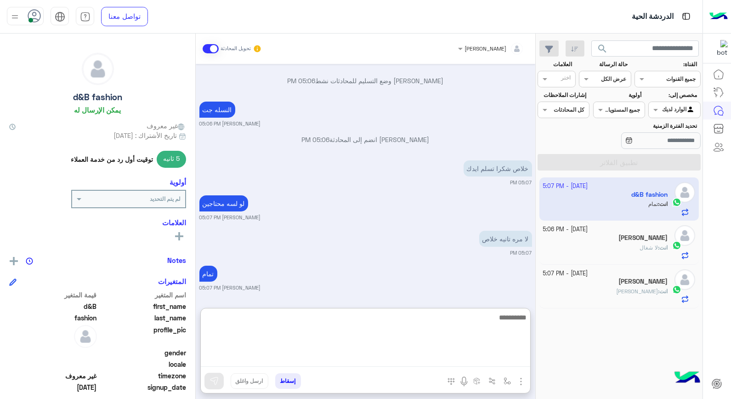
scroll to position [621, 0]
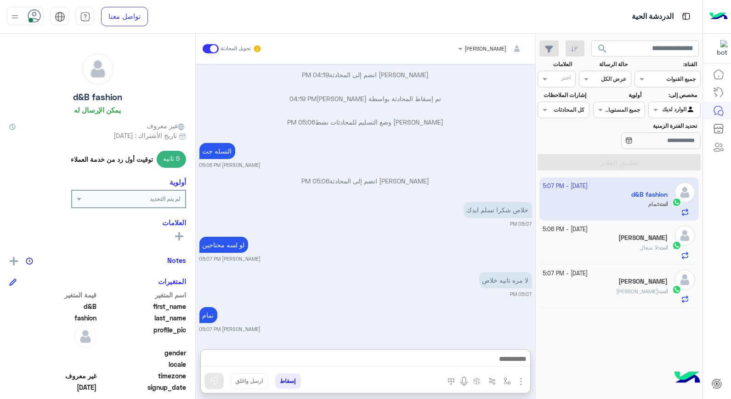
click at [659, 246] on span "انت" at bounding box center [663, 247] width 8 height 7
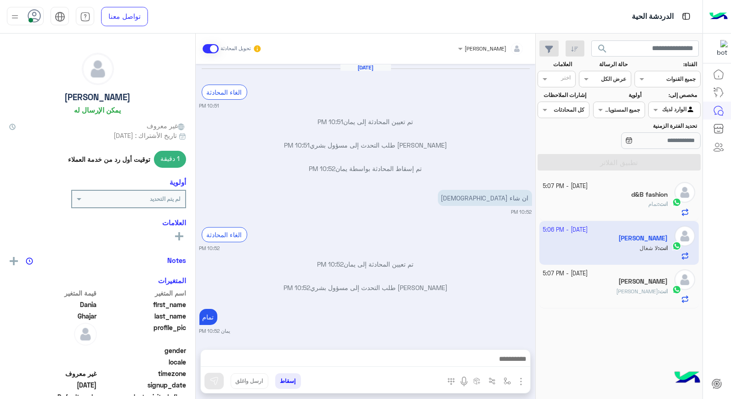
scroll to position [402, 0]
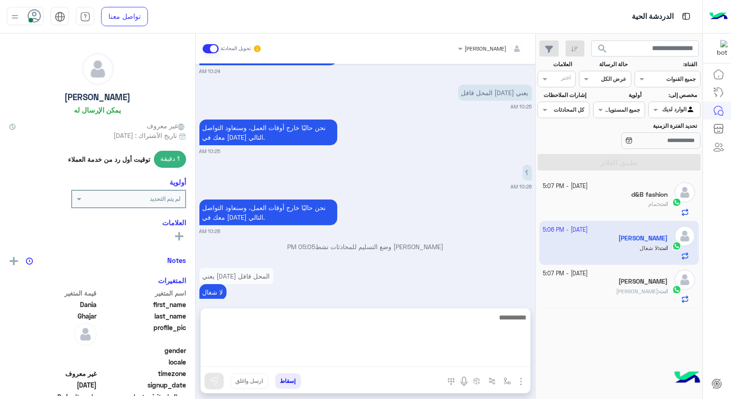
click at [489, 361] on textarea at bounding box center [365, 338] width 329 height 55
click at [518, 328] on textarea at bounding box center [365, 338] width 329 height 55
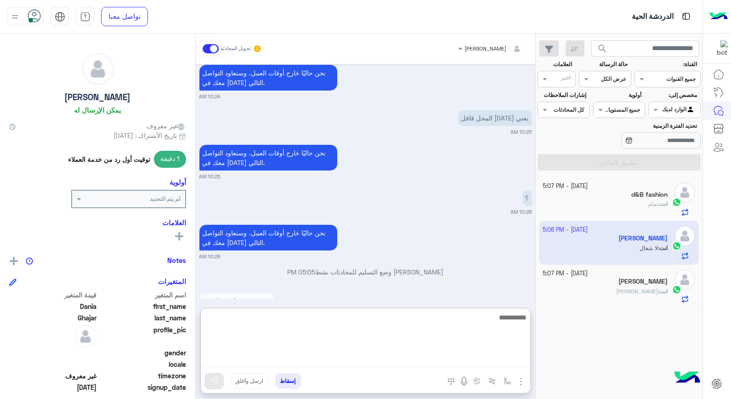
scroll to position [240, 0]
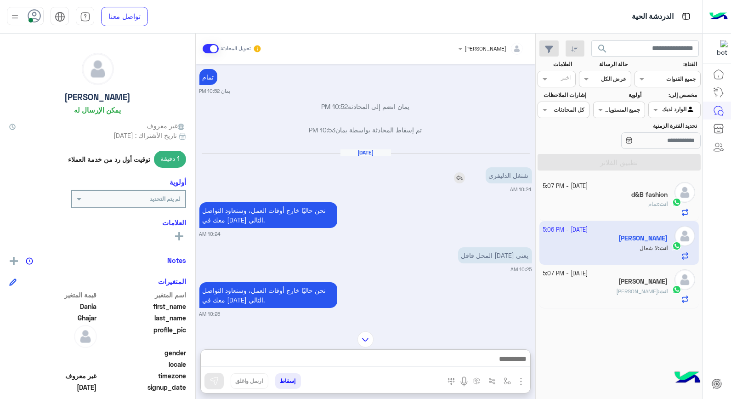
click at [461, 176] on img at bounding box center [459, 177] width 11 height 11
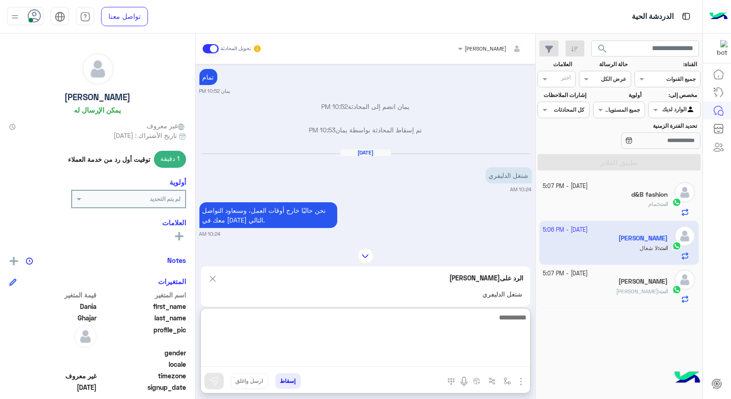
click at [479, 355] on textarea at bounding box center [365, 338] width 329 height 55
type textarea "**********"
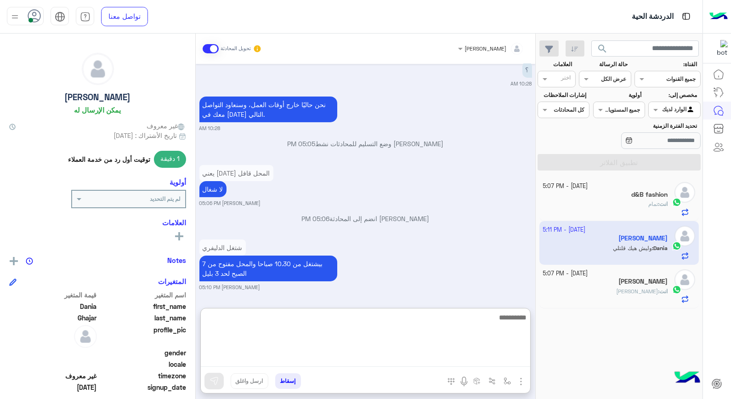
scroll to position [566, 0]
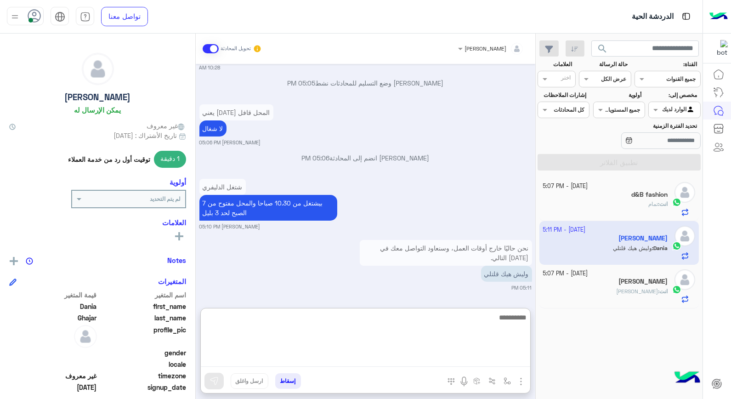
click at [511, 328] on textarea at bounding box center [365, 338] width 329 height 55
type textarea "**********"
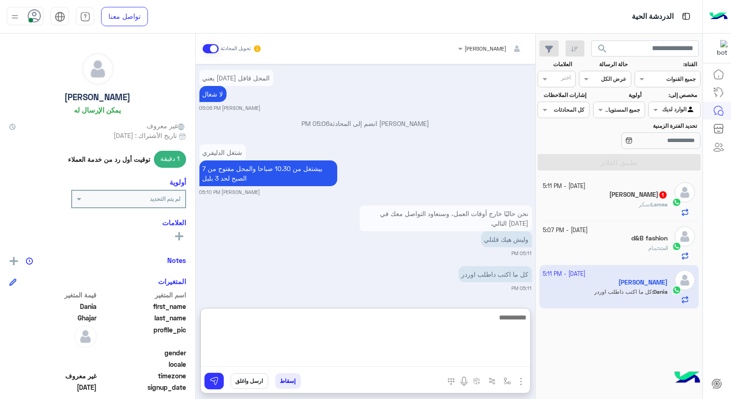
scroll to position [636, 0]
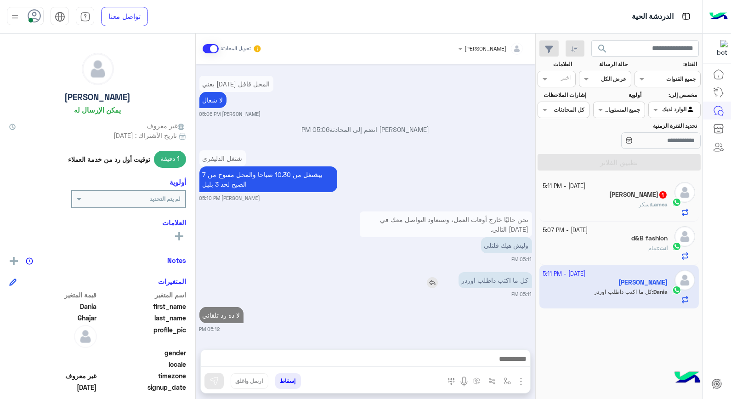
click at [438, 277] on img at bounding box center [432, 282] width 11 height 11
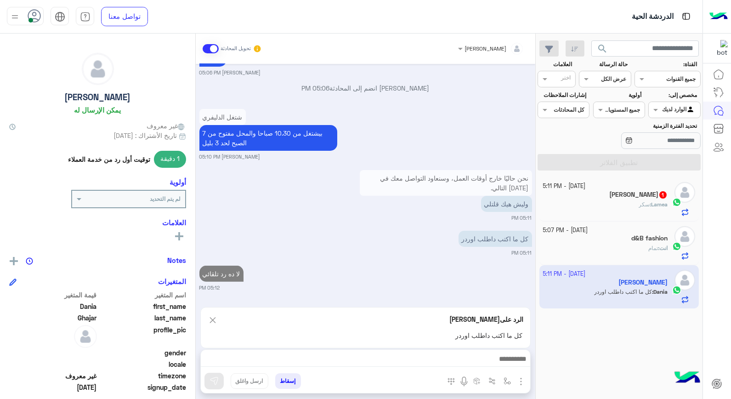
scroll to position [637, 0]
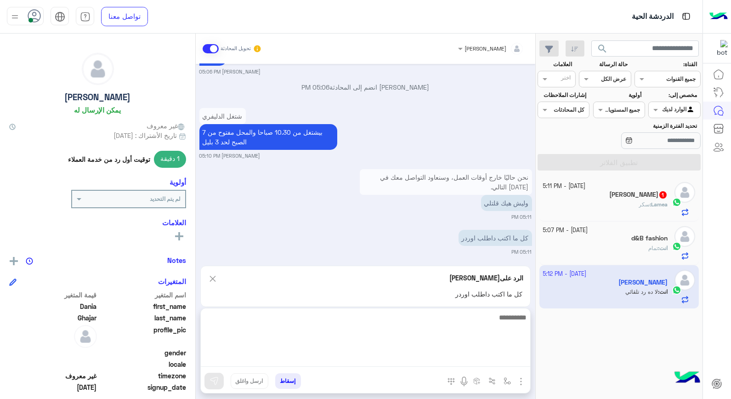
click at [502, 356] on textarea at bounding box center [365, 338] width 329 height 55
type textarea "**********"
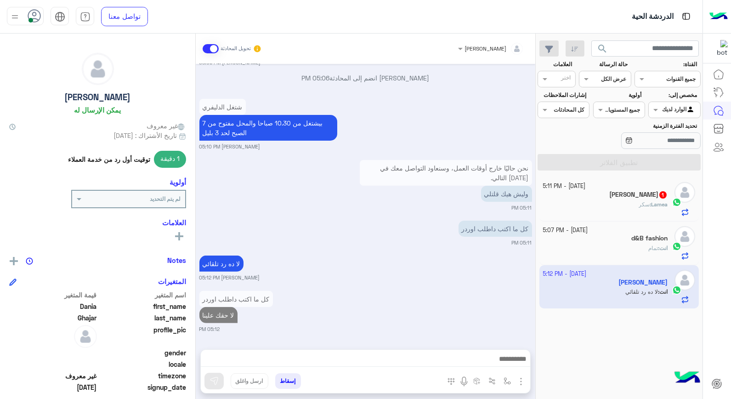
scroll to position [645, 0]
drag, startPoint x: 638, startPoint y: 236, endPoint x: 587, endPoint y: 245, distance: 51.4
click at [587, 245] on div "انت : تمام" at bounding box center [605, 252] width 125 height 16
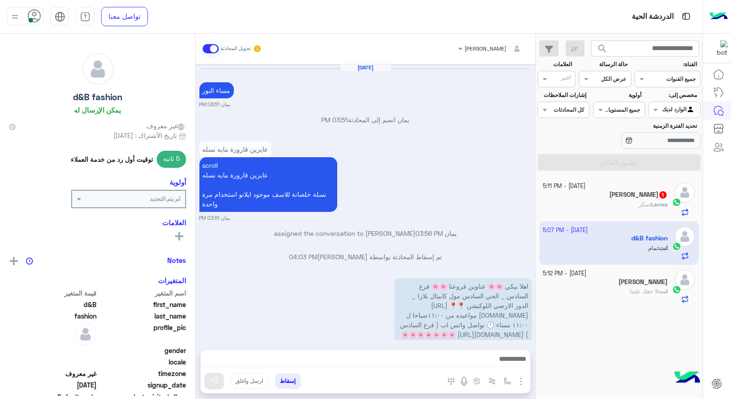
scroll to position [545, 0]
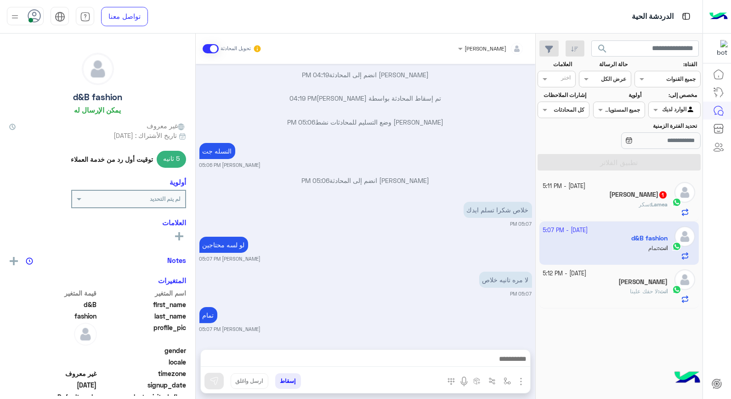
click at [293, 379] on button "إسقاط" at bounding box center [288, 381] width 26 height 16
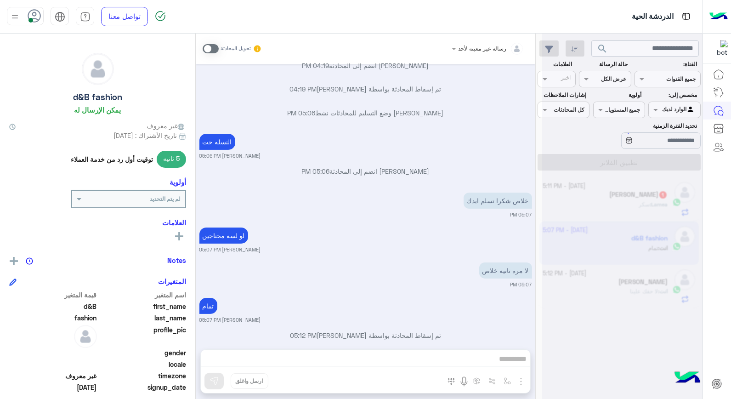
scroll to position [568, 0]
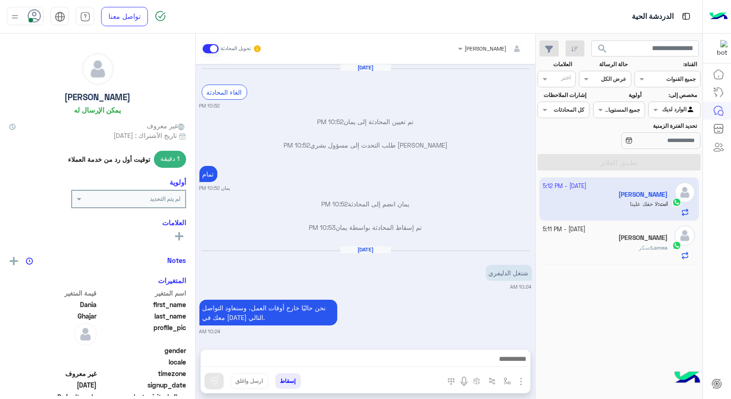
scroll to position [503, 0]
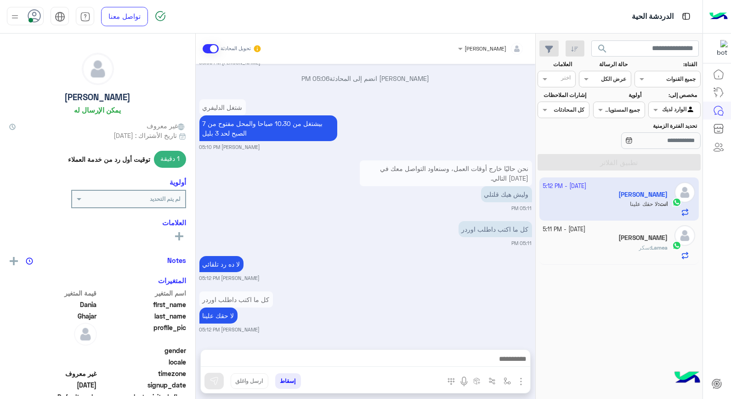
click at [591, 241] on div "Lamea Mohamad" at bounding box center [605, 239] width 125 height 10
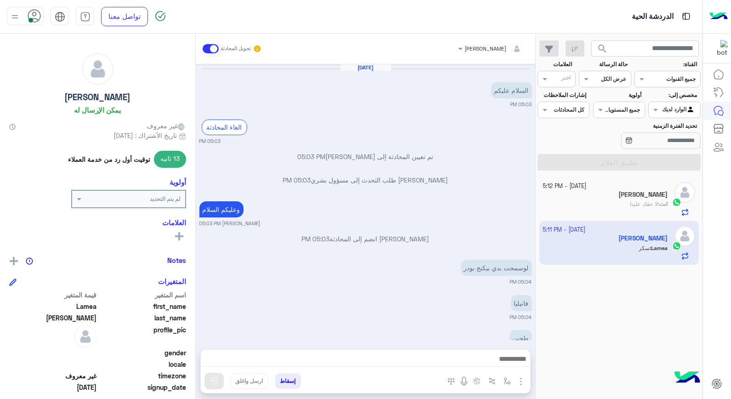
scroll to position [198, 0]
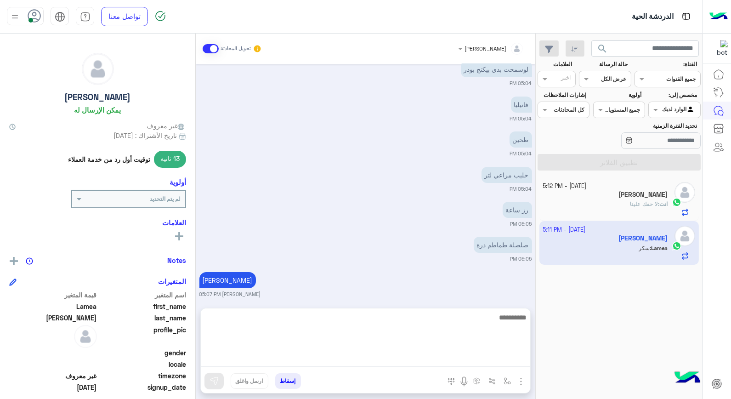
click at [490, 360] on textarea at bounding box center [365, 338] width 329 height 55
type textarea "**********"
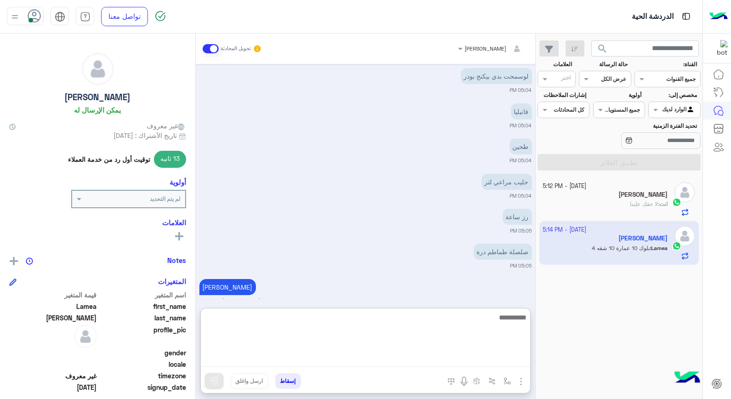
scroll to position [379, 0]
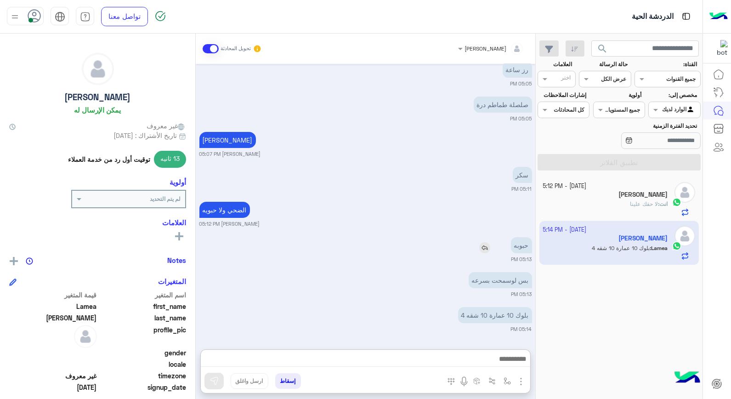
click at [484, 237] on div "حبوبه" at bounding box center [494, 245] width 73 height 16
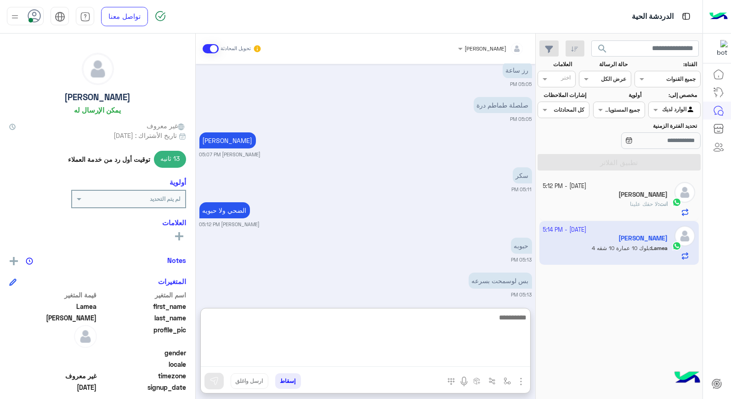
click at [503, 356] on textarea at bounding box center [365, 338] width 329 height 55
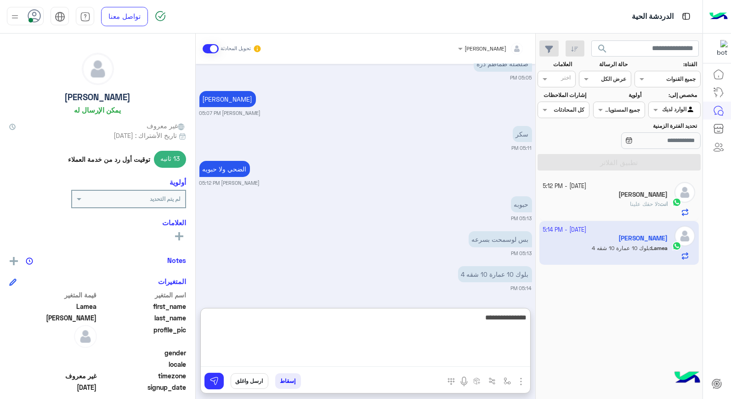
type textarea "**********"
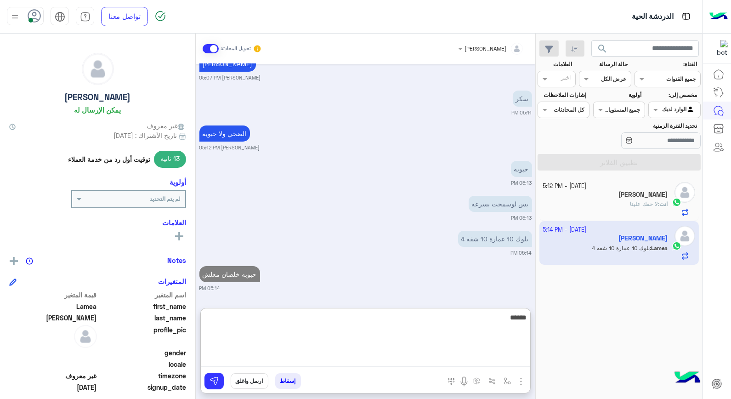
type textarea "*******"
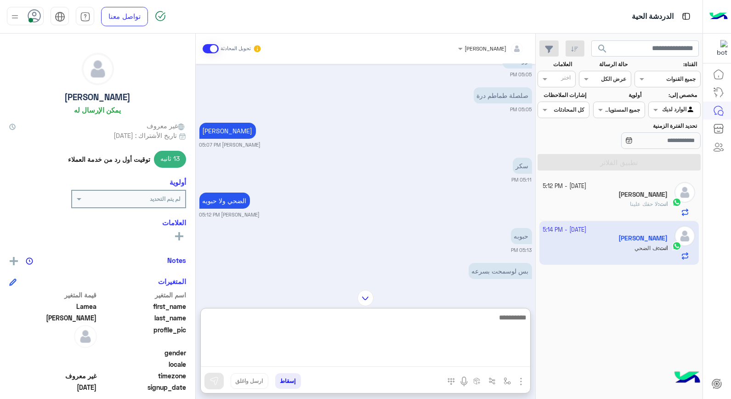
scroll to position [450, 0]
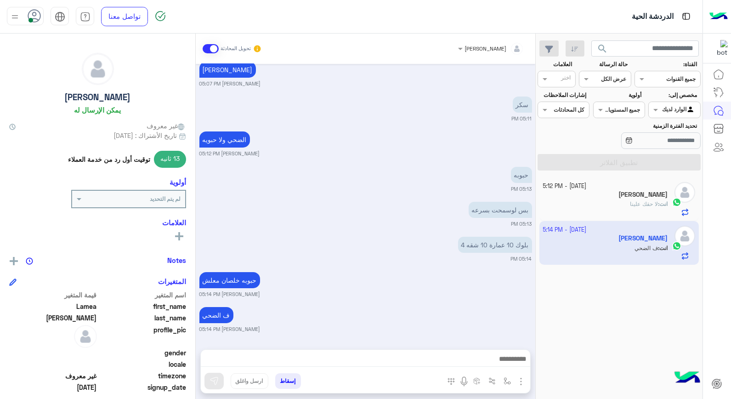
click at [655, 196] on h5 "Dania Ghajar" at bounding box center [642, 195] width 49 height 8
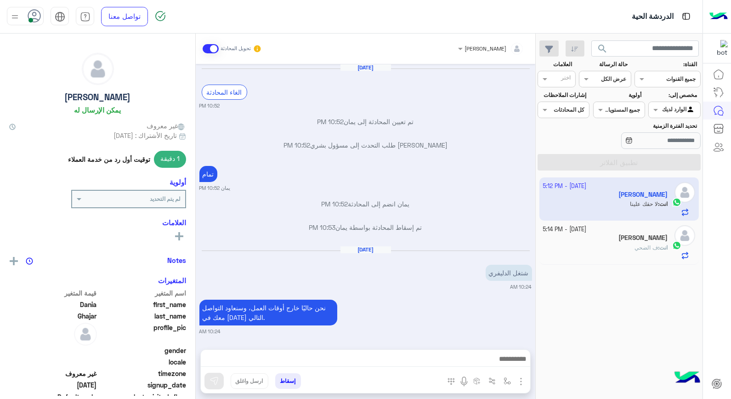
scroll to position [503, 0]
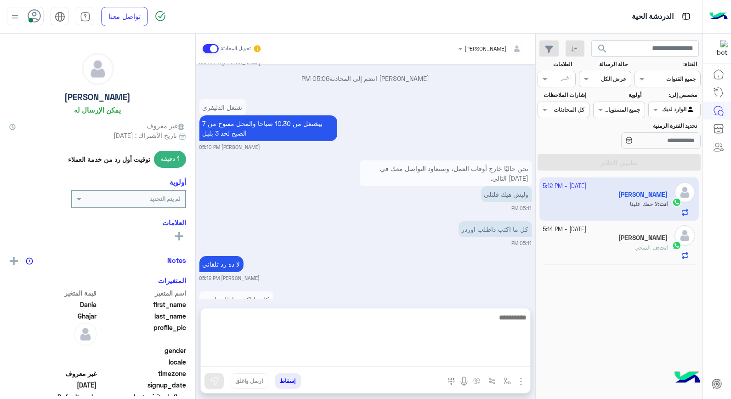
click at [485, 356] on textarea at bounding box center [365, 338] width 329 height 55
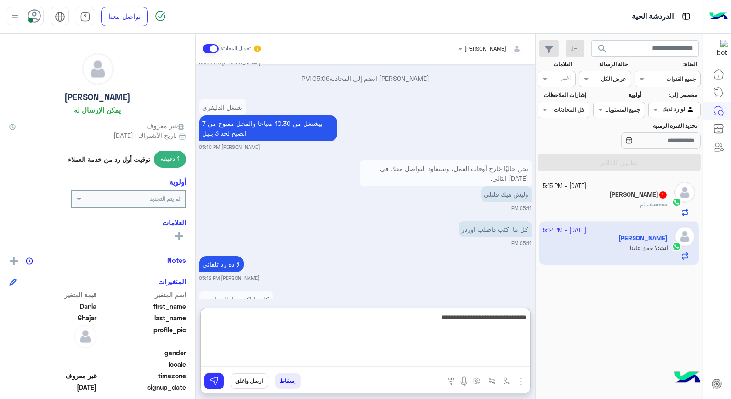
type textarea "**********"
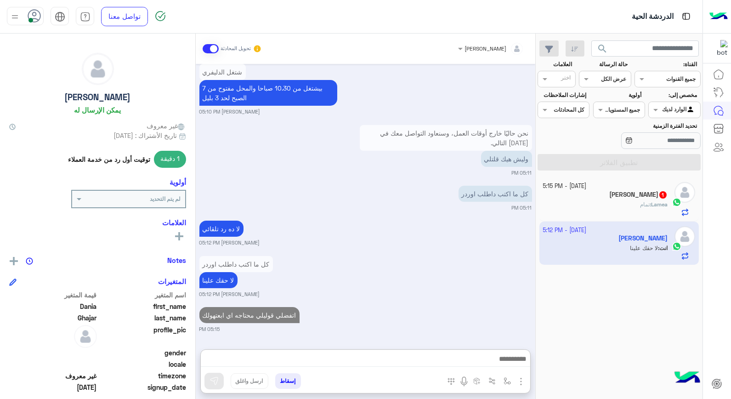
click at [624, 187] on div "13 October - 5:15 PM" at bounding box center [605, 186] width 125 height 9
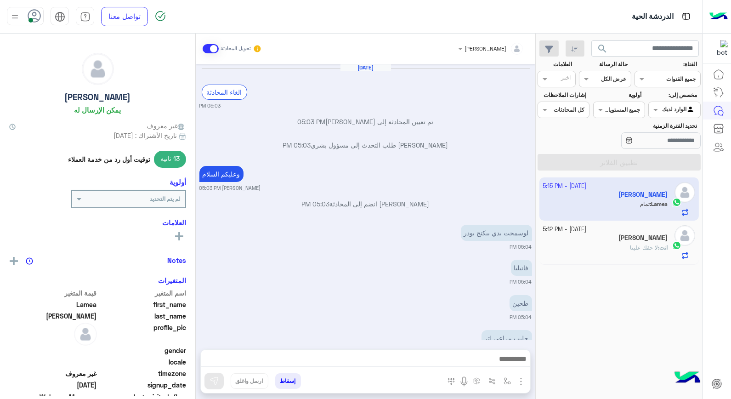
scroll to position [409, 0]
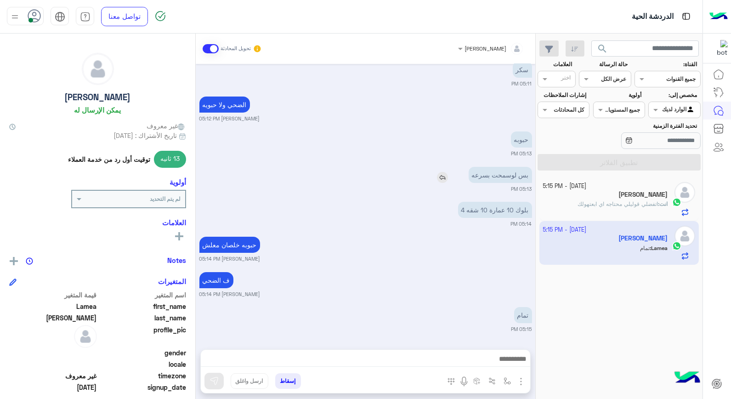
click at [442, 176] on img at bounding box center [442, 177] width 11 height 11
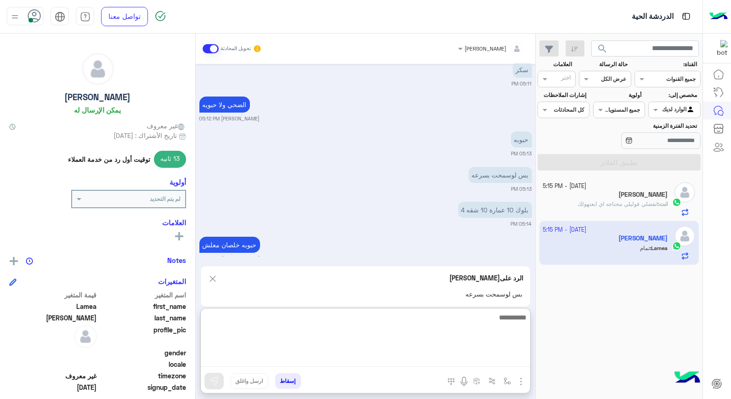
click at [470, 356] on textarea at bounding box center [365, 338] width 329 height 55
type textarea "****"
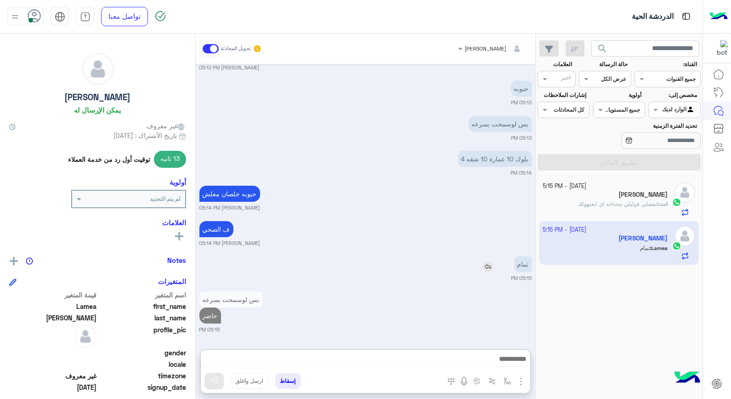
click at [489, 261] on img at bounding box center [487, 266] width 11 height 11
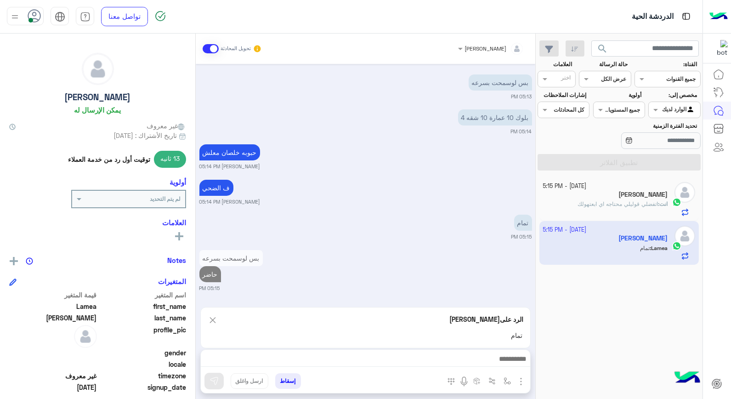
click at [473, 351] on div at bounding box center [365, 361] width 329 height 23
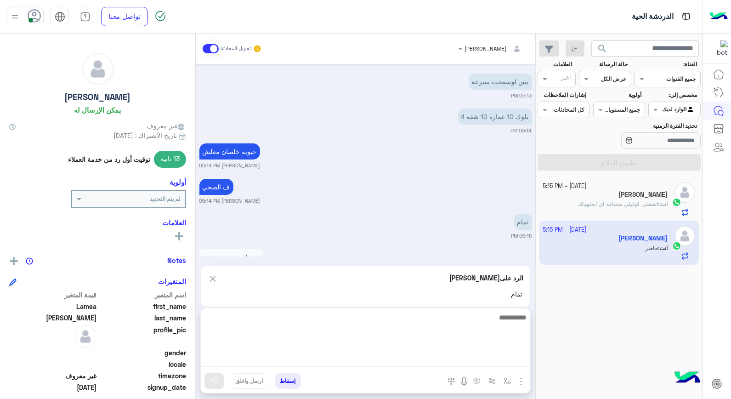
click at [471, 359] on textarea at bounding box center [365, 338] width 329 height 55
type textarea "****"
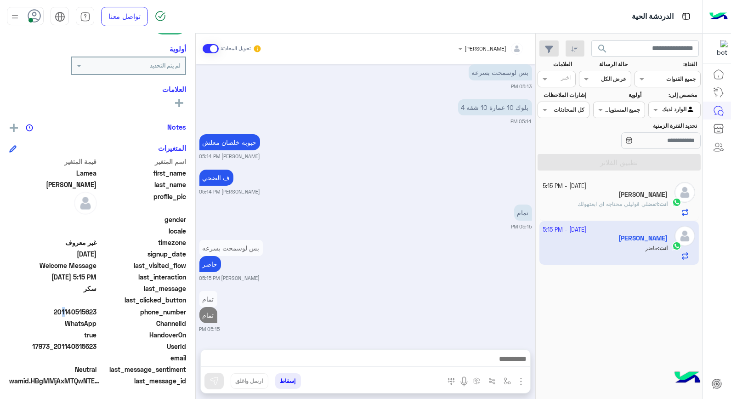
scroll to position [511, 0]
drag, startPoint x: 61, startPoint y: 310, endPoint x: 97, endPoint y: 310, distance: 36.3
click at [97, 310] on span "201140515623" at bounding box center [53, 312] width 88 height 10
copy span "01140515623"
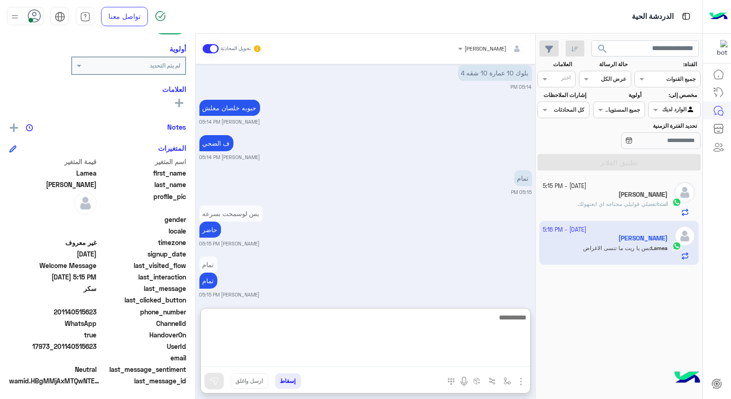
click at [512, 355] on textarea at bounding box center [365, 338] width 329 height 55
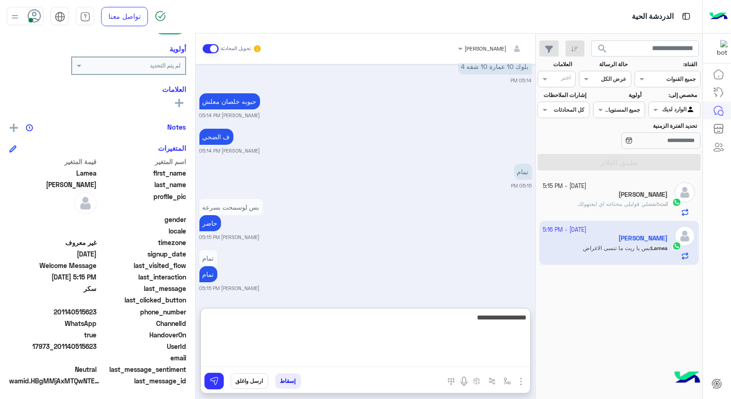
type textarea "**********"
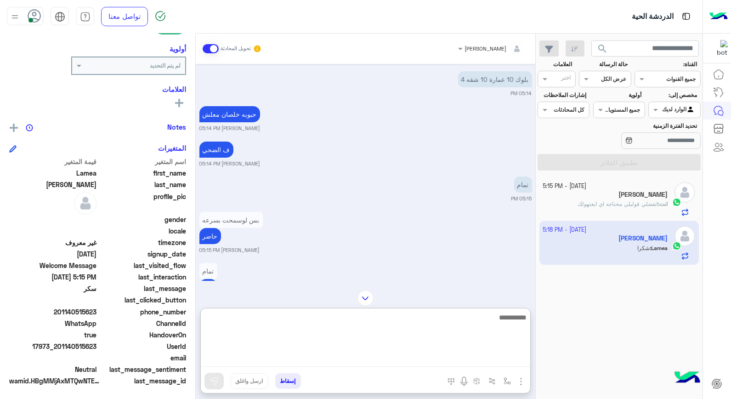
scroll to position [692, 0]
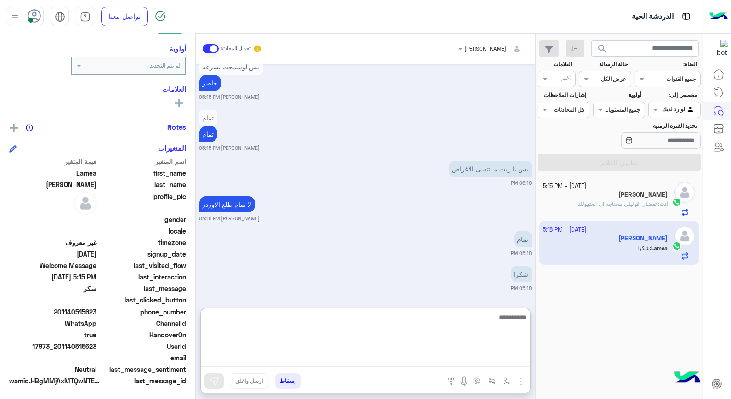
click at [512, 324] on textarea at bounding box center [365, 338] width 329 height 55
type textarea "****"
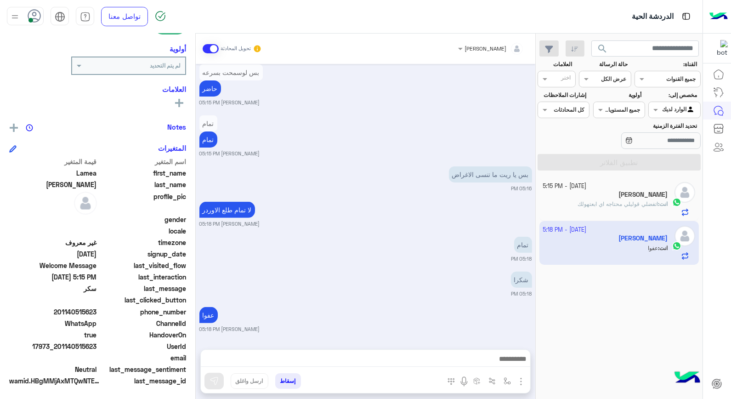
click at [290, 378] on button "إسقاط" at bounding box center [288, 381] width 26 height 16
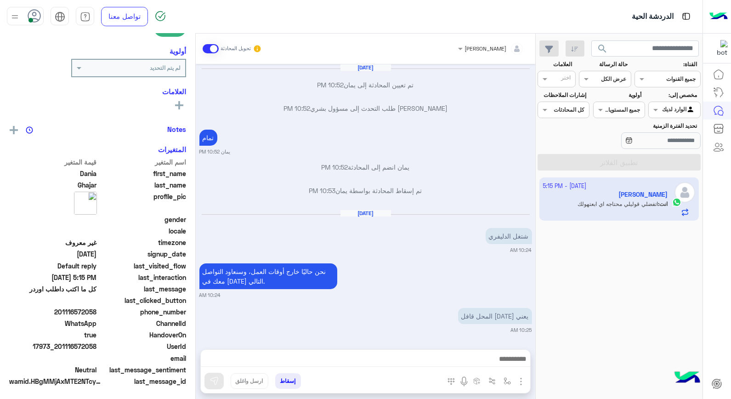
scroll to position [502, 0]
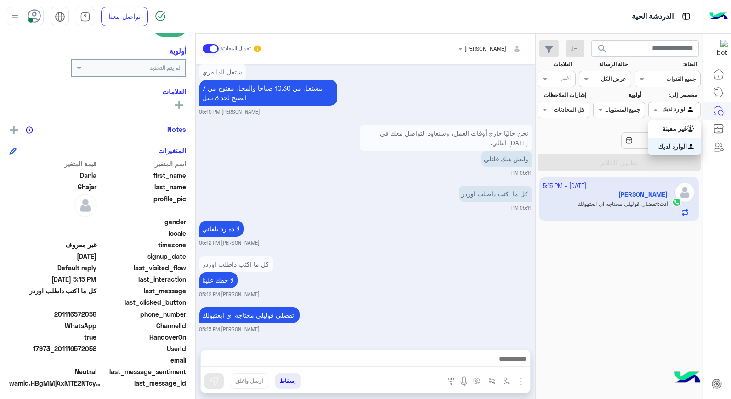
click at [673, 111] on div at bounding box center [674, 108] width 51 height 9
click at [683, 130] on b "غير معينة" at bounding box center [674, 128] width 25 height 8
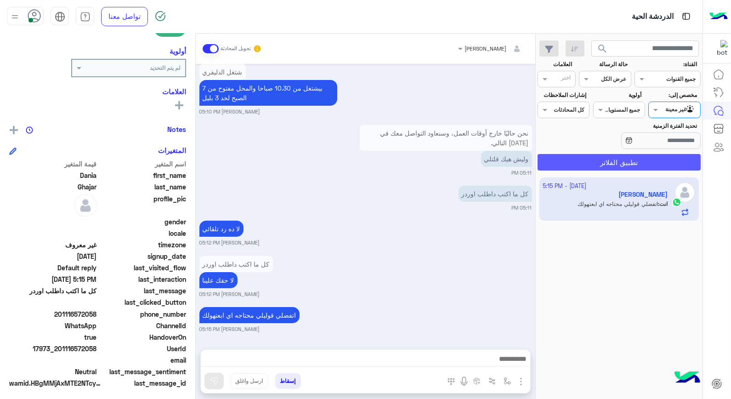
click at [641, 166] on button "تطبيق الفلاتر" at bounding box center [618, 162] width 163 height 17
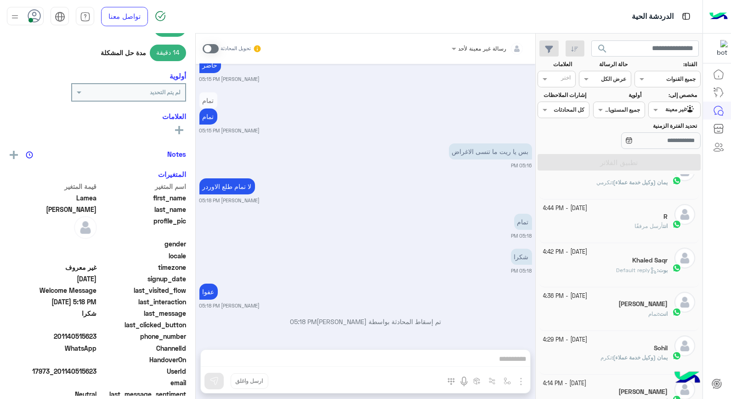
scroll to position [153, 0]
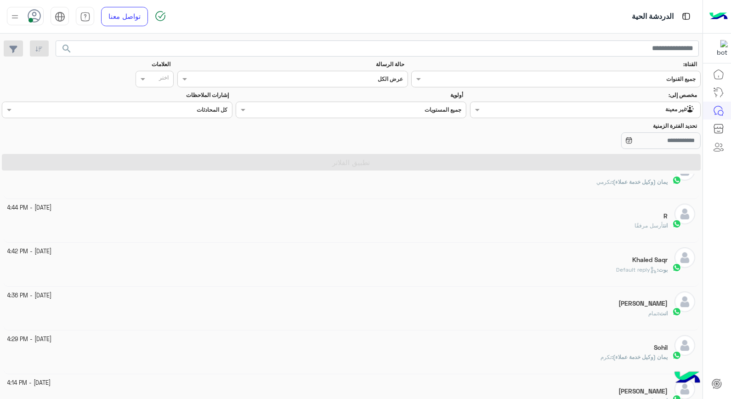
click at [343, 236] on mat-drawer-container "search القناة: القناه جميع القنوات حالة الرسالة القناه عرض الكل العلامات اختر م…" at bounding box center [351, 218] width 702 height 369
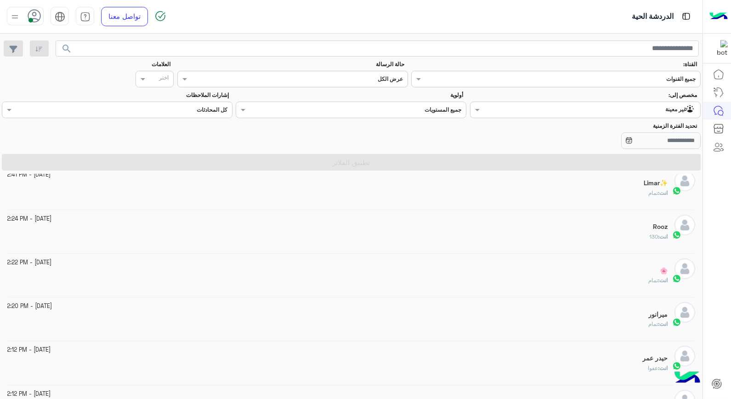
scroll to position [56, 0]
click at [662, 328] on div "انت : تمام" at bounding box center [337, 327] width 661 height 16
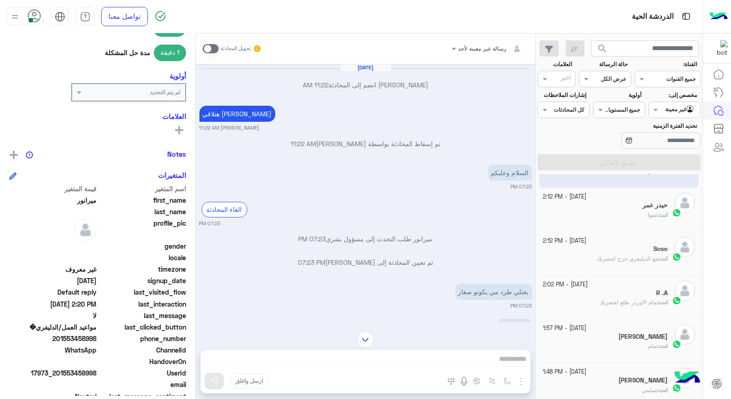
scroll to position [209, 0]
click at [648, 217] on p "انت : عفوا" at bounding box center [658, 214] width 20 height 8
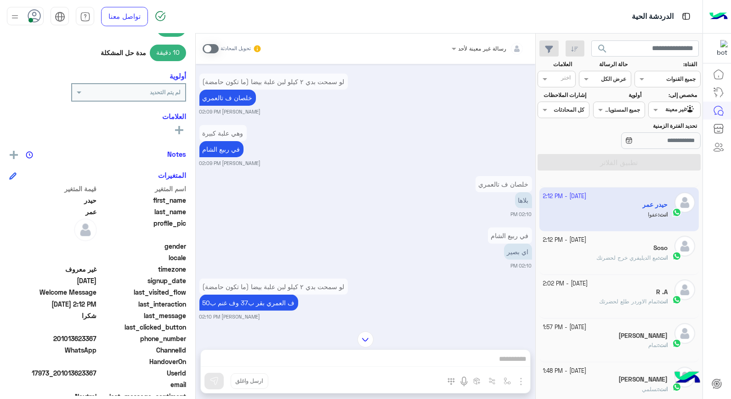
scroll to position [683, 0]
click at [643, 339] on h5 "عبد المجيد" at bounding box center [642, 336] width 49 height 8
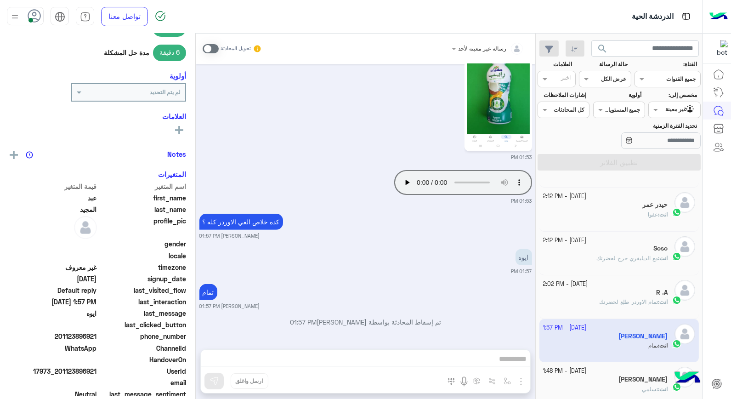
scroll to position [577, 0]
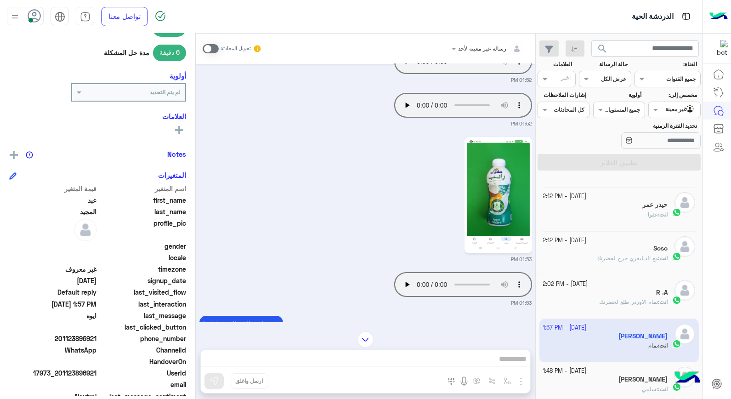
click at [617, 384] on div "sundus karineh" at bounding box center [605, 380] width 125 height 10
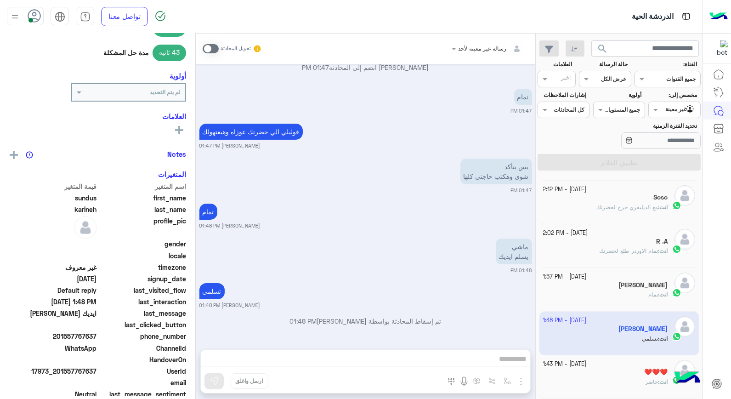
scroll to position [311, 0]
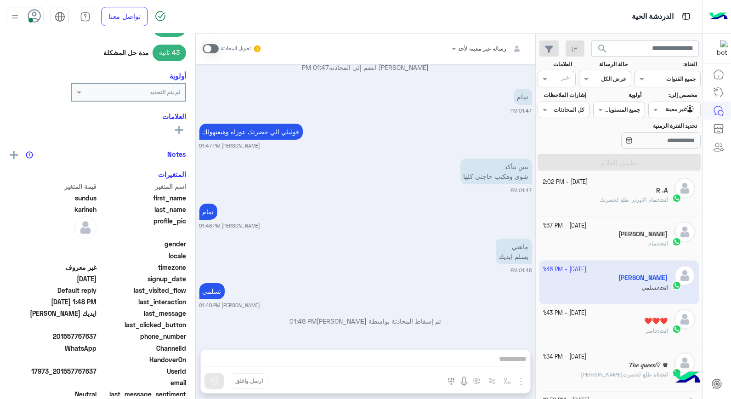
click at [622, 329] on div "انت : حاضر" at bounding box center [605, 335] width 125 height 16
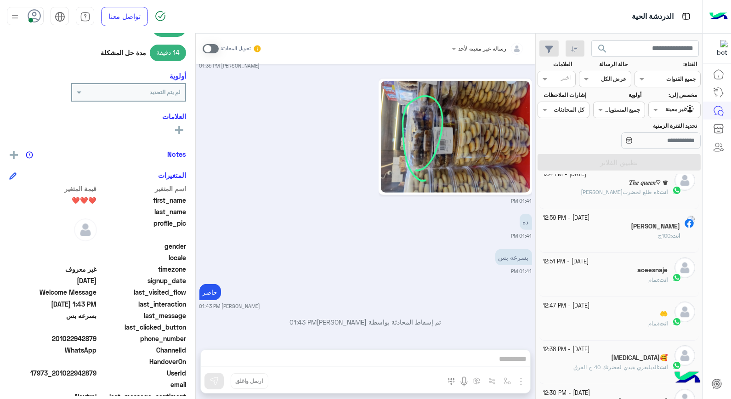
scroll to position [515, 0]
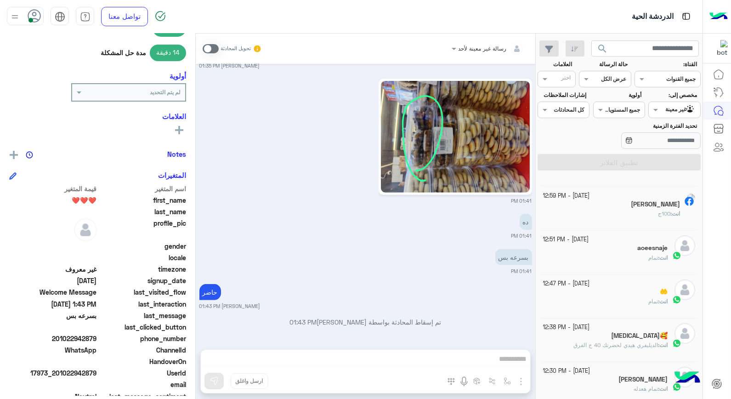
click at [644, 259] on div "انت : تمام" at bounding box center [605, 262] width 125 height 16
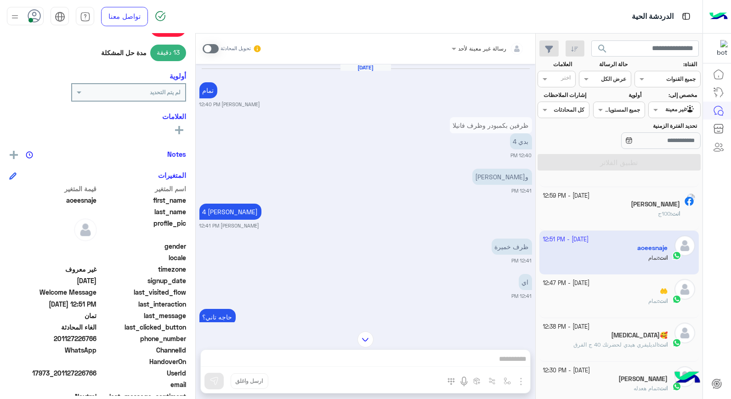
click at [648, 300] on span "تمام" at bounding box center [653, 300] width 10 height 7
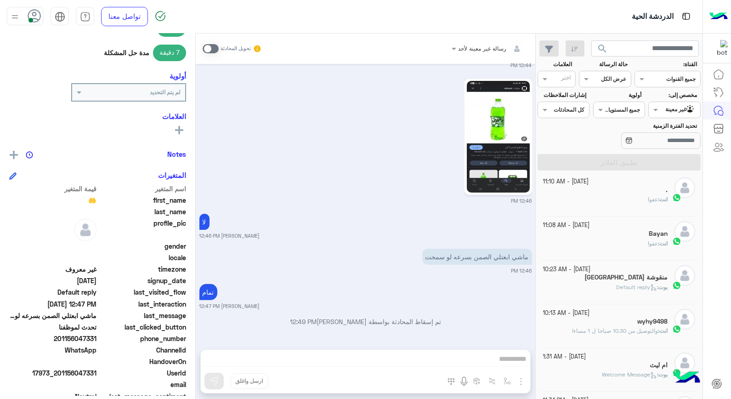
scroll to position [107, 0]
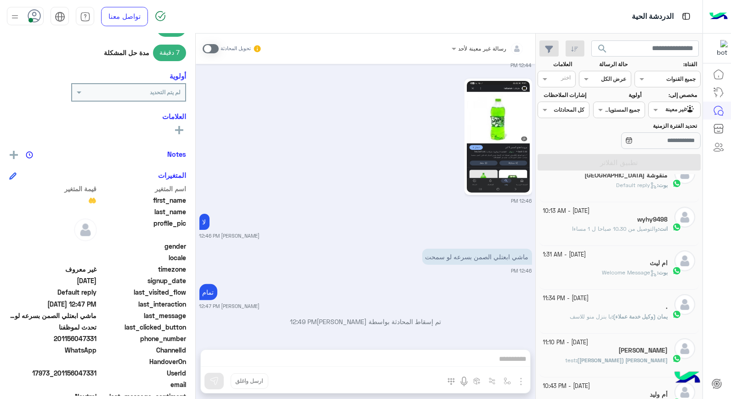
click at [613, 280] on div "بوت : Welcome Message" at bounding box center [605, 276] width 125 height 16
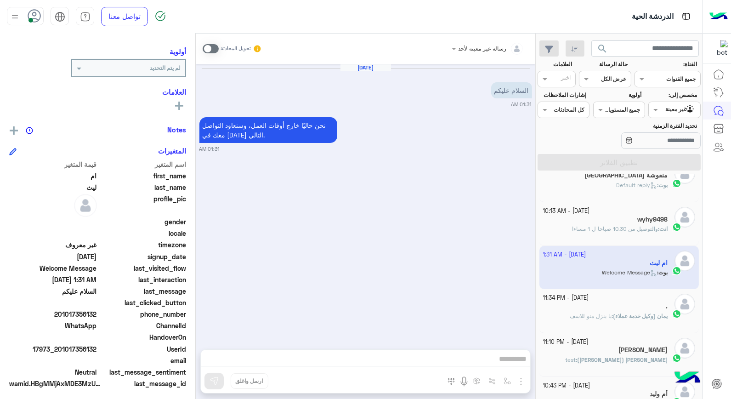
scroll to position [116, 0]
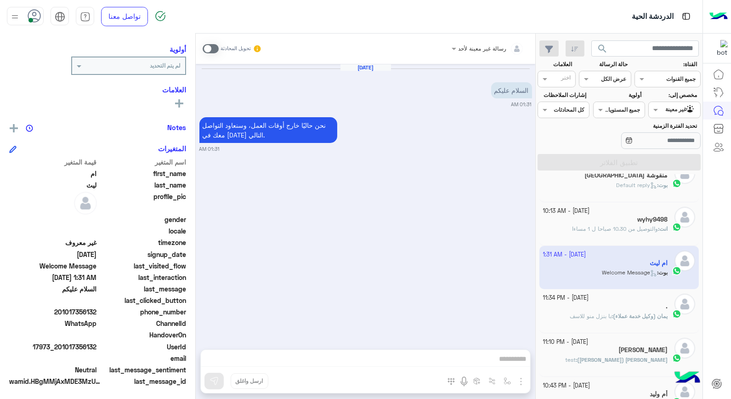
click at [492, 362] on div "رسالة غير معينة لأحد تحويل المحادثة Oct 13, 2025 السلام عليكم 01:31 AM نحن حالي…" at bounding box center [365, 218] width 339 height 369
click at [208, 46] on span at bounding box center [211, 48] width 16 height 9
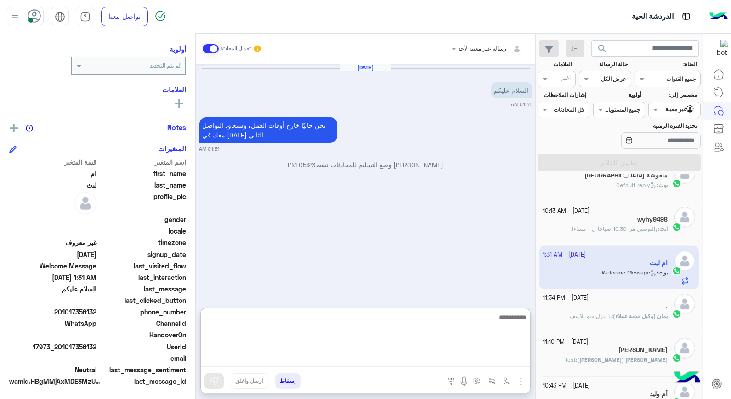
click at [504, 352] on textarea at bounding box center [365, 338] width 329 height 55
type textarea "**********"
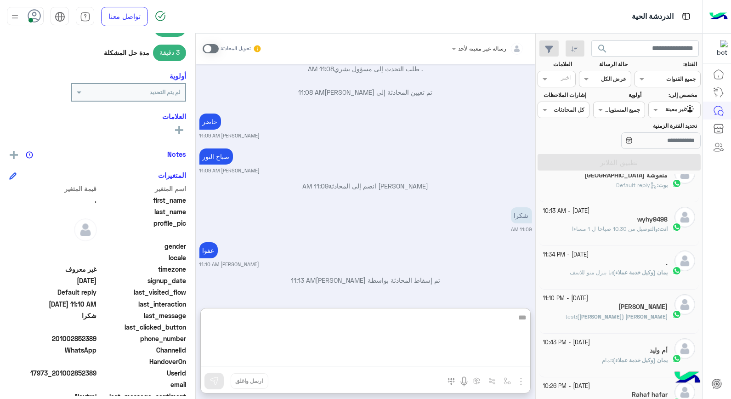
type textarea "***"
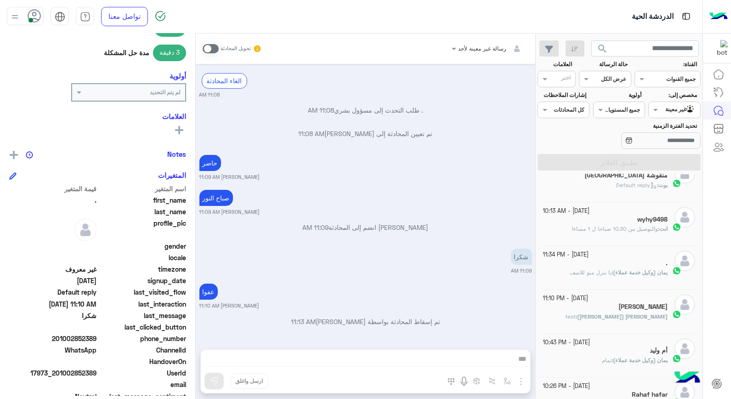
click at [653, 302] on div "12 October - 11:10 PM" at bounding box center [605, 298] width 125 height 9
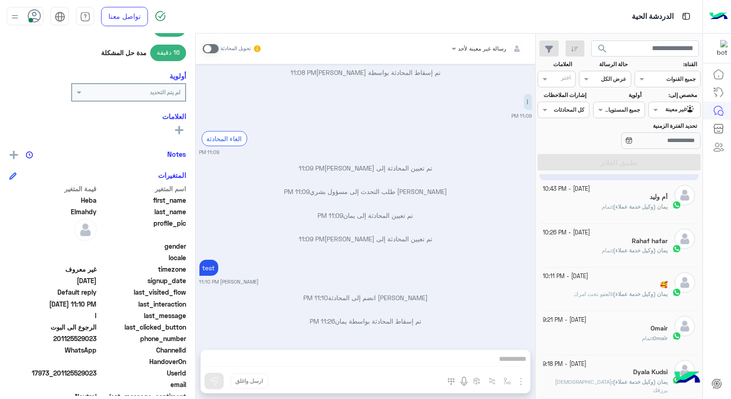
click at [641, 247] on p "يمان (وكيل خدمة عملاء) : تمام" at bounding box center [635, 250] width 66 height 8
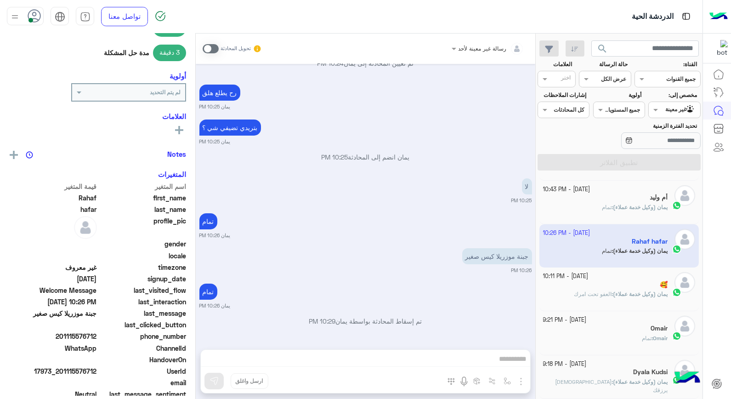
click at [613, 338] on div "Omair : تمام" at bounding box center [605, 342] width 125 height 16
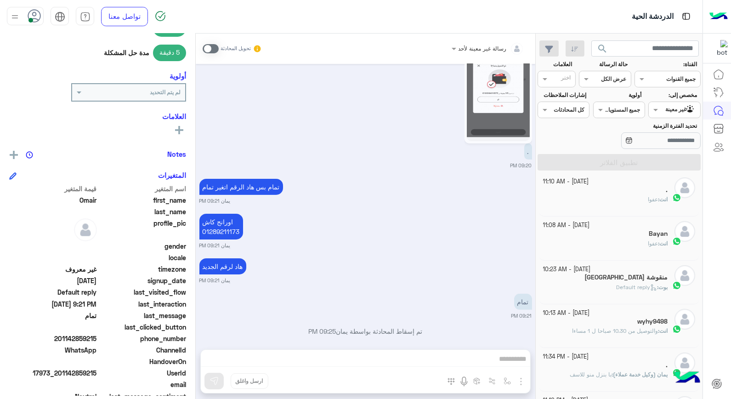
click at [658, 247] on b "انت :" at bounding box center [663, 243] width 10 height 7
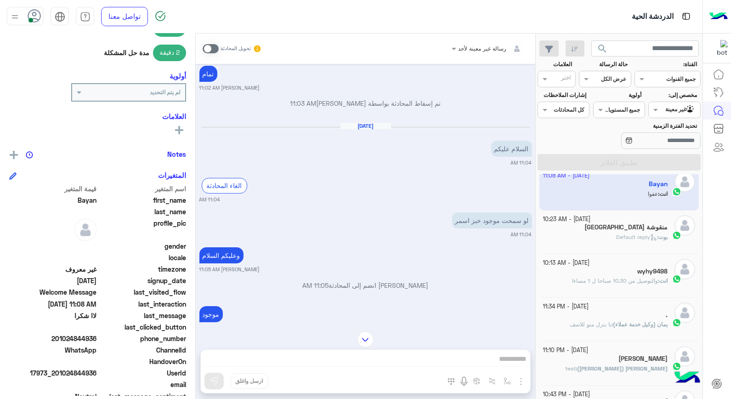
scroll to position [56, 0]
click at [660, 190] on app-inbox-user "13 October - 11:08 AM Bayan انت : عفوا" at bounding box center [619, 186] width 160 height 43
click at [633, 199] on app-inbox-user "13 October - 11:08 AM Bayan انت : عفوا" at bounding box center [619, 186] width 160 height 43
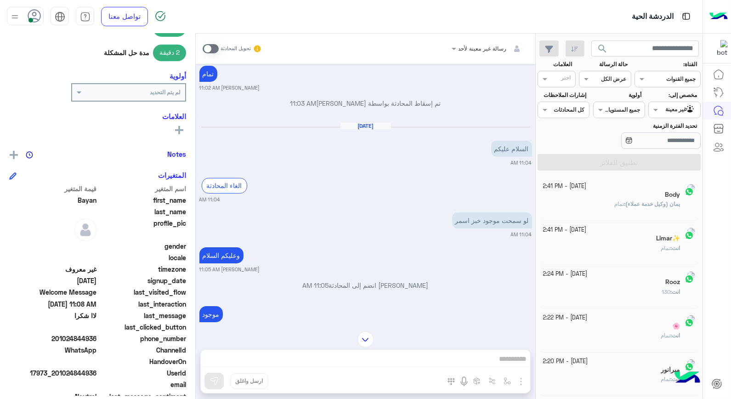
scroll to position [5, 0]
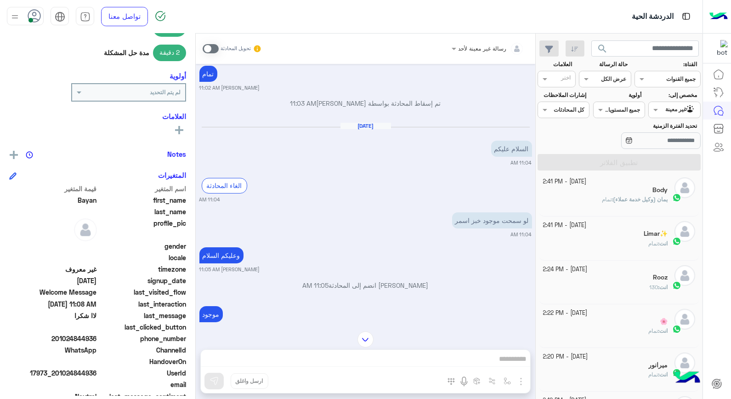
click at [649, 288] on span "130" at bounding box center [653, 286] width 9 height 7
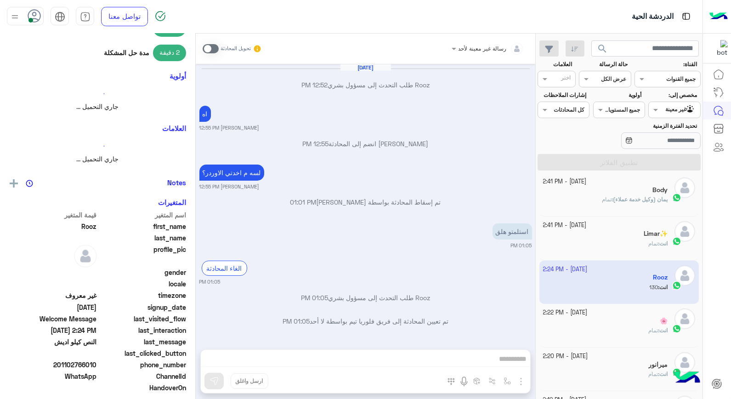
scroll to position [346, 0]
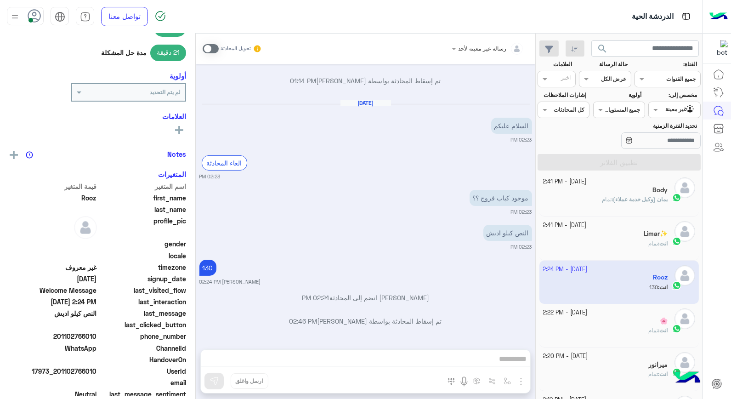
click at [624, 323] on div "🌸" at bounding box center [605, 322] width 125 height 10
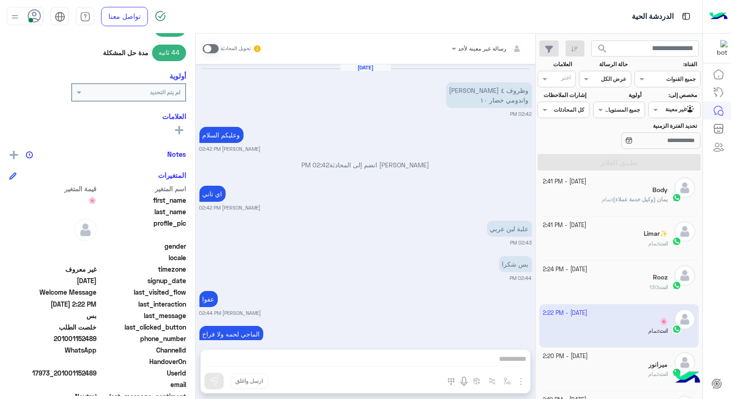
scroll to position [400, 0]
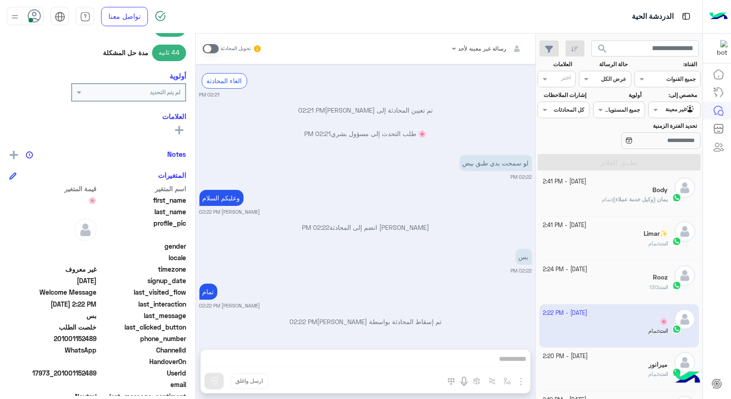
click at [613, 360] on div "13 October - 2:20 PM" at bounding box center [605, 356] width 125 height 9
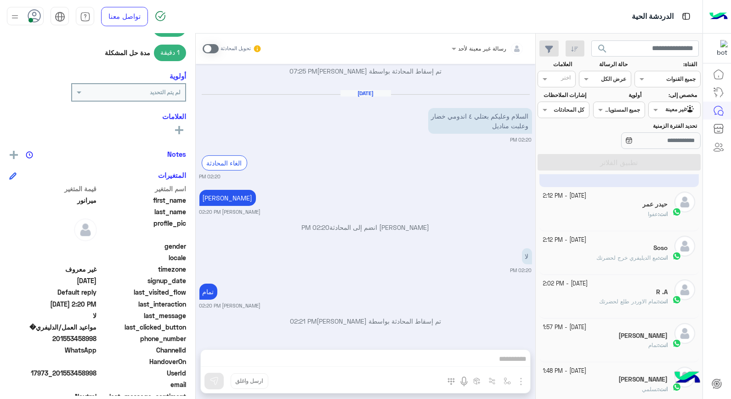
click at [645, 305] on p "انت : تمام الاوردر طلع لحضرتك" at bounding box center [633, 301] width 68 height 8
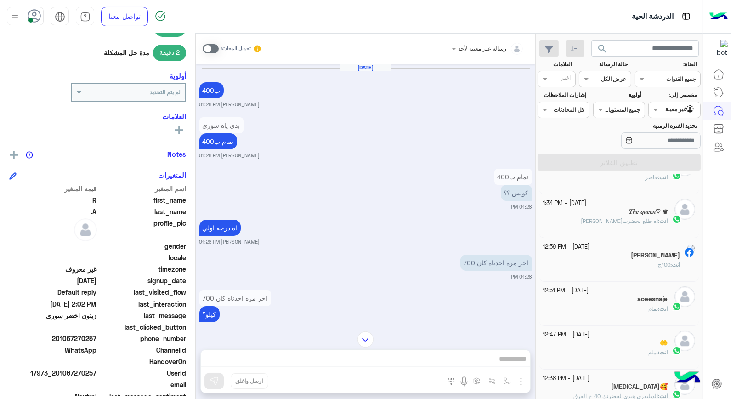
click at [631, 340] on div "🤲" at bounding box center [605, 344] width 125 height 10
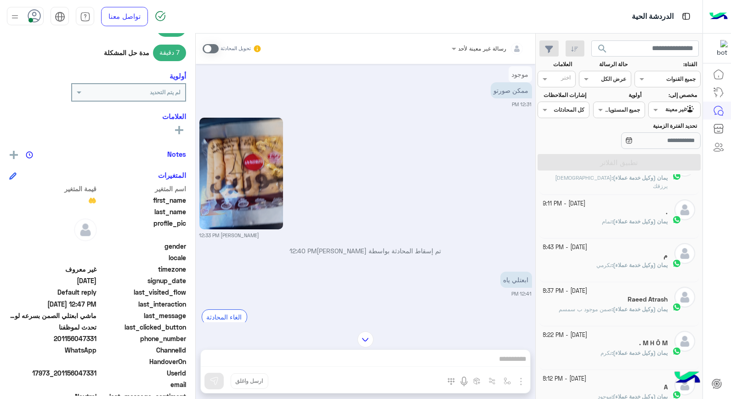
click at [586, 351] on div "يمان (وكيل خدمة عملاء) : تكرم" at bounding box center [605, 357] width 125 height 16
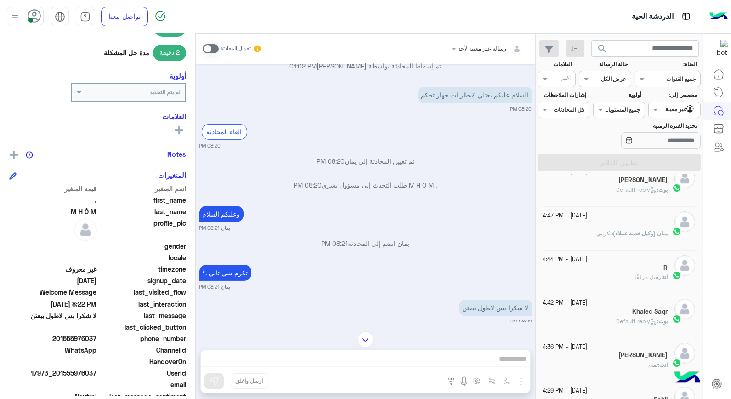
click at [640, 183] on h5 "Ahmad Kalaaji" at bounding box center [642, 180] width 49 height 8
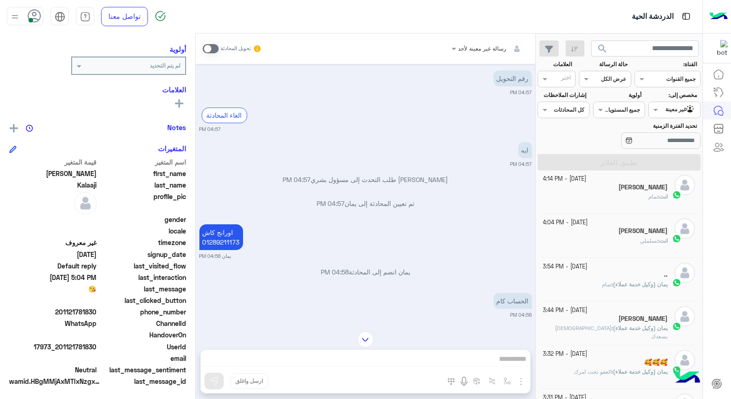
click at [650, 236] on div "Hassan Mohamed" at bounding box center [605, 232] width 125 height 10
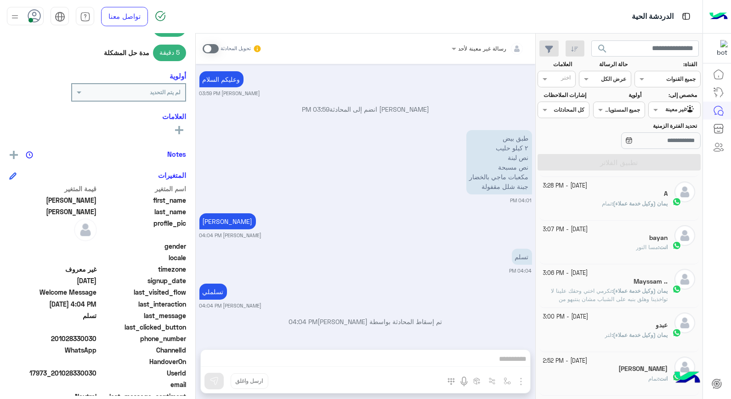
click at [640, 375] on div "انت : تمام" at bounding box center [605, 382] width 125 height 16
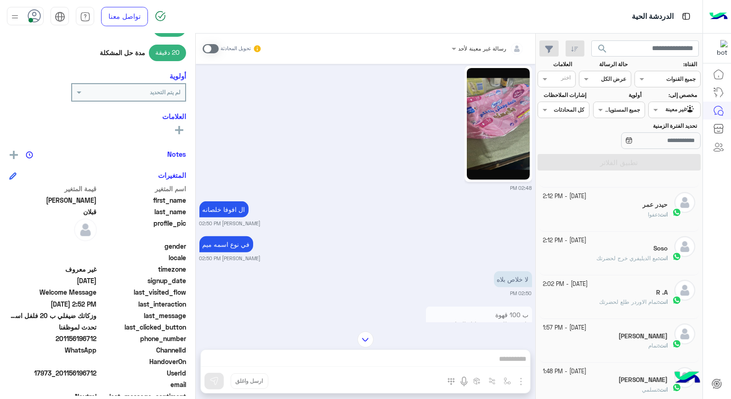
click at [632, 220] on div "انت : عفوا" at bounding box center [605, 218] width 125 height 16
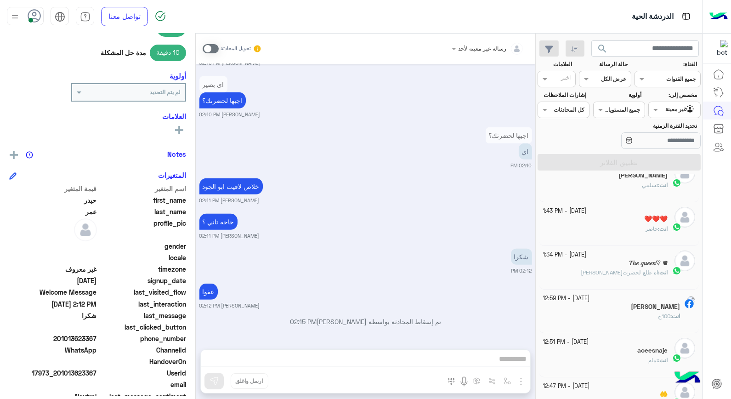
click at [600, 355] on div "aoeesnaje" at bounding box center [605, 351] width 125 height 10
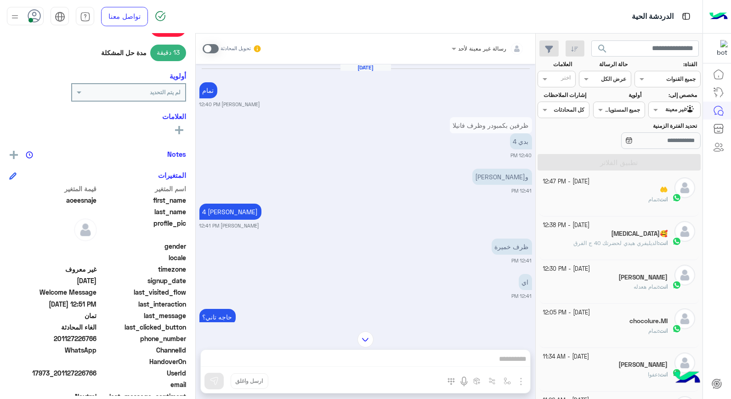
click at [637, 359] on div "13 October - 11:34 AM" at bounding box center [605, 356] width 125 height 9
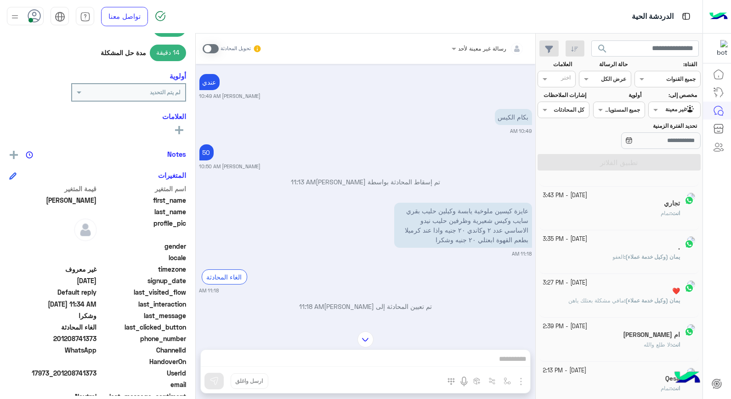
scroll to position [5, 0]
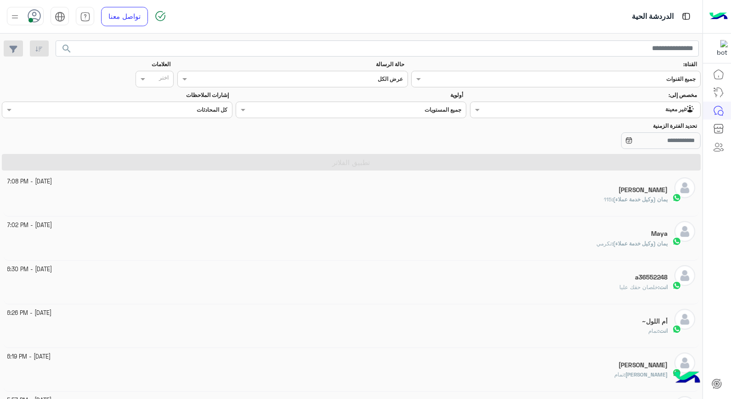
click at [292, 240] on mat-drawer-container "search القناة: القناه جميع القنوات حالة الرسالة القناه عرض الكل العلامات اختر م…" at bounding box center [351, 218] width 702 height 369
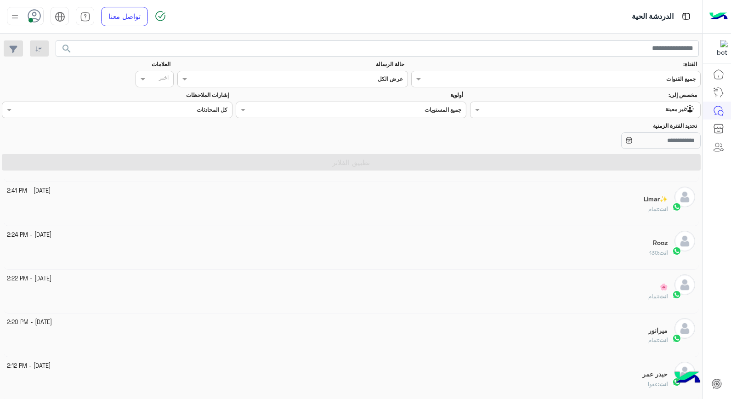
scroll to position [56, 0]
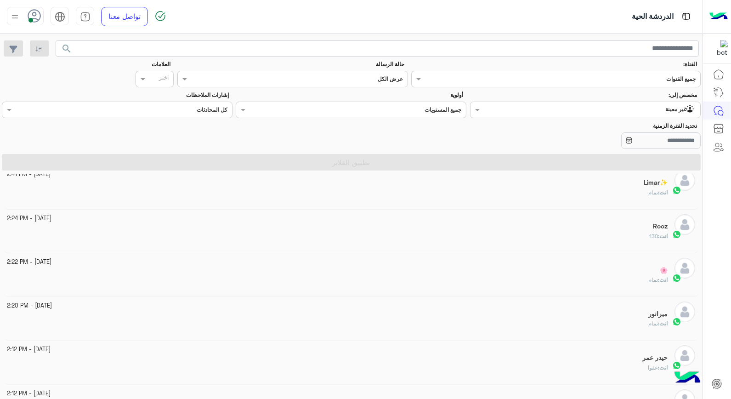
click at [604, 358] on div "حيدر عمر" at bounding box center [337, 359] width 661 height 10
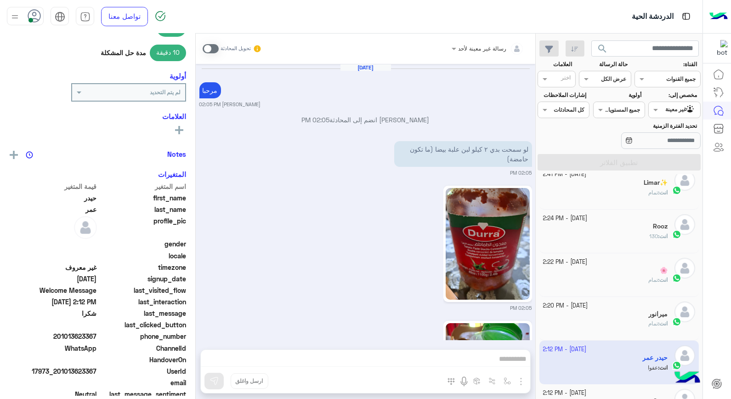
scroll to position [989, 0]
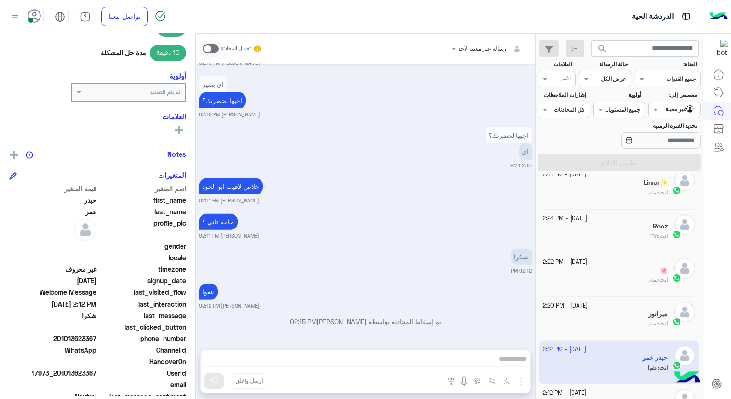
click at [634, 311] on div "ميرانور" at bounding box center [605, 315] width 125 height 10
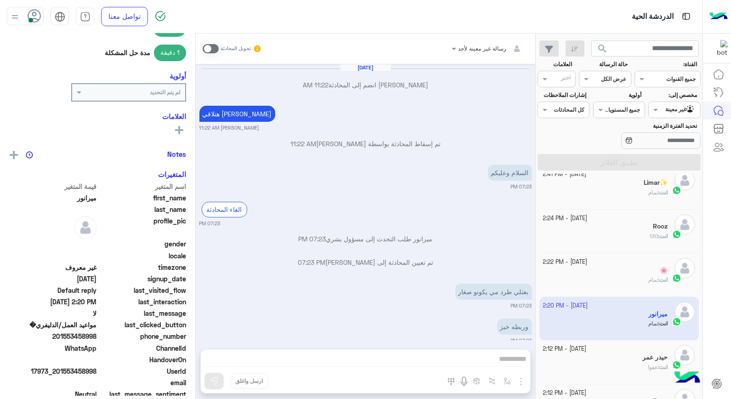
scroll to position [379, 0]
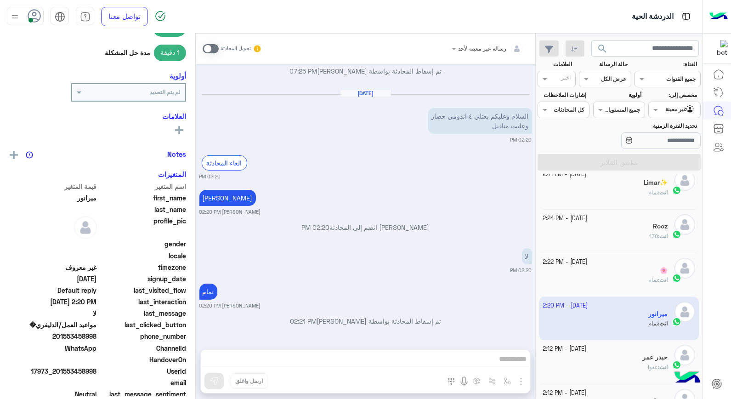
click at [667, 278] on span "انت" at bounding box center [663, 279] width 8 height 7
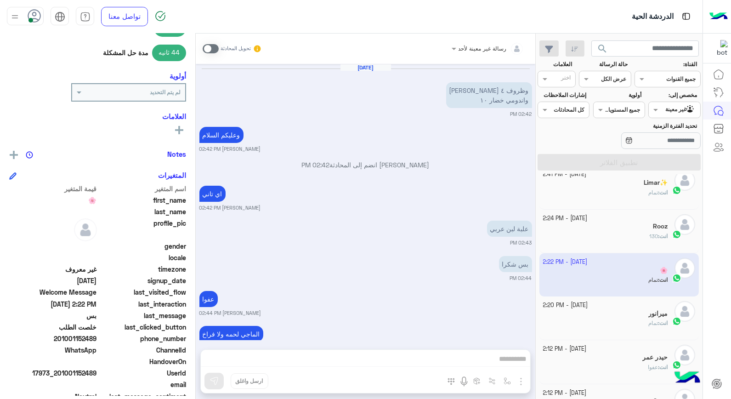
scroll to position [400, 0]
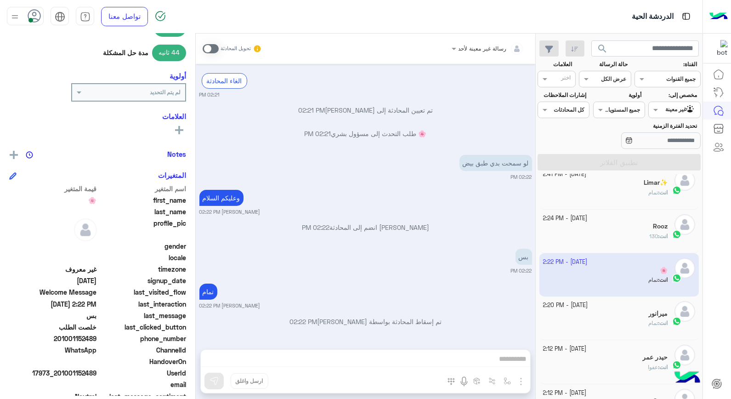
click at [620, 237] on div "انت : 130" at bounding box center [605, 240] width 125 height 16
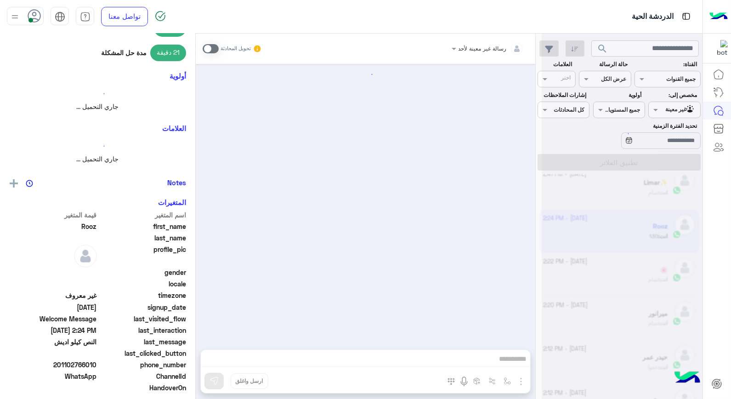
scroll to position [346, 0]
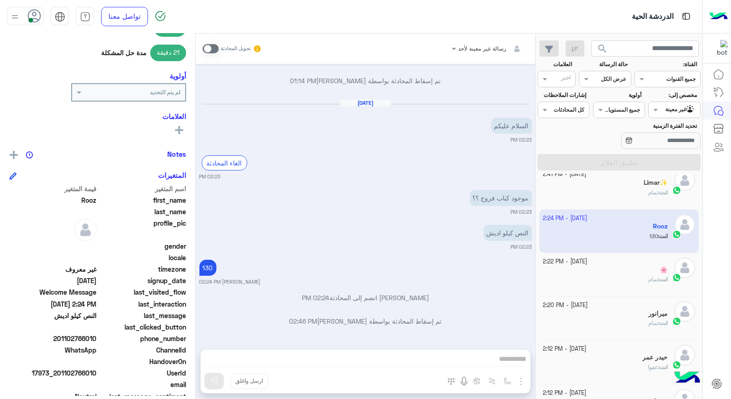
click at [612, 286] on div "انت : تمام" at bounding box center [605, 283] width 125 height 16
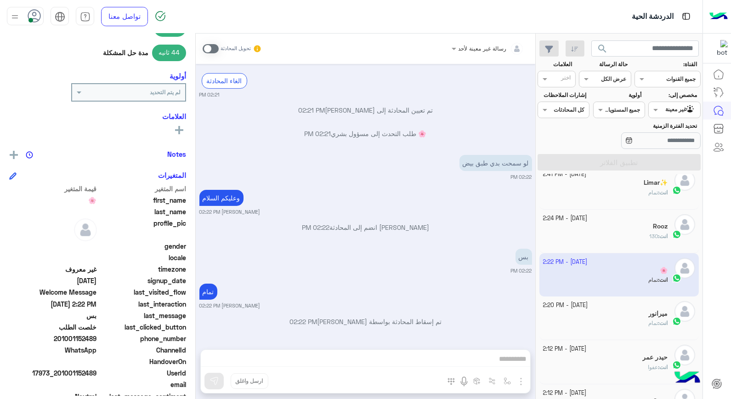
click at [636, 231] on div "Rooz" at bounding box center [605, 227] width 125 height 10
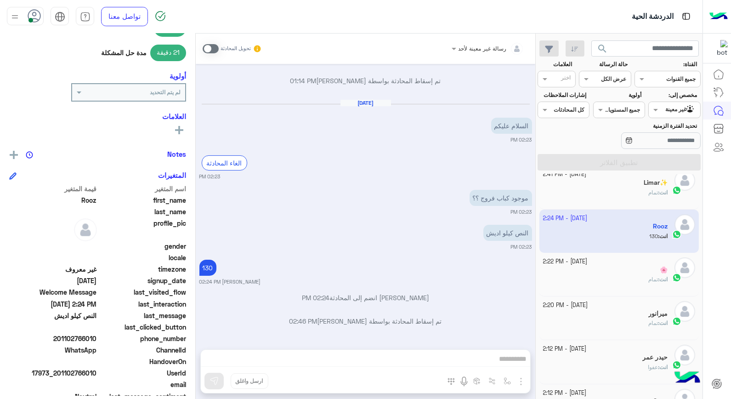
click at [640, 172] on app-inbox-users-filters "search القناة: القناه جميع القنوات حالة الرسالة القناه عرض الكل العلامات اختر م…" at bounding box center [619, 104] width 167 height 141
click at [644, 188] on div "Limar✨" at bounding box center [605, 184] width 125 height 10
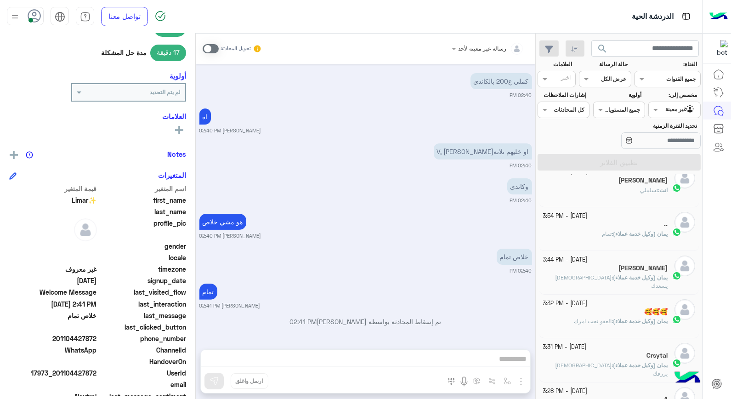
click at [642, 316] on div "🥰🥰🥰" at bounding box center [605, 313] width 125 height 10
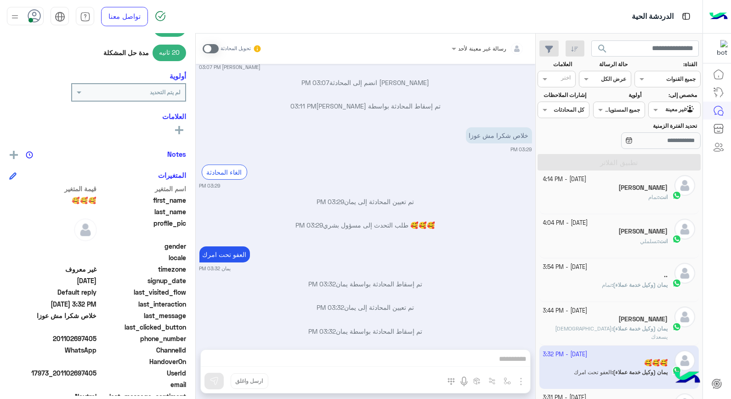
click at [626, 242] on div "انت : تسلملي" at bounding box center [605, 245] width 125 height 16
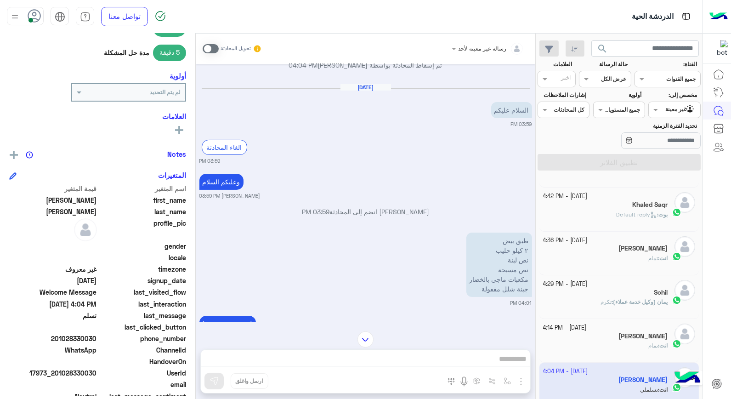
click at [713, 384] on icon at bounding box center [716, 383] width 9 height 9
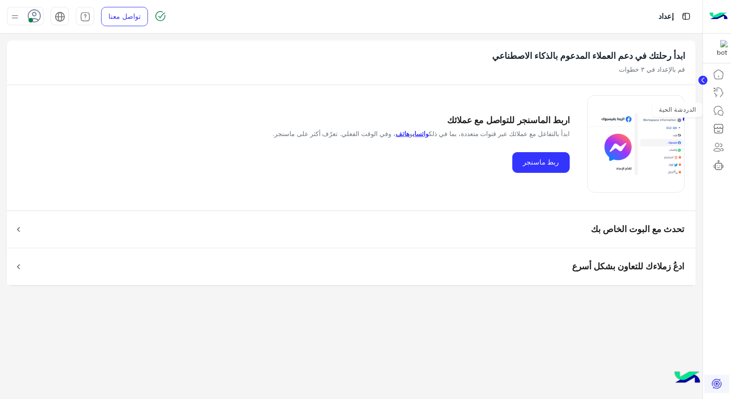
click at [721, 108] on icon at bounding box center [718, 110] width 11 height 11
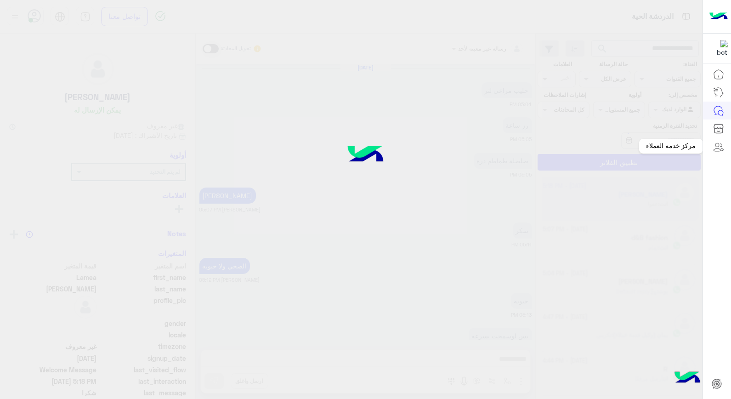
scroll to position [462, 0]
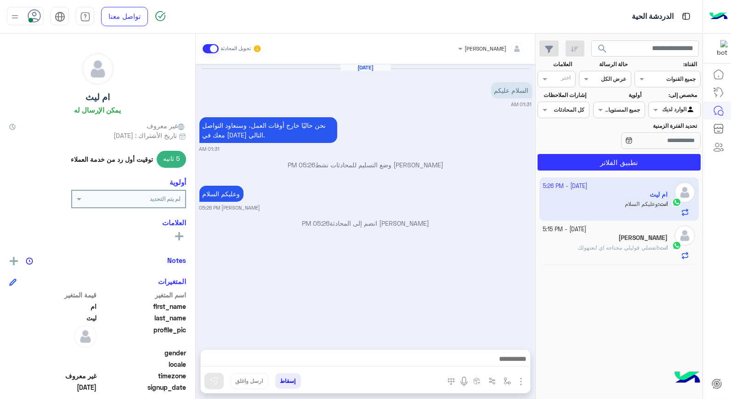
click at [678, 110] on input "text" at bounding box center [684, 109] width 21 height 8
click at [670, 146] on b "الوارد لديك" at bounding box center [672, 146] width 29 height 8
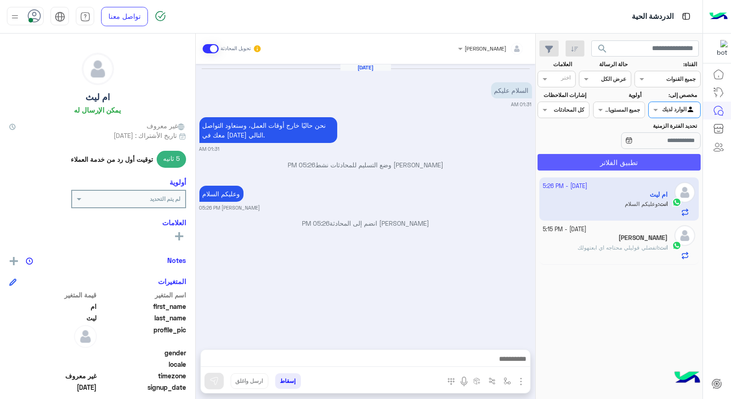
click at [663, 164] on button "تطبيق الفلاتر" at bounding box center [618, 162] width 163 height 17
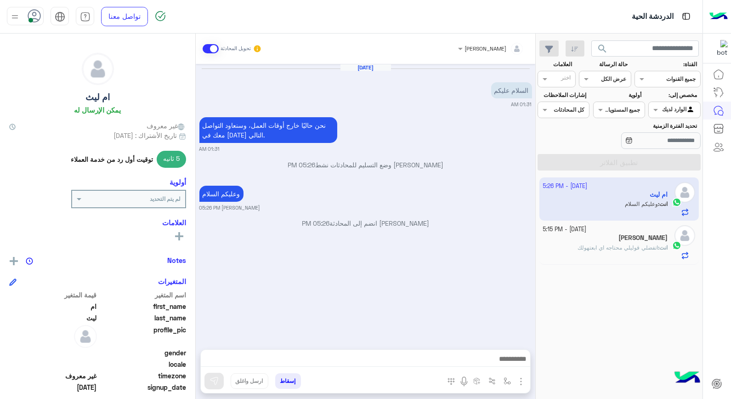
click at [679, 113] on div "الوارد لديك" at bounding box center [679, 109] width 34 height 9
click at [674, 130] on b "غير معينة" at bounding box center [674, 128] width 25 height 8
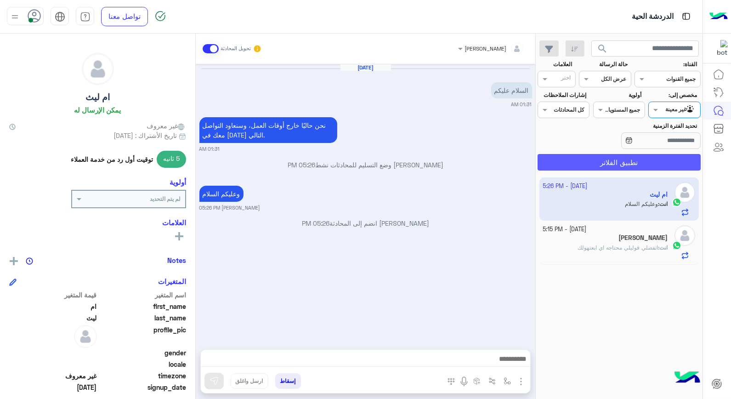
click at [678, 157] on button "تطبيق الفلاتر" at bounding box center [618, 162] width 163 height 17
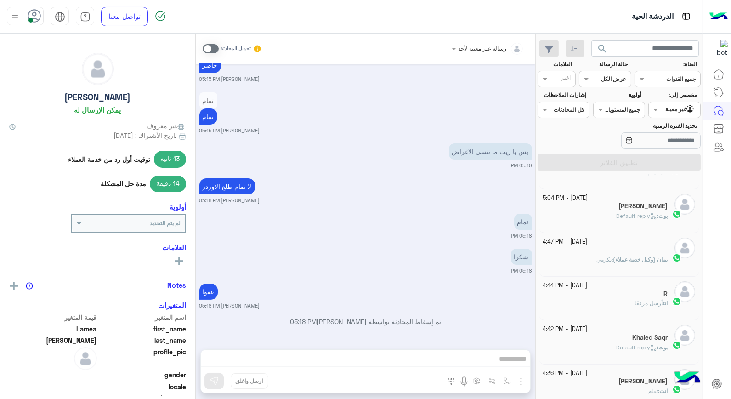
scroll to position [102, 0]
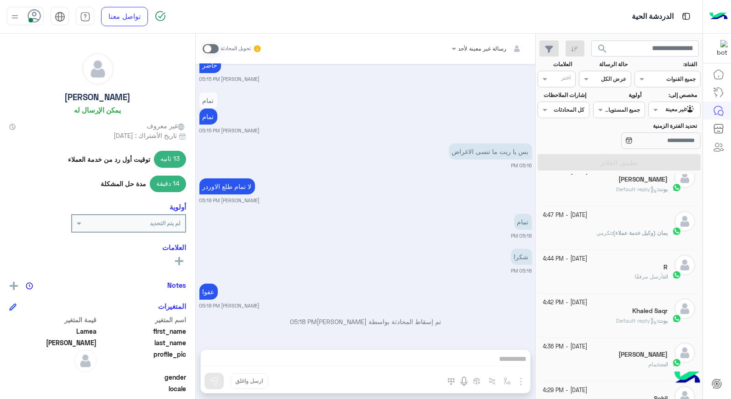
click at [661, 322] on span "بوت" at bounding box center [662, 320] width 9 height 7
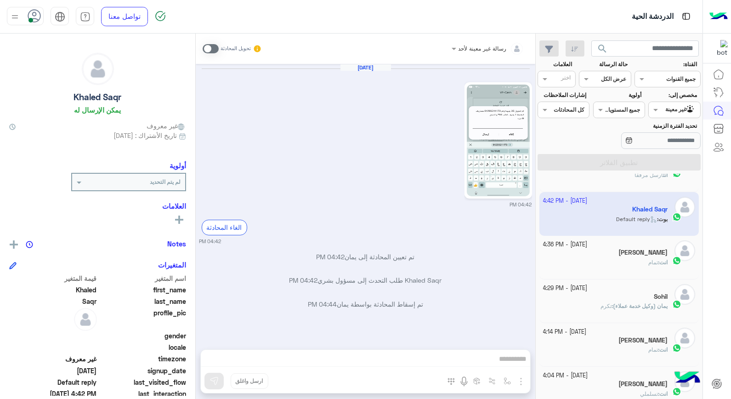
scroll to position [204, 0]
click at [616, 341] on div "Rawan Atta" at bounding box center [605, 341] width 125 height 10
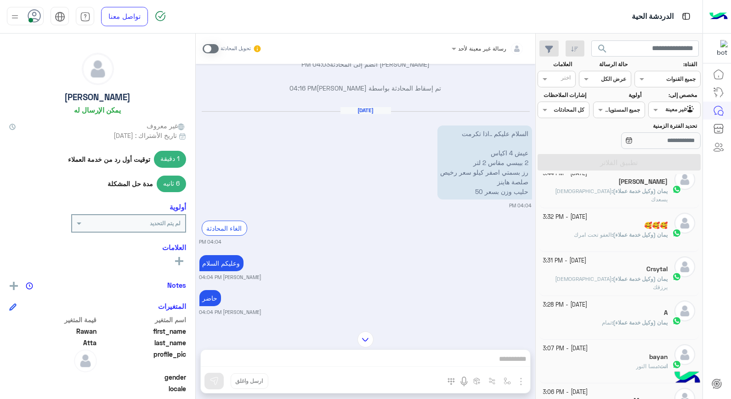
scroll to position [511, 0]
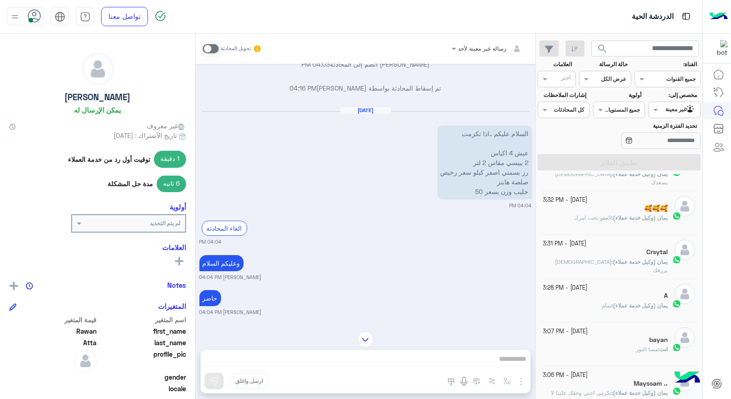
click at [645, 352] on span "مسا النور" at bounding box center [647, 348] width 22 height 7
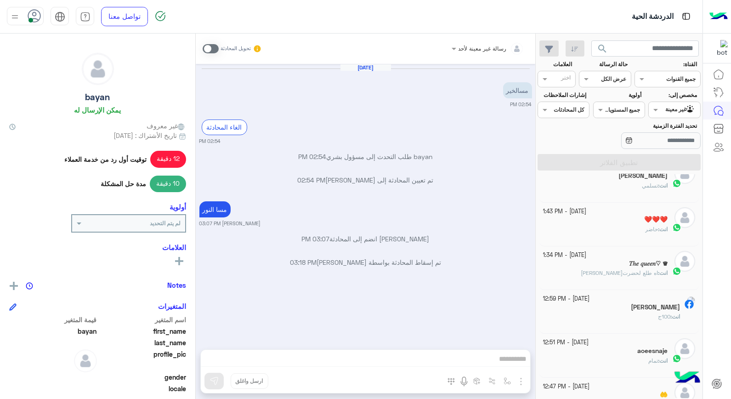
scroll to position [464, 0]
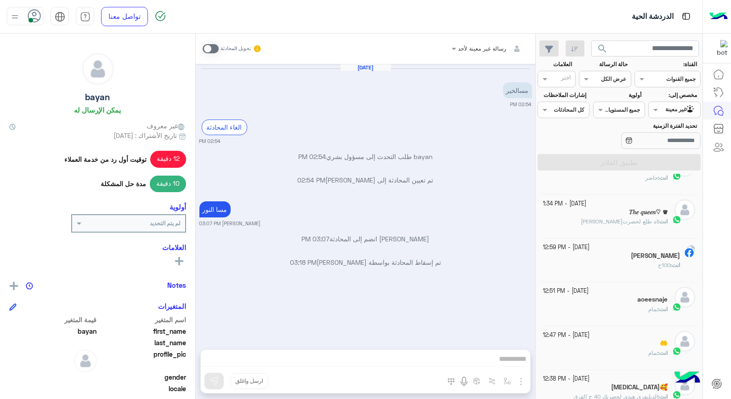
click at [647, 303] on h5 "aoeesnaje" at bounding box center [652, 299] width 30 height 8
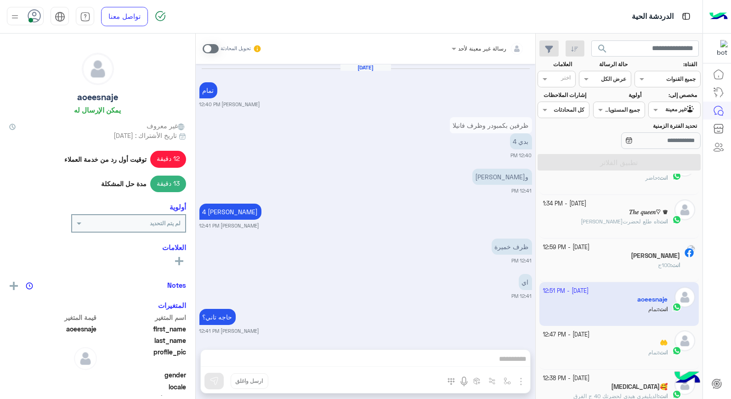
scroll to position [706, 0]
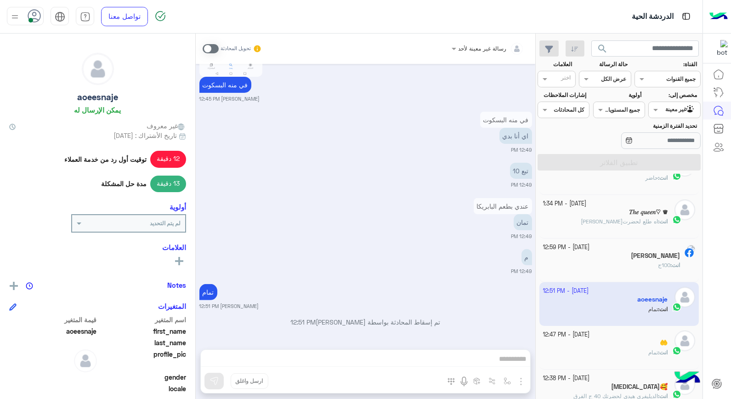
click at [641, 356] on div "انت : تمام" at bounding box center [605, 356] width 125 height 16
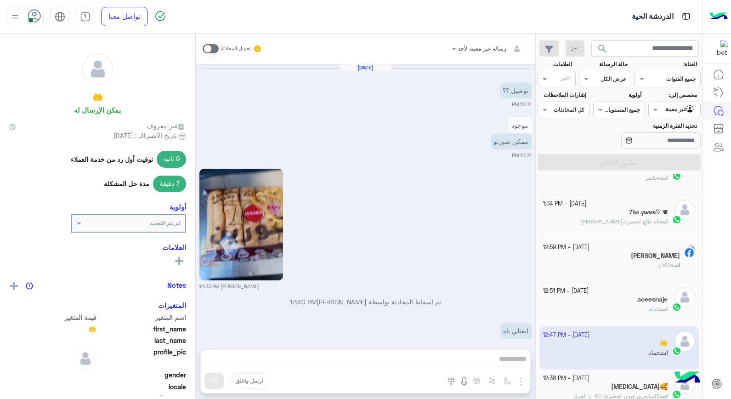
scroll to position [613, 0]
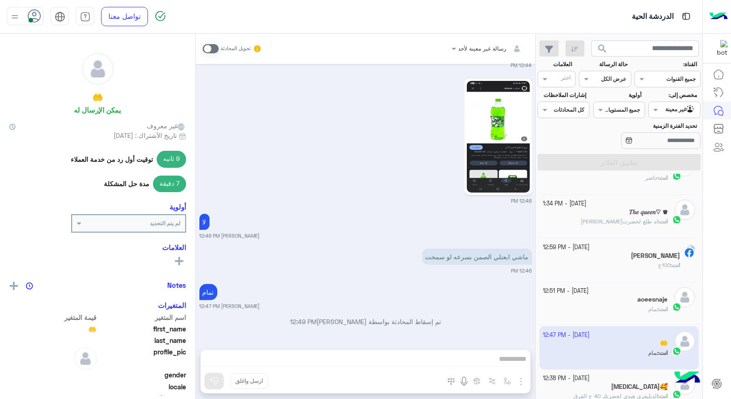
click at [617, 384] on div "Banan🥰" at bounding box center [605, 388] width 125 height 10
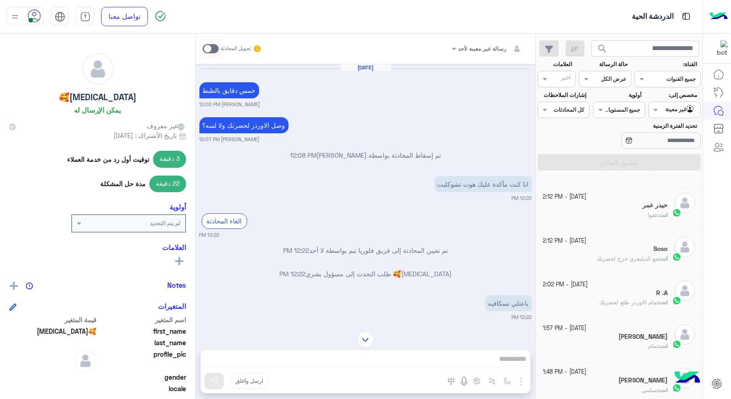
scroll to position [209, 0]
click at [595, 305] on div "انت : تمام الاوردر طلع لحضرتك" at bounding box center [605, 306] width 125 height 16
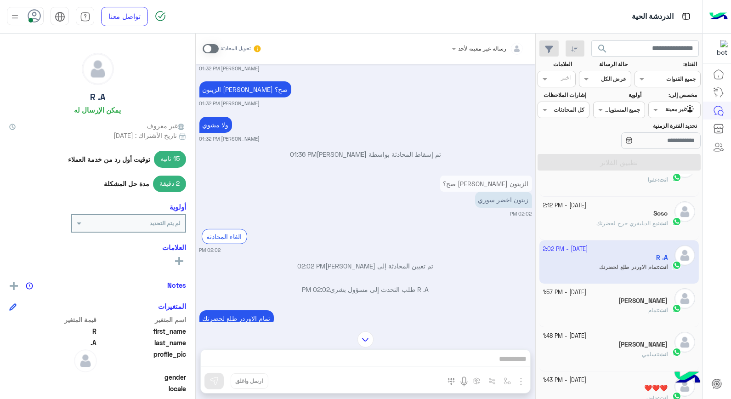
scroll to position [260, 0]
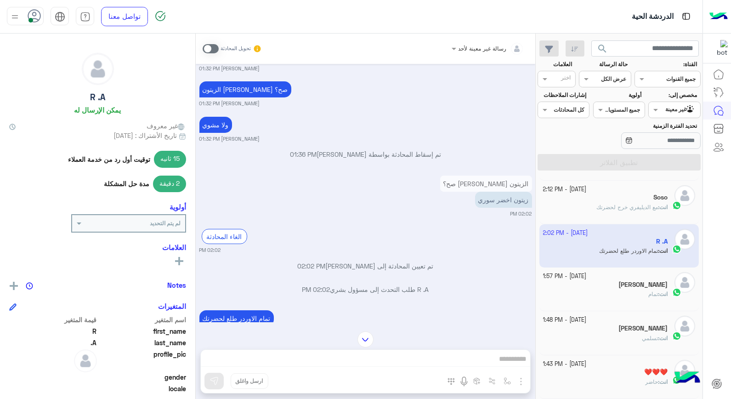
click at [647, 378] on span "حاضر" at bounding box center [651, 381] width 13 height 7
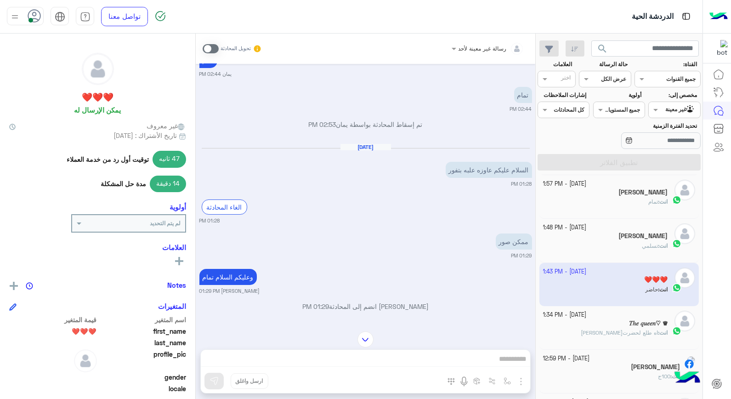
scroll to position [361, 0]
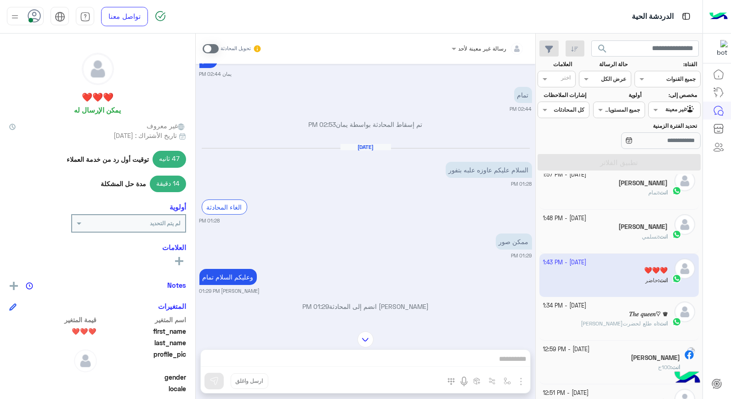
click at [632, 327] on span "اه طلع لحضرتك" at bounding box center [619, 323] width 77 height 7
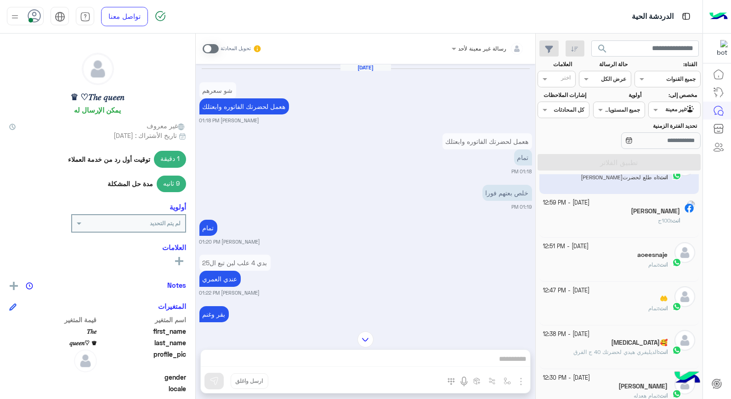
scroll to position [566, 0]
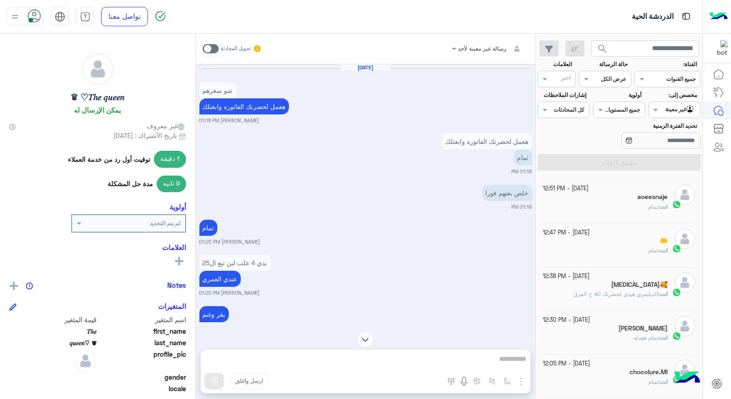
click at [633, 338] on span "تمام هعدله" at bounding box center [645, 337] width 24 height 7
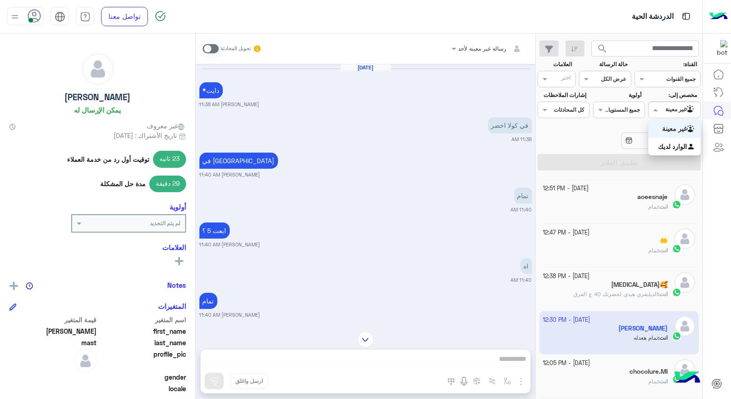
click at [668, 106] on div at bounding box center [674, 108] width 51 height 9
click at [665, 148] on b "الوارد لديك" at bounding box center [672, 146] width 29 height 8
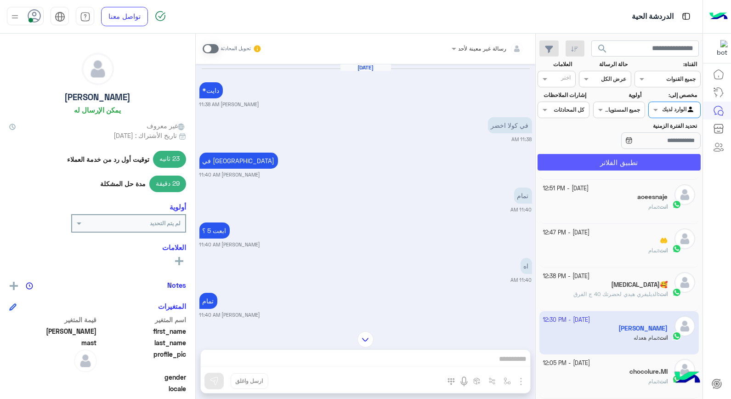
click at [659, 159] on button "تطبيق الفلاتر" at bounding box center [618, 162] width 163 height 17
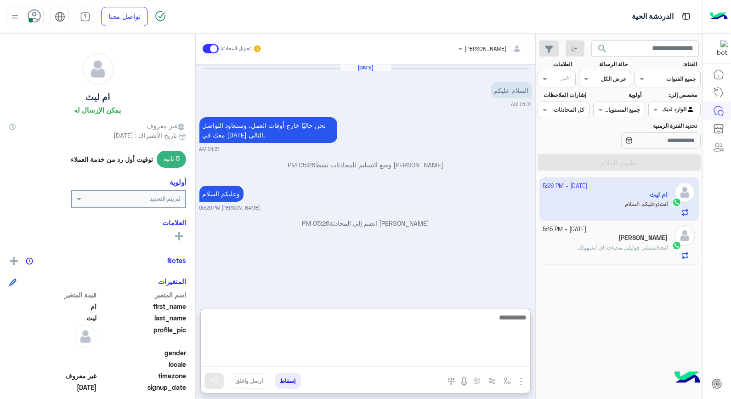
click at [475, 354] on textarea at bounding box center [365, 338] width 329 height 55
type textarea "******"
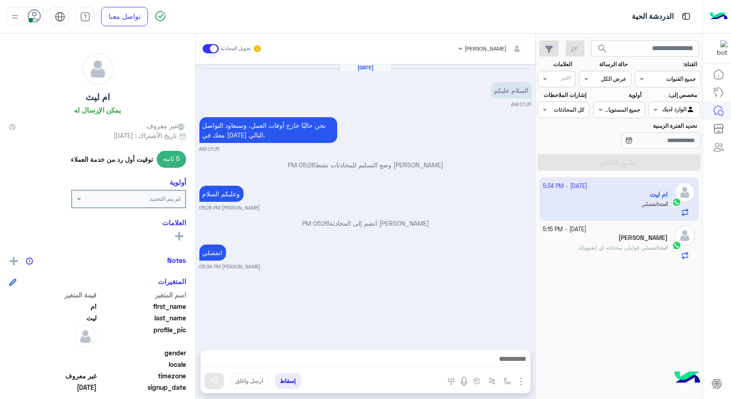
drag, startPoint x: 145, startPoint y: 260, endPoint x: 284, endPoint y: 378, distance: 182.5
click at [284, 378] on button "إسقاط" at bounding box center [288, 381] width 26 height 16
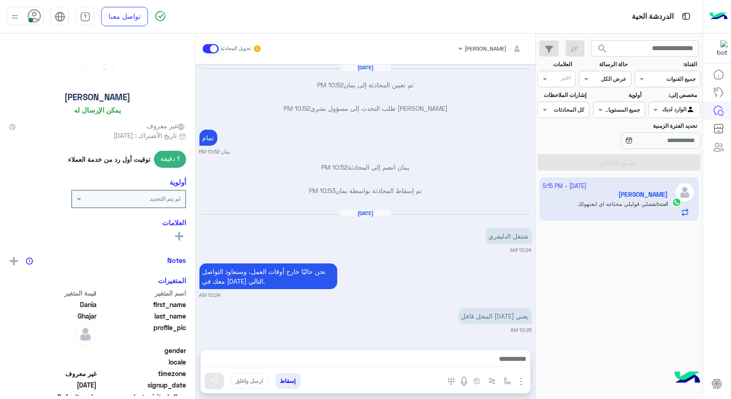
scroll to position [502, 0]
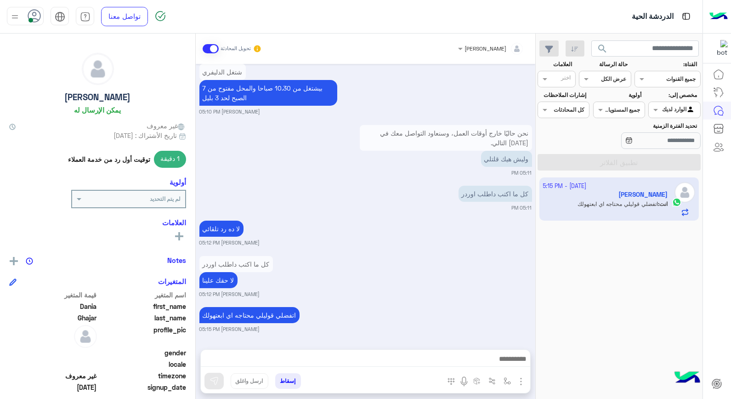
click at [298, 379] on button "إسقاط" at bounding box center [288, 381] width 26 height 16
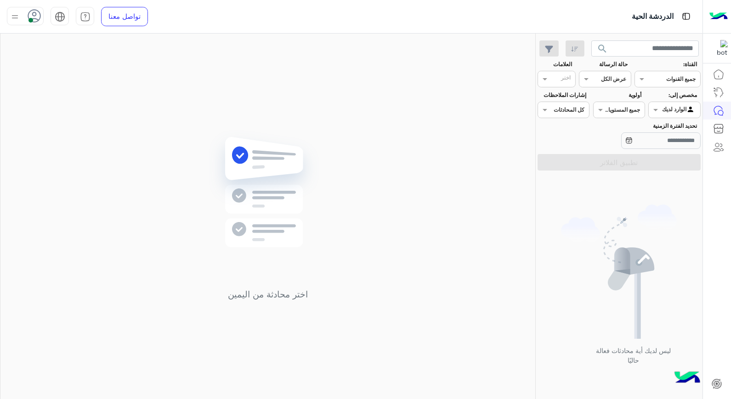
click at [17, 25] on div "تواصل معنا مركز المساعدة عربي English" at bounding box center [81, 16] width 162 height 33
click at [6, 15] on div "تواصل معنا مركز المساعدة عربي English" at bounding box center [81, 16] width 162 height 33
click at [11, 19] on img at bounding box center [14, 16] width 11 height 11
click at [84, 208] on div "تسجيل الخروج" at bounding box center [64, 203] width 114 height 24
click at [299, 145] on img at bounding box center [268, 206] width 133 height 152
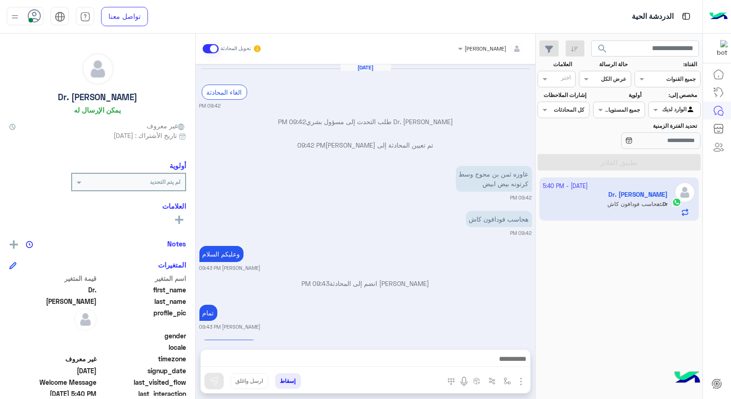
scroll to position [614, 0]
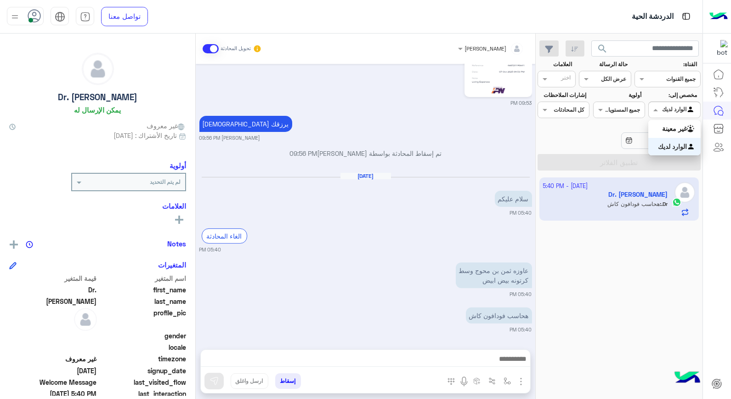
click at [655, 111] on span at bounding box center [654, 110] width 11 height 10
click at [662, 131] on div "غير معينة" at bounding box center [674, 129] width 52 height 18
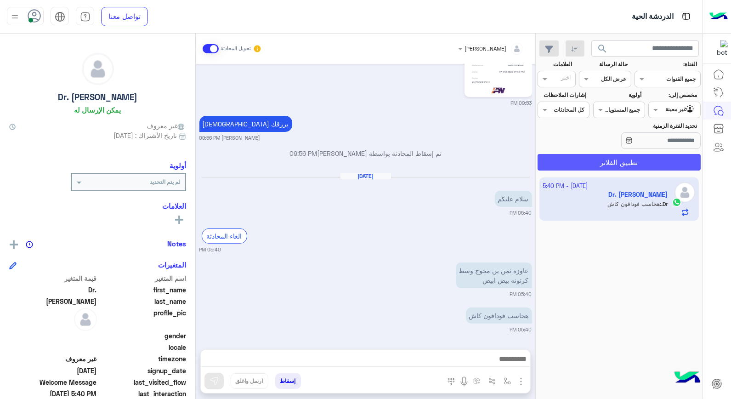
click at [618, 170] on button "تطبيق الفلاتر" at bounding box center [618, 162] width 163 height 17
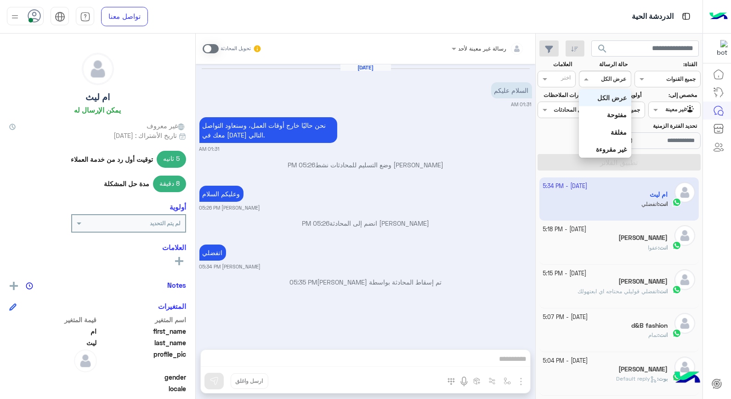
click at [585, 84] on span at bounding box center [584, 79] width 11 height 10
click at [469, 178] on div "[DATE] السلام عليكم 01:31 AM نحن حاليًا خارج أوقات العمل، وسنعاود التواصل معك ف…" at bounding box center [365, 202] width 339 height 276
click at [683, 113] on div "غير معينة" at bounding box center [680, 109] width 30 height 9
click at [666, 141] on div "الوارد لديك" at bounding box center [674, 147] width 52 height 18
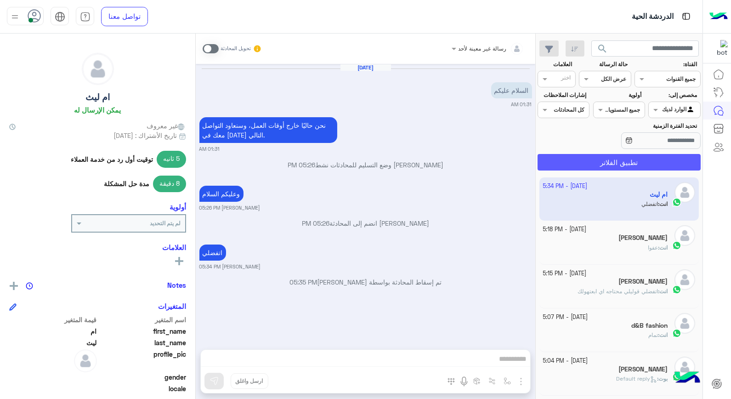
click at [658, 159] on button "تطبيق الفلاتر" at bounding box center [618, 162] width 163 height 17
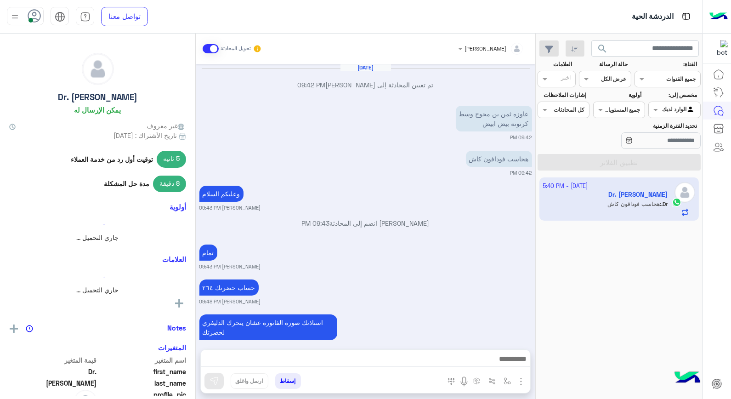
scroll to position [554, 0]
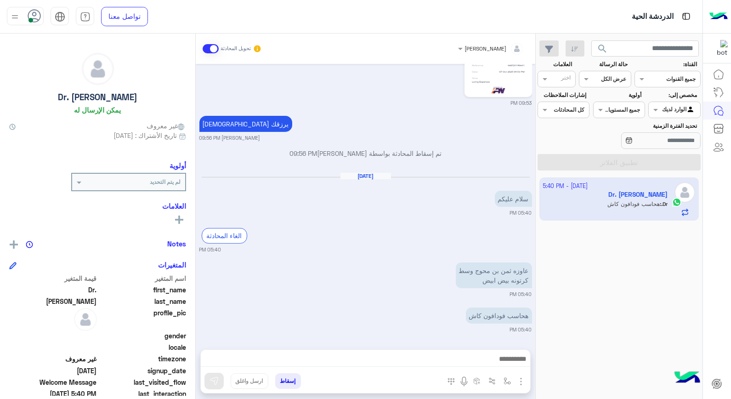
click at [480, 351] on div at bounding box center [365, 361] width 329 height 23
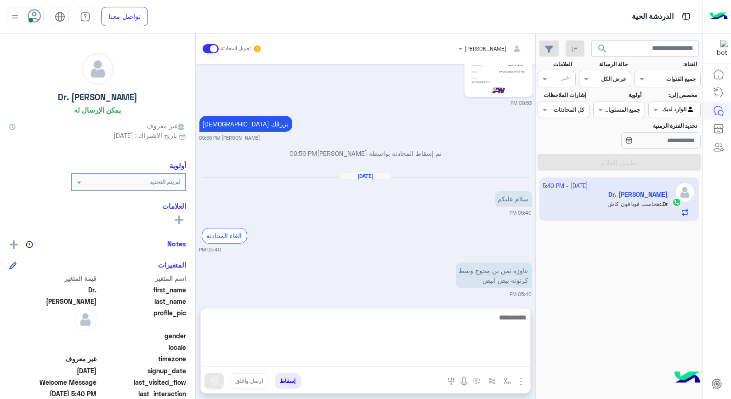
click at [484, 357] on textarea at bounding box center [365, 338] width 329 height 55
type textarea "*"
type textarea "**********"
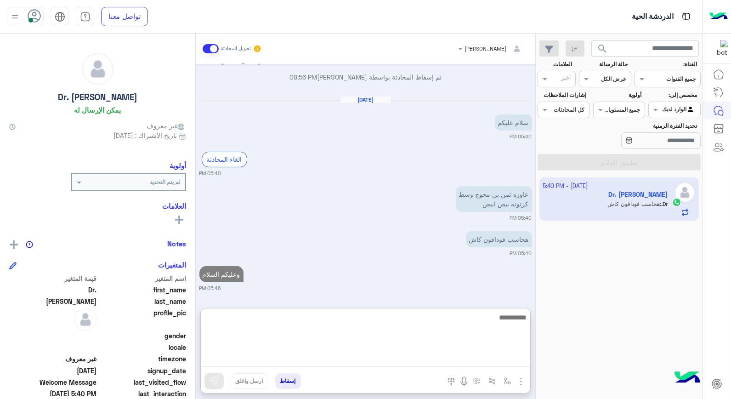
click at [480, 322] on textarea at bounding box center [365, 338] width 329 height 55
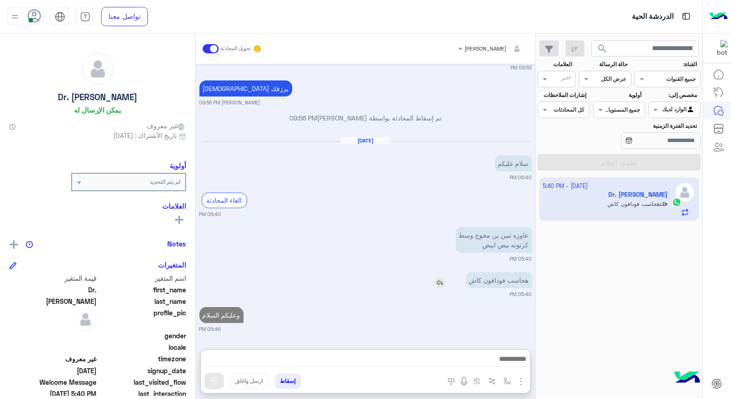
click at [434, 277] on img at bounding box center [439, 282] width 11 height 11
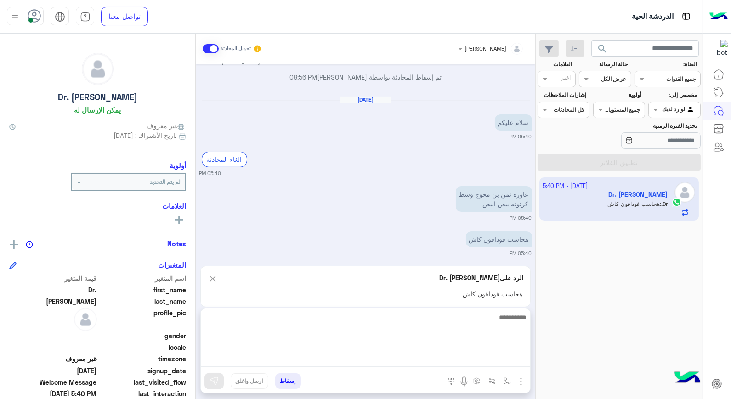
click at [477, 361] on textarea at bounding box center [365, 338] width 329 height 55
type textarea "****"
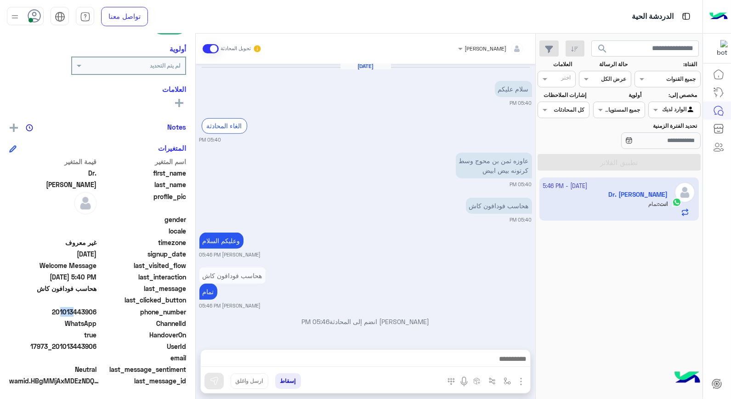
scroll to position [664, 0]
drag, startPoint x: 58, startPoint y: 310, endPoint x: 97, endPoint y: 313, distance: 39.6
click at [97, 313] on span "201013443906" at bounding box center [53, 312] width 88 height 10
copy span "01013443906"
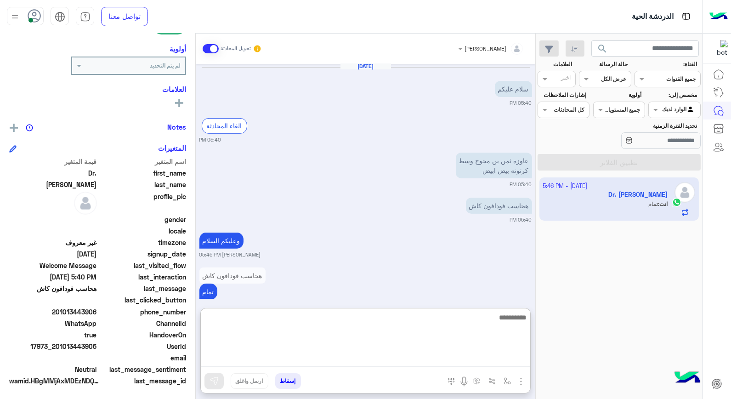
click at [512, 360] on textarea at bounding box center [365, 338] width 329 height 55
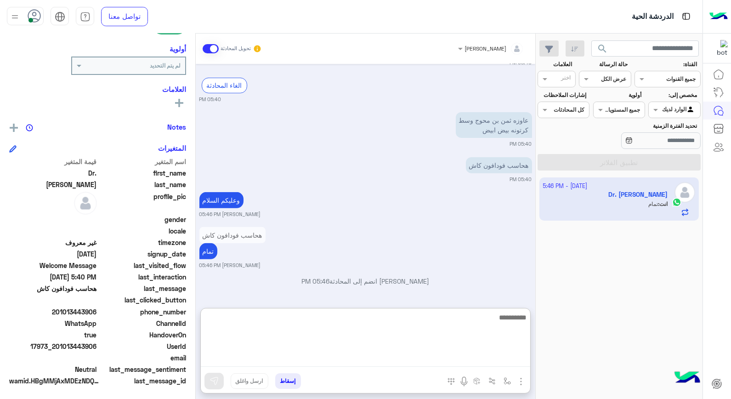
scroll to position [705, 0]
type textarea "**********"
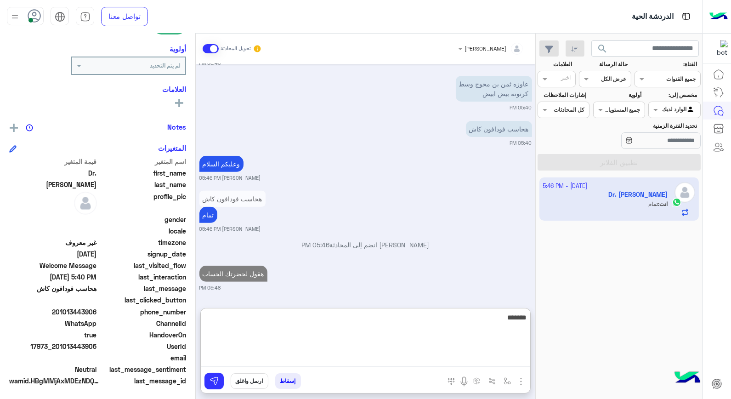
type textarea "********"
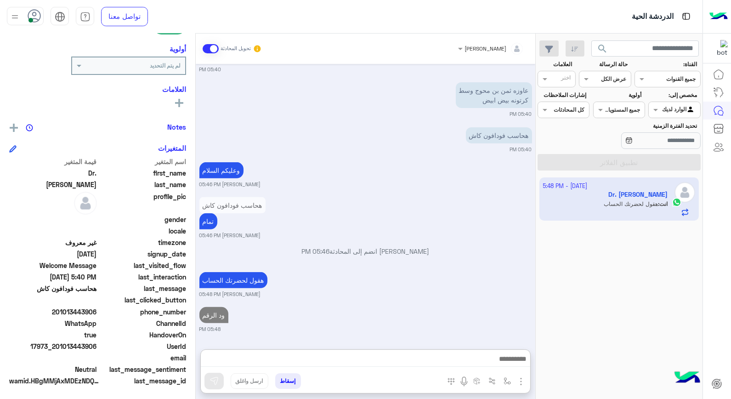
click at [521, 379] on img "button" at bounding box center [520, 381] width 11 height 11
click at [448, 294] on small "[PERSON_NAME] 05:48 PM" at bounding box center [365, 294] width 333 height 7
click at [506, 384] on button "button" at bounding box center [507, 380] width 15 height 15
click at [497, 363] on div "أدخل اسم مجموعة الرسائل" at bounding box center [478, 360] width 63 height 8
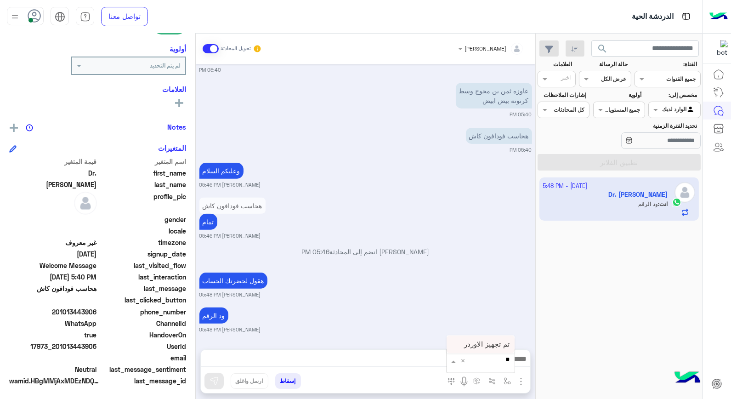
type input "*"
type input "***"
click at [493, 344] on span "فودافون كاش" at bounding box center [490, 344] width 40 height 8
type textarea "**********"
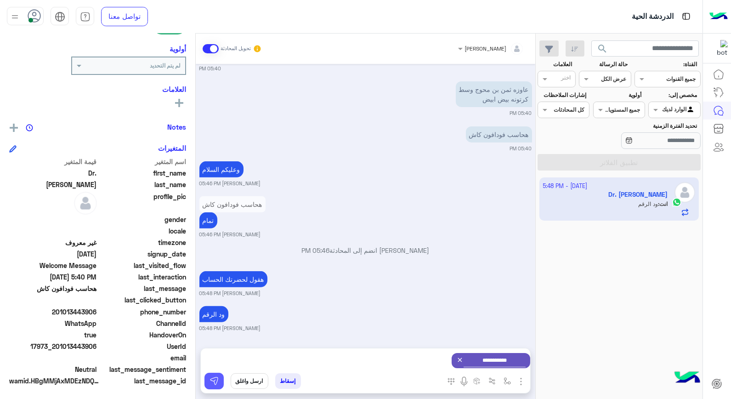
click at [217, 375] on button at bounding box center [213, 381] width 19 height 17
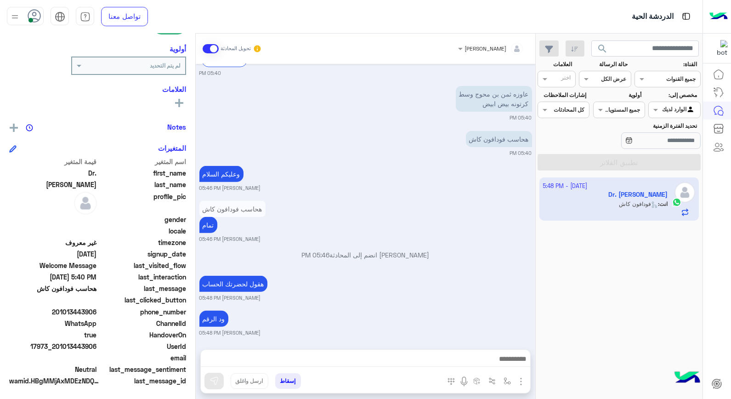
scroll to position [779, 0]
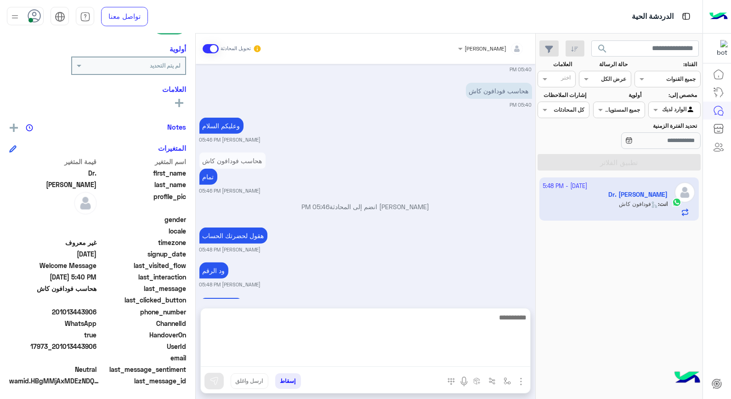
click at [461, 359] on textarea at bounding box center [365, 338] width 329 height 55
click at [442, 328] on textarea at bounding box center [365, 338] width 329 height 55
type textarea "**********"
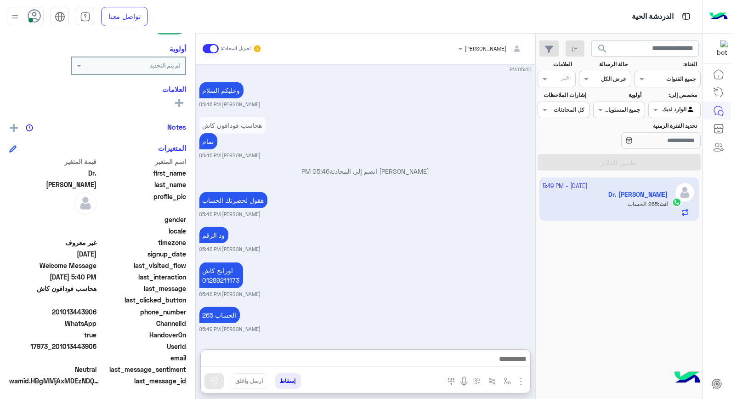
click at [432, 261] on div "[DATE] تم تعيين المحادثة إلى [PERSON_NAME] 09:42 PM عاوزه ثمن بن محوج وسط كرتون…" at bounding box center [365, 202] width 339 height 276
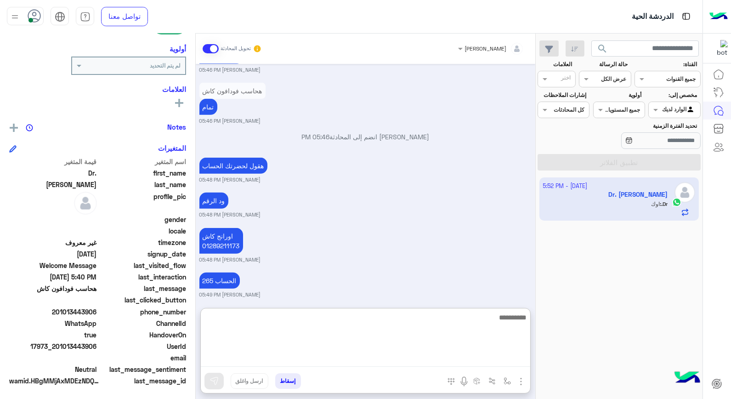
drag, startPoint x: 350, startPoint y: 354, endPoint x: 351, endPoint y: 363, distance: 9.7
click at [351, 354] on textarea at bounding box center [365, 338] width 329 height 55
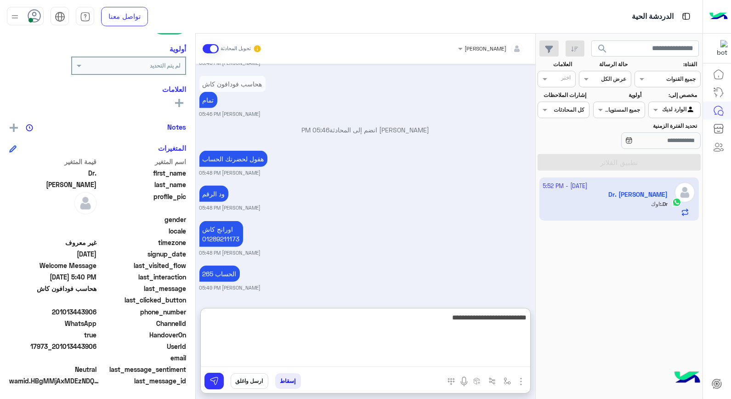
type textarea "**********"
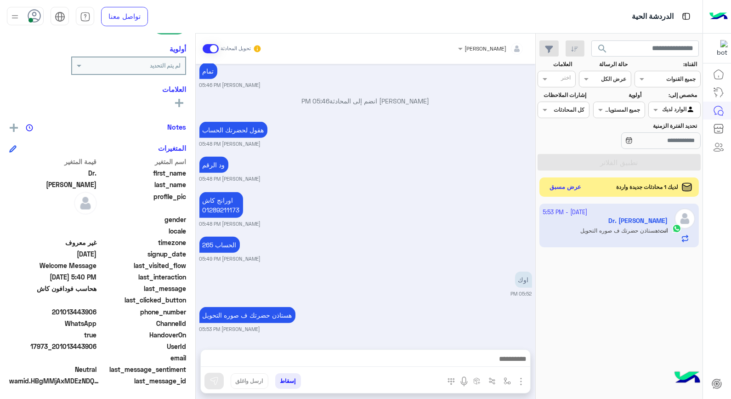
click at [576, 185] on button "عرض مسبق" at bounding box center [565, 187] width 39 height 12
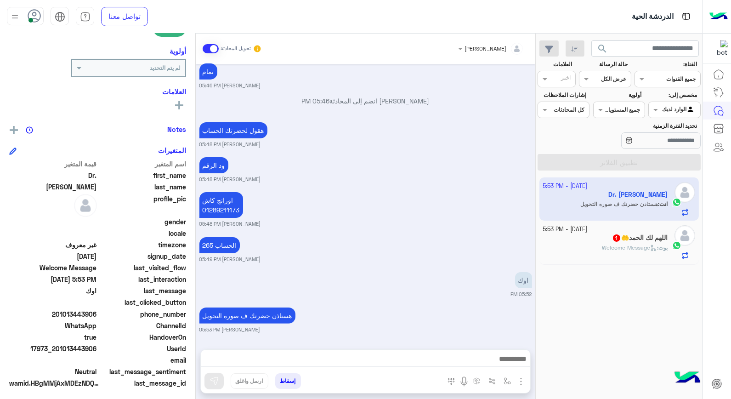
scroll to position [133, 0]
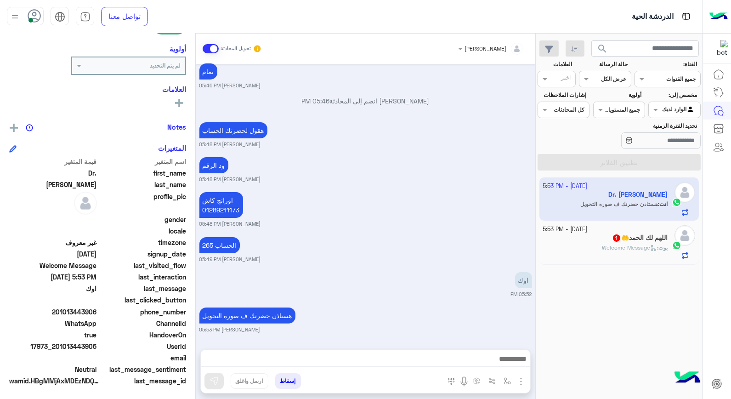
click at [602, 239] on div "اللهم لك الحمد🤲 1" at bounding box center [605, 239] width 125 height 10
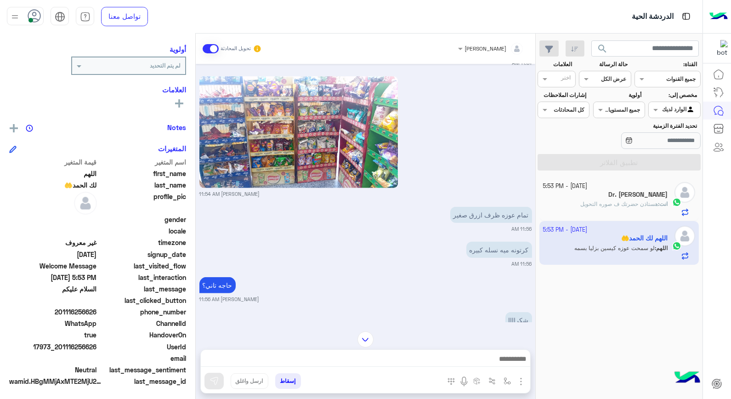
scroll to position [1227, 0]
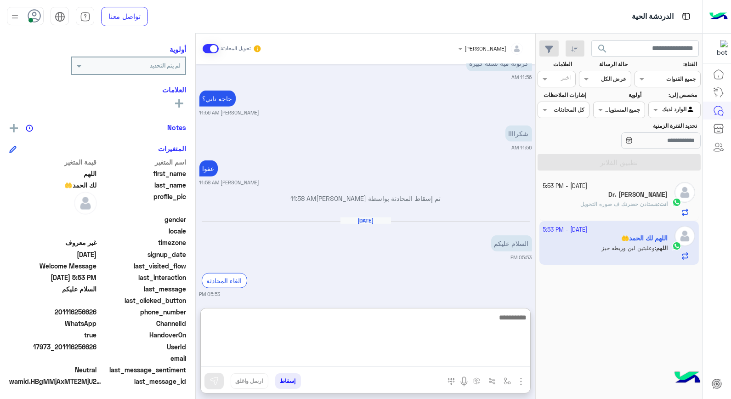
click at [464, 360] on textarea at bounding box center [365, 338] width 329 height 55
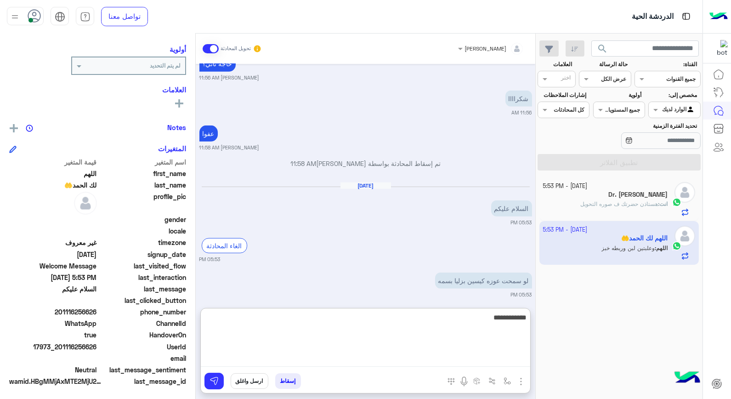
type textarea "**********"
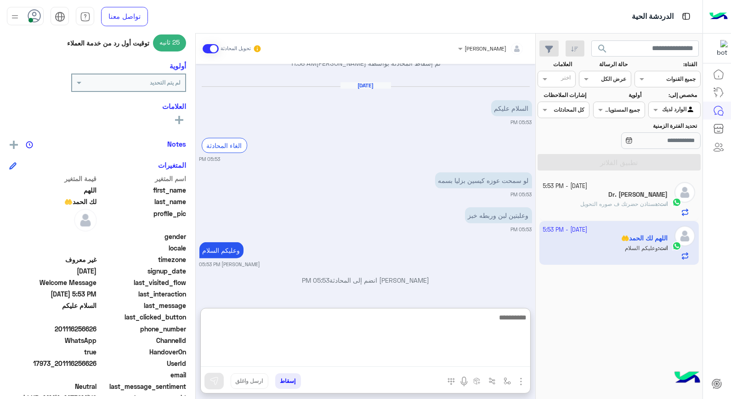
scroll to position [133, 0]
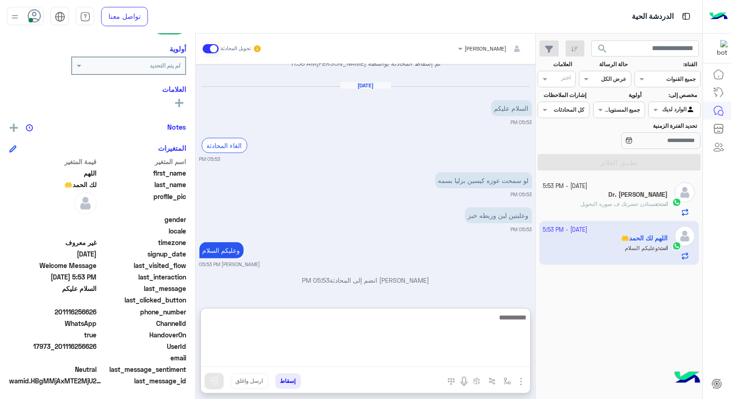
click at [502, 315] on textarea at bounding box center [365, 338] width 329 height 55
type textarea "**********"
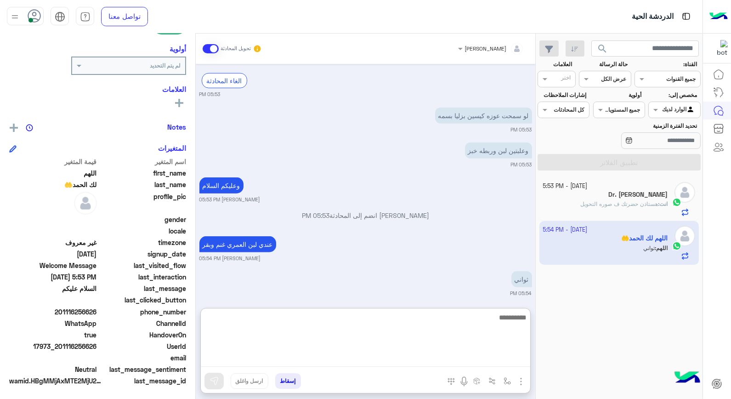
scroll to position [1432, 0]
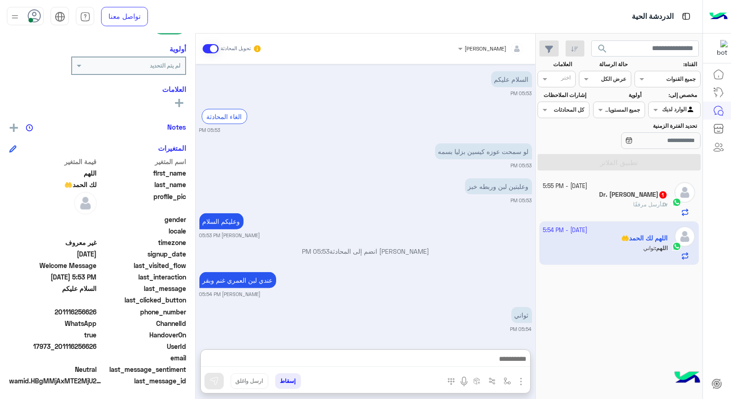
click at [601, 215] on div "Dr. أرسل مرفقًا" at bounding box center [605, 208] width 125 height 16
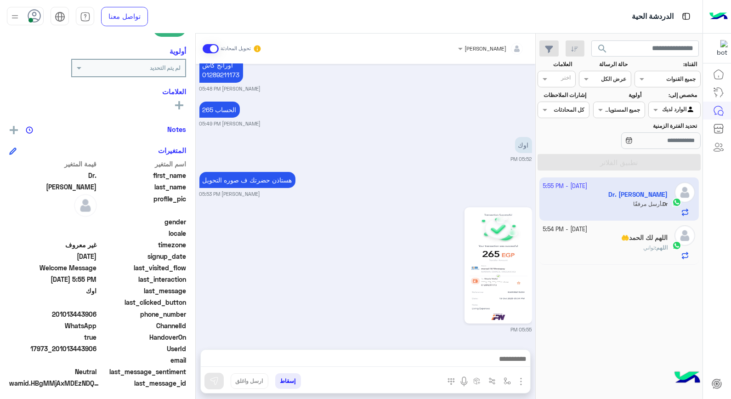
scroll to position [133, 0]
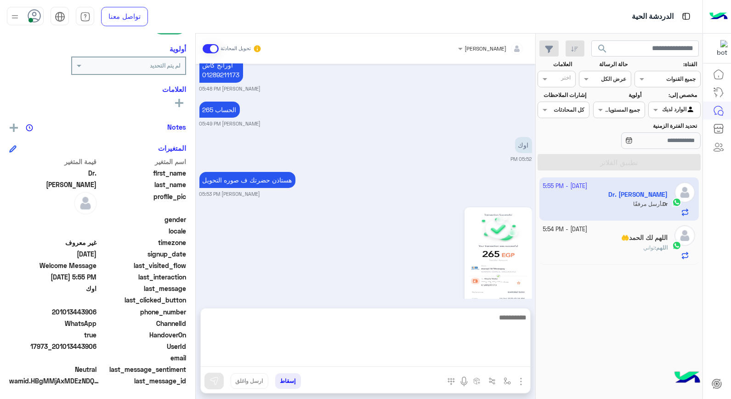
click at [506, 362] on textarea at bounding box center [365, 338] width 329 height 55
type textarea "****"
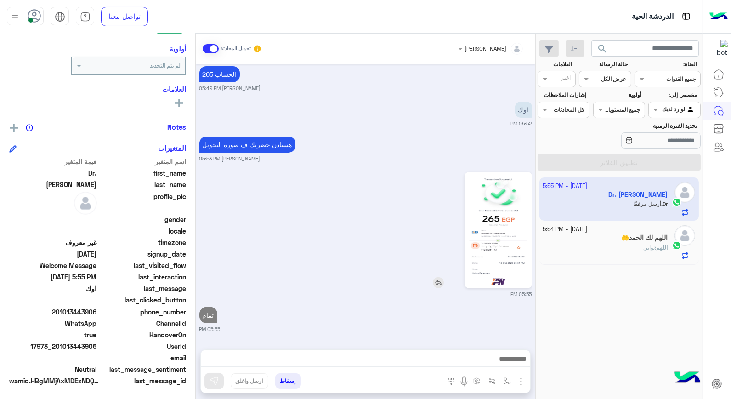
scroll to position [707, 0]
click at [287, 380] on button "إسقاط" at bounding box center [288, 381] width 26 height 16
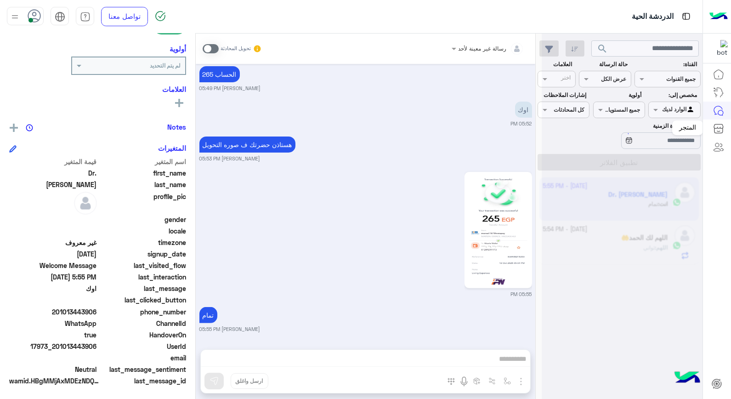
scroll to position [731, 0]
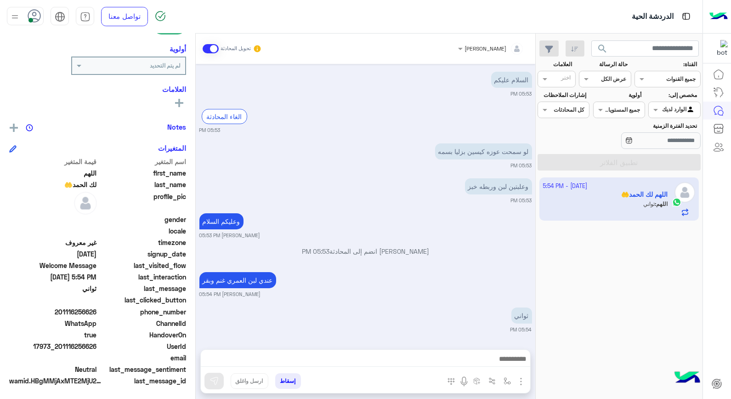
scroll to position [560, 0]
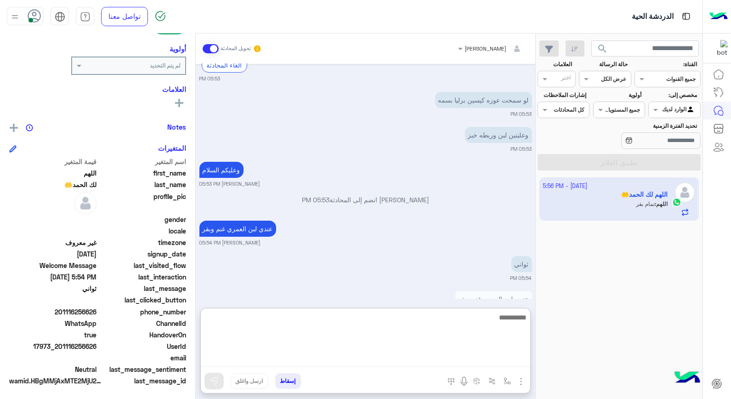
click at [503, 364] on textarea at bounding box center [365, 338] width 329 height 55
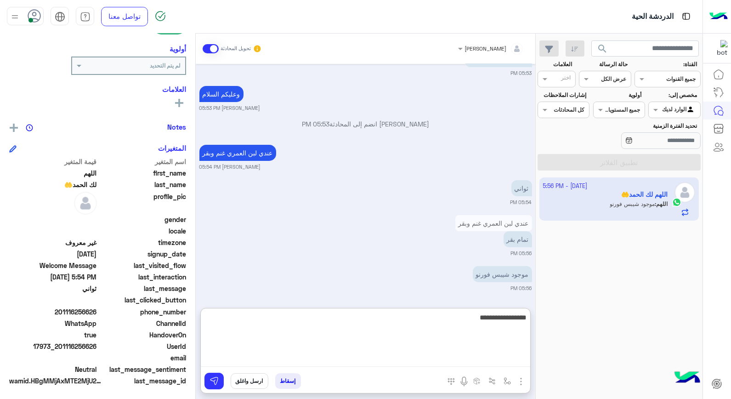
type textarea "**********"
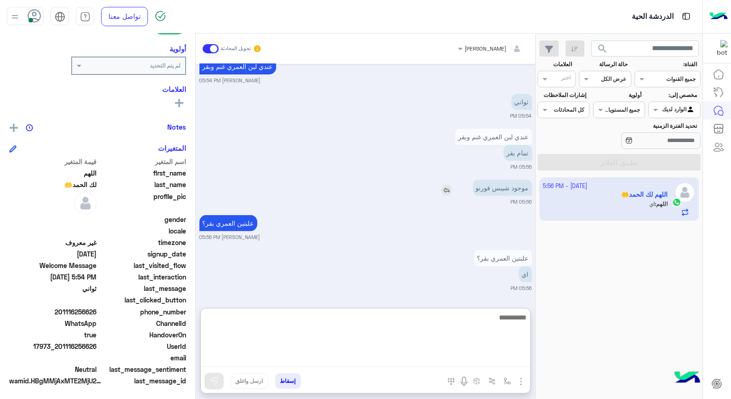
scroll to position [723, 0]
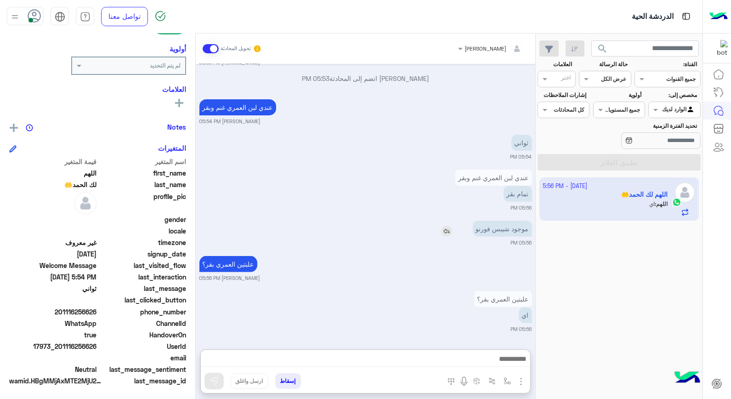
click at [446, 220] on div "موجود شيبس فورنو" at bounding box center [476, 228] width 112 height 16
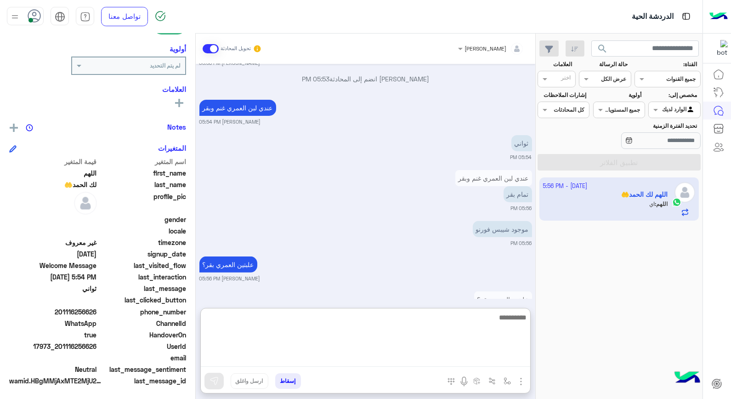
click at [522, 364] on textarea at bounding box center [365, 338] width 329 height 55
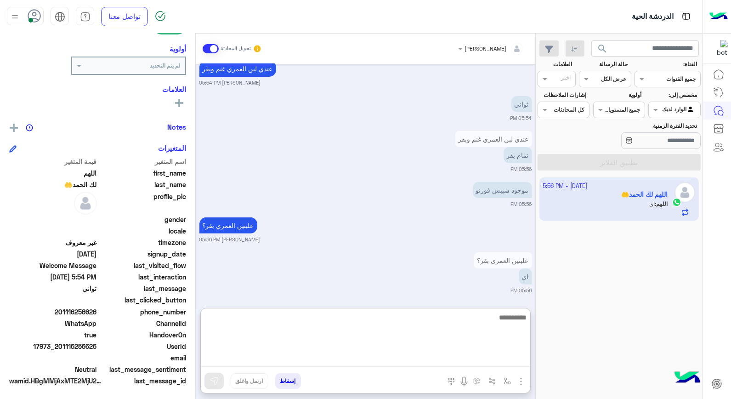
scroll to position [723, 0]
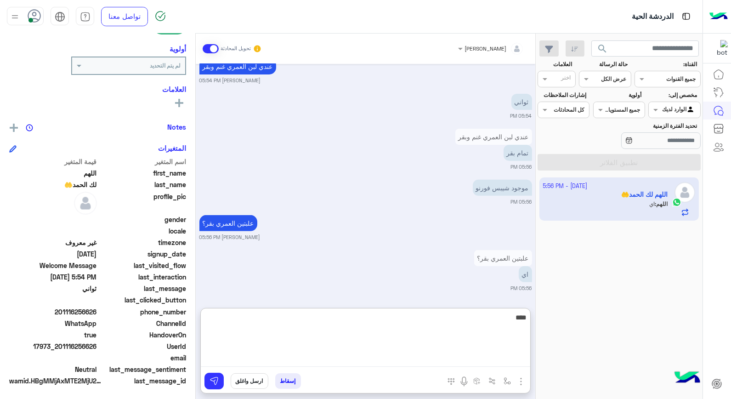
type textarea "*****"
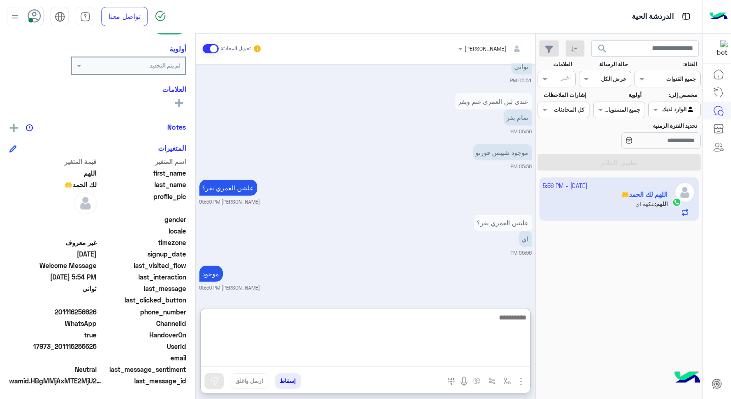
scroll to position [793, 0]
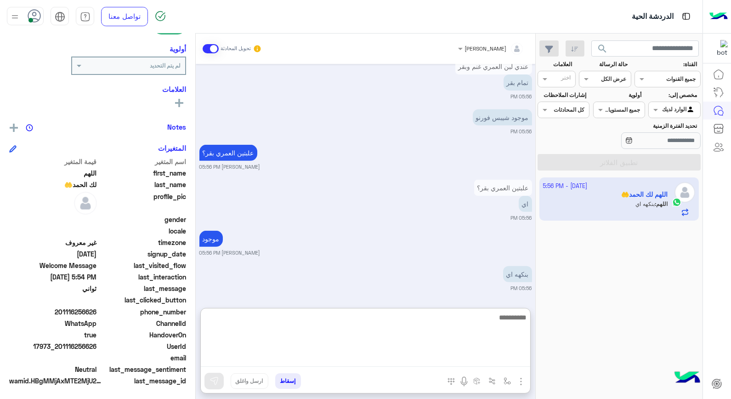
click at [496, 317] on textarea at bounding box center [365, 338] width 329 height 55
type textarea "**********"
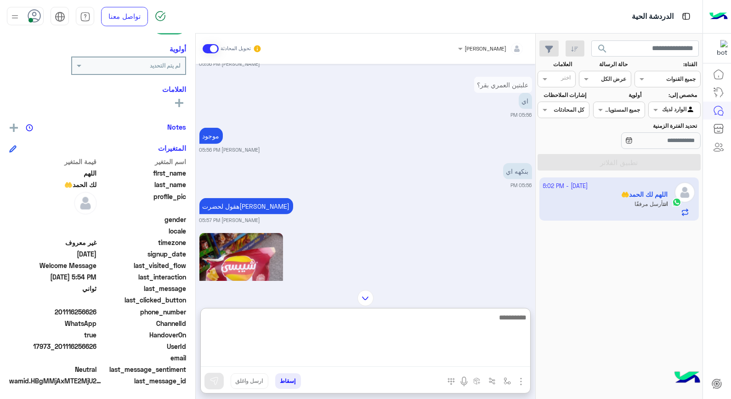
scroll to position [958, 0]
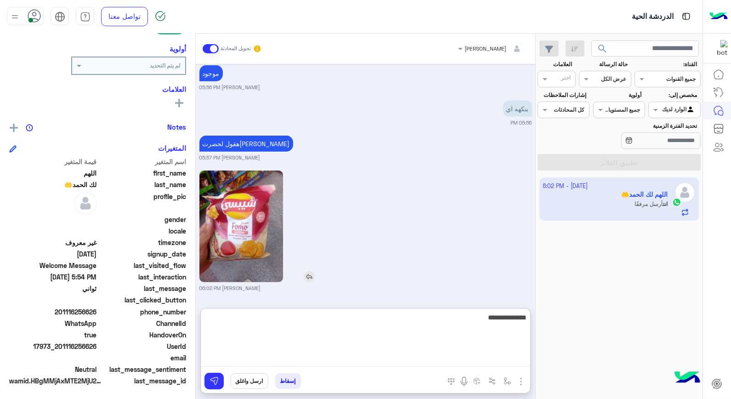
type textarea "**********"
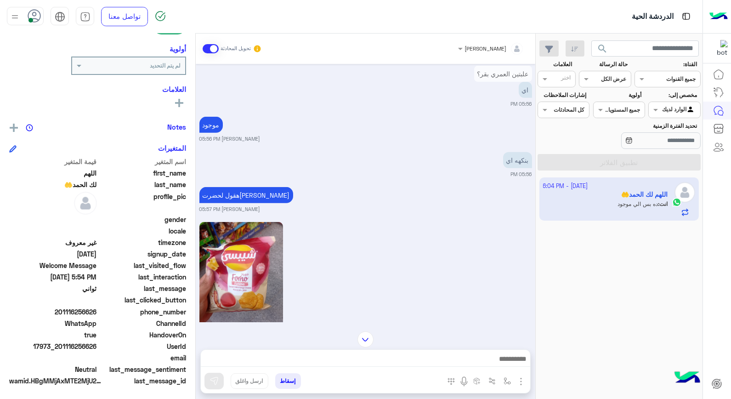
scroll to position [952, 0]
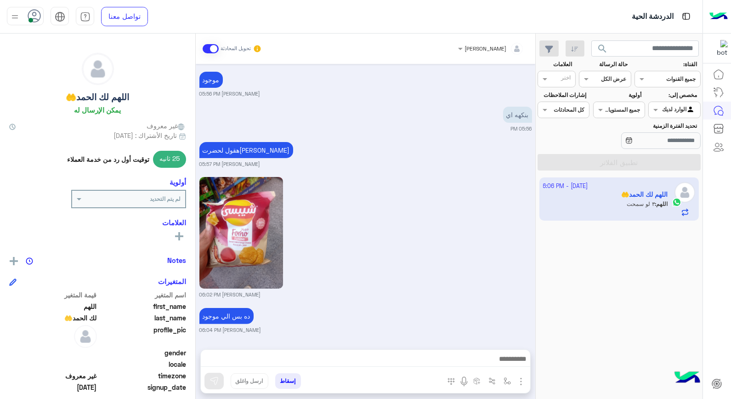
scroll to position [715, 0]
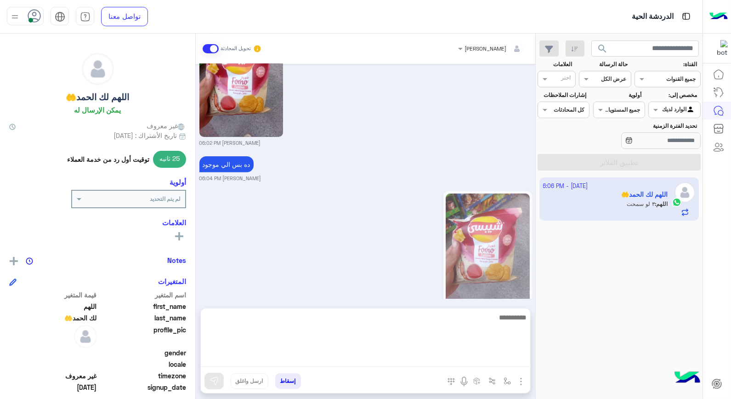
click at [350, 361] on textarea at bounding box center [365, 338] width 329 height 55
type textarea "****"
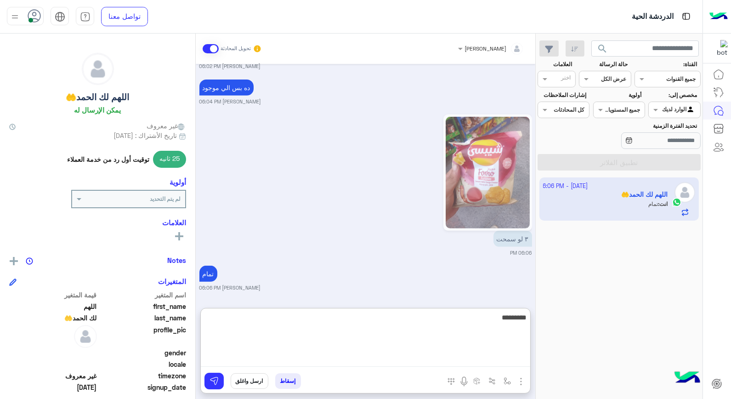
type textarea "**********"
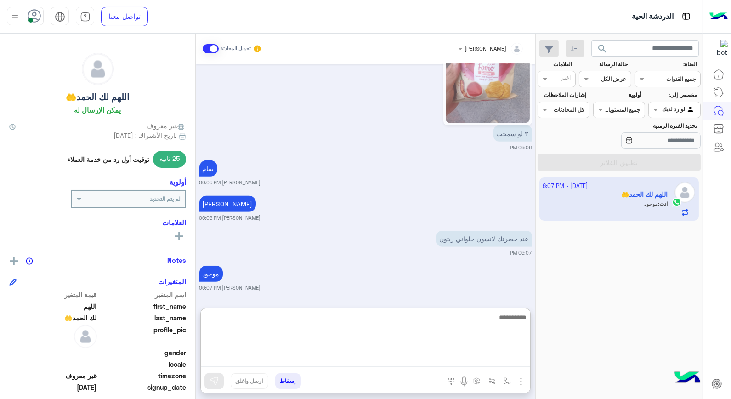
scroll to position [932, 0]
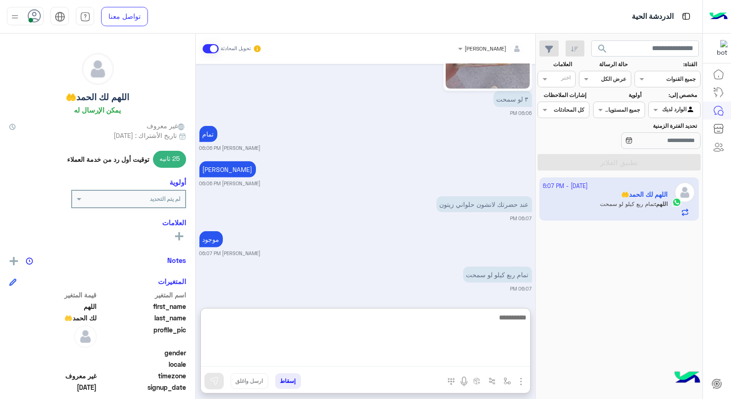
click at [480, 322] on textarea at bounding box center [365, 338] width 329 height 55
type textarea "**********"
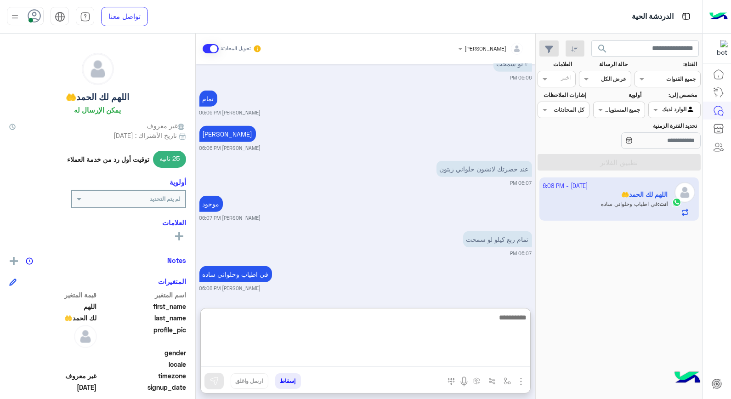
click at [506, 326] on textarea at bounding box center [365, 338] width 329 height 55
type textarea "**********"
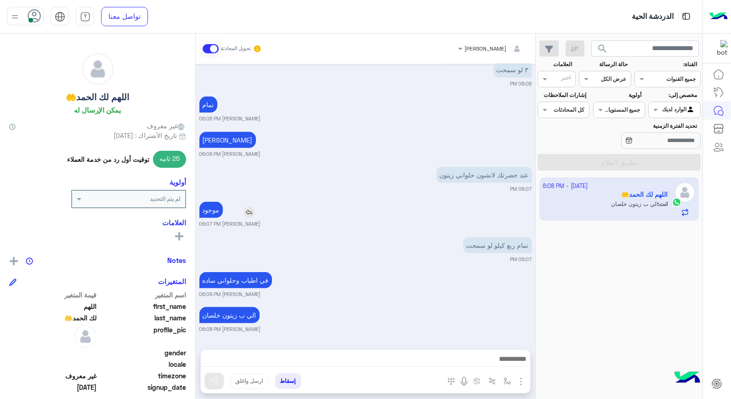
scroll to position [961, 0]
drag, startPoint x: 217, startPoint y: 169, endPoint x: 260, endPoint y: 196, distance: 50.2
click at [260, 196] on div "[DATE] شكراااا 11:56 AM عفوا [PERSON_NAME] 11:58 AM تم إسقاط المحادثة بواسطة [P…" at bounding box center [365, 202] width 339 height 276
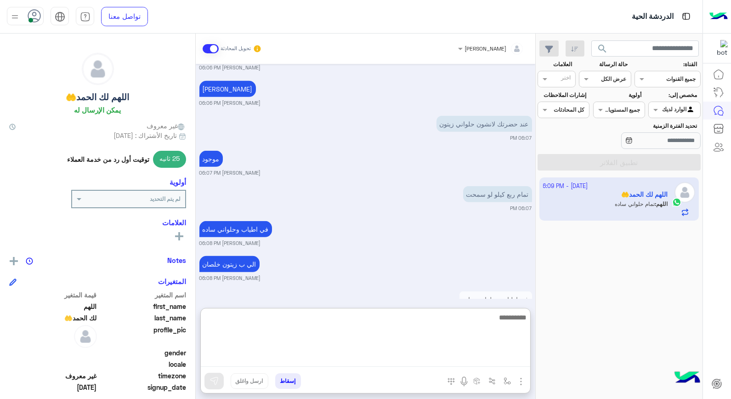
click at [470, 354] on textarea at bounding box center [365, 338] width 329 height 55
type textarea "*****"
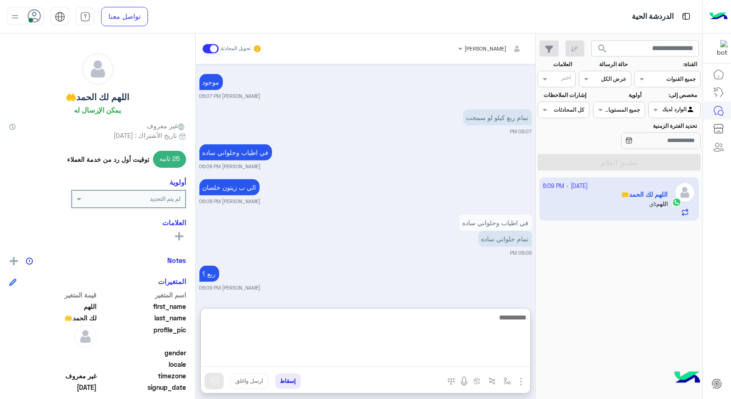
scroll to position [1123, 0]
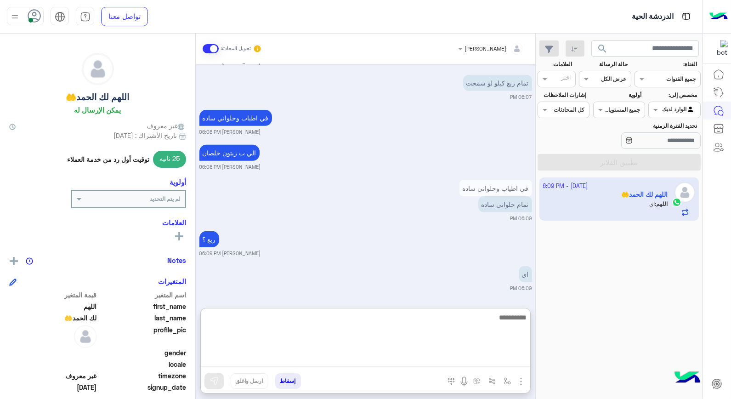
click at [501, 324] on textarea at bounding box center [365, 338] width 329 height 55
type textarea "****"
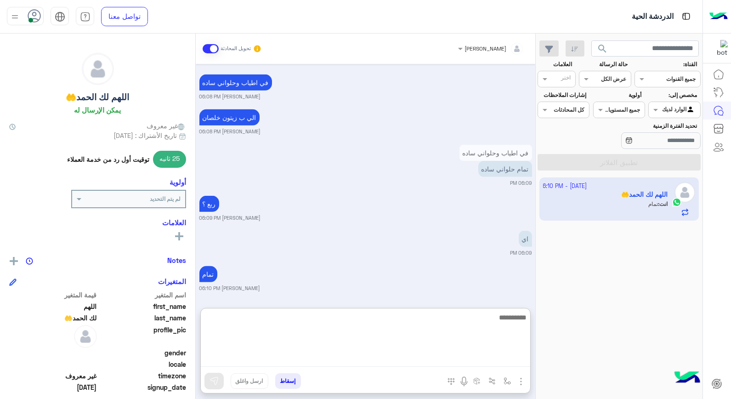
click at [492, 319] on textarea at bounding box center [365, 338] width 329 height 55
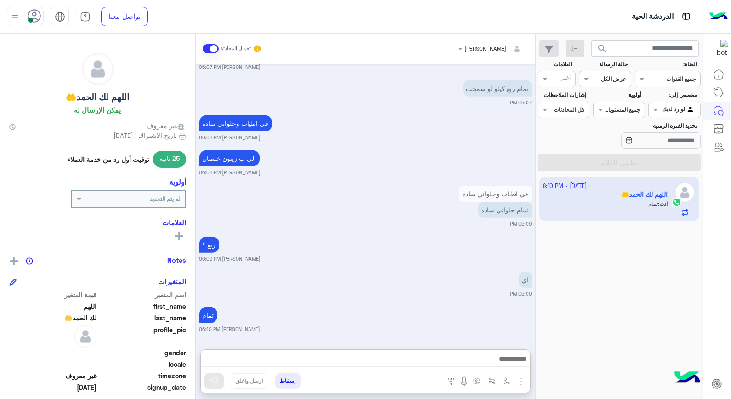
drag, startPoint x: 492, startPoint y: 319, endPoint x: 619, endPoint y: 311, distance: 127.0
click at [619, 311] on div "[DATE] - 6:10 PM اللهم لك الحمد🤲 انت : تمام" at bounding box center [619, 288] width 167 height 228
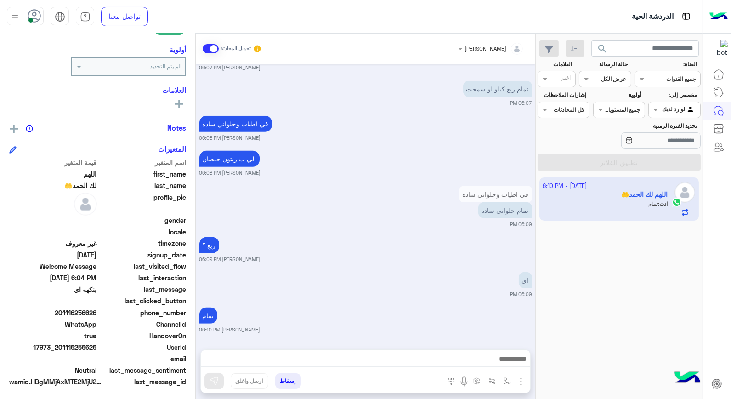
scroll to position [133, 0]
drag, startPoint x: 60, startPoint y: 345, endPoint x: 97, endPoint y: 351, distance: 37.6
click at [97, 351] on div "UserId 17973_201116256626" at bounding box center [97, 346] width 177 height 11
copy span "01116256626"
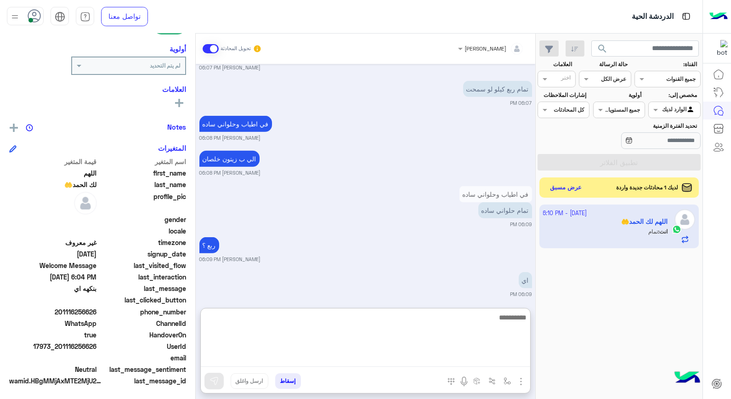
click at [455, 366] on textarea at bounding box center [365, 338] width 329 height 55
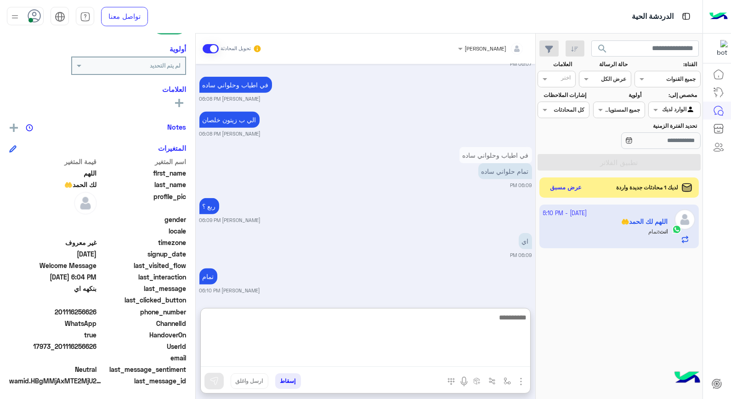
scroll to position [1158, 0]
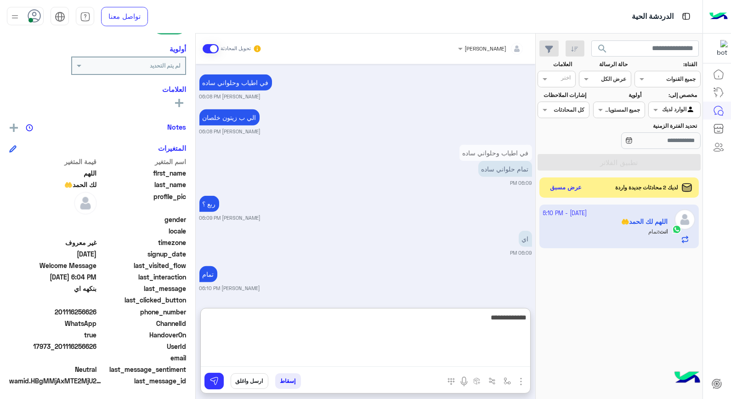
type textarea "**********"
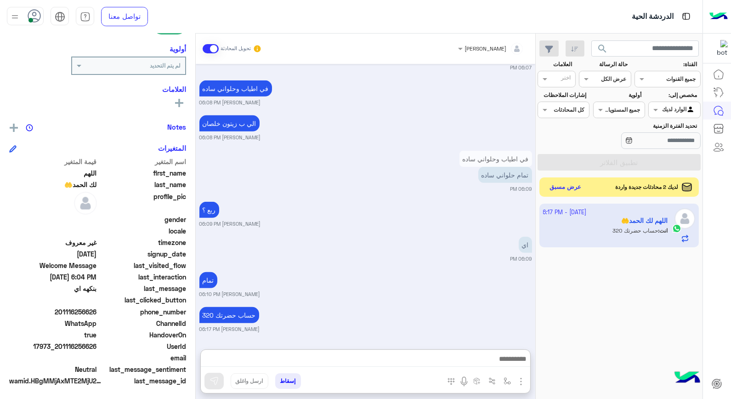
click at [564, 187] on button "عرض مسبق" at bounding box center [565, 187] width 39 height 12
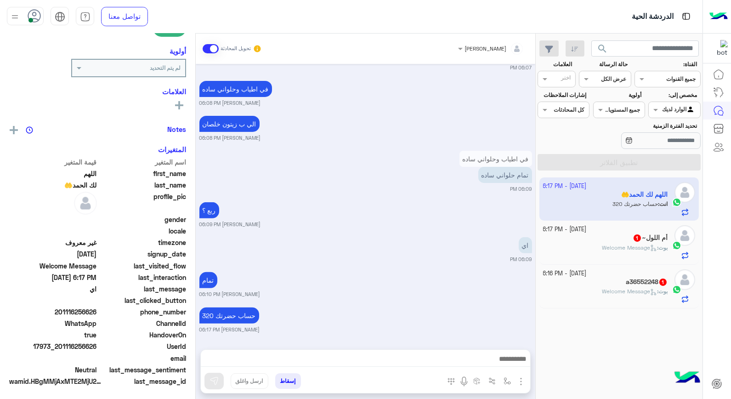
scroll to position [133, 0]
click at [648, 245] on span "Welcome Message" at bounding box center [629, 247] width 55 height 7
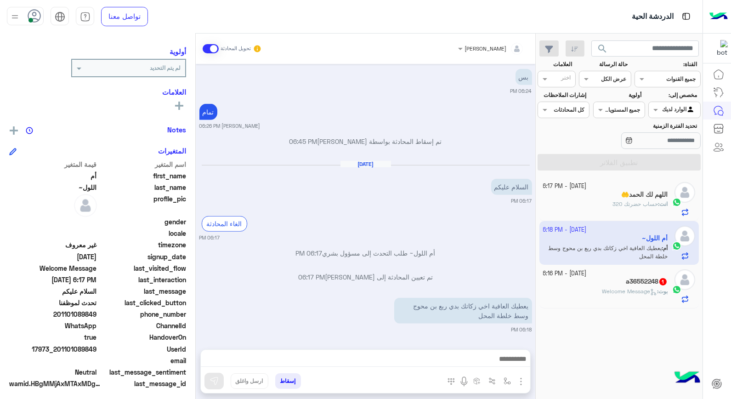
scroll to position [116, 0]
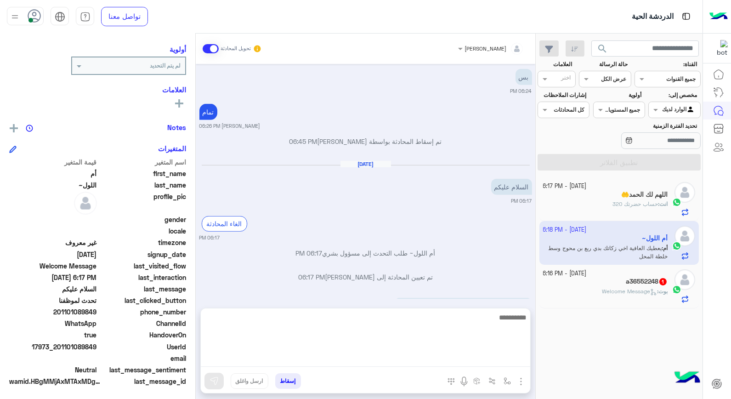
click at [481, 361] on textarea at bounding box center [365, 338] width 329 height 55
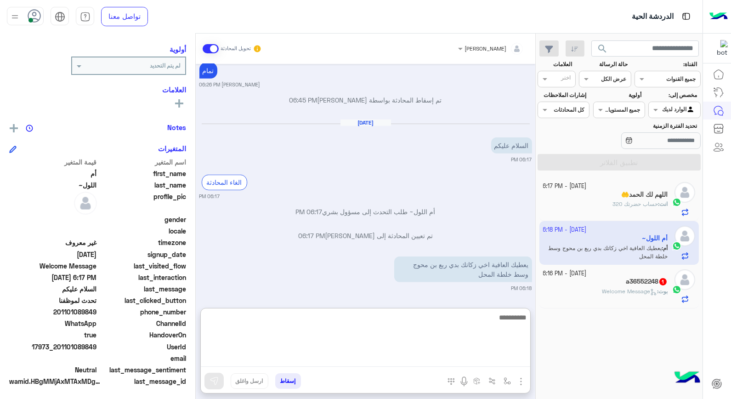
click at [484, 329] on textarea at bounding box center [365, 338] width 329 height 55
type textarea "****"
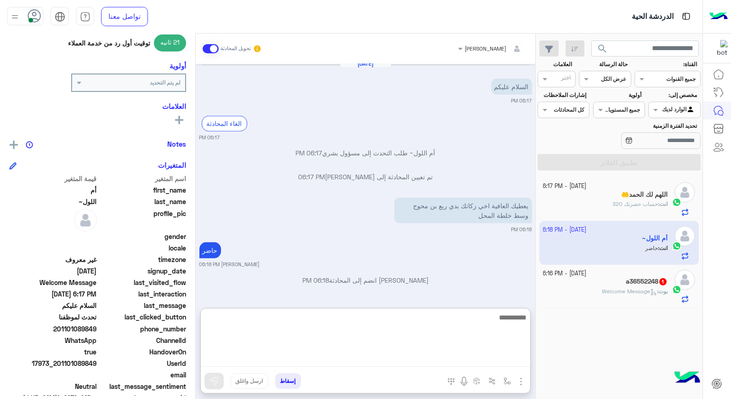
scroll to position [133, 0]
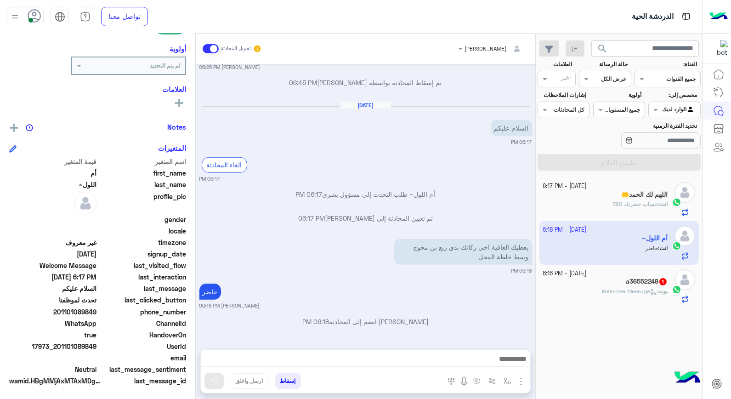
click at [593, 205] on div "انت : حساب حضرتك 320" at bounding box center [605, 208] width 125 height 16
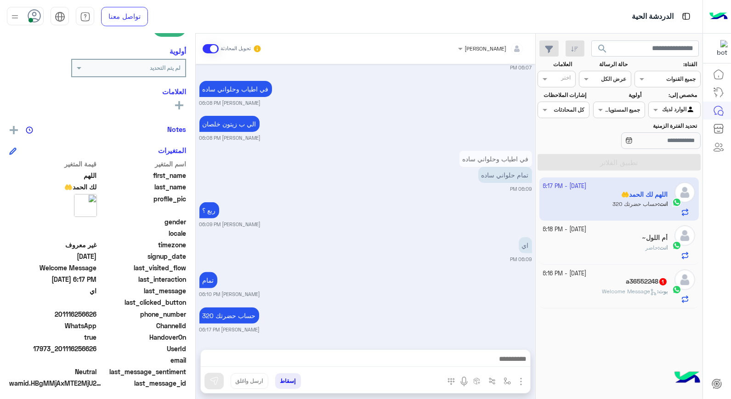
scroll to position [133, 0]
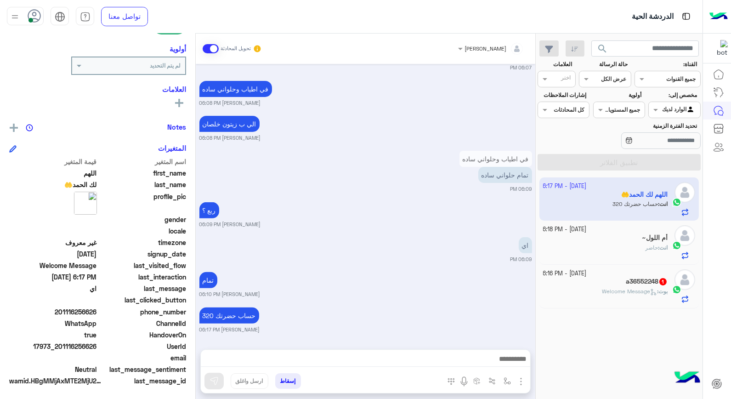
click at [293, 380] on button "إسقاط" at bounding box center [288, 381] width 26 height 16
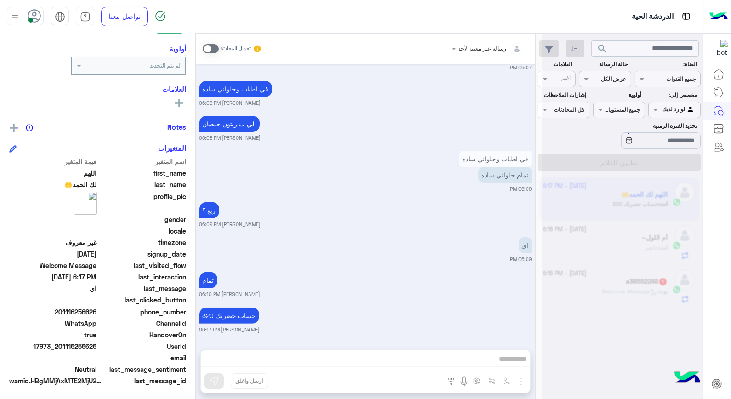
scroll to position [709, 0]
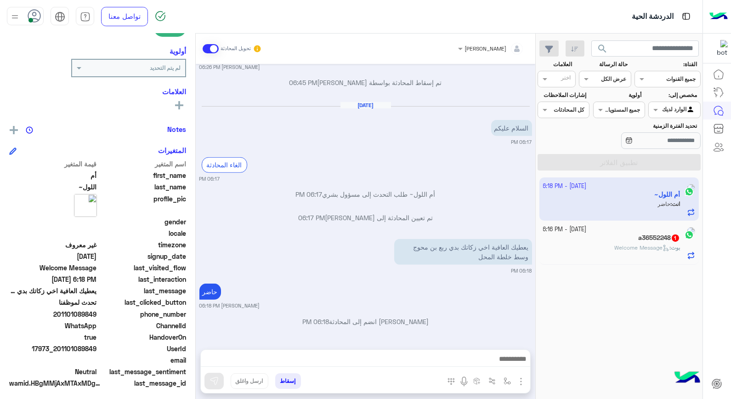
scroll to position [133, 0]
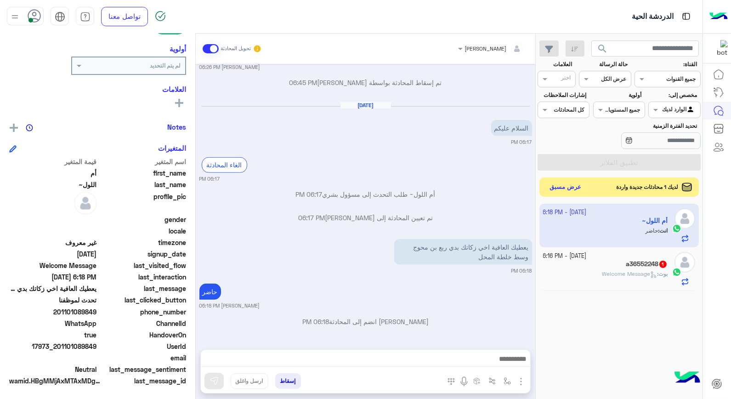
click at [569, 189] on button "عرض مسبق" at bounding box center [565, 187] width 39 height 12
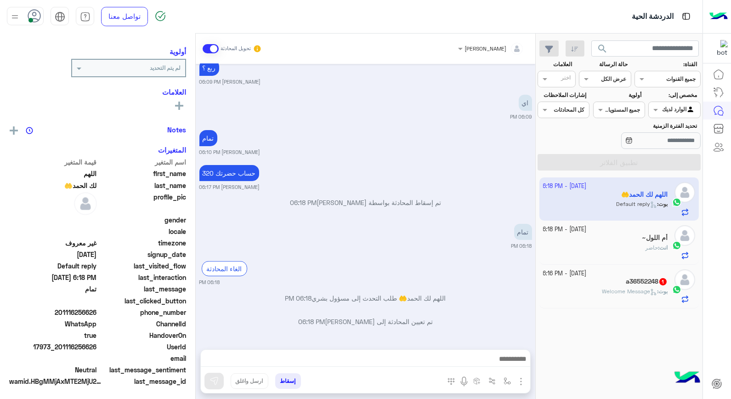
scroll to position [116, 0]
click at [288, 383] on button "إسقاط" at bounding box center [288, 381] width 26 height 16
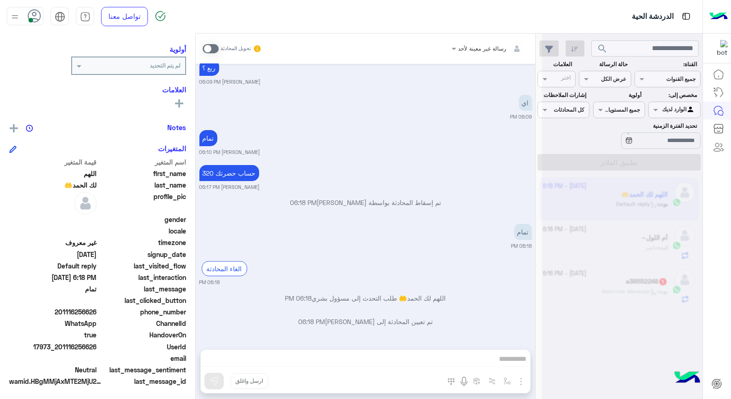
scroll to position [660, 0]
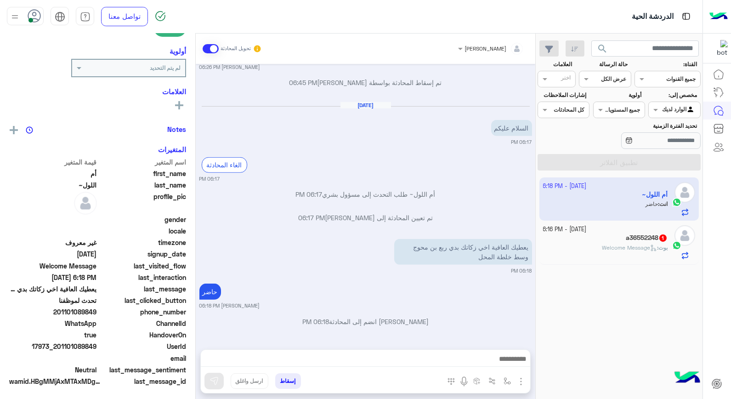
scroll to position [133, 0]
click at [648, 254] on div "بوت : Welcome Message" at bounding box center [605, 251] width 125 height 16
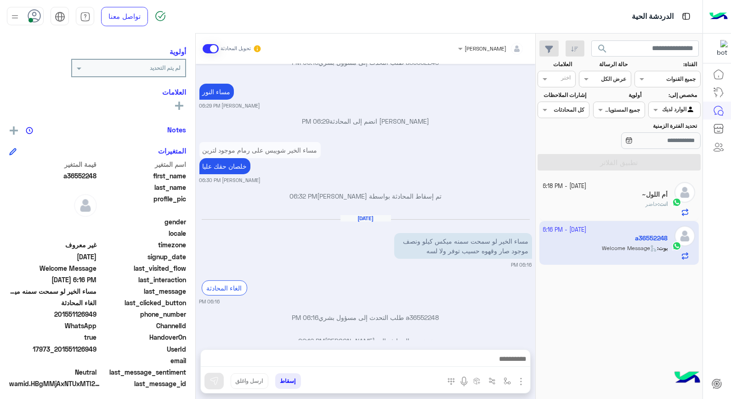
scroll to position [116, 0]
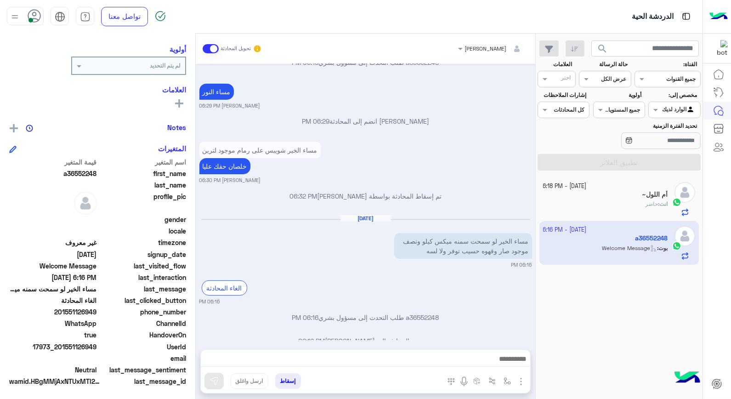
click at [603, 246] on app-inbox-user "13 October - 6:16 PM a36552248 بوت : Welcome Message" at bounding box center [619, 242] width 160 height 43
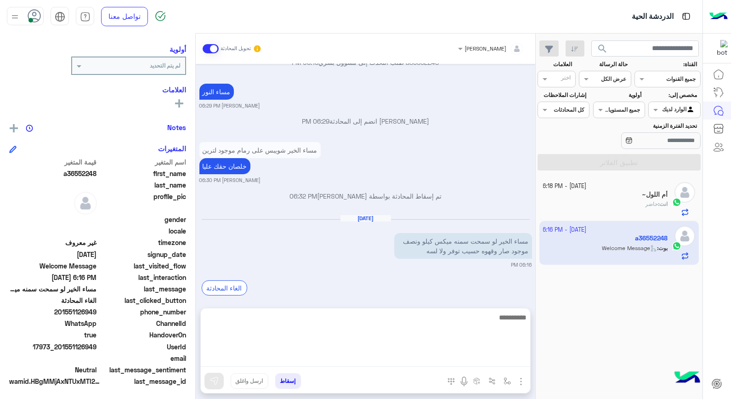
click at [508, 359] on textarea at bounding box center [365, 338] width 329 height 55
type textarea "*********"
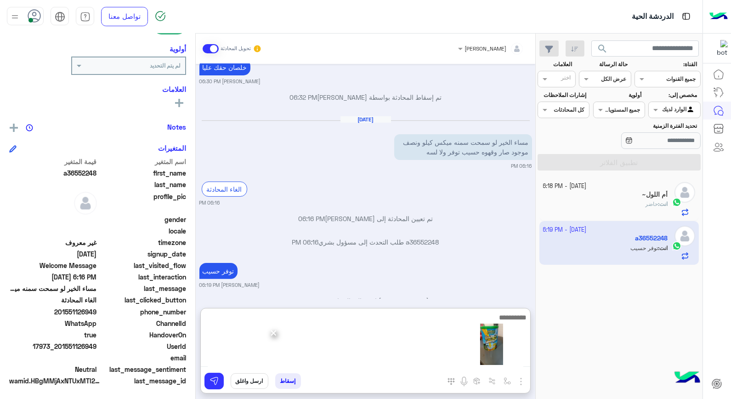
scroll to position [618, 0]
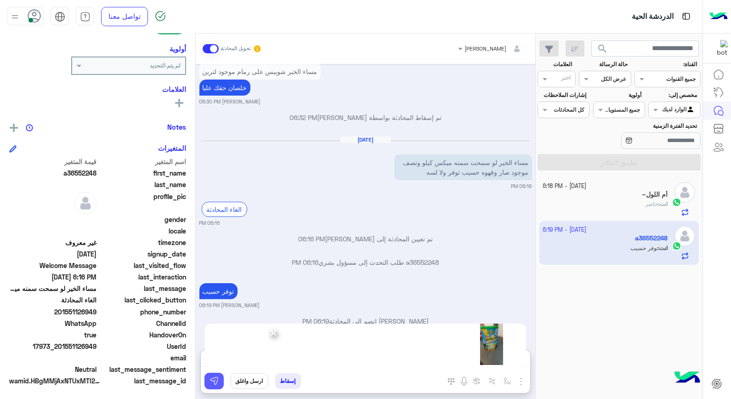
click at [217, 374] on button at bounding box center [213, 381] width 19 height 17
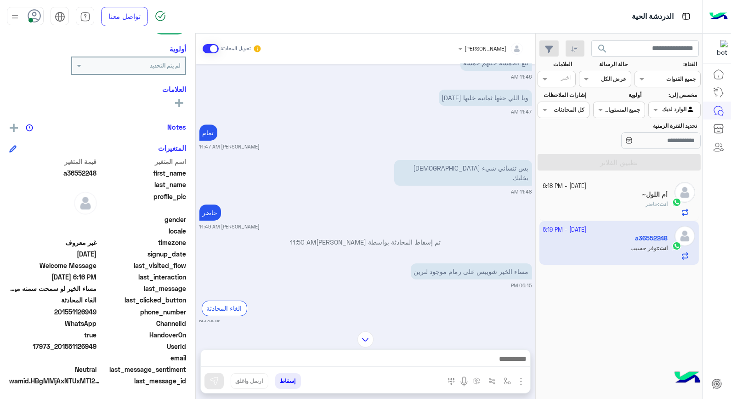
scroll to position [707, 0]
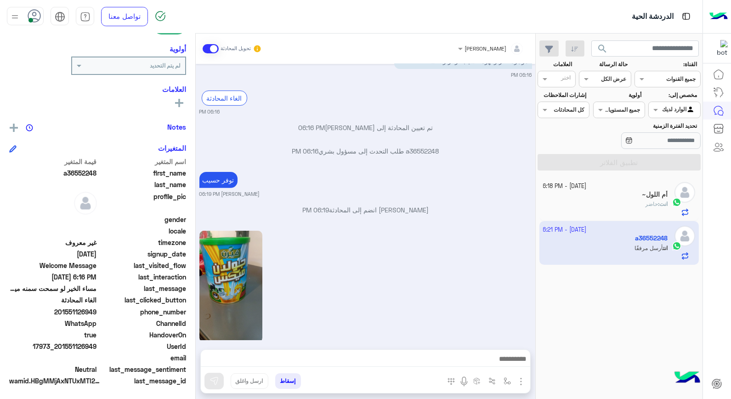
click at [638, 210] on div "انت : حاضر" at bounding box center [605, 208] width 125 height 16
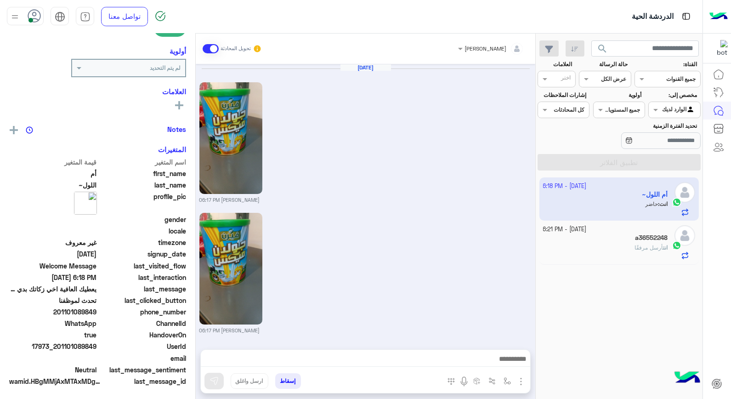
scroll to position [1076, 0]
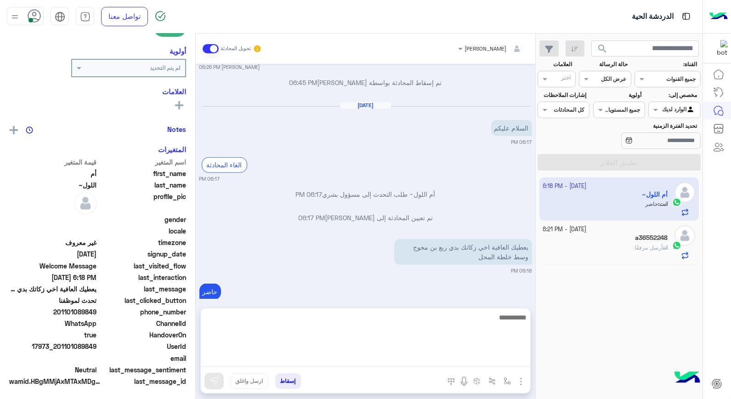
click at [435, 360] on textarea at bounding box center [365, 338] width 329 height 55
type textarea "**********"
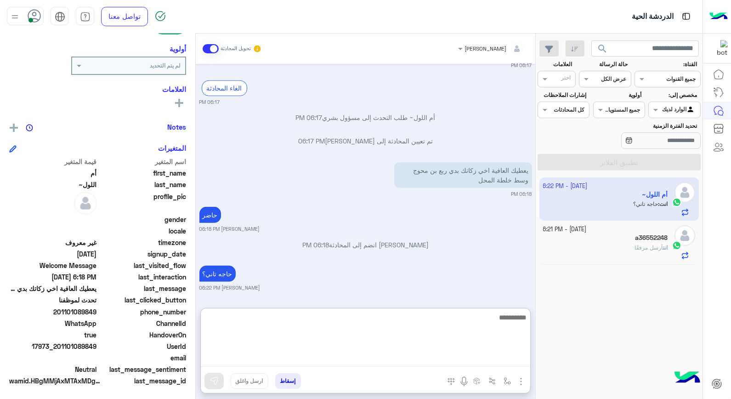
scroll to position [1187, 0]
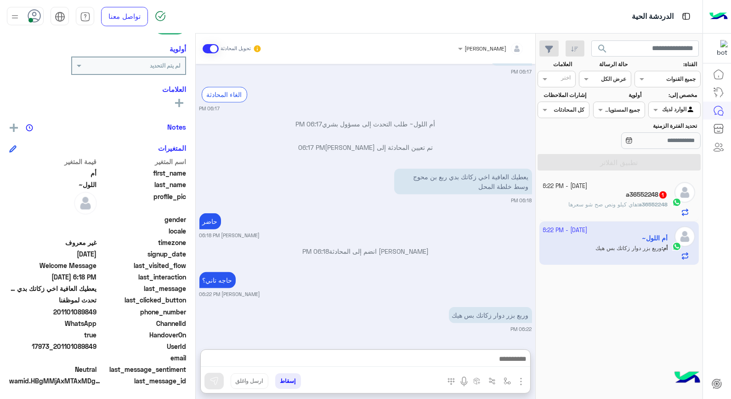
click at [639, 196] on h5 "a36552248 1" at bounding box center [647, 195] width 42 height 8
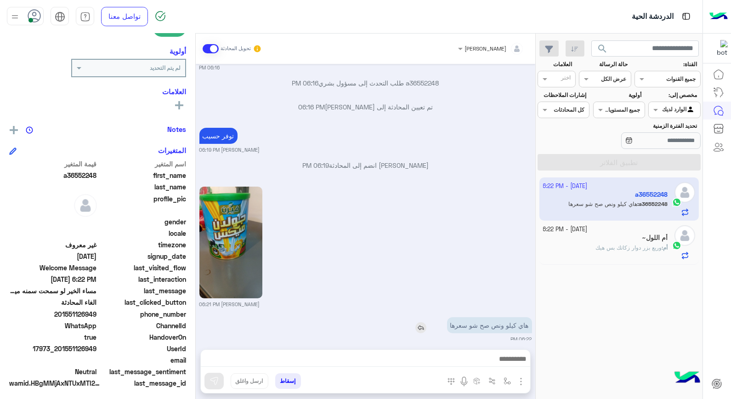
scroll to position [133, 0]
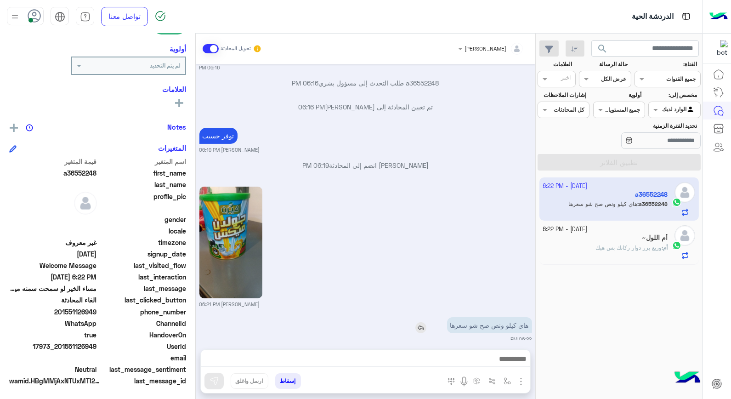
click at [416, 322] on img at bounding box center [420, 327] width 11 height 11
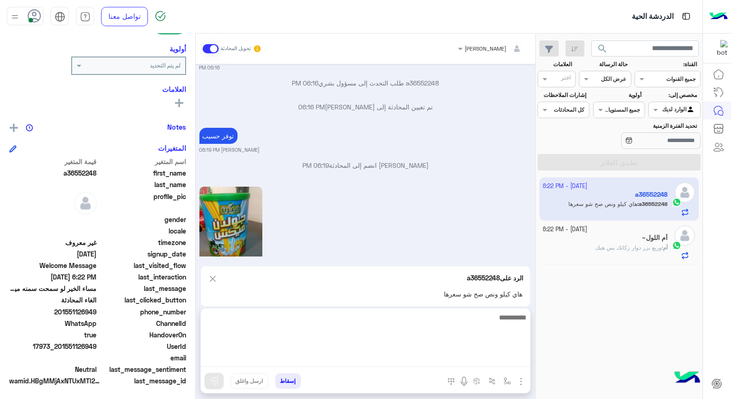
click at [457, 364] on textarea at bounding box center [365, 338] width 329 height 55
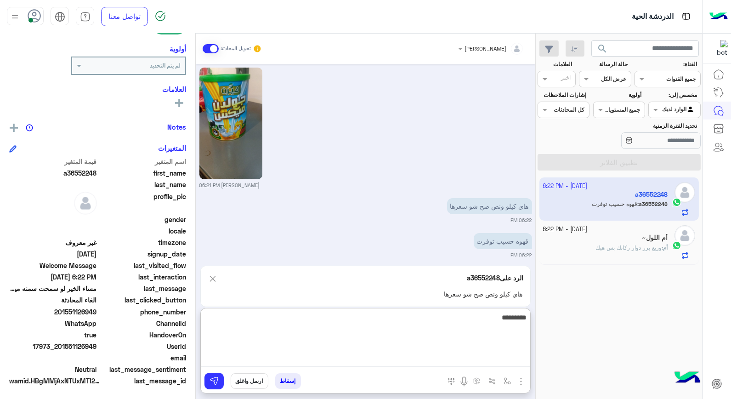
type textarea "**********"
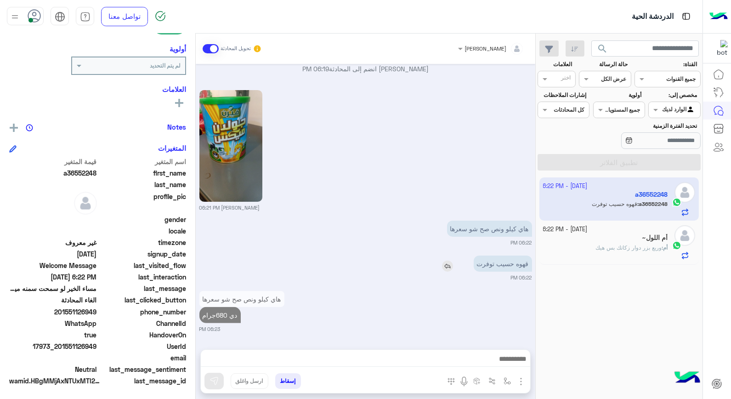
click at [447, 260] on img at bounding box center [447, 265] width 11 height 11
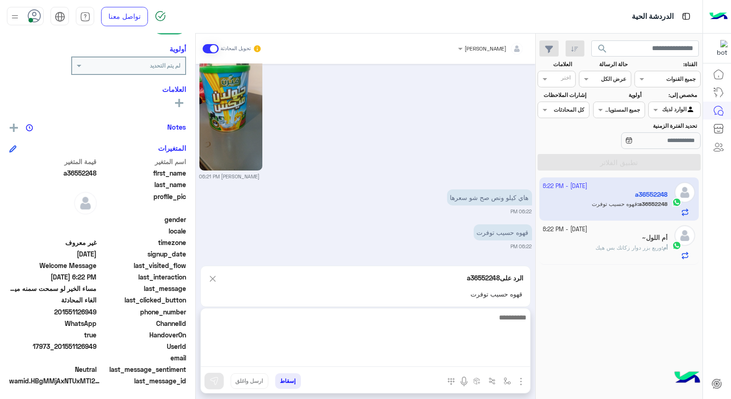
click at [424, 364] on textarea at bounding box center [365, 338] width 329 height 55
type textarea "********"
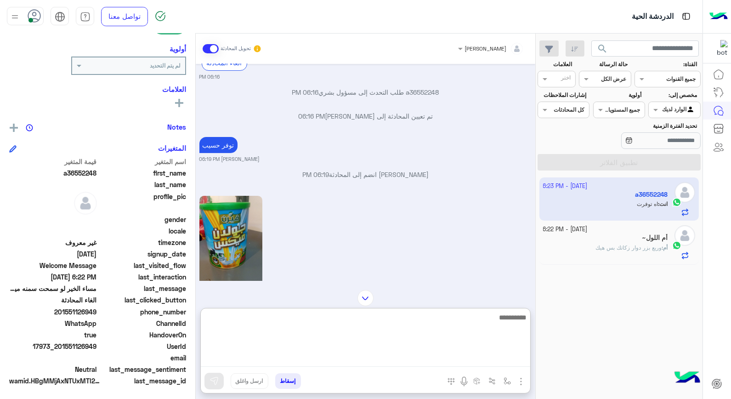
scroll to position [426, 0]
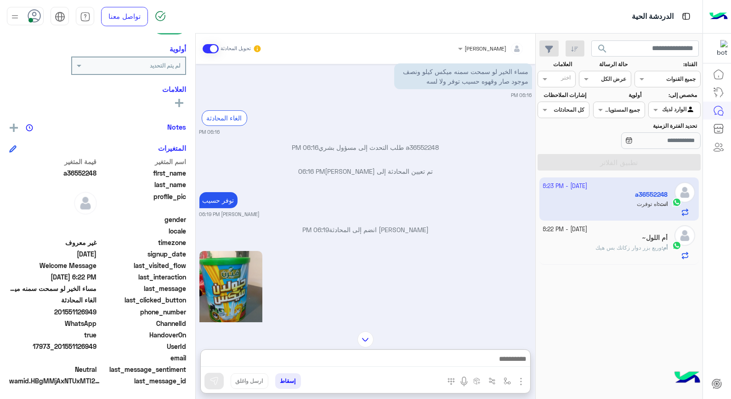
click at [622, 251] on span "وربع بزر دوار زكاتك بس هيك" at bounding box center [628, 247] width 66 height 7
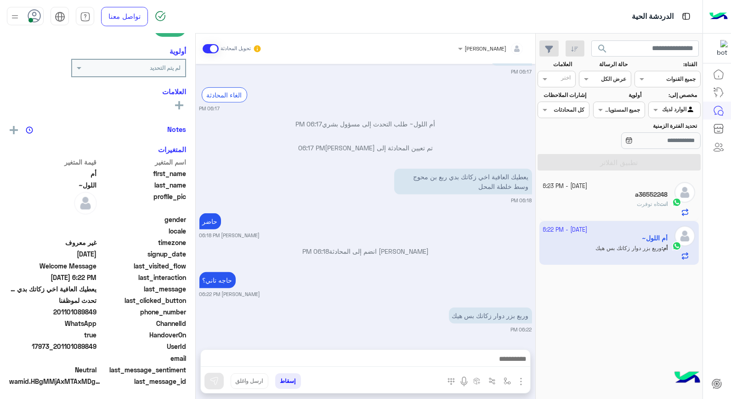
scroll to position [133, 0]
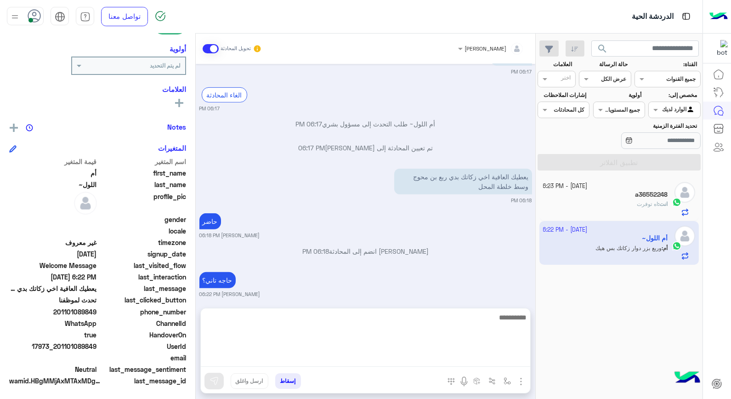
click at [448, 359] on textarea at bounding box center [365, 338] width 329 height 55
type textarea "****"
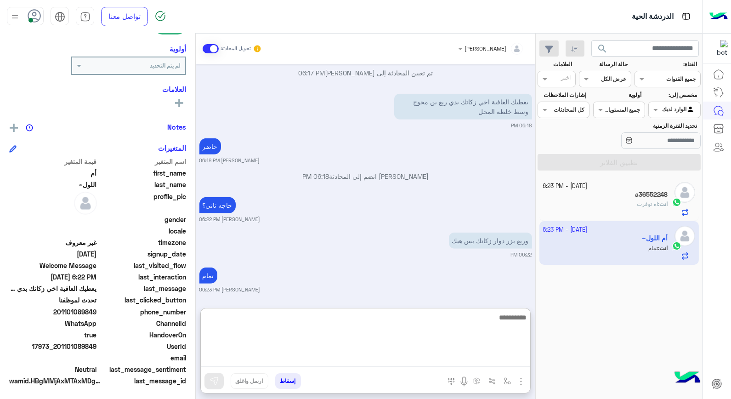
scroll to position [961, 0]
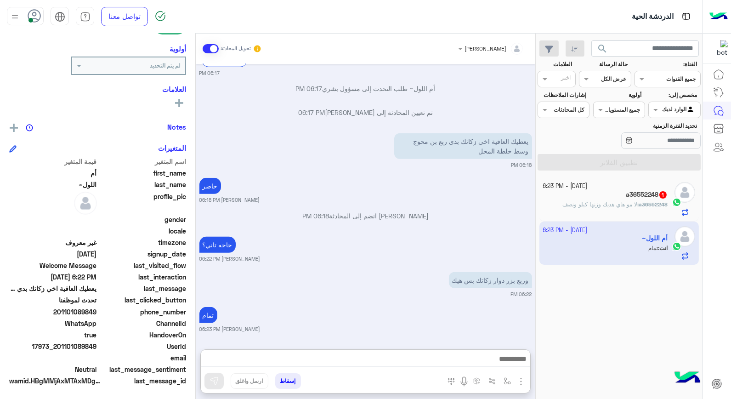
click at [572, 204] on span "لا مو هاي هديك وزنها كيلو ونصف" at bounding box center [599, 204] width 75 height 7
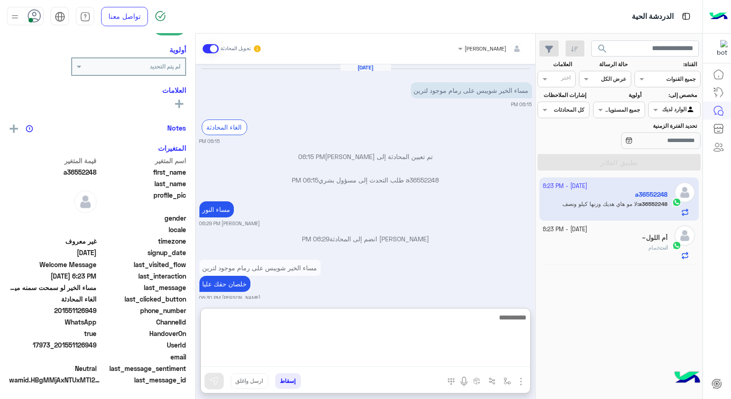
click at [468, 360] on textarea at bounding box center [365, 338] width 329 height 55
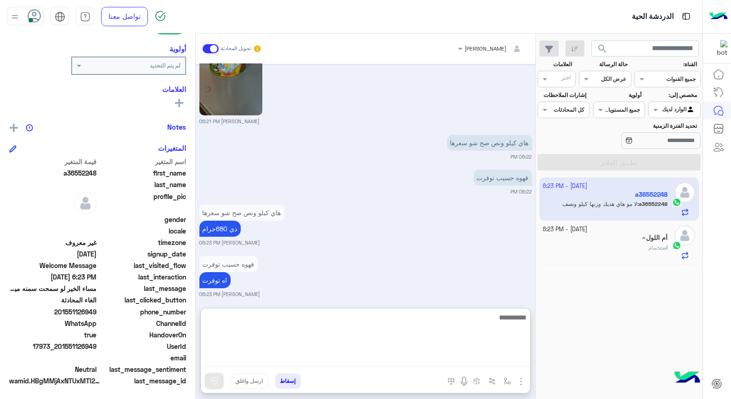
scroll to position [576, 0]
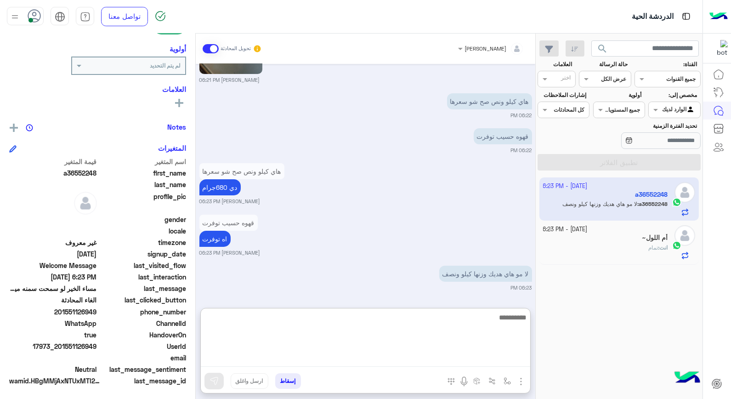
click at [442, 323] on textarea at bounding box center [365, 338] width 329 height 55
type textarea "****"
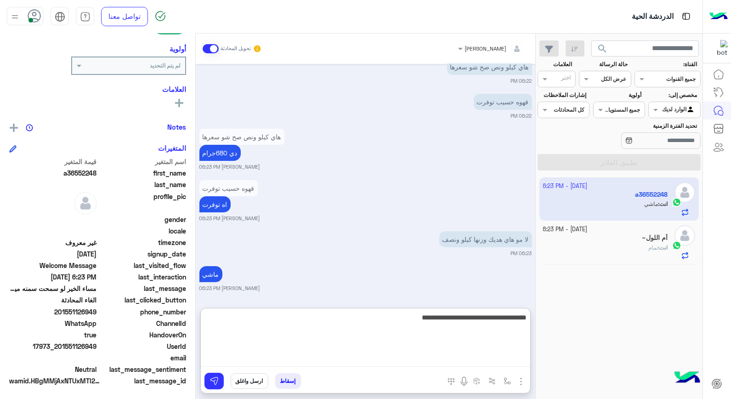
type textarea "**********"
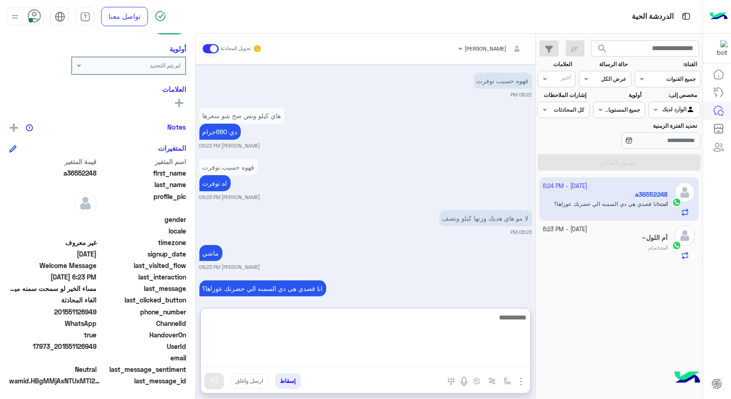
scroll to position [645, 0]
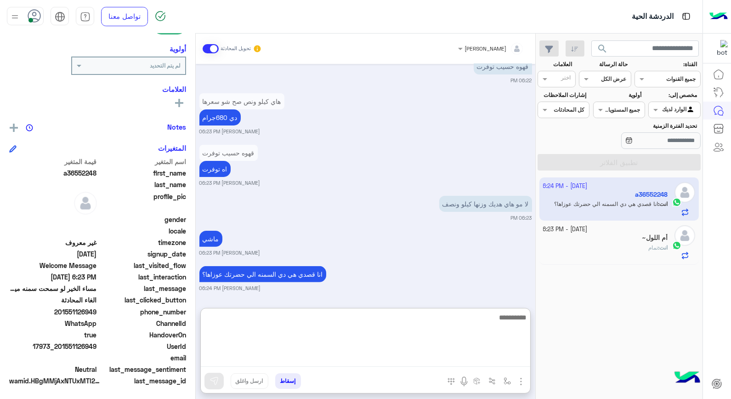
click at [491, 329] on textarea at bounding box center [365, 338] width 329 height 55
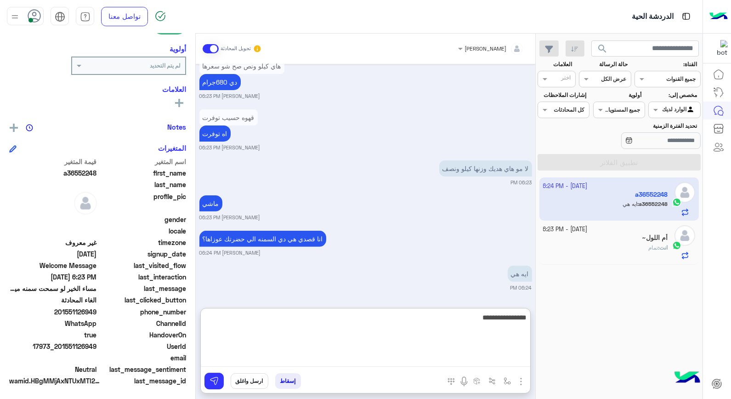
type textarea "**********"
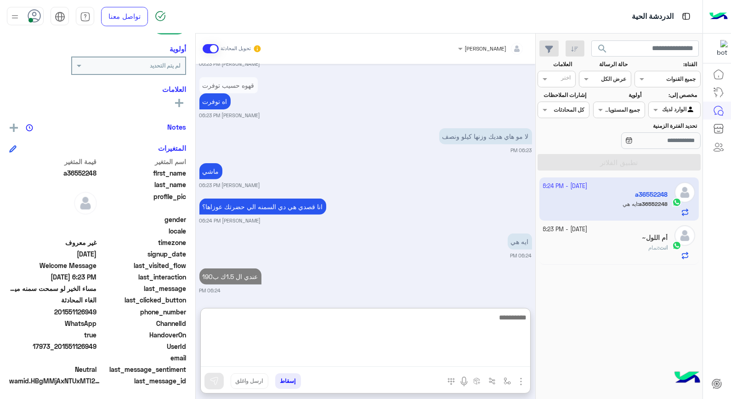
scroll to position [716, 0]
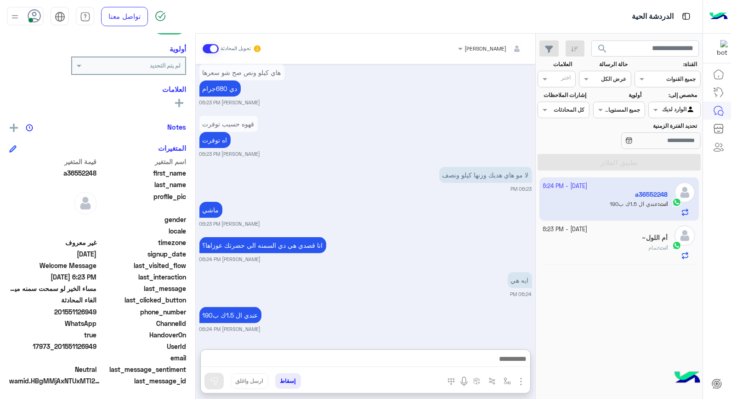
click at [658, 245] on b "انت :" at bounding box center [663, 247] width 10 height 7
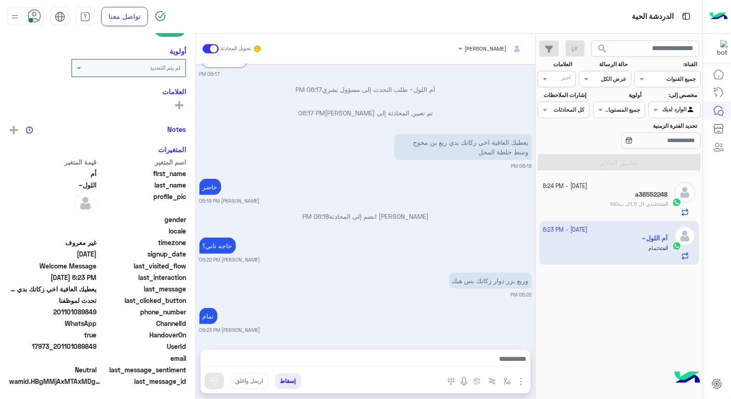
scroll to position [133, 0]
drag, startPoint x: 58, startPoint y: 345, endPoint x: 96, endPoint y: 346, distance: 38.6
click at [96, 346] on span "17973_201101089849" at bounding box center [53, 346] width 88 height 10
copy span "01101089849"
click at [281, 377] on button "إسقاط" at bounding box center [288, 381] width 26 height 16
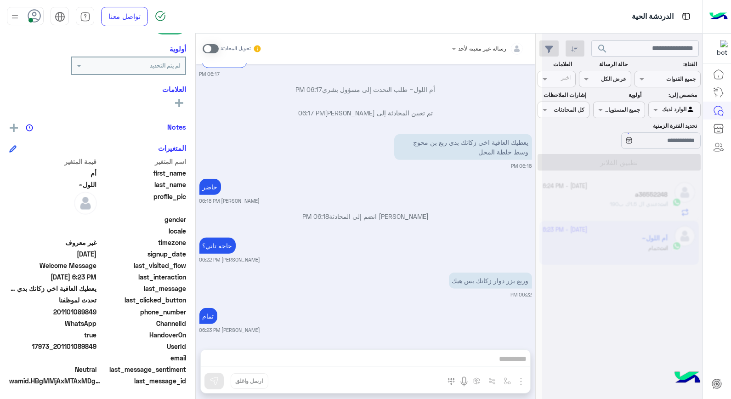
scroll to position [813, 0]
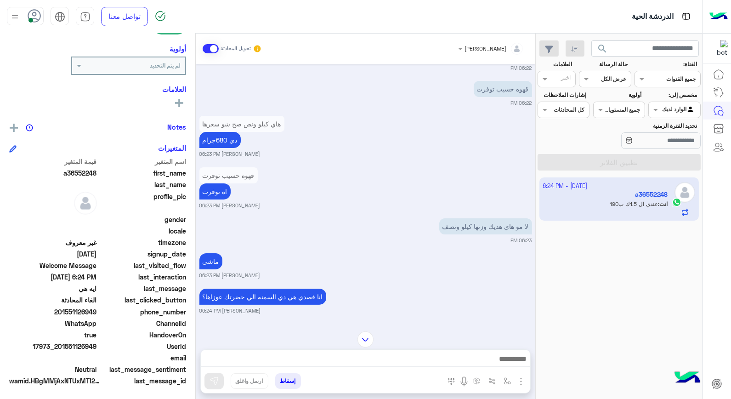
scroll to position [555, 0]
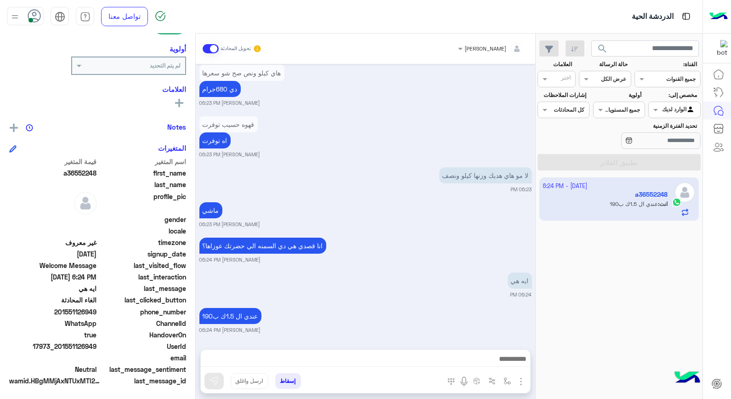
click at [294, 378] on button "إسقاط" at bounding box center [288, 381] width 26 height 16
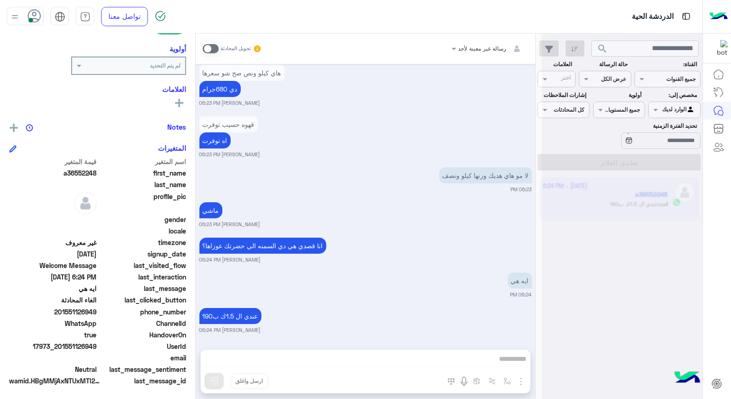
scroll to position [579, 0]
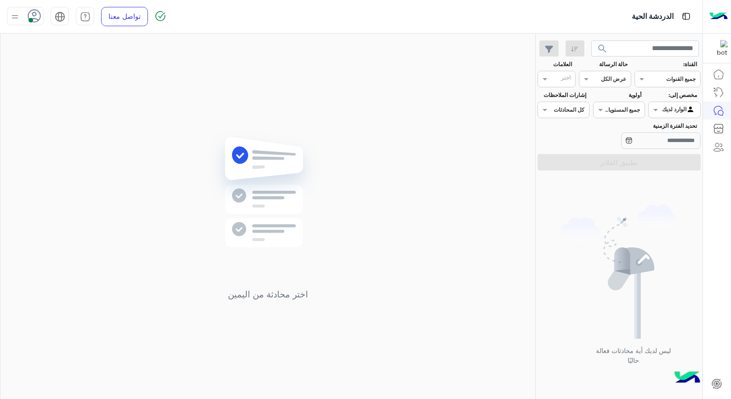
click at [35, 17] on icon at bounding box center [35, 16] width 14 height 14
click at [87, 92] on span "وقت الراحة" at bounding box center [95, 90] width 32 height 10
click at [363, 146] on div "اختر محادثة من اليمين" at bounding box center [267, 218] width 535 height 369
click at [37, 19] on use at bounding box center [34, 15] width 13 height 13
click at [83, 73] on label "متصل" at bounding box center [64, 70] width 100 height 17
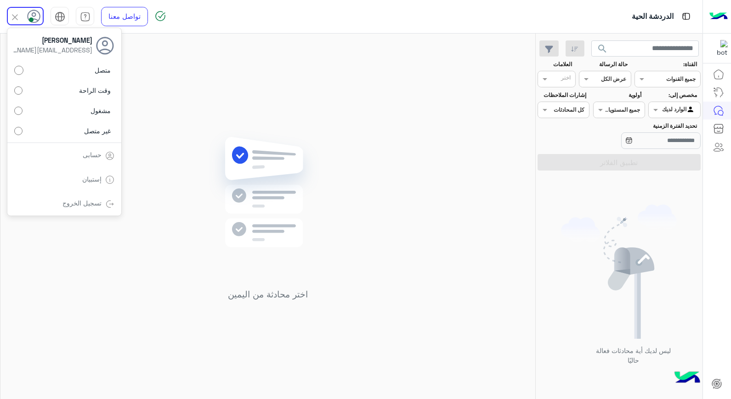
click at [359, 135] on div "اختر محادثة من اليمين" at bounding box center [267, 218] width 535 height 369
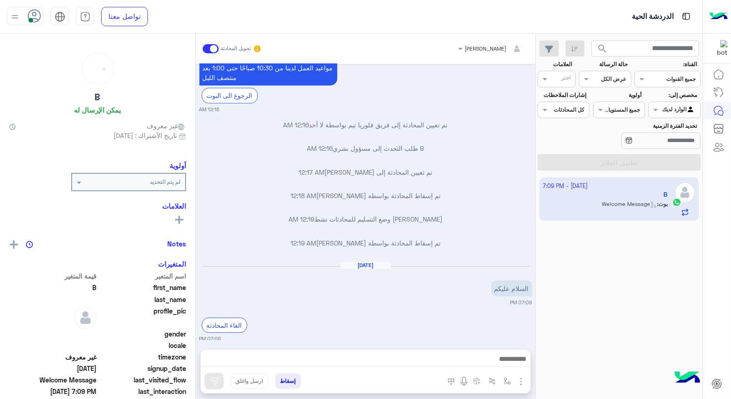
scroll to position [667, 0]
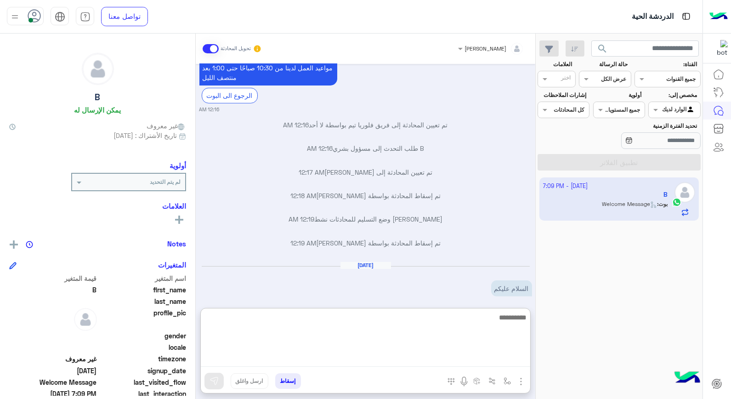
click at [505, 356] on textarea at bounding box center [365, 338] width 329 height 55
type textarea "**********"
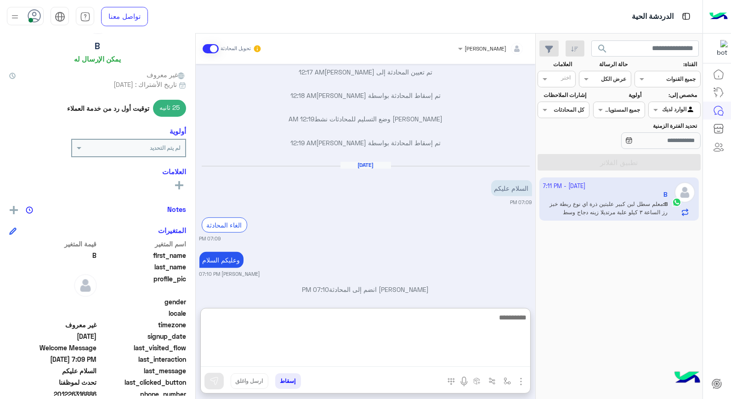
scroll to position [851, 0]
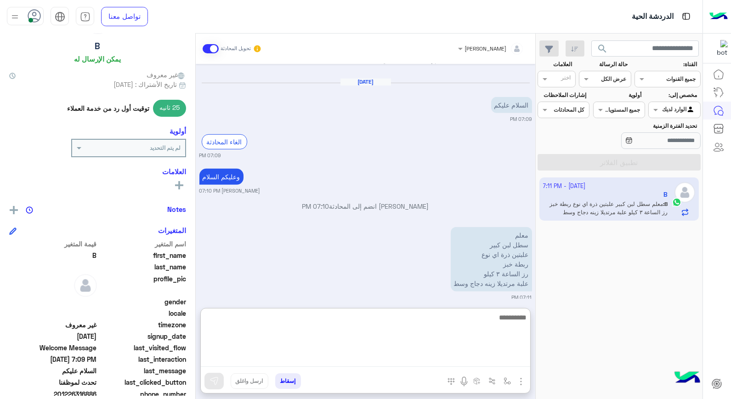
click at [462, 319] on textarea at bounding box center [365, 338] width 329 height 55
click at [511, 331] on textarea at bounding box center [365, 338] width 329 height 55
type textarea "**********"
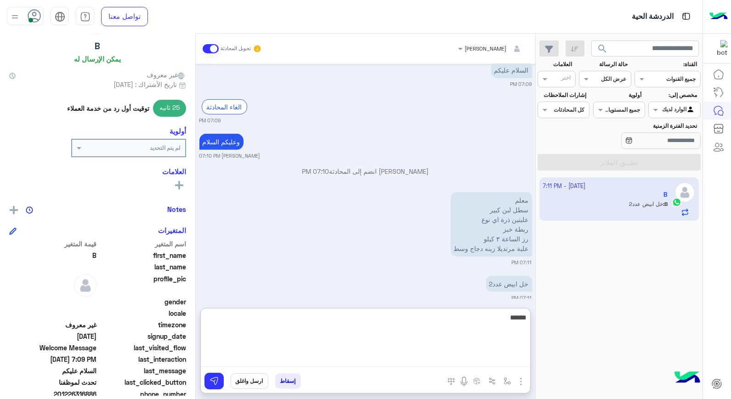
scroll to position [920, 0]
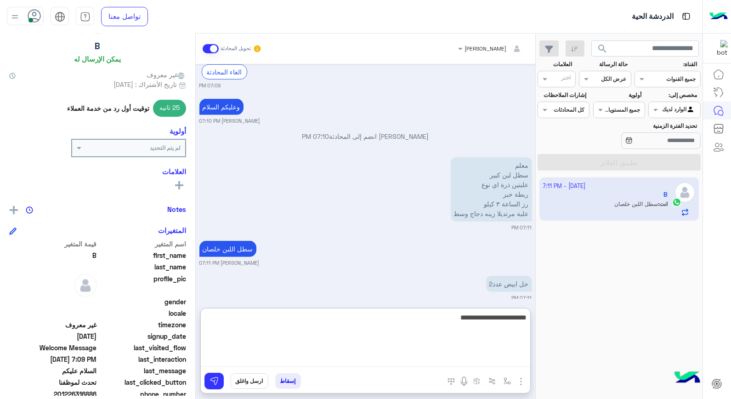
type textarea "**********"
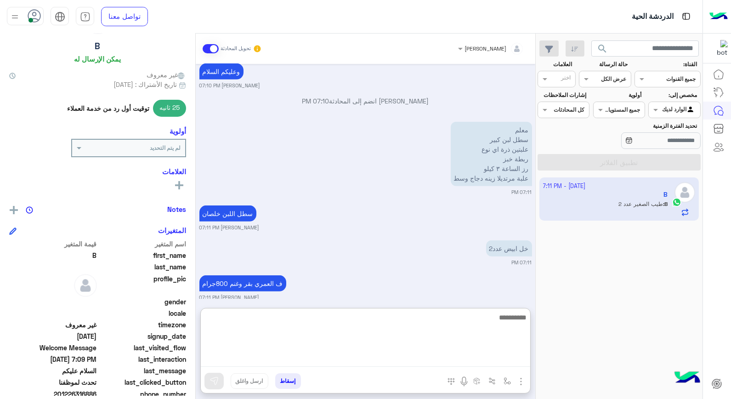
scroll to position [1007, 0]
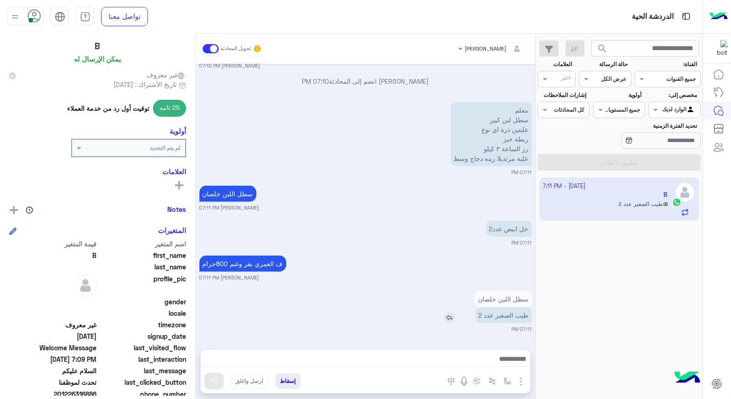
click at [452, 312] on img at bounding box center [449, 317] width 11 height 11
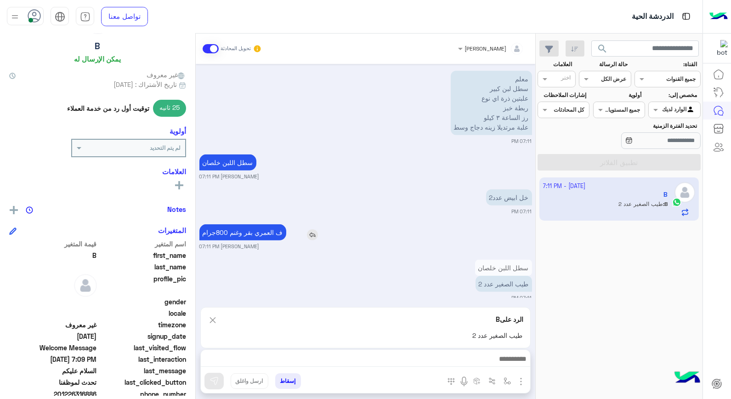
click at [313, 229] on img at bounding box center [312, 234] width 11 height 11
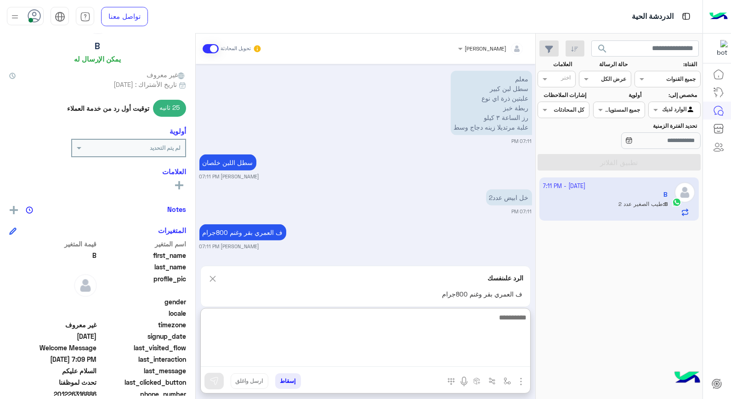
click at [465, 356] on textarea at bounding box center [365, 338] width 329 height 55
type textarea "*"
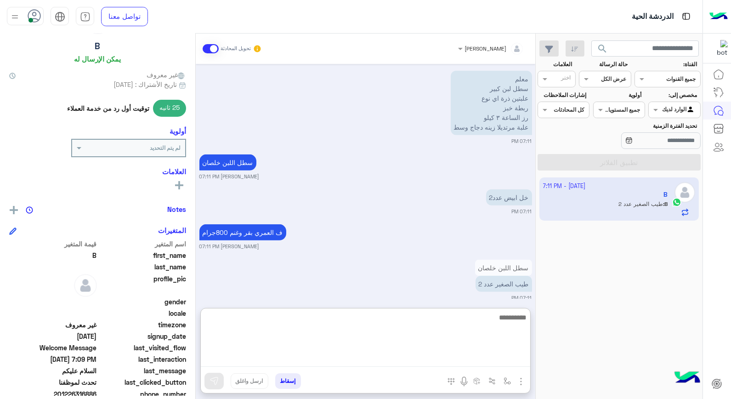
scroll to position [1058, 0]
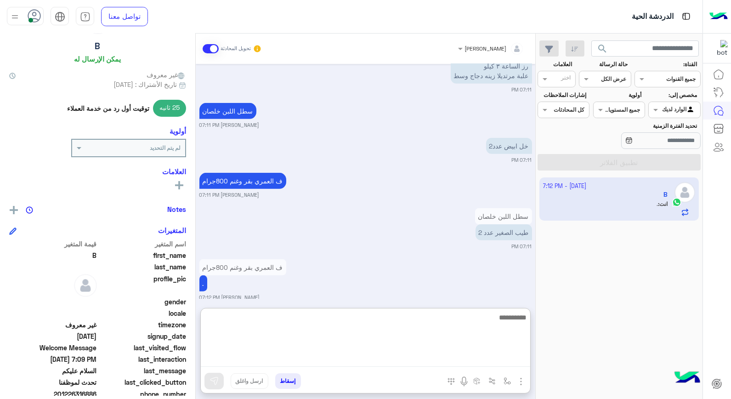
click at [494, 326] on textarea at bounding box center [365, 338] width 329 height 55
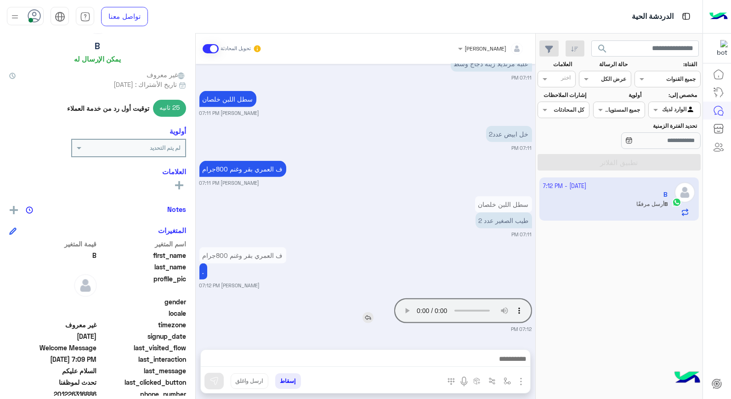
scroll to position [1060, 0]
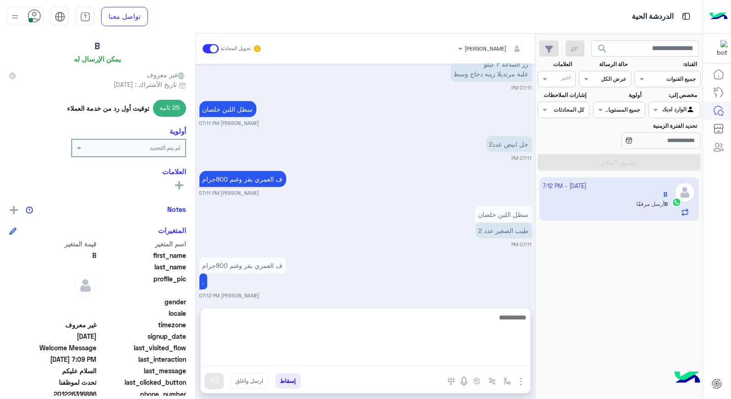
click at [363, 361] on textarea at bounding box center [365, 338] width 329 height 55
type textarea "****"
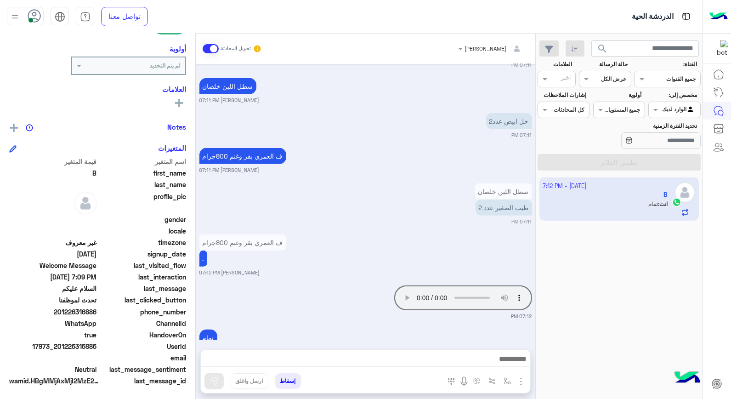
scroll to position [1096, 0]
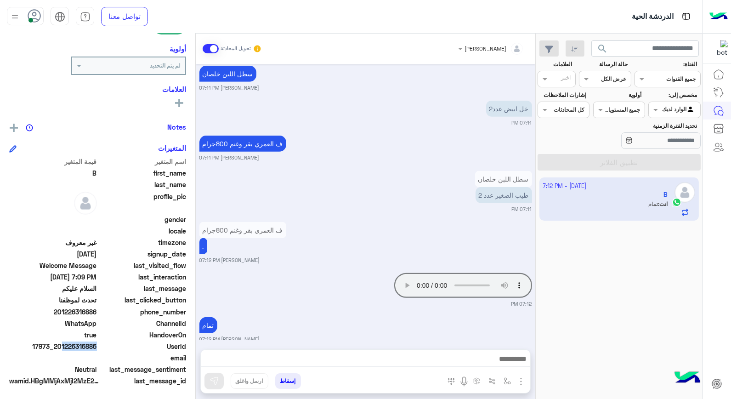
drag, startPoint x: 60, startPoint y: 345, endPoint x: 120, endPoint y: 357, distance: 61.9
click at [120, 357] on div "اسم المتغير قيمة المتغير first_name B last_name profile_pic gender locale timez…" at bounding box center [97, 272] width 177 height 231
copy span "01226316886"
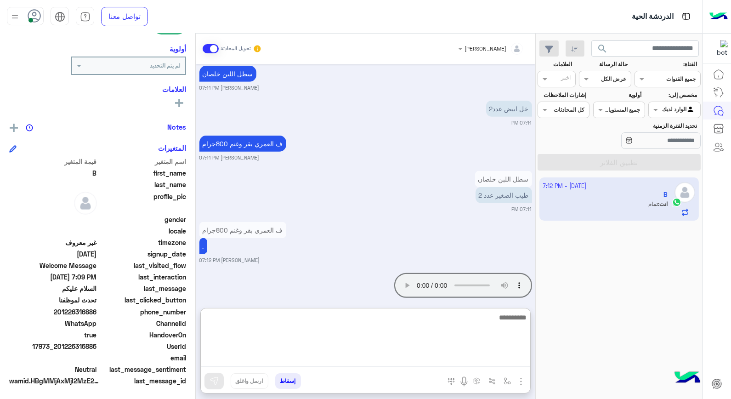
click at [457, 356] on textarea at bounding box center [365, 338] width 329 height 55
type textarea "**********"
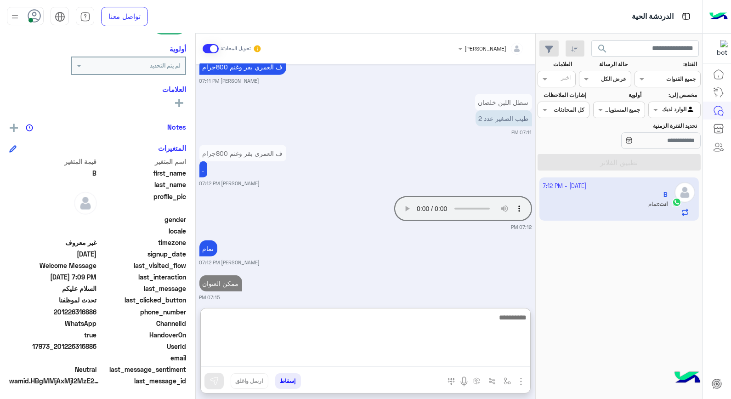
click at [352, 325] on textarea at bounding box center [365, 338] width 329 height 55
type textarea "**********"
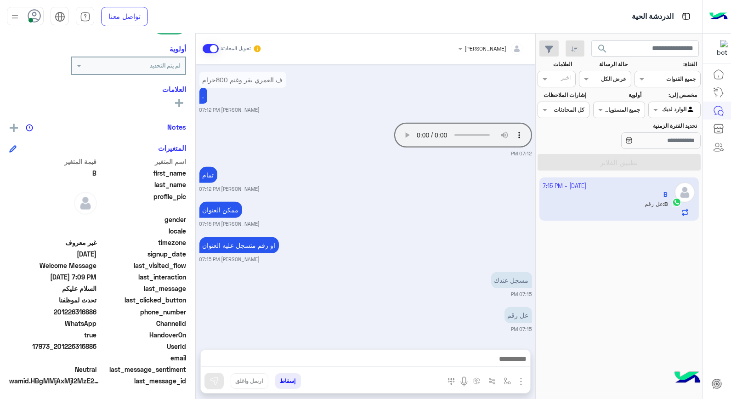
scroll to position [1236, 0]
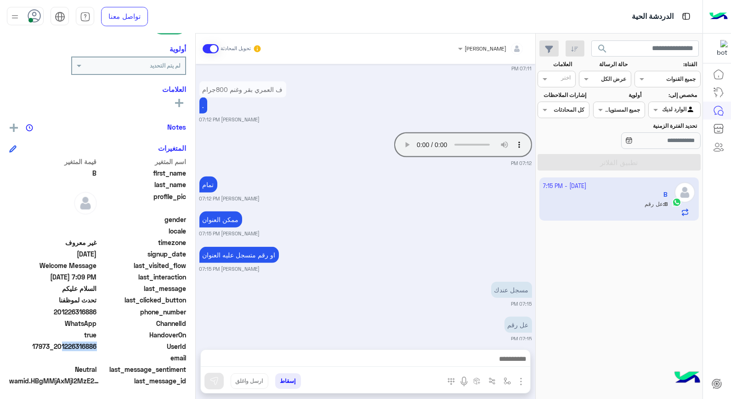
drag, startPoint x: 58, startPoint y: 344, endPoint x: 129, endPoint y: 360, distance: 72.9
click at [129, 360] on div "اسم المتغير قيمة المتغير first_name B last_name profile_pic gender locale timez…" at bounding box center [97, 272] width 177 height 231
drag, startPoint x: 129, startPoint y: 360, endPoint x: 130, endPoint y: 348, distance: 12.0
click at [129, 348] on span "UserId" at bounding box center [143, 346] width 88 height 10
click at [524, 380] on img "button" at bounding box center [520, 381] width 11 height 11
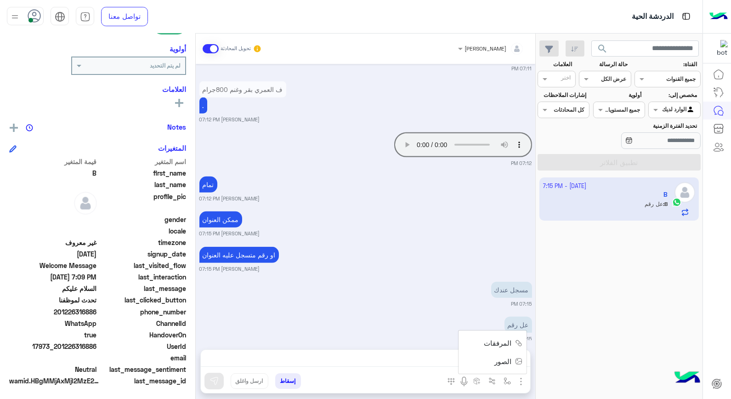
click at [506, 363] on span "الصور" at bounding box center [503, 361] width 17 height 11
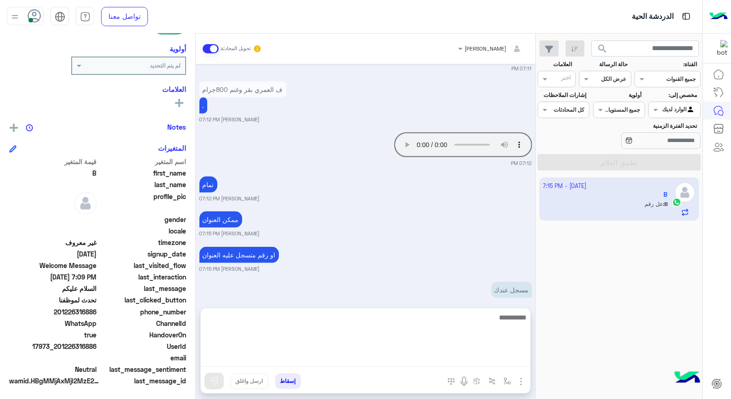
click at [510, 364] on textarea at bounding box center [365, 338] width 329 height 55
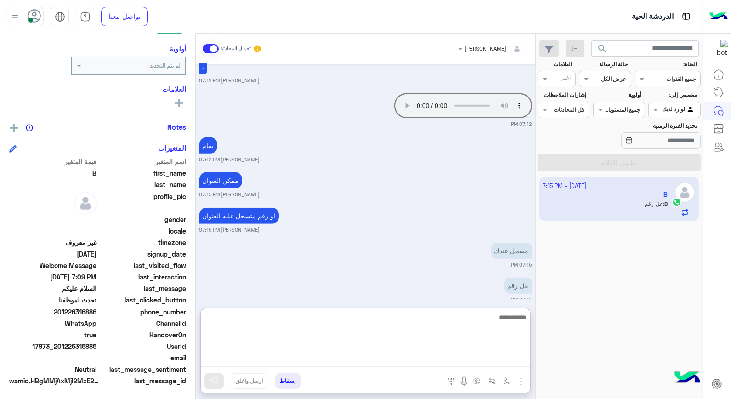
scroll to position [1277, 0]
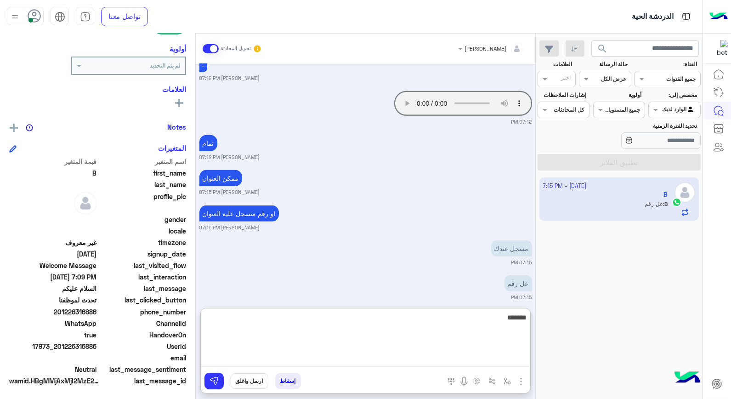
type textarea "********"
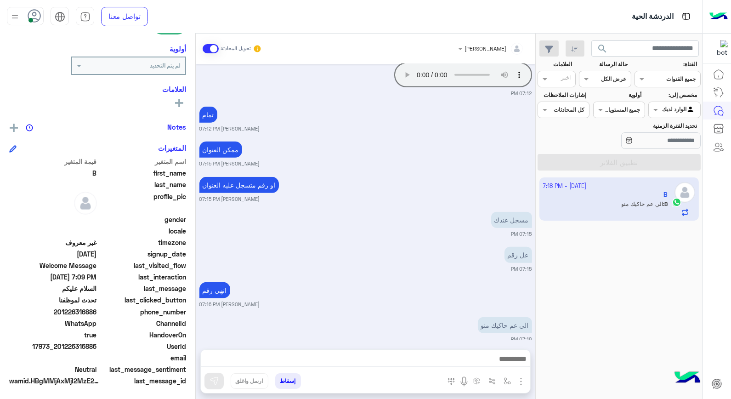
scroll to position [1341, 0]
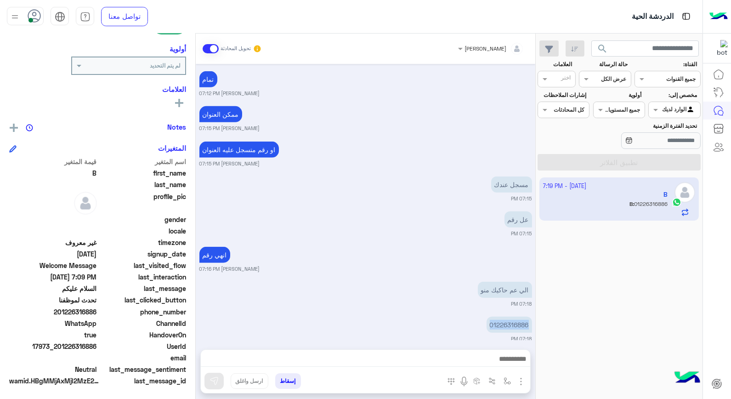
drag, startPoint x: 487, startPoint y: 315, endPoint x: 532, endPoint y: 316, distance: 45.0
click at [532, 316] on div "[DATE] السلام عليكم 12:13 AM أهلاً وسهلاً B في [GEOGRAPHIC_DATA] ماركت 🌸 أنا مو…" at bounding box center [365, 202] width 339 height 276
copy p "01226316886"
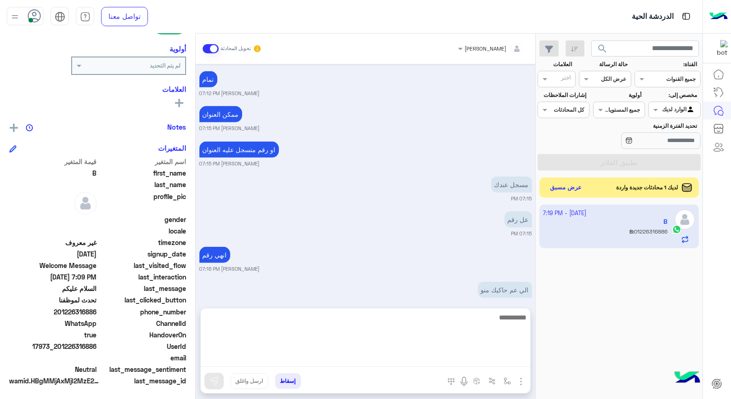
click at [378, 358] on textarea at bounding box center [365, 338] width 329 height 55
type textarea "****"
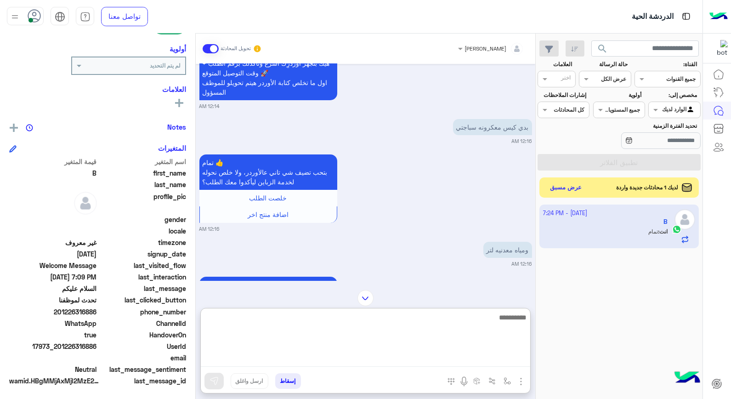
scroll to position [1773, 0]
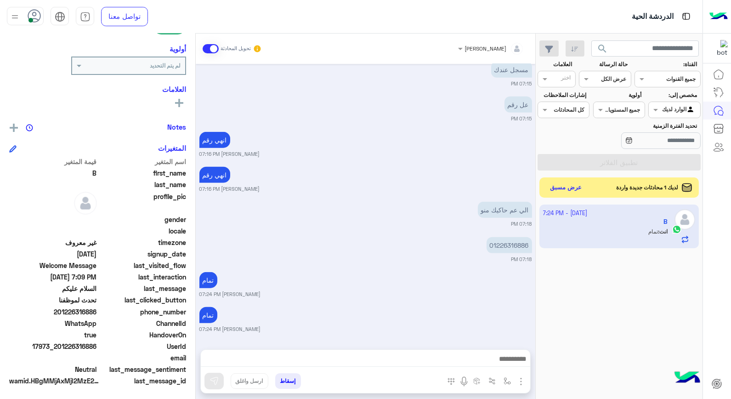
click at [287, 382] on button "إسقاط" at bounding box center [288, 381] width 26 height 16
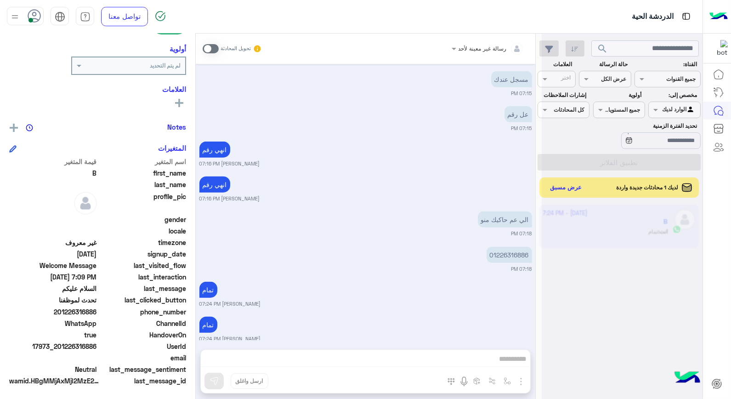
scroll to position [1755, 0]
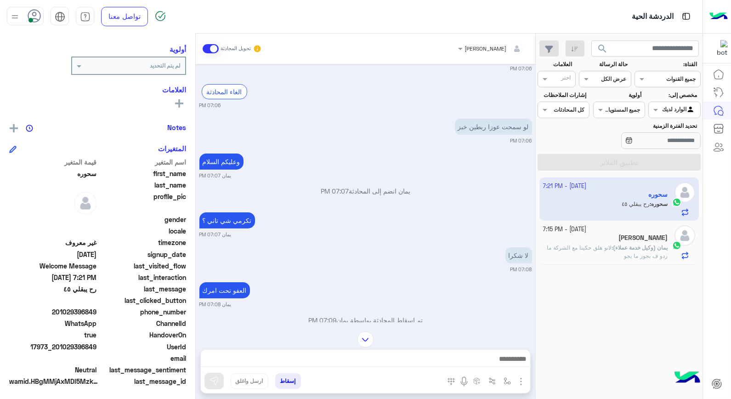
scroll to position [403, 0]
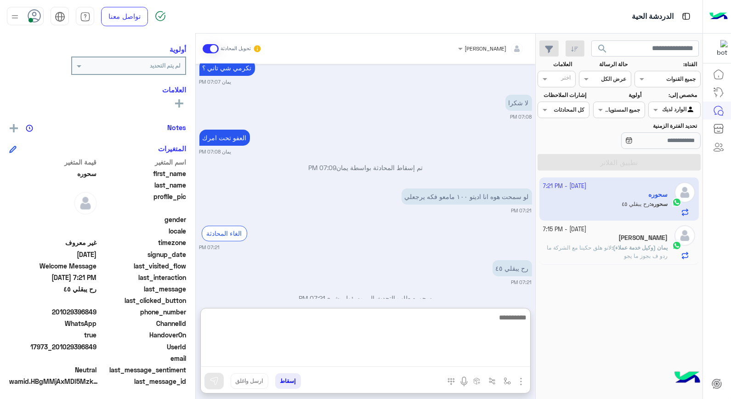
click at [512, 359] on textarea at bounding box center [365, 338] width 329 height 55
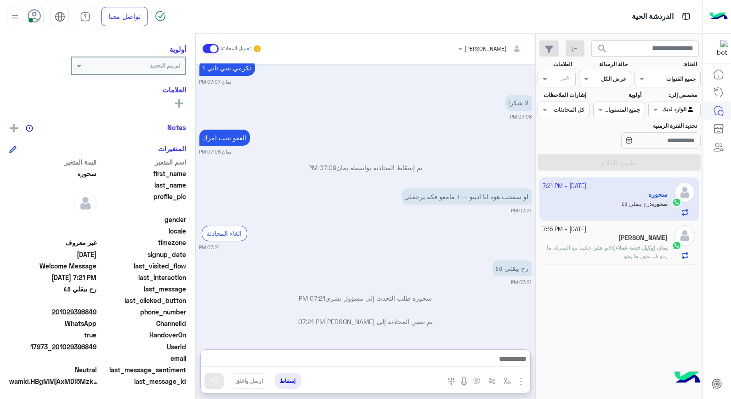
click at [490, 50] on div at bounding box center [490, 47] width 75 height 9
click at [479, 73] on div "يمان" at bounding box center [482, 76] width 73 height 16
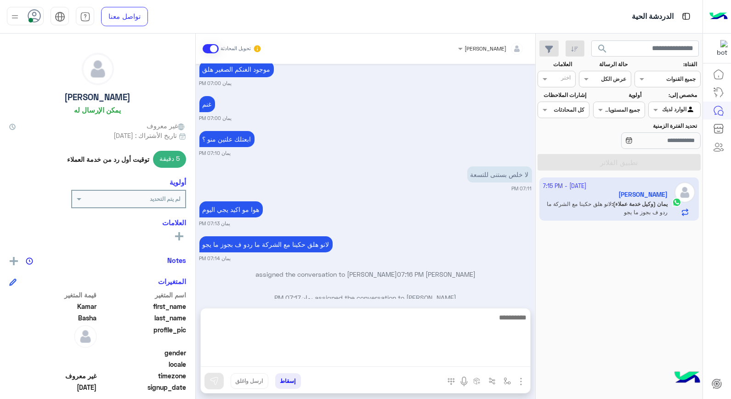
click at [461, 361] on textarea at bounding box center [365, 338] width 329 height 55
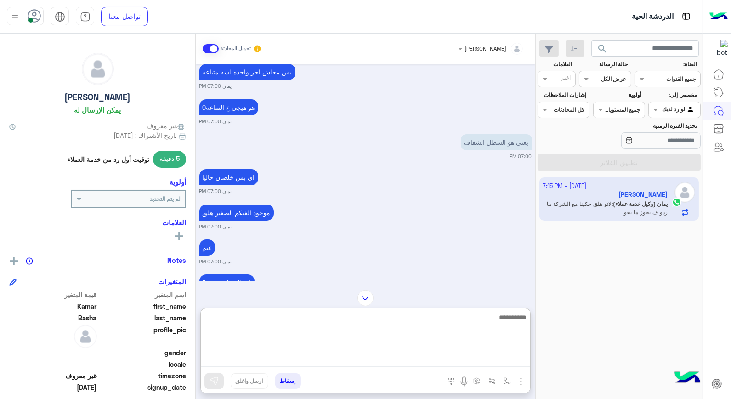
scroll to position [443, 0]
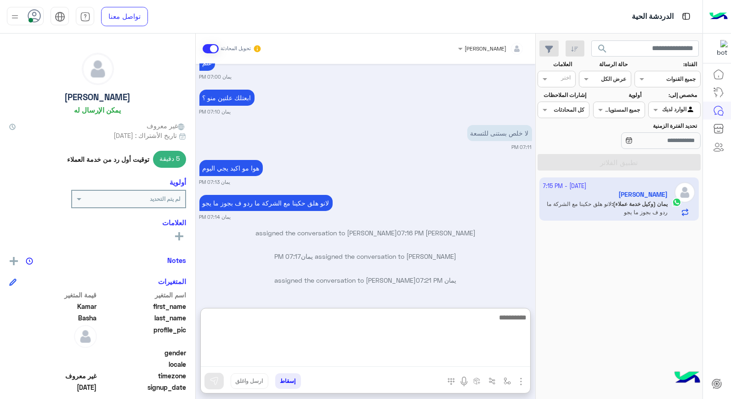
click at [383, 315] on textarea at bounding box center [365, 338] width 329 height 55
click at [384, 317] on textarea at bounding box center [365, 338] width 329 height 55
click at [384, 318] on textarea at bounding box center [365, 338] width 329 height 55
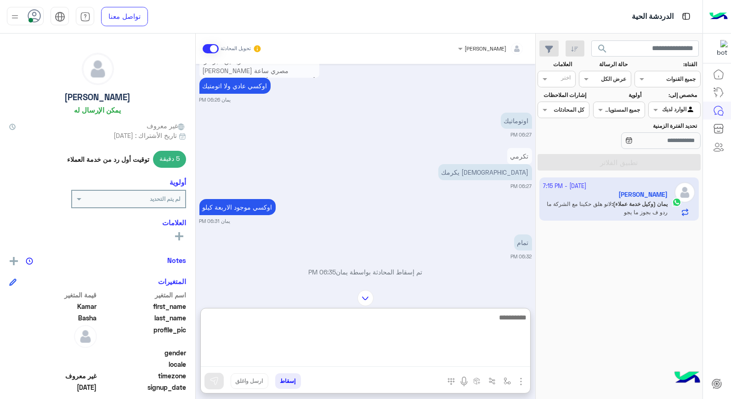
scroll to position [630, 0]
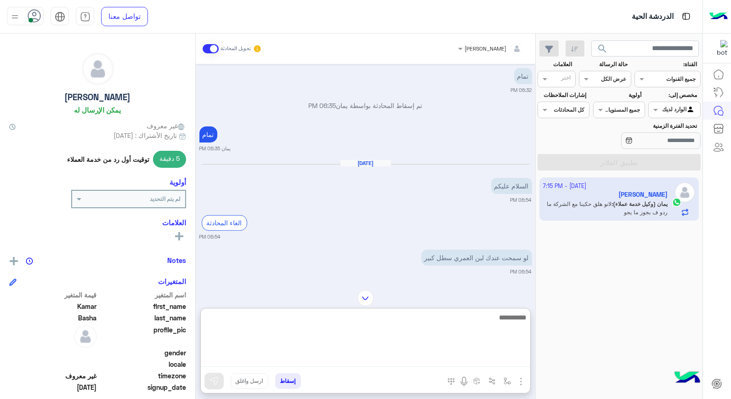
click at [494, 318] on textarea at bounding box center [365, 338] width 329 height 55
click at [497, 323] on textarea at bounding box center [365, 338] width 329 height 55
type textarea "**********"
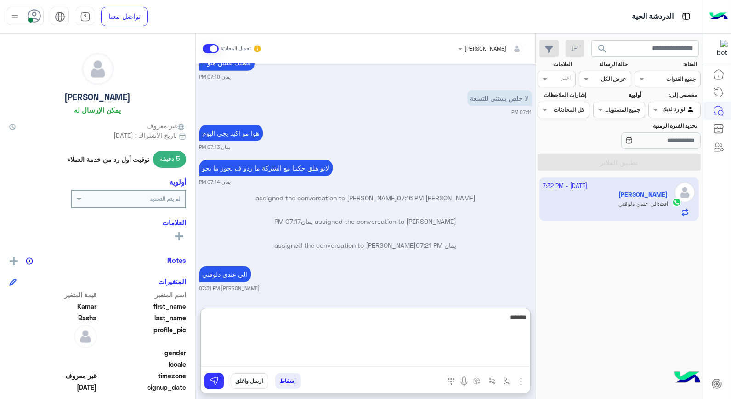
scroll to position [1153, 0]
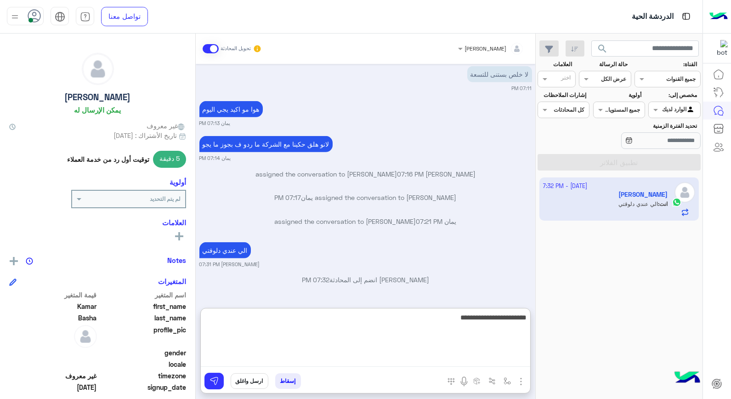
type textarea "**********"
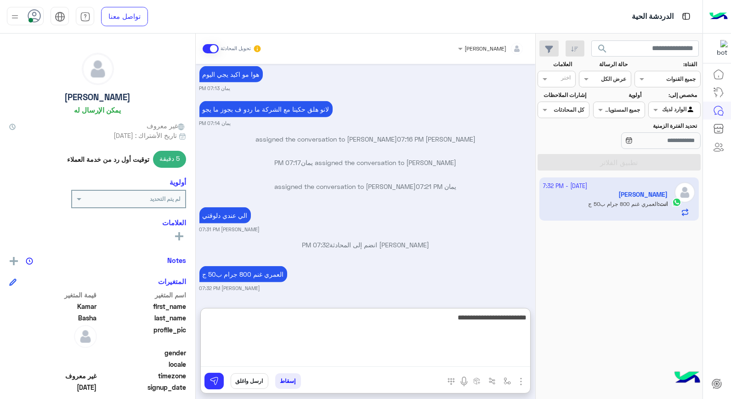
type textarea "**********"
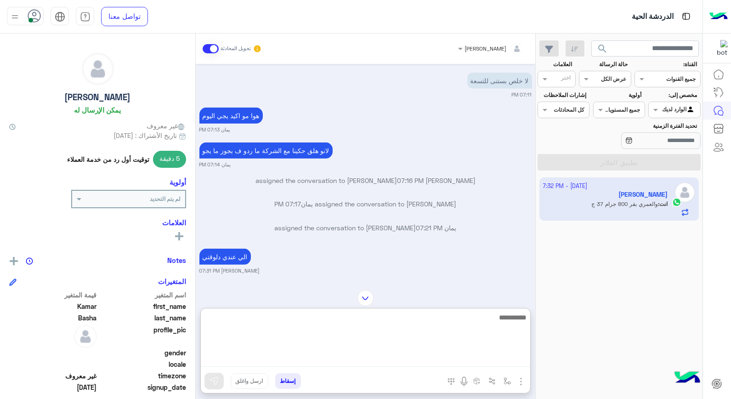
scroll to position [1223, 0]
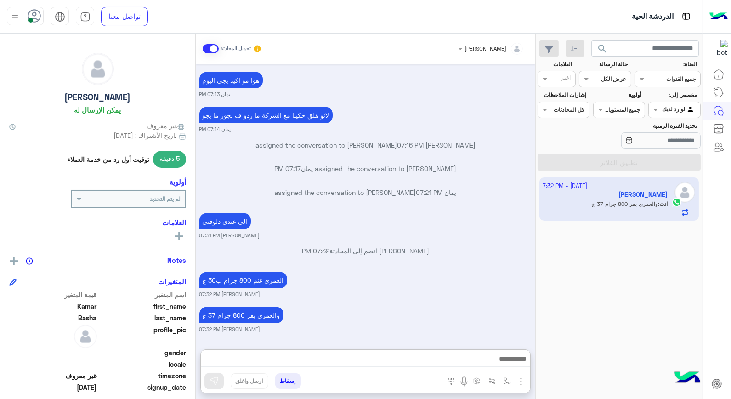
click at [289, 380] on button "إسقاط" at bounding box center [288, 381] width 26 height 16
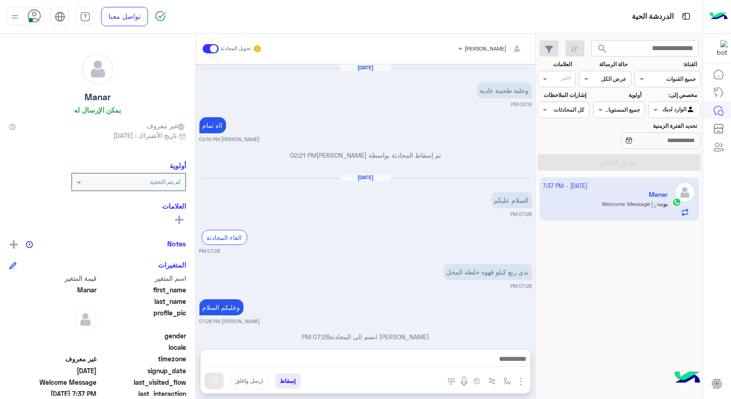
scroll to position [459, 0]
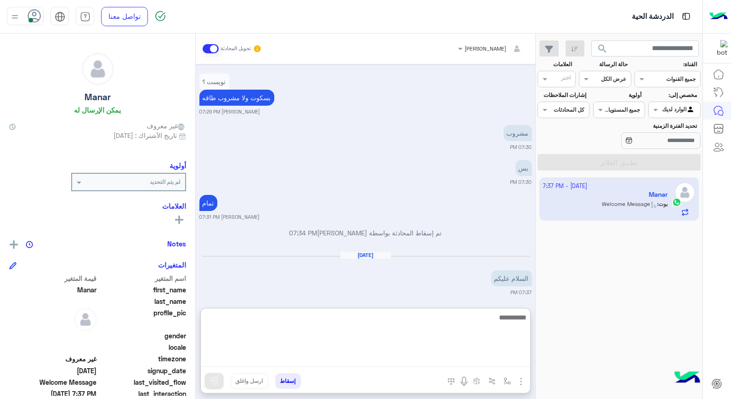
click at [281, 359] on textarea at bounding box center [365, 338] width 329 height 55
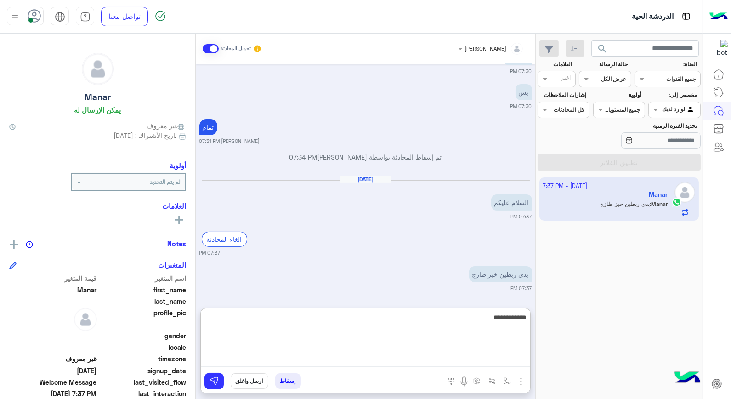
type textarea "**********"
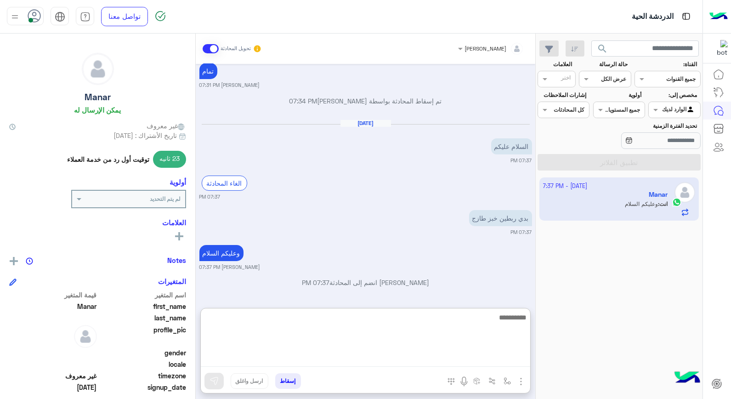
scroll to position [594, 0]
click at [480, 319] on textarea at bounding box center [365, 338] width 329 height 55
type textarea "*******"
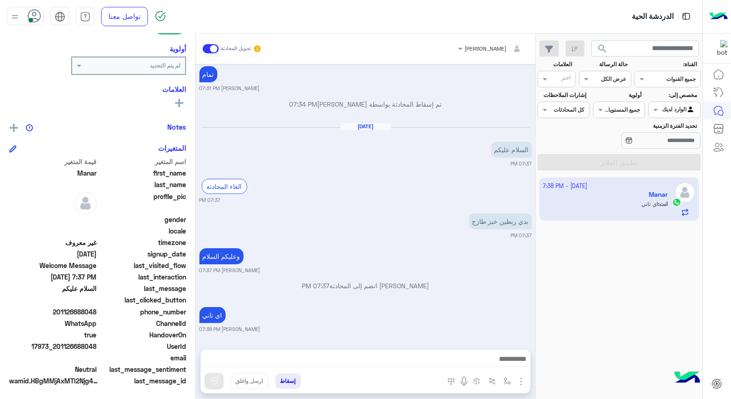
scroll to position [588, 0]
drag, startPoint x: 58, startPoint y: 344, endPoint x: 98, endPoint y: 344, distance: 39.5
click at [97, 344] on span "17973_201126688048" at bounding box center [53, 346] width 88 height 10
copy span "01126688048"
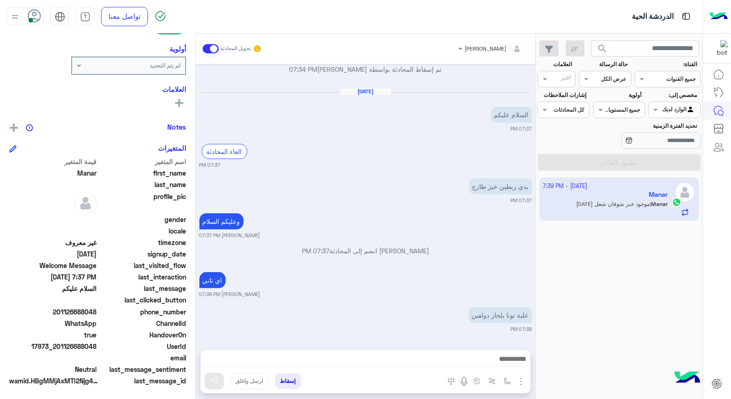
scroll to position [658, 0]
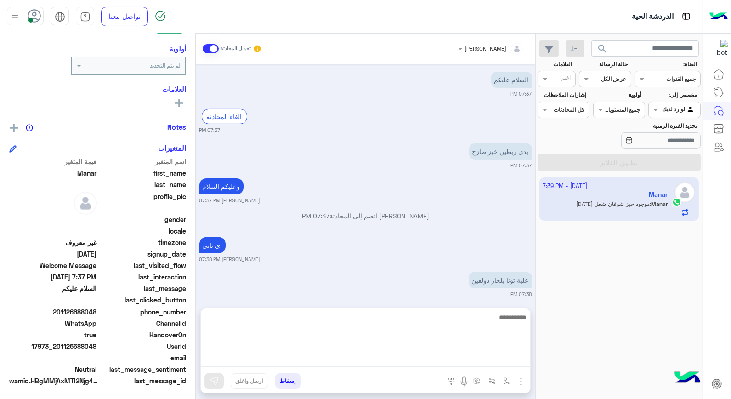
click at [497, 361] on textarea at bounding box center [365, 338] width 329 height 55
click at [506, 332] on textarea at bounding box center [365, 338] width 329 height 55
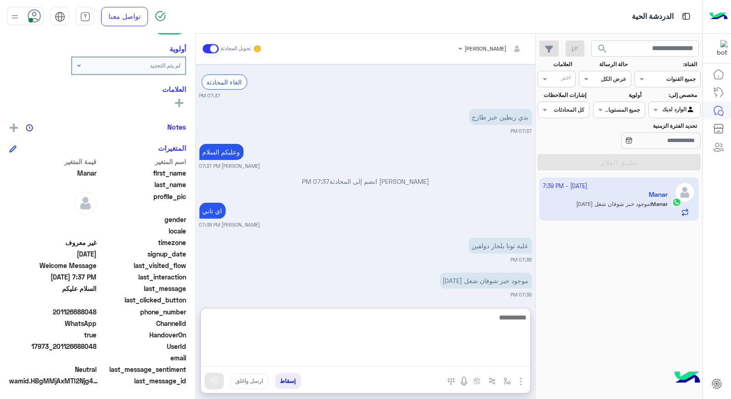
scroll to position [699, 0]
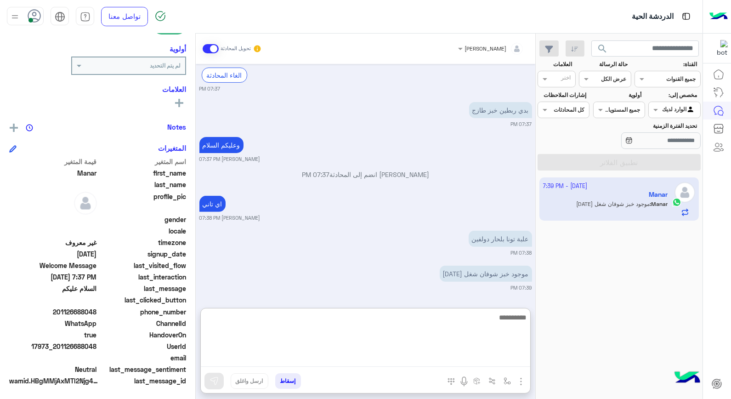
click at [513, 321] on textarea at bounding box center [365, 338] width 329 height 55
type textarea "**********"
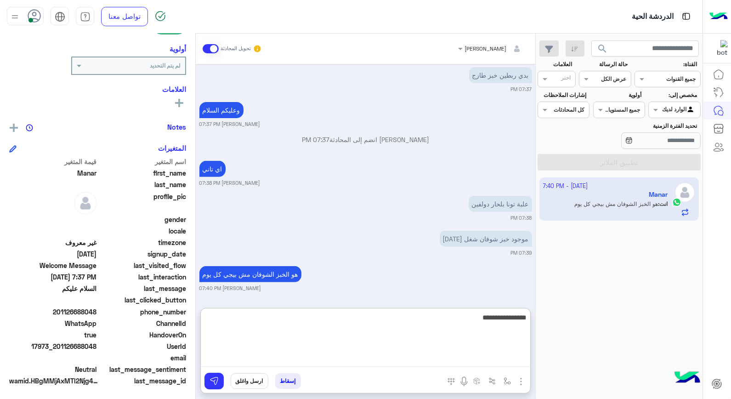
type textarea "**********"
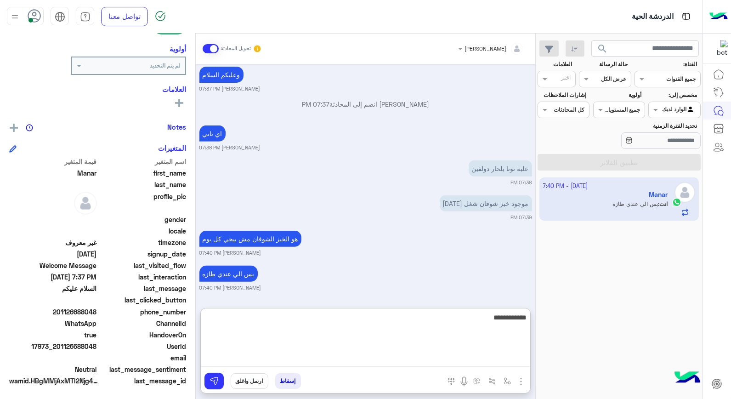
type textarea "**********"
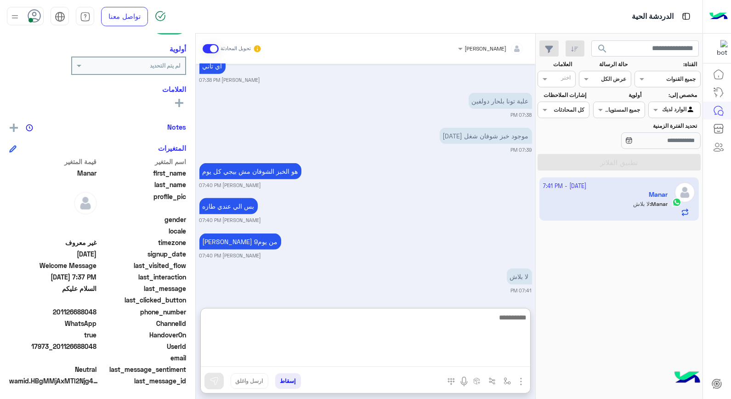
scroll to position [839, 0]
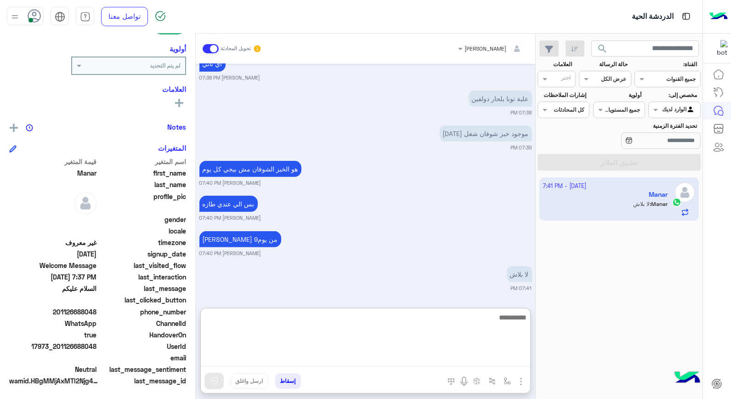
click at [513, 319] on textarea at bounding box center [365, 338] width 329 height 55
type textarea "****"
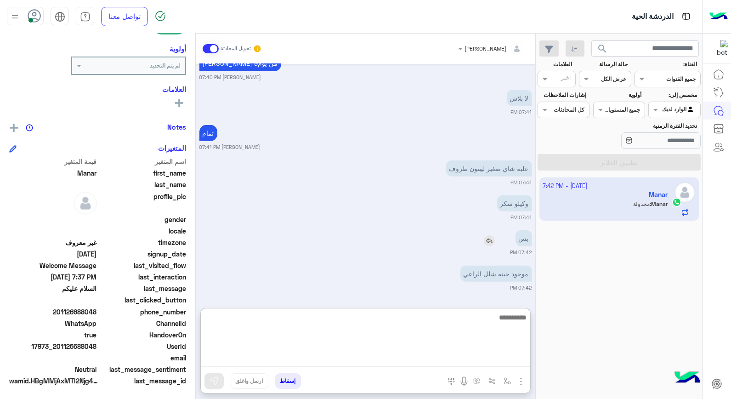
scroll to position [1050, 0]
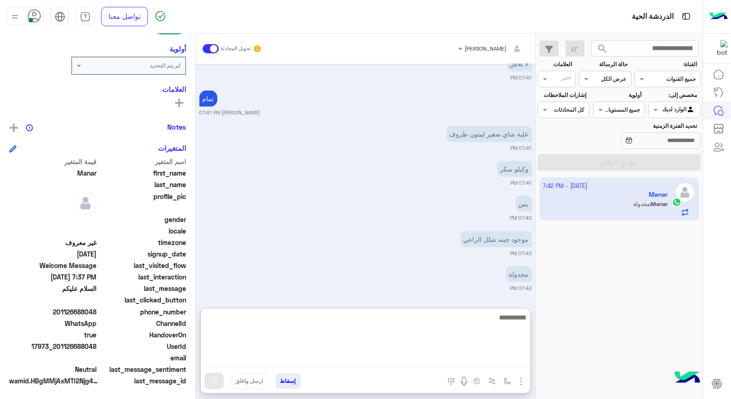
click at [501, 323] on textarea at bounding box center [365, 338] width 329 height 55
type textarea "**********"
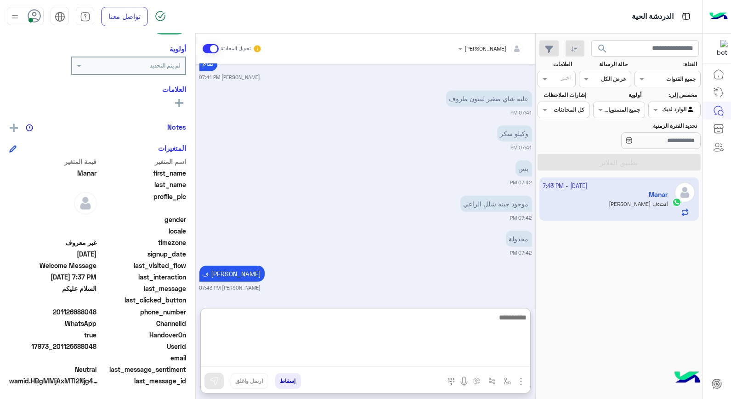
scroll to position [1136, 0]
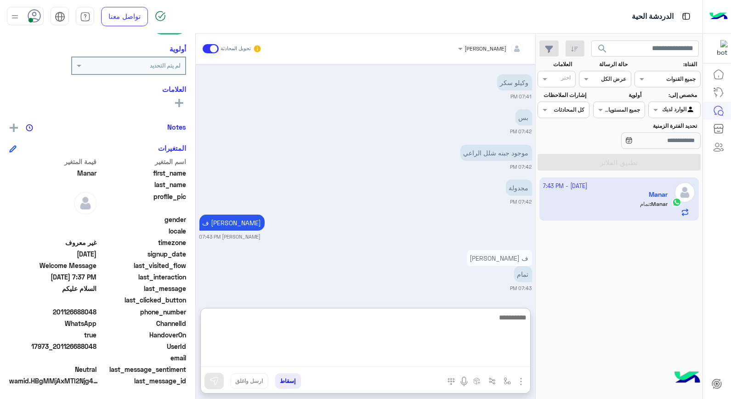
click at [447, 314] on textarea at bounding box center [365, 338] width 329 height 55
type textarea "*********"
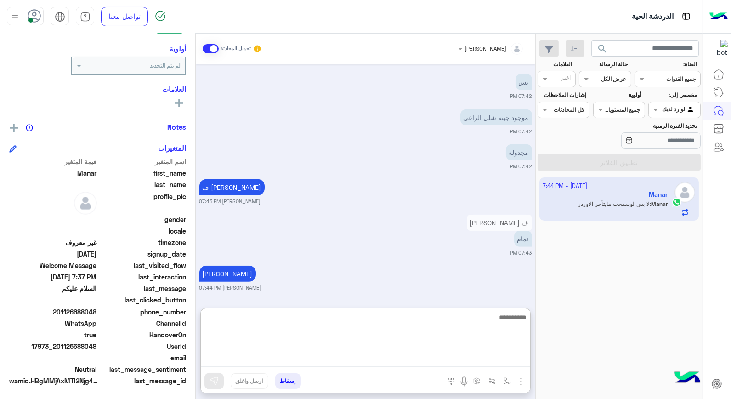
scroll to position [1206, 0]
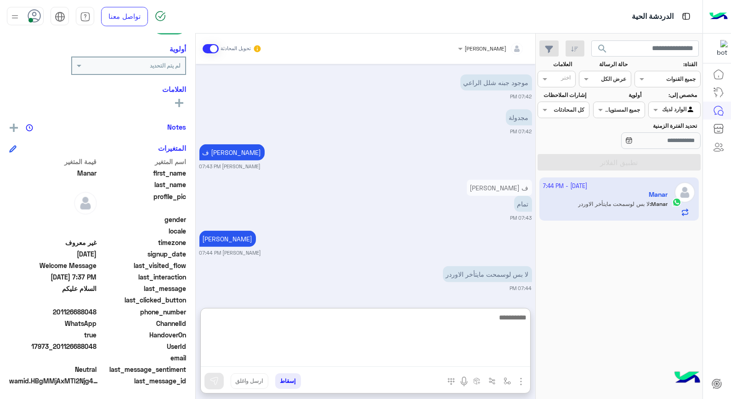
click at [464, 327] on textarea at bounding box center [365, 338] width 329 height 55
type textarea "****"
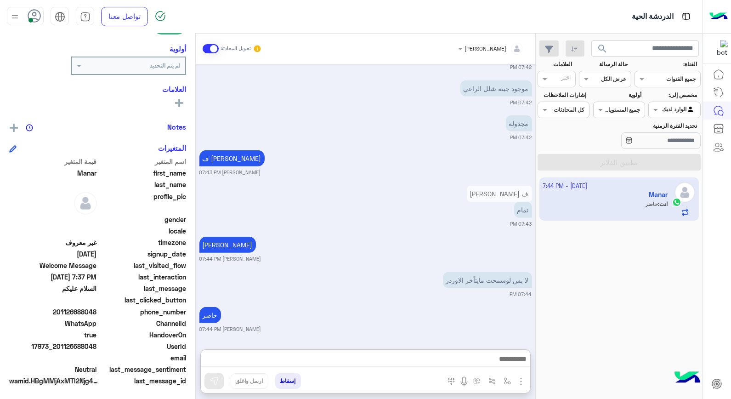
click at [282, 383] on button "إسقاط" at bounding box center [288, 381] width 26 height 16
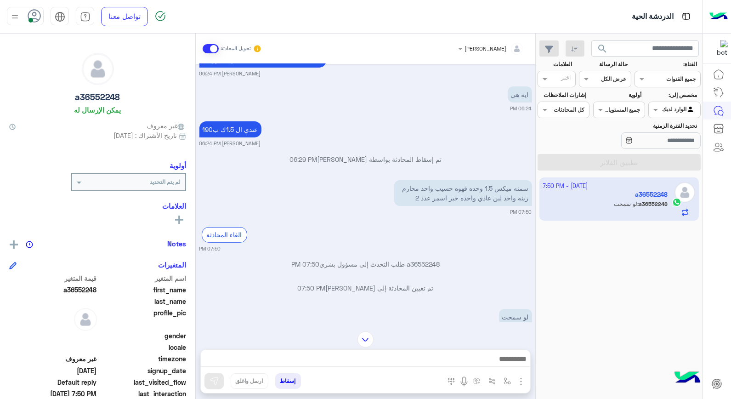
scroll to position [548, 0]
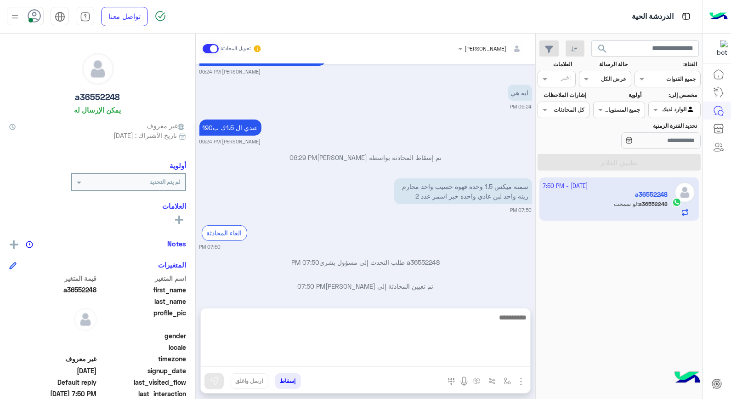
click at [470, 362] on textarea at bounding box center [365, 338] width 329 height 55
type textarea "******"
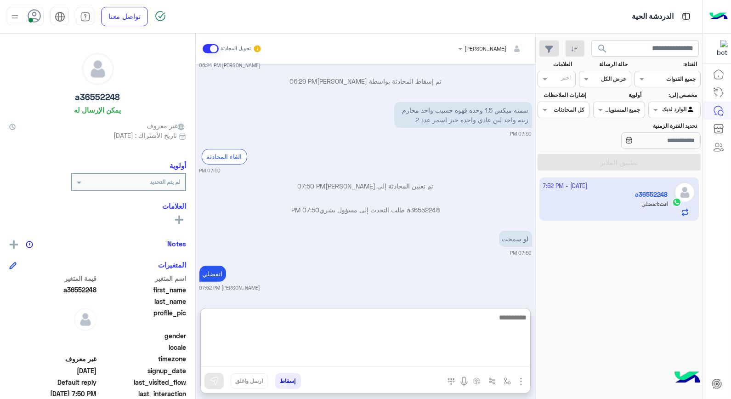
scroll to position [648, 0]
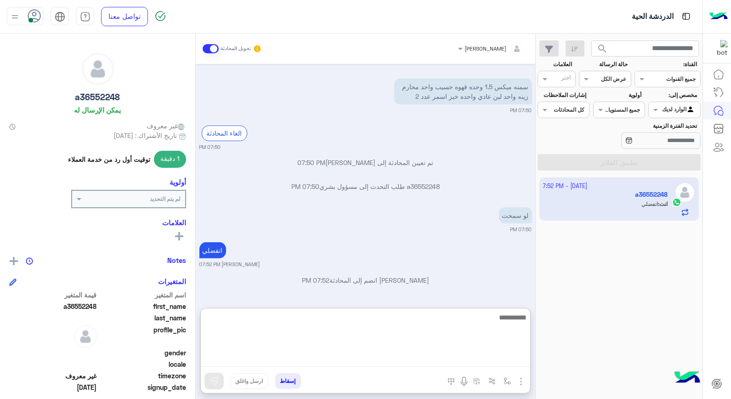
click at [446, 319] on textarea at bounding box center [365, 338] width 329 height 55
type textarea "**********"
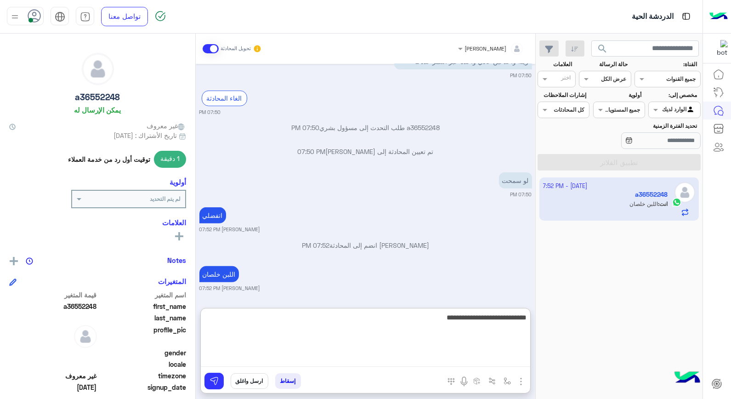
type textarea "**********"
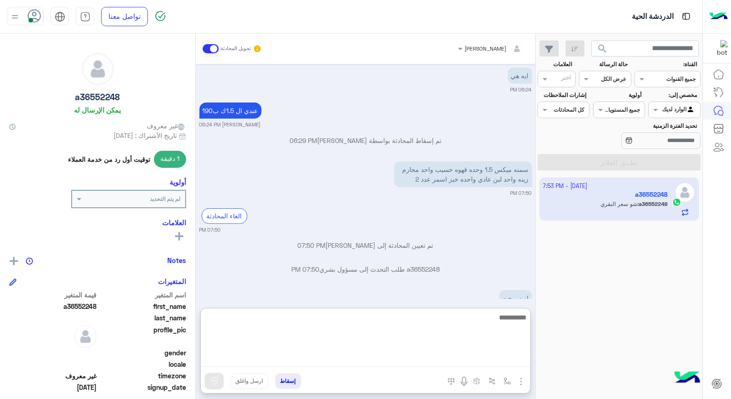
scroll to position [754, 0]
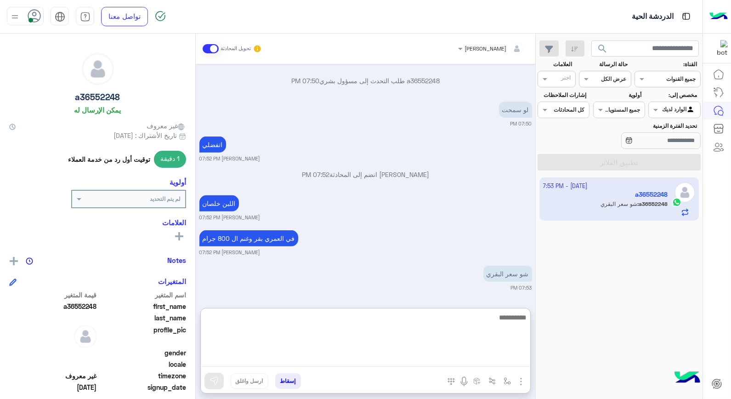
click at [520, 319] on textarea at bounding box center [365, 338] width 329 height 55
type textarea "**"
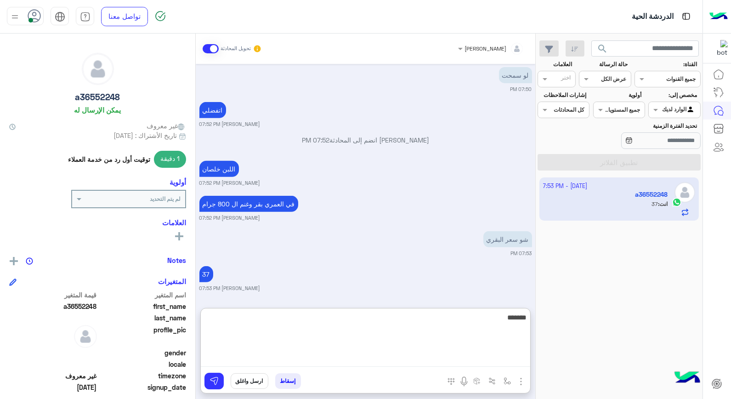
type textarea "********"
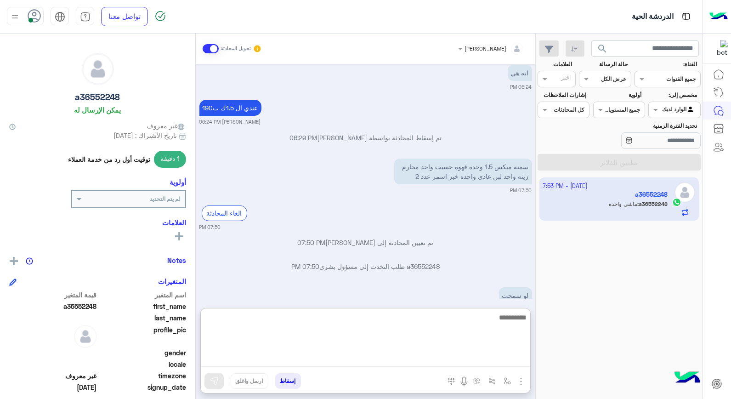
scroll to position [859, 0]
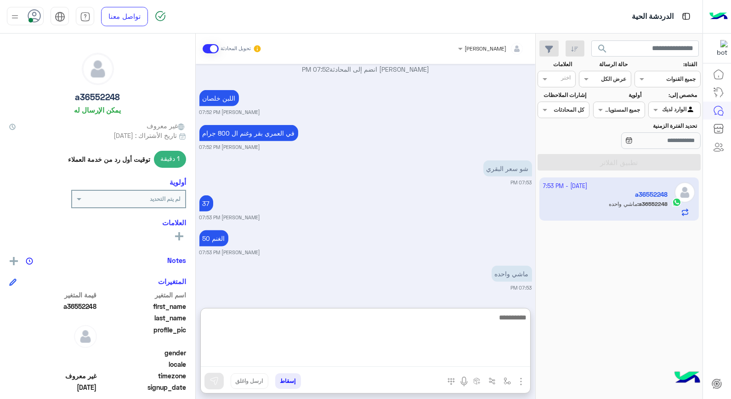
click at [499, 331] on textarea at bounding box center [365, 338] width 329 height 55
type textarea "****"
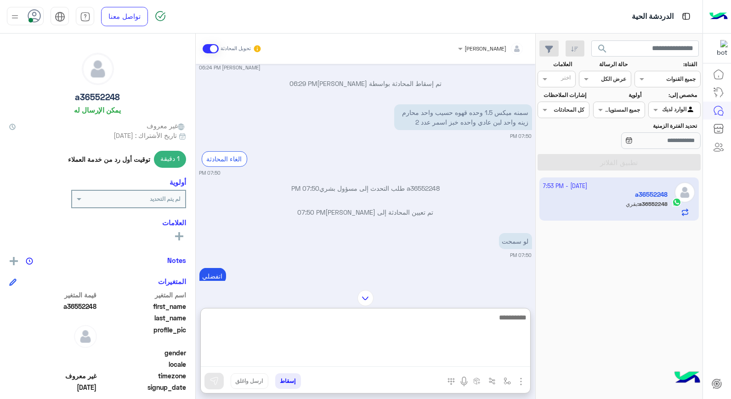
scroll to position [929, 0]
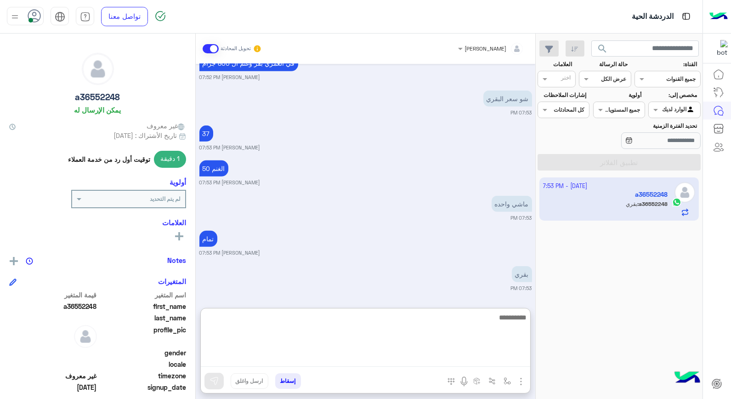
click at [516, 328] on textarea at bounding box center [365, 338] width 329 height 55
type textarea "****"
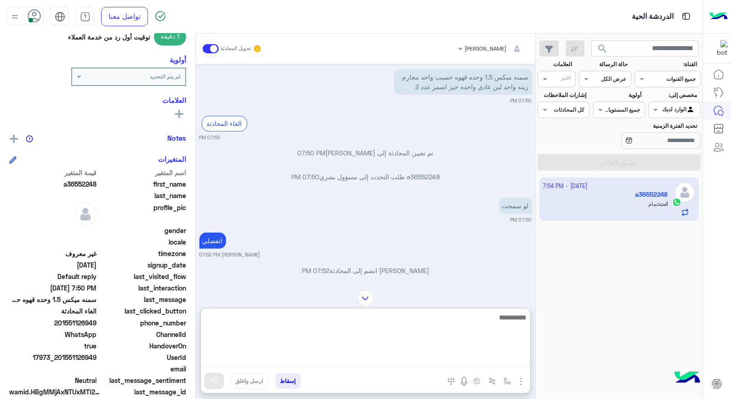
scroll to position [133, 0]
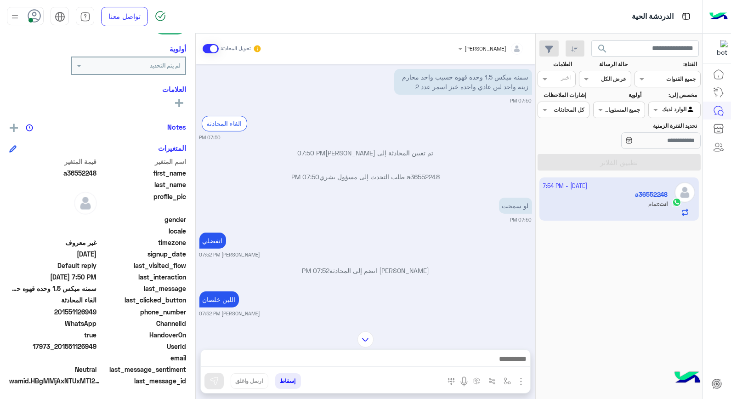
drag, startPoint x: 61, startPoint y: 346, endPoint x: 96, endPoint y: 346, distance: 35.8
click at [96, 346] on span "17973_201551126949" at bounding box center [53, 346] width 88 height 10
copy span "01551126949"
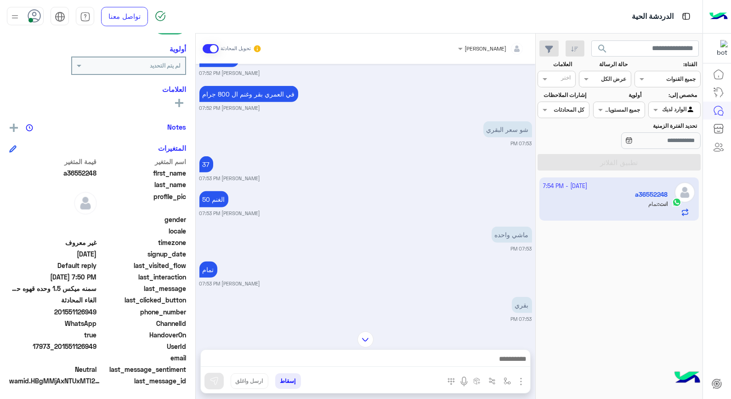
scroll to position [913, 0]
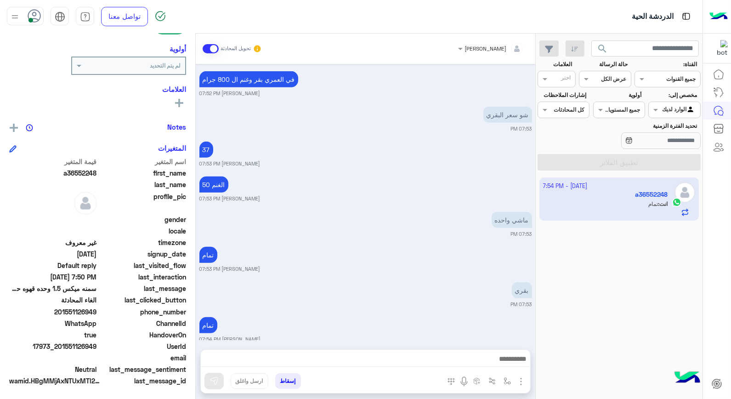
click at [289, 378] on button "إسقاط" at bounding box center [288, 381] width 26 height 16
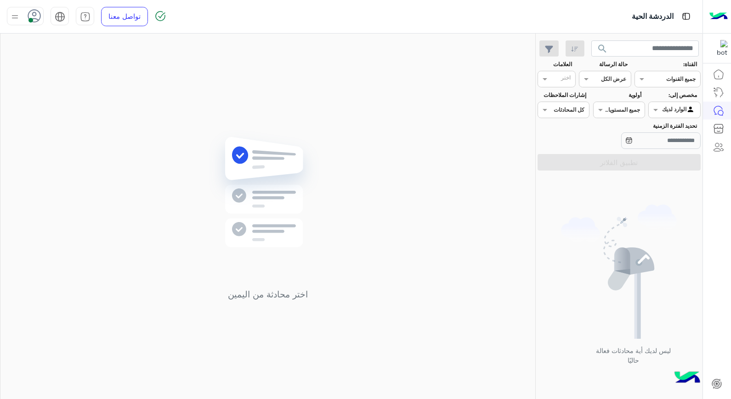
click at [35, 21] on use at bounding box center [34, 15] width 13 height 13
click at [91, 135] on span "غير متصل" at bounding box center [98, 131] width 27 height 10
click at [74, 200] on link "تسجيل الخروج" at bounding box center [82, 203] width 39 height 8
